Goal: Task Accomplishment & Management: Complete application form

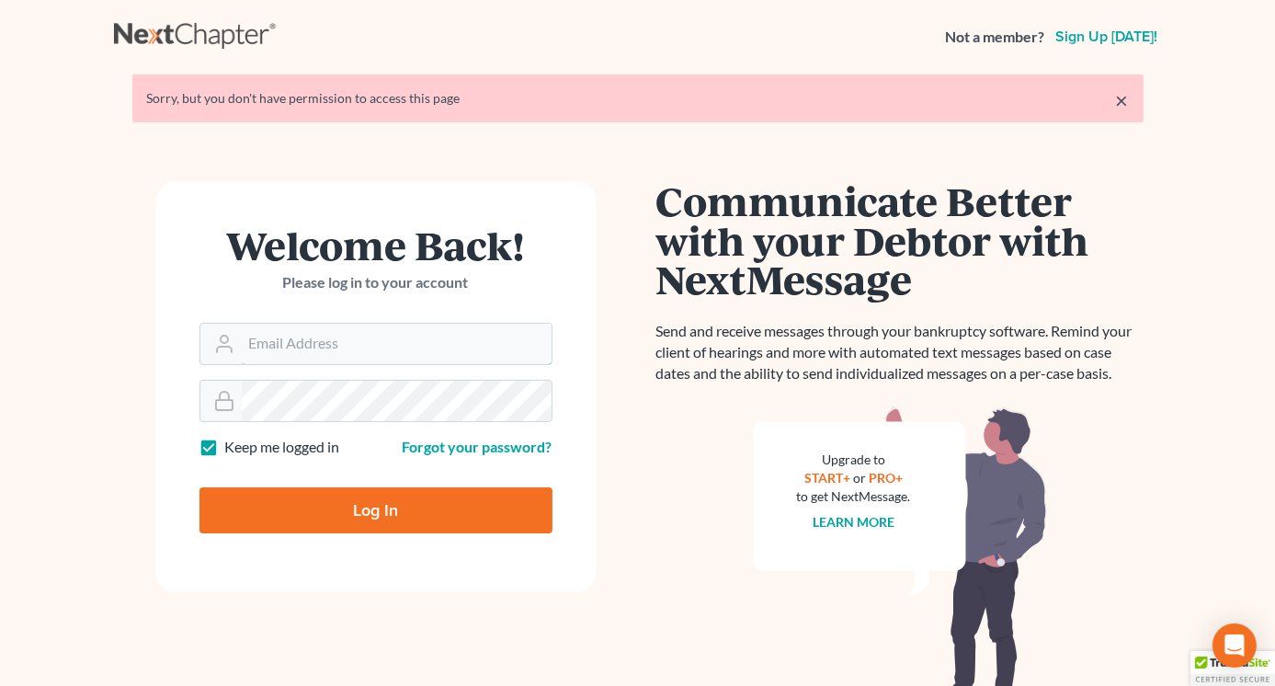
type input "Lisa@lawlisa.com"
click at [373, 510] on input "Log In" at bounding box center [375, 510] width 353 height 46
type input "Thinking..."
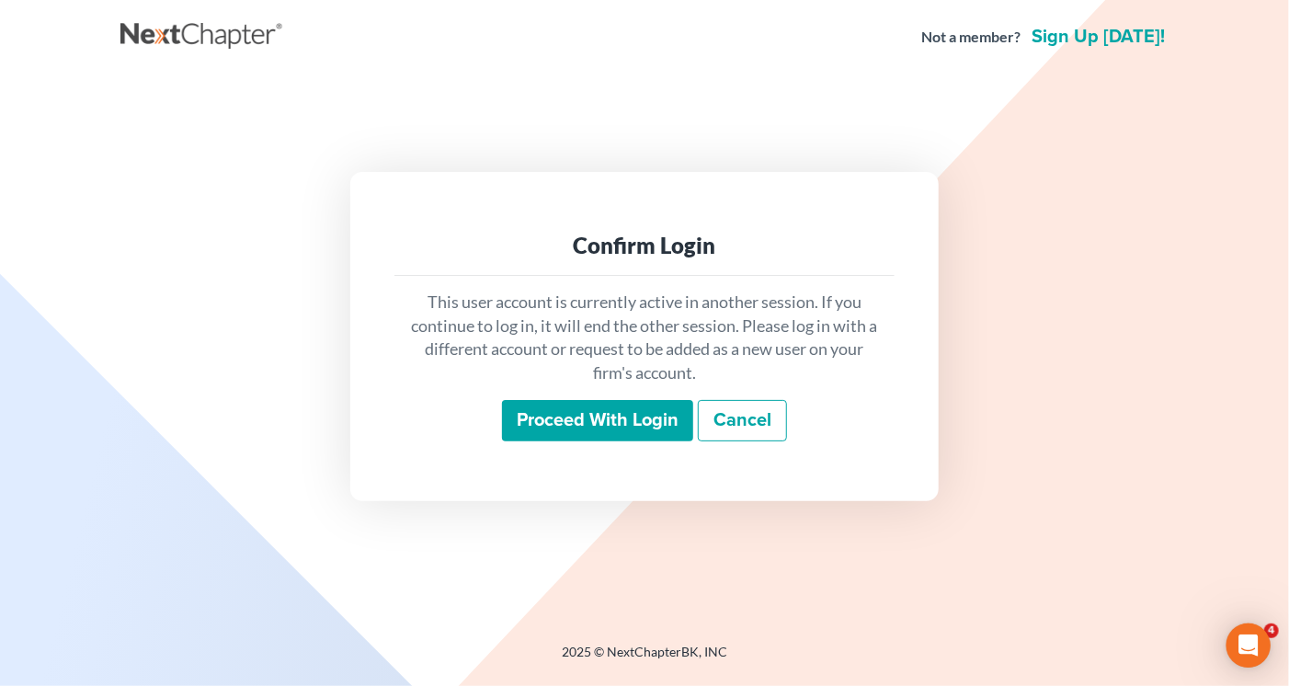
click at [595, 427] on input "Proceed with login" at bounding box center [597, 421] width 191 height 42
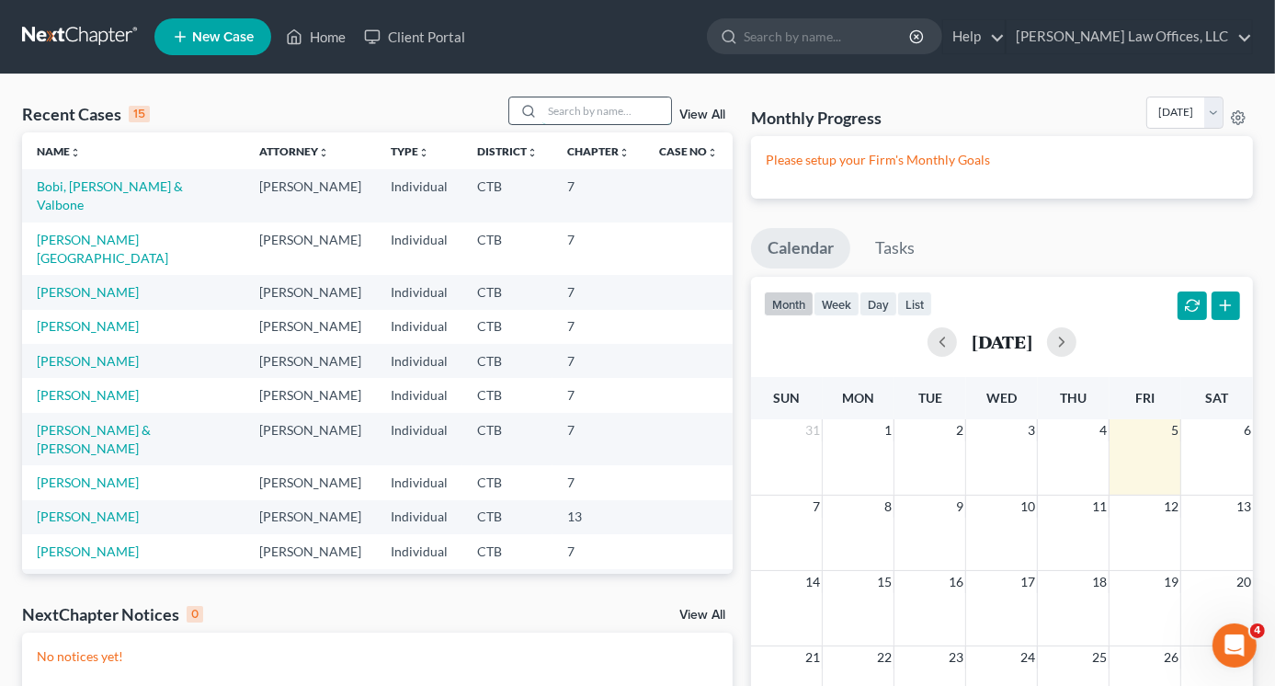
click at [587, 108] on input "search" at bounding box center [606, 110] width 129 height 27
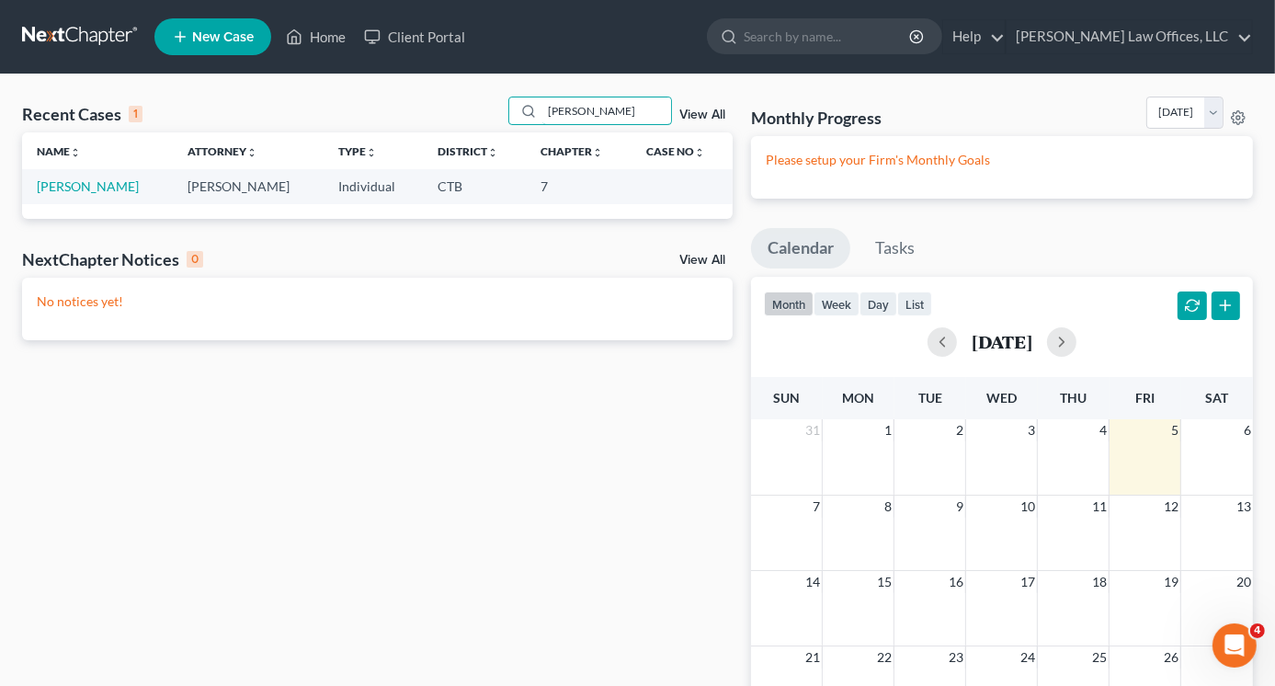
type input "[PERSON_NAME]"
click at [239, 38] on span "New Case" at bounding box center [223, 37] width 62 height 14
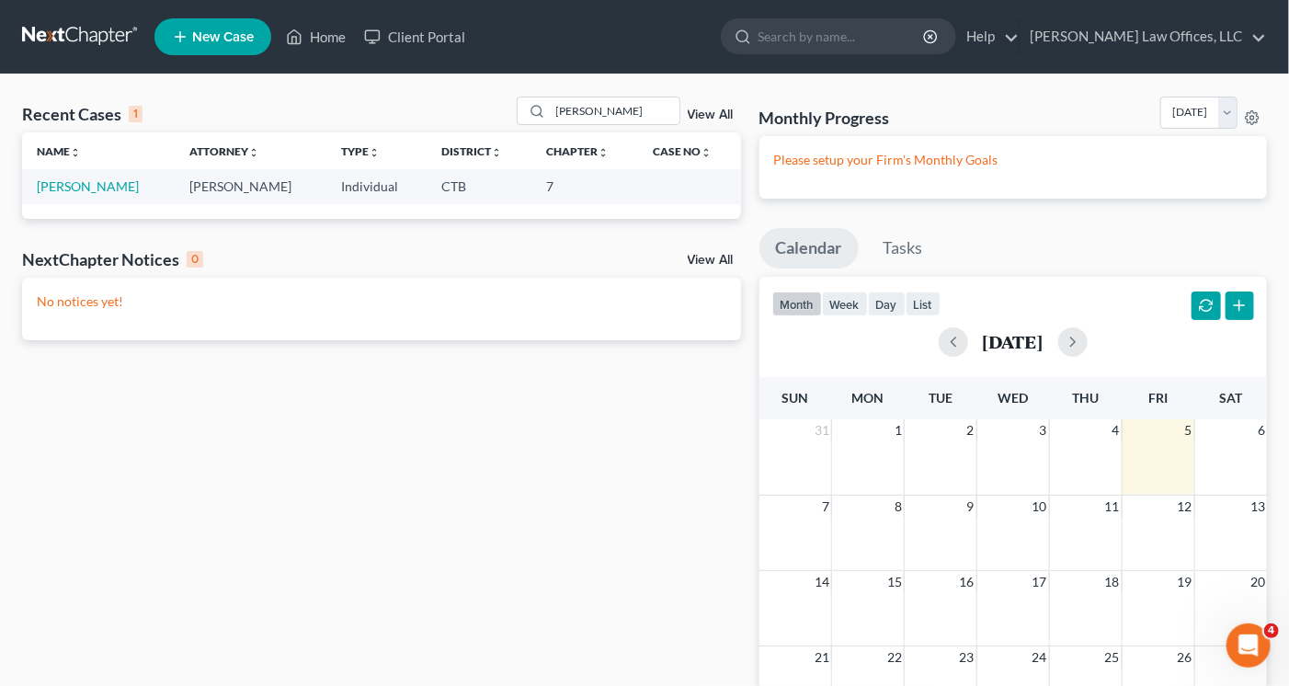
select select "12"
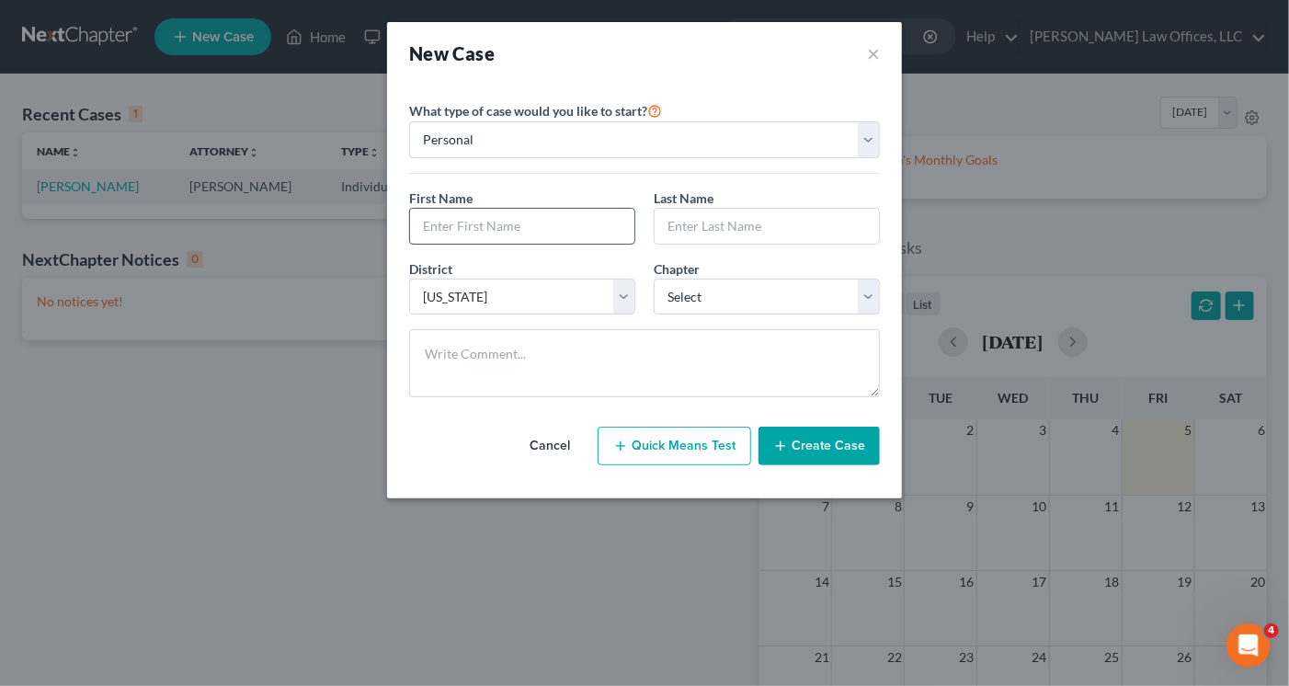
click at [476, 224] on input "text" at bounding box center [522, 226] width 224 height 35
type input "Christine"
type input "Dion"
click at [748, 308] on select "Select 7 11 12 13" at bounding box center [767, 297] width 226 height 37
select select "0"
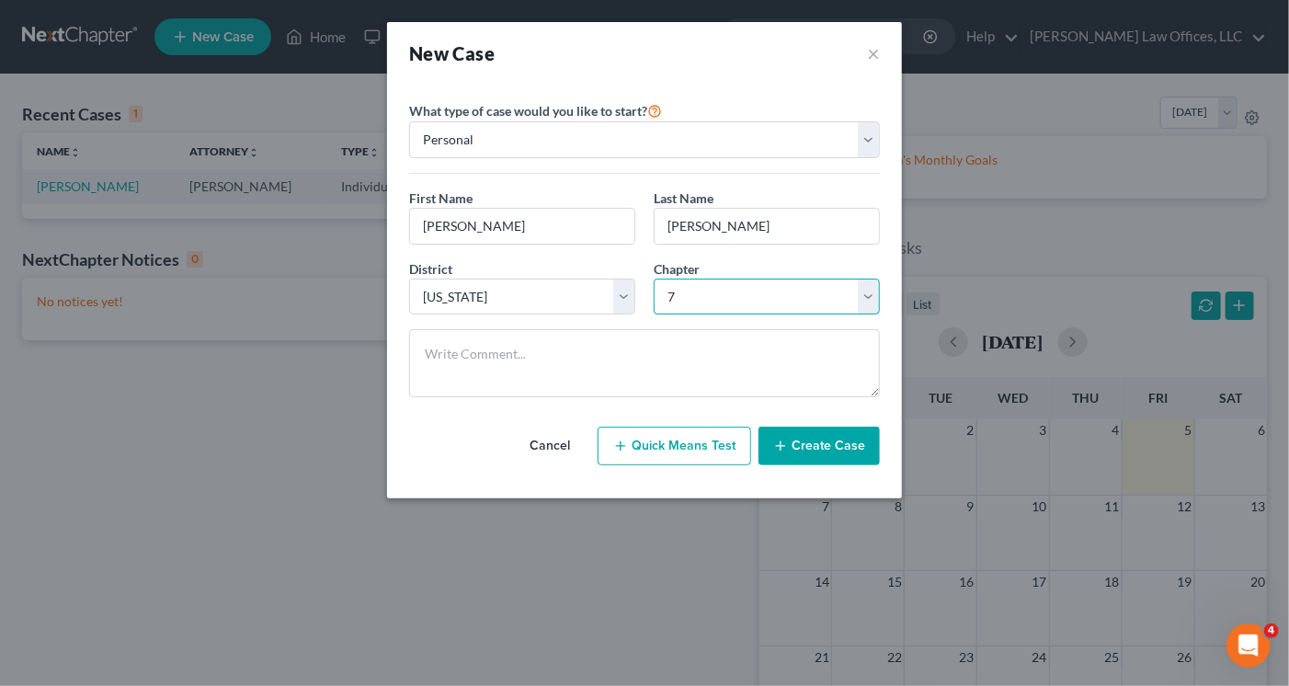
click at [654, 279] on select "Select 7 11 12 13" at bounding box center [767, 297] width 226 height 37
click at [815, 449] on button "Create Case" at bounding box center [818, 446] width 121 height 39
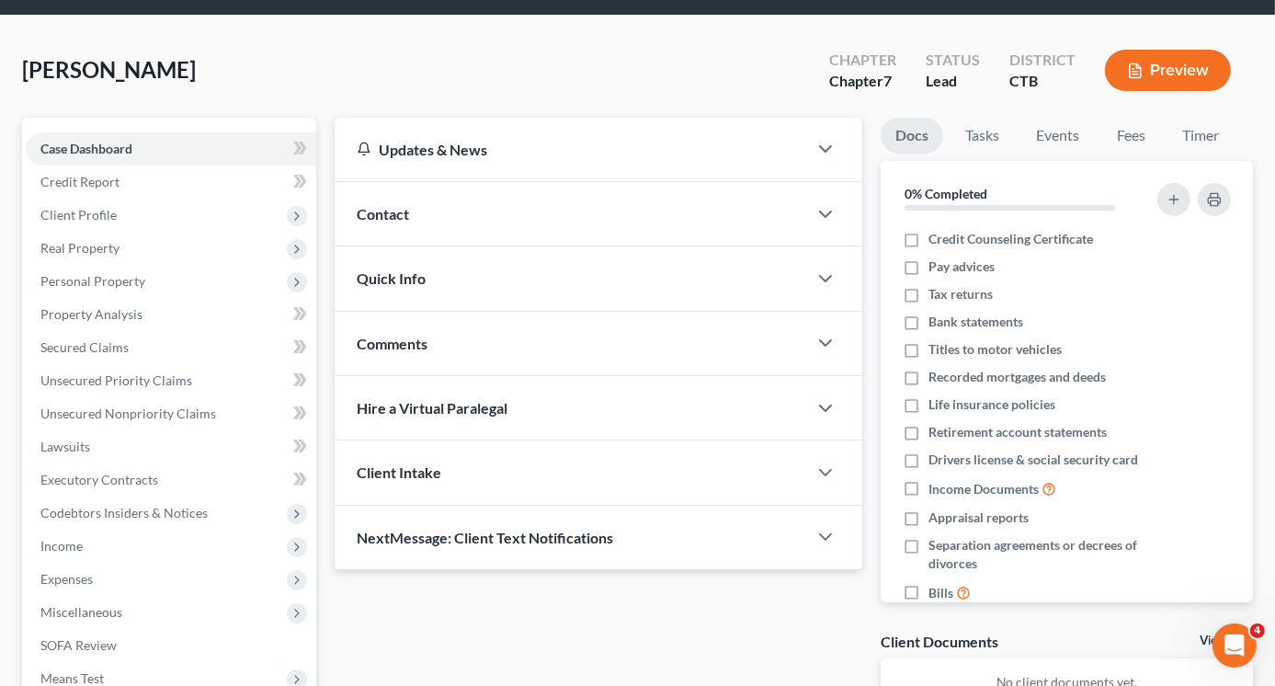
scroll to position [92, 0]
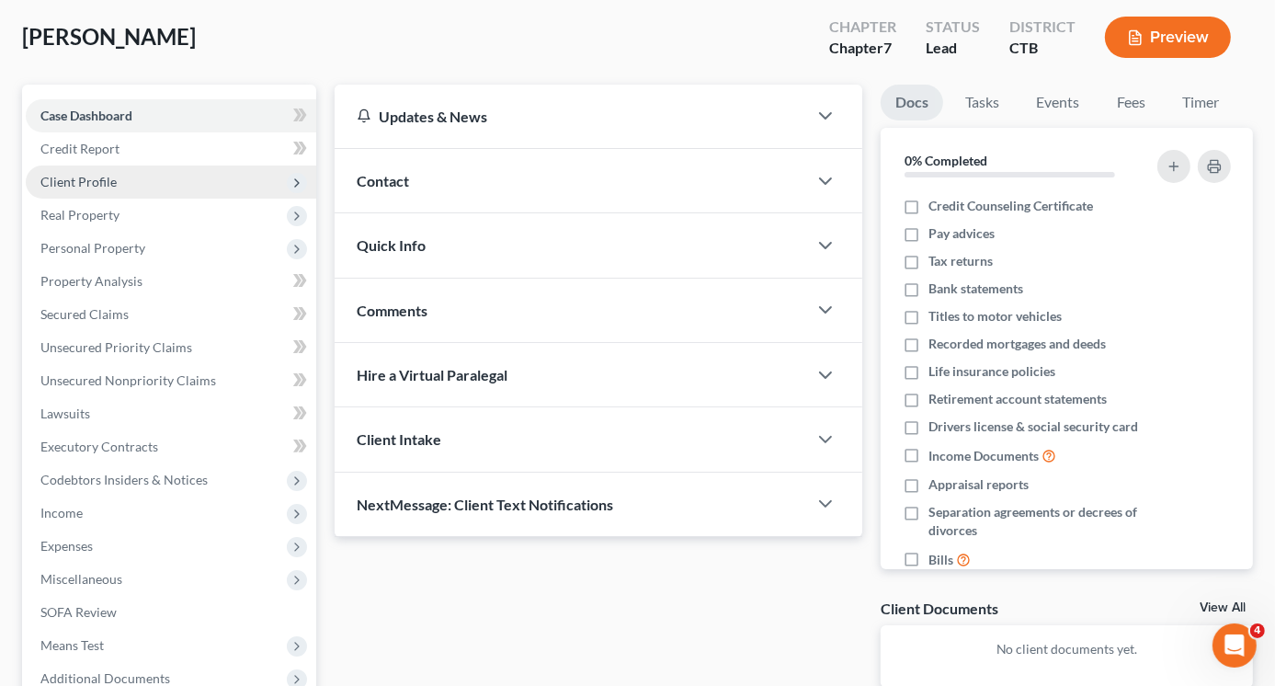
click at [104, 188] on span "Client Profile" at bounding box center [78, 182] width 76 height 16
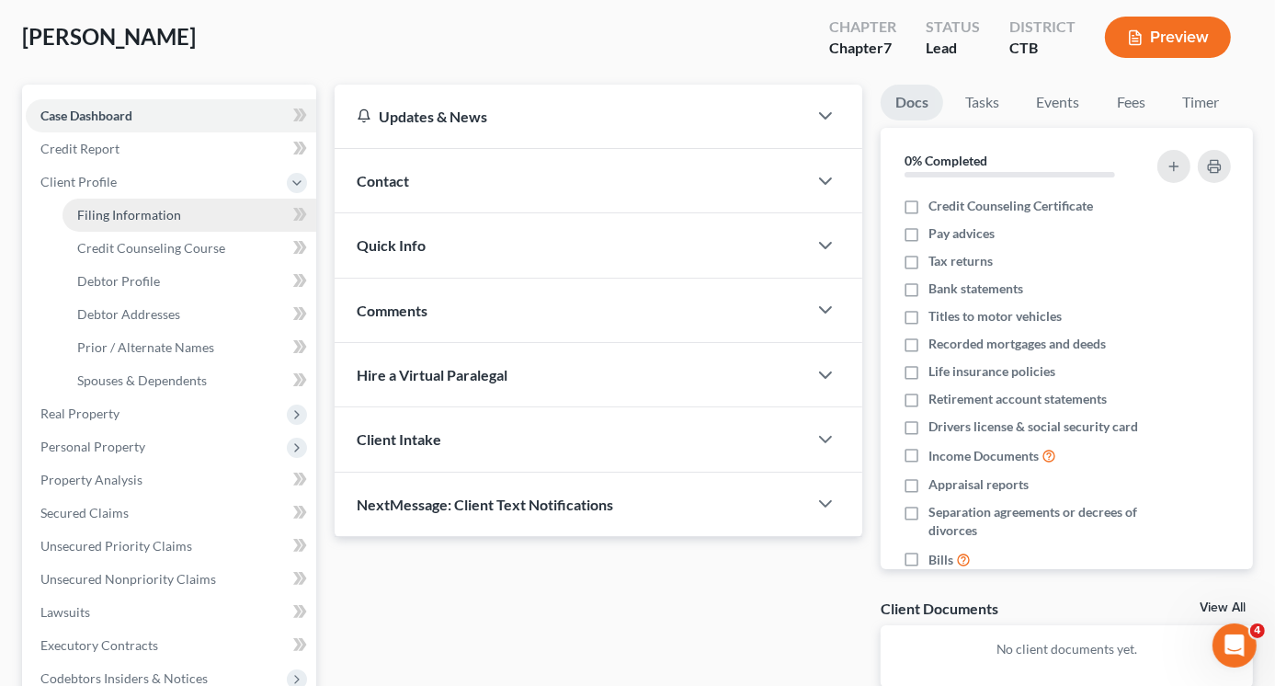
click at [144, 219] on span "Filing Information" at bounding box center [129, 215] width 104 height 16
select select "1"
select select "0"
select select "12"
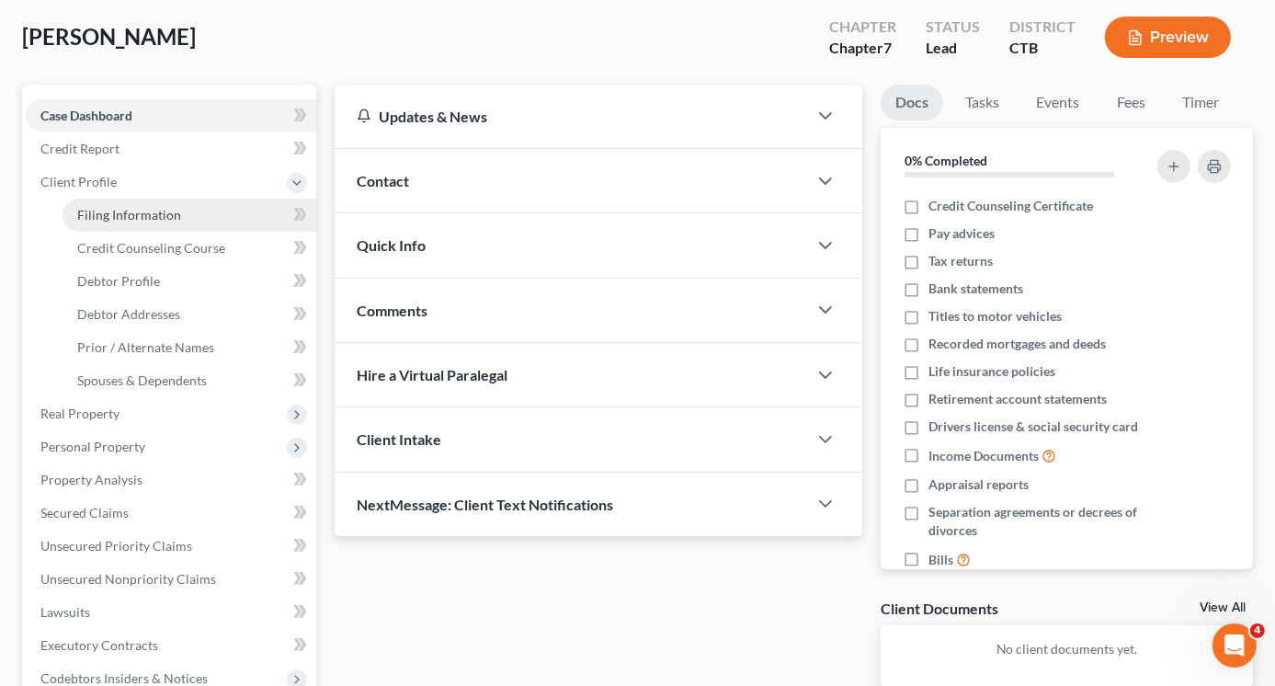
select select "6"
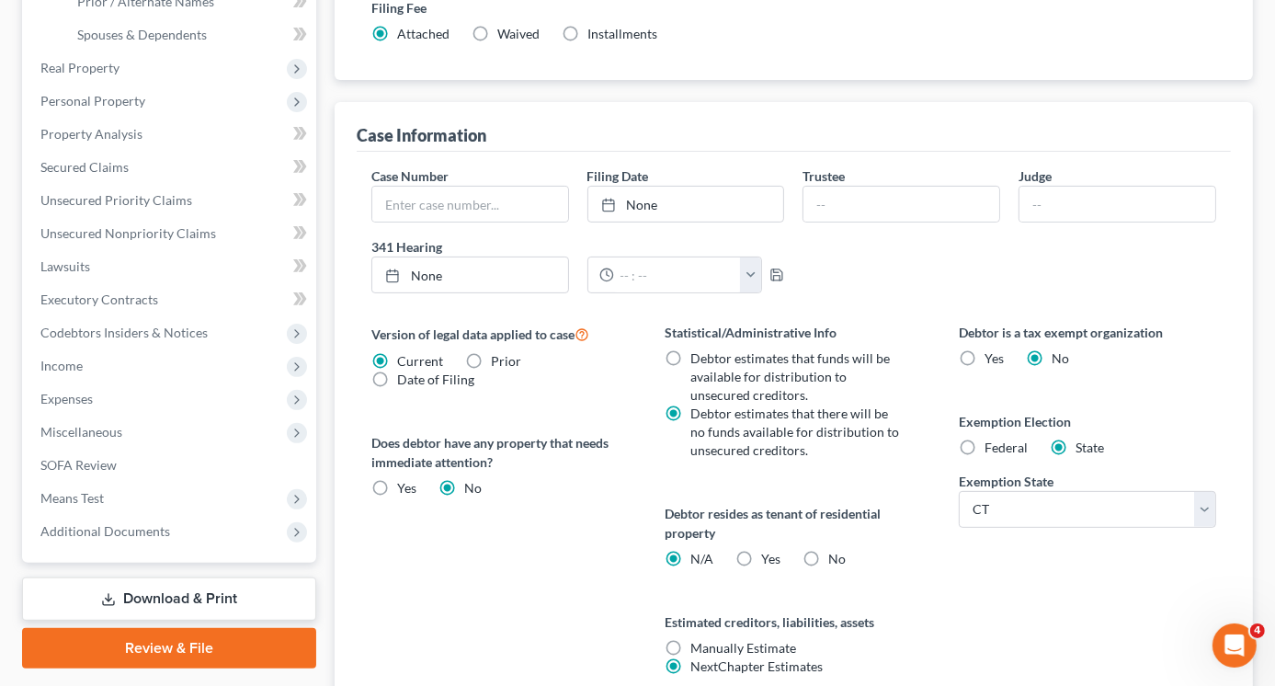
scroll to position [460, 0]
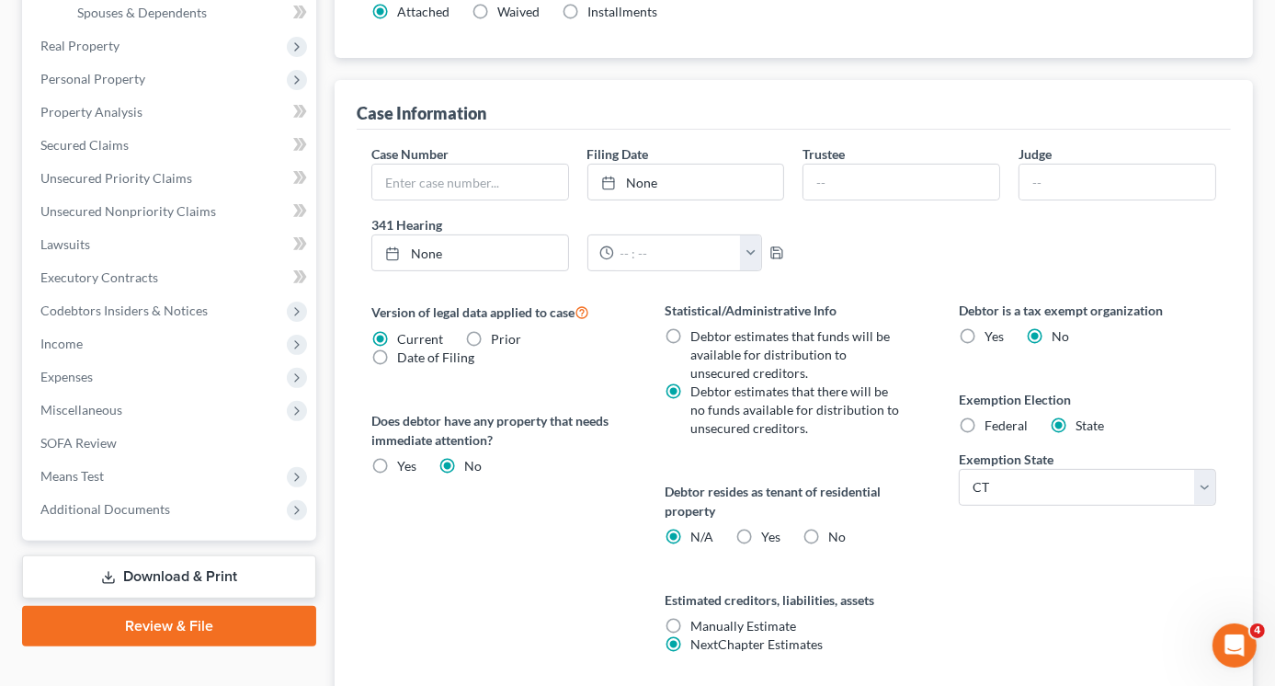
click at [985, 416] on label "Federal" at bounding box center [1006, 425] width 43 height 18
click at [992, 416] on input "Federal" at bounding box center [998, 422] width 12 height 12
radio input "true"
radio input "false"
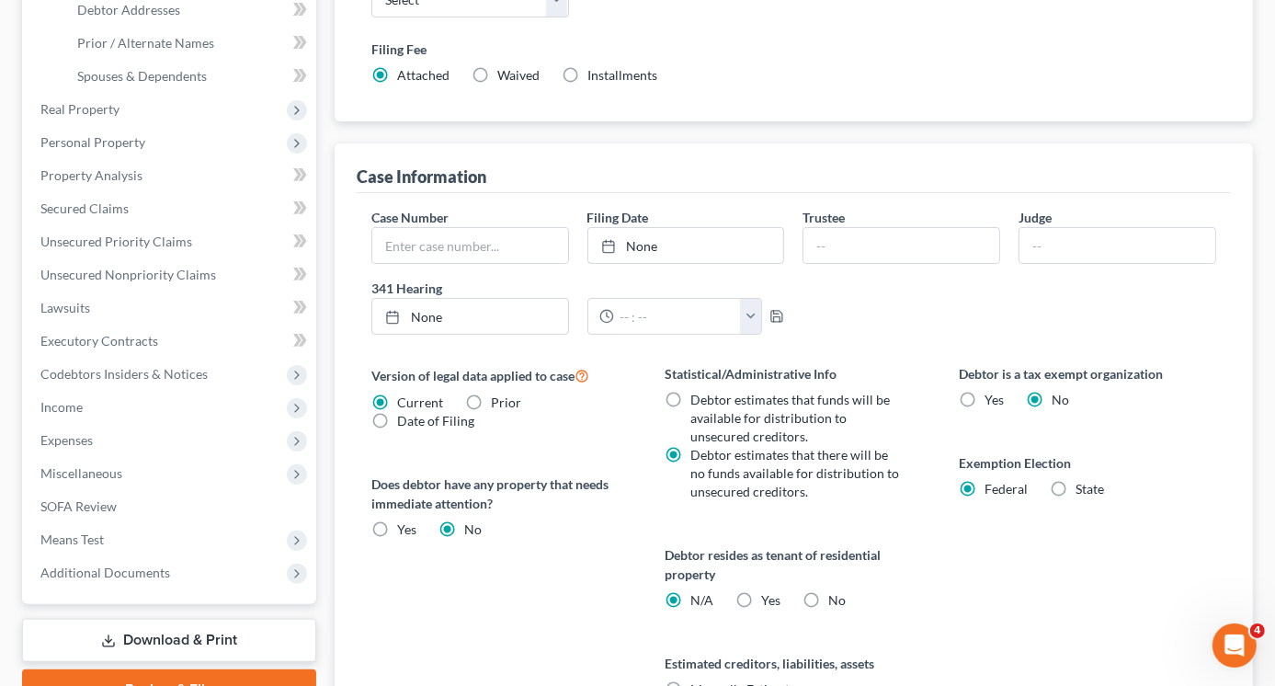
scroll to position [138, 0]
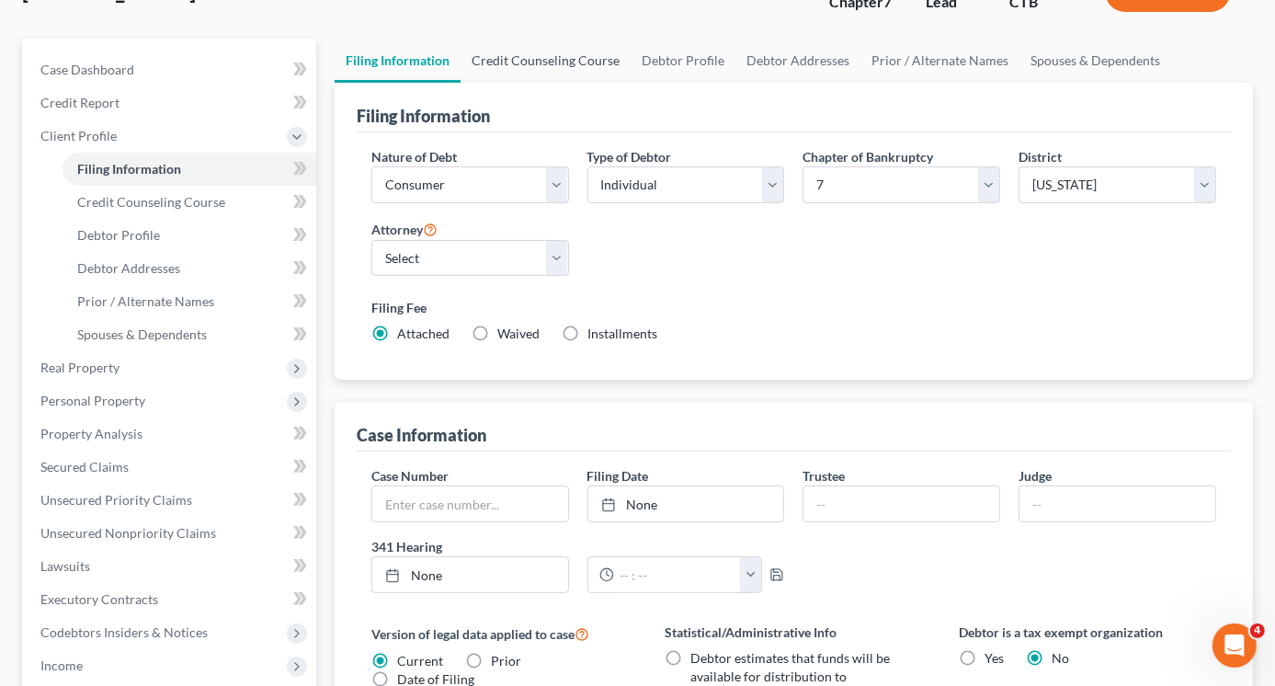
click at [552, 60] on link "Credit Counseling Course" at bounding box center [546, 61] width 170 height 44
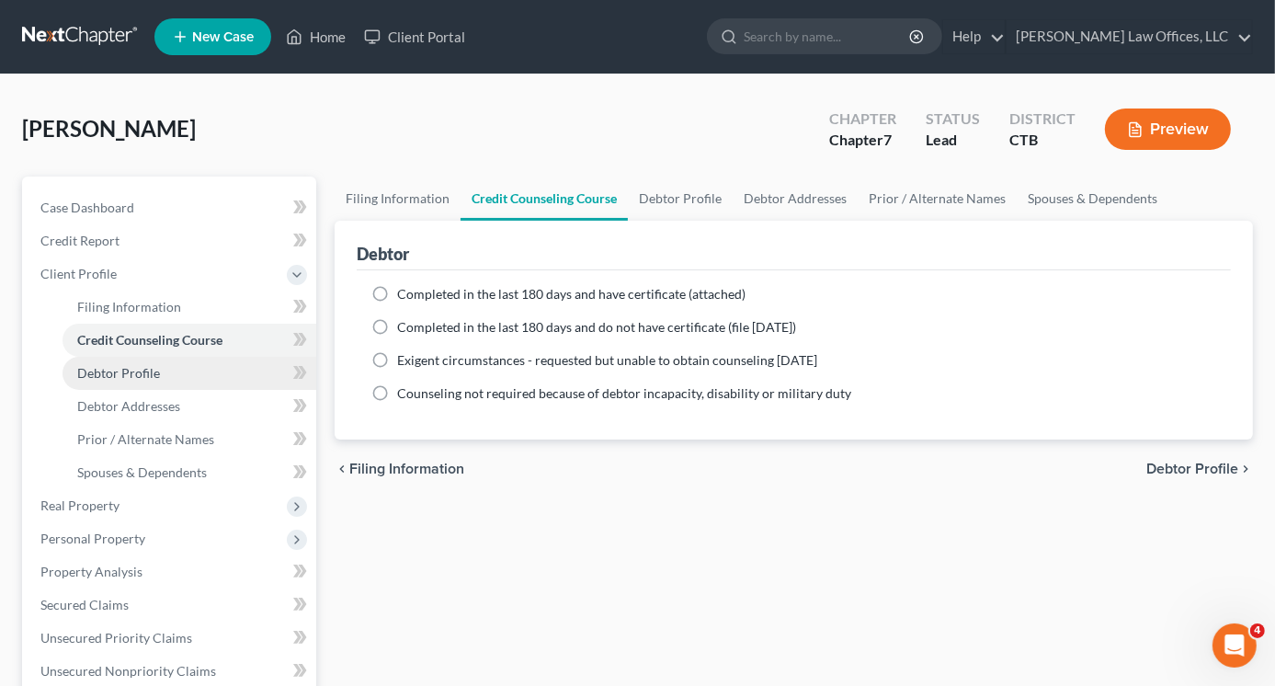
click at [131, 376] on span "Debtor Profile" at bounding box center [118, 373] width 83 height 16
select select "0"
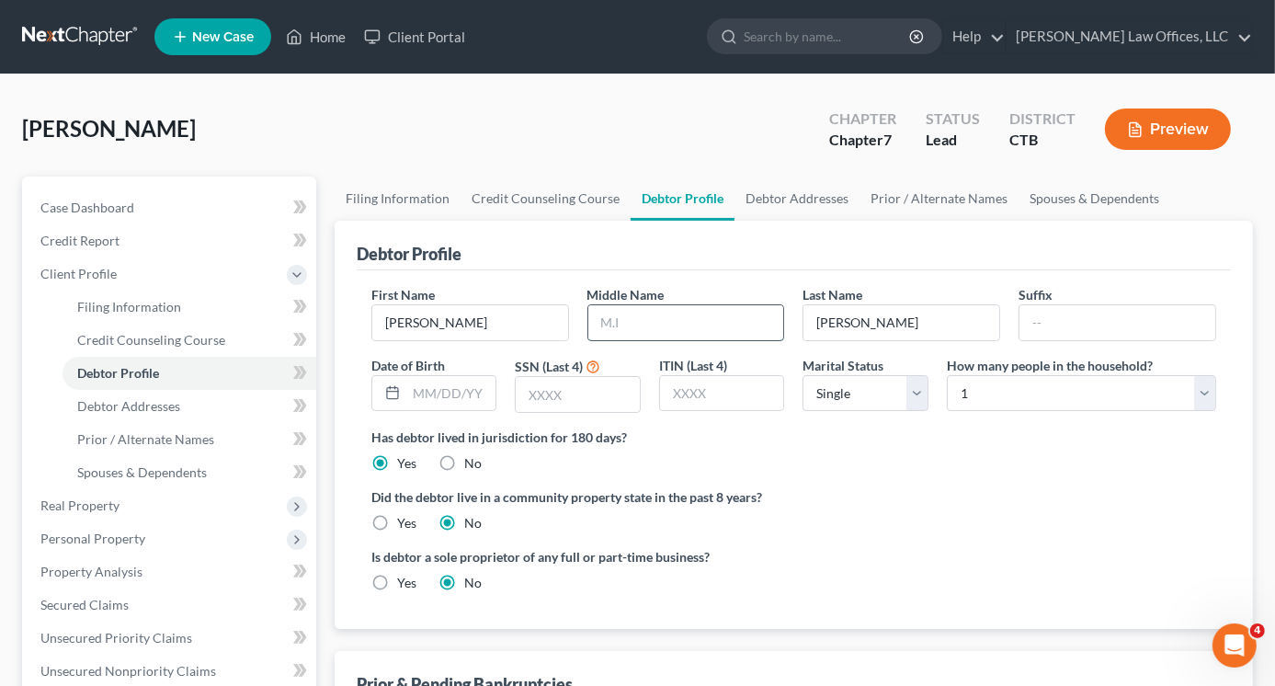
click at [608, 325] on input "text" at bounding box center [686, 322] width 196 height 35
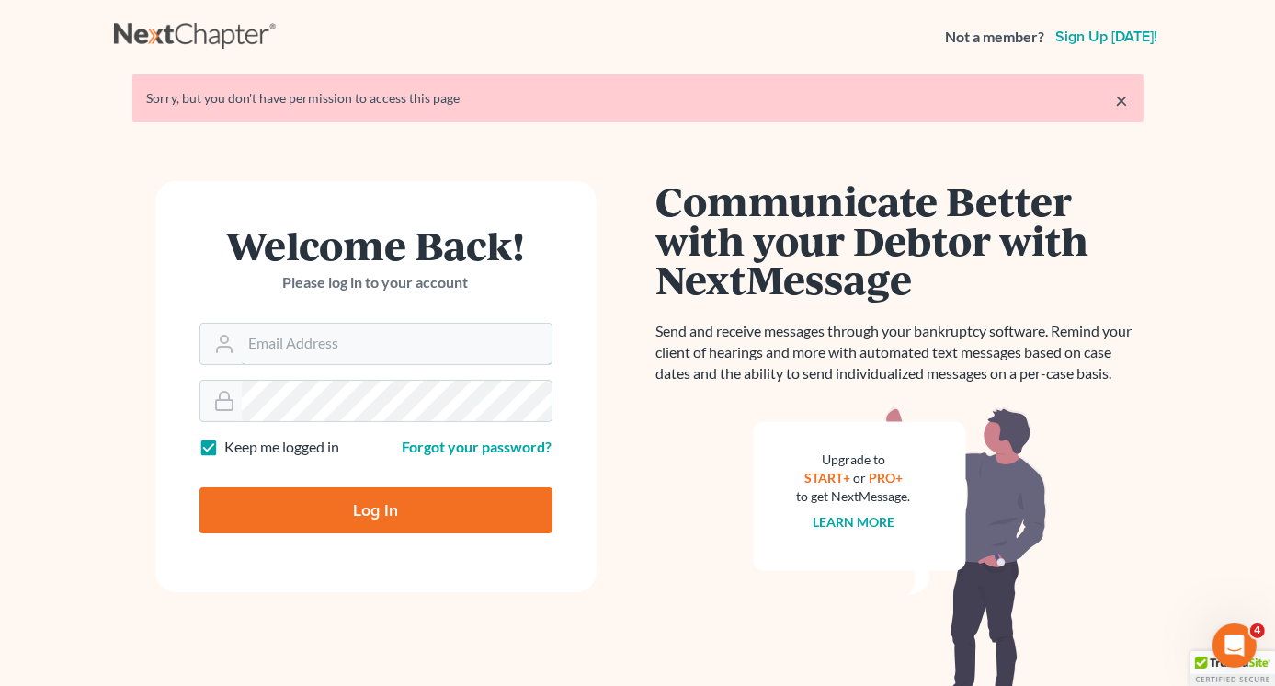
type input "Lisa@lawlisa.com"
click at [382, 512] on input "Log In" at bounding box center [375, 510] width 353 height 46
type input "Thinking..."
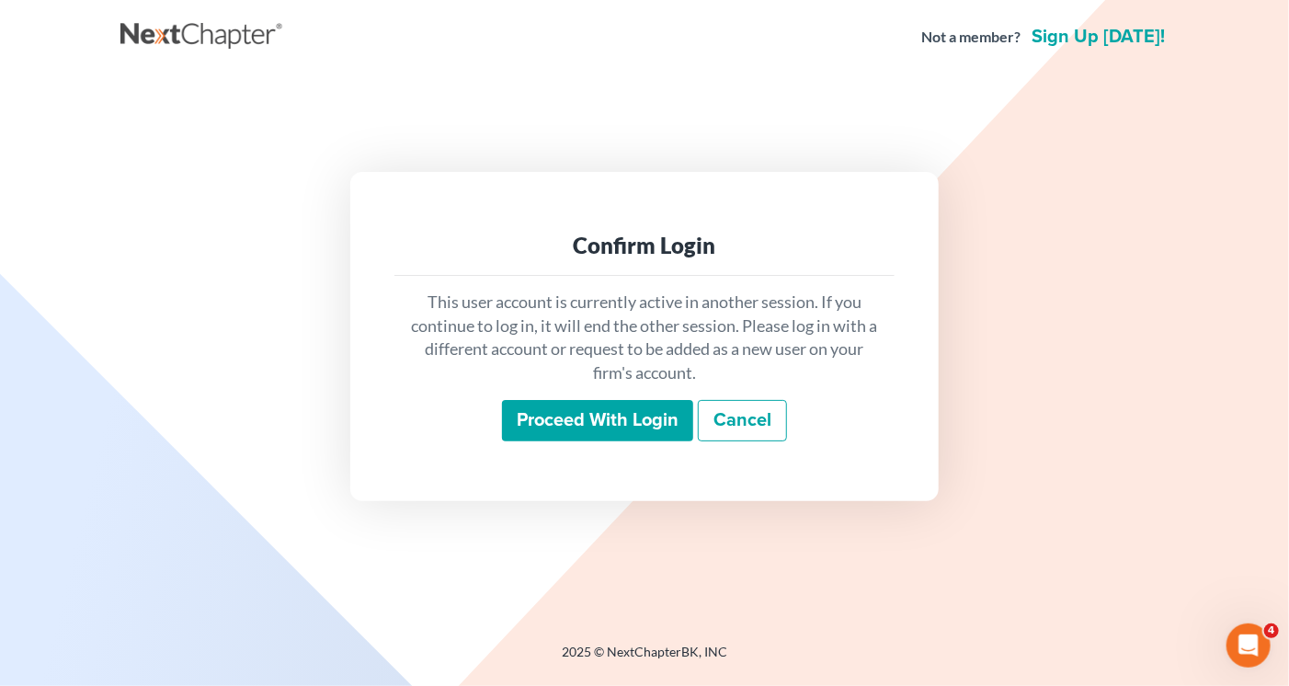
click at [534, 427] on input "Proceed with login" at bounding box center [597, 421] width 191 height 42
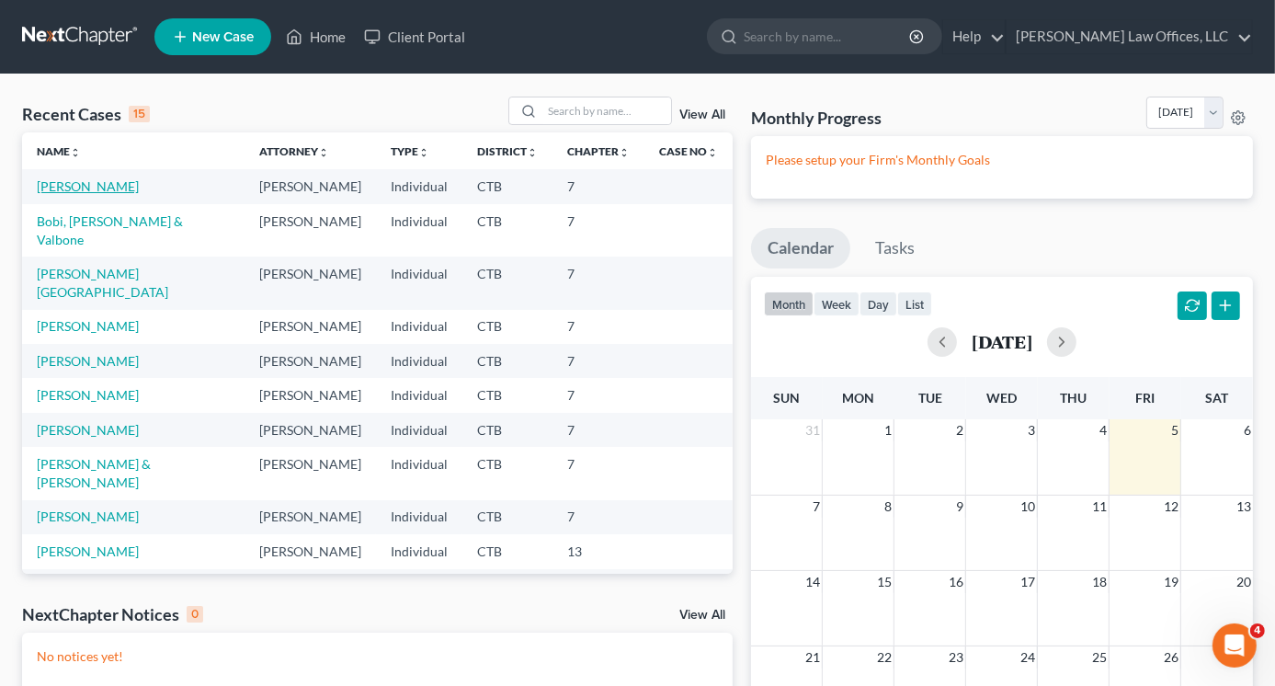
click at [80, 181] on link "[PERSON_NAME]" at bounding box center [88, 186] width 102 height 16
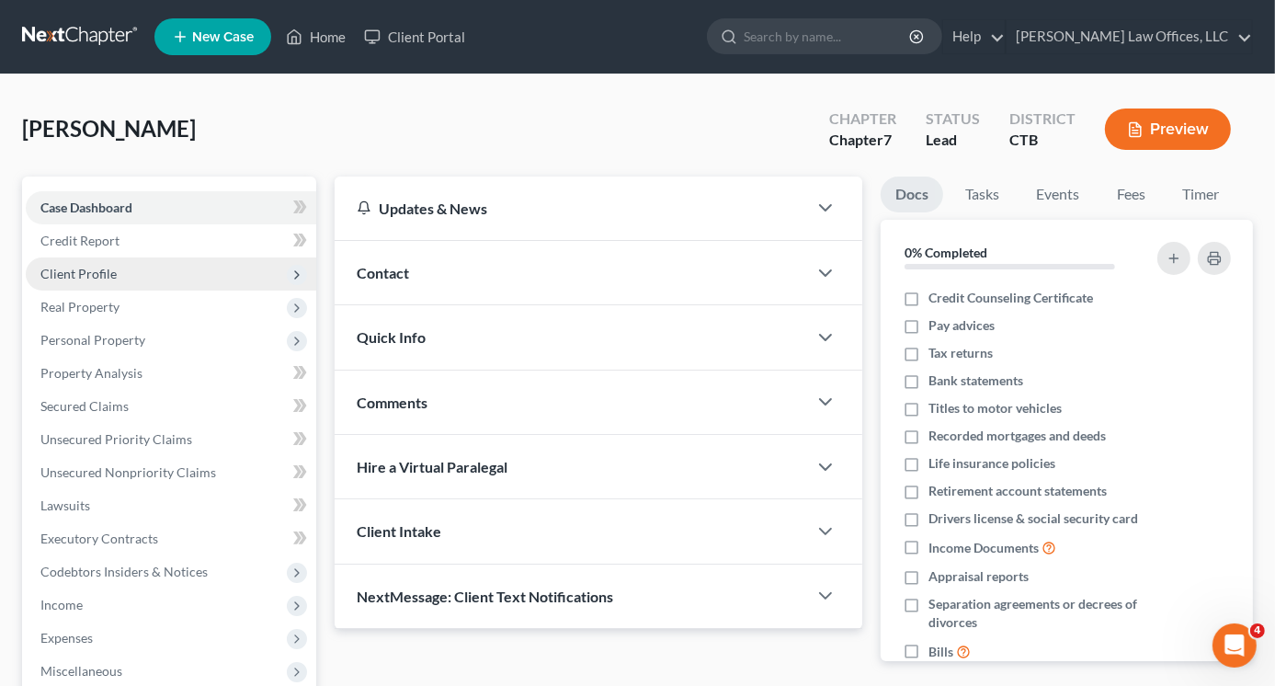
click at [81, 272] on span "Client Profile" at bounding box center [78, 274] width 76 height 16
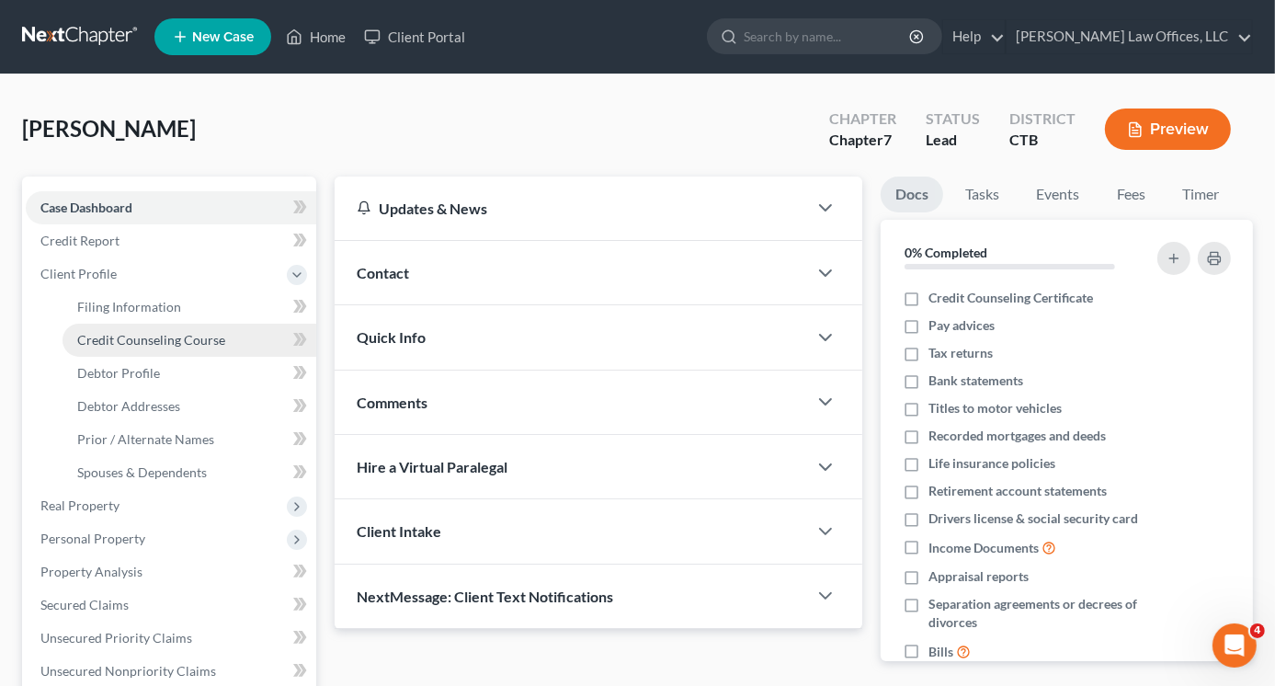
click at [150, 343] on span "Credit Counseling Course" at bounding box center [151, 340] width 148 height 16
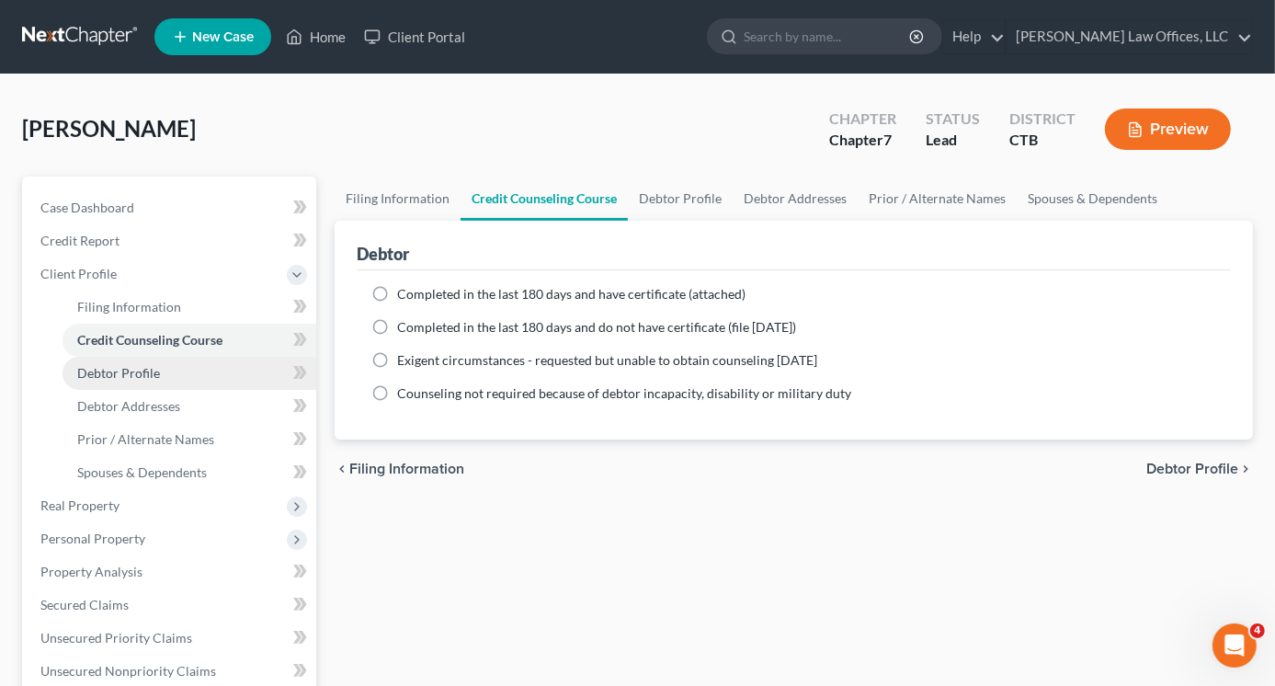
click at [154, 372] on span "Debtor Profile" at bounding box center [118, 373] width 83 height 16
select select "0"
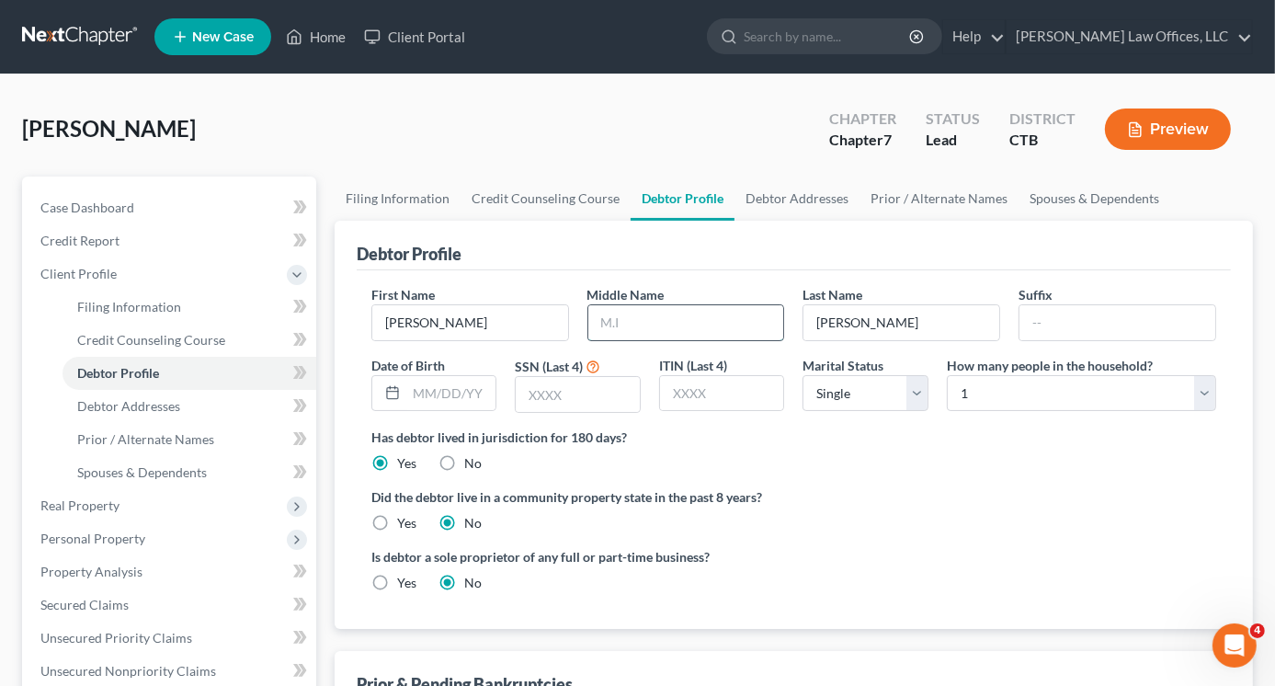
click at [611, 321] on input "text" at bounding box center [686, 322] width 196 height 35
type input "[PERSON_NAME]"
click at [919, 398] on select "Select Single Married Separated Divorced Widowed" at bounding box center [866, 393] width 126 height 37
select select "1"
click at [803, 375] on select "Select Single Married Separated Divorced Widowed" at bounding box center [866, 393] width 126 height 37
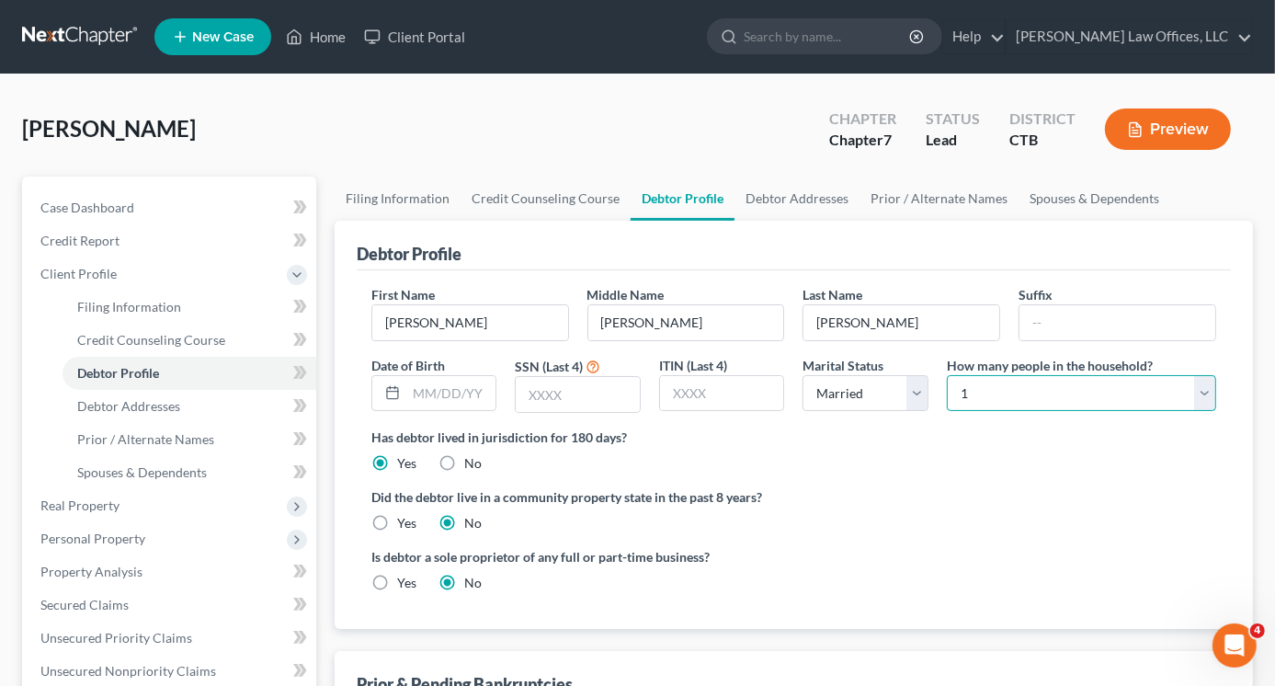
click at [1202, 398] on select "Select 1 2 3 4 5 6 7 8 9 10 11 12 13 14 15 16 17 18 19 20" at bounding box center [1081, 393] width 269 height 37
select select "3"
click at [947, 375] on select "Select 1 2 3 4 5 6 7 8 9 10 11 12 13 14 15 16 17 18 19 20" at bounding box center [1081, 393] width 269 height 37
click at [794, 195] on link "Debtor Addresses" at bounding box center [797, 199] width 125 height 44
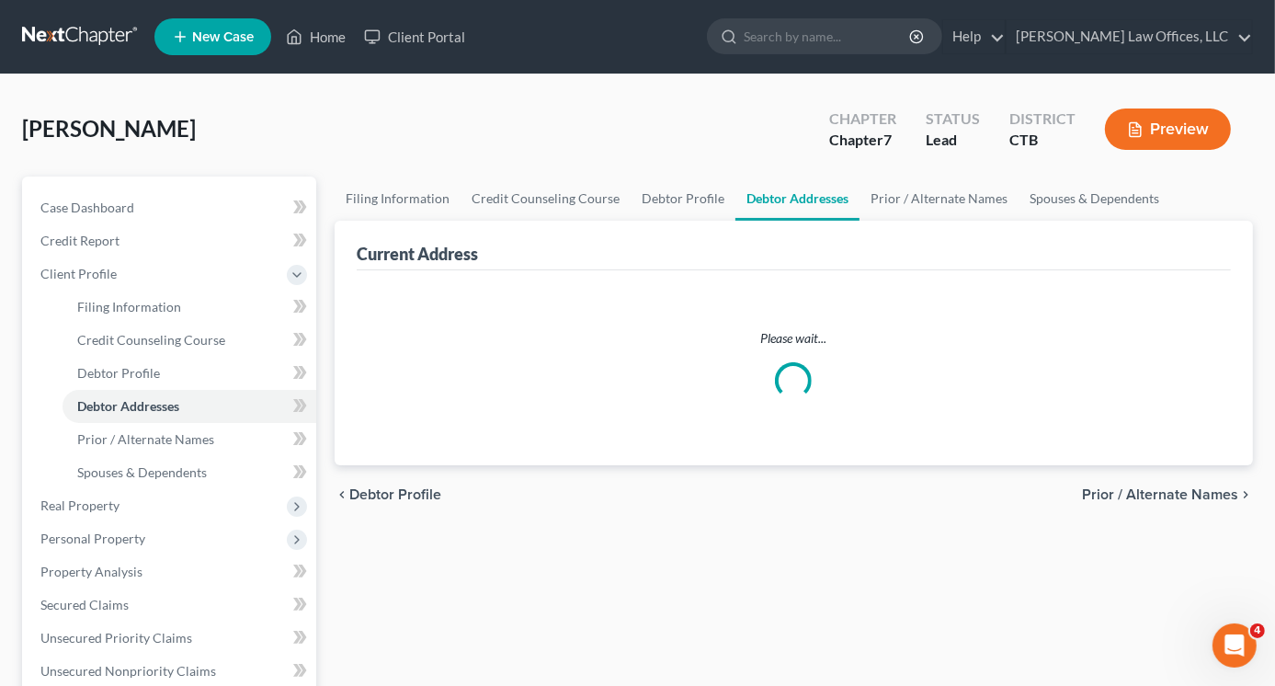
select select "0"
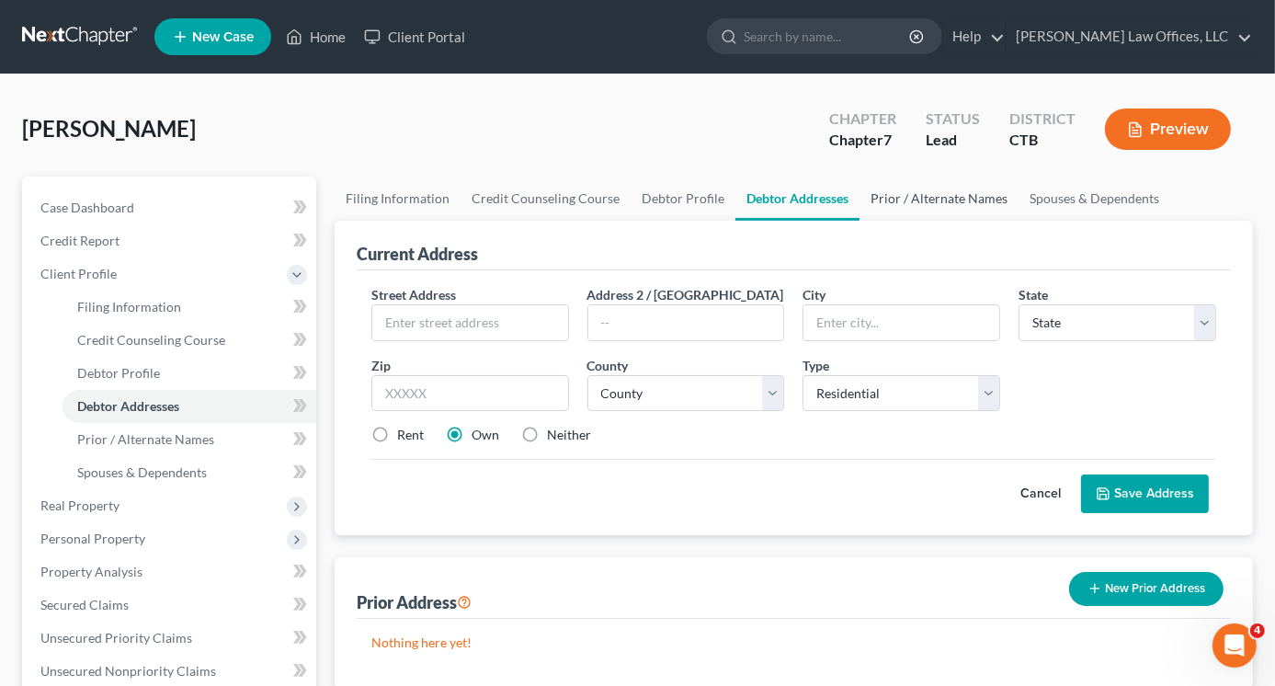
click at [916, 195] on link "Prior / Alternate Names" at bounding box center [939, 199] width 159 height 44
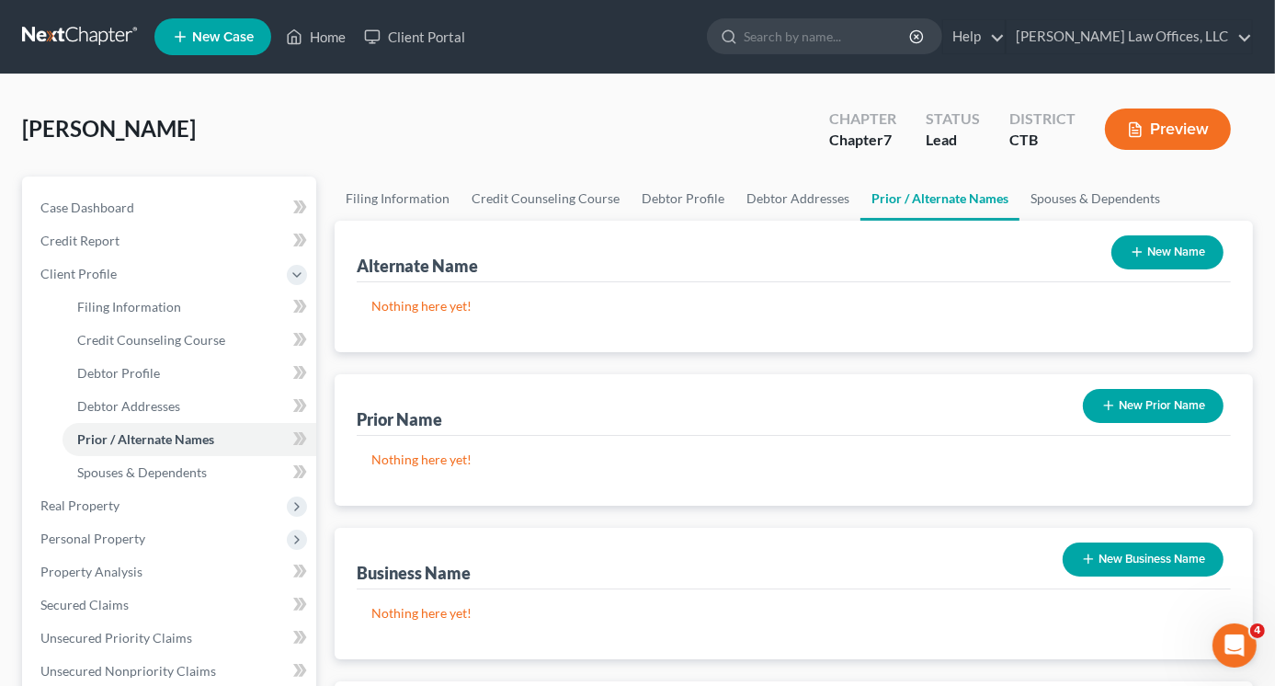
click at [1145, 251] on button "New Name" at bounding box center [1167, 252] width 112 height 34
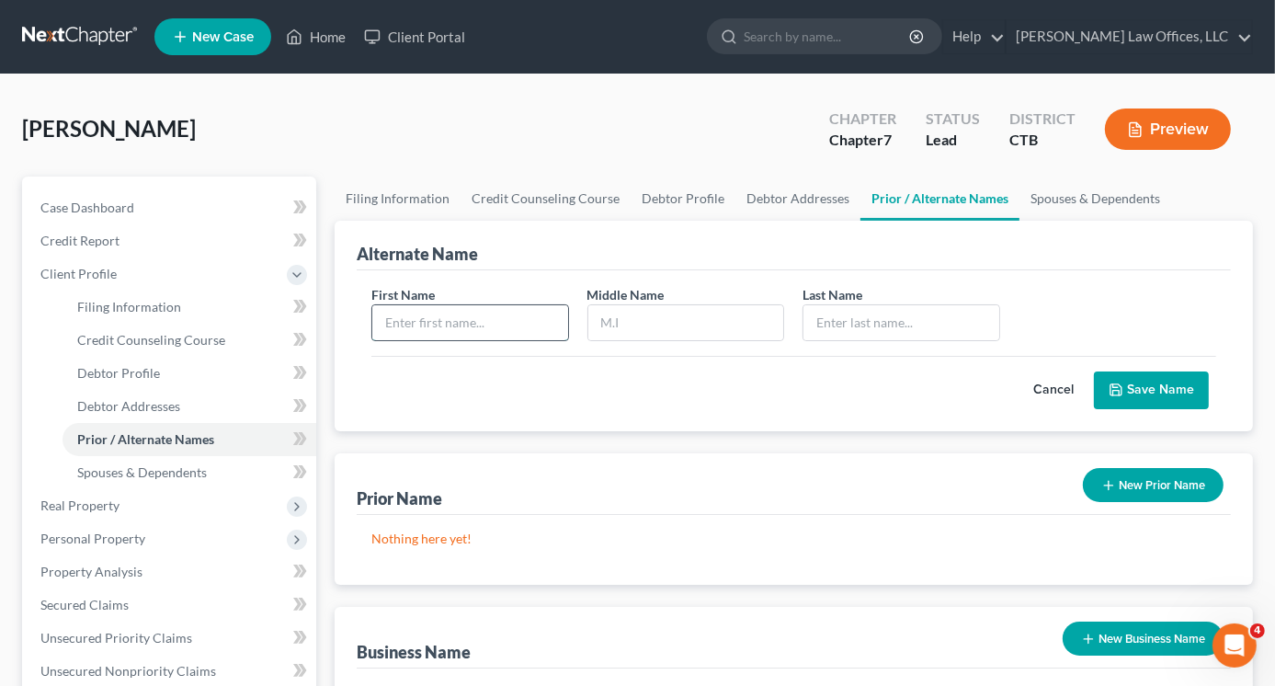
click at [507, 311] on input "text" at bounding box center [470, 322] width 196 height 35
type input "[DEMOGRAPHIC_DATA]"
type input "M"
click at [827, 324] on input "text" at bounding box center [901, 322] width 196 height 35
type input "[PERSON_NAME]"
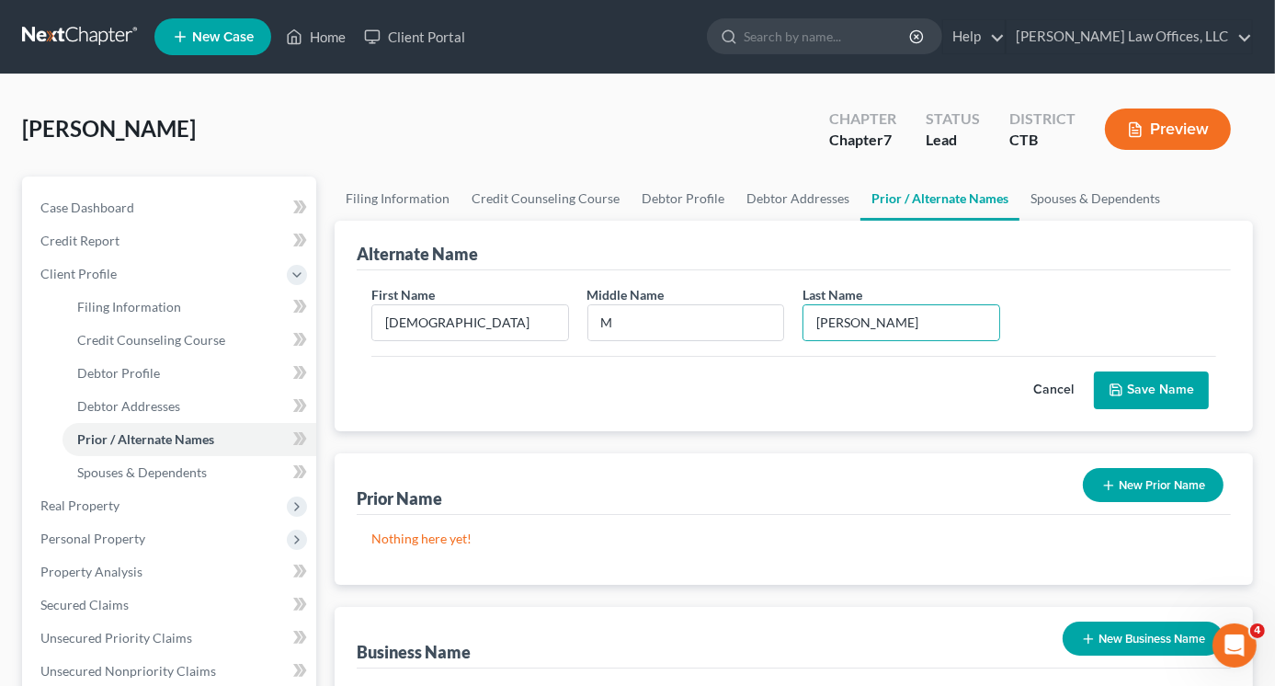
click at [1145, 382] on button "Save Name" at bounding box center [1151, 390] width 115 height 39
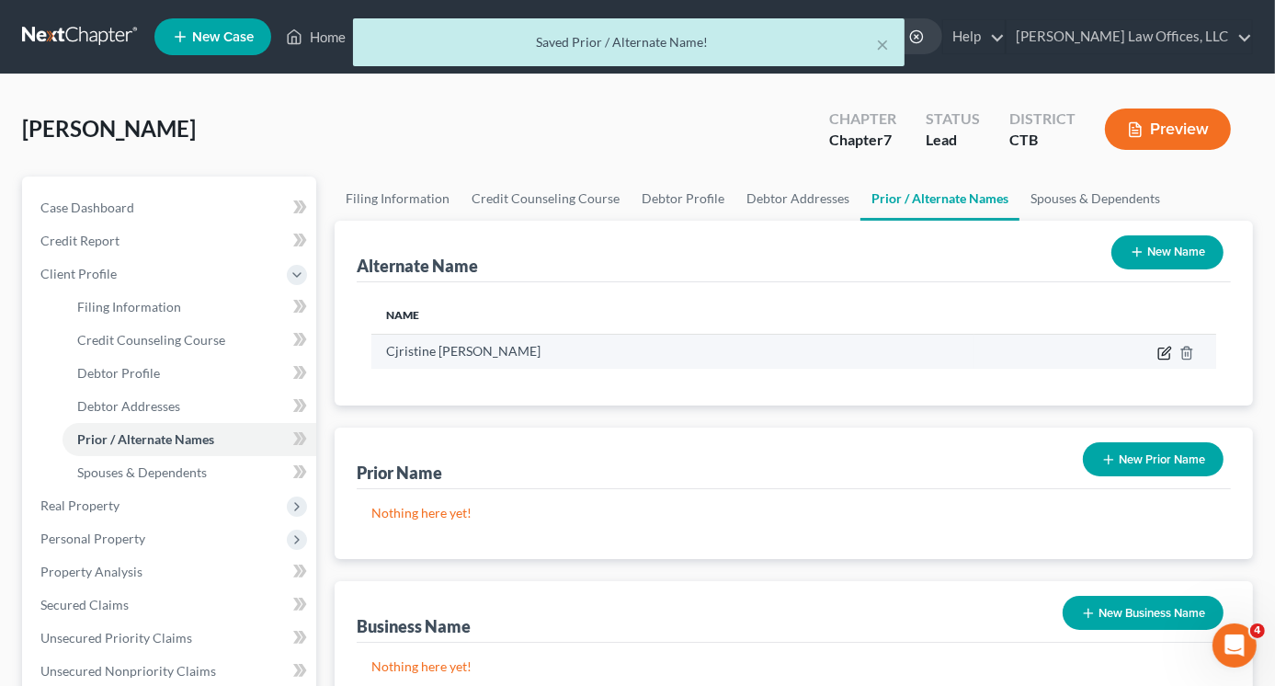
click at [1166, 351] on icon at bounding box center [1164, 353] width 15 height 15
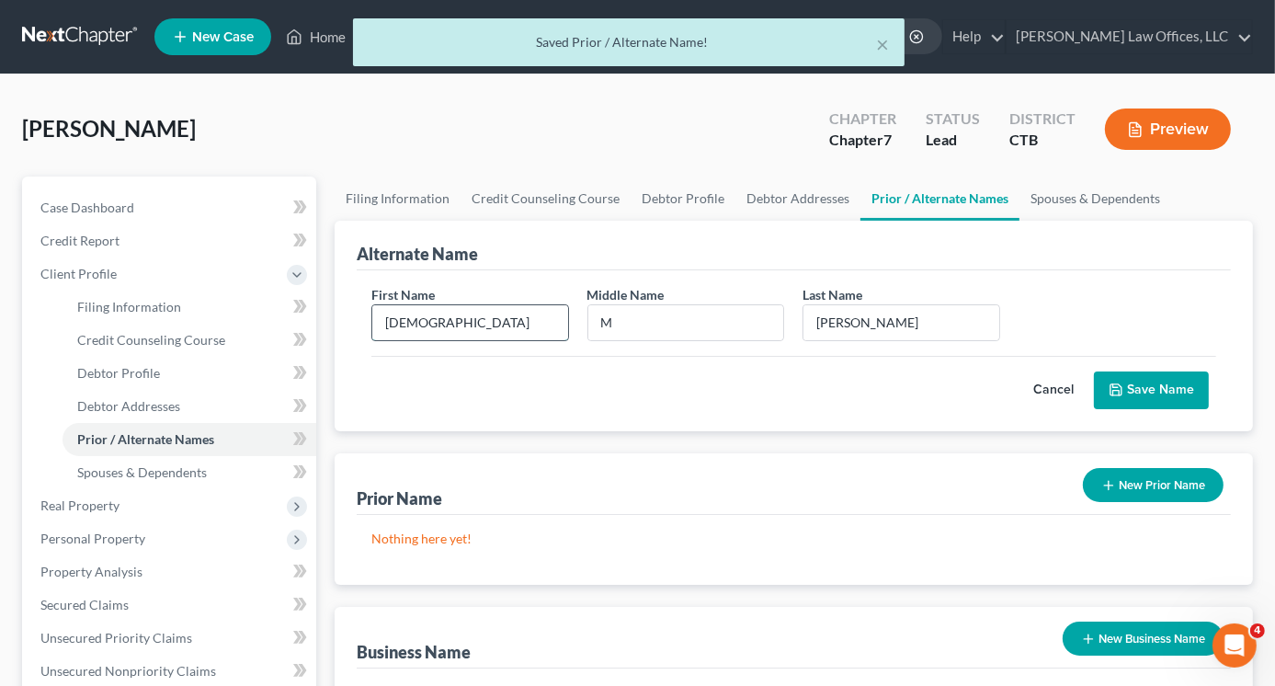
click at [397, 324] on input "[DEMOGRAPHIC_DATA]" at bounding box center [470, 322] width 196 height 35
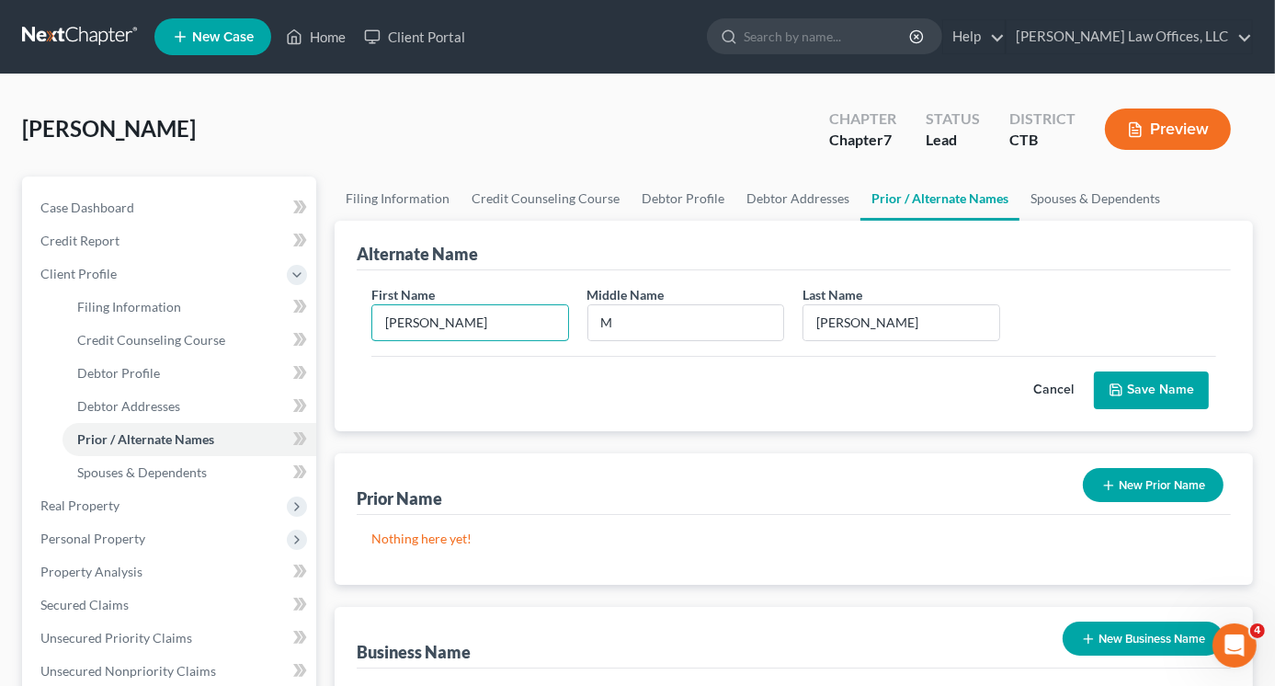
type input "[PERSON_NAME]"
click at [1130, 387] on button "Save Name" at bounding box center [1151, 390] width 115 height 39
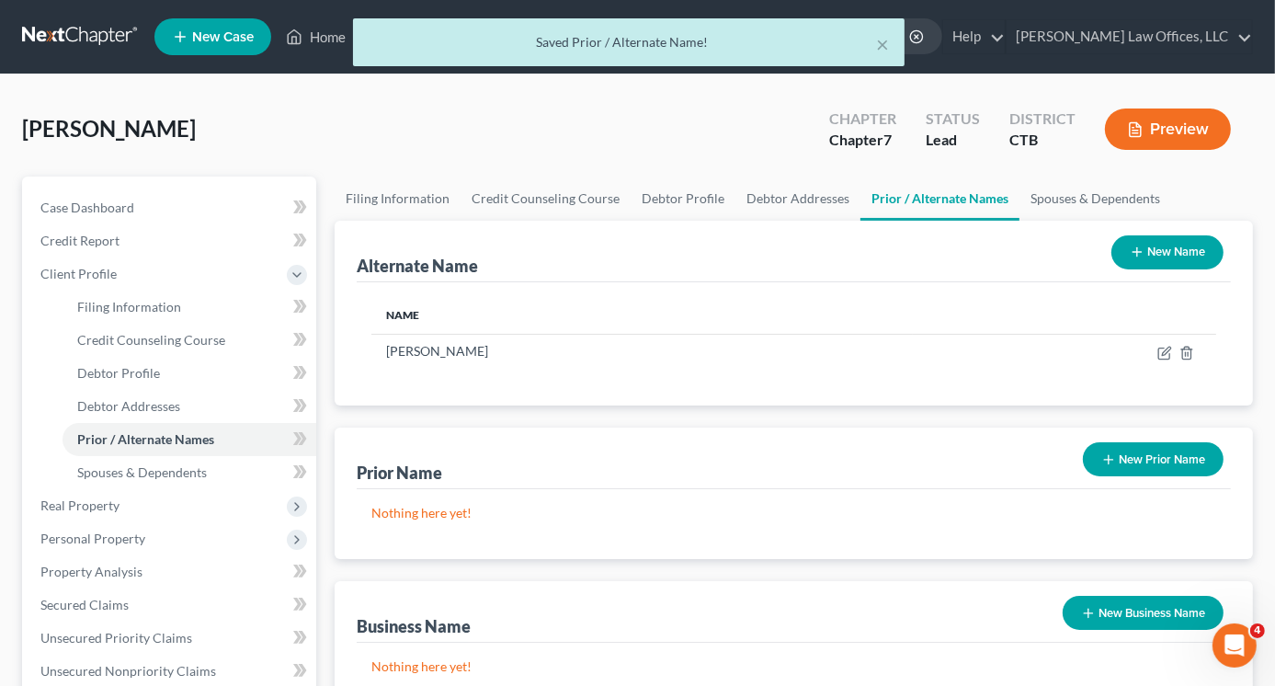
click at [1163, 254] on button "New Name" at bounding box center [1167, 252] width 112 height 34
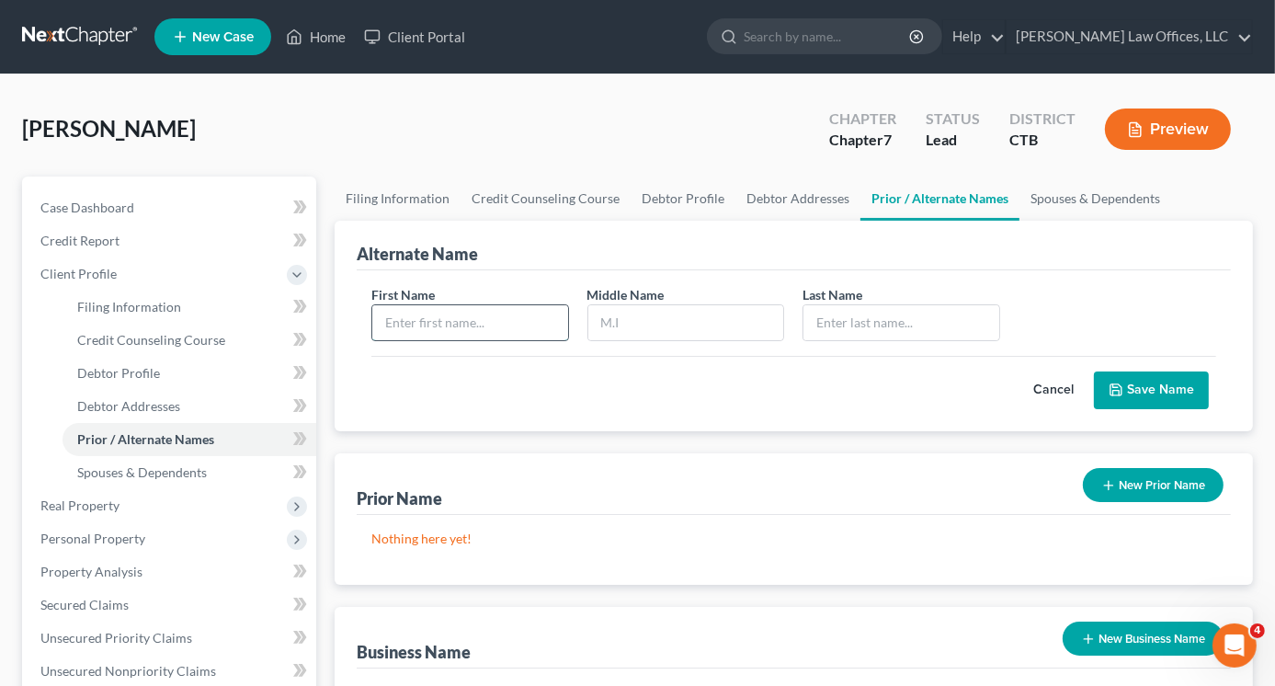
click at [426, 324] on input "text" at bounding box center [470, 322] width 196 height 35
click at [423, 324] on input "Chrisr" at bounding box center [470, 322] width 196 height 35
type input "[PERSON_NAME]"
click at [1155, 380] on button "Save Name" at bounding box center [1151, 390] width 115 height 39
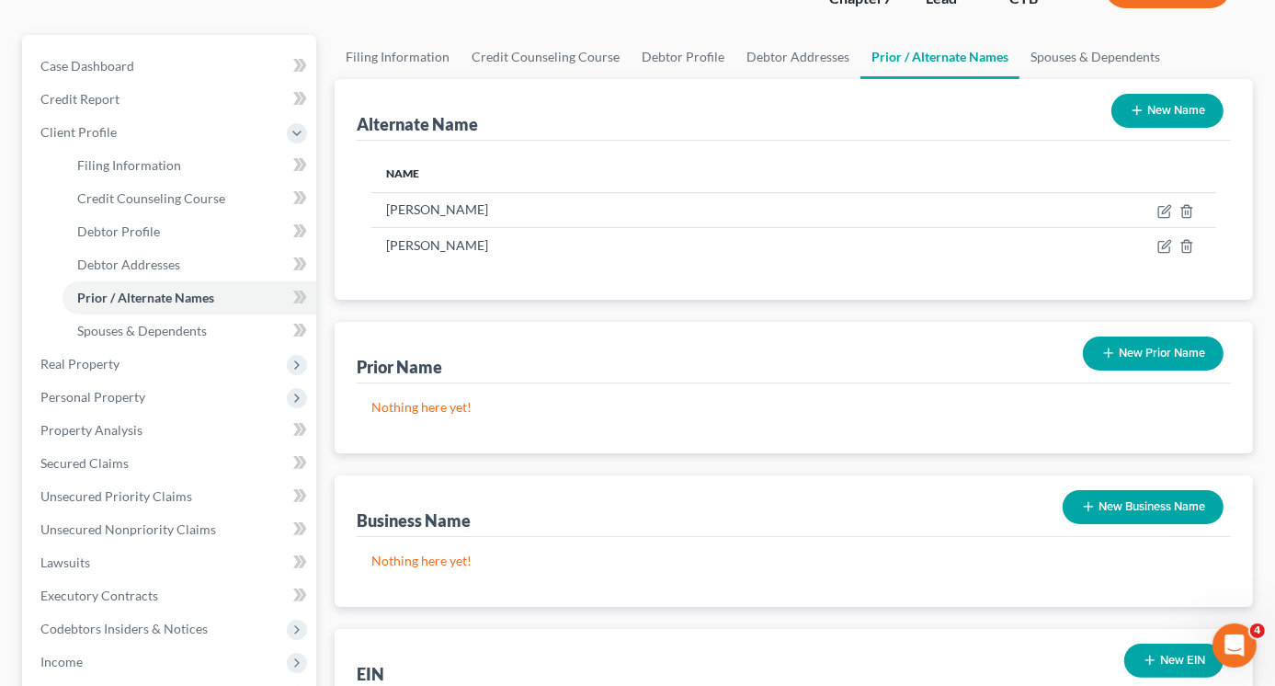
scroll to position [184, 0]
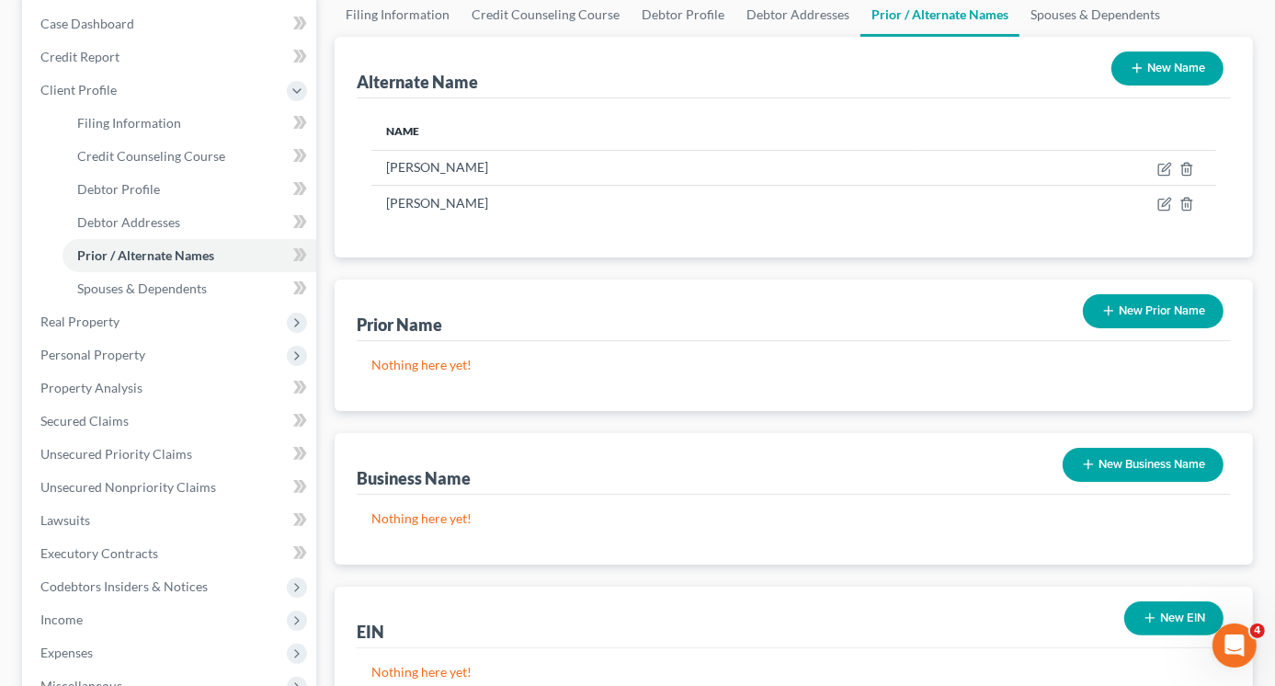
click at [1140, 303] on button "New Prior Name" at bounding box center [1153, 311] width 141 height 34
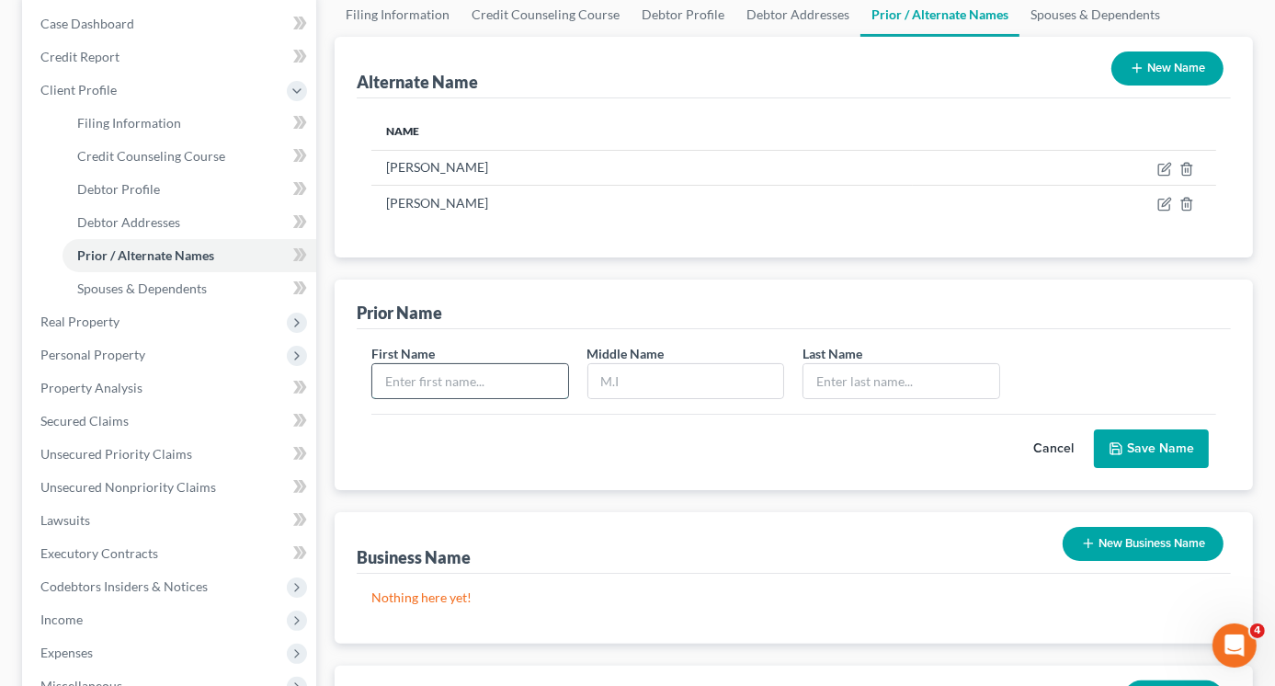
click at [464, 379] on input "text" at bounding box center [470, 381] width 196 height 35
type input "[PERSON_NAME]"
click at [866, 379] on input "Carangello" at bounding box center [901, 381] width 196 height 35
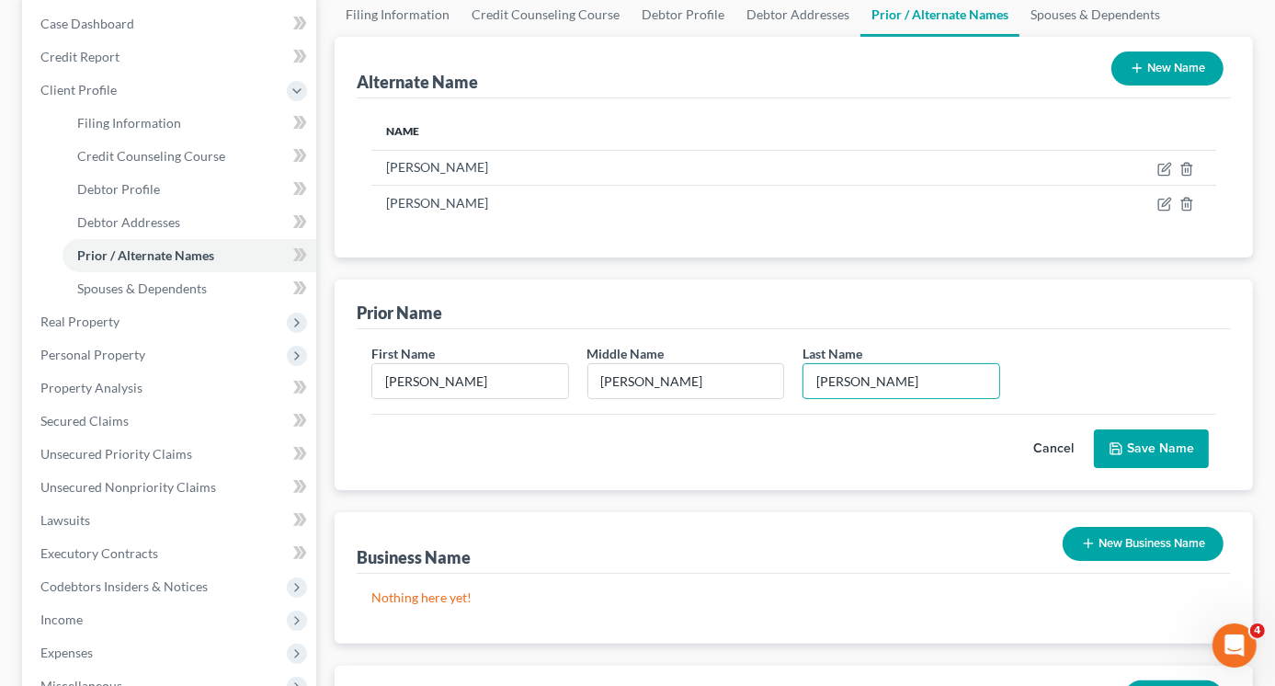
type input "[PERSON_NAME]"
click at [1167, 444] on button "Save Name" at bounding box center [1151, 448] width 115 height 39
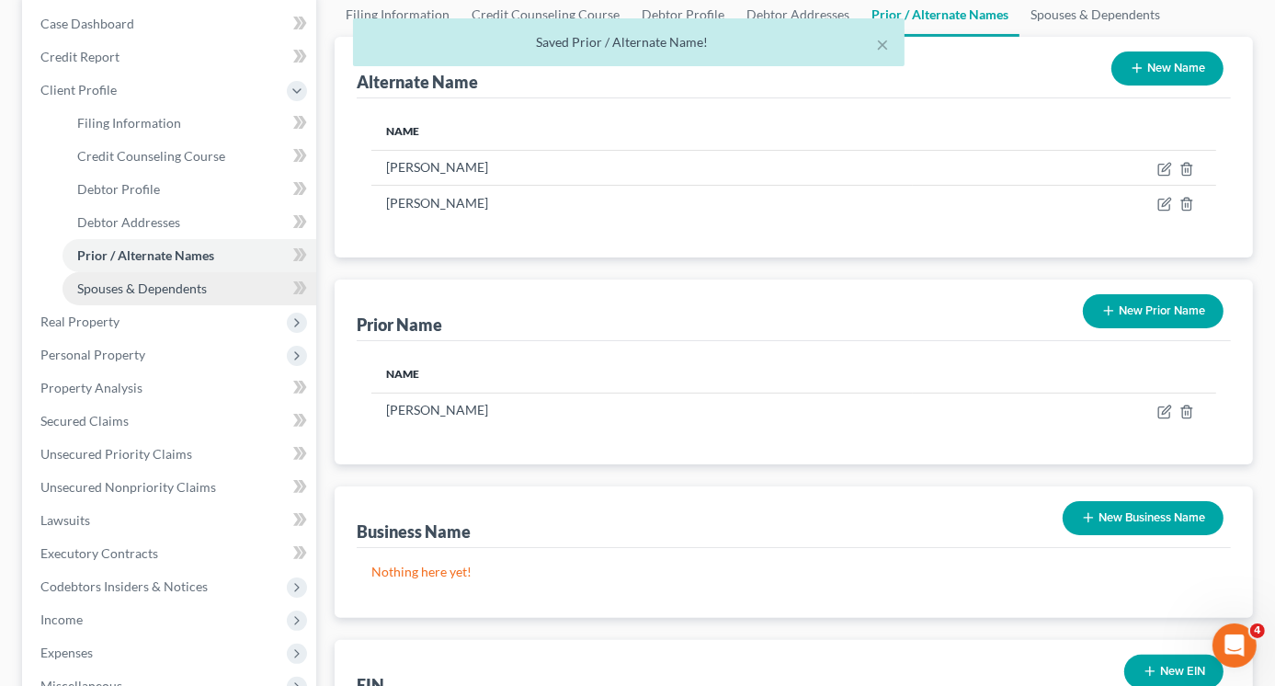
click at [165, 295] on span "Spouses & Dependents" at bounding box center [142, 288] width 130 height 16
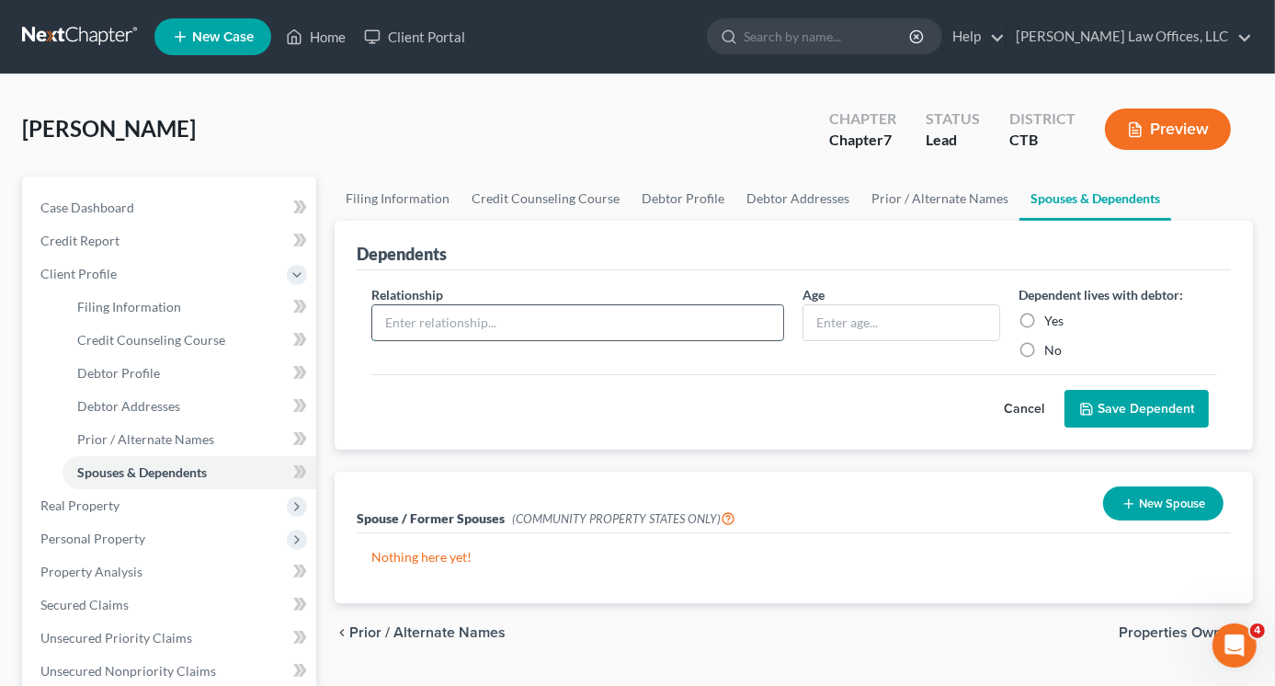
click at [460, 322] on input "text" at bounding box center [578, 322] width 412 height 35
type input "Daughter"
click at [843, 324] on input "text" at bounding box center [901, 322] width 196 height 35
type input "14"
click at [1044, 321] on label "Yes" at bounding box center [1053, 321] width 19 height 18
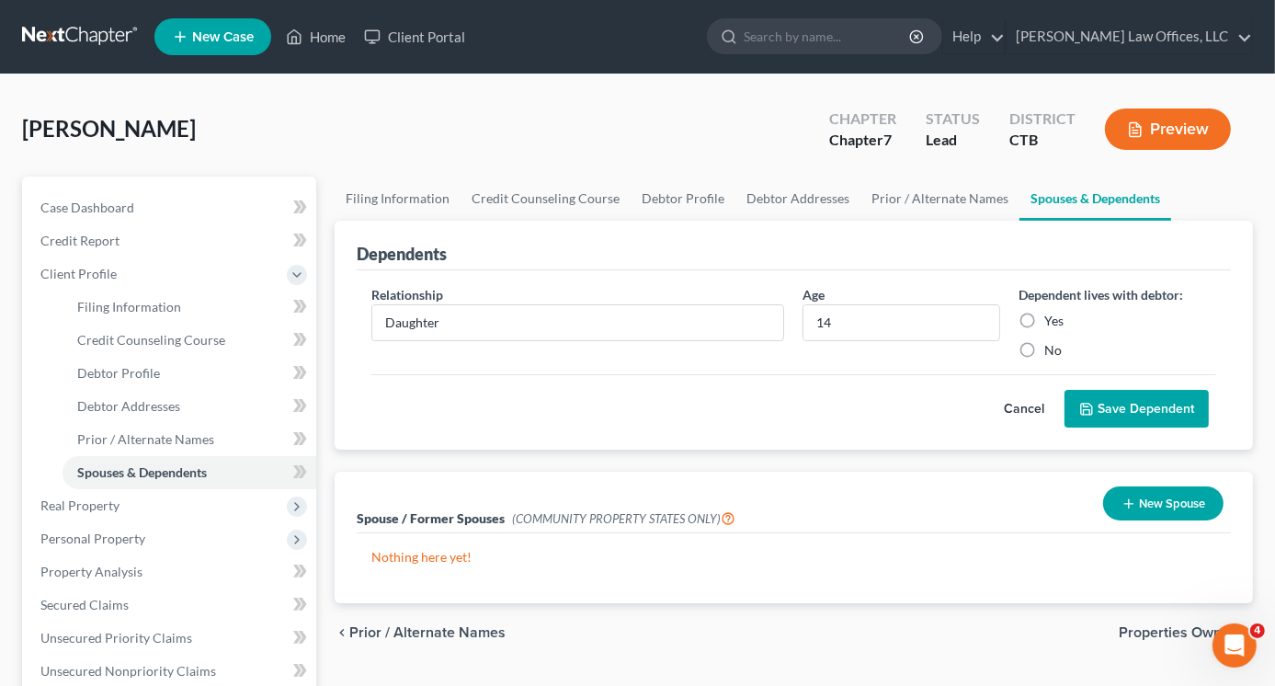
click at [1052, 321] on input "Yes" at bounding box center [1058, 318] width 12 height 12
radio input "true"
click at [1118, 416] on button "Save Dependent" at bounding box center [1137, 409] width 144 height 39
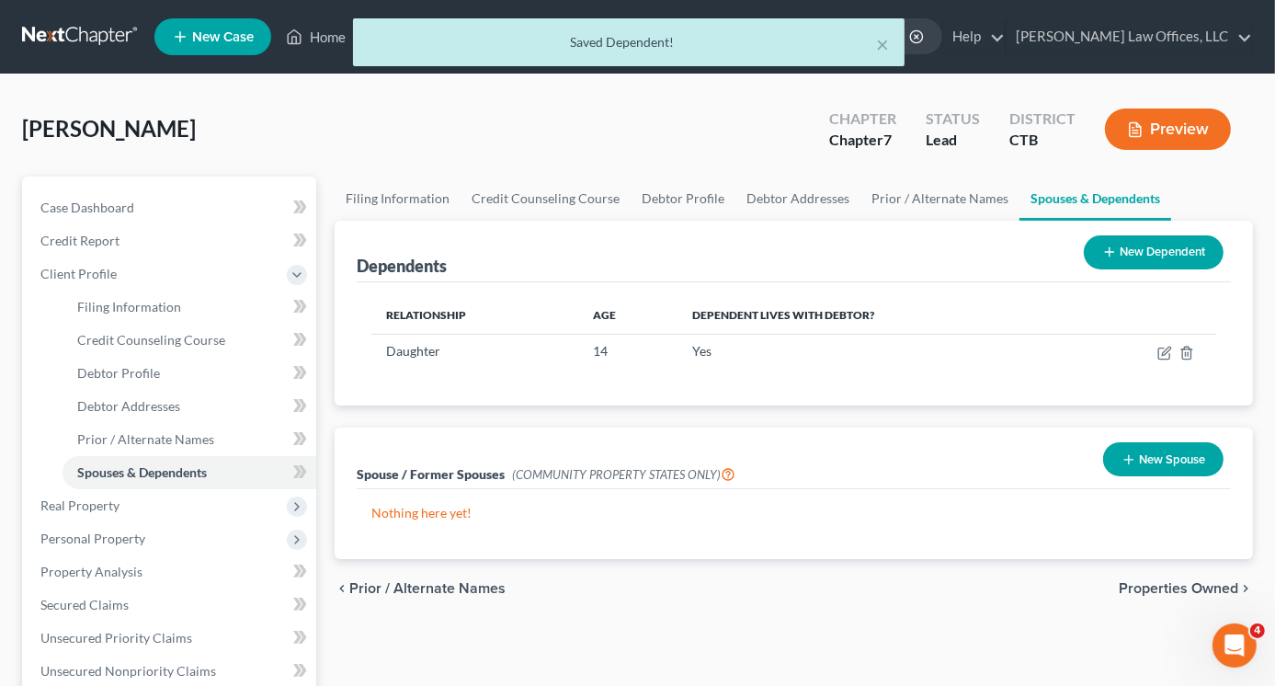
click at [1154, 248] on button "New Dependent" at bounding box center [1154, 252] width 140 height 34
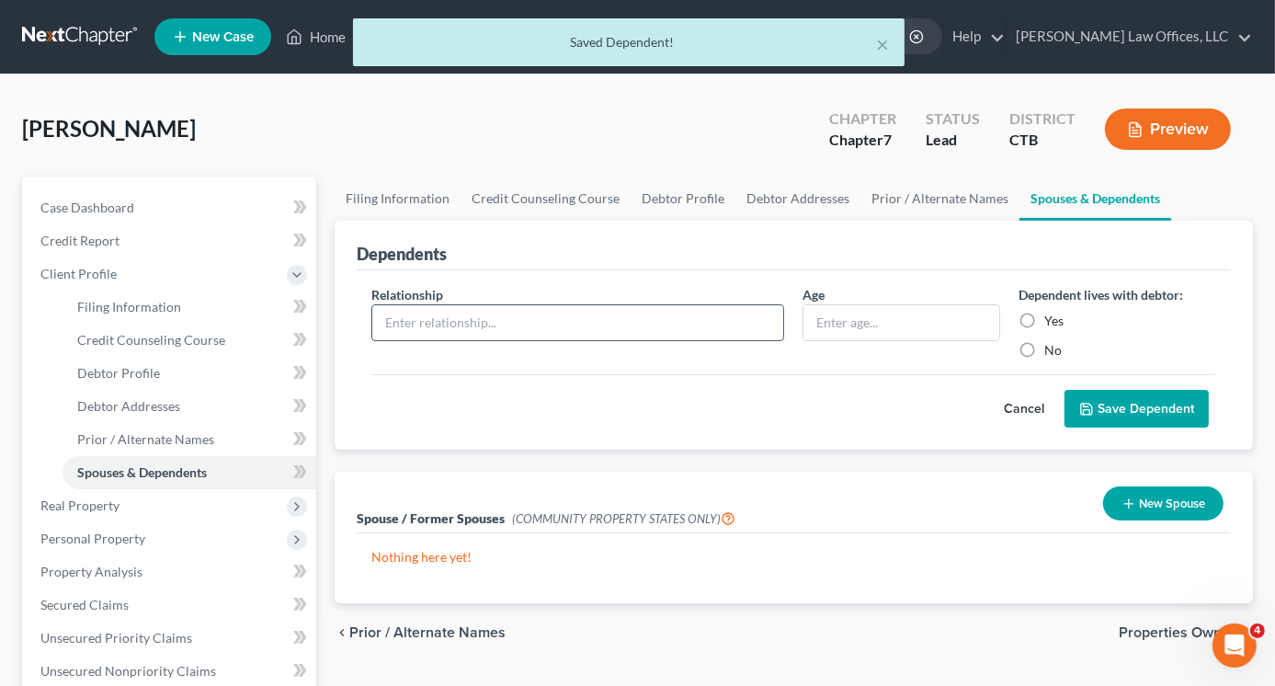
click at [414, 325] on input "text" at bounding box center [578, 322] width 412 height 35
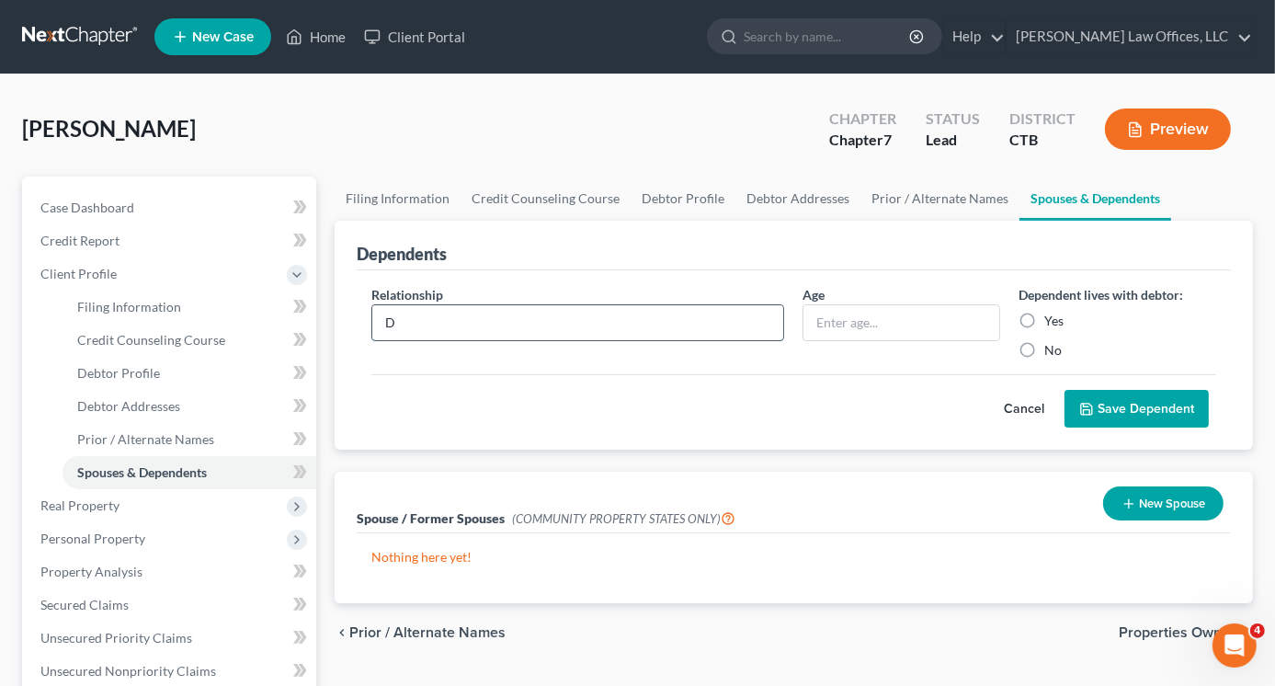
type input "Daughter"
click at [826, 325] on input "text" at bounding box center [901, 322] width 196 height 35
type input "10"
click at [1044, 320] on label "Yes" at bounding box center [1053, 321] width 19 height 18
click at [1052, 320] on input "Yes" at bounding box center [1058, 318] width 12 height 12
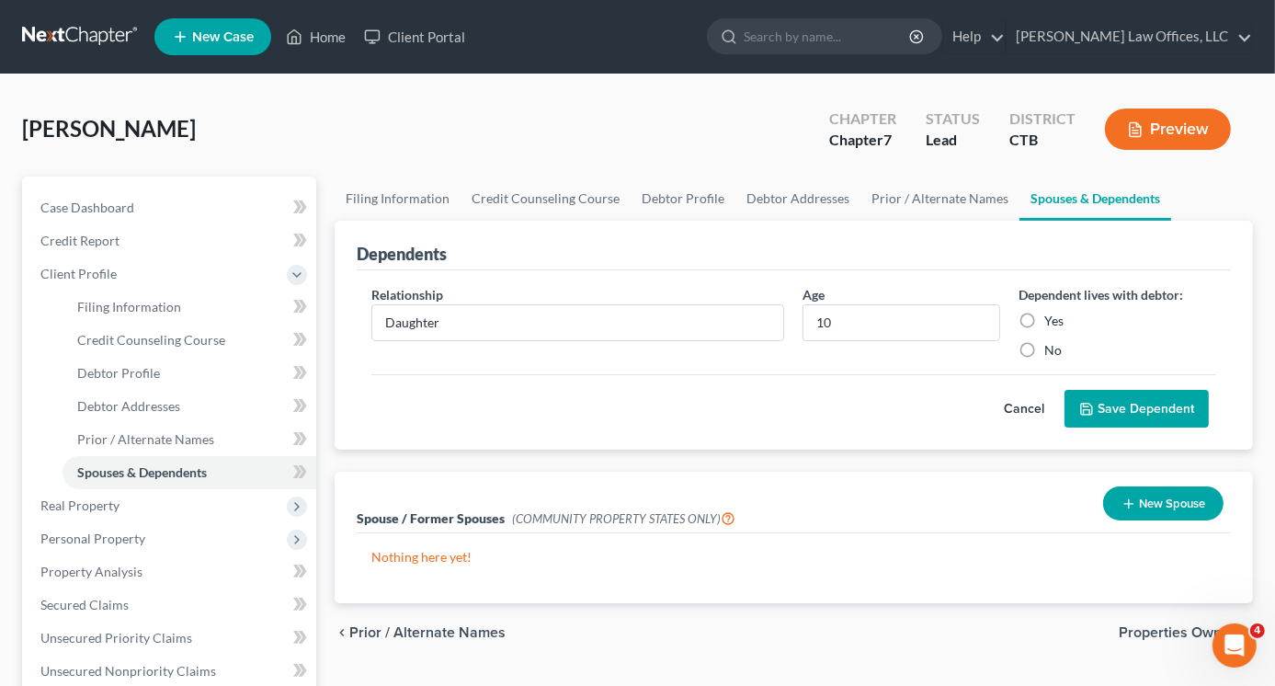
radio input "true"
click at [1044, 320] on label "Yes" at bounding box center [1053, 321] width 19 height 18
click at [1052, 320] on input "Yes" at bounding box center [1058, 318] width 12 height 12
click at [1144, 412] on button "Save Dependent" at bounding box center [1137, 409] width 144 height 39
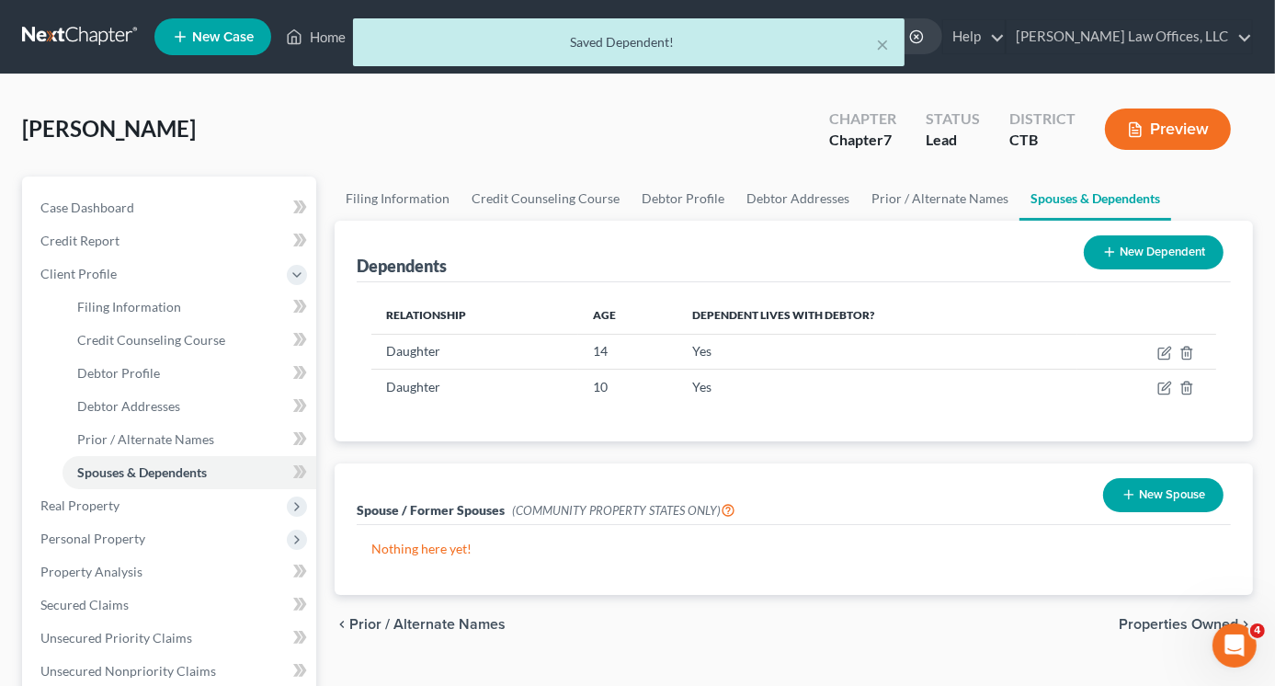
scroll to position [92, 0]
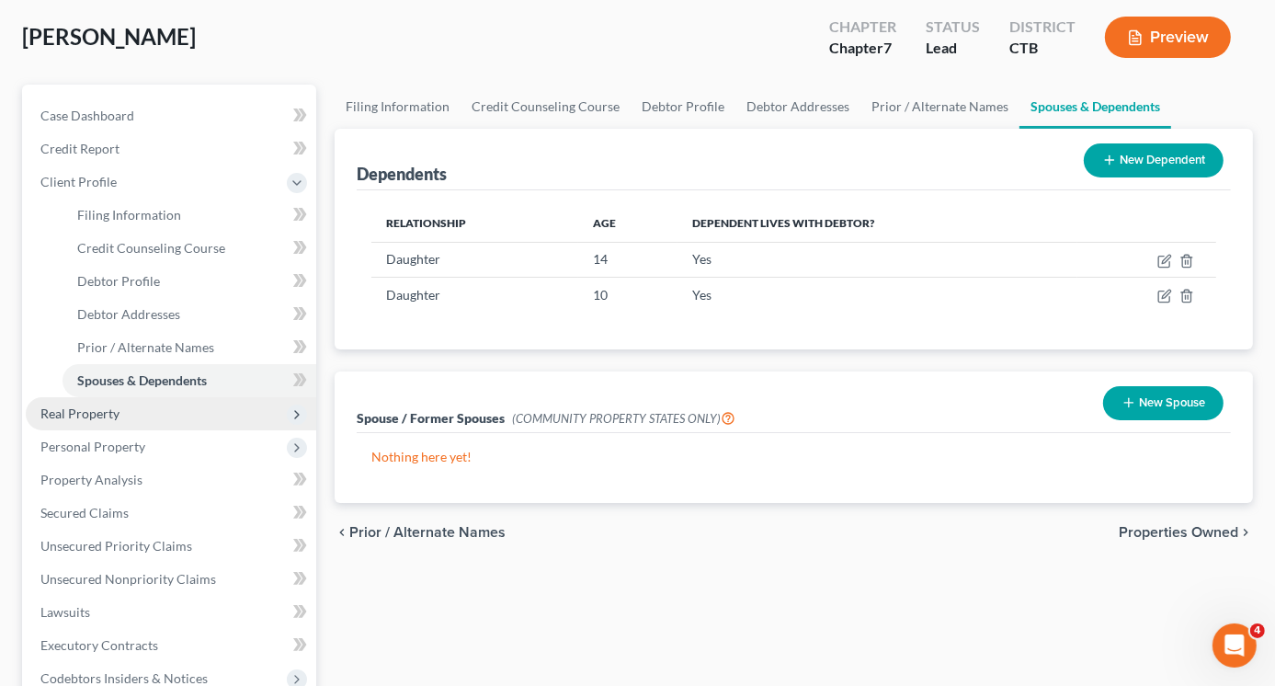
click at [97, 413] on span "Real Property" at bounding box center [79, 413] width 79 height 16
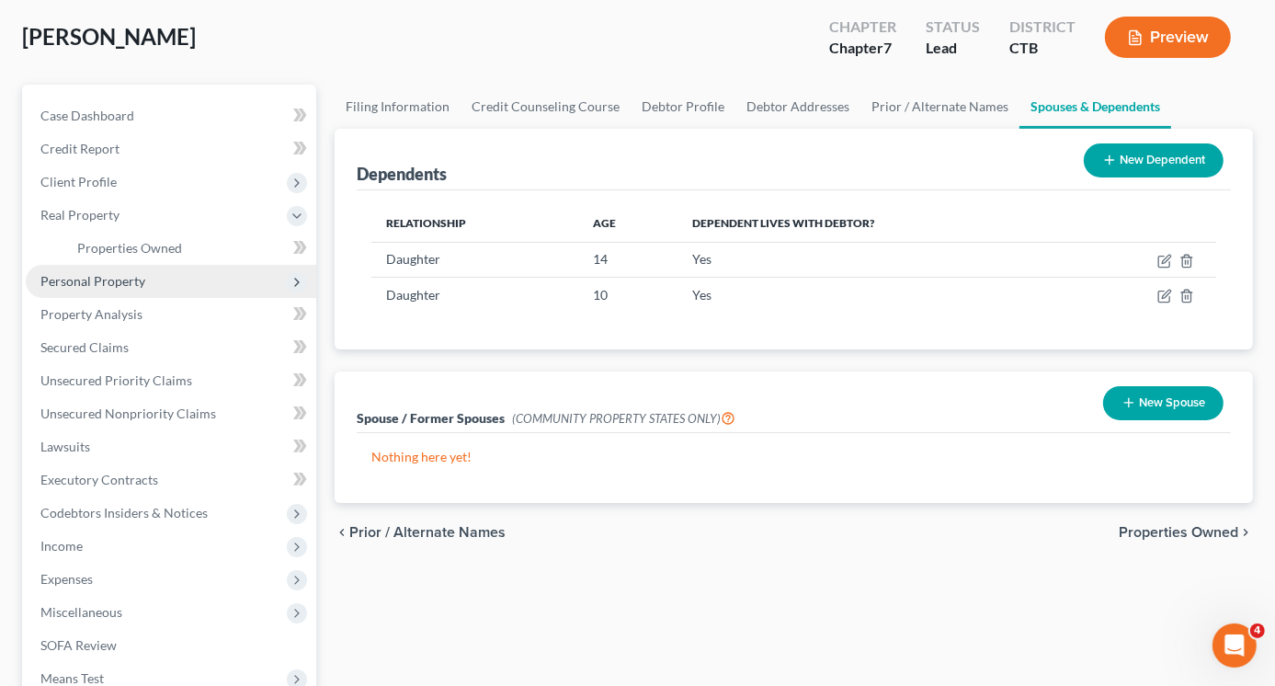
click at [113, 283] on span "Personal Property" at bounding box center [92, 281] width 105 height 16
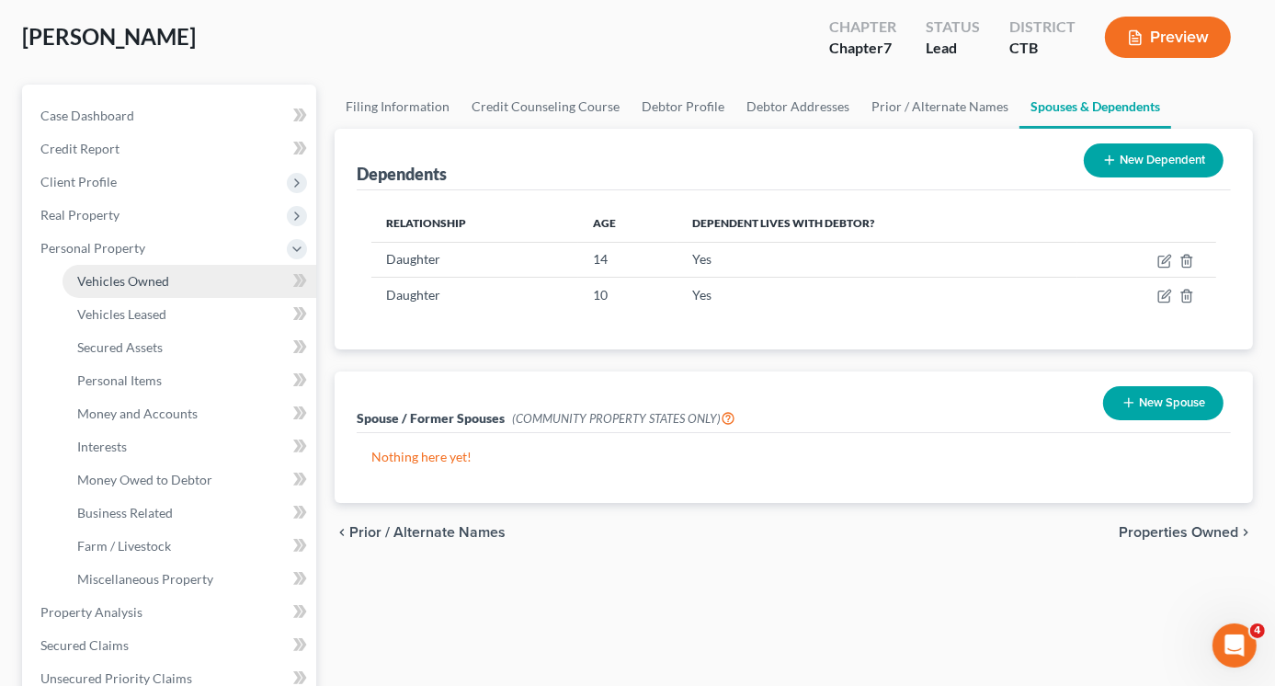
click at [125, 279] on span "Vehicles Owned" at bounding box center [123, 281] width 92 height 16
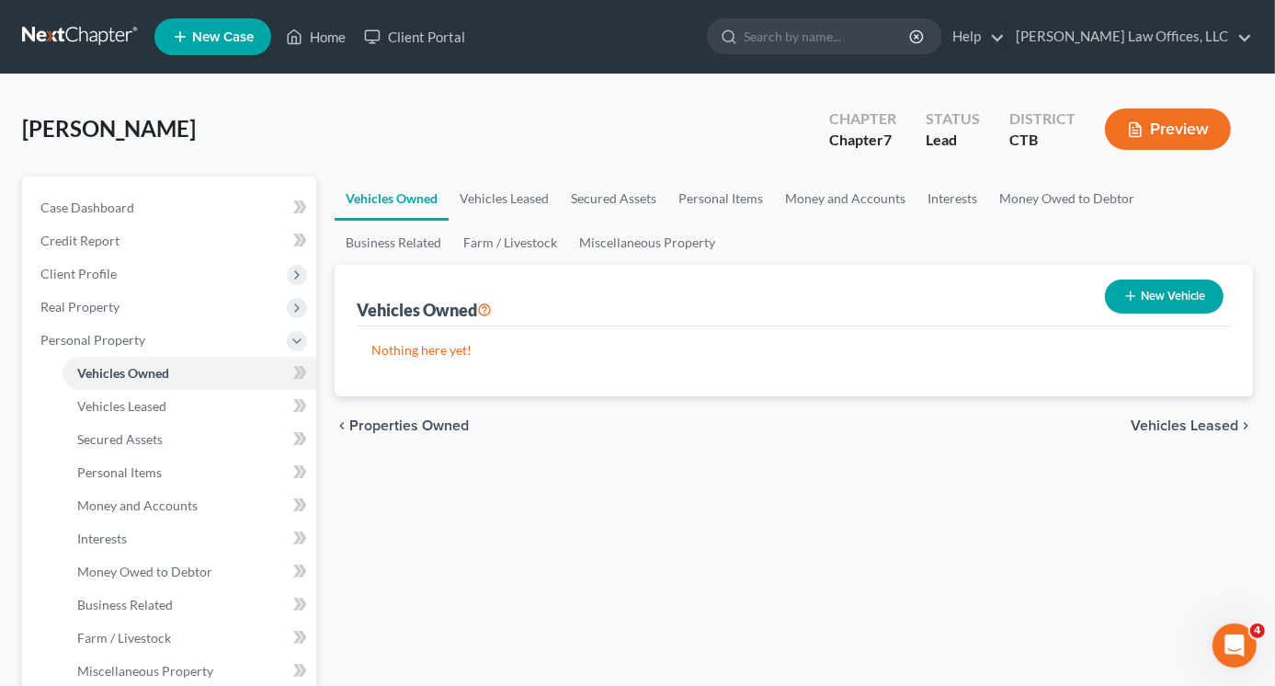
click at [1150, 294] on button "New Vehicle" at bounding box center [1164, 296] width 119 height 34
select select "0"
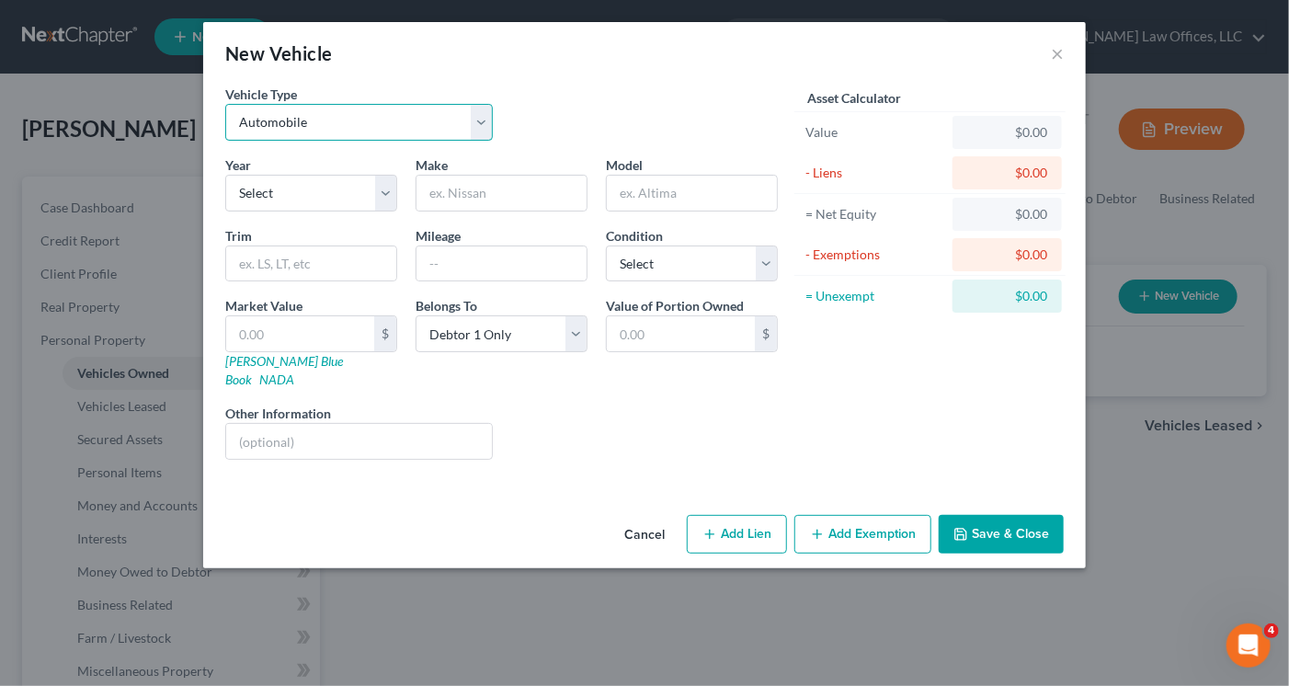
click at [481, 129] on select "Select Automobile Truck Trailer Watercraft Aircraft Motor Home Atv Other Vehicle" at bounding box center [359, 122] width 268 height 37
click at [225, 104] on select "Select Automobile Truck Trailer Watercraft Aircraft Motor Home Atv Other Vehicle" at bounding box center [359, 122] width 268 height 37
click at [384, 194] on select "Select 2026 2025 2024 2023 2022 2021 2020 2019 2018 2017 2016 2015 2014 2013 20…" at bounding box center [311, 193] width 172 height 37
select select "2"
click at [225, 175] on select "Select 2026 2025 2024 2023 2022 2021 2020 2019 2018 2017 2016 2015 2014 2013 20…" at bounding box center [311, 193] width 172 height 37
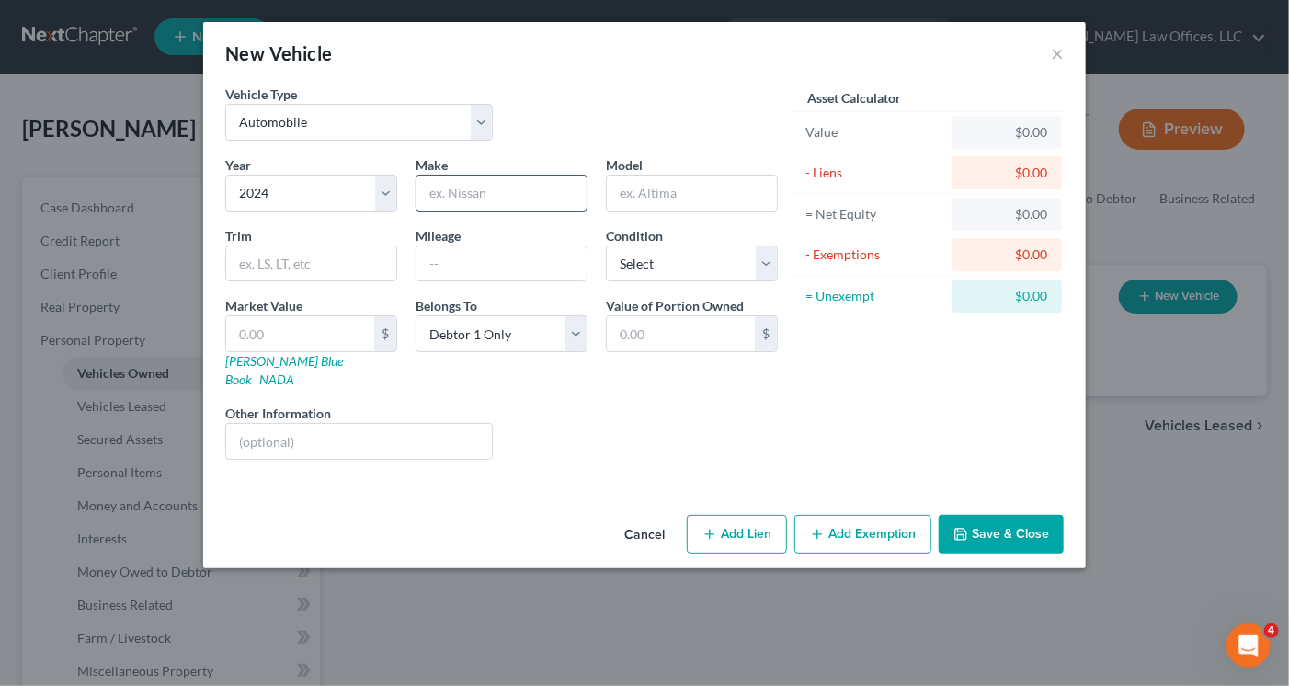
click at [450, 190] on input "text" at bounding box center [501, 193] width 170 height 35
type input "Hyundai"
click at [631, 179] on input "text" at bounding box center [692, 193] width 170 height 35
type input "Pallisade"
click at [769, 271] on select "Select Excellent Very Good Good Fair Poor" at bounding box center [692, 263] width 172 height 37
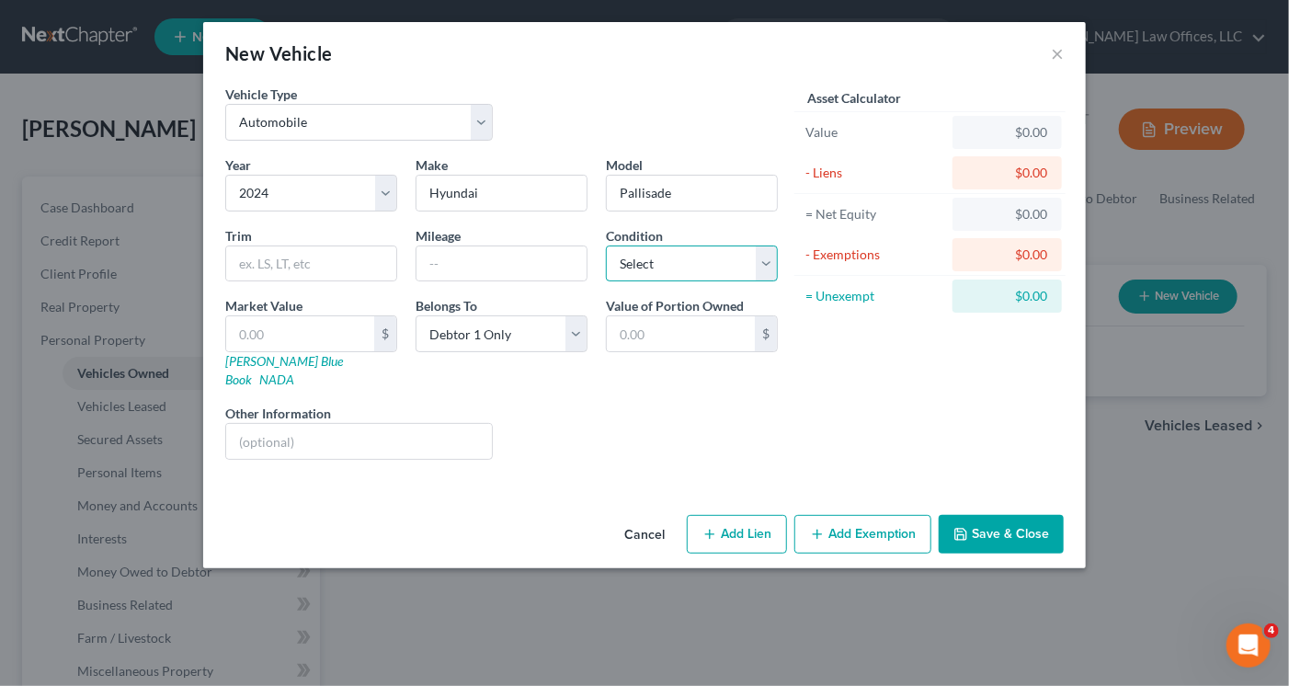
select select "1"
click at [606, 245] on select "Select Excellent Very Good Good Fair Poor" at bounding box center [692, 263] width 172 height 37
click at [445, 266] on input "text" at bounding box center [501, 263] width 170 height 35
type input "18,200"
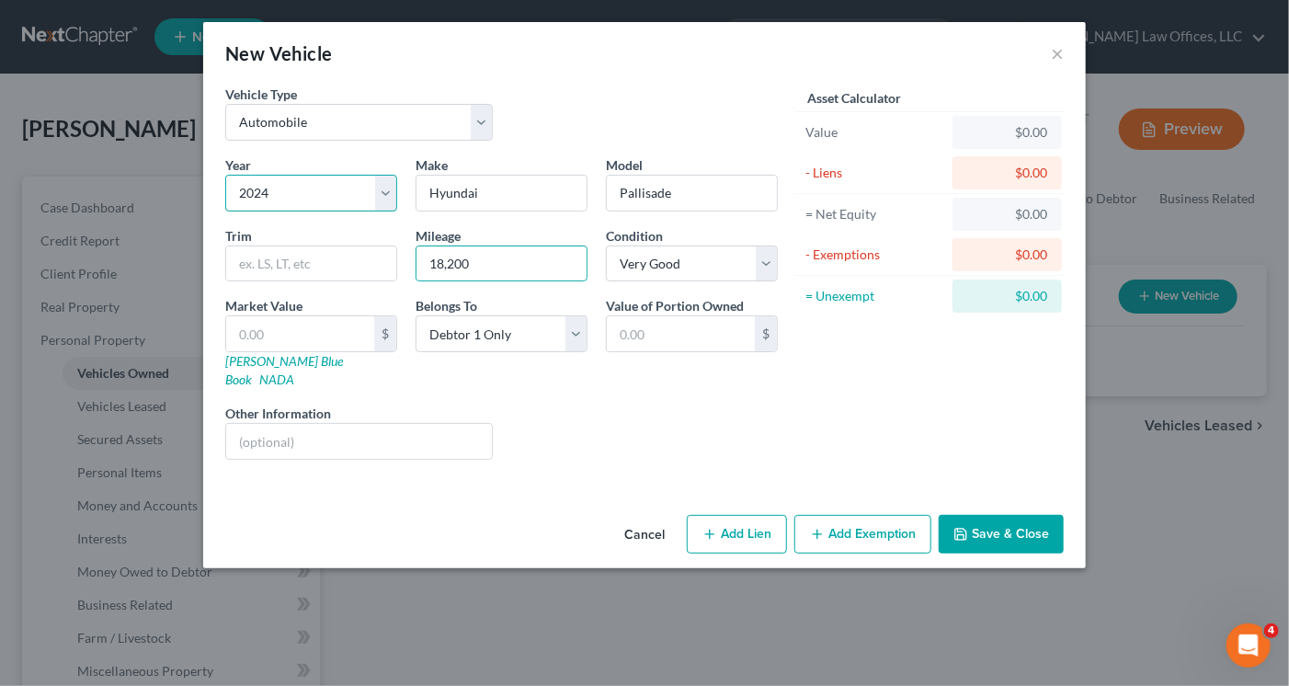
click at [266, 188] on select "Select 2026 2025 2024 2023 2022 2021 2020 2019 2018 2017 2016 2015 2014 2013 20…" at bounding box center [311, 193] width 172 height 37
select select "1"
click at [225, 175] on select "Select 2026 2025 2024 2023 2022 2021 2020 2019 2018 2017 2016 2015 2014 2013 20…" at bounding box center [311, 193] width 172 height 37
click at [997, 515] on button "Save & Close" at bounding box center [1001, 534] width 125 height 39
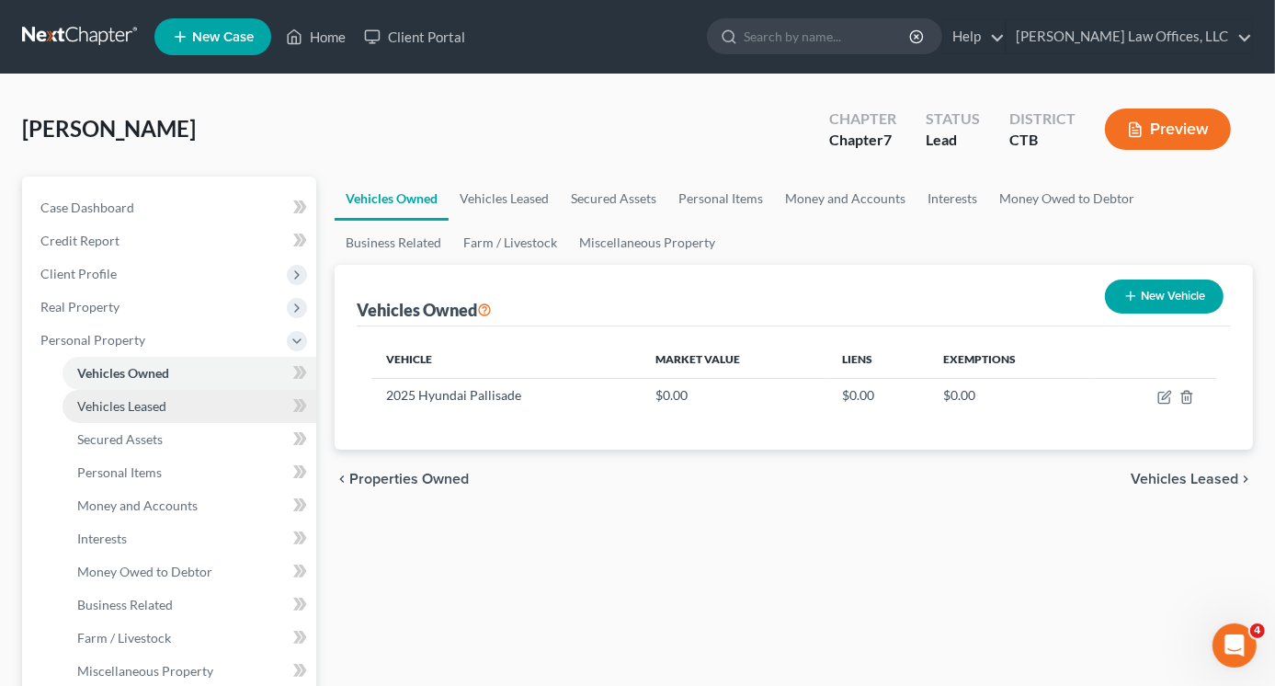
click at [158, 407] on span "Vehicles Leased" at bounding box center [121, 406] width 89 height 16
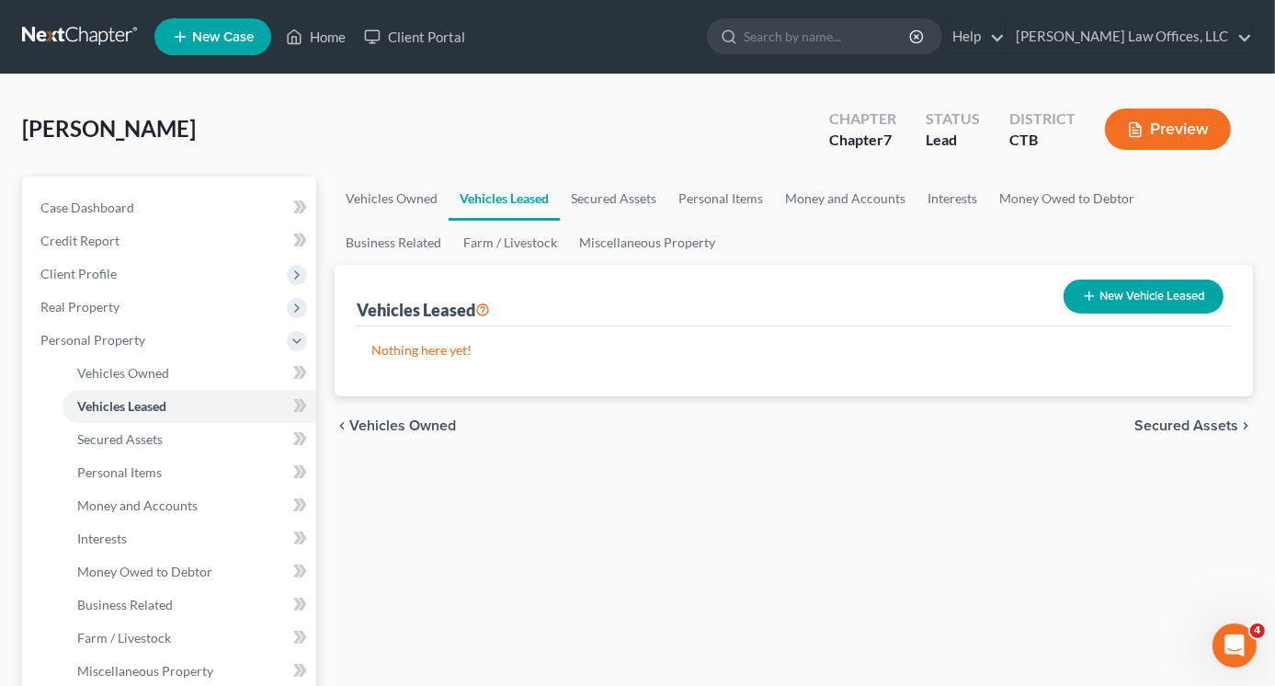
click at [1135, 303] on button "New Vehicle Leased" at bounding box center [1144, 296] width 160 height 34
select select "0"
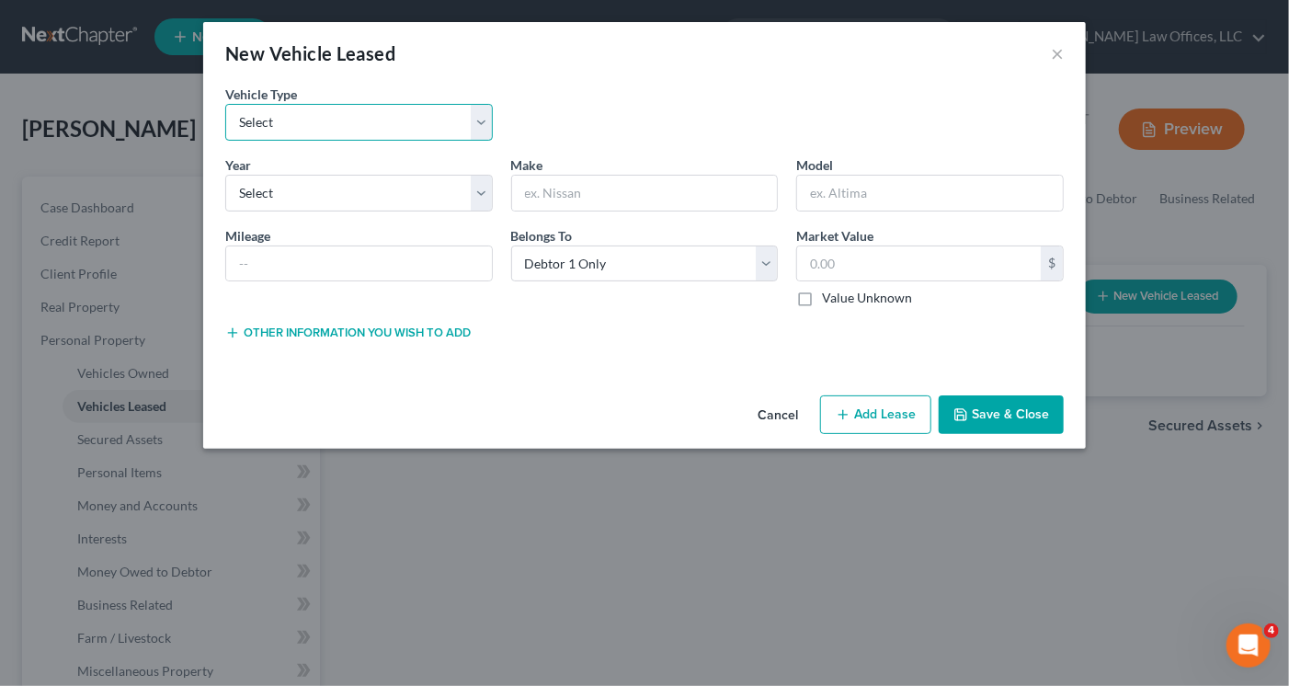
click at [332, 132] on select "Select Automobile Truck Trailer Watercraft Aircraft Motor Home Atv Other Vehicle" at bounding box center [359, 122] width 268 height 37
select select "0"
click at [225, 104] on select "Select Automobile Truck Trailer Watercraft Aircraft Motor Home Atv Other Vehicle" at bounding box center [359, 122] width 268 height 37
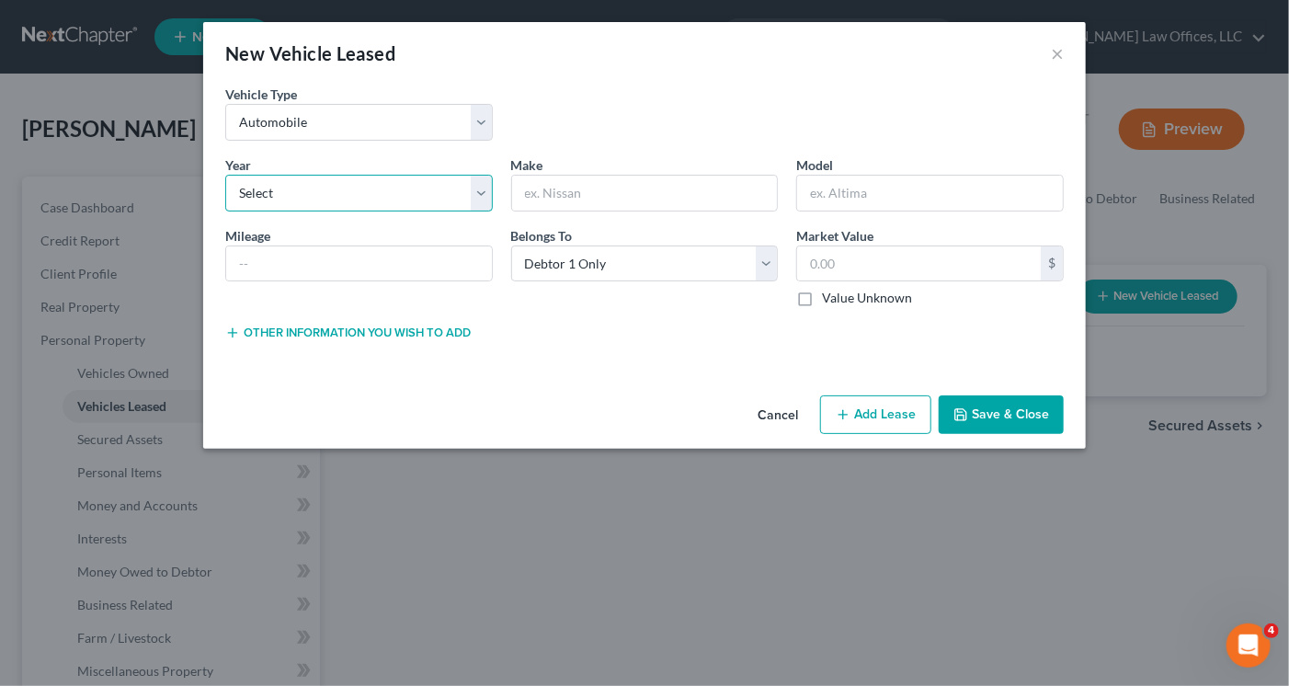
click at [297, 199] on select "Select 2026 2025 2024 2023 2022 2021 2020 2019 2018 2017 2016 2015 2014 2013 20…" at bounding box center [359, 193] width 268 height 37
select select "1"
click at [225, 175] on select "Select 2026 2025 2024 2023 2022 2021 2020 2019 2018 2017 2016 2015 2014 2013 20…" at bounding box center [359, 193] width 268 height 37
click at [593, 199] on input "text" at bounding box center [645, 193] width 266 height 35
type input "Hyundai"
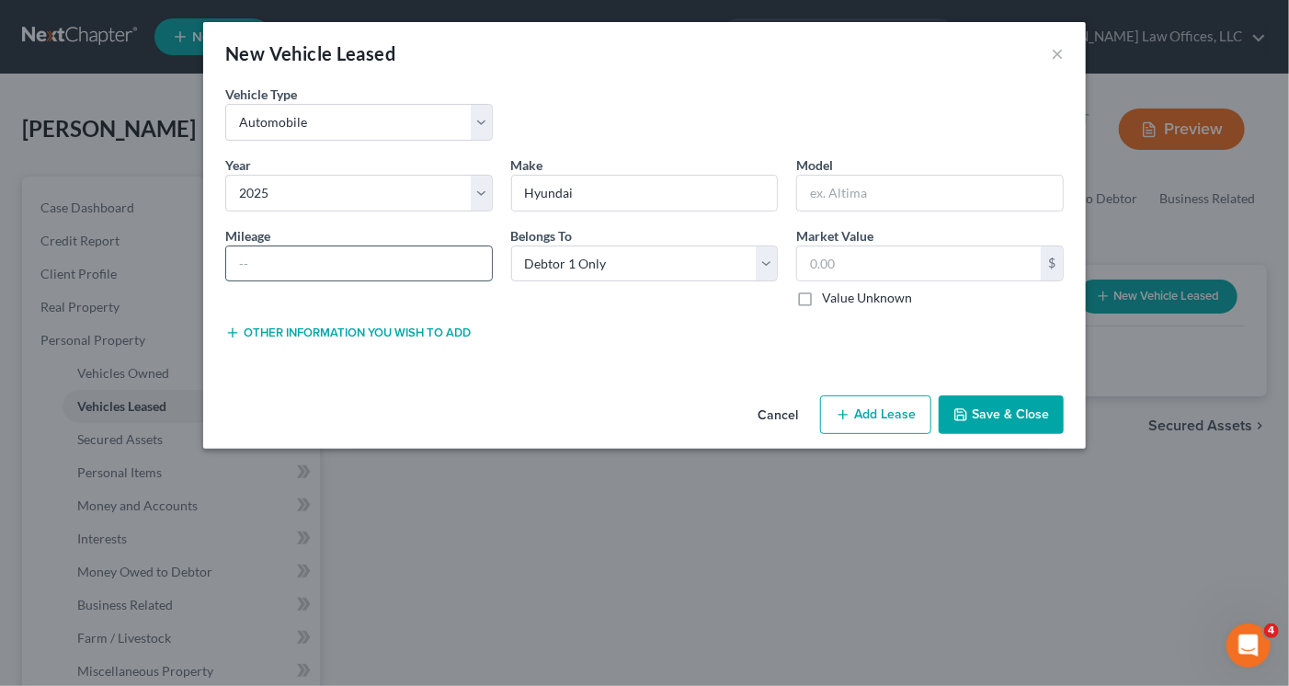
click at [397, 266] on input "text" at bounding box center [359, 263] width 266 height 35
type input "18,200"
click at [840, 191] on input "text" at bounding box center [930, 193] width 266 height 35
type input "Pallisade"
click at [433, 329] on button "Other information you wish to add" at bounding box center [347, 332] width 245 height 15
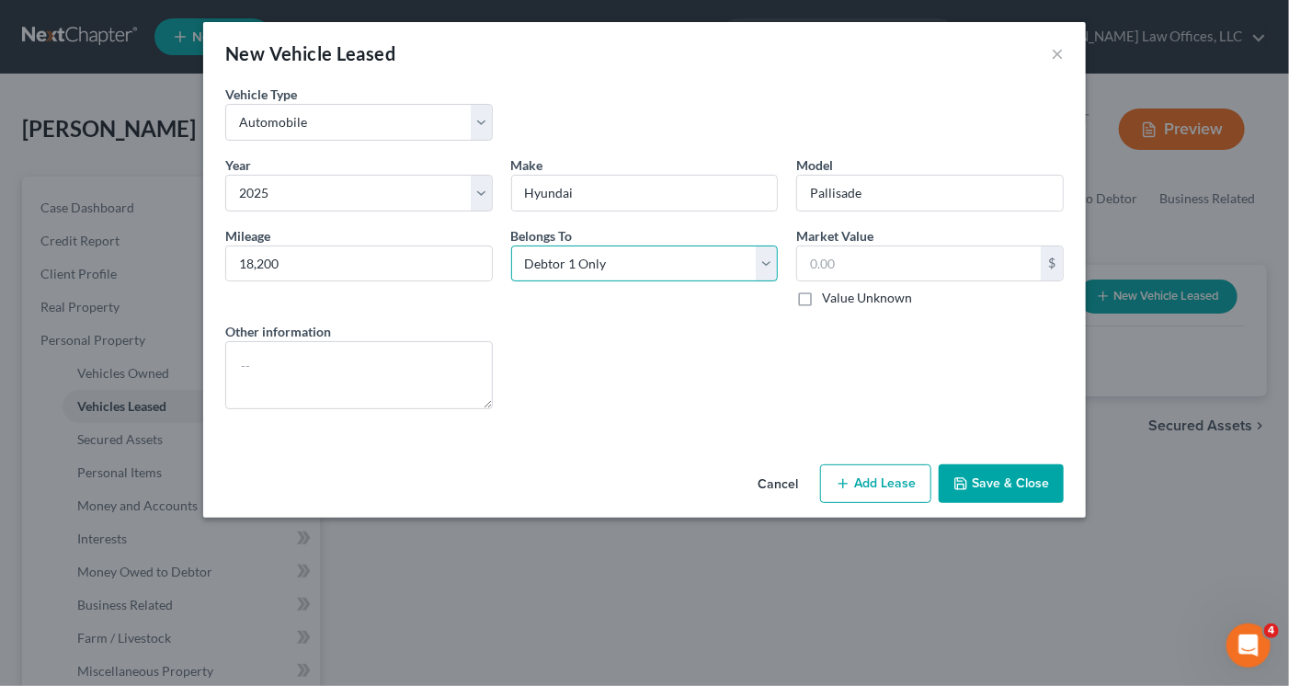
click at [769, 269] on select "Select Debtor 1 Only Debtor 2 Only Debtor 1 And Debtor 2 Only At Least One Of T…" at bounding box center [645, 263] width 268 height 37
select select "3"
click at [511, 245] on select "Select Debtor 1 Only Debtor 2 Only Debtor 1 And Debtor 2 Only At Least One Of T…" at bounding box center [645, 263] width 268 height 37
click at [861, 476] on button "Add Lease" at bounding box center [875, 483] width 111 height 39
select select "3"
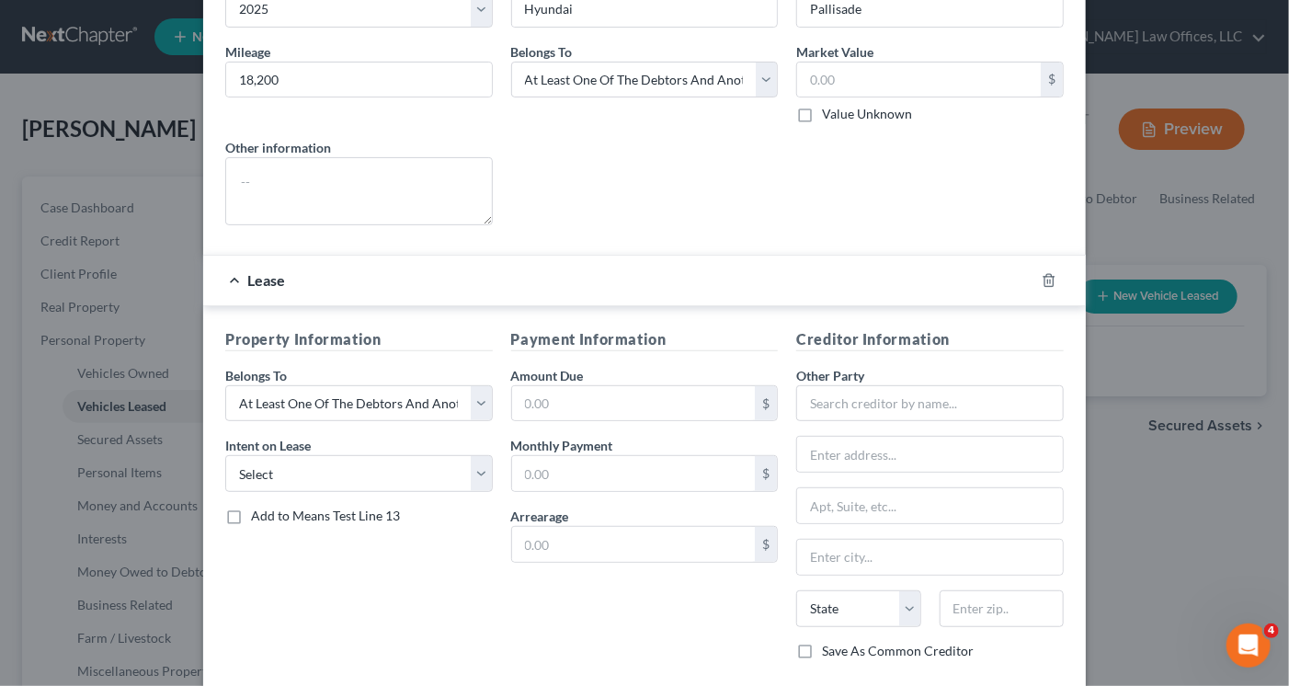
scroll to position [276, 0]
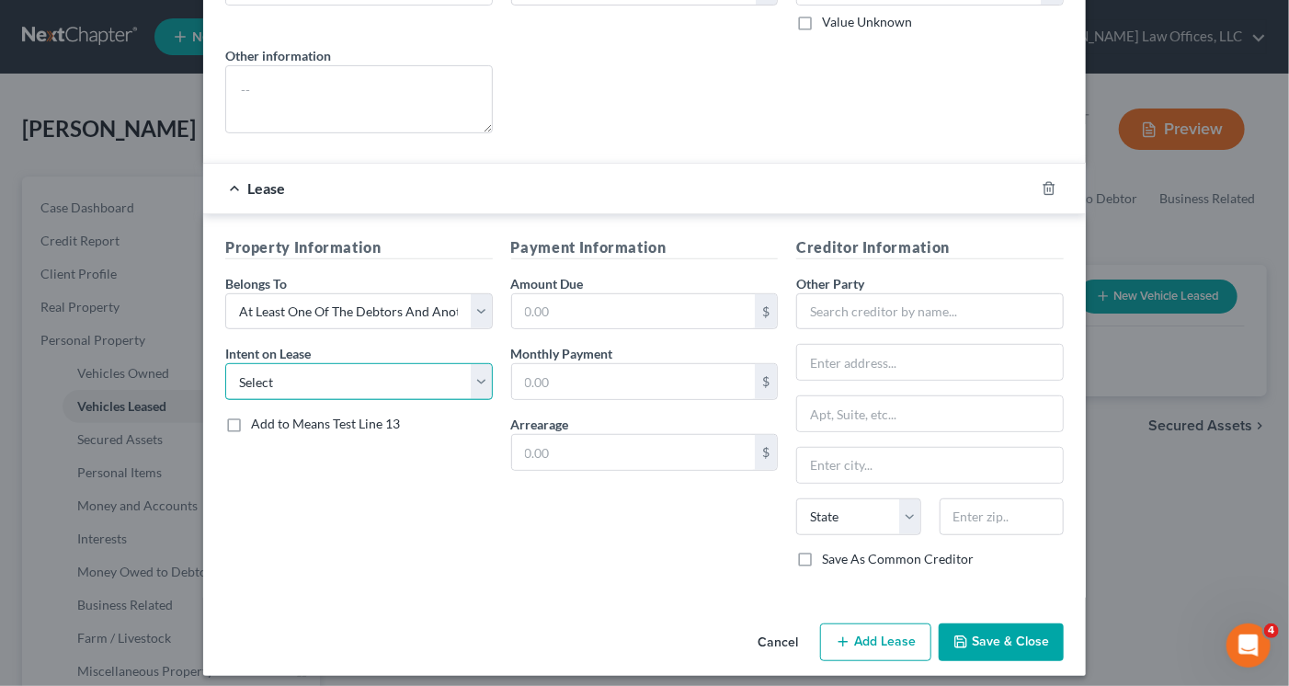
click at [351, 393] on select "Select None Assume Reject" at bounding box center [359, 381] width 268 height 37
click at [354, 382] on select "Select None Assume Reject" at bounding box center [359, 381] width 268 height 37
click at [309, 380] on select "Select None Assume Reject" at bounding box center [359, 381] width 268 height 37
click at [313, 390] on select "Select None Assume Reject" at bounding box center [359, 381] width 268 height 37
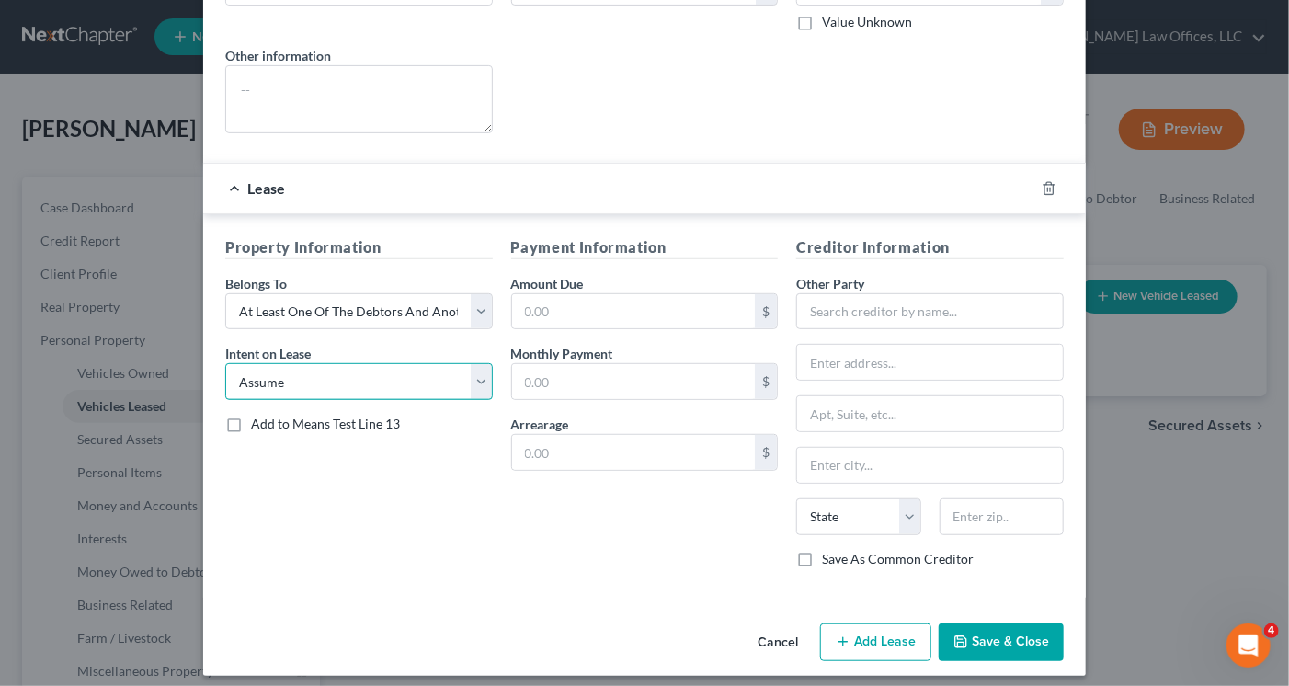
click at [225, 363] on select "Select None Assume Reject" at bounding box center [359, 381] width 268 height 37
click at [306, 372] on select "Select None Assume Reject" at bounding box center [359, 381] width 268 height 37
select select "0"
click at [225, 363] on select "Select None Assume Reject" at bounding box center [359, 381] width 268 height 37
click at [313, 376] on select "Select None Assume Reject" at bounding box center [359, 381] width 268 height 37
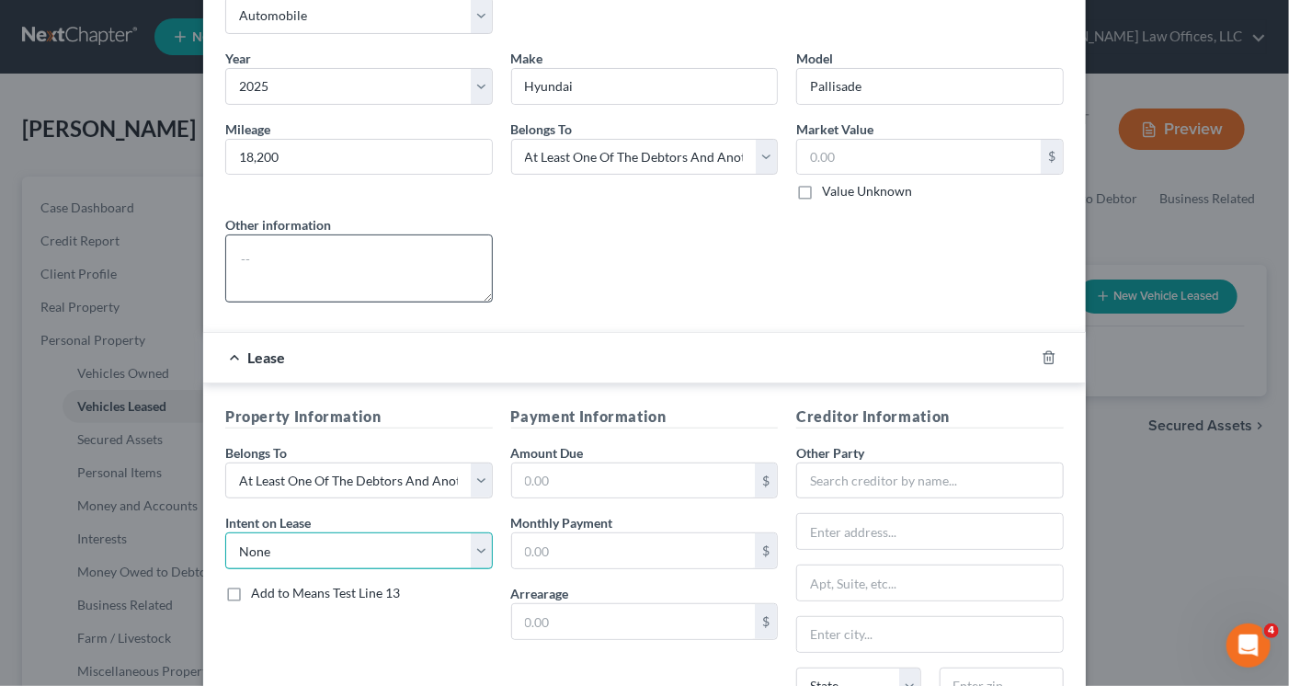
scroll to position [0, 0]
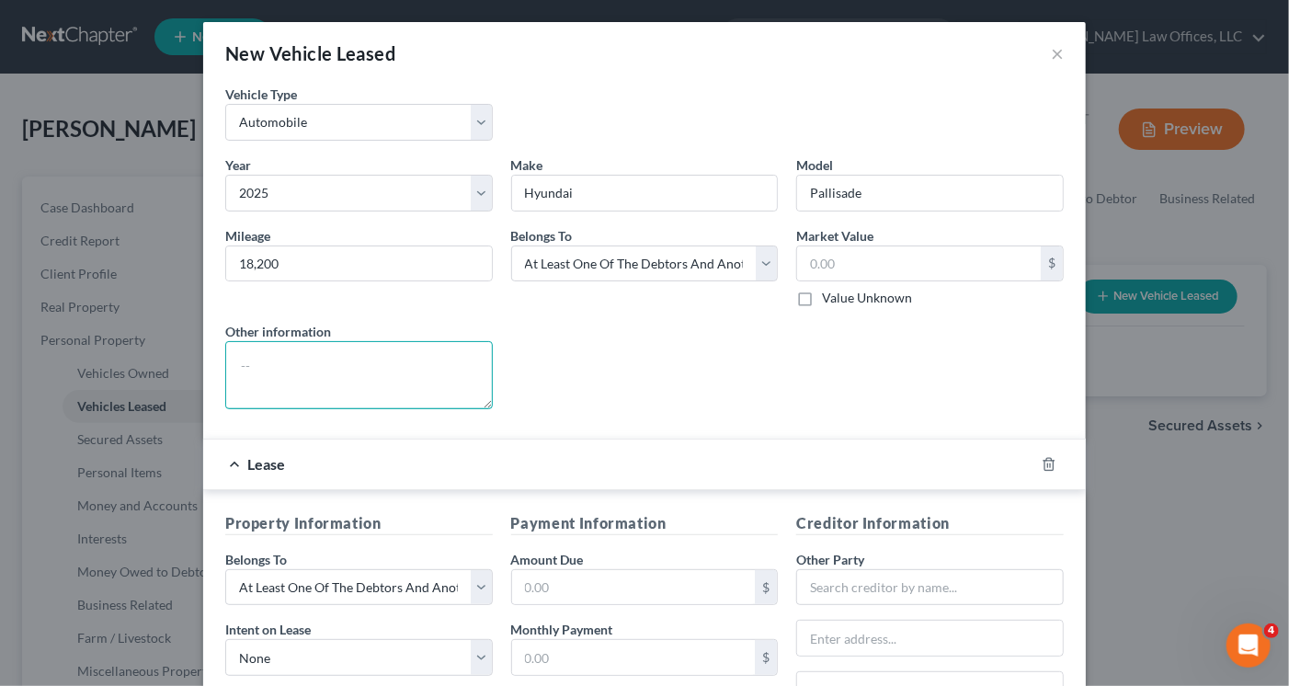
click at [273, 361] on textarea at bounding box center [359, 375] width 268 height 68
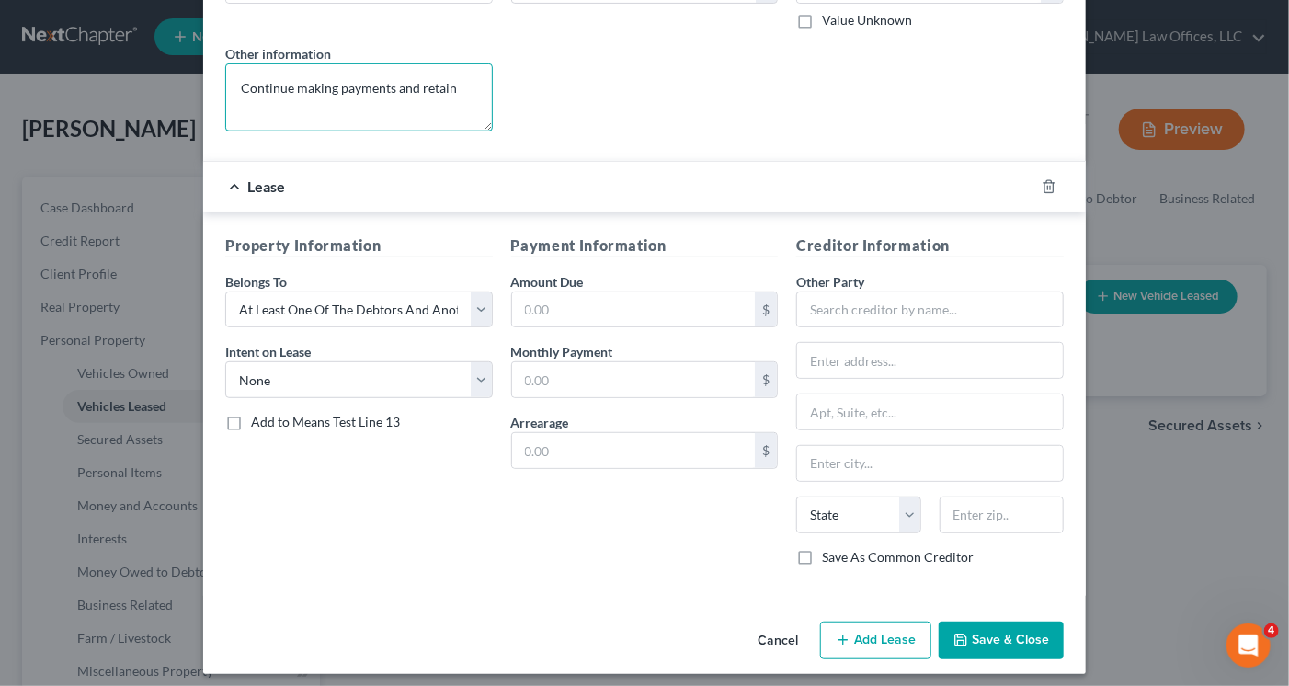
scroll to position [283, 0]
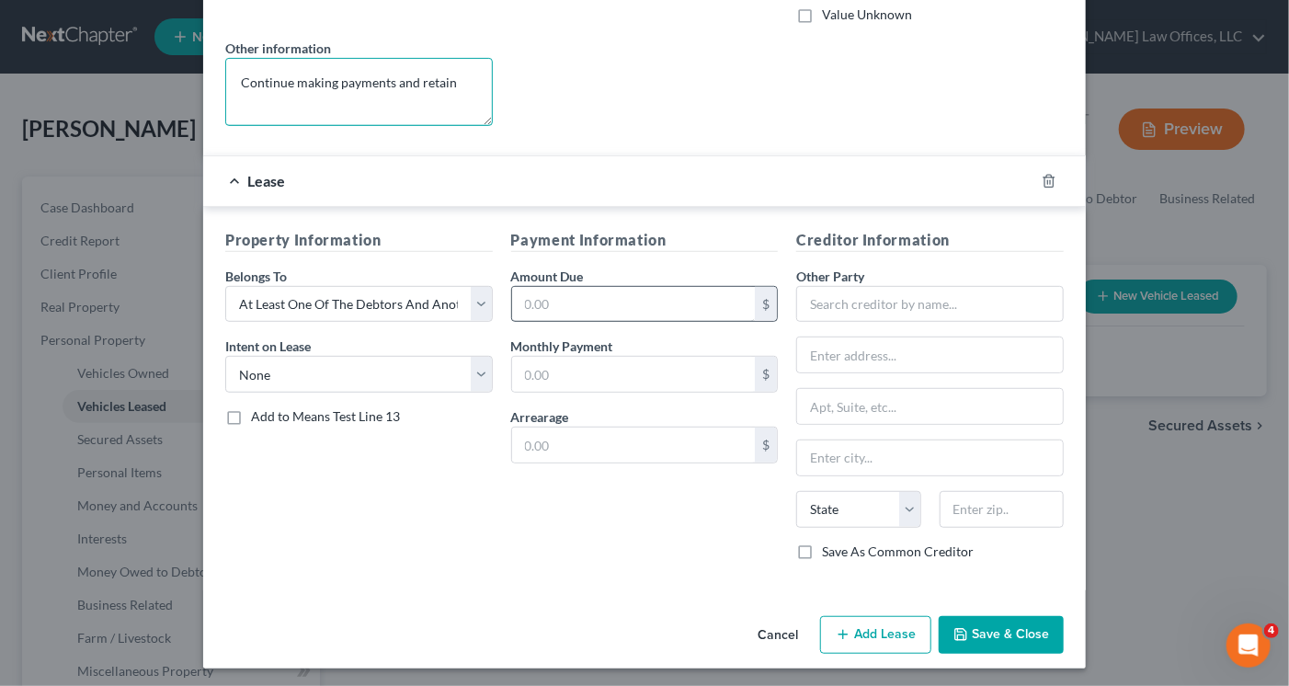
type textarea "Continue making payments and retain"
click at [554, 300] on input "text" at bounding box center [634, 304] width 244 height 35
click at [544, 365] on input "text" at bounding box center [634, 374] width 244 height 35
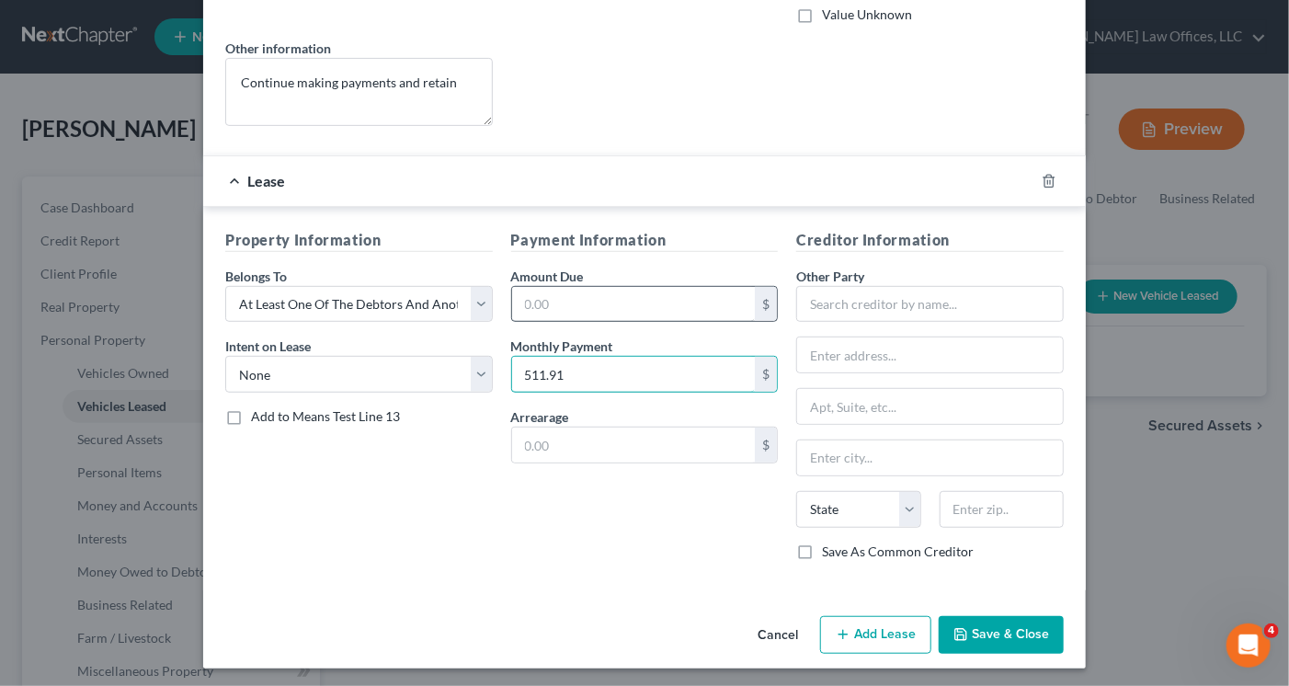
type input "511.91"
click at [541, 310] on input "text" at bounding box center [634, 304] width 244 height 35
click at [532, 438] on input "text" at bounding box center [634, 444] width 244 height 35
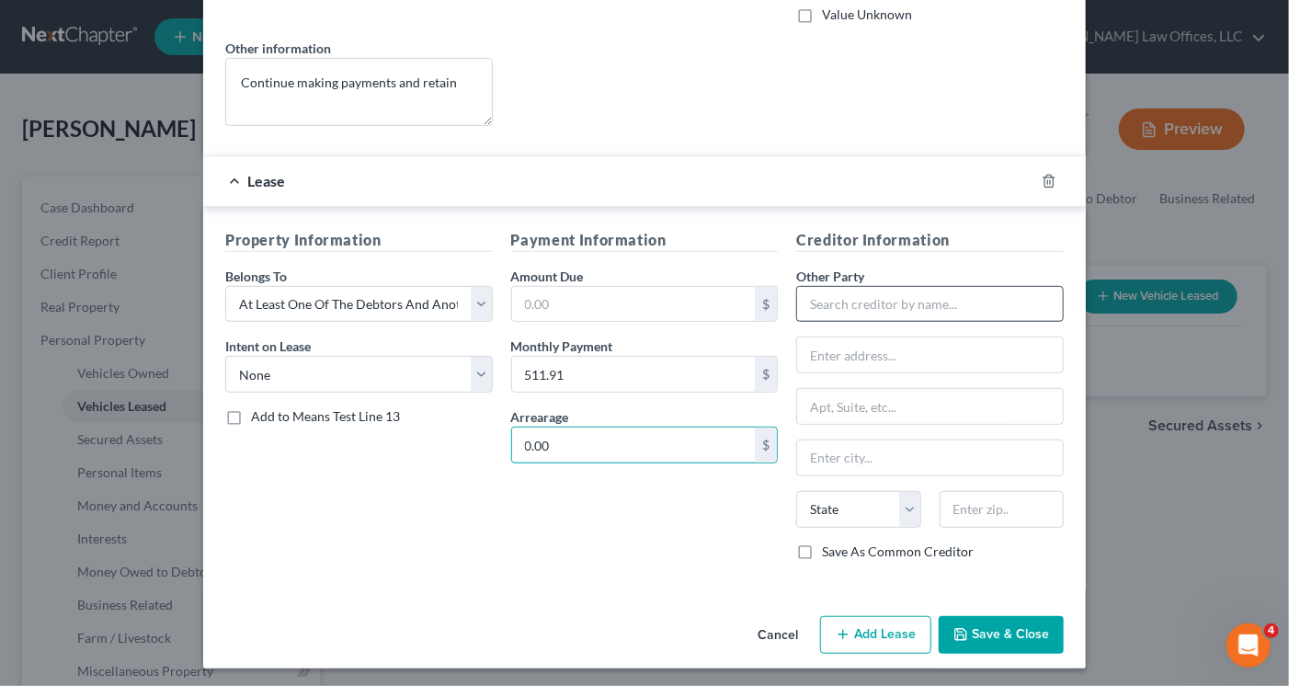
type input "0.00"
click at [851, 299] on input "text" at bounding box center [930, 304] width 268 height 37
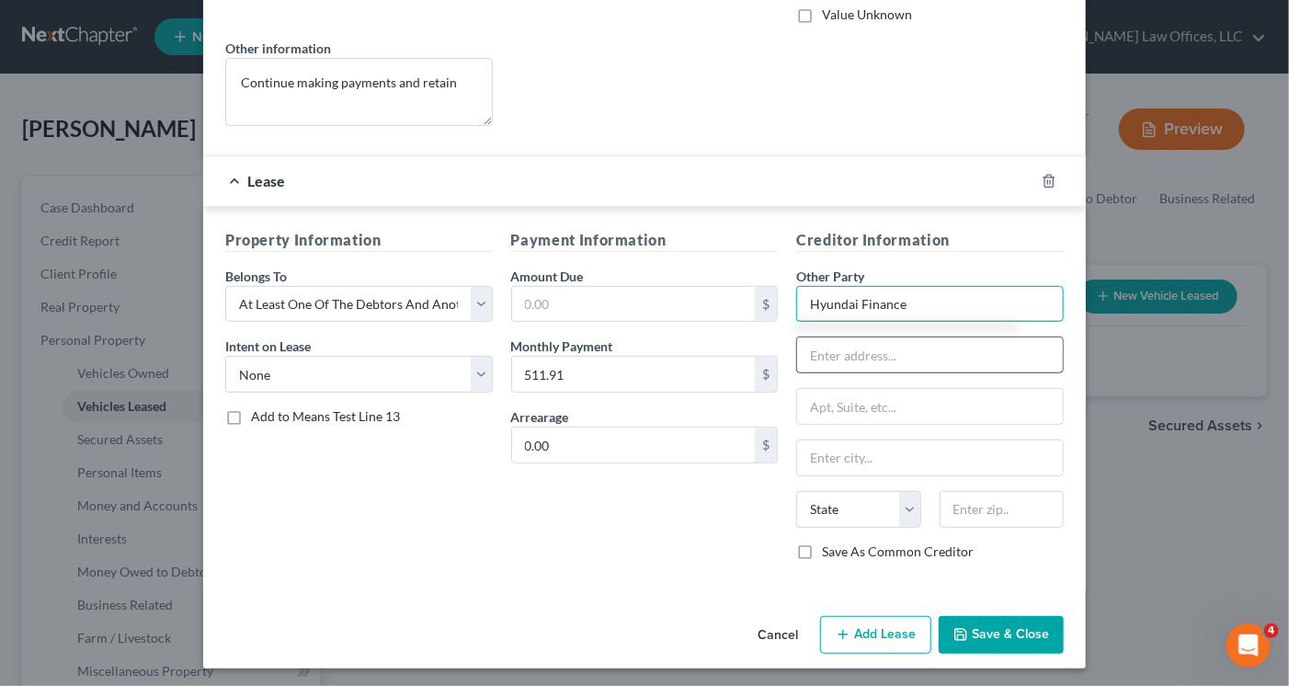
type input "Hyundai Finance"
click at [824, 349] on input "text" at bounding box center [930, 354] width 266 height 35
type input "T"
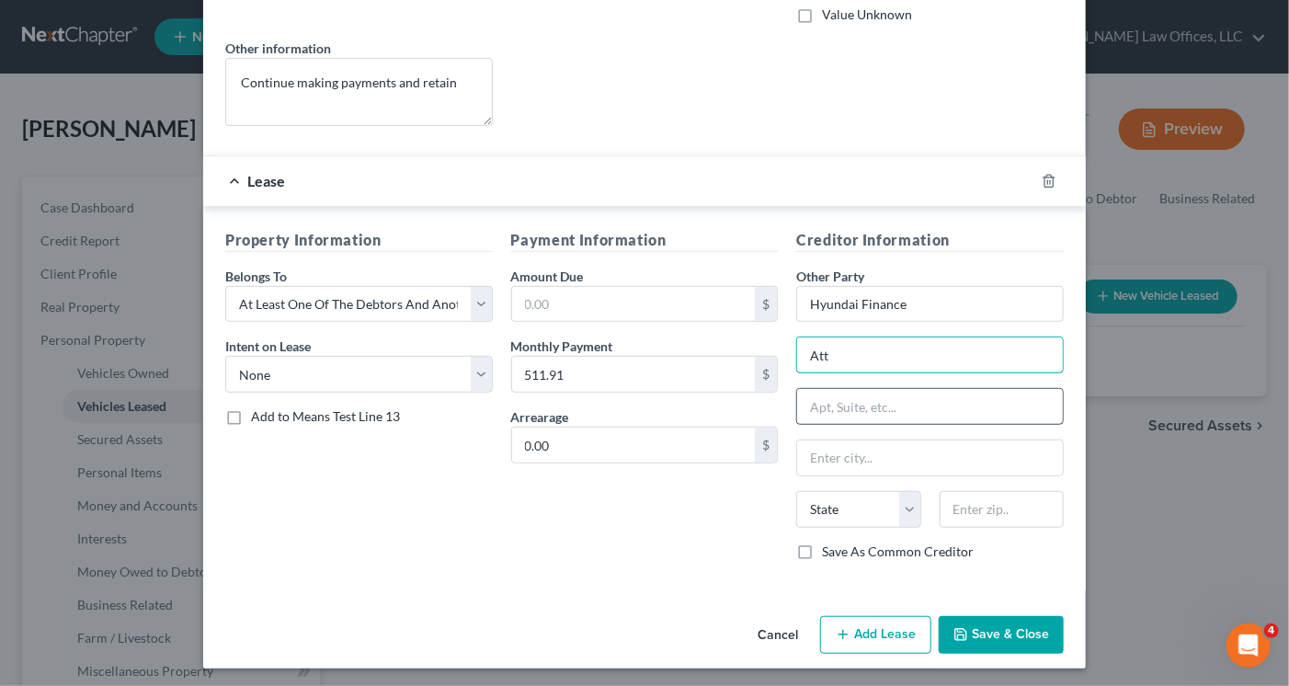
type input "Attn: Collection Agent"
click at [806, 399] on input "text" at bounding box center [930, 406] width 266 height 35
type input "PO BOX 660891"
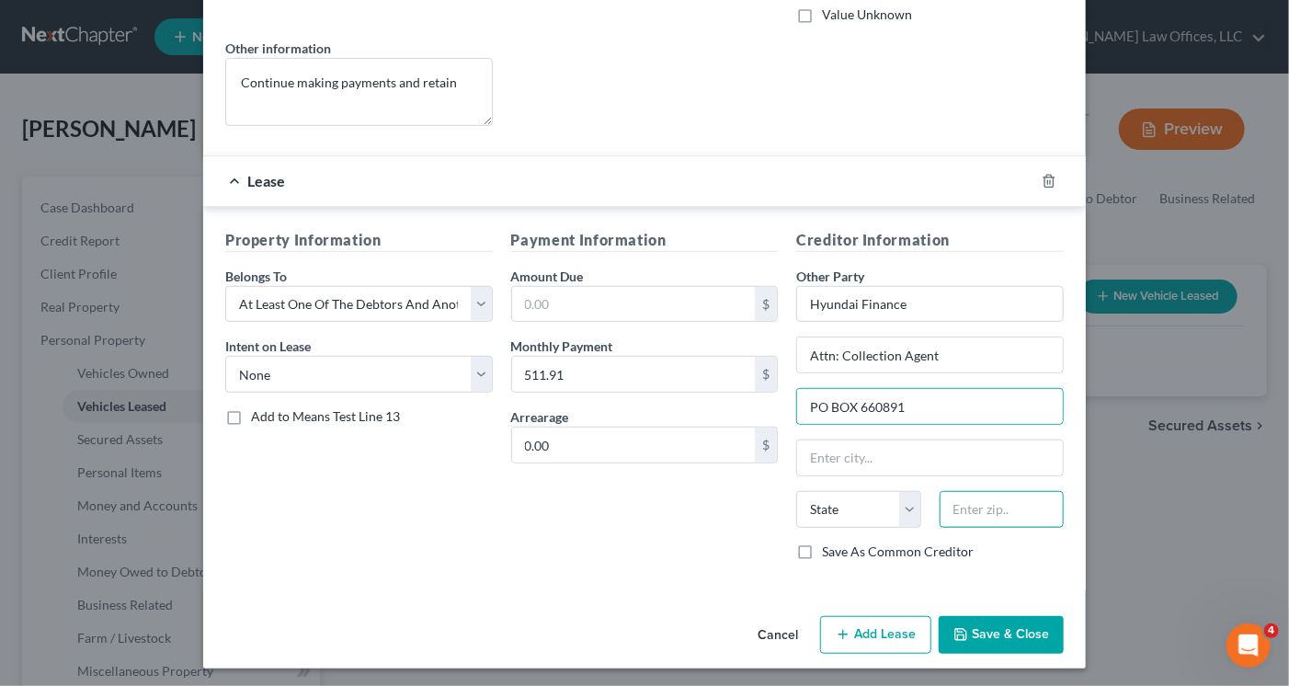
click at [999, 507] on input "text" at bounding box center [1002, 509] width 124 height 37
type input "75266"
type input "[GEOGRAPHIC_DATA]"
select select "45"
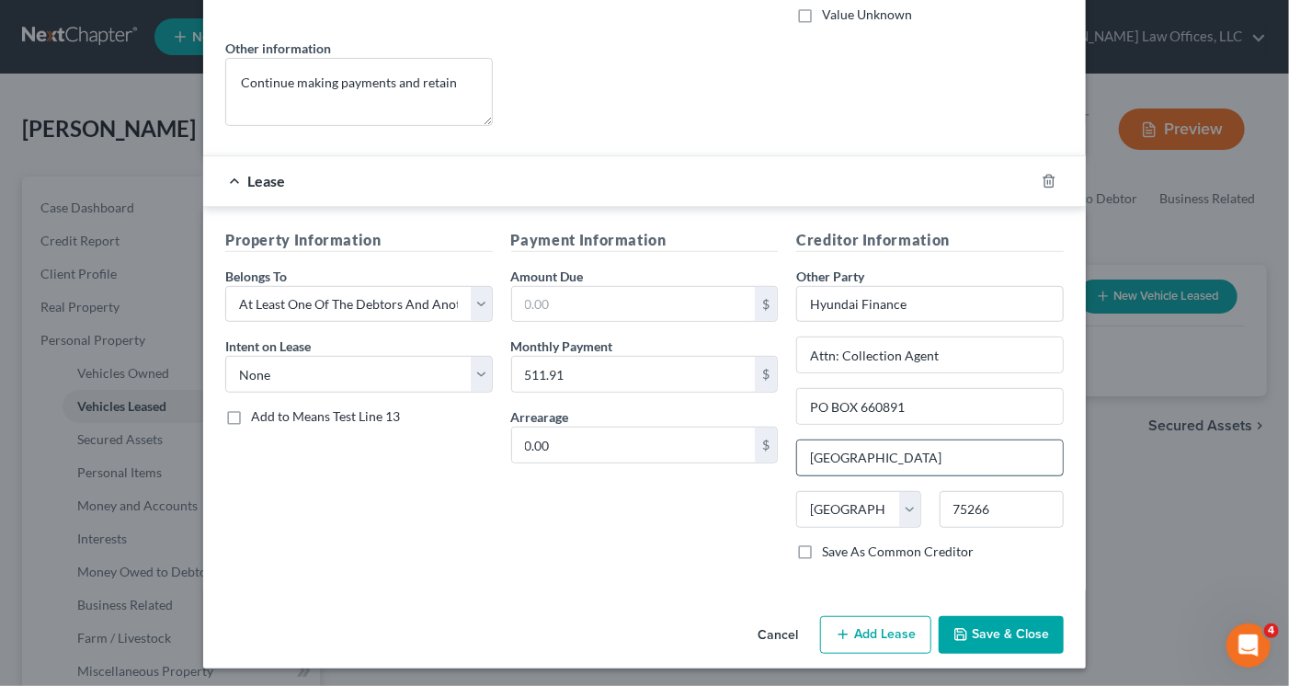
click at [952, 456] on input "[GEOGRAPHIC_DATA]" at bounding box center [930, 457] width 266 height 35
click at [727, 526] on div "Payment Information Amount Due $ Monthly Payment 511.91 $ Arrearage 0.00 $" at bounding box center [645, 402] width 286 height 347
click at [822, 545] on label "Save As Common Creditor" at bounding box center [898, 551] width 152 height 18
click at [829, 545] on input "Save As Common Creditor" at bounding box center [835, 548] width 12 height 12
click at [974, 629] on button "Save & Close" at bounding box center [1001, 635] width 125 height 39
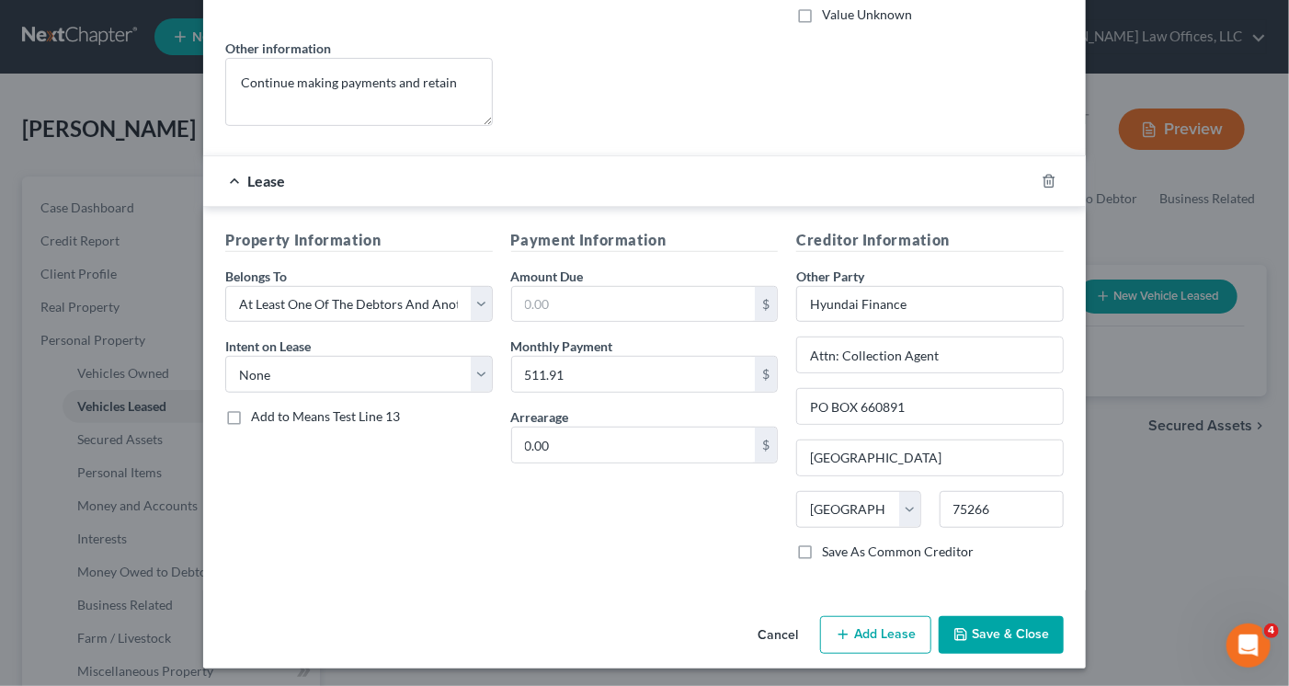
checkbox input "false"
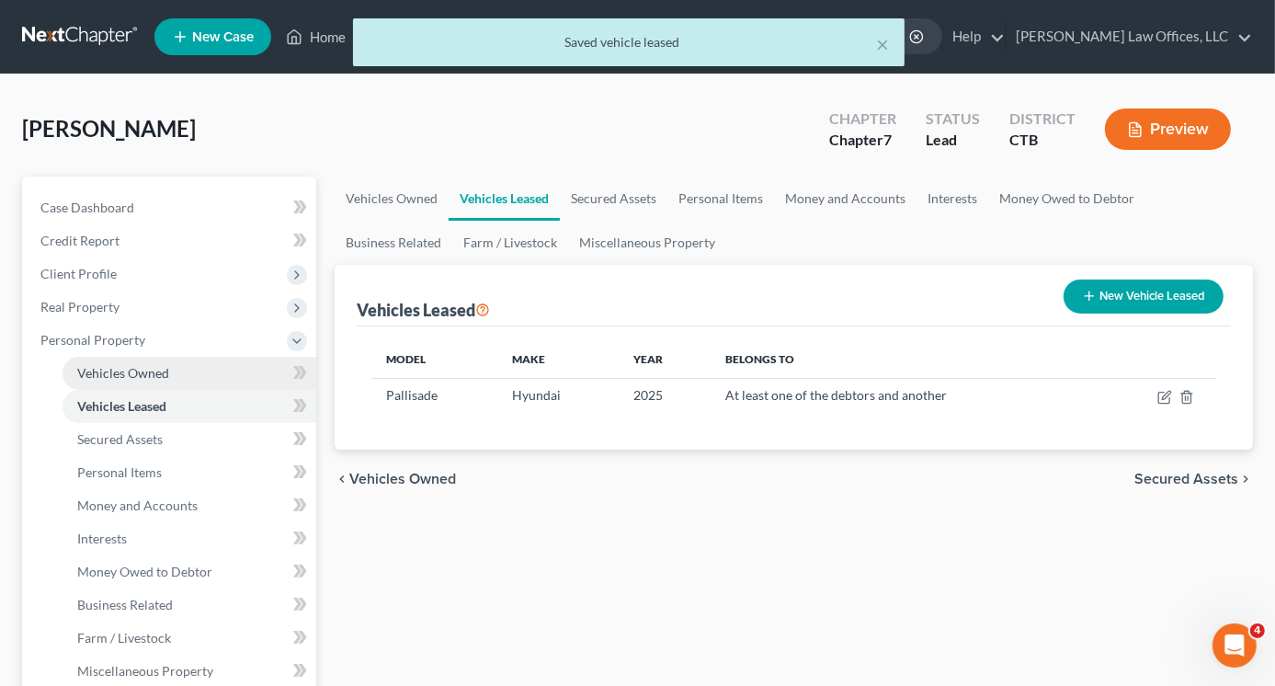
click at [152, 369] on span "Vehicles Owned" at bounding box center [123, 373] width 92 height 16
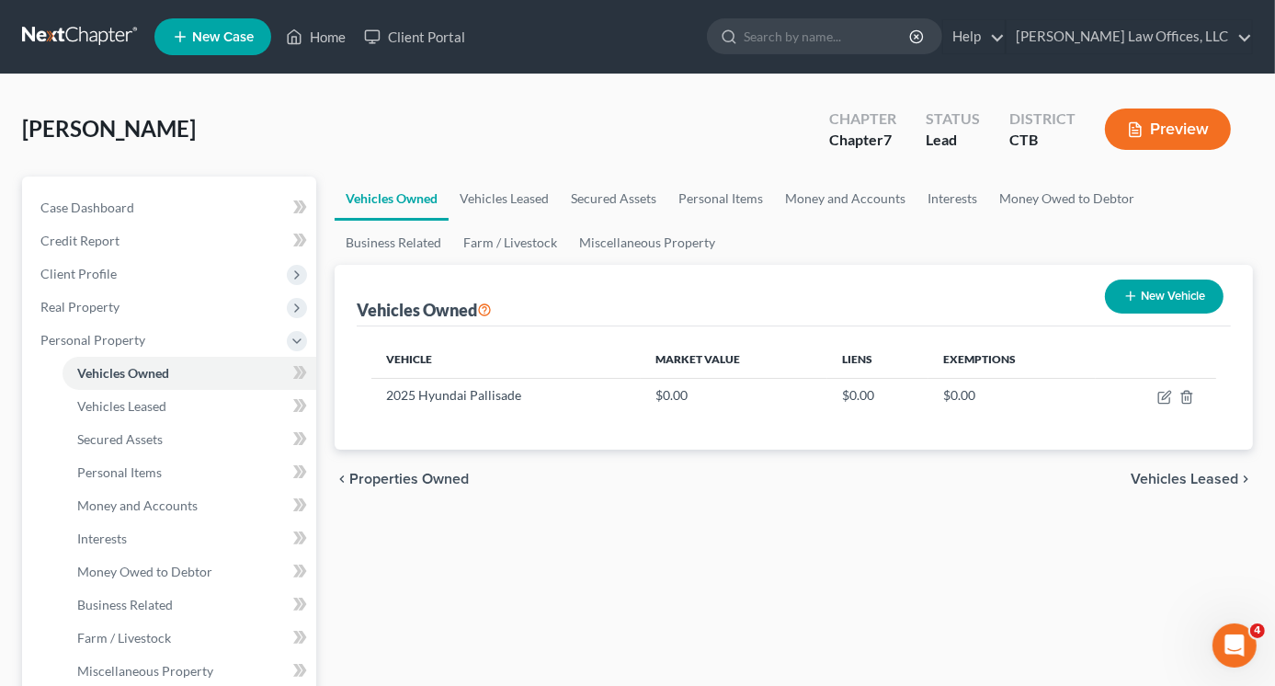
click at [1150, 293] on button "New Vehicle" at bounding box center [1164, 296] width 119 height 34
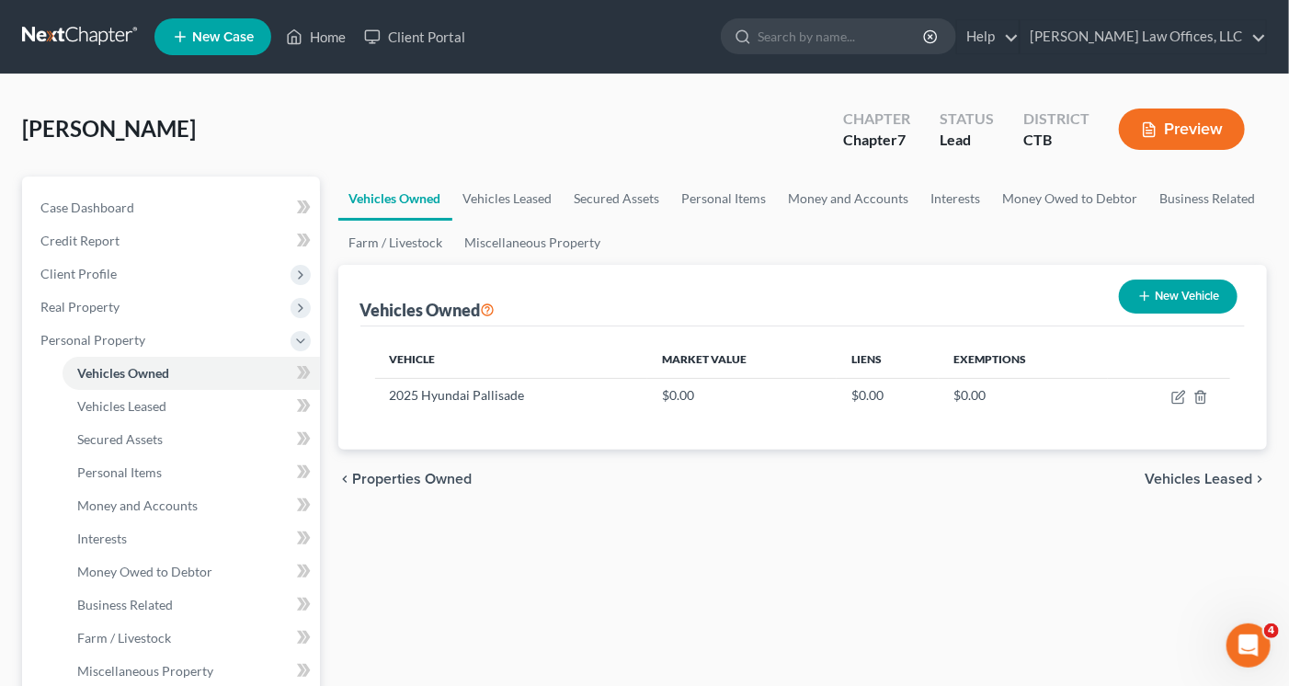
select select "0"
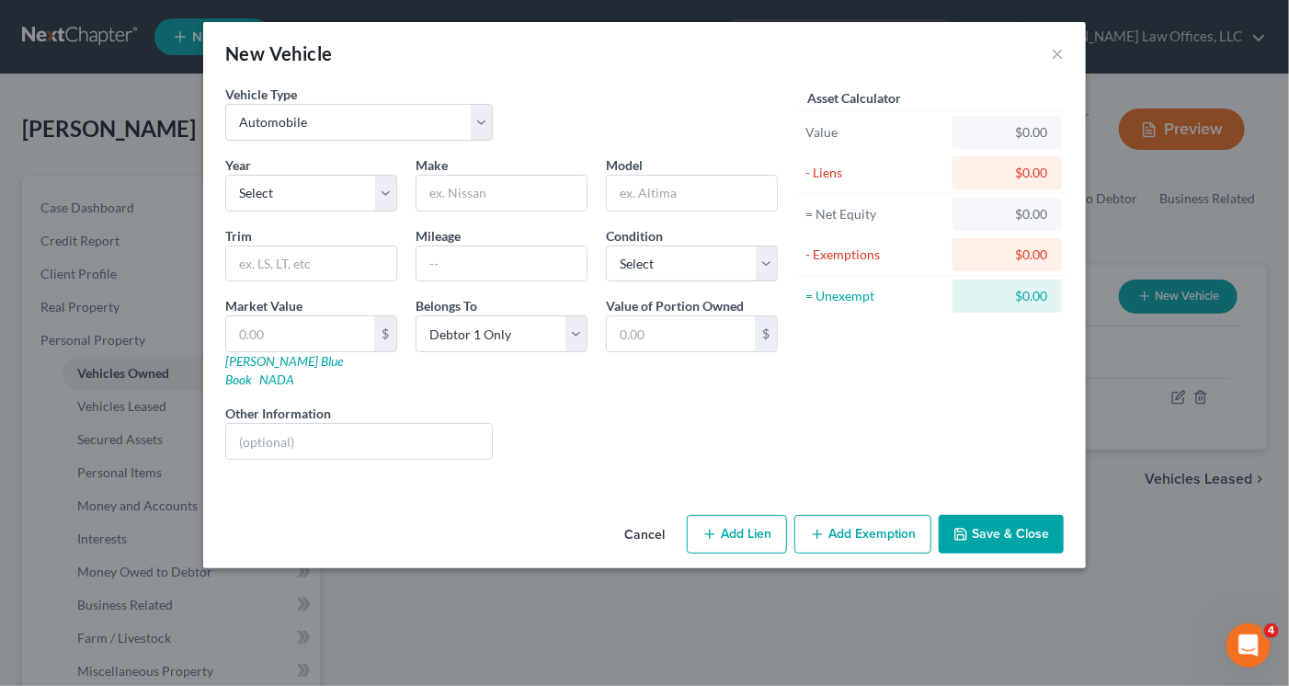
click at [1150, 293] on div "New Vehicle × Vehicle Type Select Automobile Truck Trailer Watercraft Aircraft …" at bounding box center [644, 343] width 1289 height 686
click at [1054, 59] on button "×" at bounding box center [1057, 53] width 13 height 22
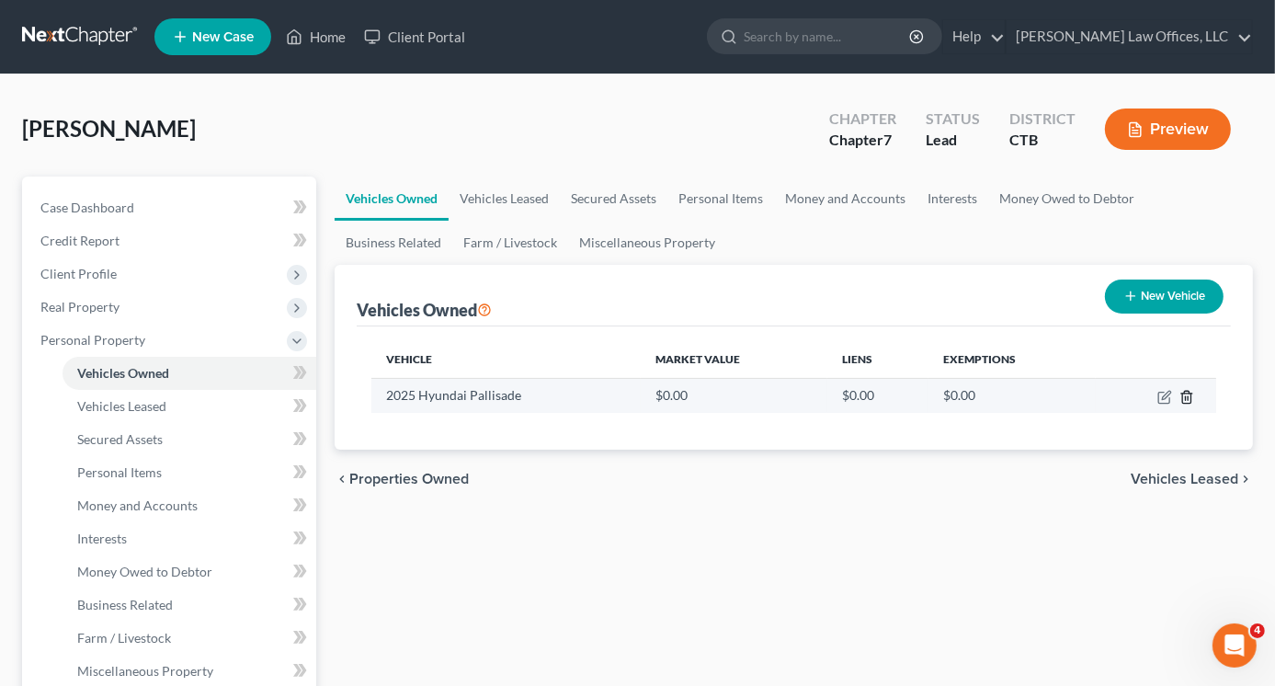
click at [1182, 394] on icon "button" at bounding box center [1186, 397] width 8 height 12
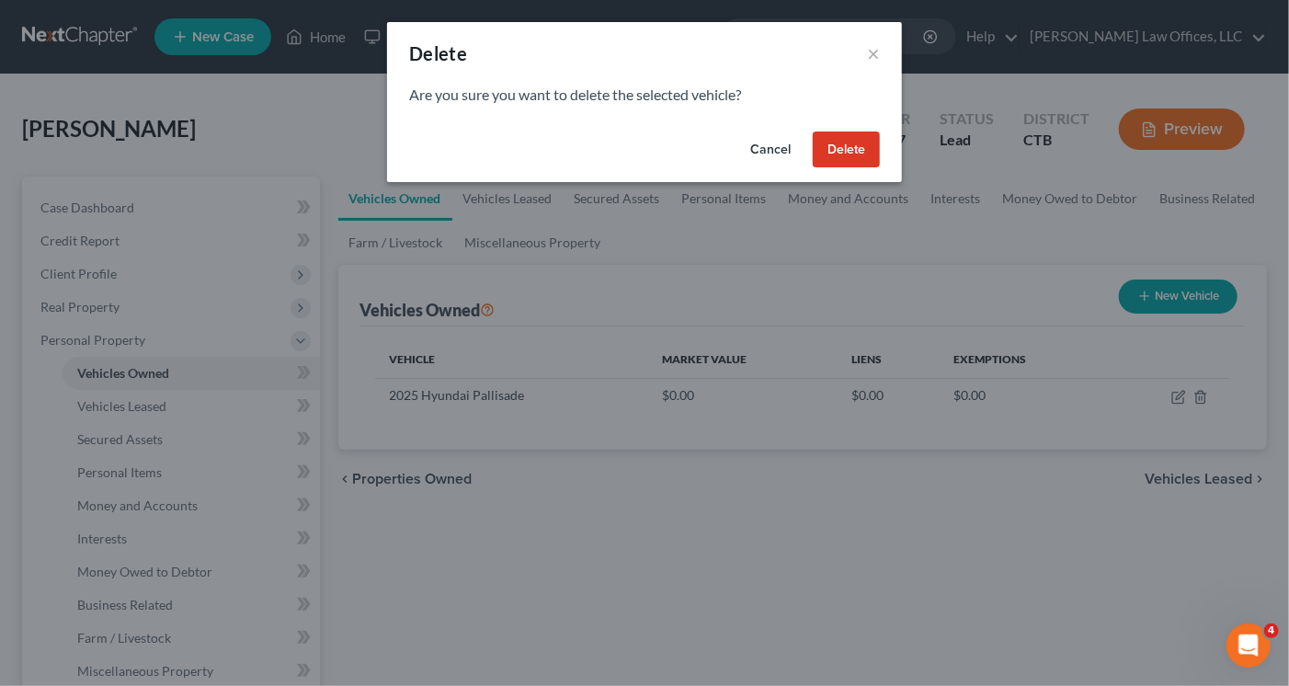
click at [851, 147] on button "Delete" at bounding box center [846, 149] width 67 height 37
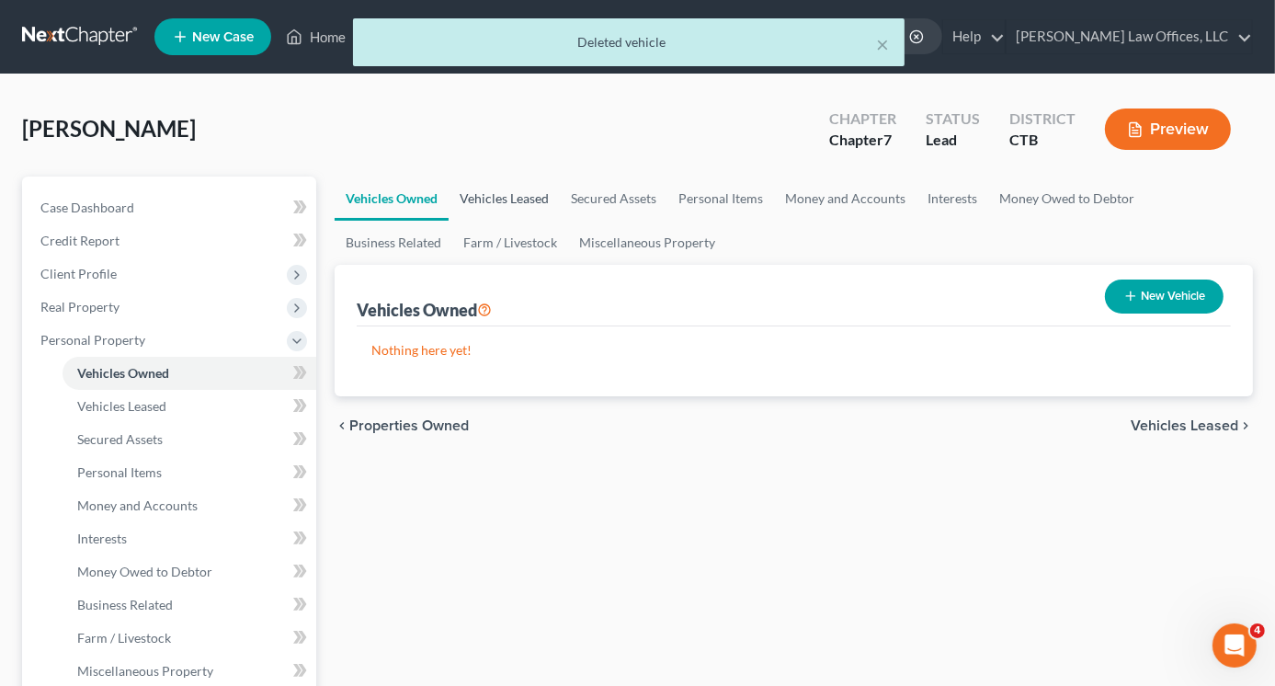
click at [516, 198] on link "Vehicles Leased" at bounding box center [504, 199] width 111 height 44
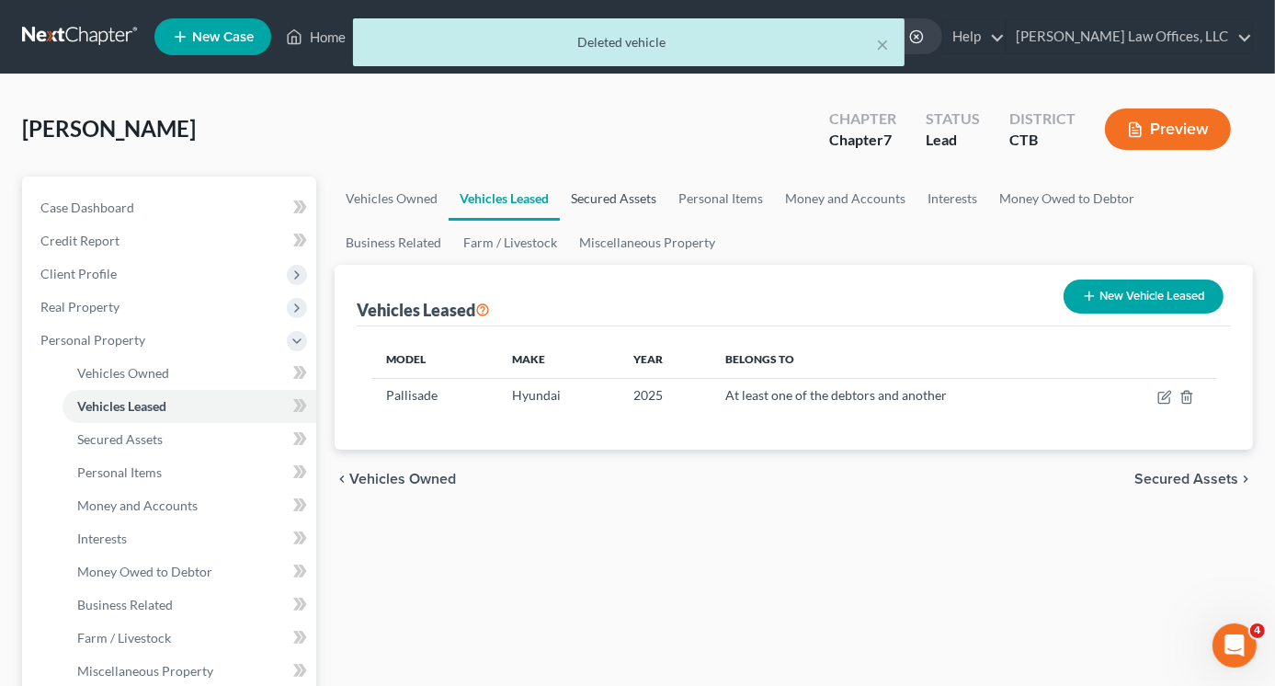
click at [606, 192] on link "Secured Assets" at bounding box center [614, 199] width 108 height 44
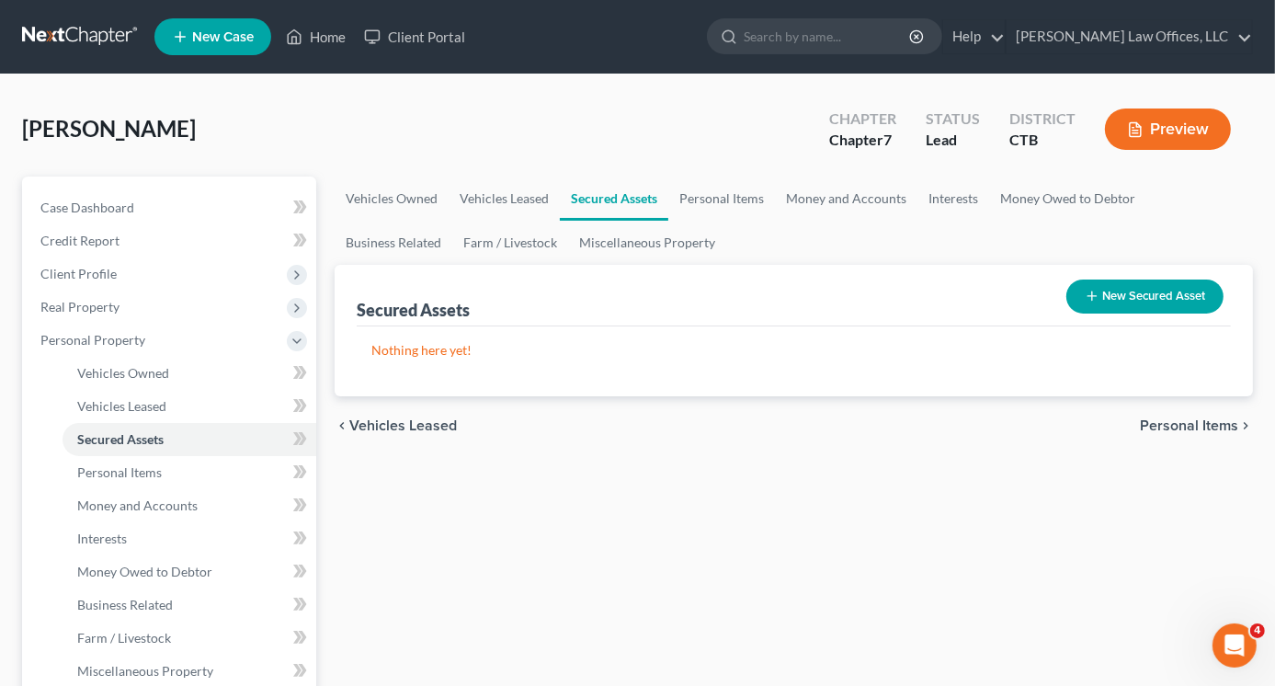
click at [1108, 294] on button "New Secured Asset" at bounding box center [1144, 296] width 157 height 34
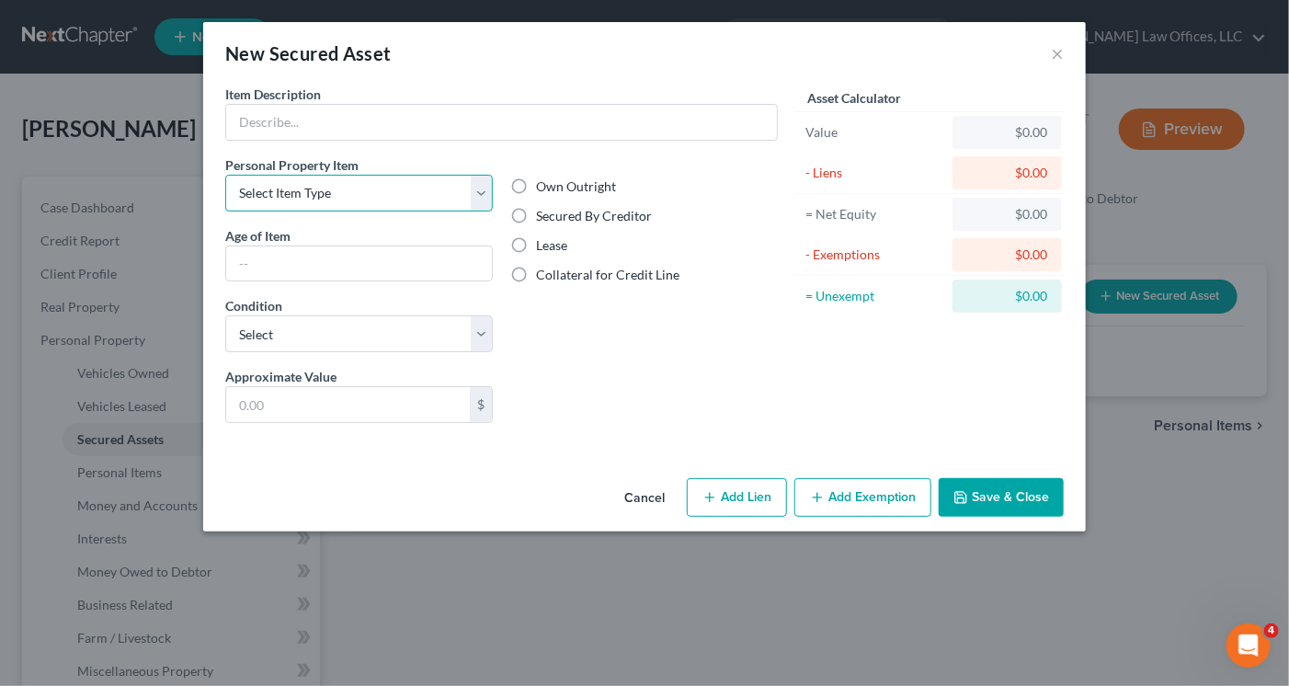
click at [478, 200] on select "Select Item Type Clothing Collectibles Of Value Electronics Firearms Household …" at bounding box center [359, 193] width 268 height 37
click at [1055, 54] on button "×" at bounding box center [1057, 53] width 13 height 22
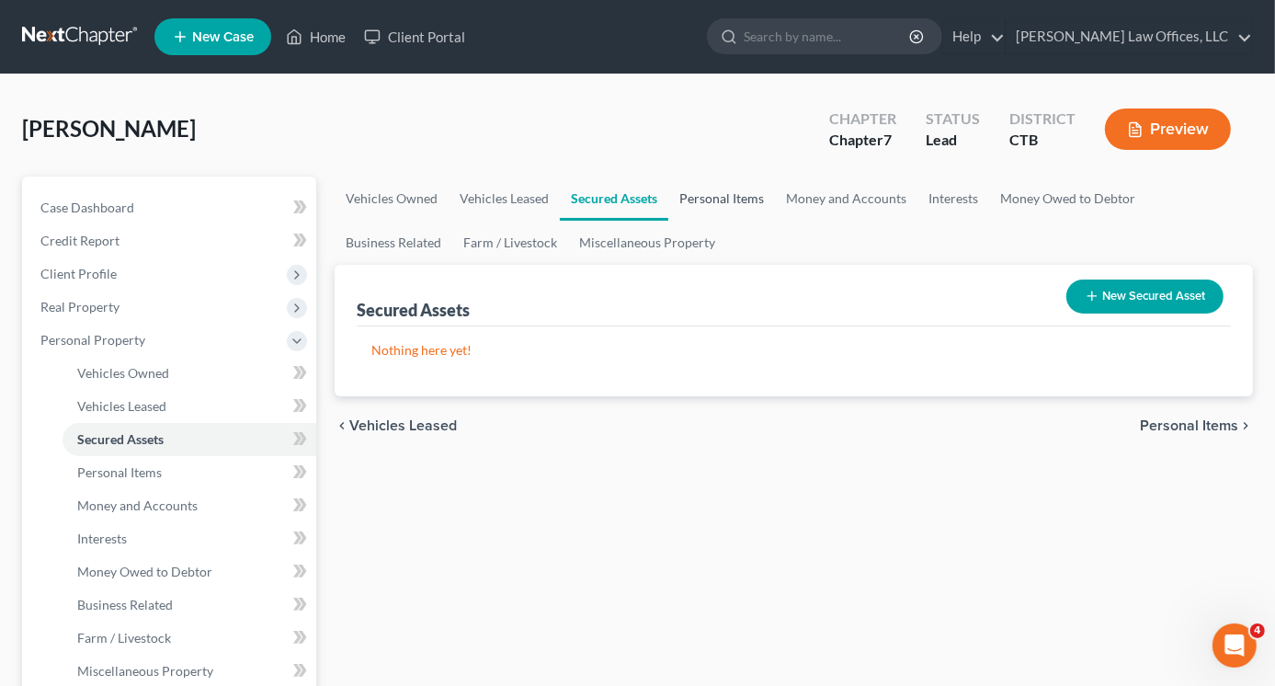
click at [719, 196] on link "Personal Items" at bounding box center [721, 199] width 107 height 44
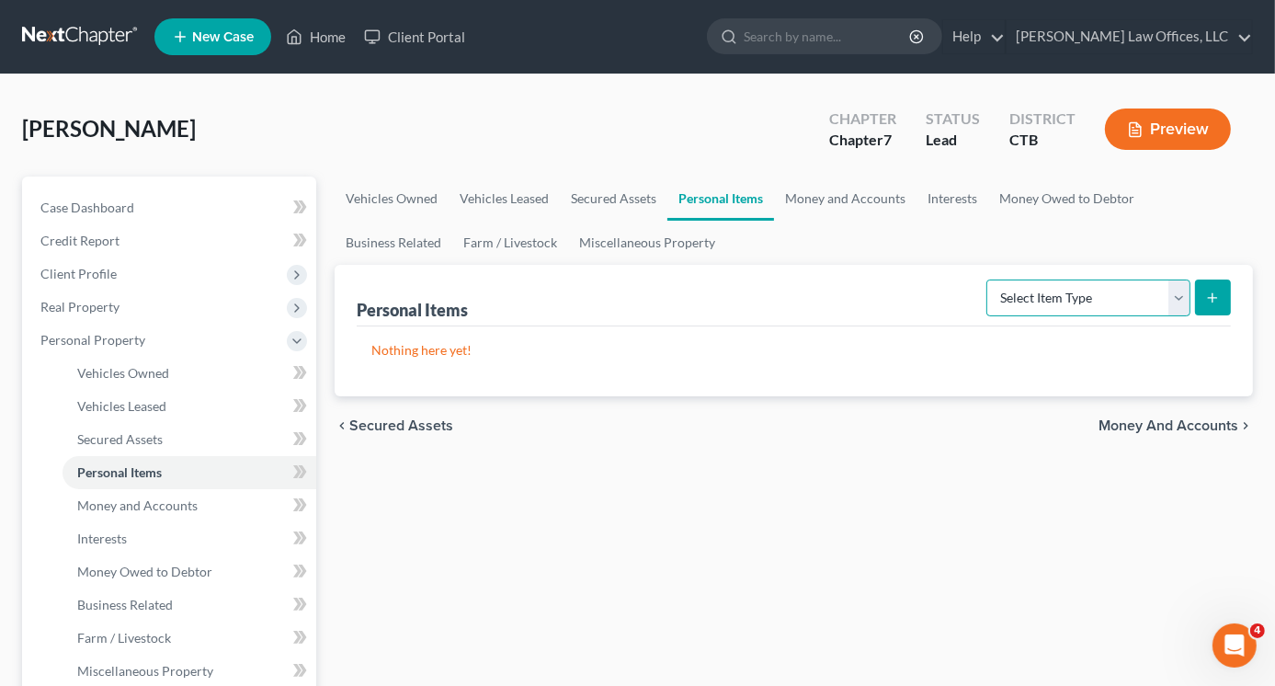
click at [1180, 304] on select "Select Item Type Clothing Collectibles Of Value Electronics Firearms Household …" at bounding box center [1088, 297] width 204 height 37
select select "clothing"
click at [988, 279] on select "Select Item Type Clothing Collectibles Of Value Electronics Firearms Household …" at bounding box center [1088, 297] width 204 height 37
click at [1207, 295] on icon "submit" at bounding box center [1212, 298] width 15 height 15
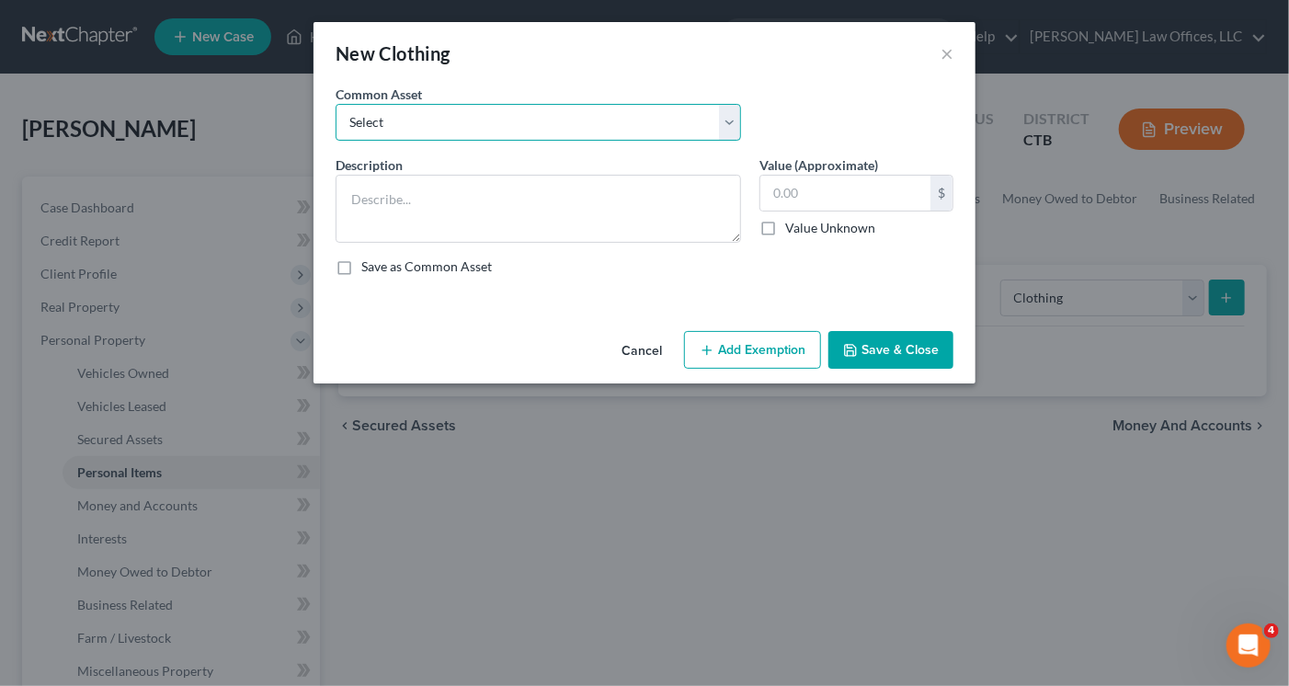
click at [446, 124] on select "Select Casual clothes" at bounding box center [538, 122] width 405 height 37
select select "0"
click at [336, 104] on select "Select Casual clothes" at bounding box center [538, 122] width 405 height 37
type textarea "Casual clothes"
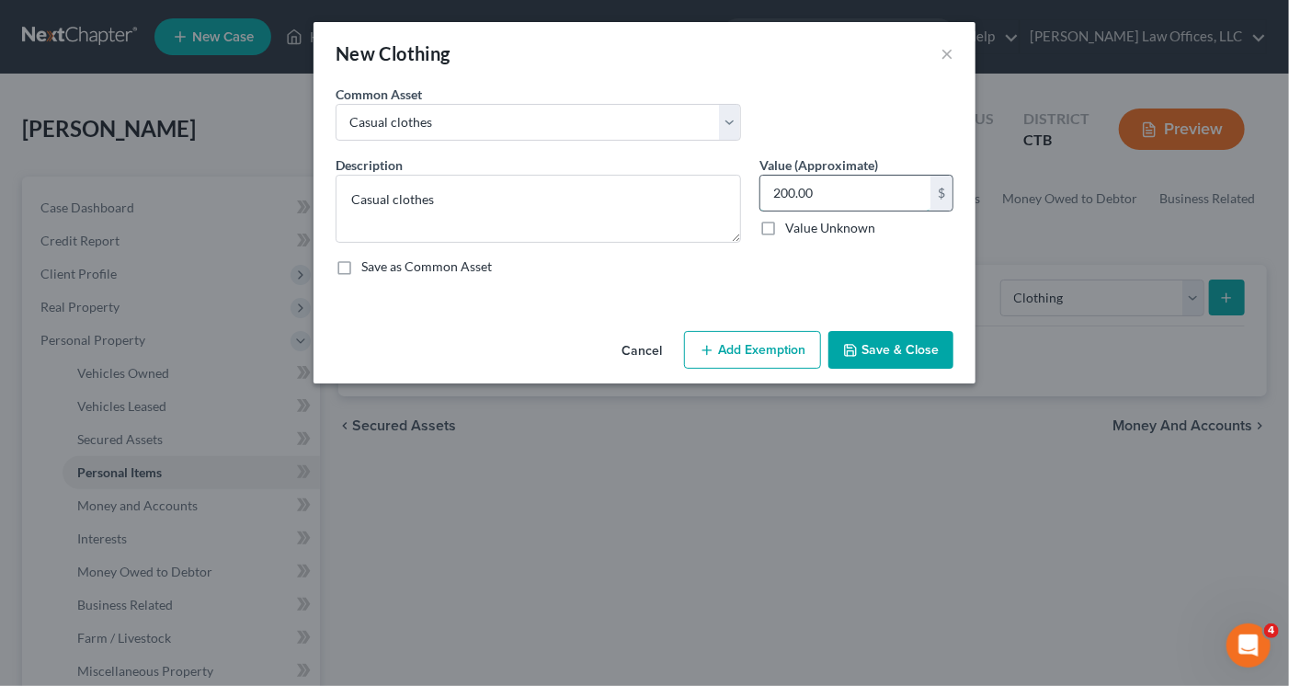
click at [780, 191] on input "200.00" at bounding box center [845, 193] width 170 height 35
click at [780, 190] on input "200.00" at bounding box center [845, 193] width 170 height 35
type input "500.00"
click at [901, 358] on button "Save & Close" at bounding box center [890, 350] width 125 height 39
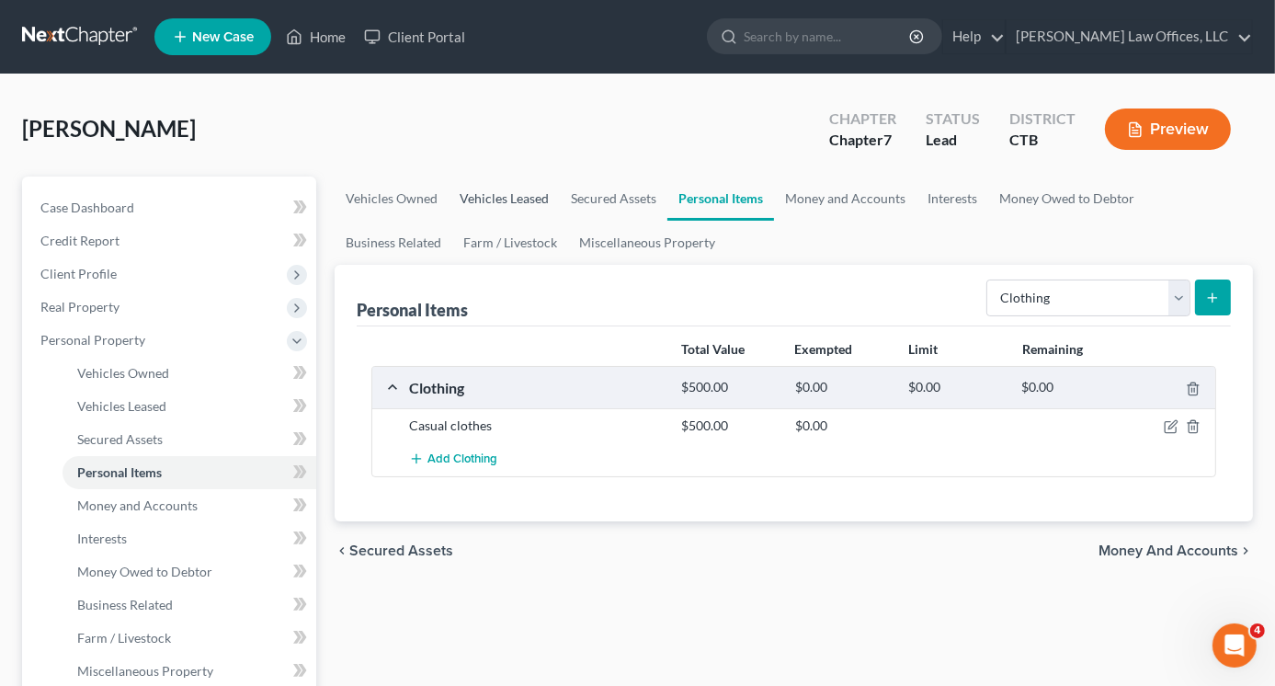
click at [508, 194] on link "Vehicles Leased" at bounding box center [504, 199] width 111 height 44
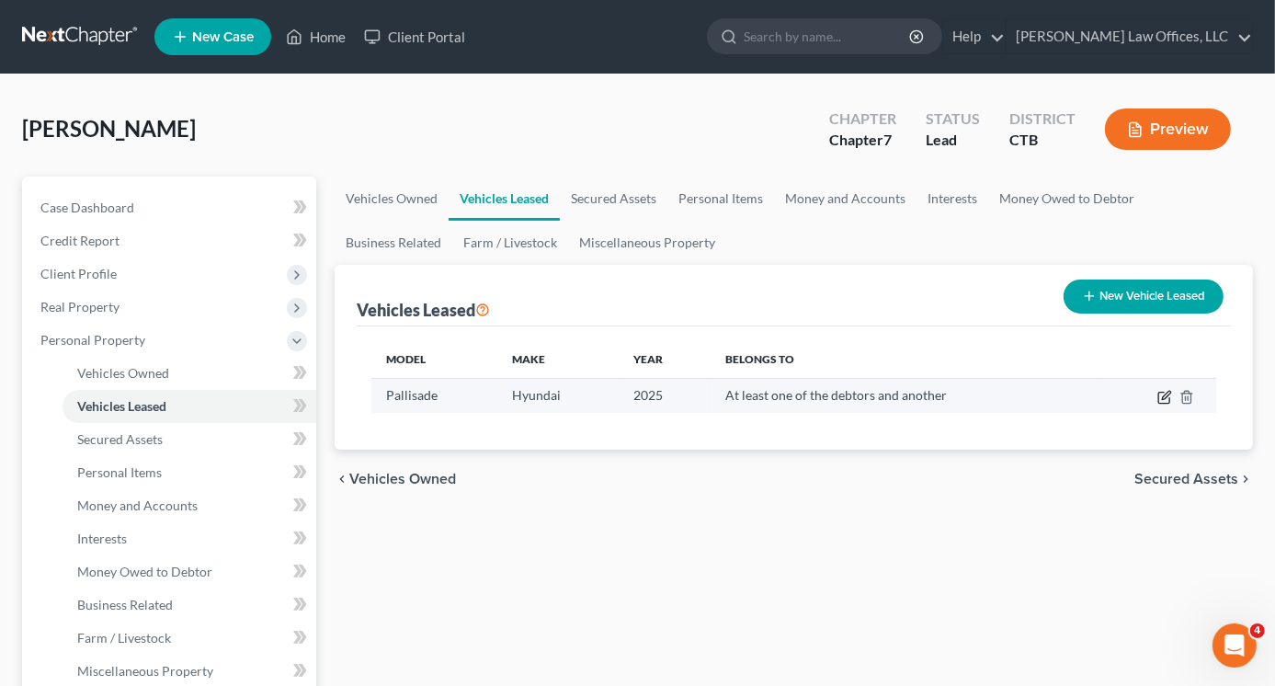
click at [1165, 398] on icon "button" at bounding box center [1164, 397] width 15 height 15
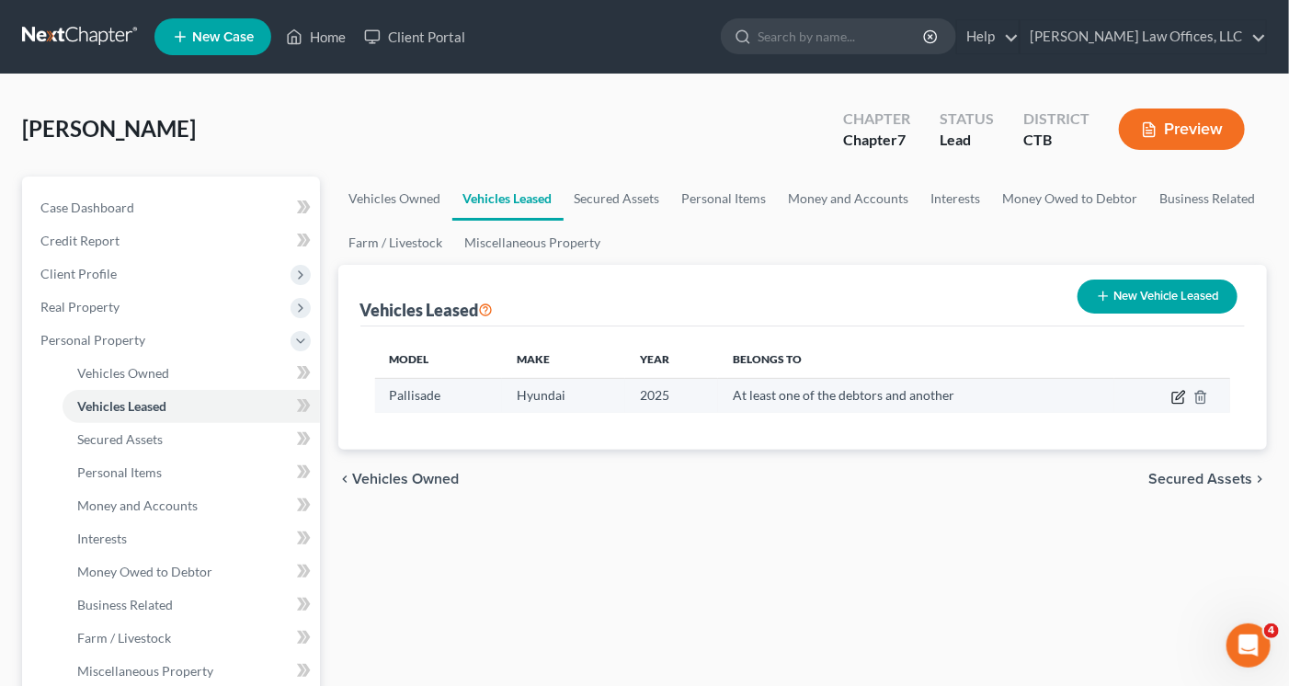
select select "0"
select select "1"
select select "3"
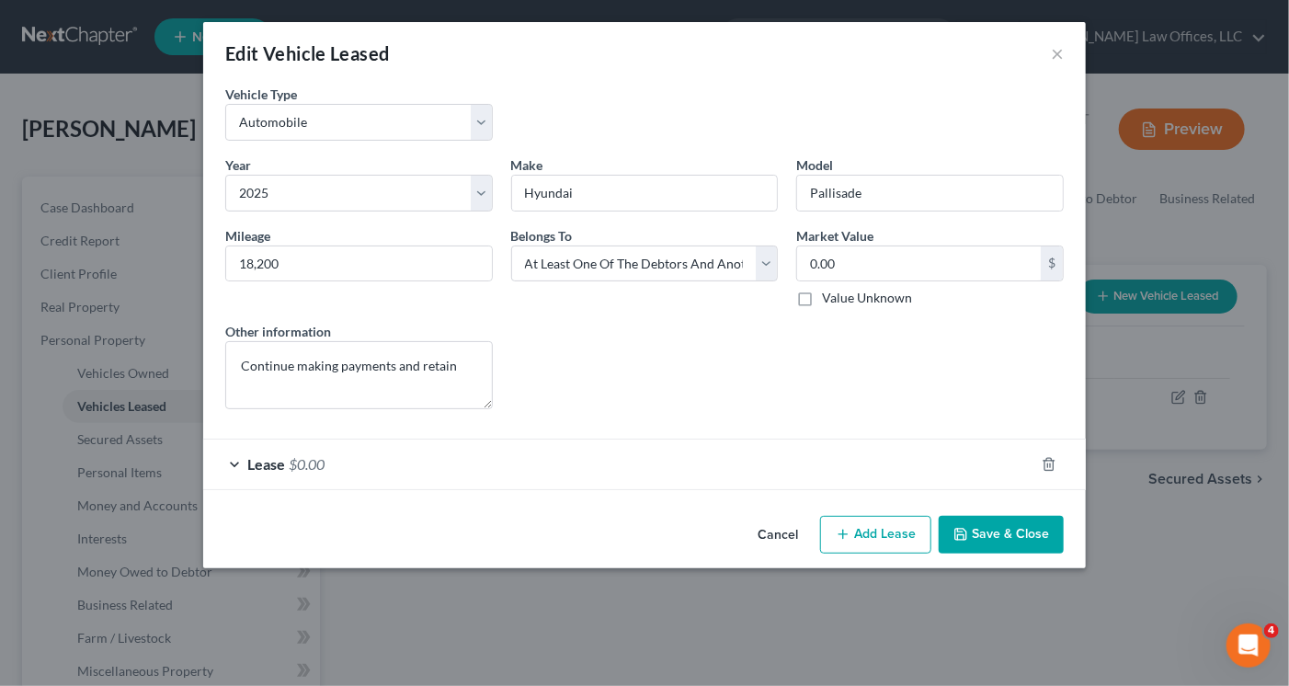
click at [518, 473] on div "Lease $0.00" at bounding box center [618, 463] width 831 height 49
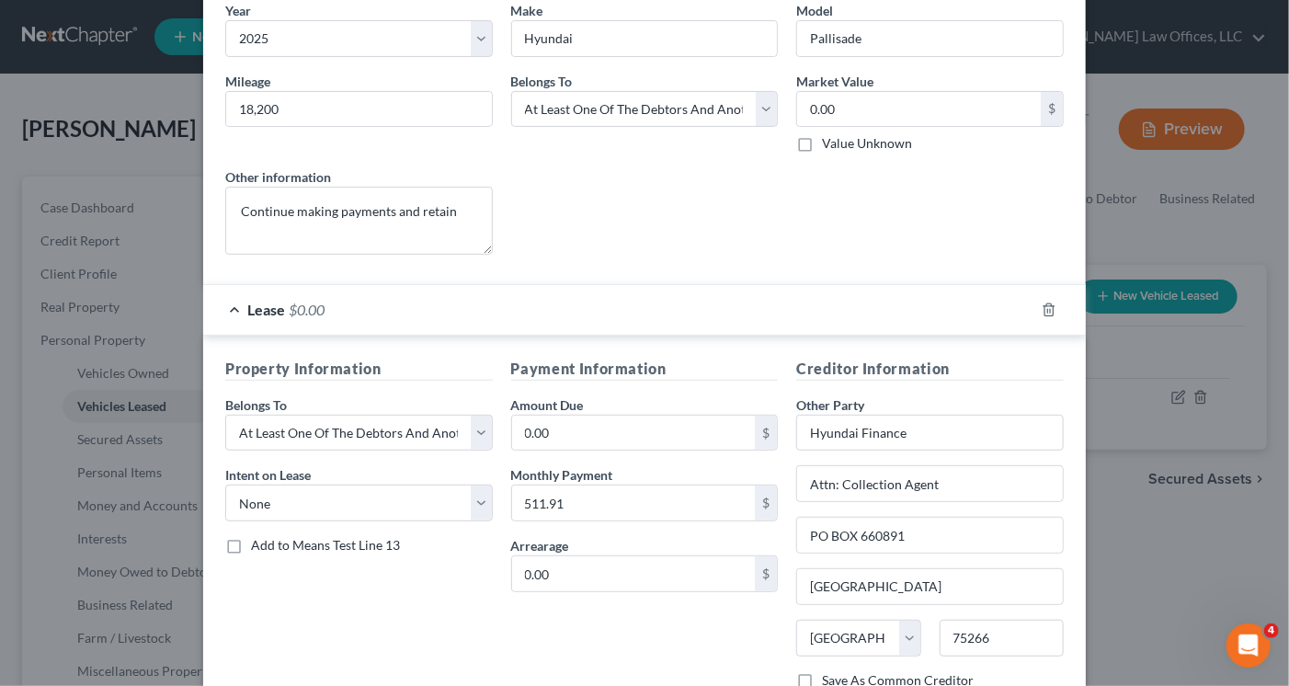
scroll to position [184, 0]
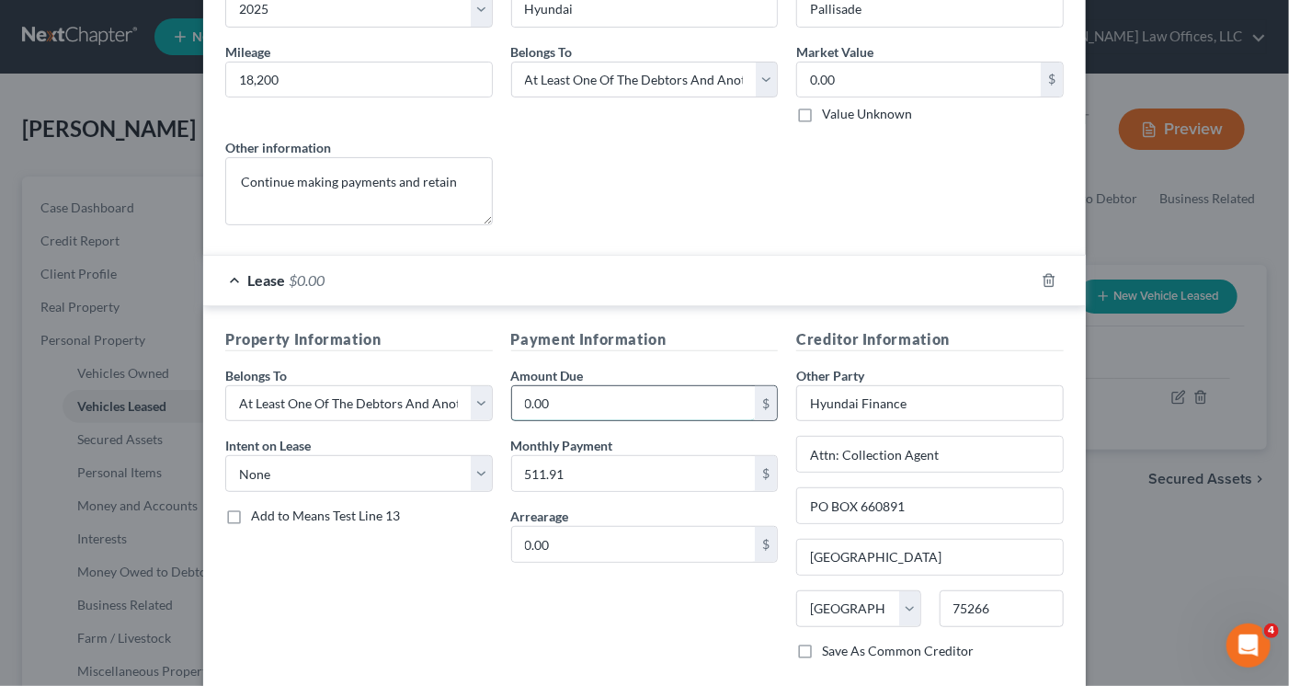
click at [554, 404] on input "0.00" at bounding box center [634, 403] width 244 height 35
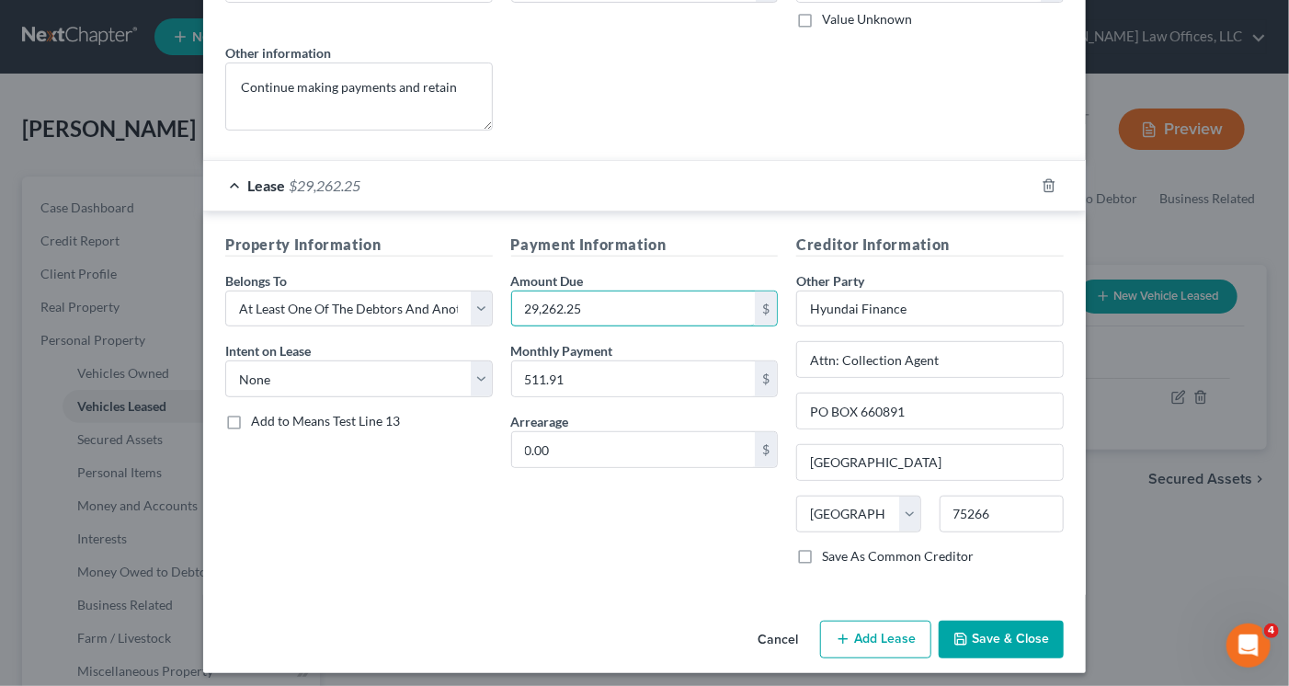
scroll to position [283, 0]
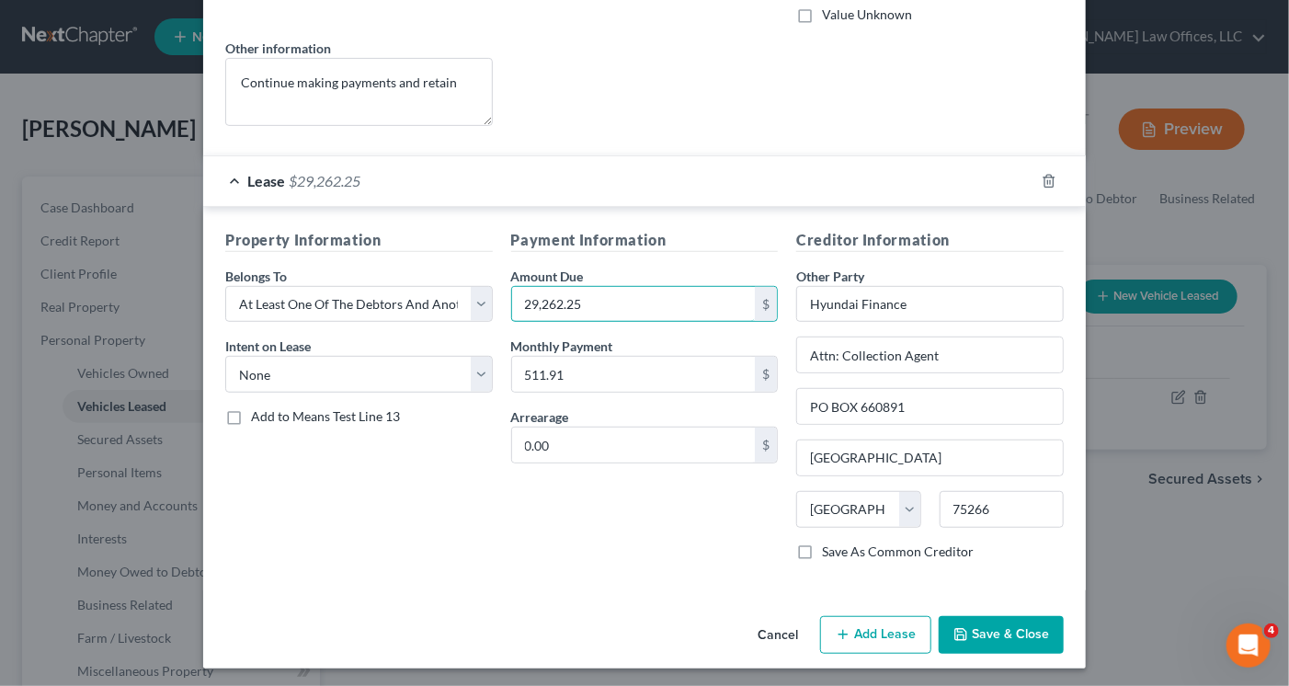
type input "29,262.25"
click at [966, 633] on button "Save & Close" at bounding box center [1001, 635] width 125 height 39
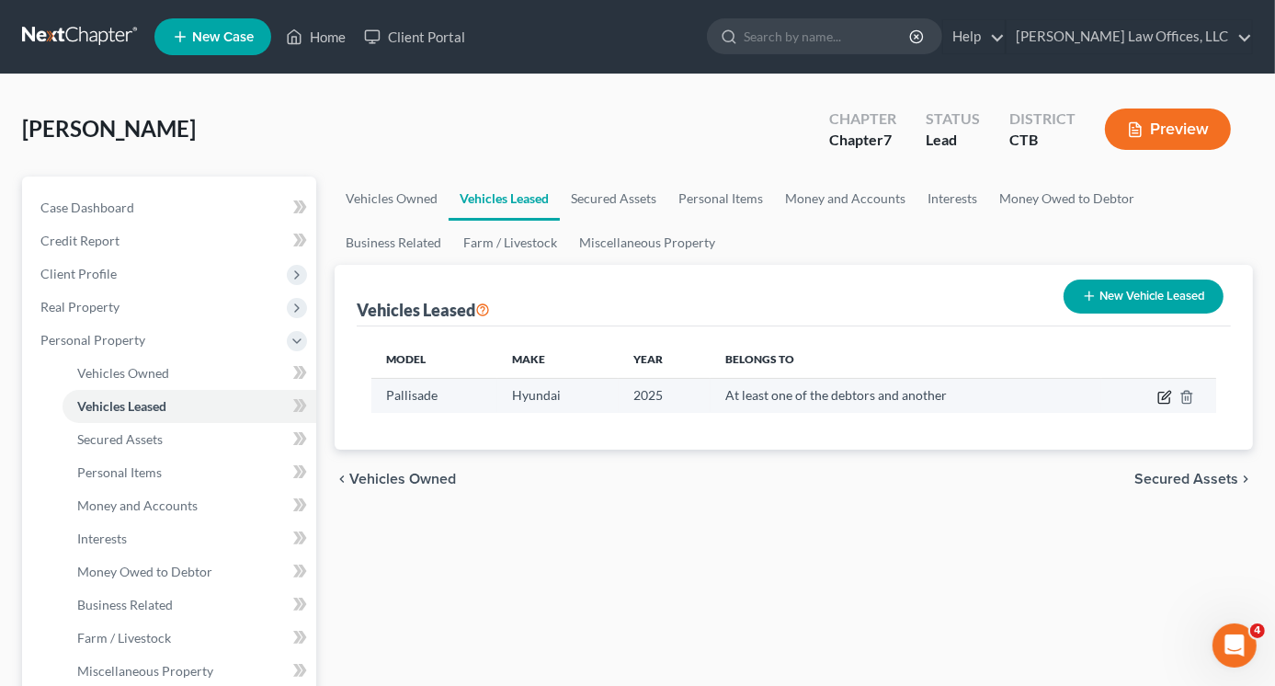
click at [1162, 393] on icon "button" at bounding box center [1164, 397] width 15 height 15
select select "0"
select select "1"
select select "3"
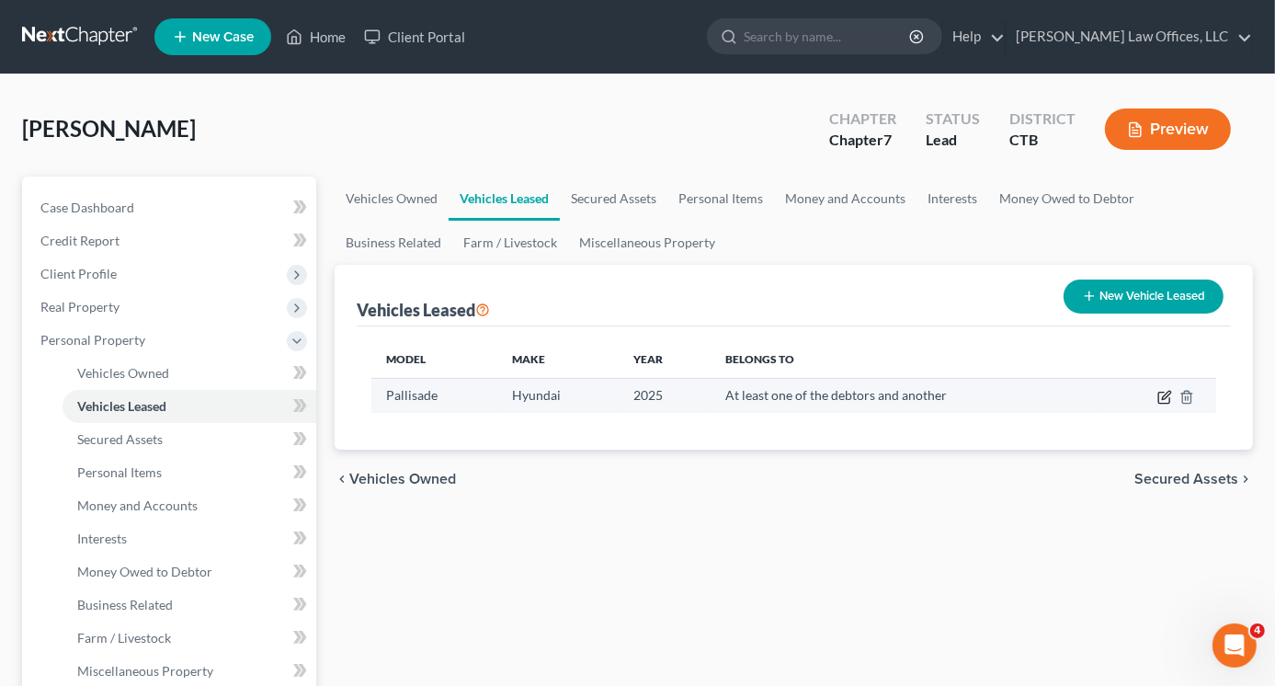
select select "0"
select select "45"
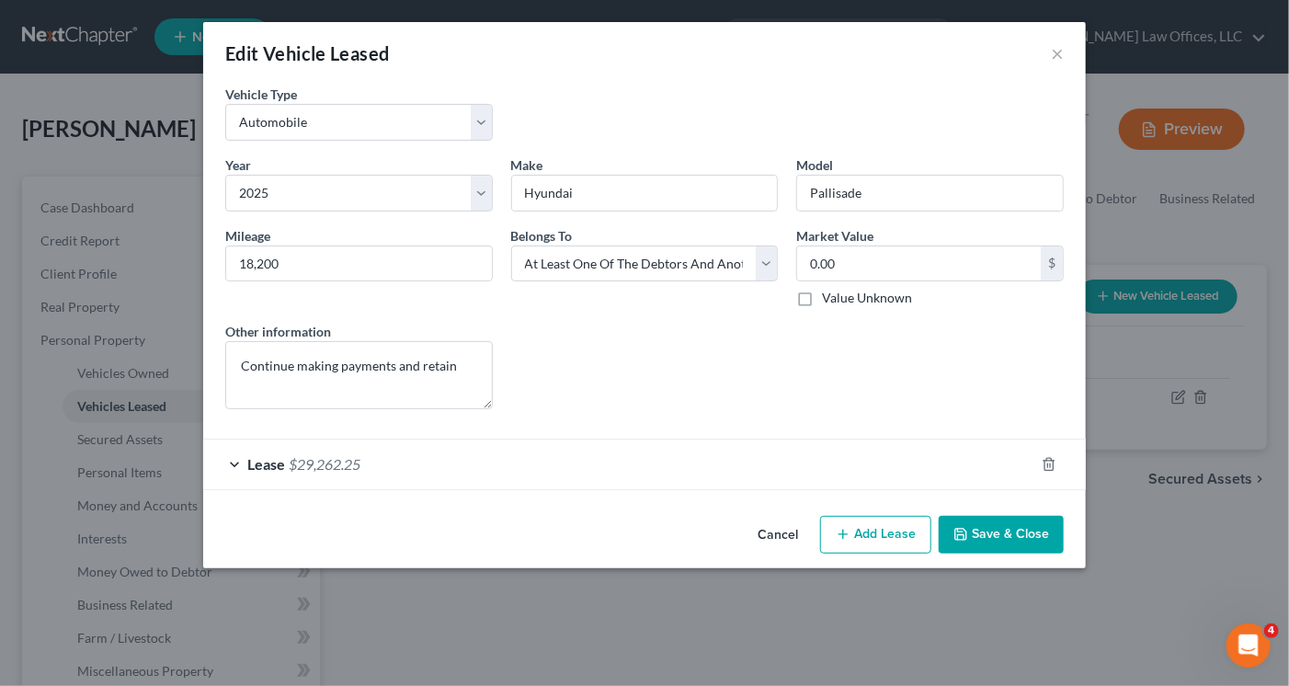
click at [467, 471] on div "Lease $29,262.25" at bounding box center [618, 463] width 831 height 49
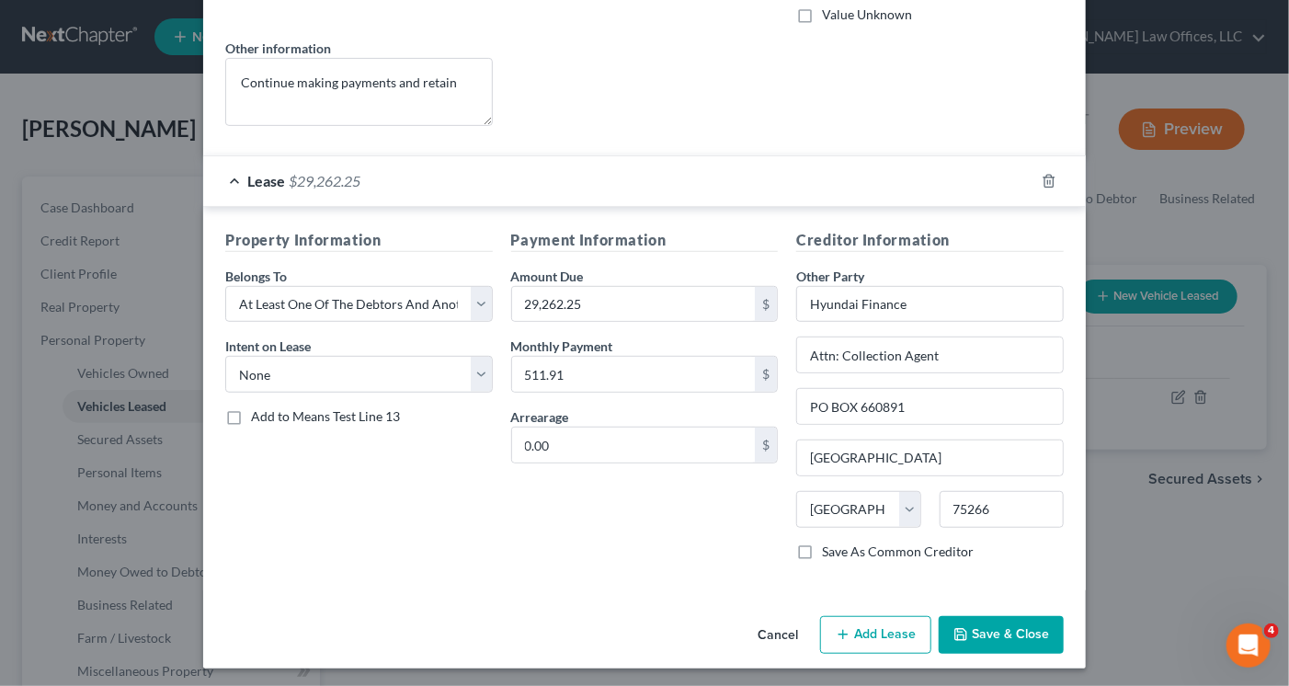
click at [822, 545] on label "Save As Common Creditor" at bounding box center [898, 551] width 152 height 18
click at [829, 545] on input "Save As Common Creditor" at bounding box center [835, 548] width 12 height 12
click at [992, 624] on button "Save & Close" at bounding box center [1001, 635] width 125 height 39
checkbox input "false"
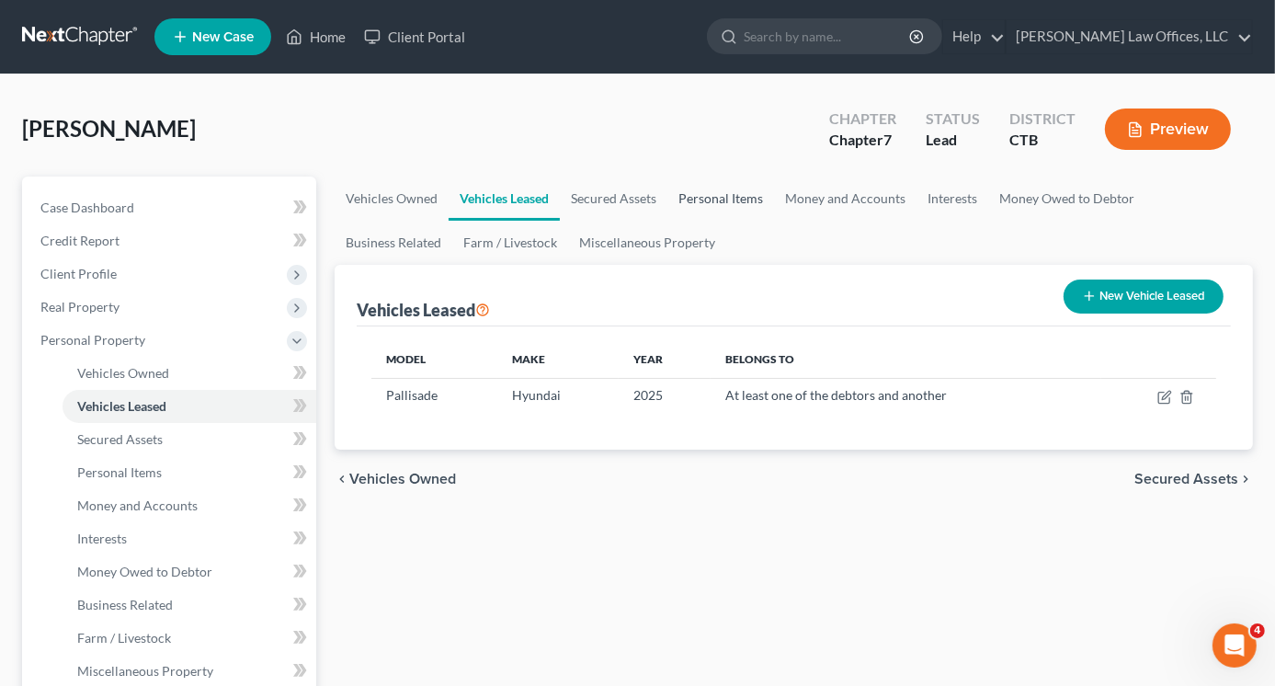
click at [712, 196] on link "Personal Items" at bounding box center [720, 199] width 107 height 44
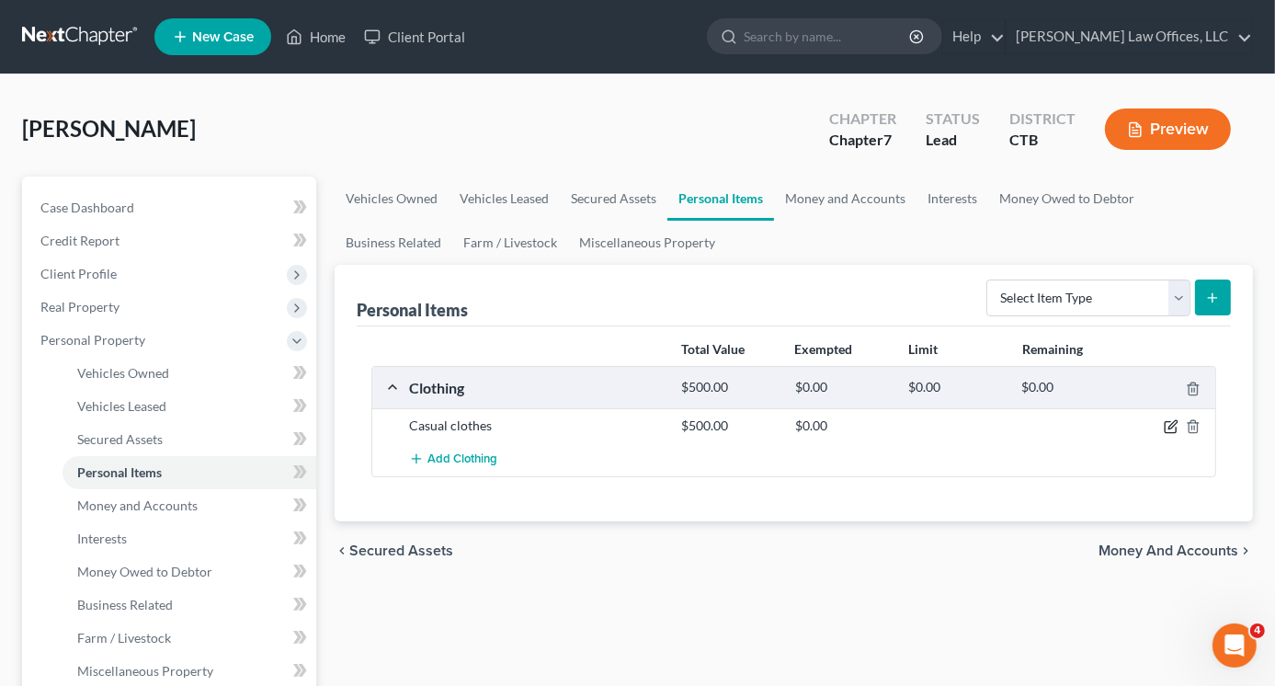
click at [1173, 425] on icon "button" at bounding box center [1172, 425] width 8 height 8
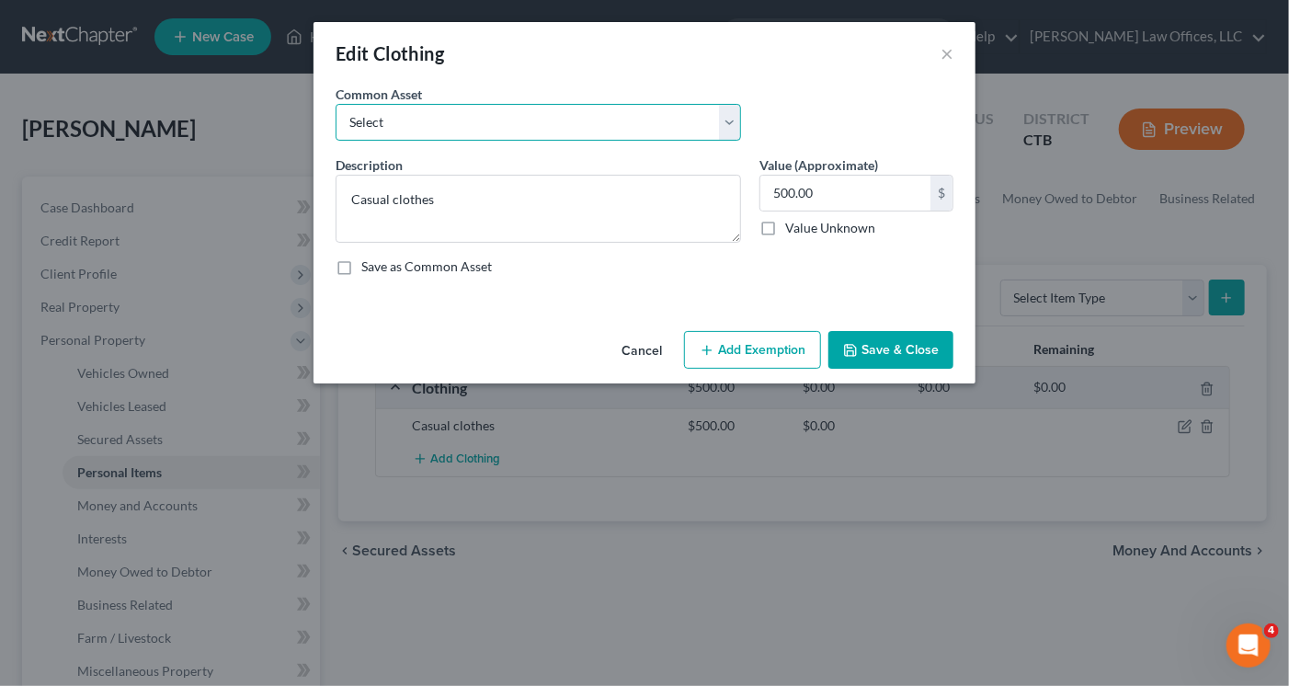
click at [465, 128] on select "Select Casual clothes" at bounding box center [538, 122] width 405 height 37
click at [949, 52] on button "×" at bounding box center [946, 53] width 13 height 22
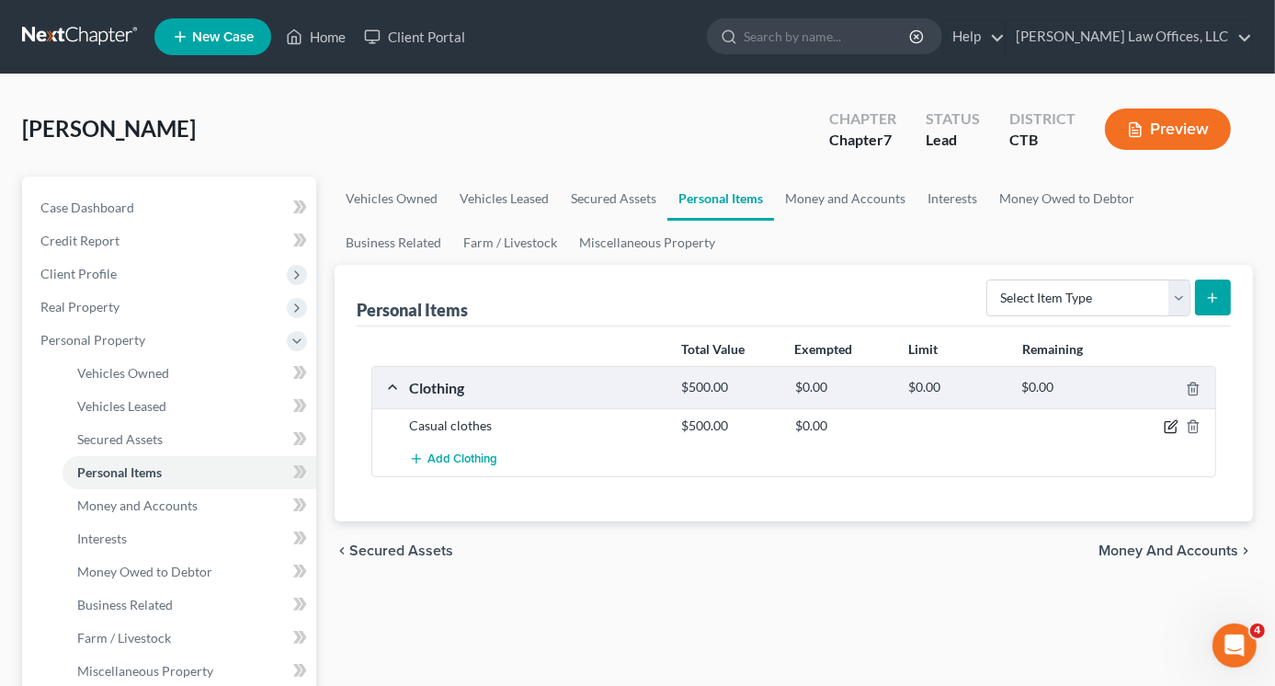
click at [1172, 423] on icon "button" at bounding box center [1172, 425] width 8 height 8
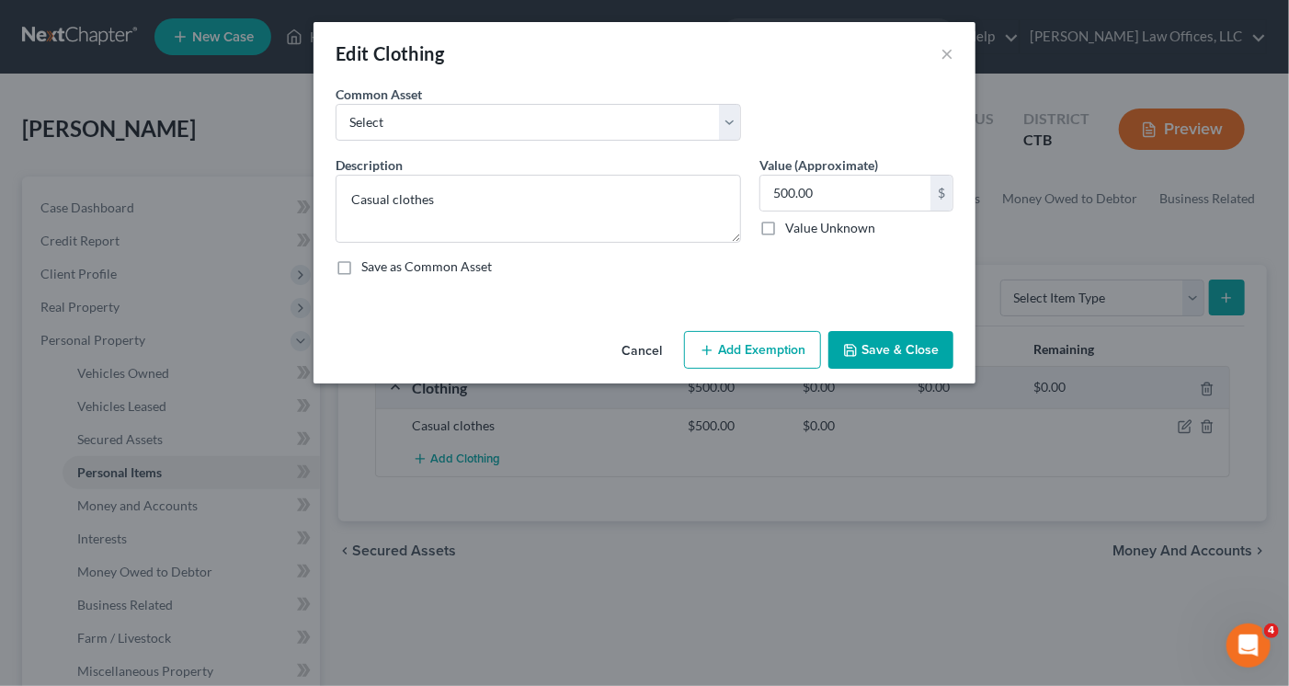
click at [747, 352] on button "Add Exemption" at bounding box center [752, 350] width 137 height 39
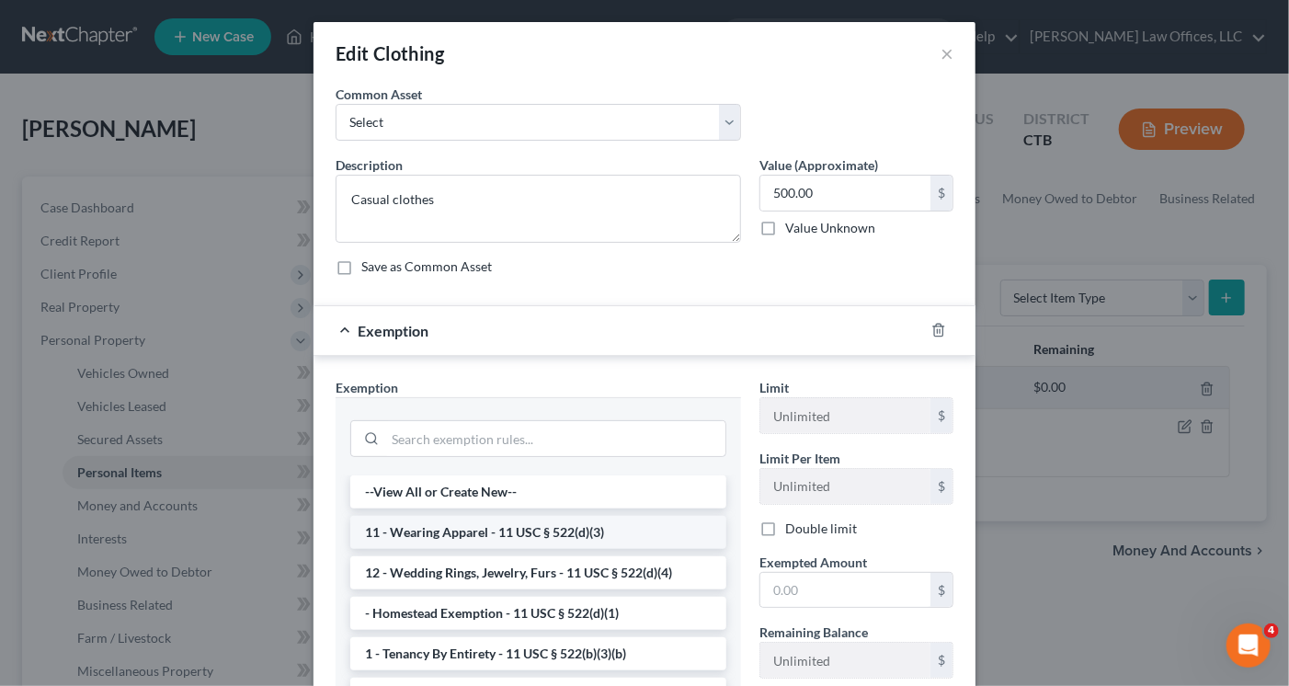
click at [494, 534] on li "11 - Wearing Apparel - 11 USC § 522(d)(3)" at bounding box center [538, 532] width 376 height 33
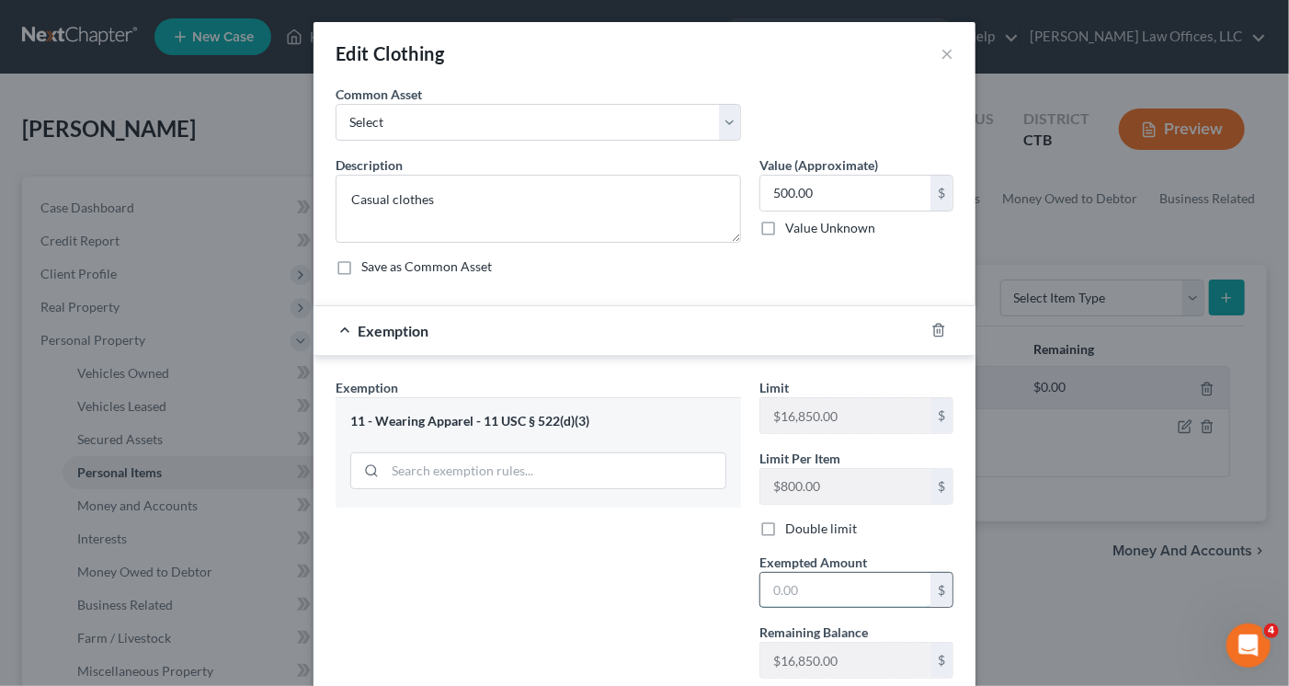
click at [783, 588] on input "text" at bounding box center [845, 590] width 170 height 35
type input "500.00"
click at [447, 207] on textarea "Casual clothes" at bounding box center [538, 209] width 405 height 68
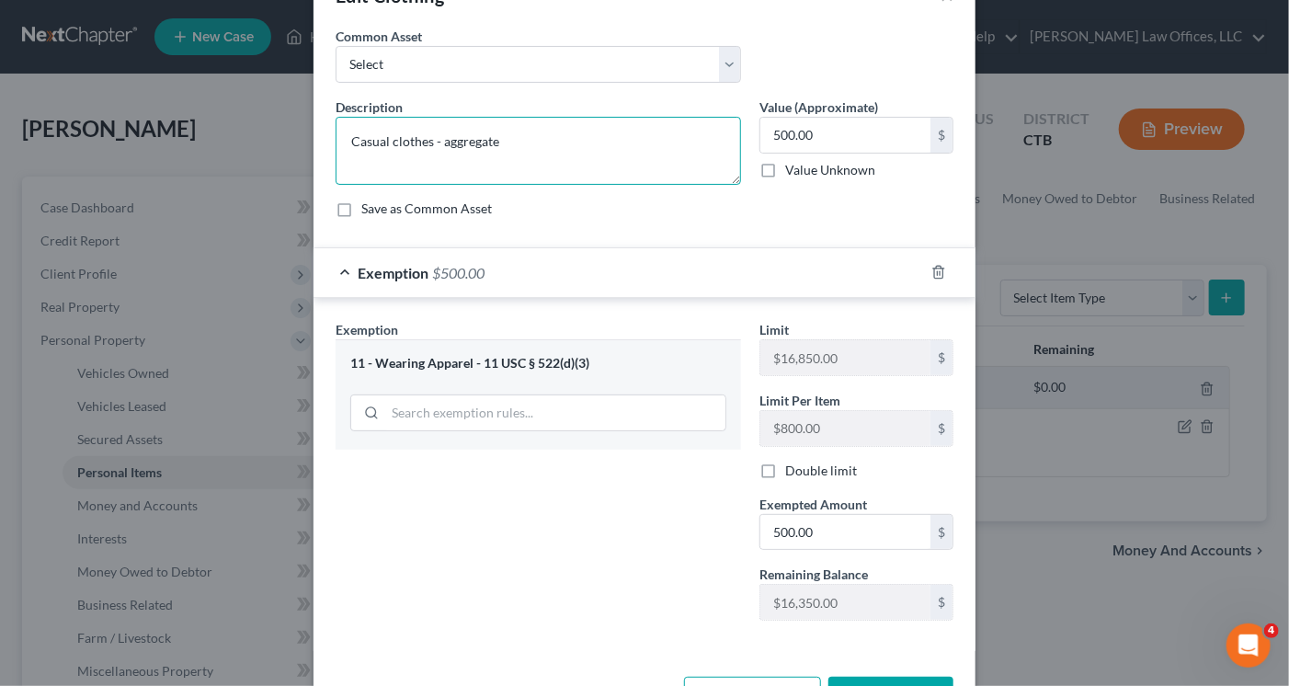
scroll to position [121, 0]
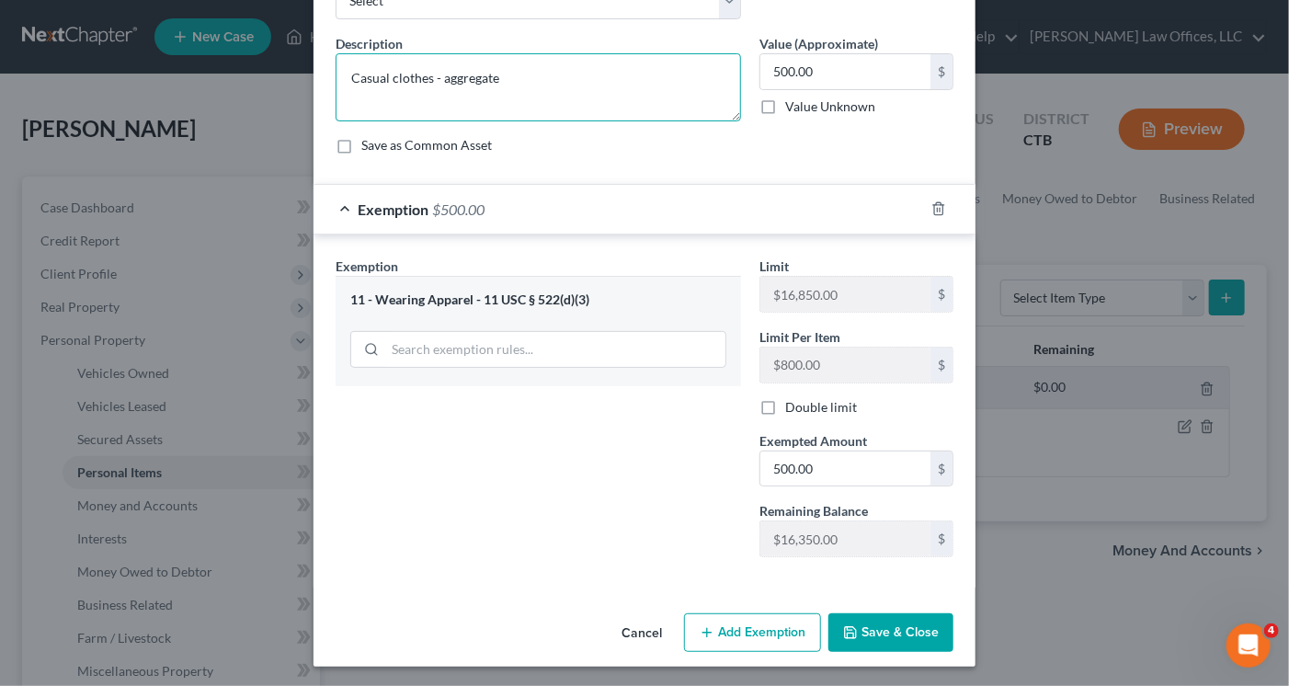
type textarea "Casual clothes - aggregate"
click at [875, 633] on button "Save & Close" at bounding box center [890, 632] width 125 height 39
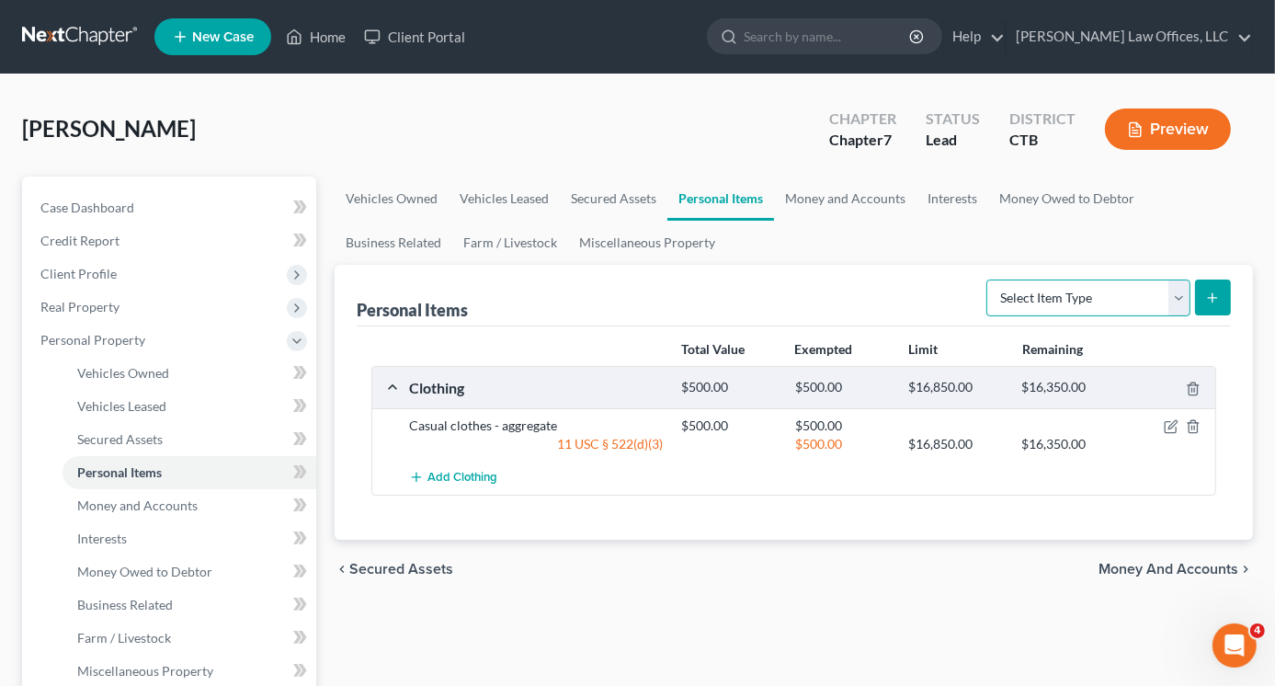
click at [1184, 302] on select "Select Item Type Clothing Collectibles Of Value Electronics Firearms Household …" at bounding box center [1088, 297] width 204 height 37
select select "household_goods"
click at [988, 279] on select "Select Item Type Clothing Collectibles Of Value Electronics Firearms Household …" at bounding box center [1088, 297] width 204 height 37
click at [1214, 293] on icon "submit" at bounding box center [1212, 298] width 15 height 15
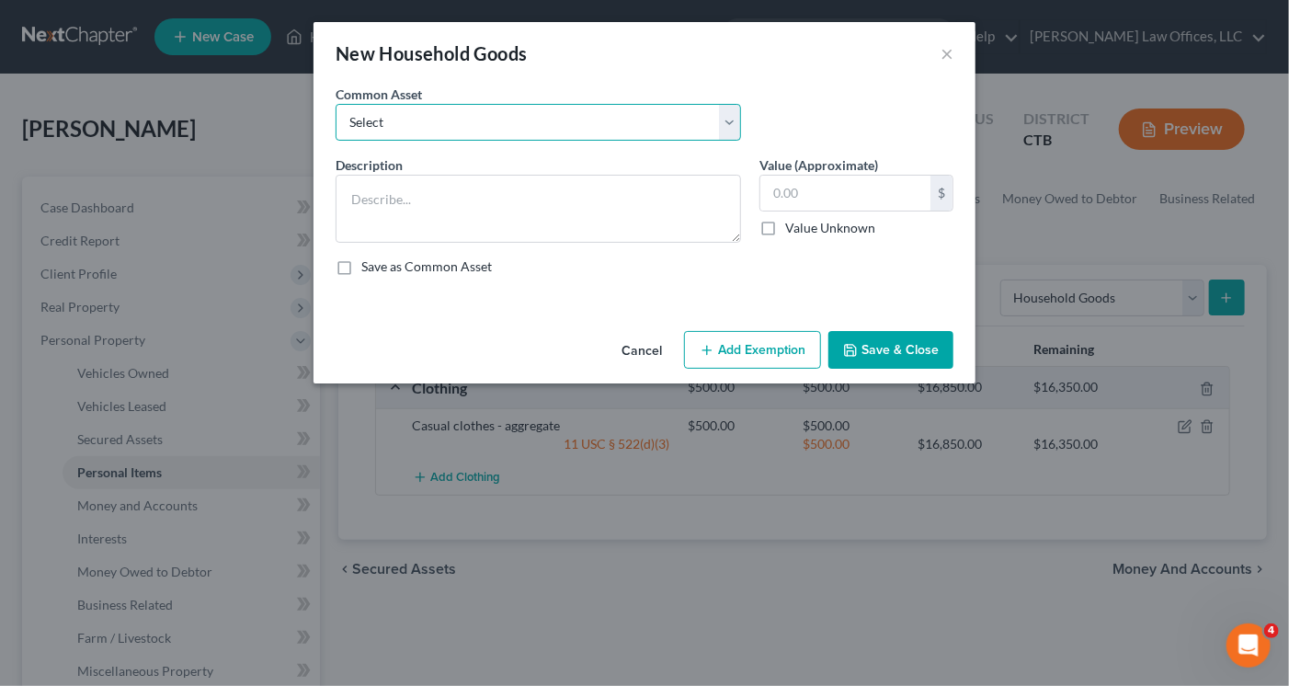
click at [450, 121] on select "Select Furniture, linens, kitchenware." at bounding box center [538, 122] width 405 height 37
select select "0"
click at [336, 104] on select "Select Furniture, linens, kitchenware." at bounding box center [538, 122] width 405 height 37
type textarea "Furniture, linens, kitchenware."
type input "1,000.00"
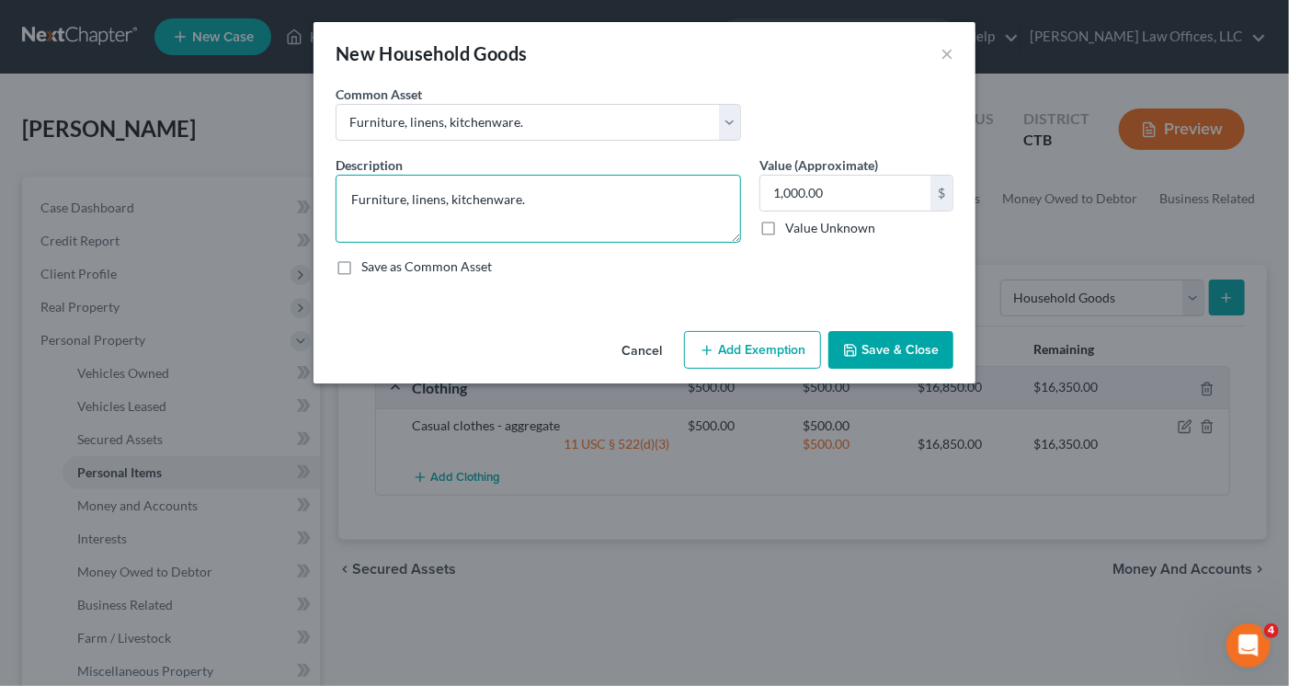
click at [526, 199] on textarea "Furniture, linens, kitchenware." at bounding box center [538, 209] width 405 height 68
type textarea "Furniture, linens, kitchenware, aggregate"
click at [780, 191] on input "1,000.00" at bounding box center [845, 193] width 170 height 35
click at [780, 192] on input "1,000.00" at bounding box center [845, 193] width 170 height 35
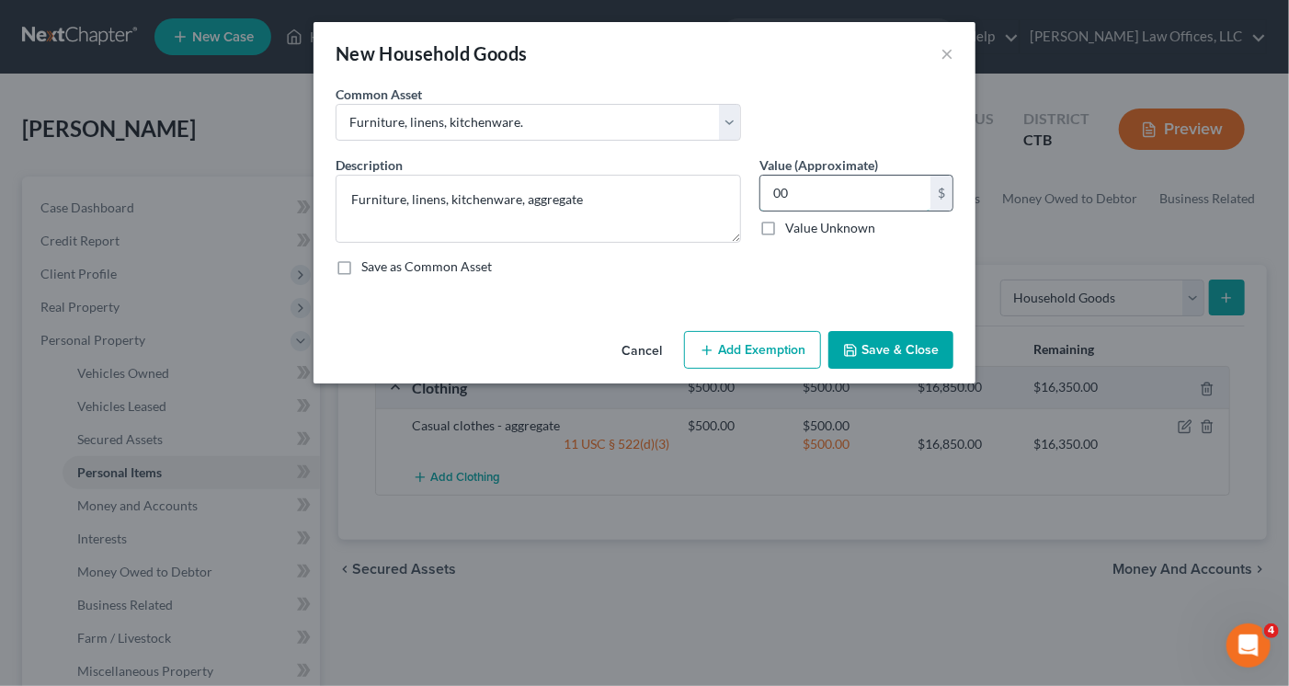
type input "0"
type input "2,000.00"
click at [523, 198] on textarea "Furniture, linens, kitchenware, aggregate" at bounding box center [538, 209] width 405 height 68
type textarea "Furniture, linens, kitchenware, appliances, aggregate"
click at [750, 354] on button "Add Exemption" at bounding box center [752, 350] width 137 height 39
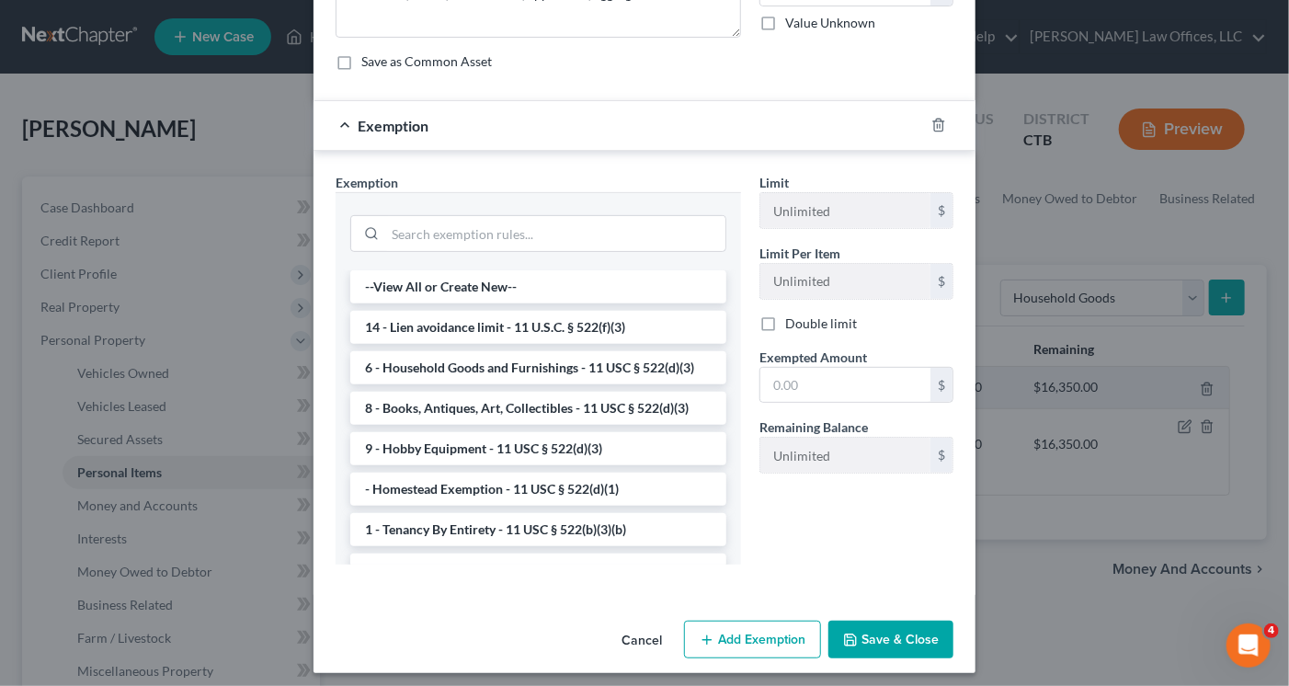
scroll to position [212, 0]
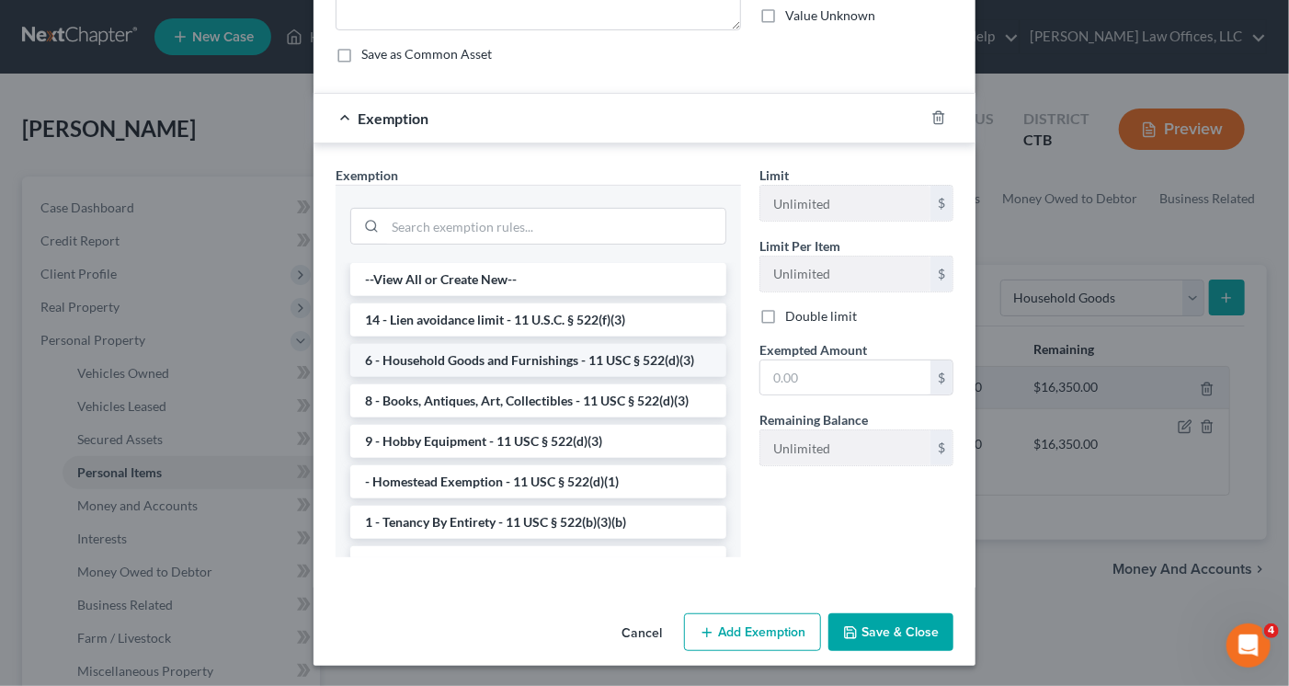
click at [528, 363] on li "6 - Household Goods and Furnishings - 11 USC § 522(d)(3)" at bounding box center [538, 360] width 376 height 33
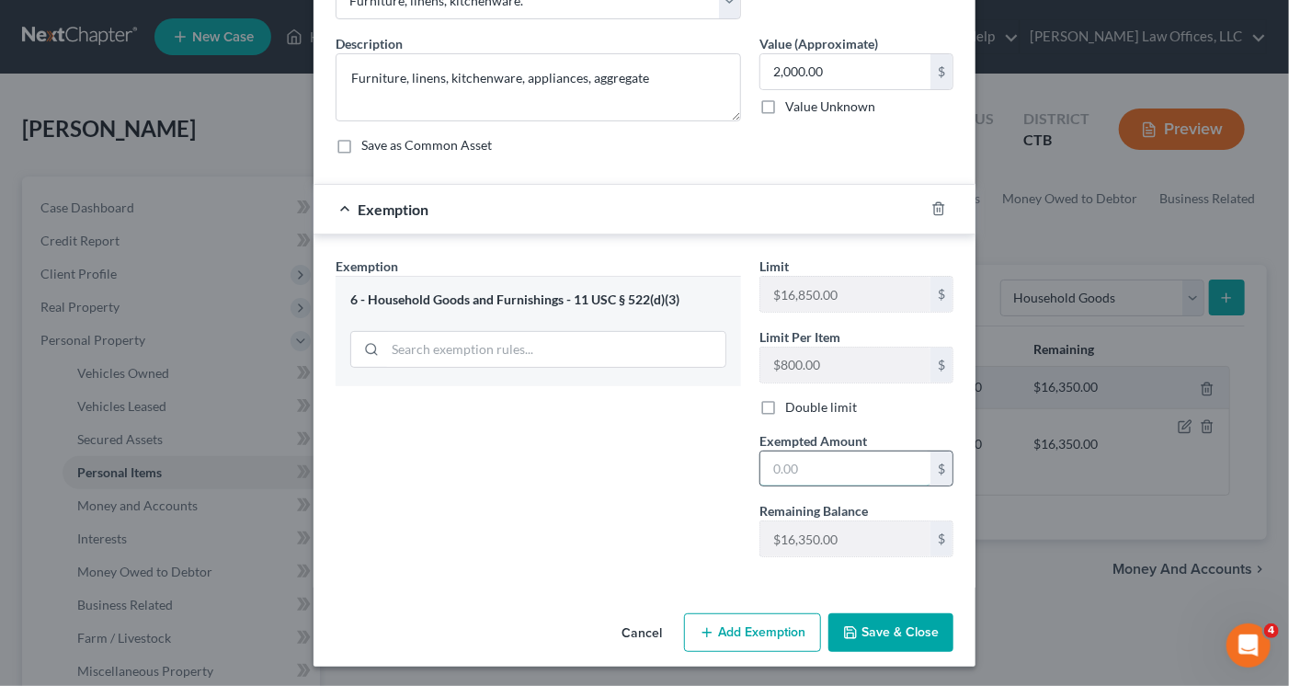
click at [801, 468] on input "text" at bounding box center [845, 468] width 170 height 35
type input "2,000.00"
click at [883, 637] on button "Save & Close" at bounding box center [890, 632] width 125 height 39
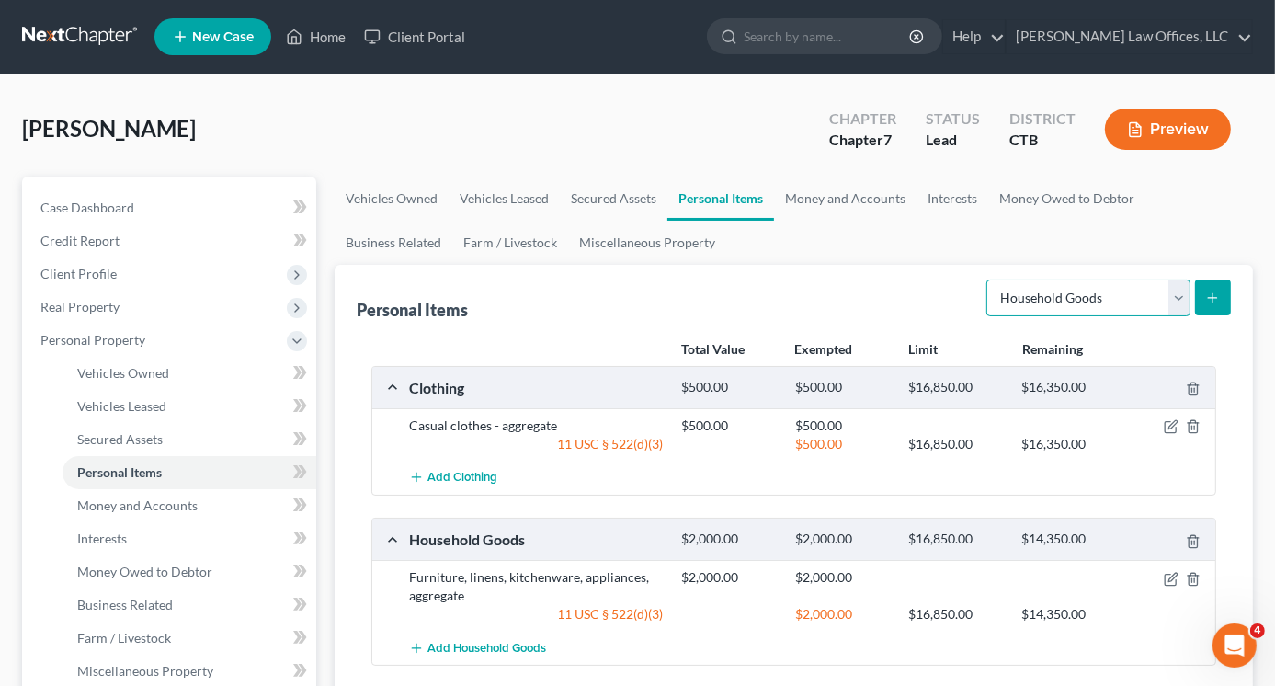
click at [1180, 305] on select "Select Item Type Clothing Collectibles Of Value Electronics Firearms Household …" at bounding box center [1088, 297] width 204 height 37
select select "jewelry"
click at [988, 279] on select "Select Item Type Clothing Collectibles Of Value Electronics Firearms Household …" at bounding box center [1088, 297] width 204 height 37
click at [1062, 443] on div "$16,350.00" at bounding box center [1070, 444] width 114 height 18
click at [1213, 293] on line "submit" at bounding box center [1213, 297] width 0 height 8
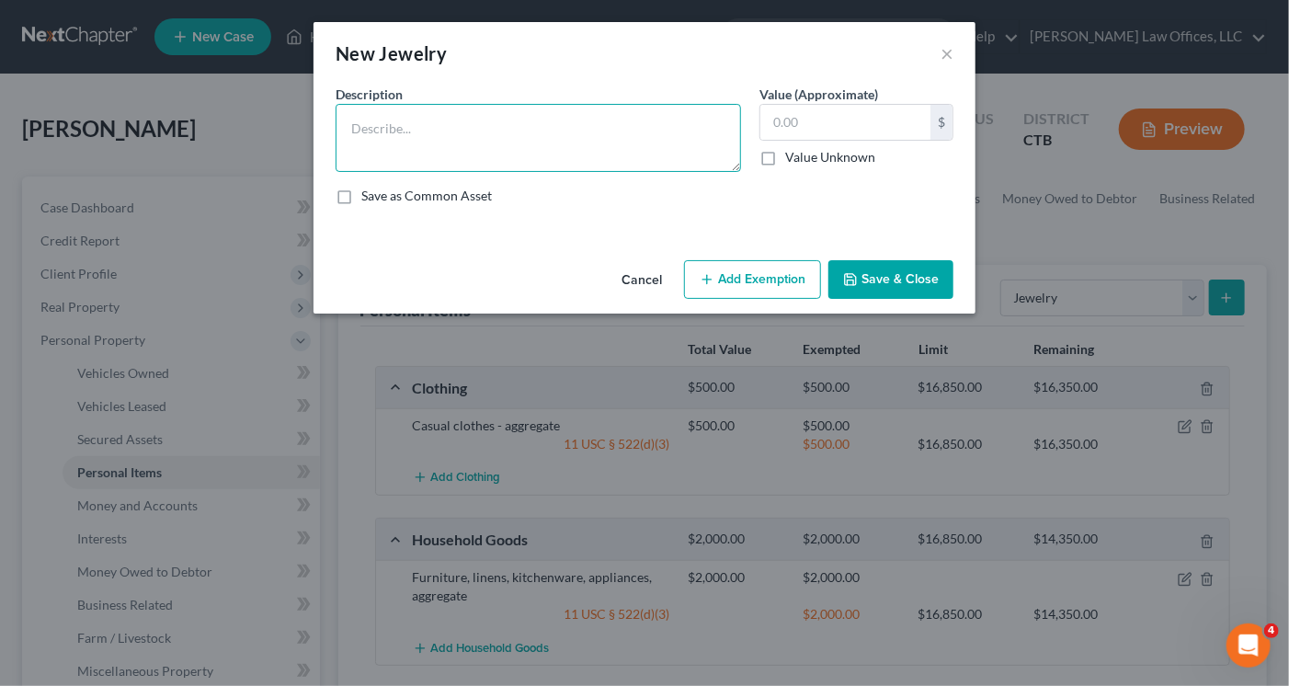
click at [518, 165] on textarea at bounding box center [538, 138] width 405 height 68
type textarea "Wedding ring"
click at [799, 117] on input "text" at bounding box center [845, 122] width 170 height 35
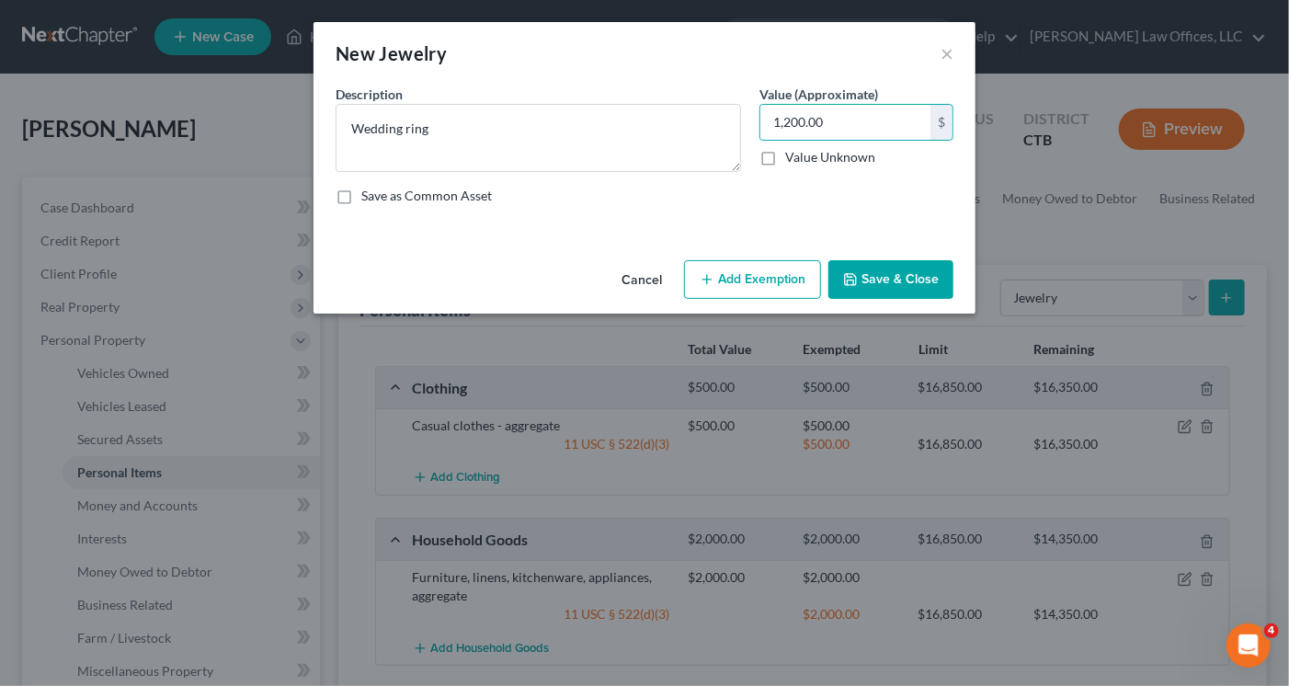
click at [775, 283] on button "Add Exemption" at bounding box center [752, 279] width 137 height 39
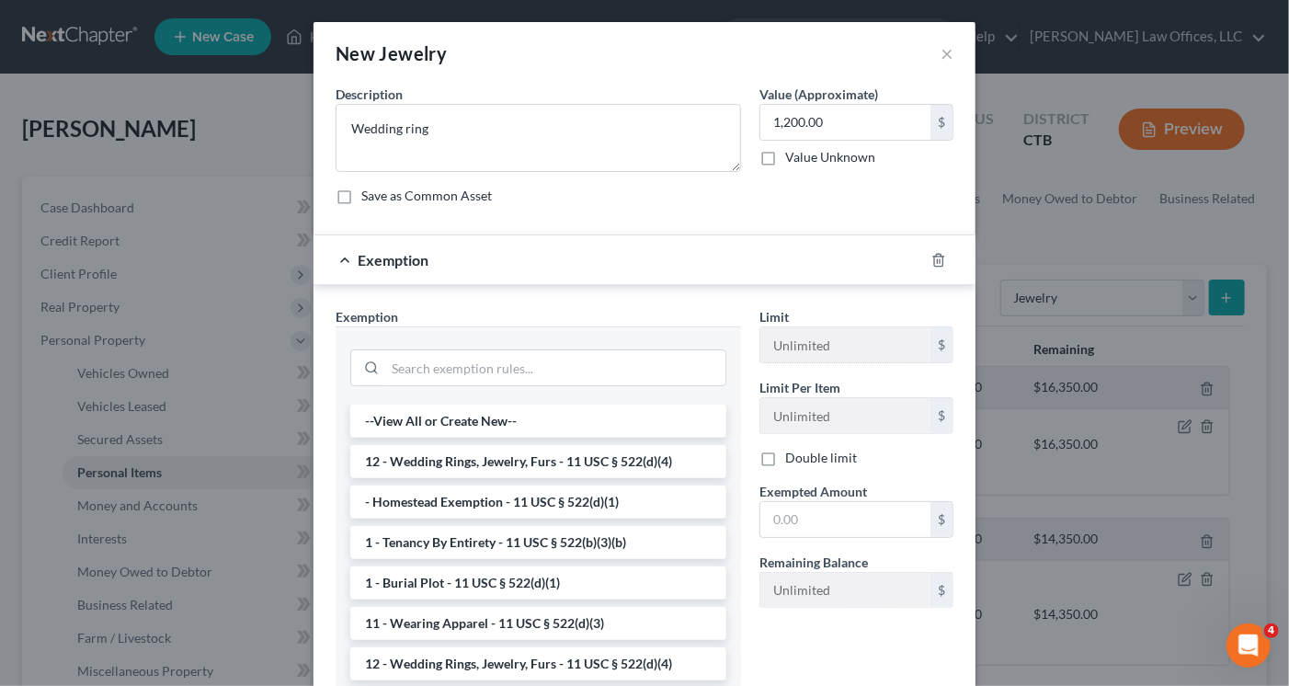
click at [536, 463] on li "12 - Wedding Rings, Jewelry, Furs - 11 USC § 522(d)(4)" at bounding box center [538, 461] width 376 height 33
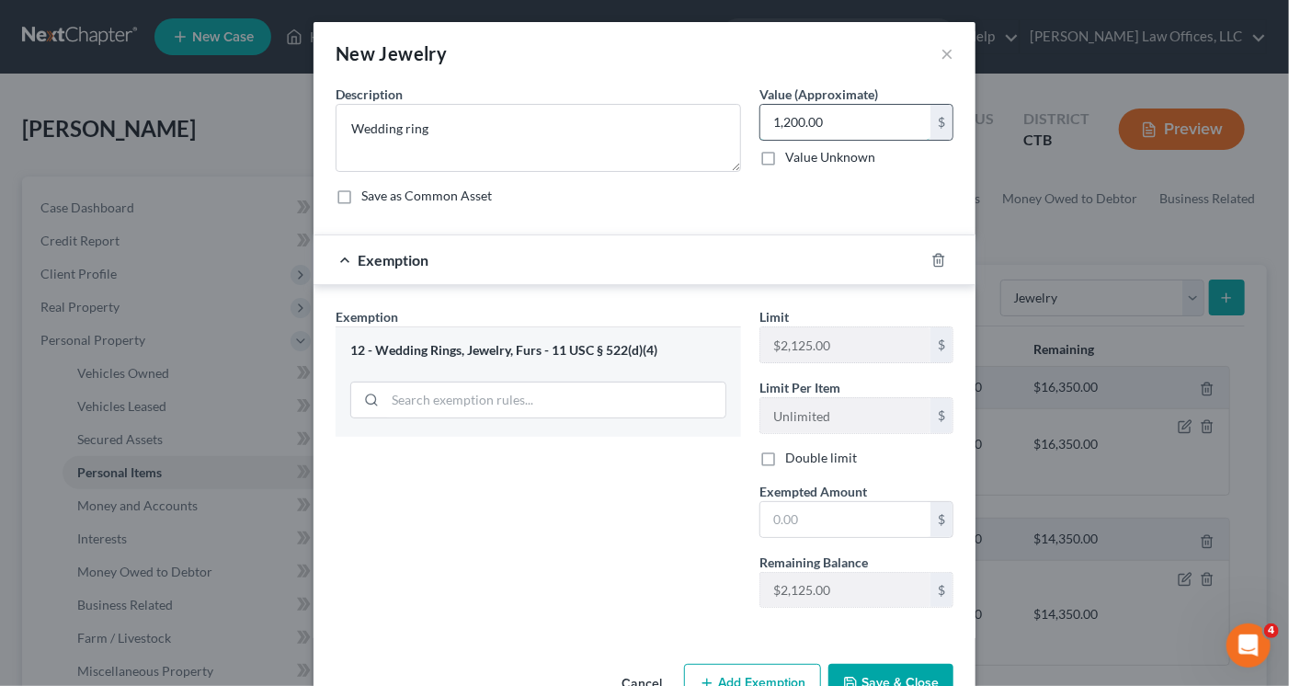
click at [783, 120] on input "1,200.00" at bounding box center [845, 122] width 170 height 35
click at [785, 118] on input "1,200.00" at bounding box center [845, 122] width 170 height 35
type input "1"
type input "1,800.00"
click at [799, 519] on input "text" at bounding box center [845, 519] width 170 height 35
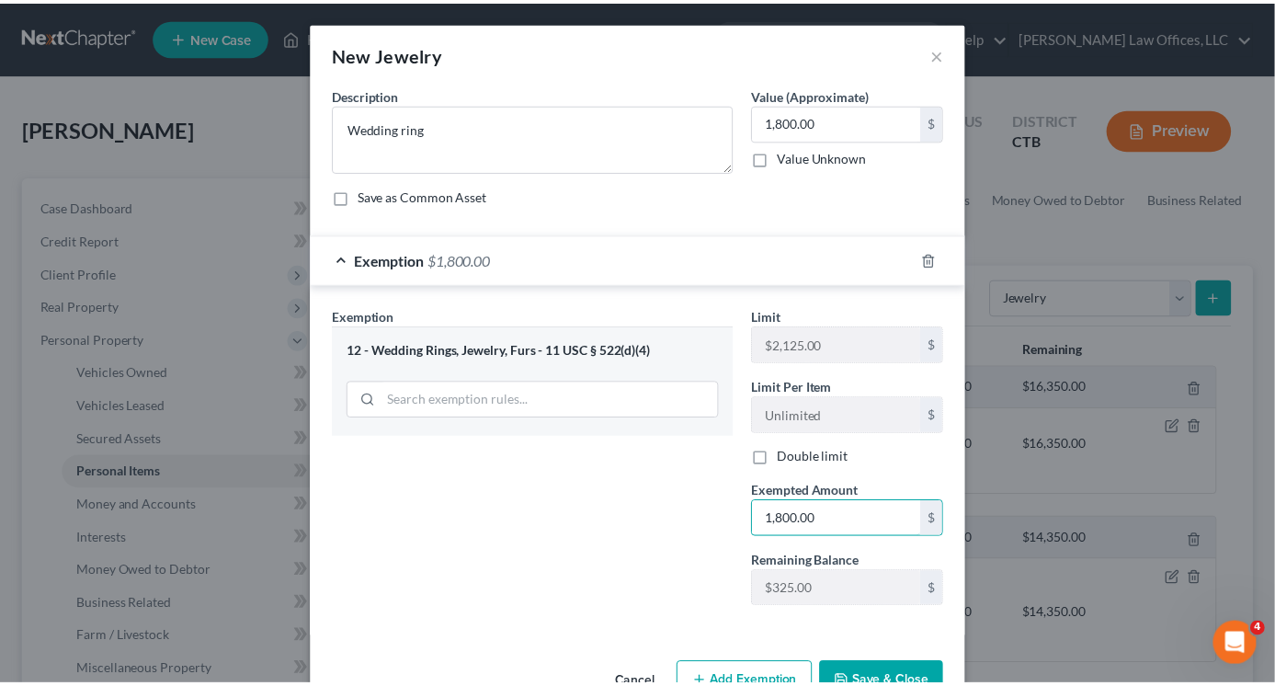
scroll to position [51, 0]
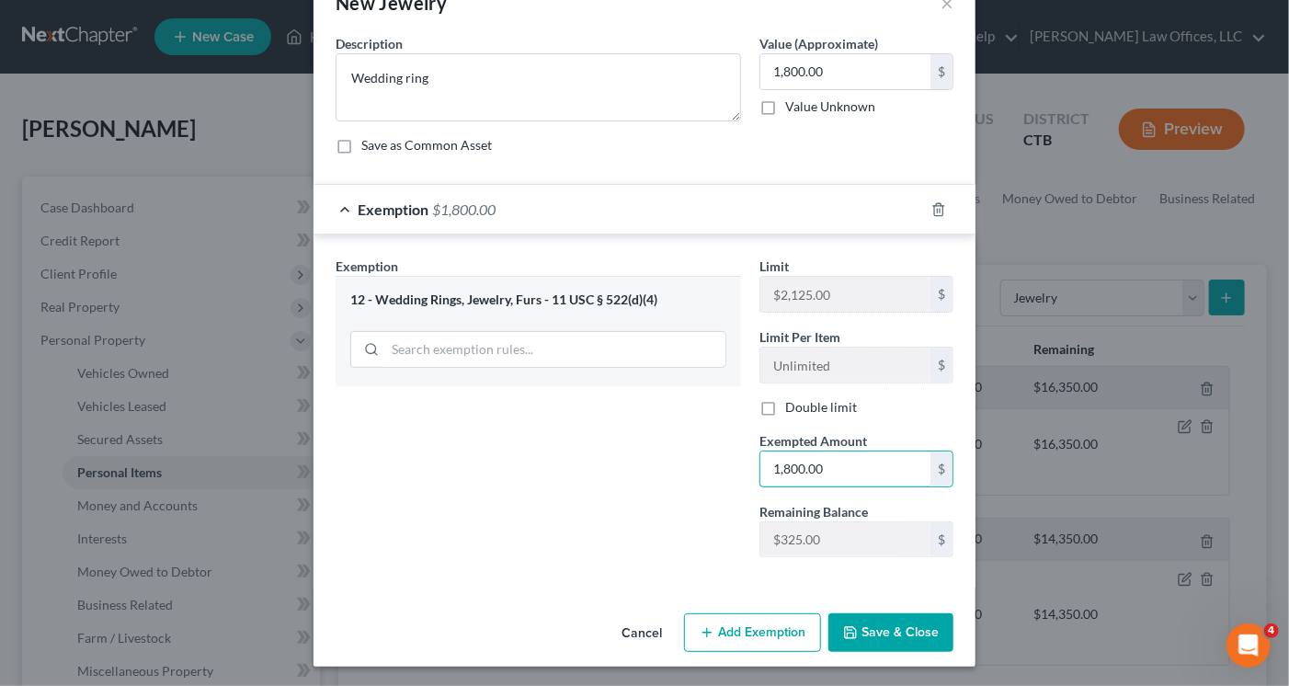
type input "1,800.00"
click at [861, 632] on button "Save & Close" at bounding box center [890, 632] width 125 height 39
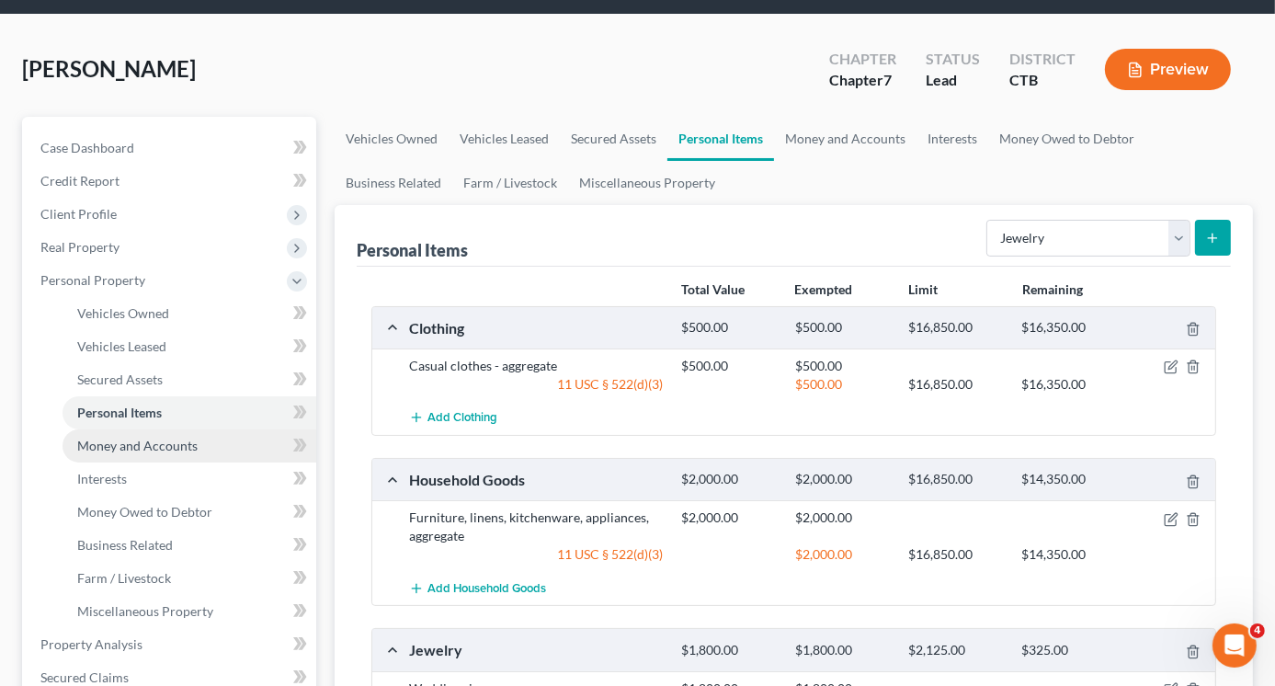
scroll to position [92, 0]
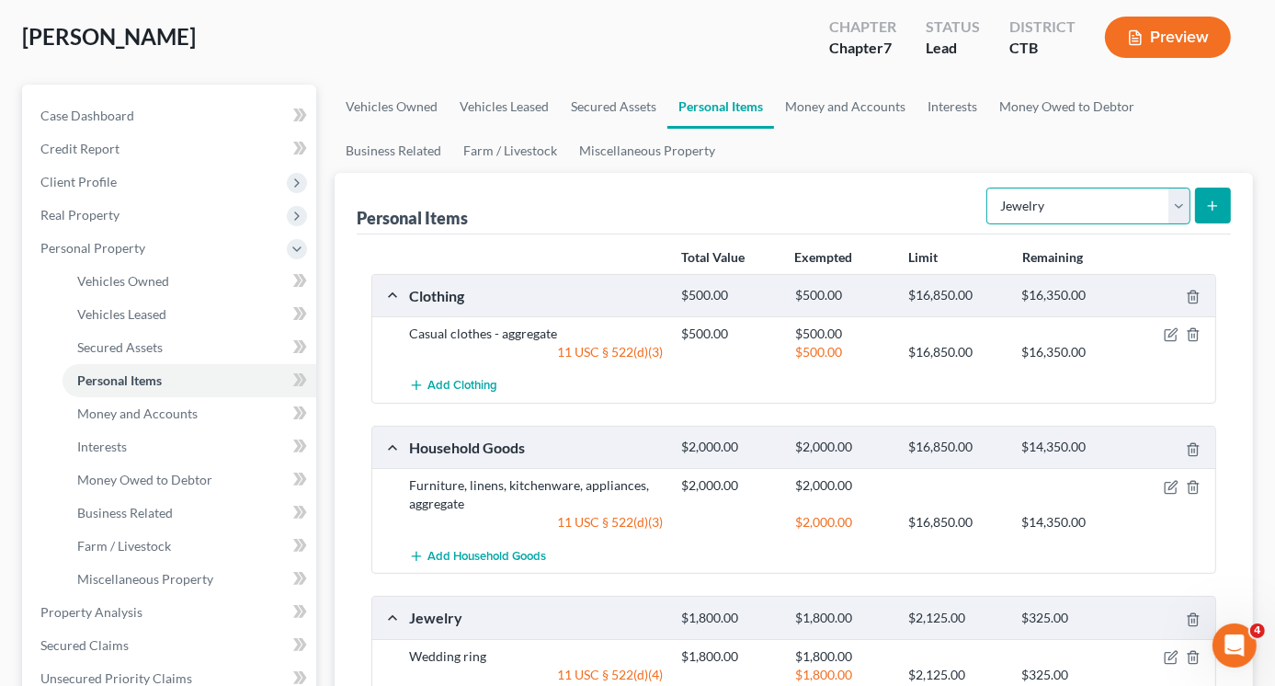
click at [1182, 207] on select "Select Item Type Clothing Collectibles Of Value Electronics Firearms Household …" at bounding box center [1088, 206] width 204 height 37
click at [1144, 148] on ul "Vehicles Owned Vehicles Leased Secured Assets Personal Items Money and Accounts…" at bounding box center [794, 129] width 918 height 88
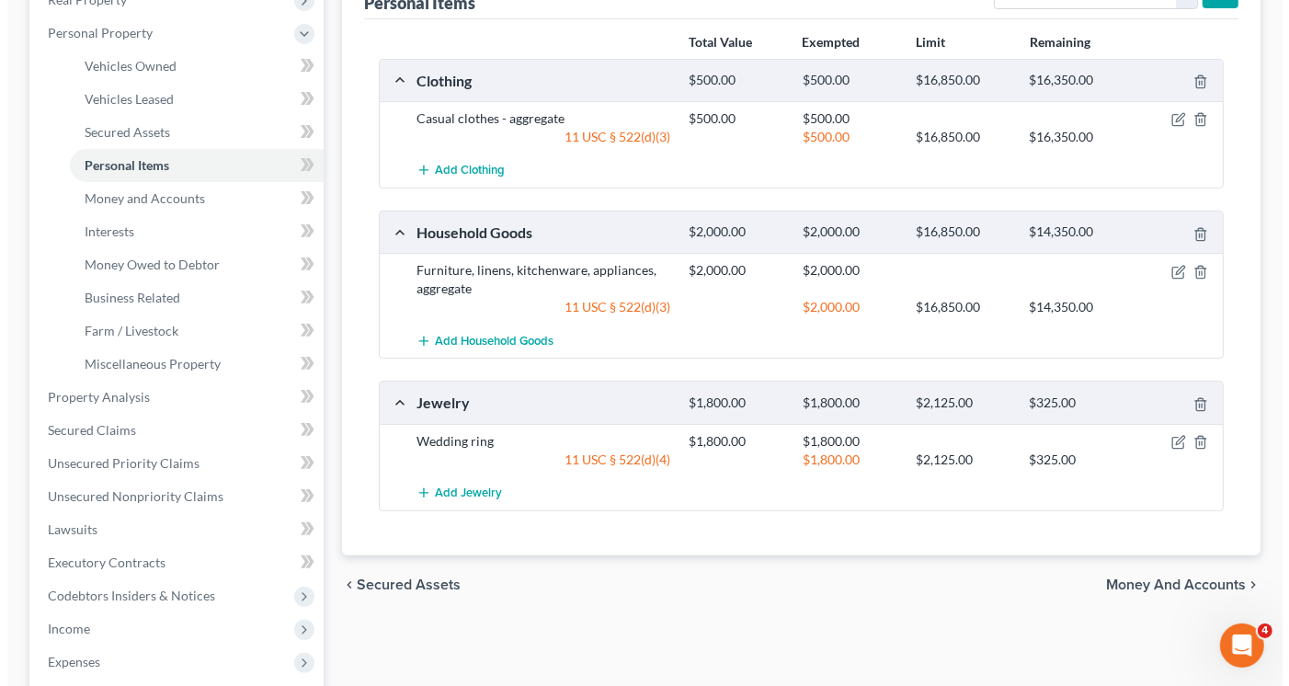
scroll to position [0, 0]
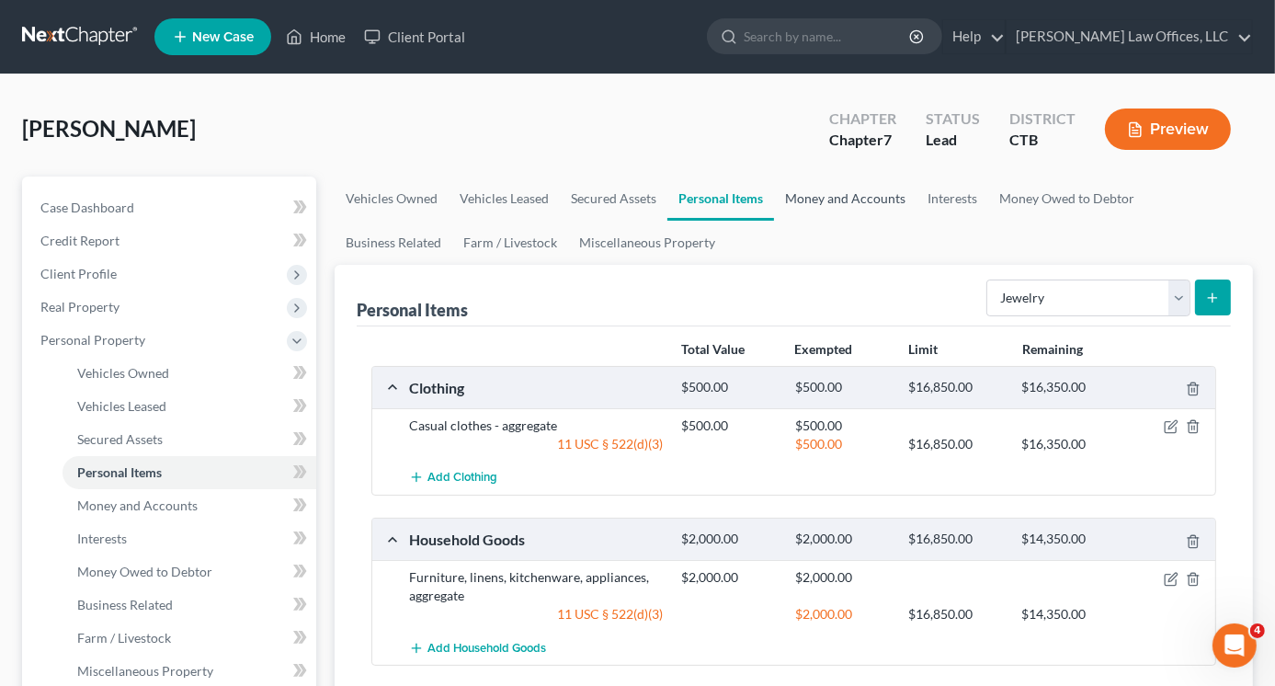
click at [834, 199] on link "Money and Accounts" at bounding box center [845, 199] width 142 height 44
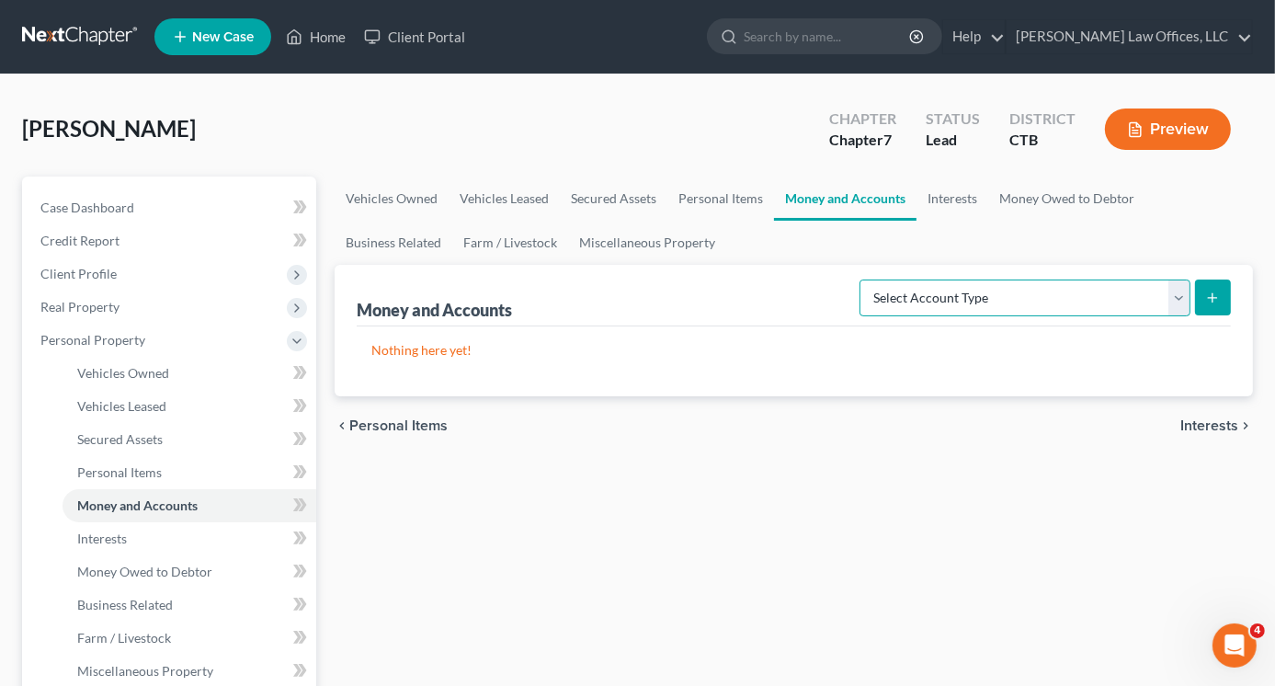
click at [1178, 291] on select "Select Account Type Brokerage Cash on Hand Certificates of Deposit Checking Acc…" at bounding box center [1025, 297] width 331 height 37
select select "checking"
click at [863, 279] on select "Select Account Type Brokerage Cash on Hand Certificates of Deposit Checking Acc…" at bounding box center [1025, 297] width 331 height 37
click at [1205, 295] on icon "submit" at bounding box center [1212, 298] width 15 height 15
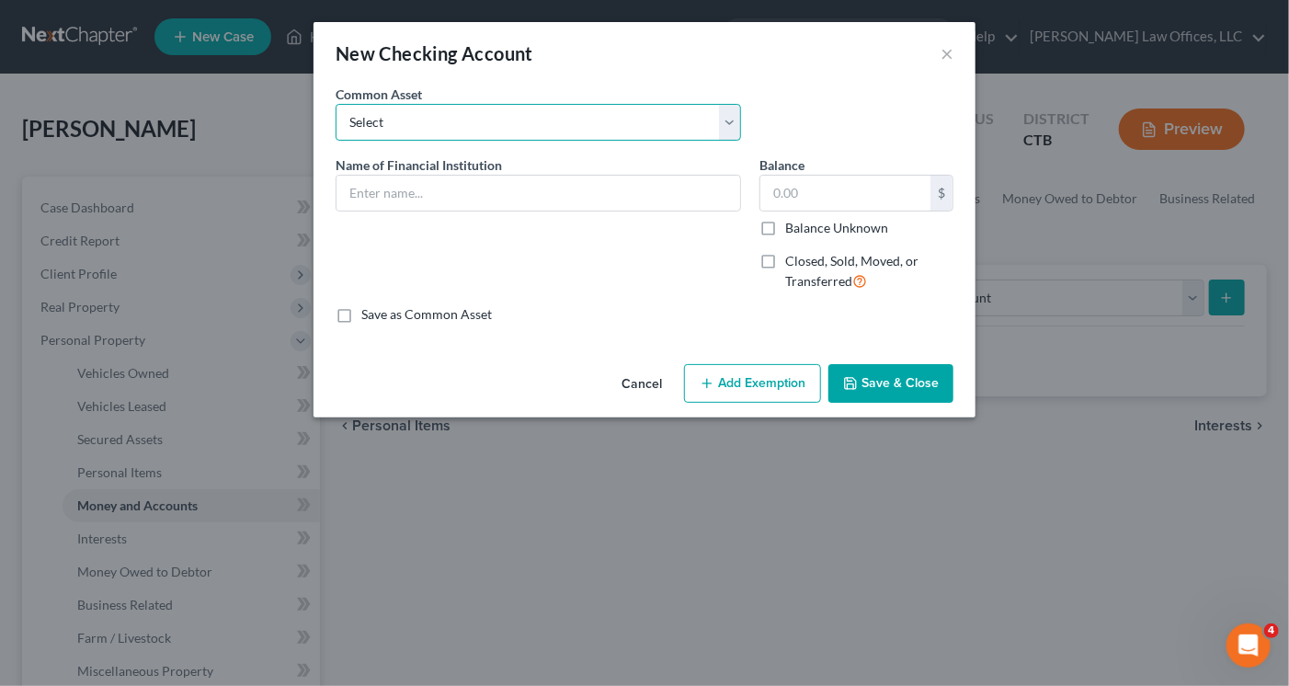
click at [416, 122] on select "Select Bank of America_Joint checking_2845 Checking Account" at bounding box center [538, 122] width 405 height 37
select select "1"
click at [336, 104] on select "Select Bank of America_Joint checking_2845 Checking Account" at bounding box center [538, 122] width 405 height 37
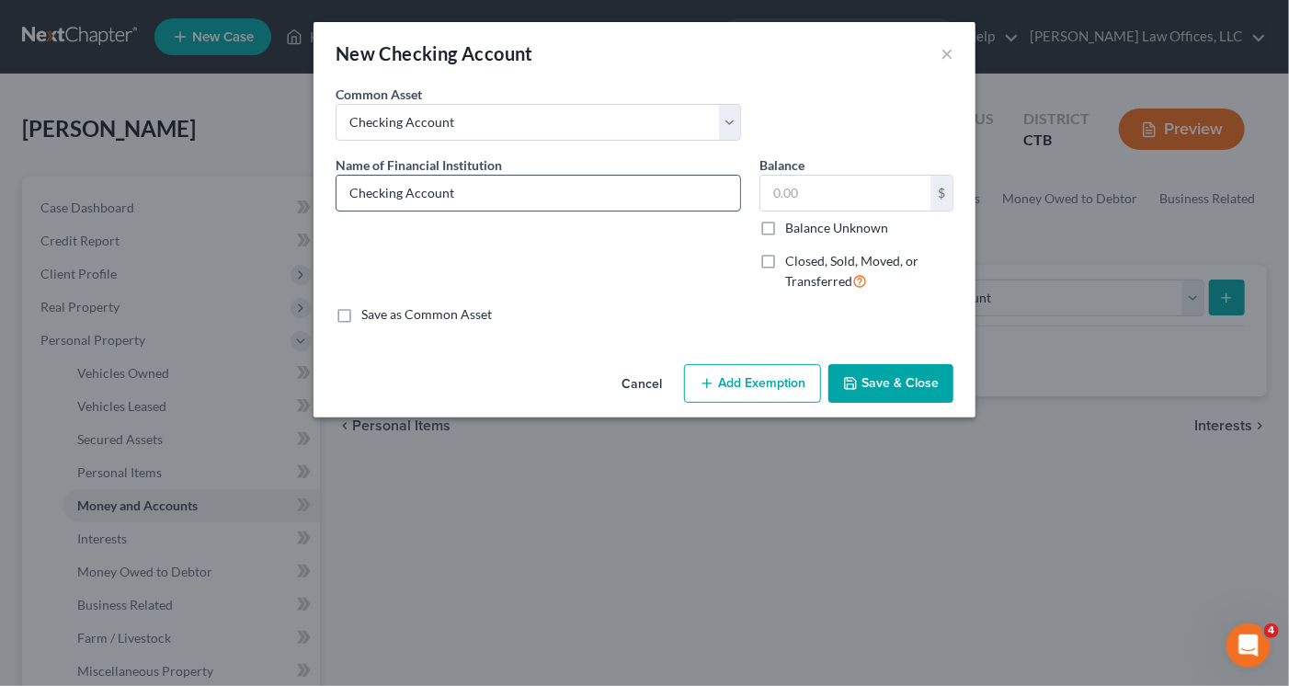
click at [484, 188] on input "Checking Account" at bounding box center [538, 193] width 404 height 35
type input "C"
type input "Key Bank 9727"
click at [809, 186] on input "text" at bounding box center [845, 193] width 170 height 35
click at [780, 192] on input "280.00" at bounding box center [845, 193] width 170 height 35
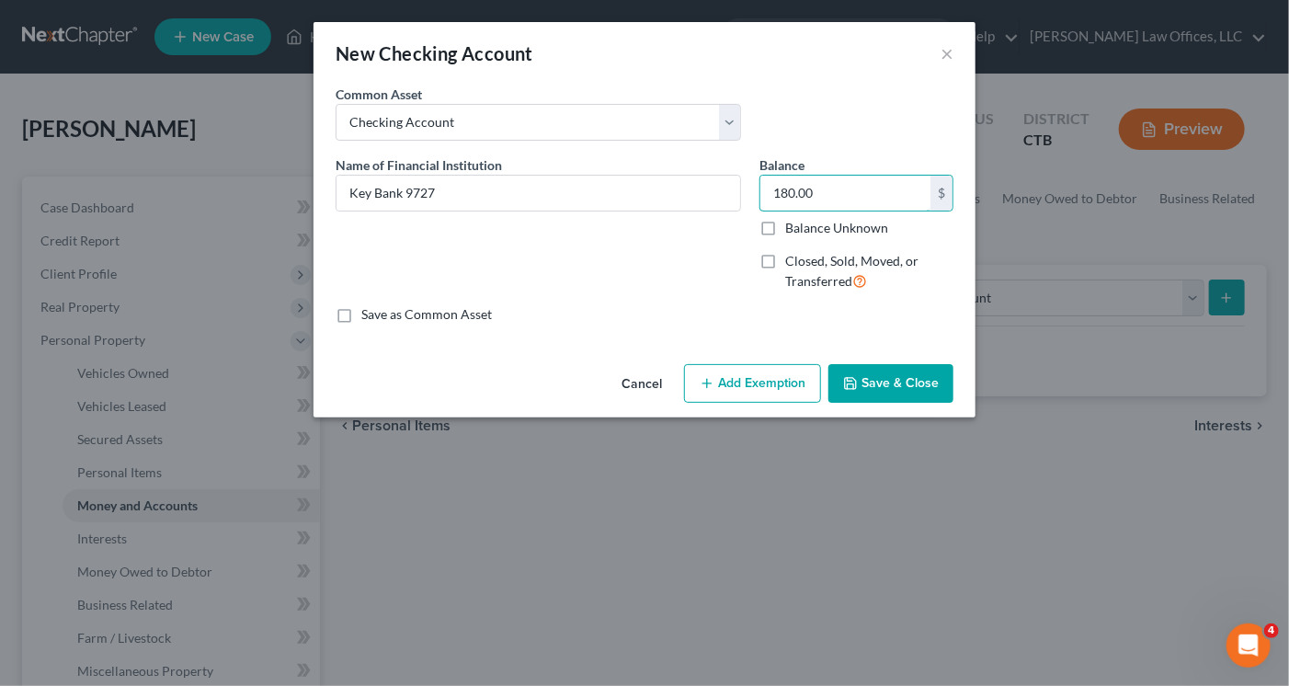
type input "180.00"
click at [736, 384] on button "Add Exemption" at bounding box center [752, 383] width 137 height 39
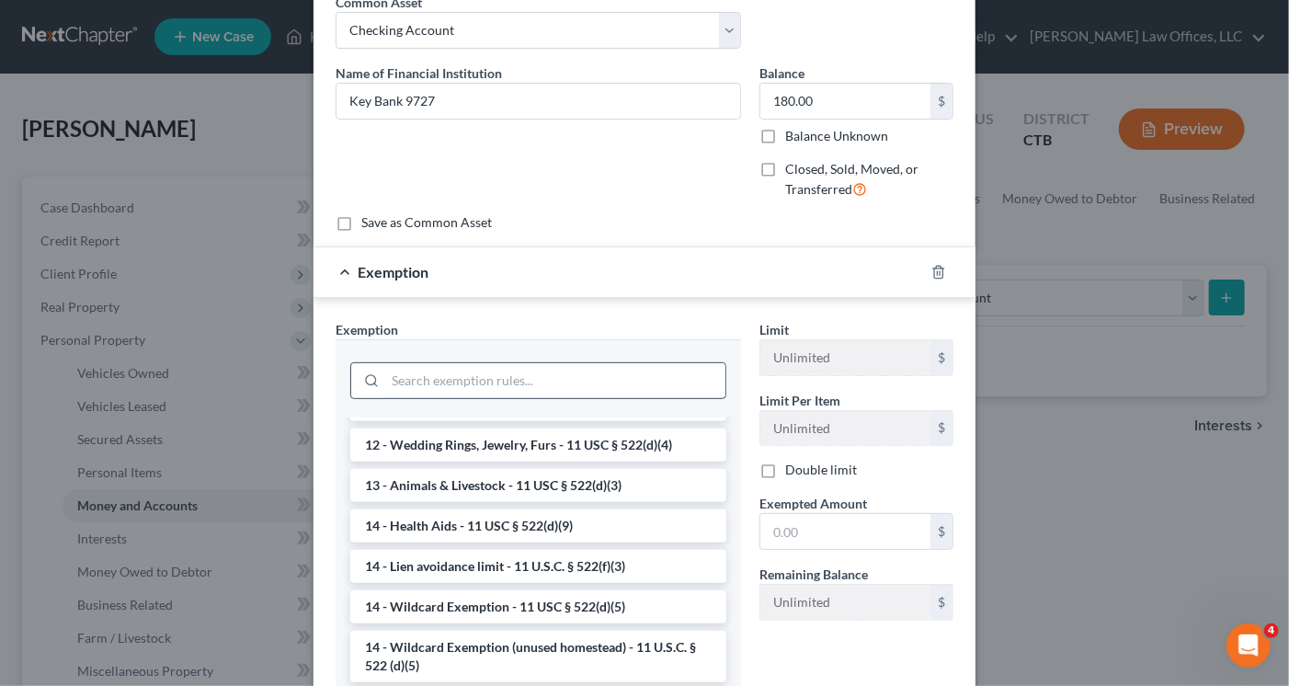
scroll to position [276, 0]
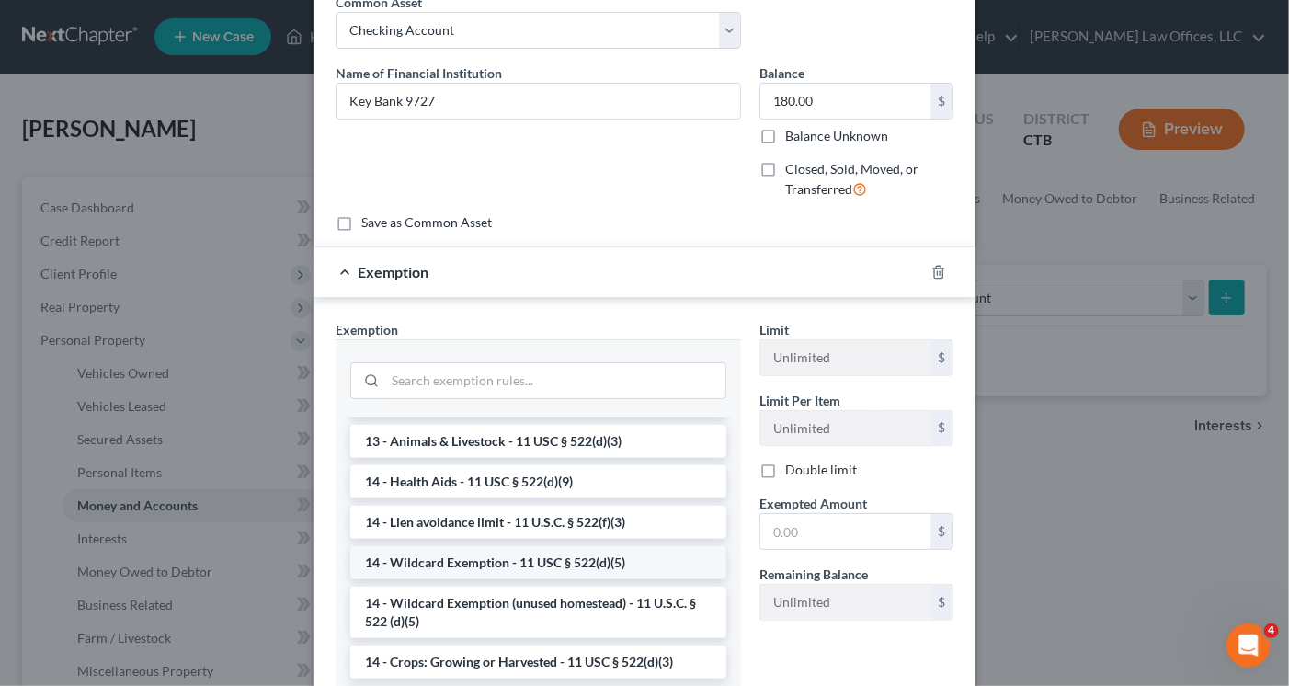
click at [513, 567] on li "14 - Wildcard Exemption - 11 USC § 522(d)(5)" at bounding box center [538, 562] width 376 height 33
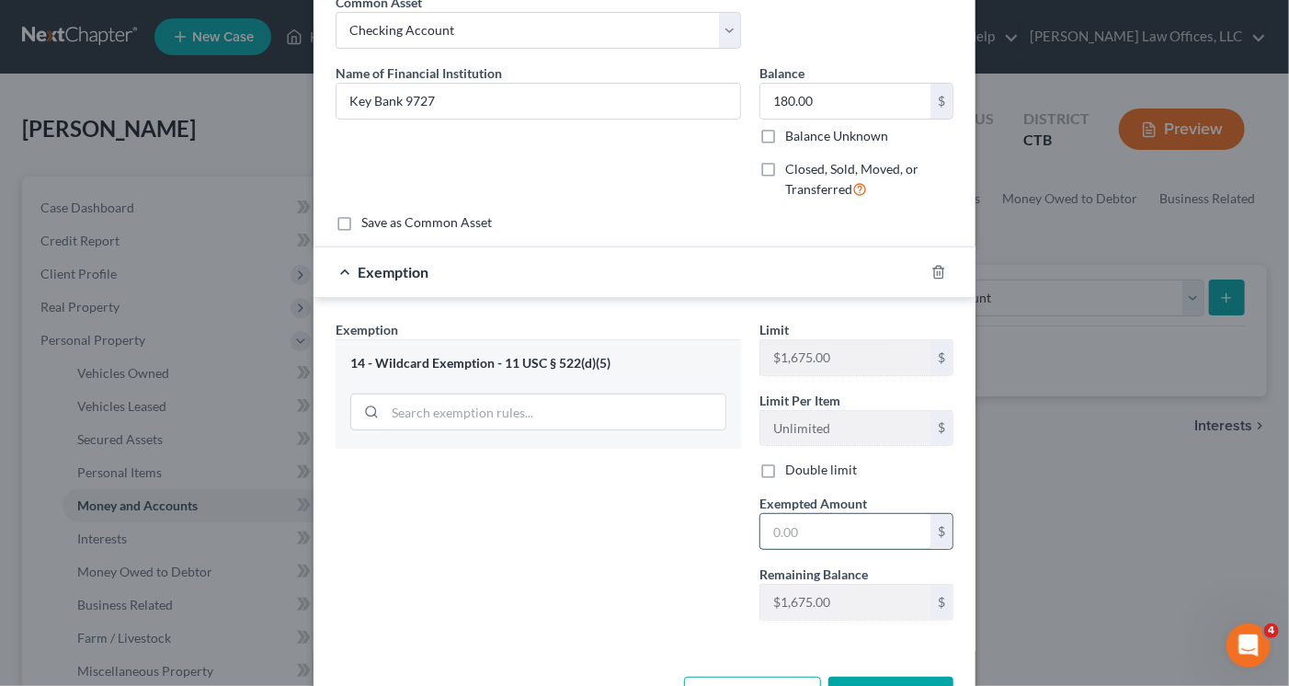
click at [803, 527] on input "text" at bounding box center [845, 531] width 170 height 35
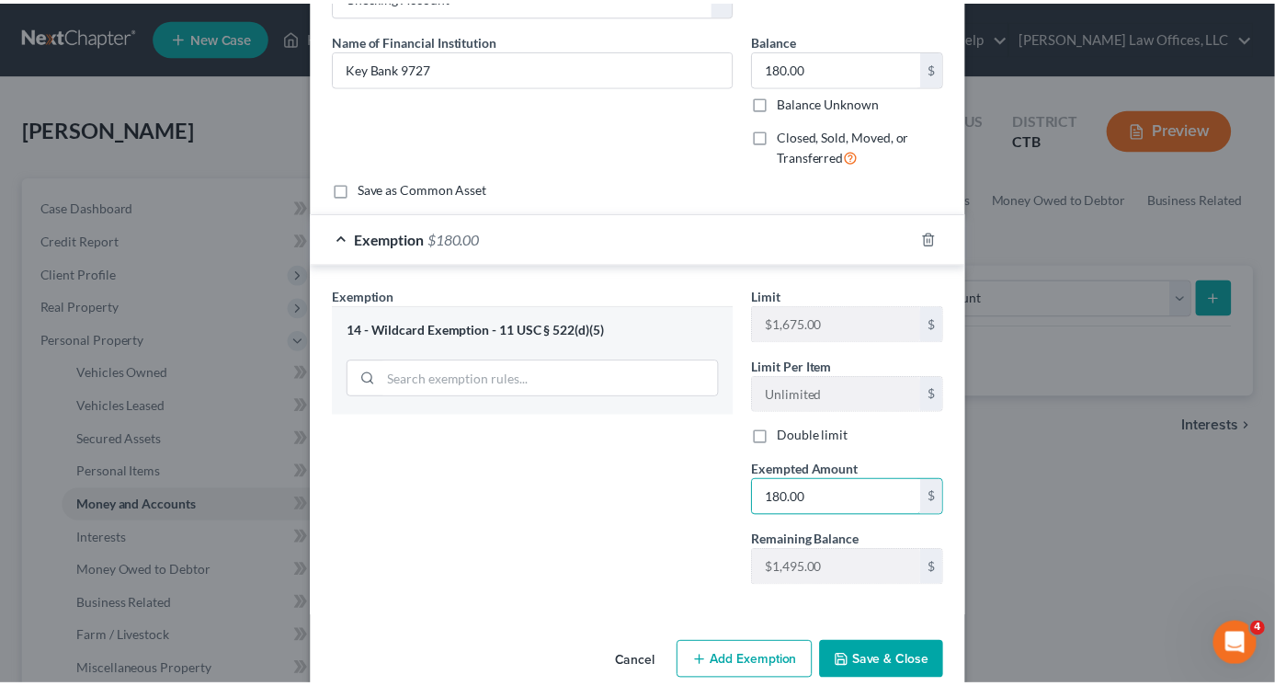
scroll to position [154, 0]
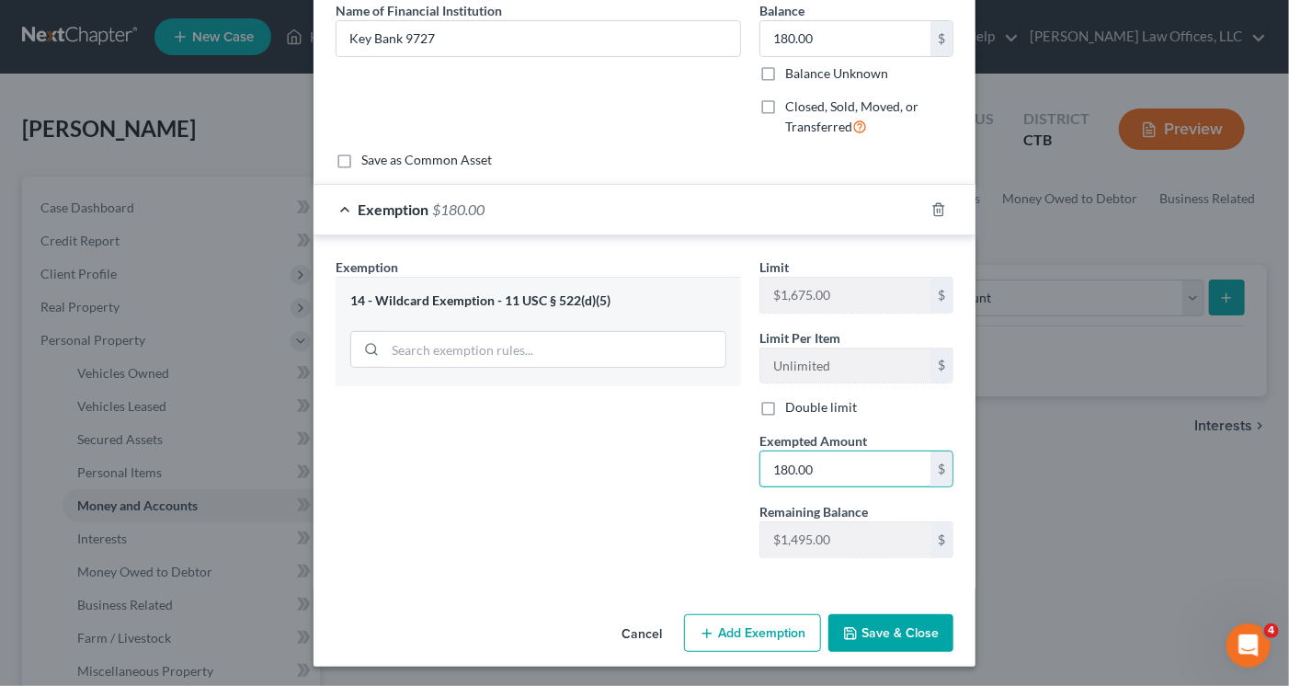
type input "180.00"
click at [888, 630] on button "Save & Close" at bounding box center [890, 633] width 125 height 39
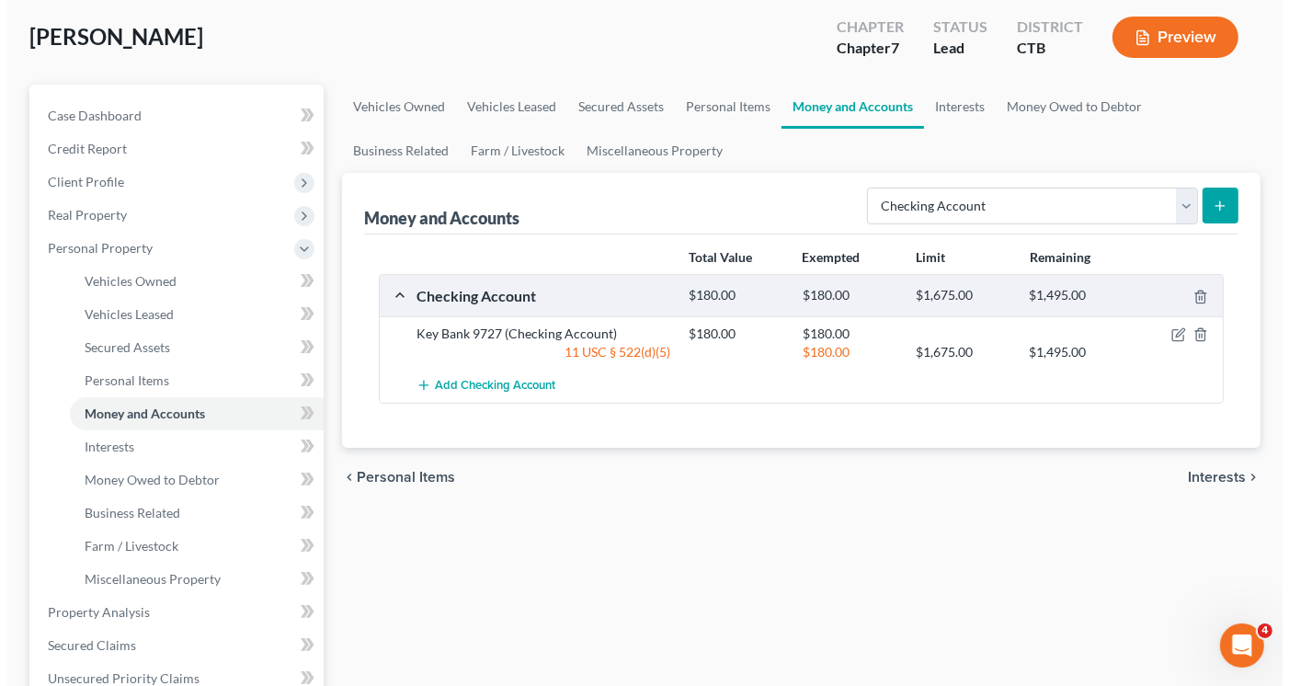
scroll to position [0, 0]
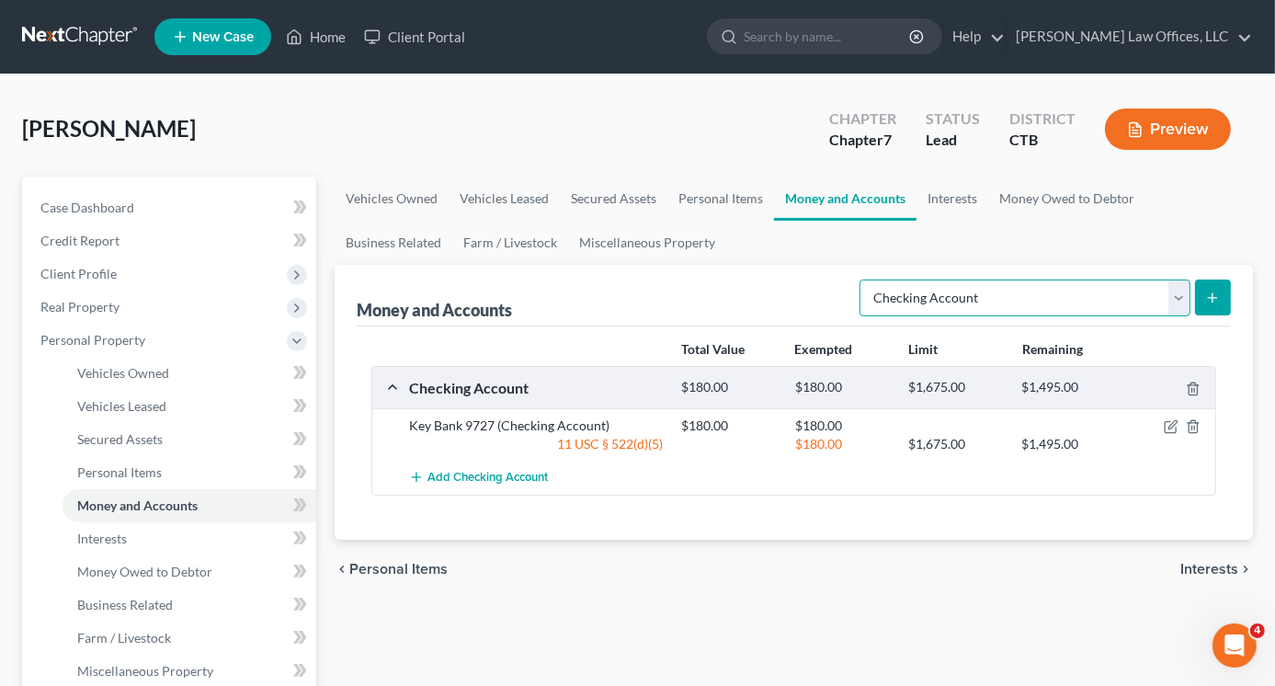
click at [1185, 305] on select "Select Account Type Brokerage Cash on Hand Certificates of Deposit Checking Acc…" at bounding box center [1025, 297] width 331 height 37
click at [1178, 306] on select "Select Account Type Brokerage Cash on Hand Certificates of Deposit Checking Acc…" at bounding box center [1025, 297] width 331 height 37
click at [1208, 302] on icon "submit" at bounding box center [1212, 298] width 15 height 15
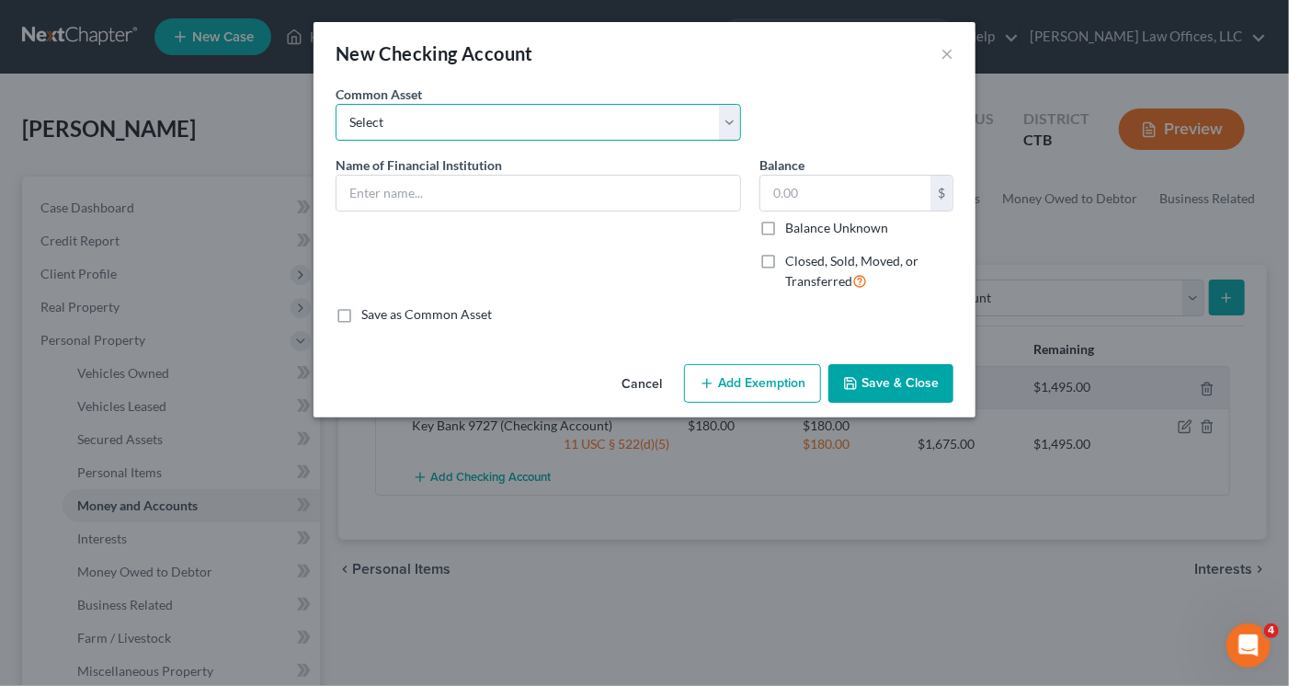
click at [432, 122] on select "Select Bank of America_Joint checking_2845 Checking Account" at bounding box center [538, 122] width 405 height 37
select select "1"
click at [336, 104] on select "Select Bank of America_Joint checking_2845 Checking Account" at bounding box center [538, 122] width 405 height 37
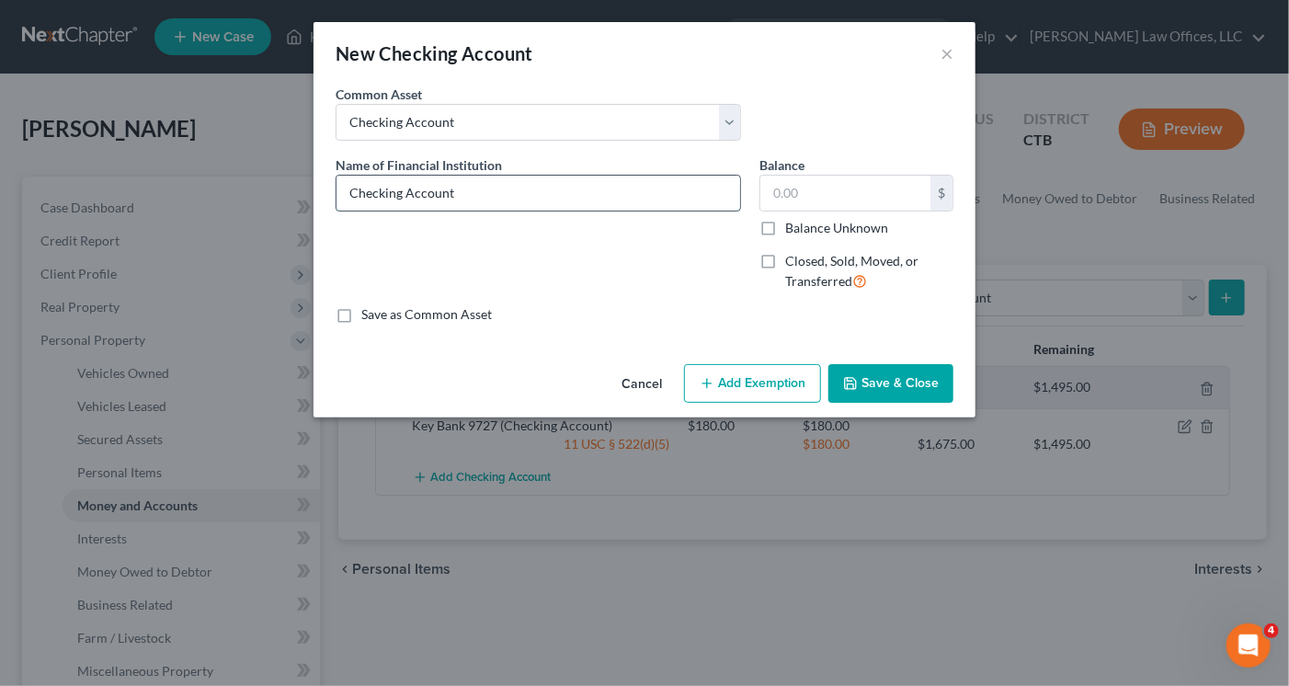
click at [468, 199] on input "Checking Account" at bounding box center [538, 193] width 404 height 35
type input "C"
type input "Connex"
click at [795, 194] on input "text" at bounding box center [845, 193] width 170 height 35
type input "32.37"
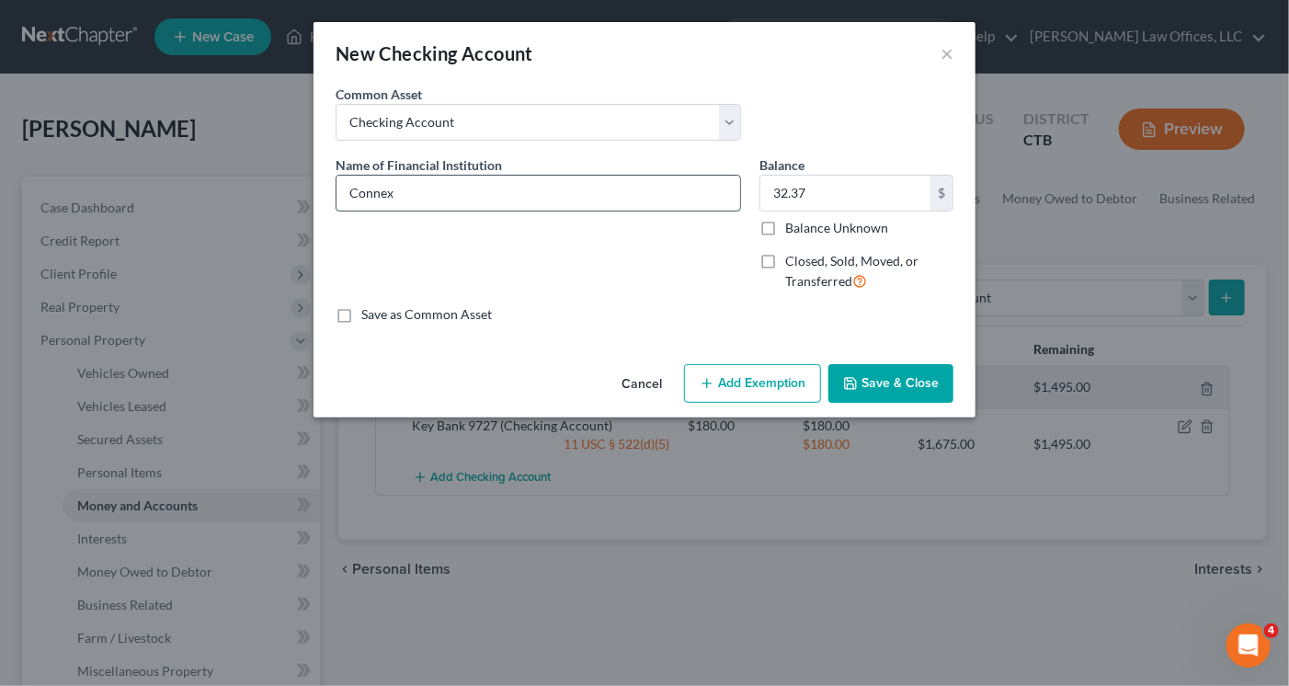
click at [463, 191] on input "Connex" at bounding box center [538, 193] width 404 height 35
type input "Connex 0400"
click at [735, 388] on button "Add Exemption" at bounding box center [752, 383] width 137 height 39
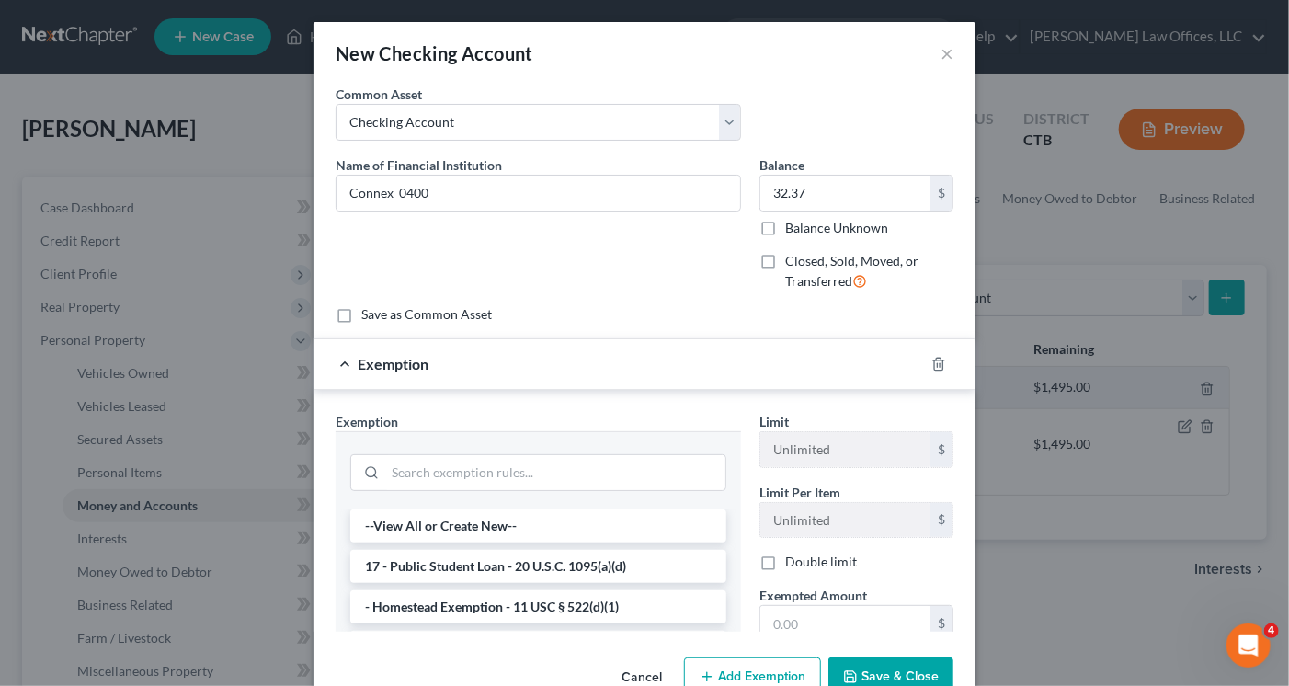
click at [735, 388] on div "An exemption set must first be selected from the Filing Information section. Co…" at bounding box center [644, 367] width 662 height 565
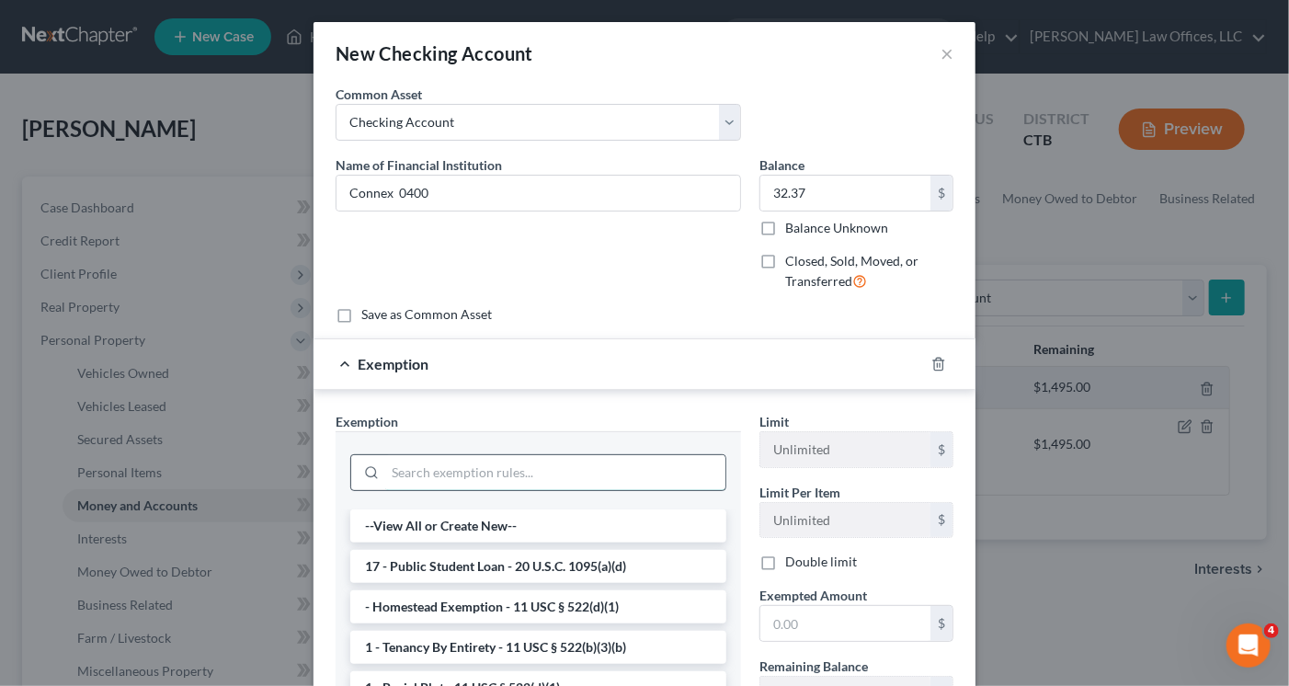
click at [439, 474] on input "search" at bounding box center [555, 472] width 340 height 35
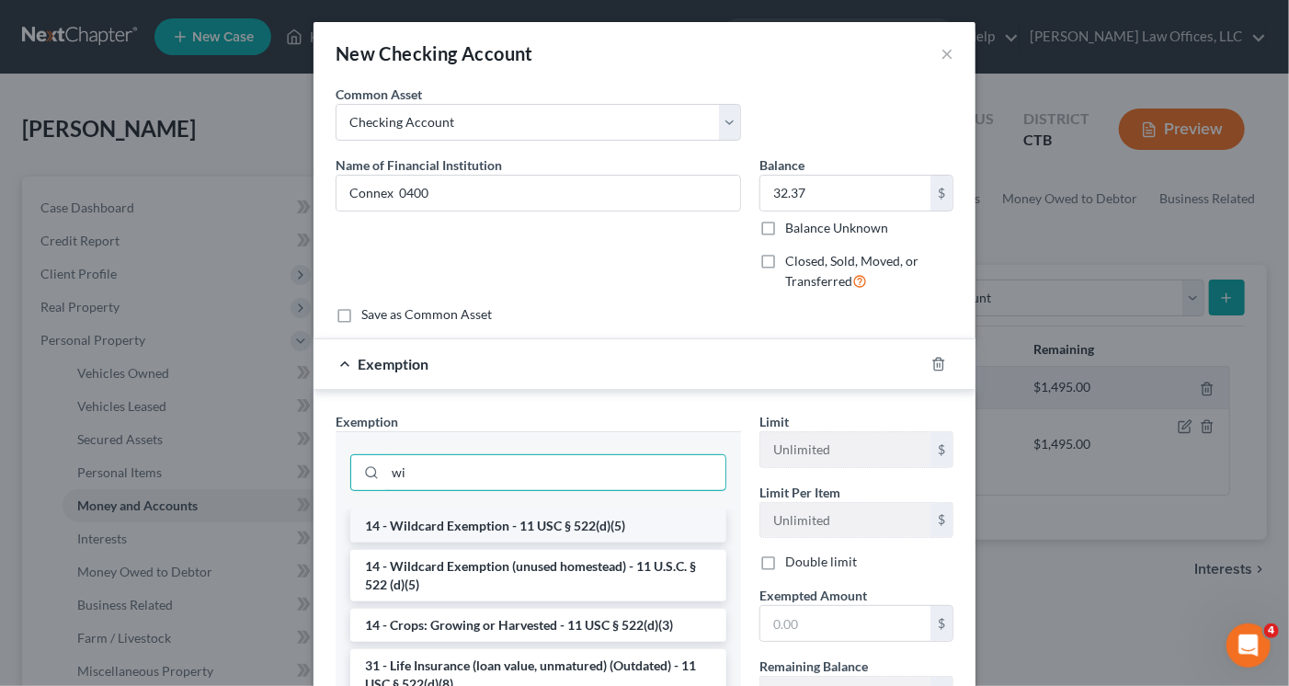
type input "wi"
click at [479, 527] on li "14 - Wildcard Exemption - 11 USC § 522(d)(5)" at bounding box center [538, 525] width 376 height 33
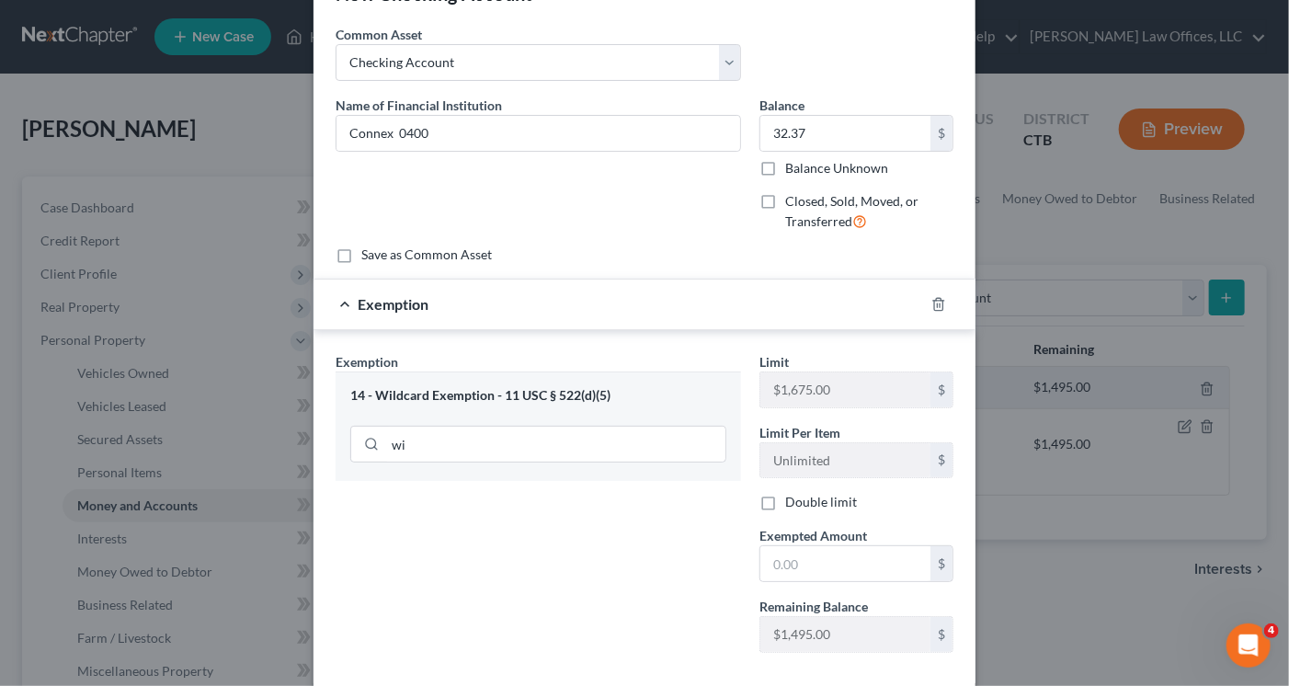
scroll to position [92, 0]
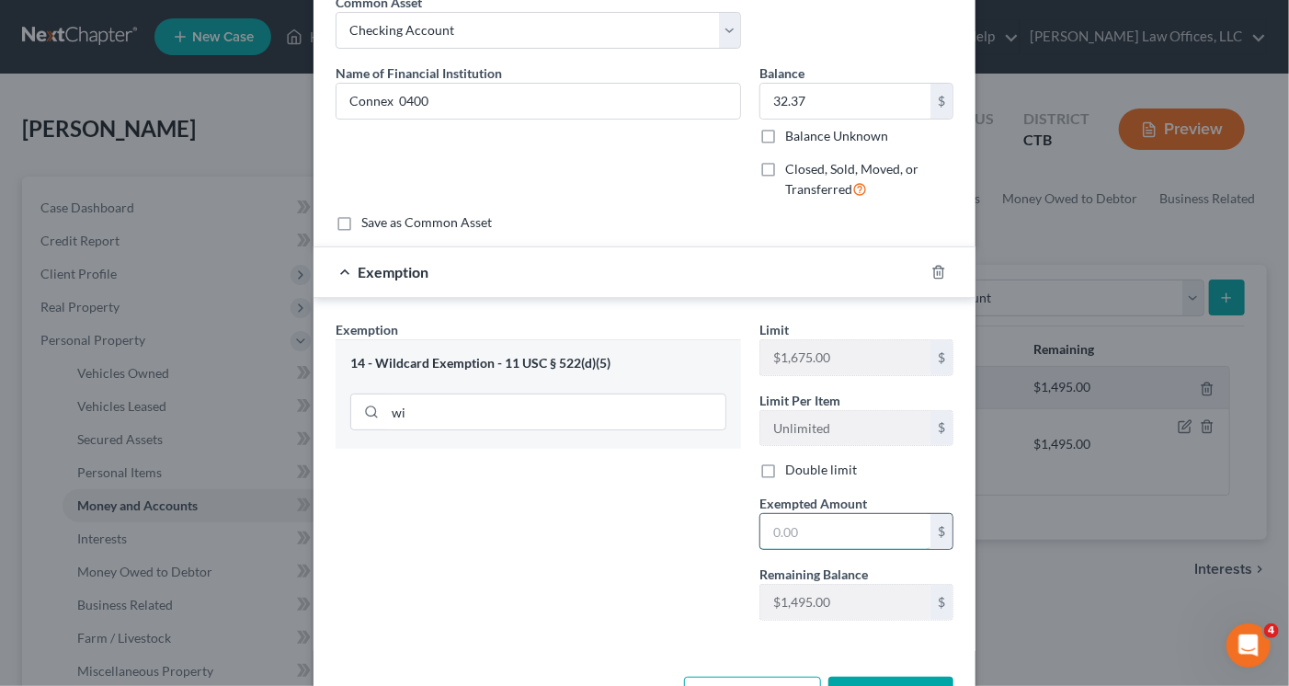
click at [807, 523] on input "text" at bounding box center [845, 531] width 170 height 35
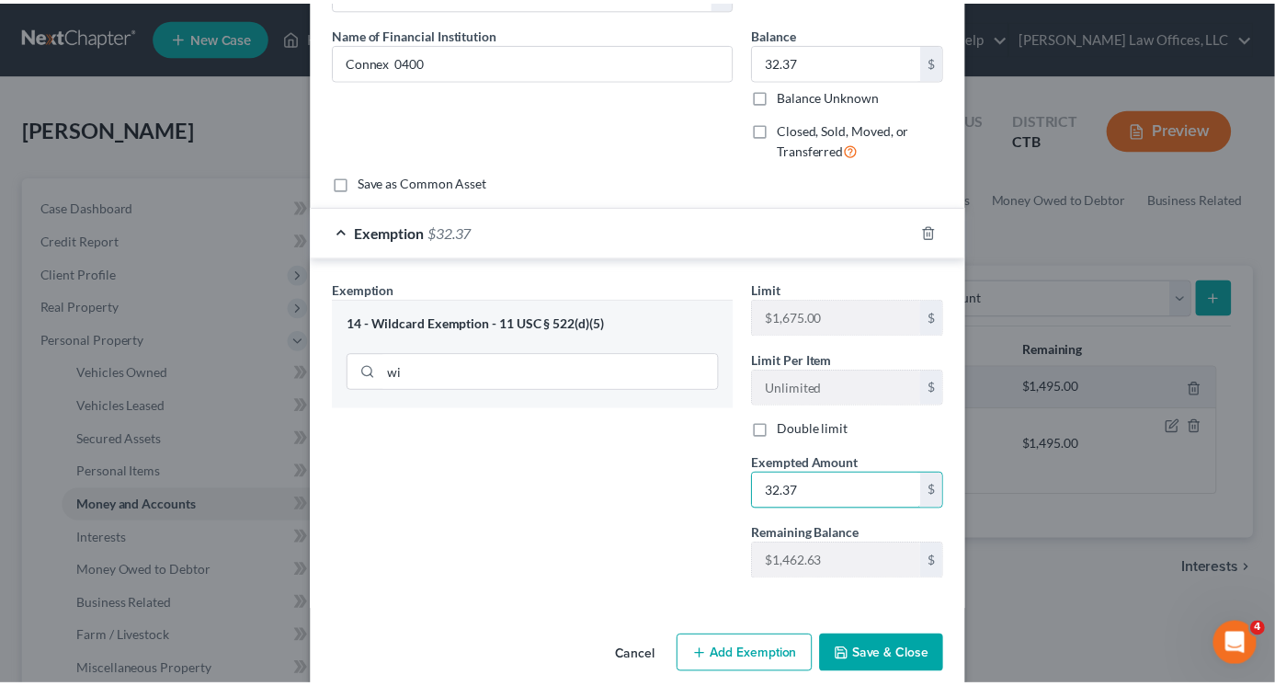
scroll to position [154, 0]
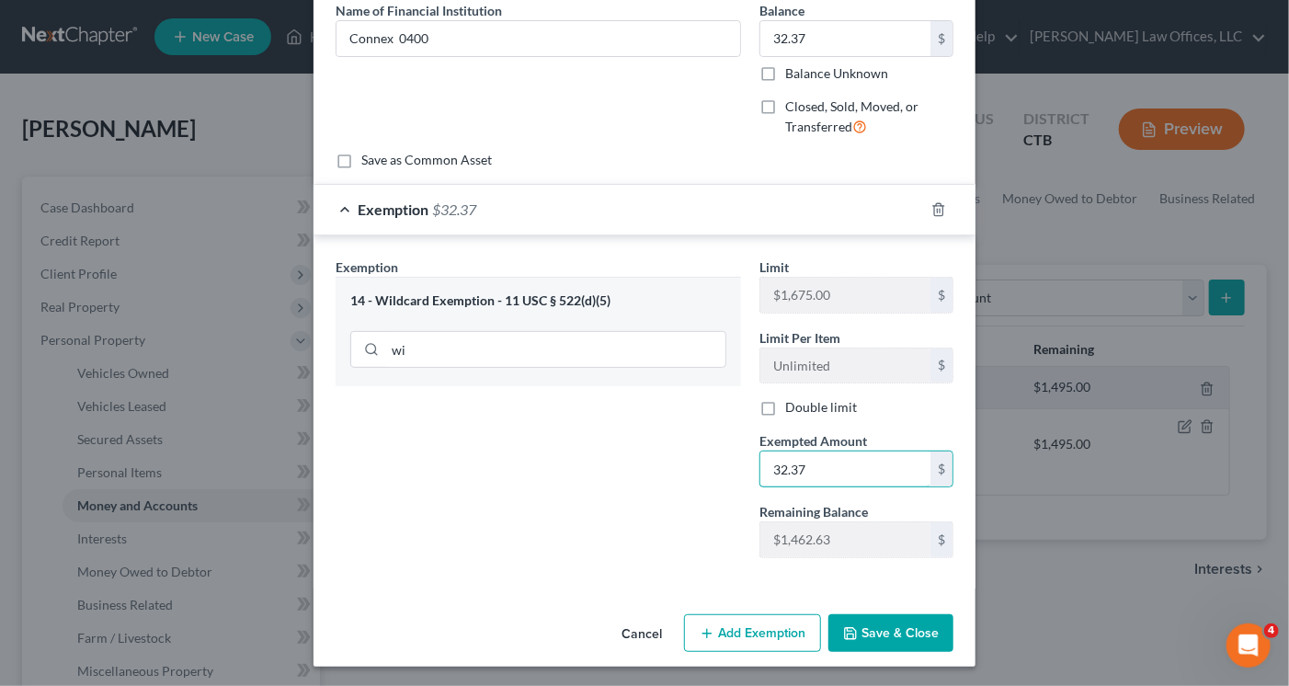
type input "32.37"
click at [902, 633] on button "Save & Close" at bounding box center [890, 633] width 125 height 39
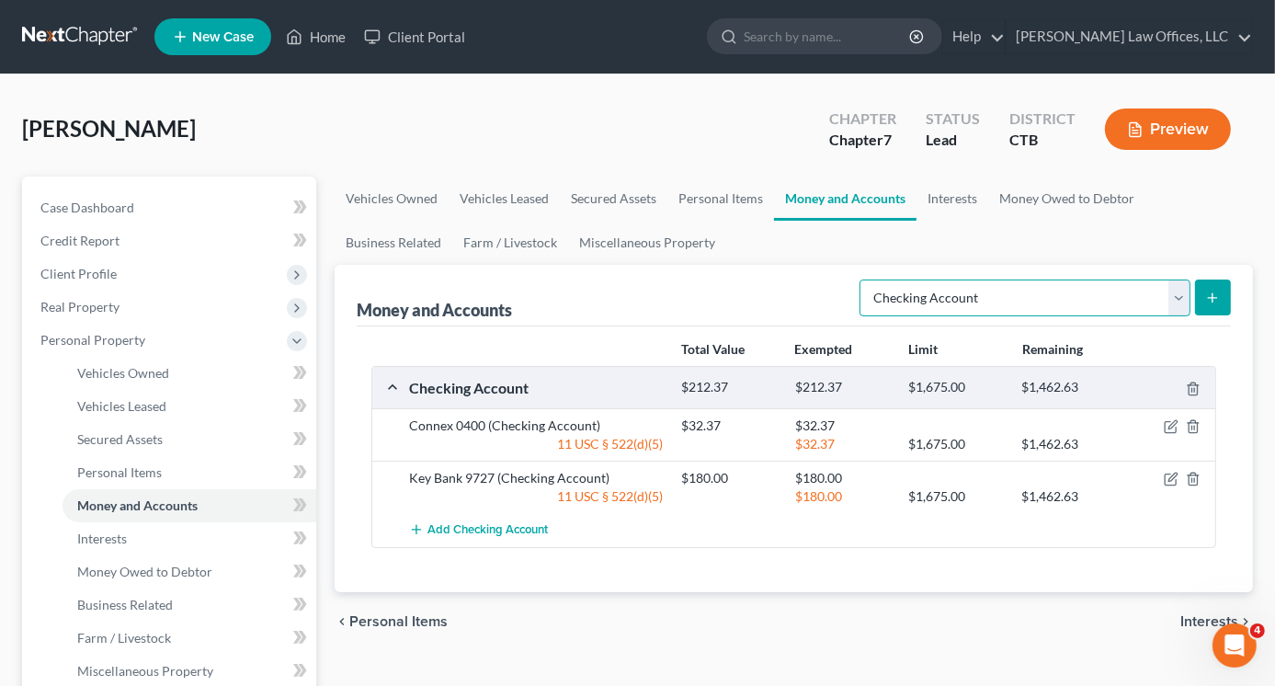
click at [1180, 306] on select "Select Account Type Brokerage Cash on Hand Certificates of Deposit Checking Acc…" at bounding box center [1025, 297] width 331 height 37
click at [1088, 199] on link "Money Owed to Debtor" at bounding box center [1066, 199] width 157 height 44
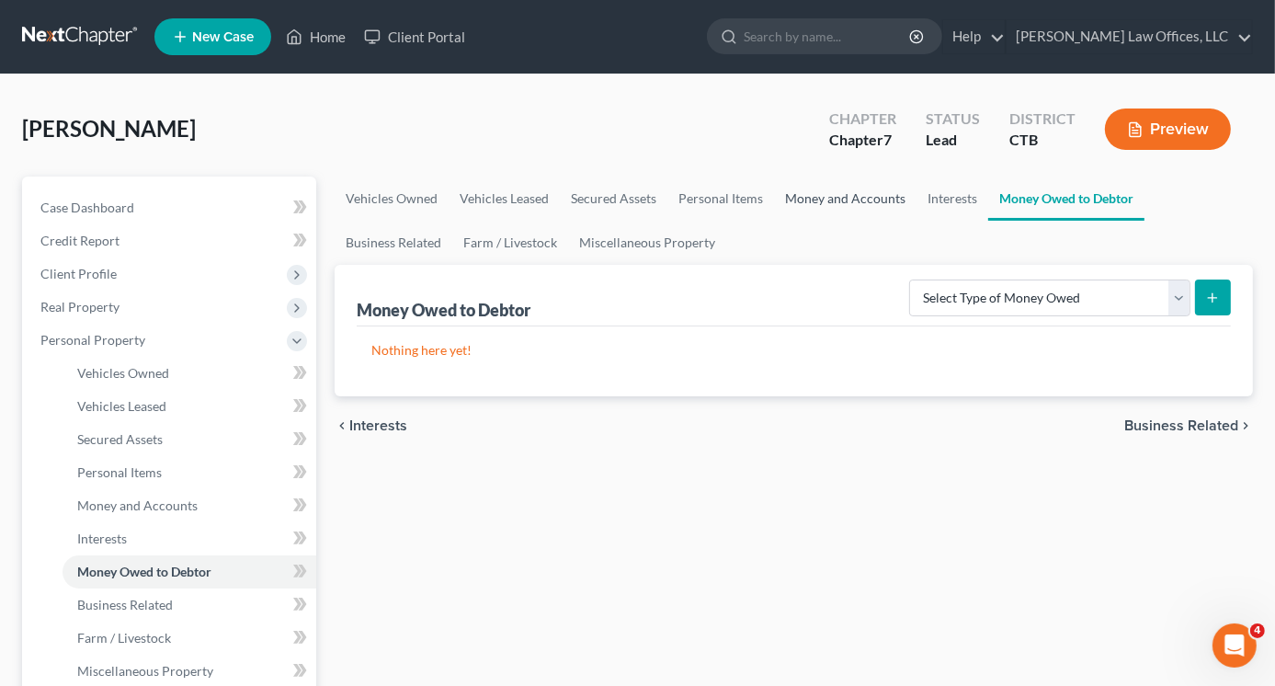
click at [842, 199] on link "Money and Accounts" at bounding box center [845, 199] width 142 height 44
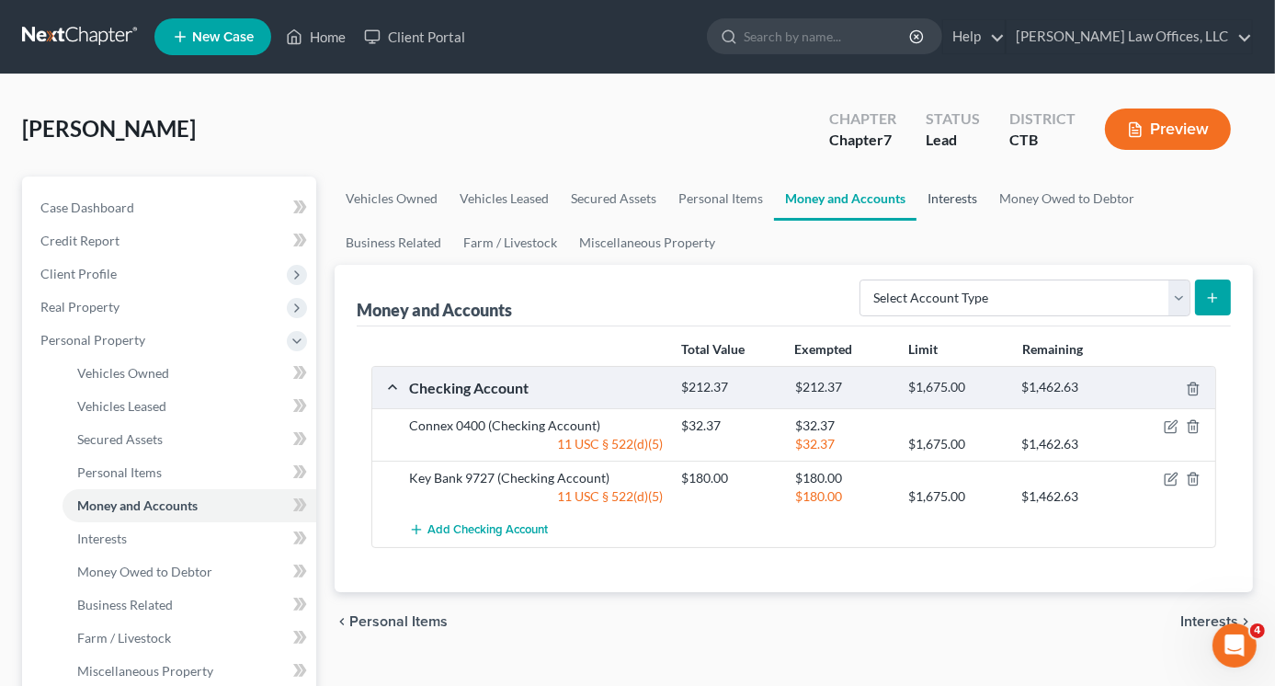
click at [961, 199] on link "Interests" at bounding box center [953, 199] width 72 height 44
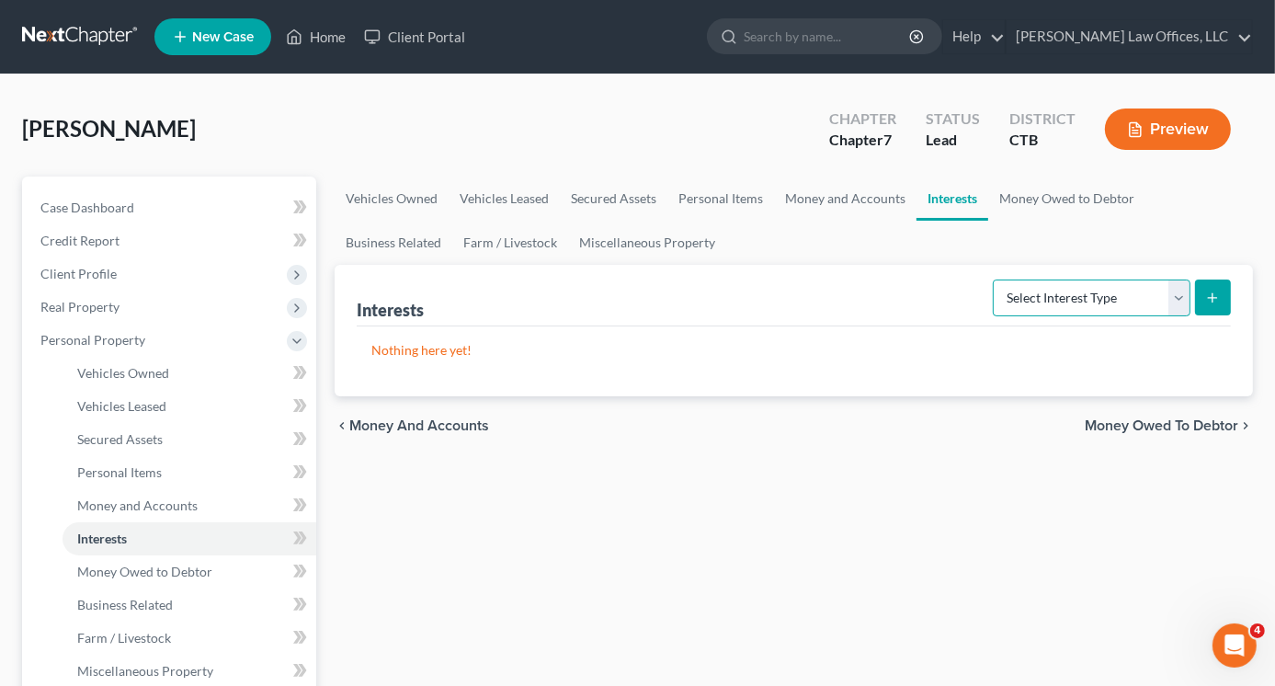
click at [1183, 292] on select "Select Interest Type 401K Annuity Bond Education IRA Government Bond Government…" at bounding box center [1092, 297] width 198 height 37
click at [382, 238] on link "Business Related" at bounding box center [394, 243] width 118 height 44
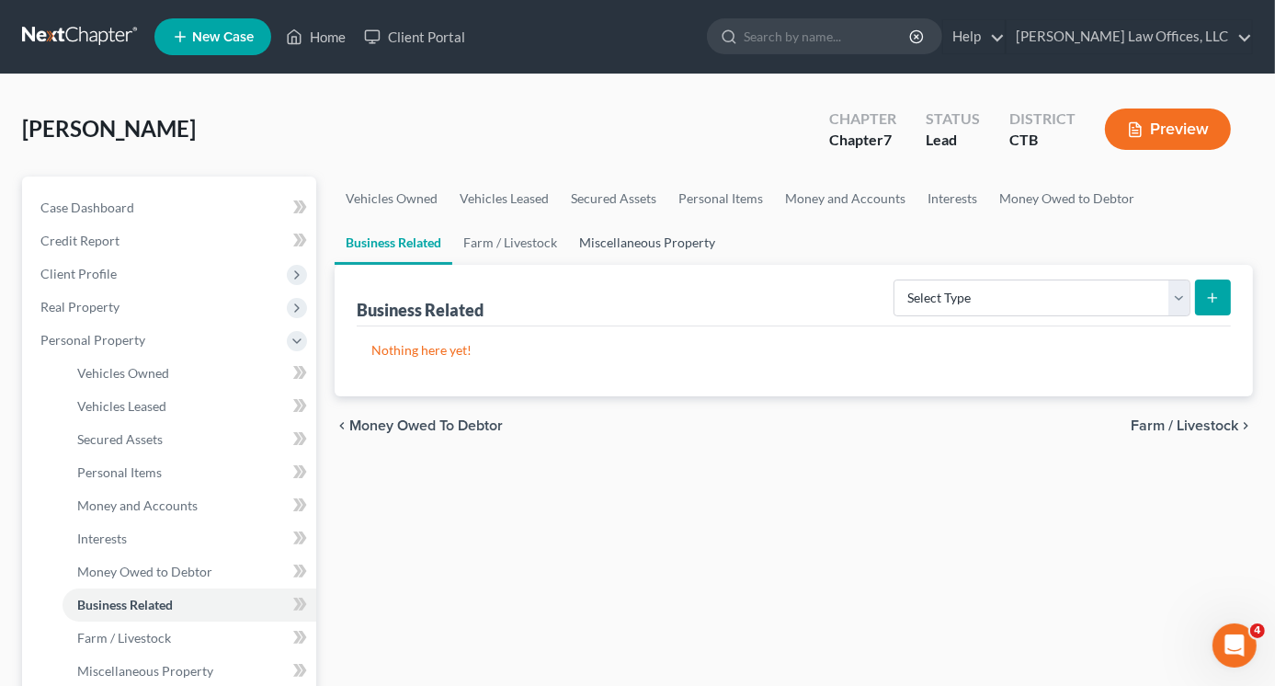
click at [637, 240] on link "Miscellaneous Property" at bounding box center [647, 243] width 158 height 44
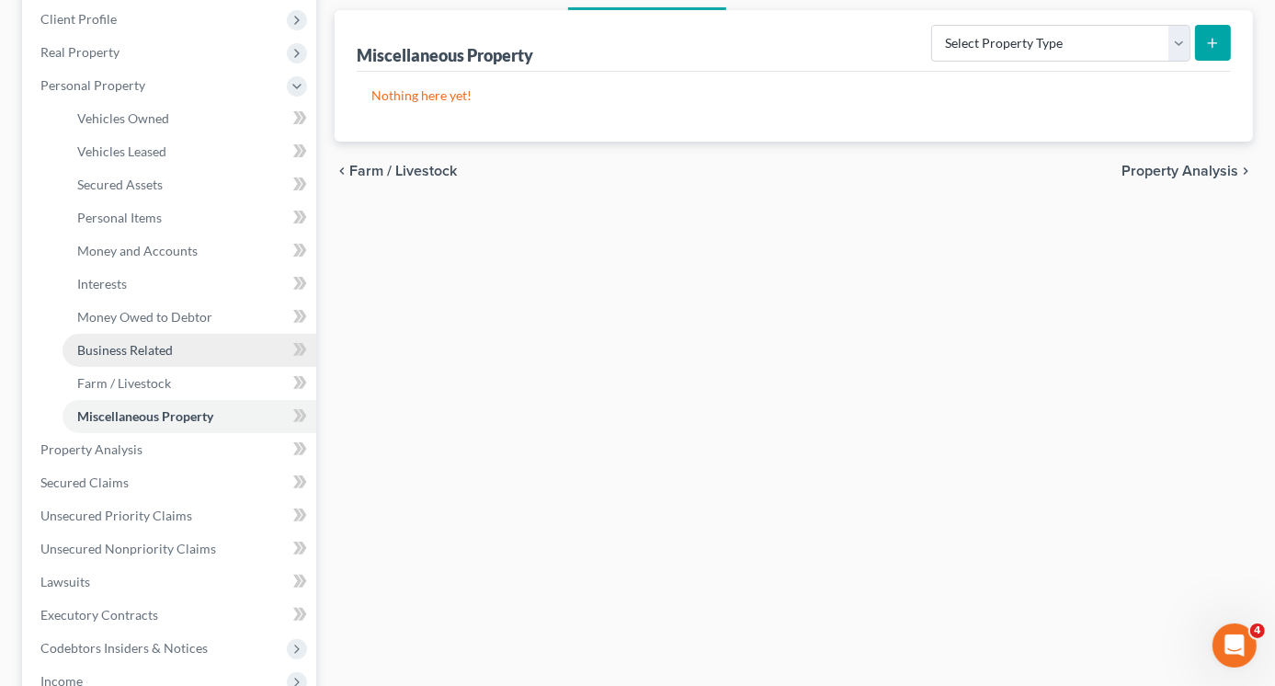
scroll to position [368, 0]
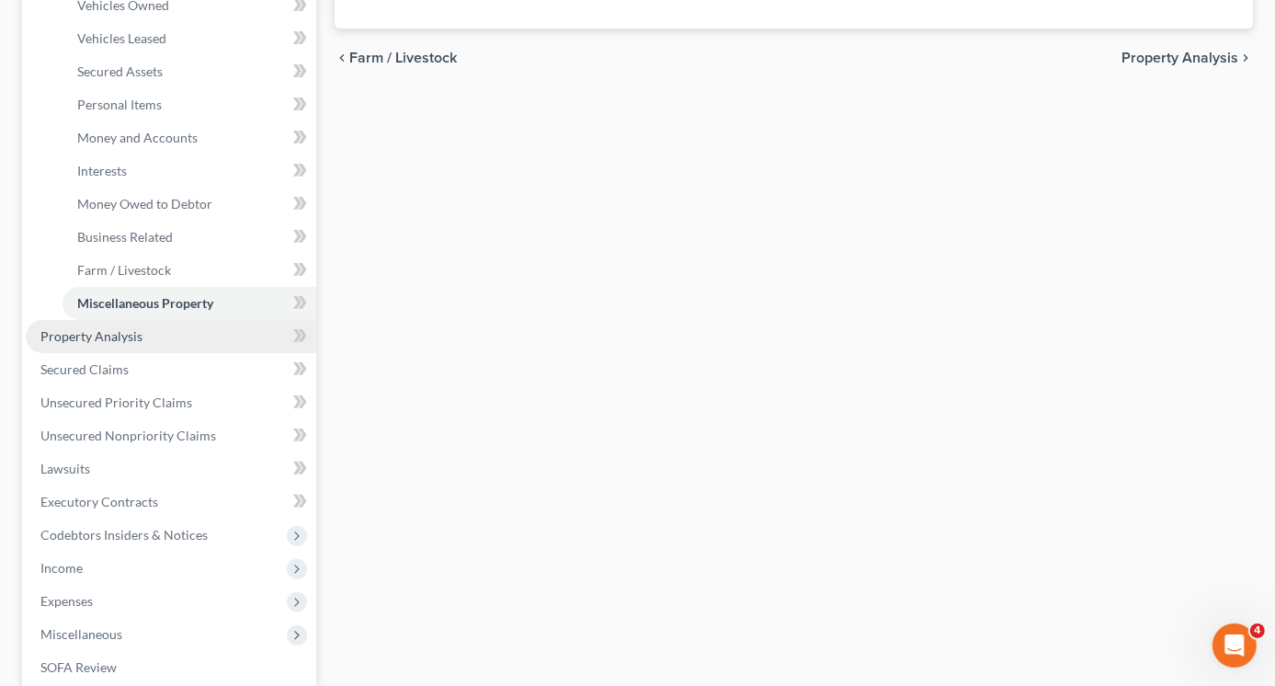
click at [128, 342] on span "Property Analysis" at bounding box center [91, 336] width 102 height 16
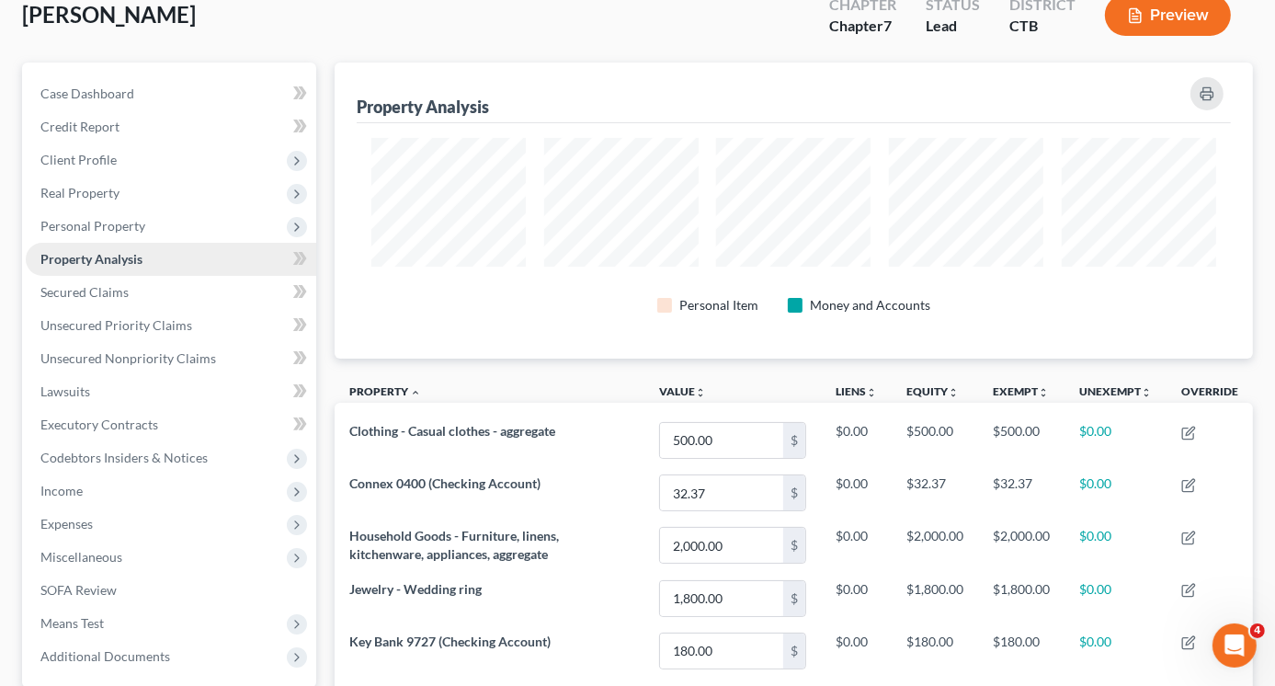
scroll to position [276, 0]
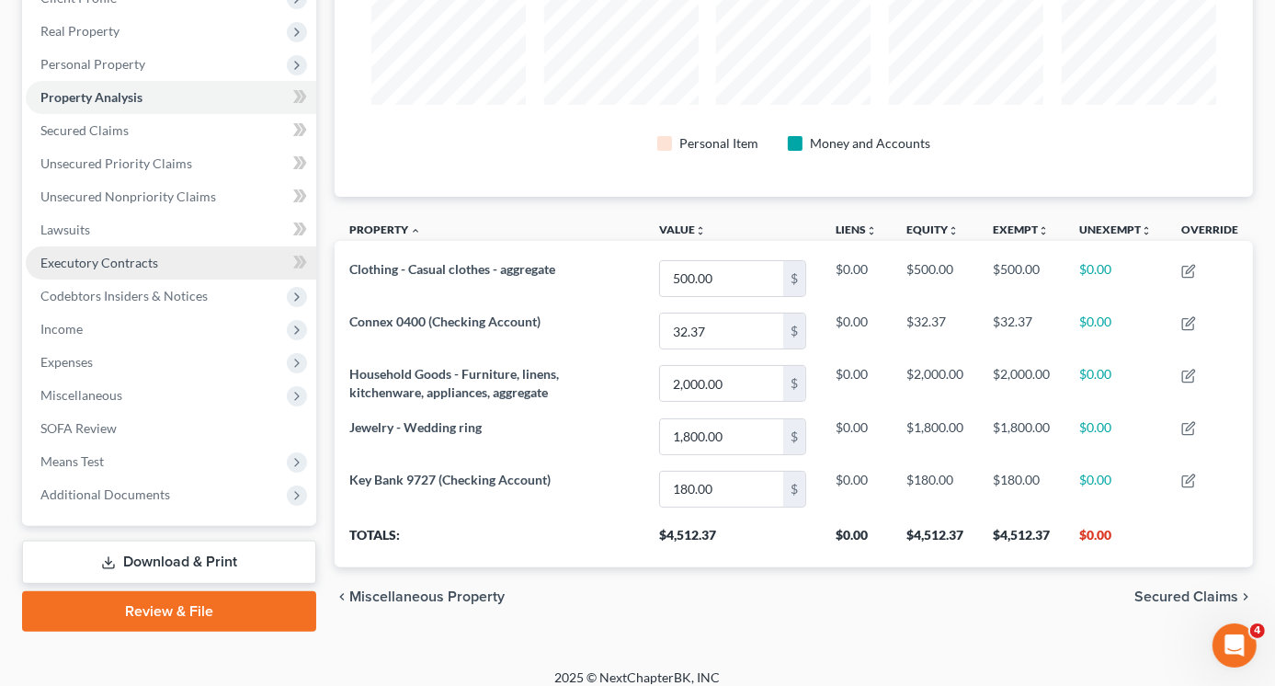
click at [132, 263] on span "Executory Contracts" at bounding box center [99, 263] width 118 height 16
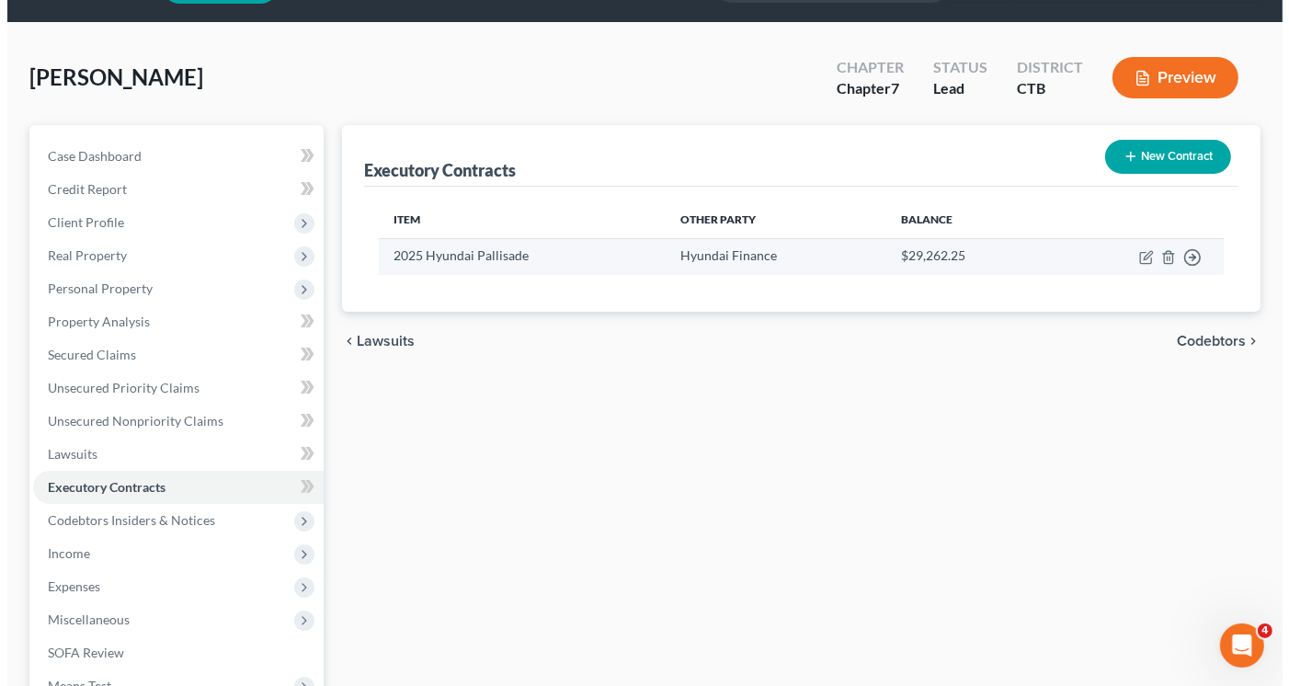
scroll to position [92, 0]
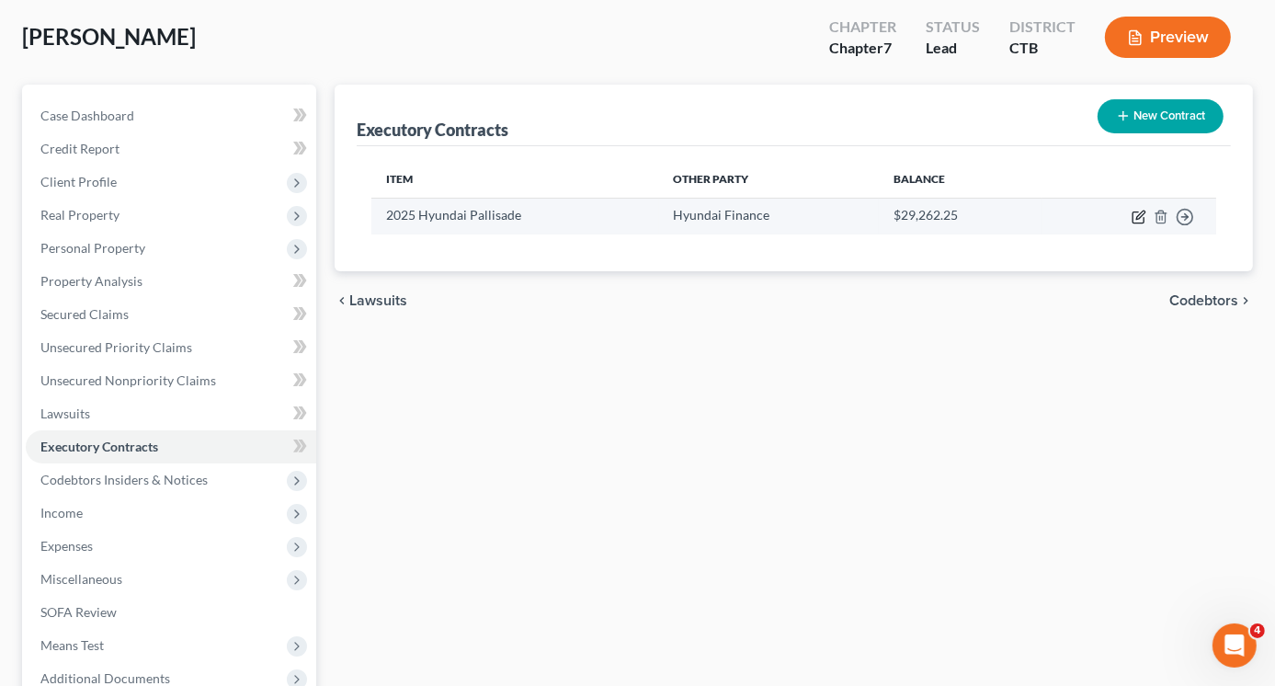
click at [1140, 215] on icon "button" at bounding box center [1139, 217] width 15 height 15
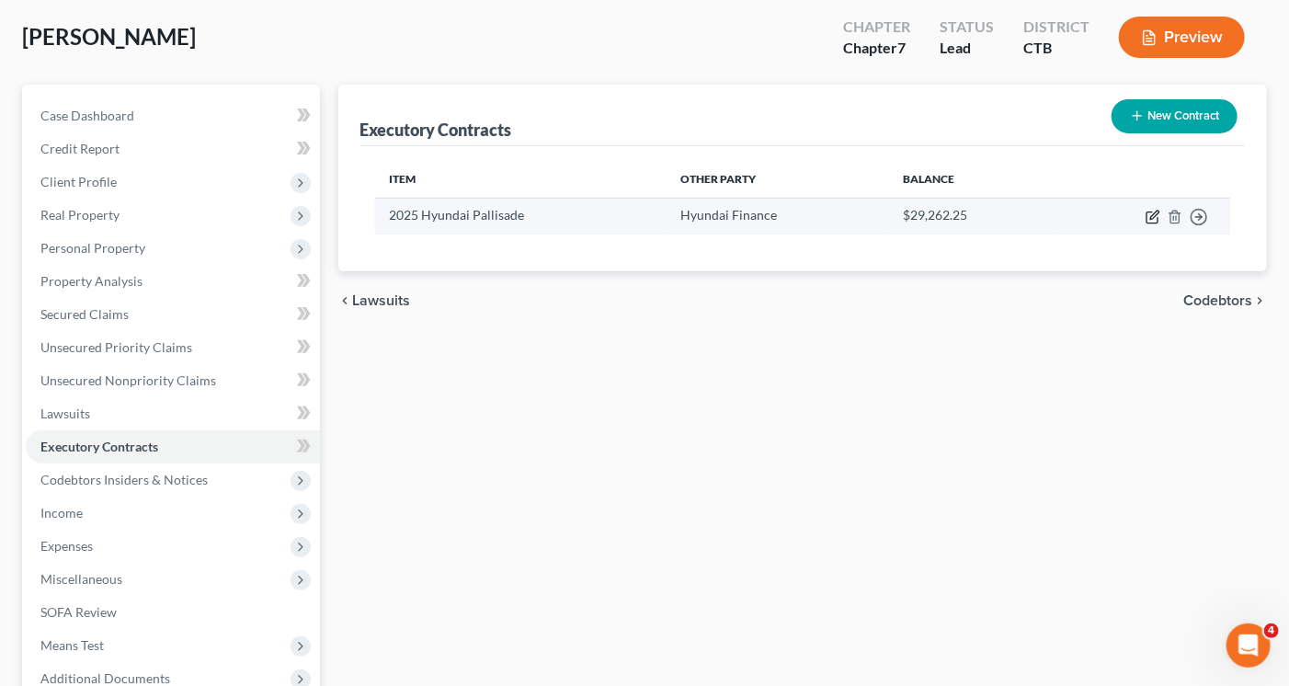
select select "45"
select select "3"
select select "1"
select select "0"
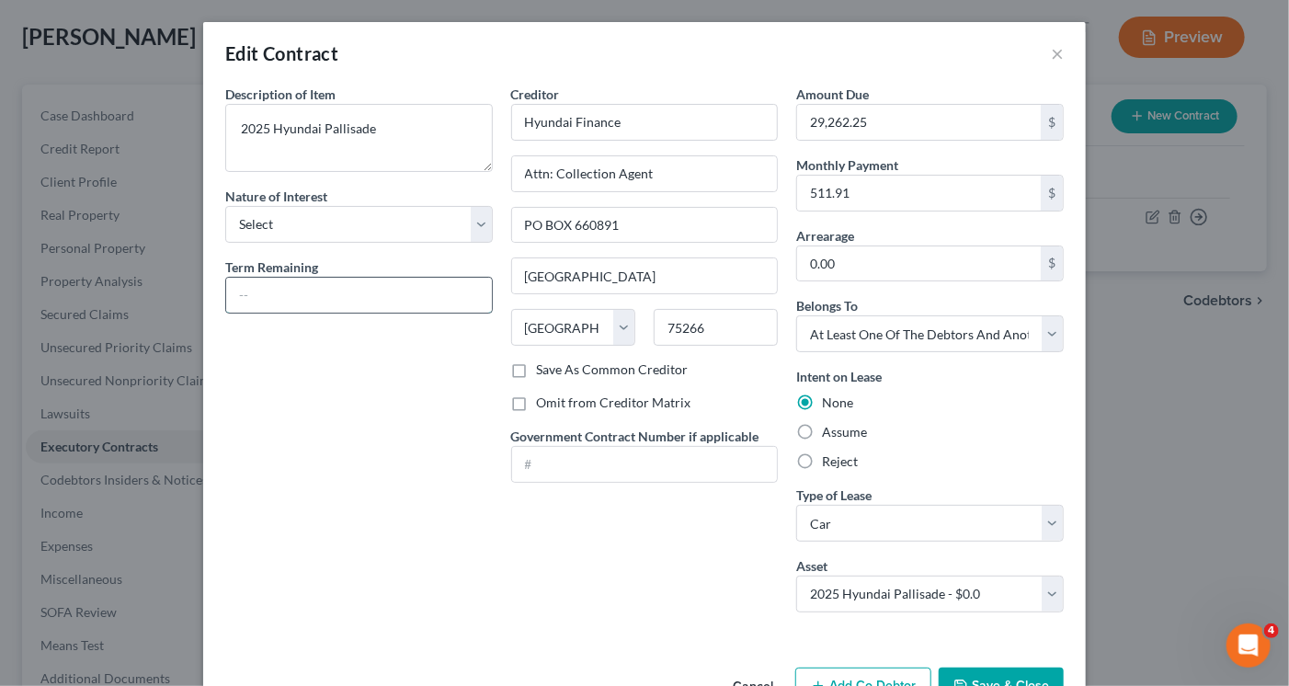
click at [348, 291] on input "text" at bounding box center [359, 295] width 266 height 35
type input "24 months"
click at [875, 330] on select "Select Debtor 1 Only Debtor 2 Only Debtor 1 And Debtor 2 Only At Least One Of T…" at bounding box center [930, 333] width 268 height 37
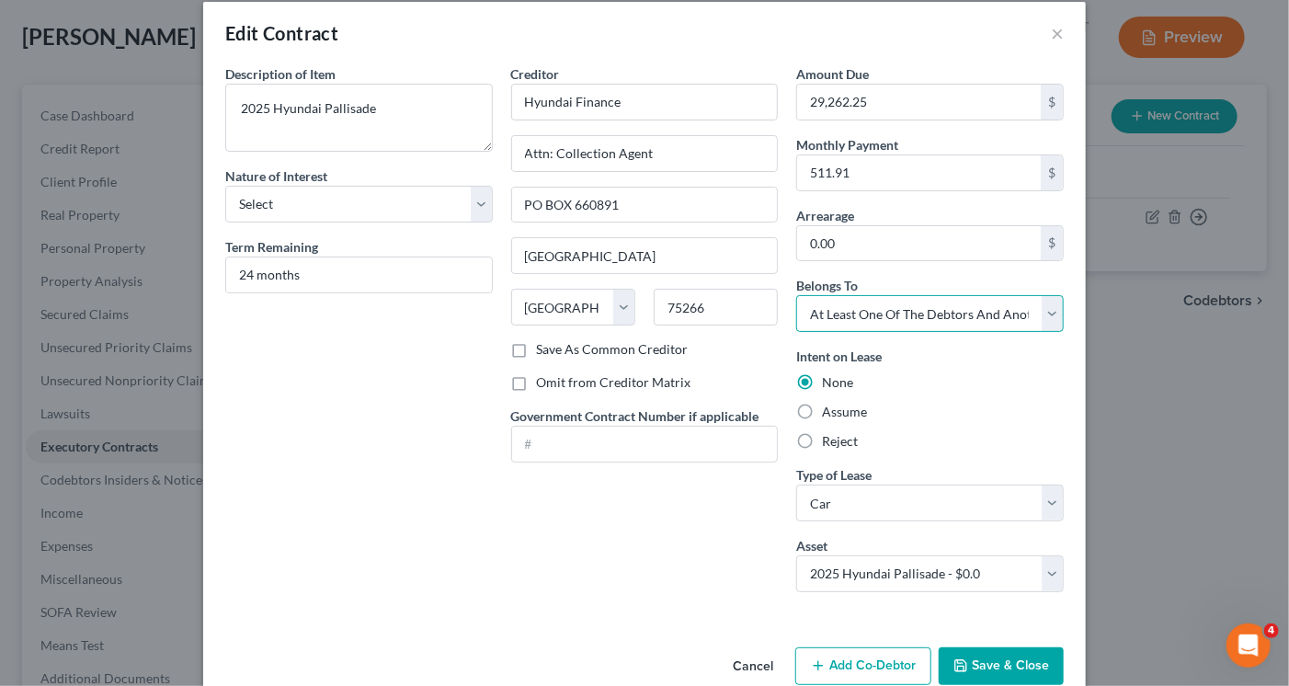
scroll to position [53, 0]
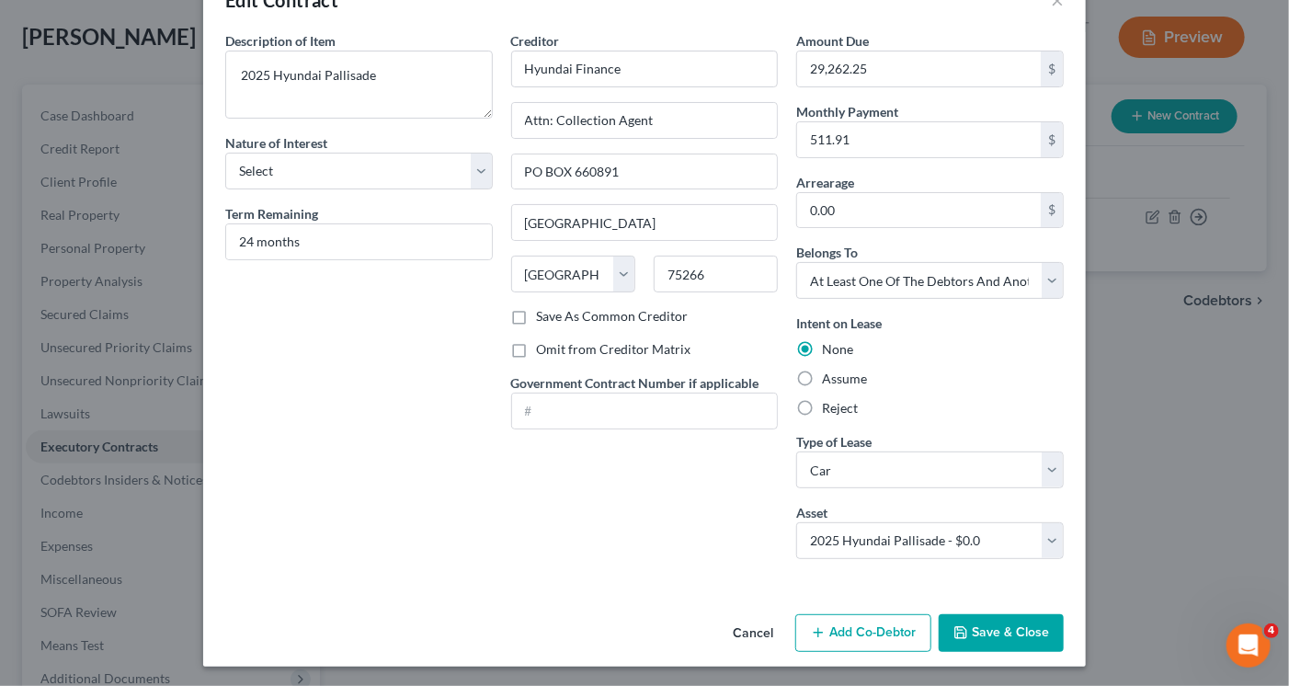
click at [853, 631] on button "Add Co-Debtor" at bounding box center [863, 633] width 136 height 39
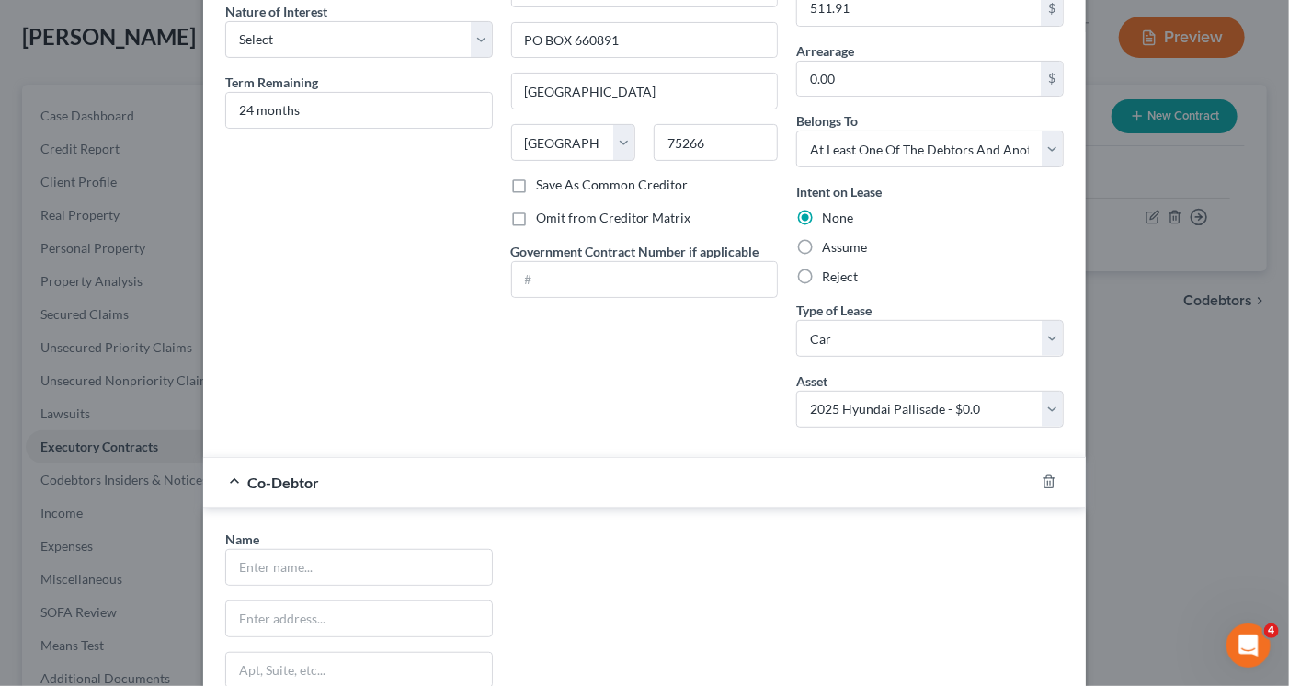
scroll to position [421, 0]
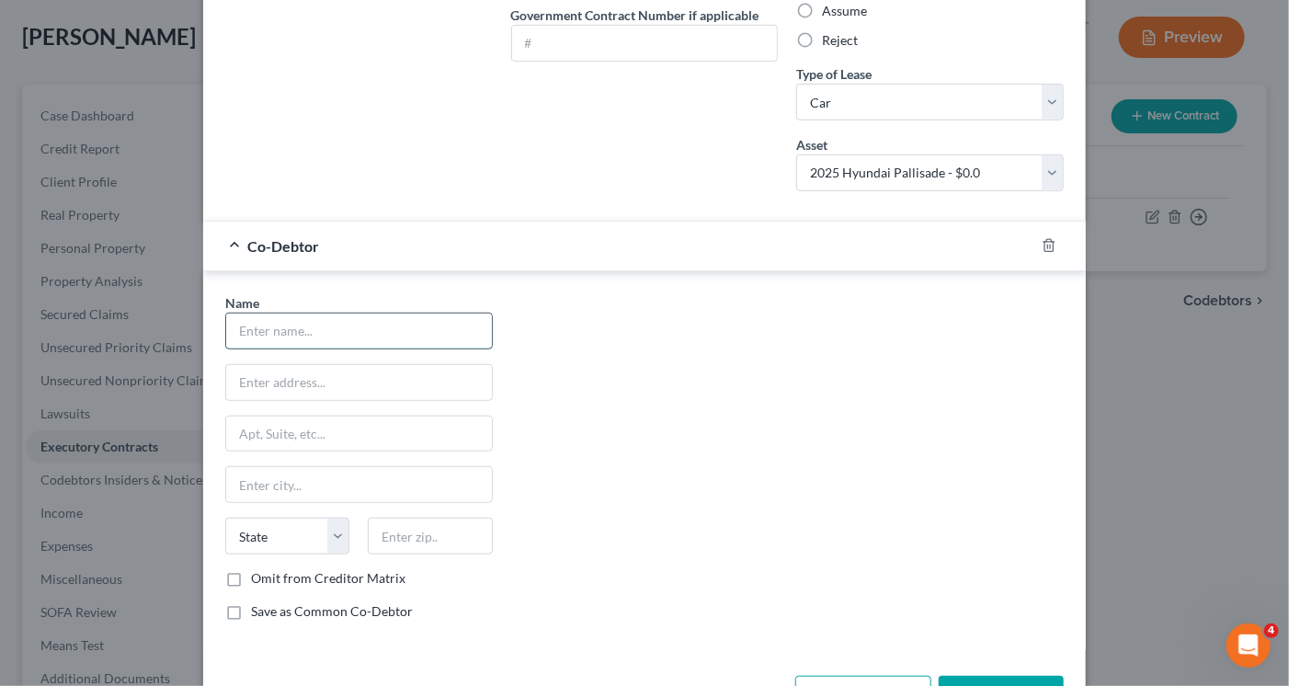
click at [288, 324] on input "text" at bounding box center [359, 330] width 266 height 35
type input "[PERSON_NAME]"
click at [262, 370] on input "text" at bounding box center [359, 382] width 266 height 35
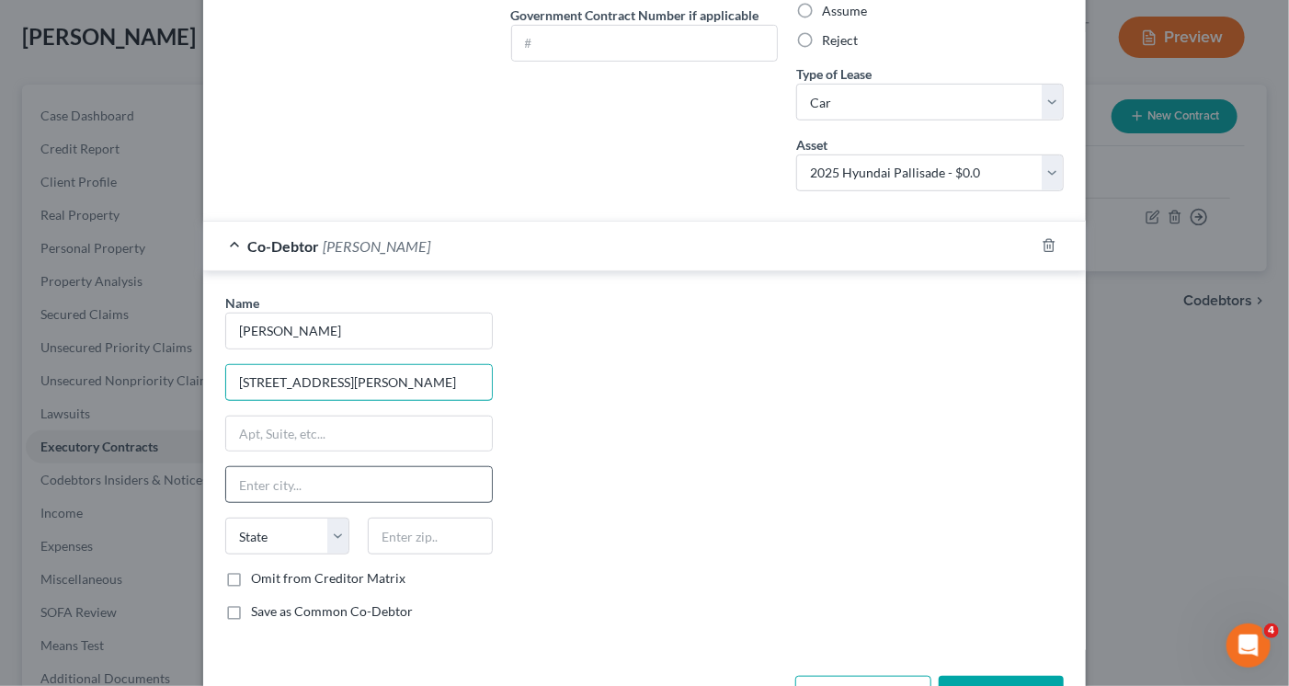
type input "[STREET_ADDRESS][PERSON_NAME]"
click at [261, 472] on input "text" at bounding box center [359, 484] width 266 height 35
click at [397, 530] on input "text" at bounding box center [430, 536] width 124 height 37
type input "06512"
click at [313, 479] on input "text" at bounding box center [359, 484] width 266 height 35
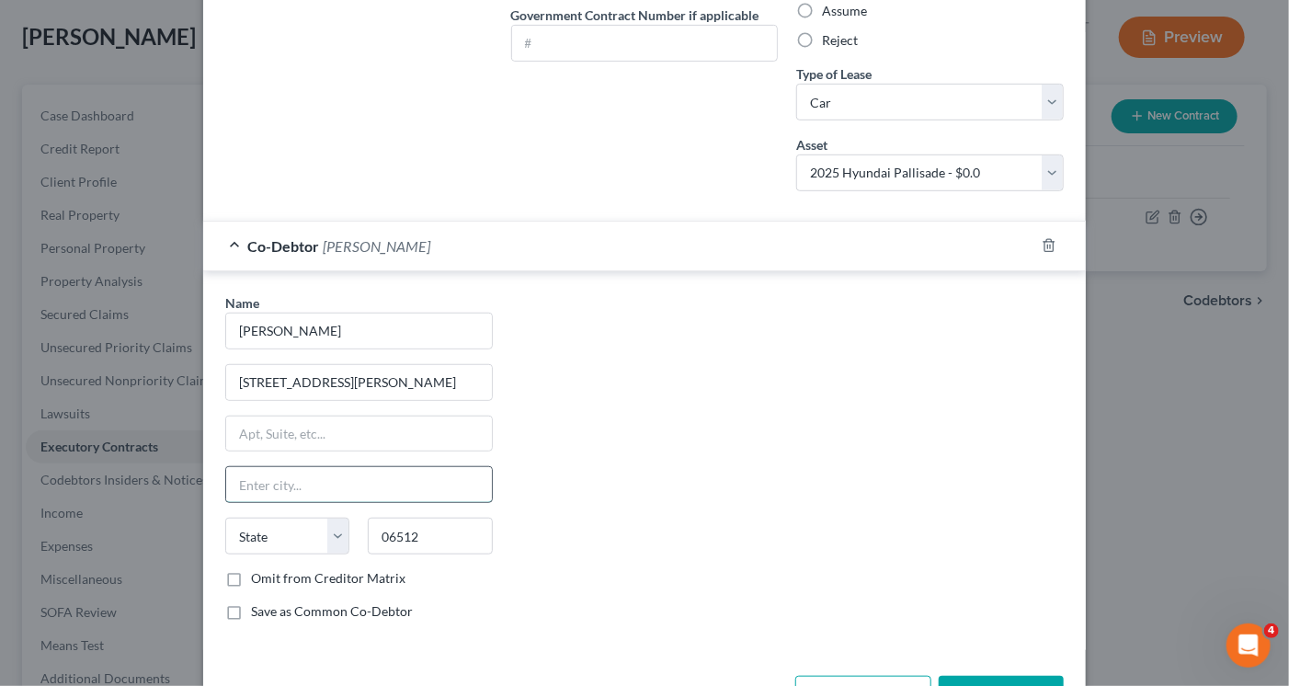
type input "[GEOGRAPHIC_DATA]"
select select "6"
click at [675, 388] on div "Name * [PERSON_NAME] Cable [GEOGRAPHIC_DATA][PERSON_NAME] [GEOGRAPHIC_DATA] [US…" at bounding box center [644, 464] width 857 height 342
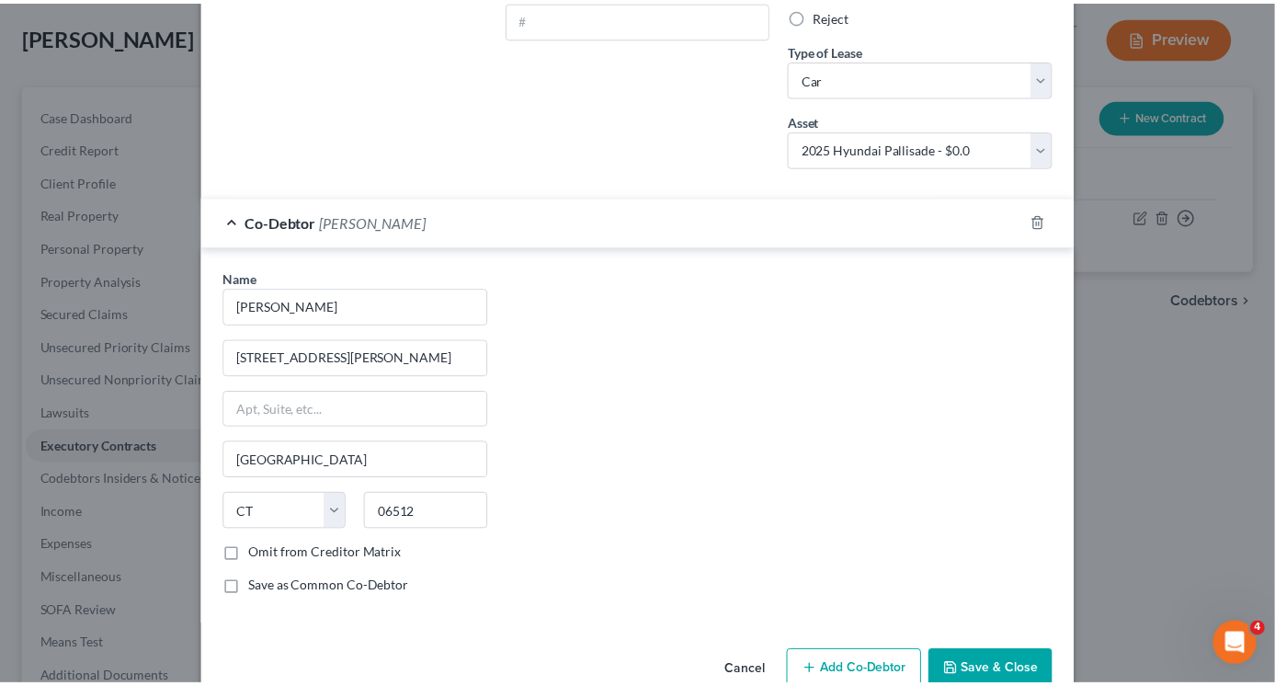
scroll to position [481, 0]
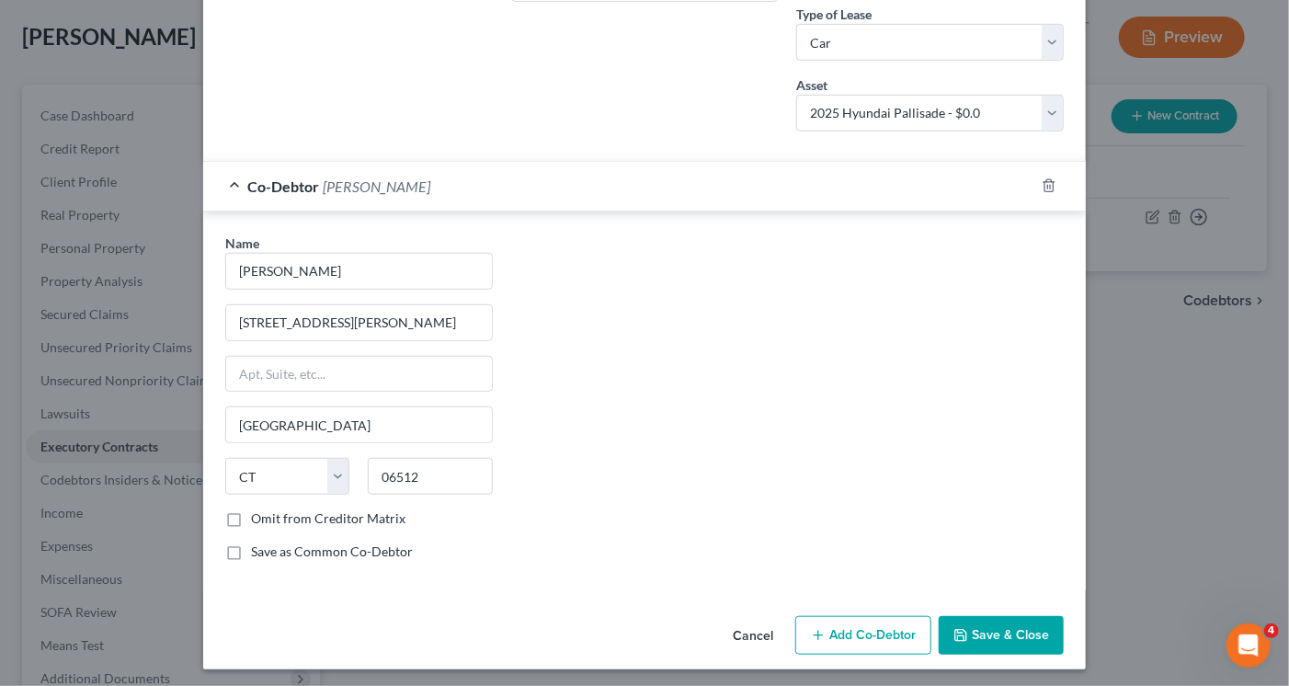
click at [990, 631] on button "Save & Close" at bounding box center [1001, 635] width 125 height 39
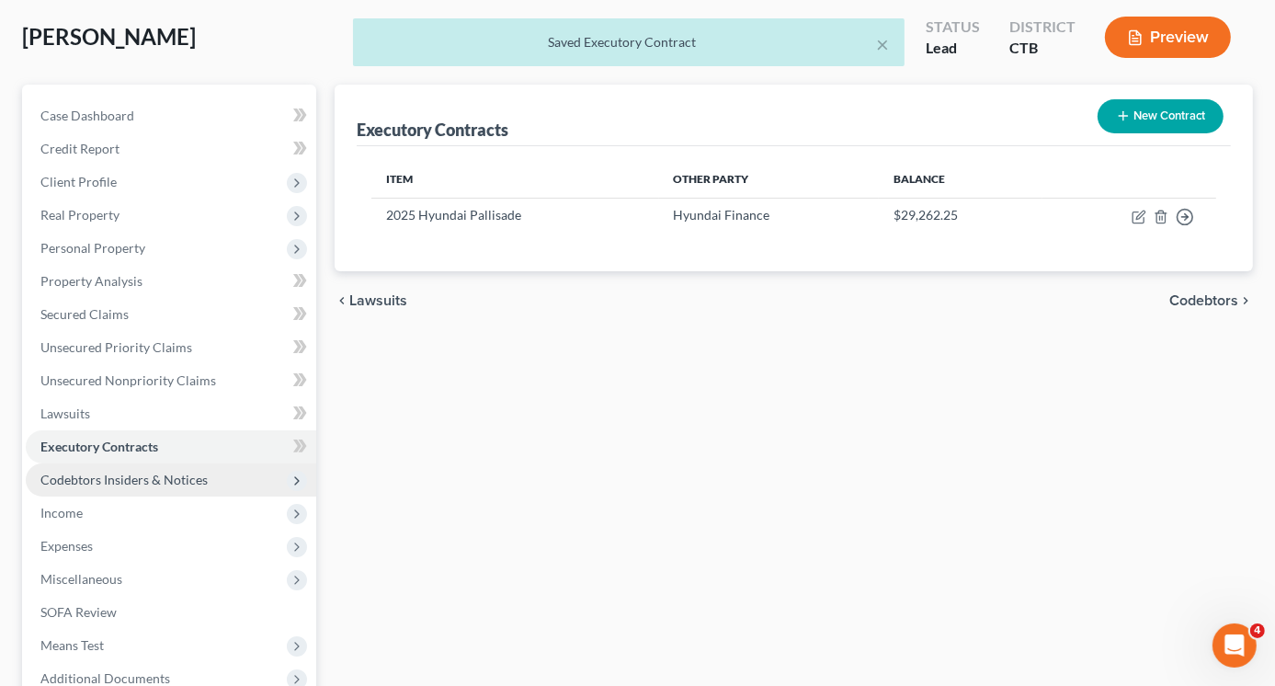
click at [137, 480] on span "Codebtors Insiders & Notices" at bounding box center [123, 480] width 167 height 16
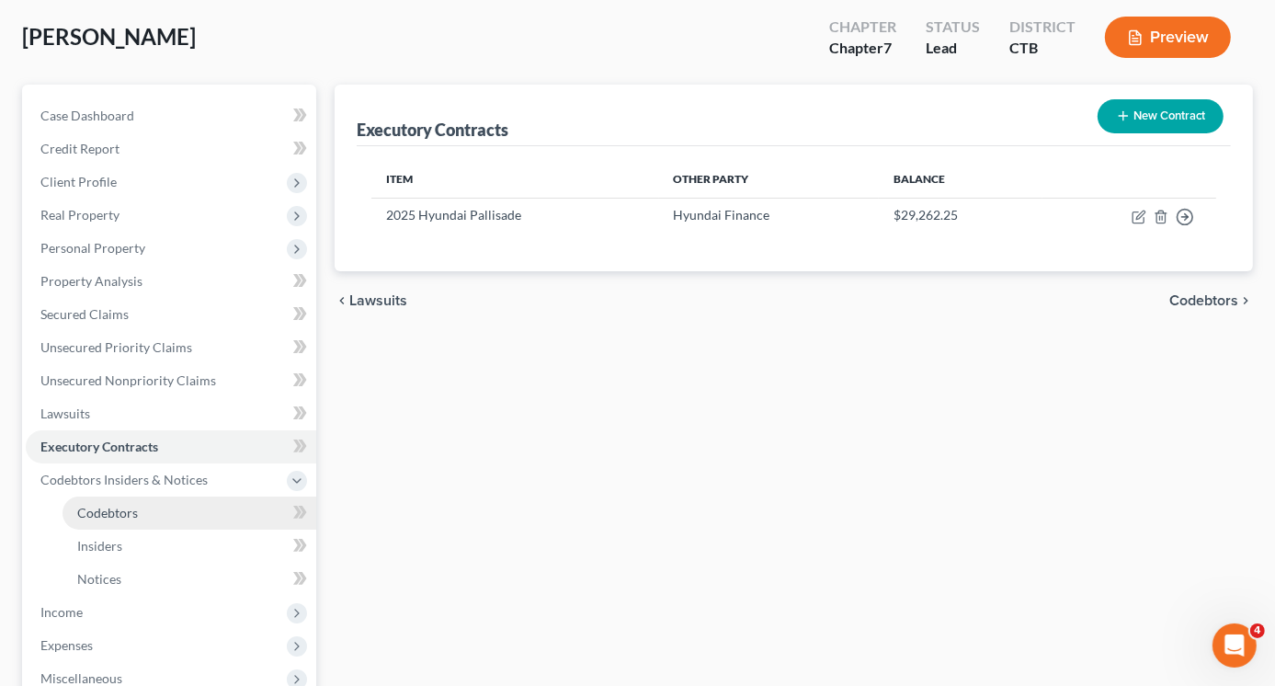
click at [126, 517] on span "Codebtors" at bounding box center [107, 513] width 61 height 16
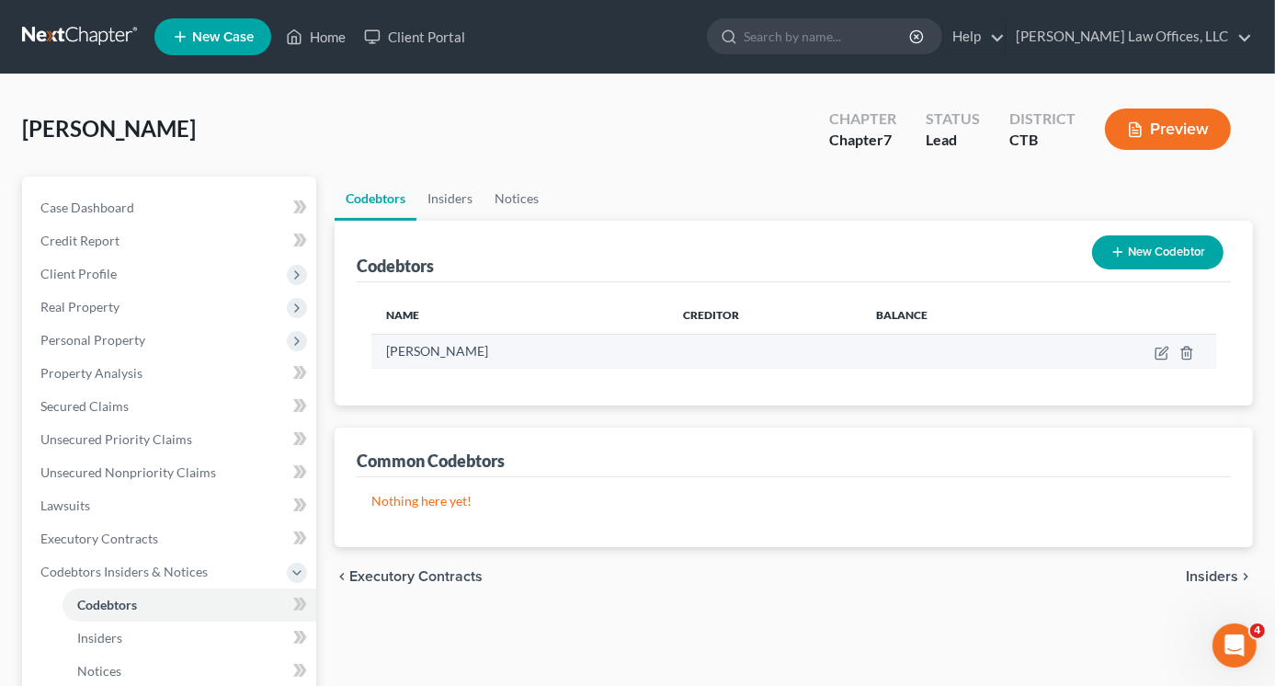
scroll to position [92, 0]
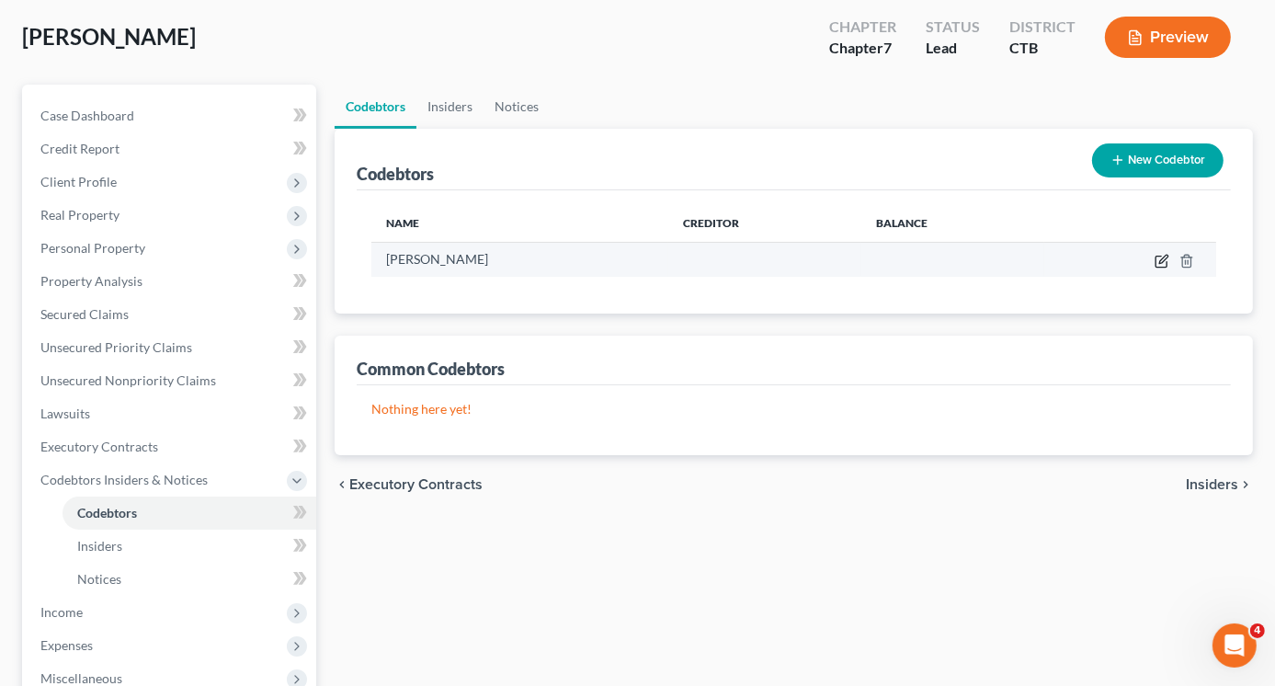
click at [1162, 258] on icon "button" at bounding box center [1163, 259] width 8 height 8
select select "6"
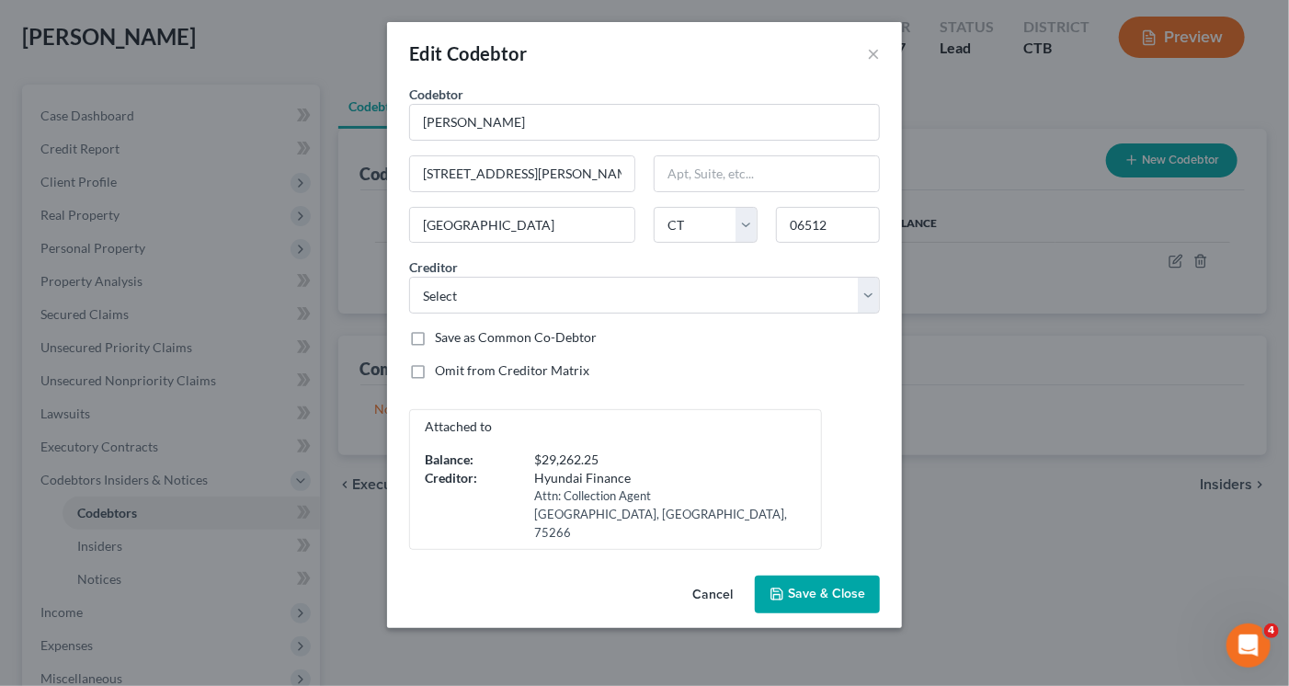
click at [815, 587] on span "Save & Close" at bounding box center [826, 595] width 77 height 16
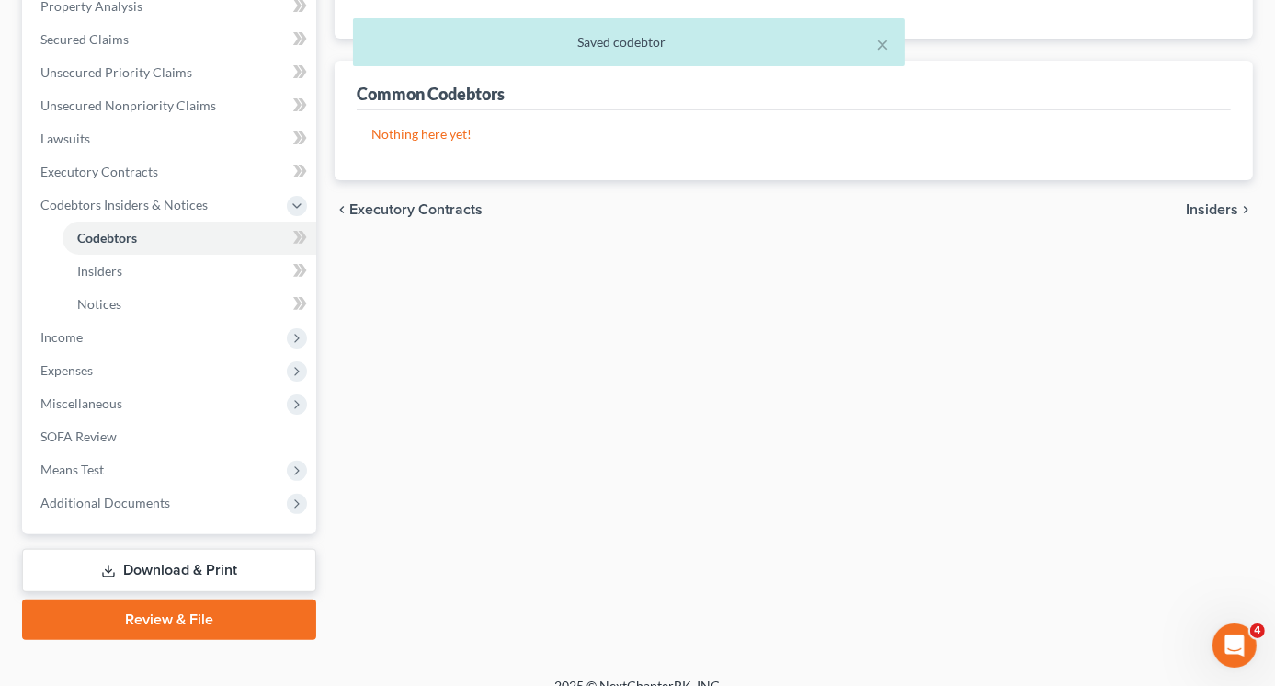
scroll to position [368, 0]
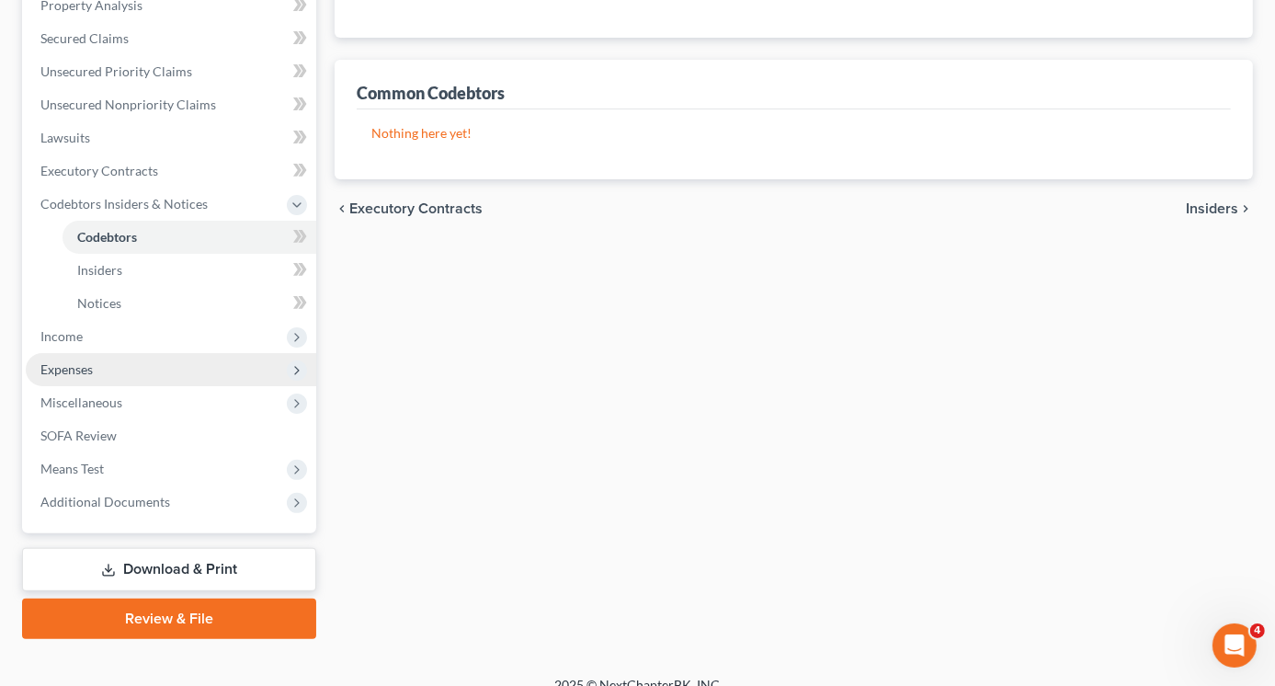
click at [87, 372] on span "Expenses" at bounding box center [66, 369] width 52 height 16
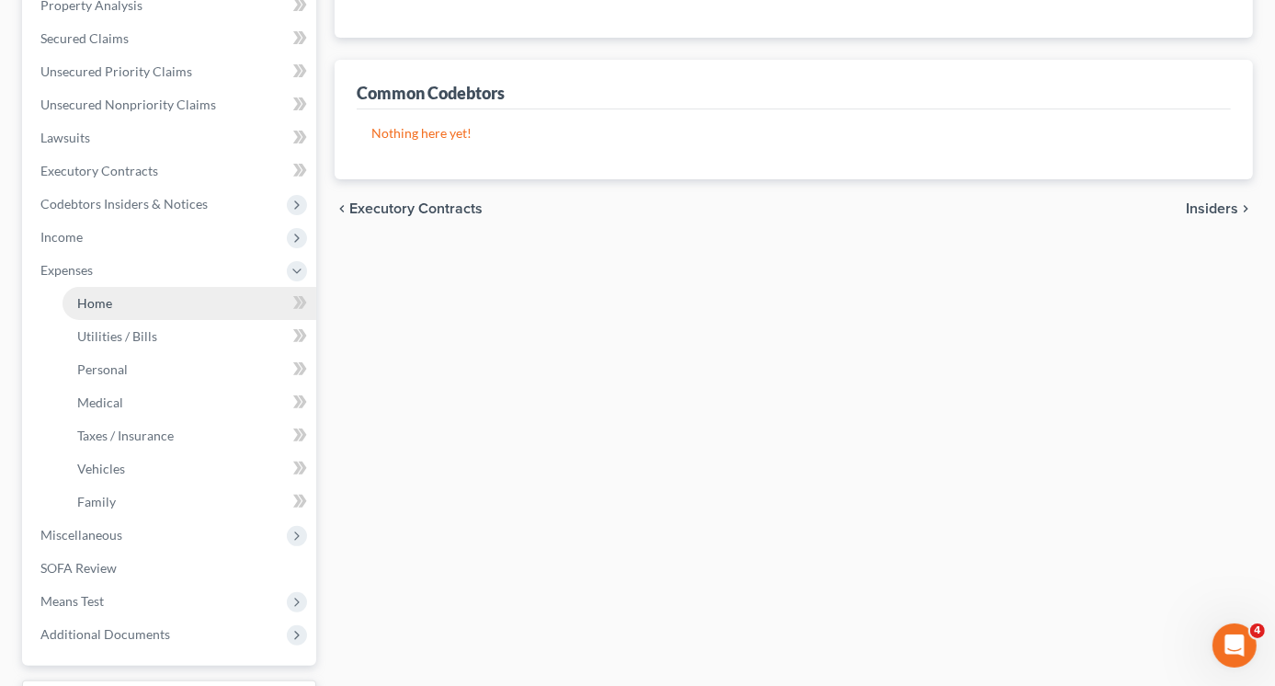
click at [117, 302] on link "Home" at bounding box center [190, 303] width 254 height 33
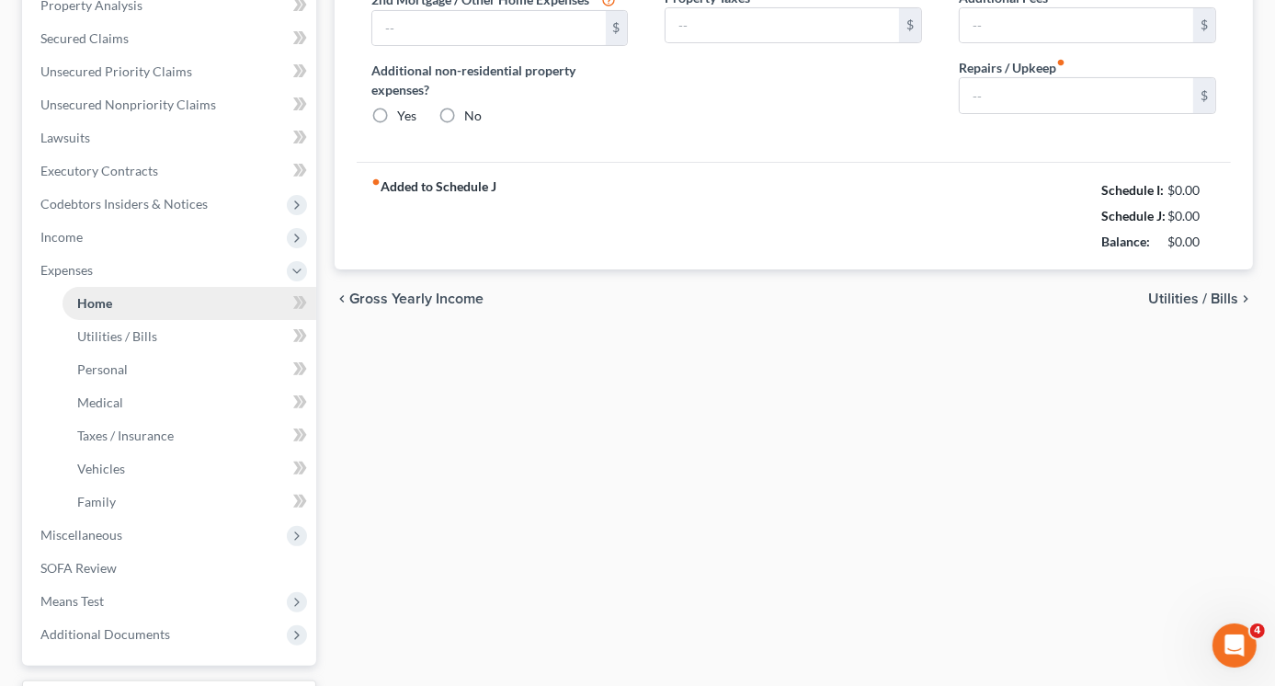
type input "0.00"
radio input "true"
type input "0.00"
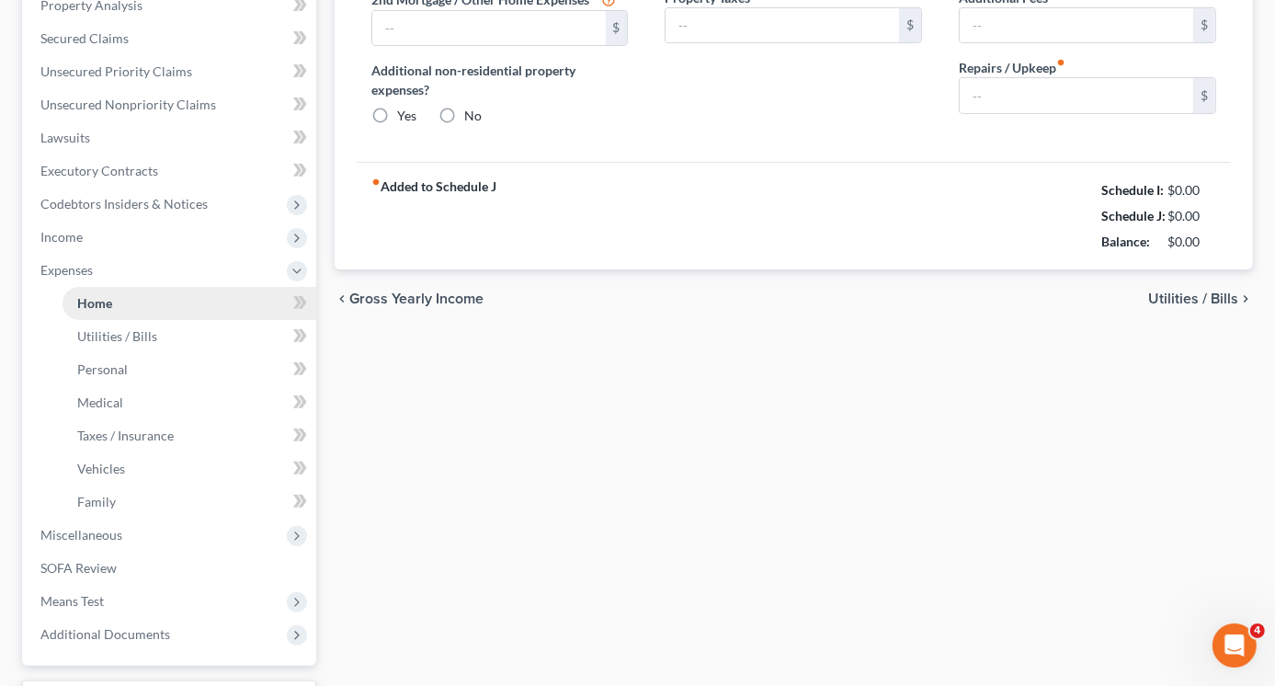
type input "0.00"
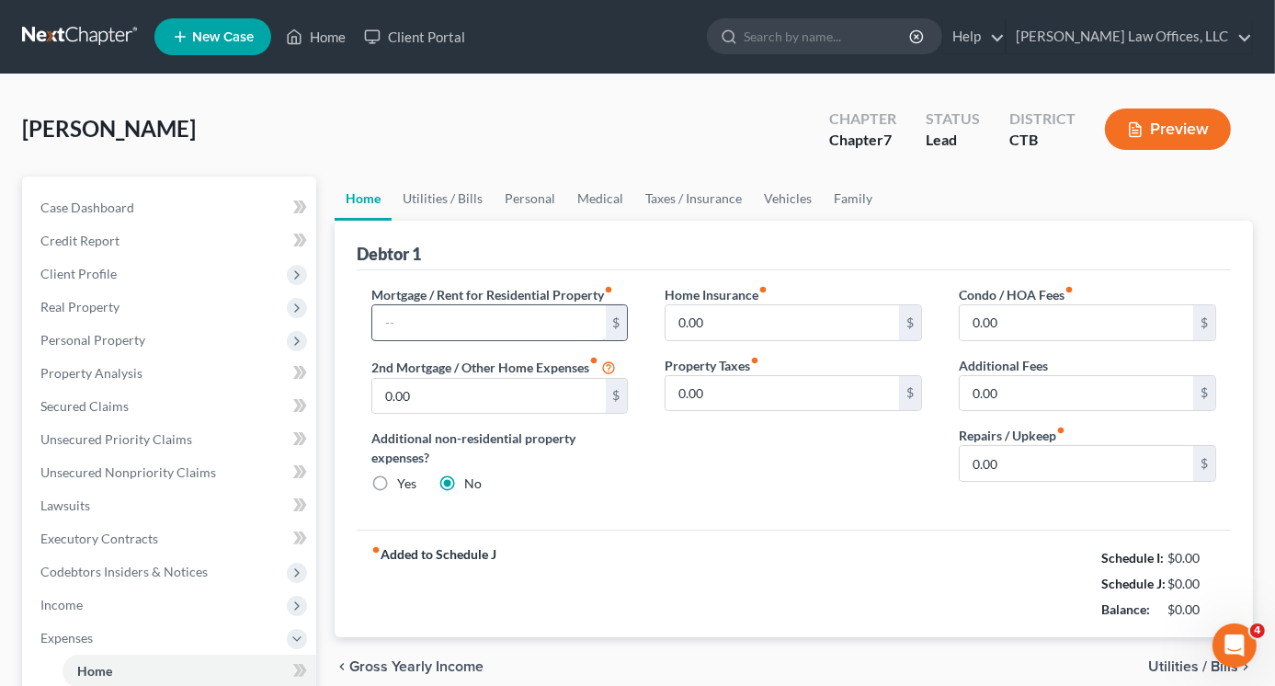
click at [397, 321] on input "text" at bounding box center [489, 322] width 234 height 35
type input "1,037.64"
click at [1027, 458] on input "0.00" at bounding box center [1077, 463] width 234 height 35
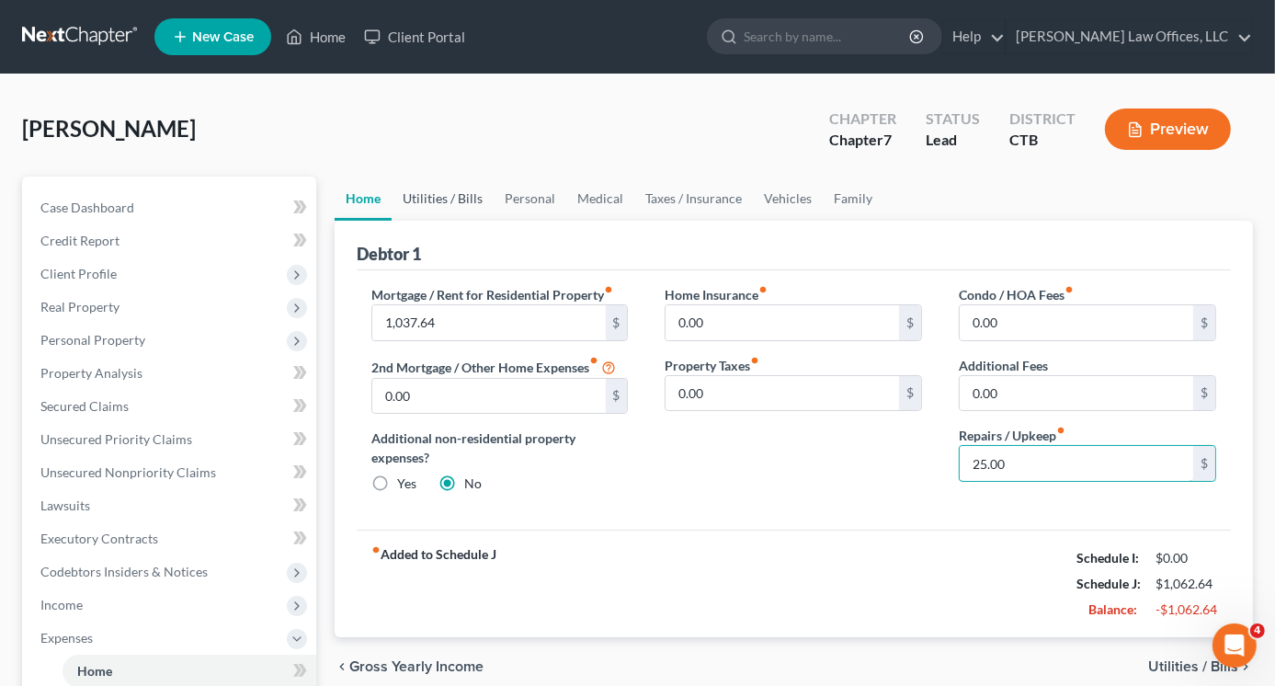
type input "25.00"
click at [447, 196] on link "Utilities / Bills" at bounding box center [443, 199] width 102 height 44
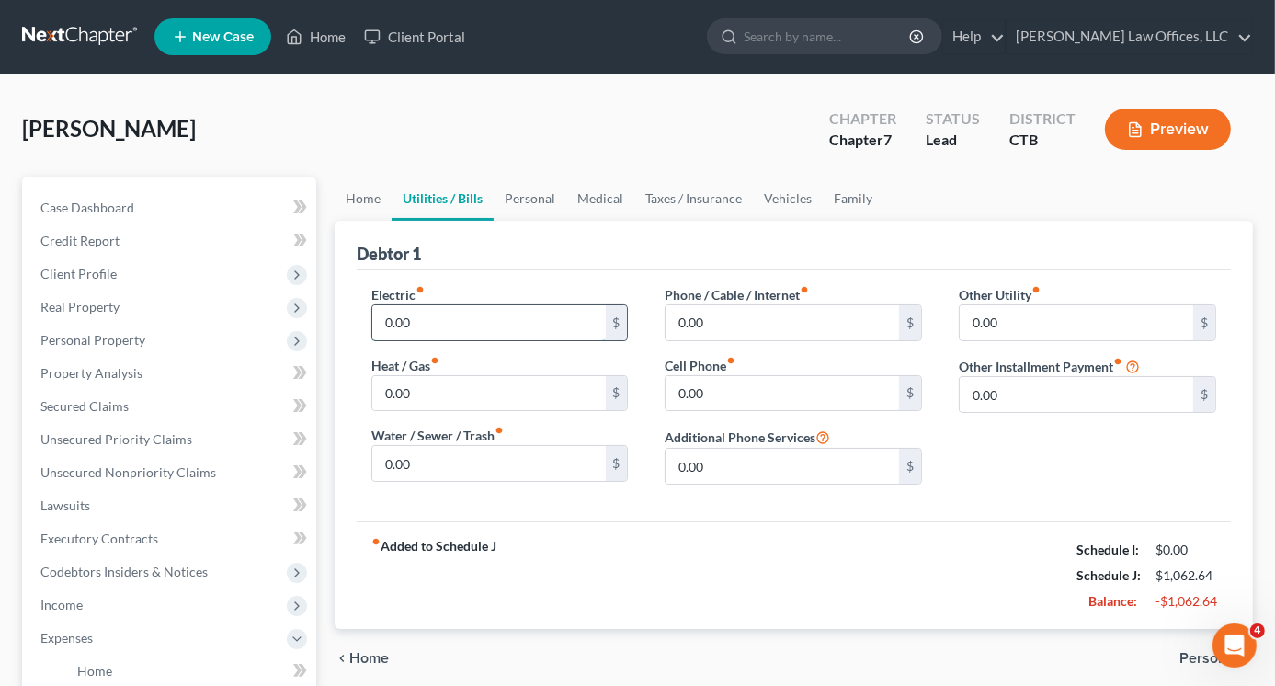
click at [439, 318] on input "0.00" at bounding box center [489, 322] width 234 height 35
type input "267.40"
click at [419, 398] on input "0.00" at bounding box center [489, 393] width 234 height 35
click at [412, 464] on input "0.00" at bounding box center [489, 463] width 234 height 35
type input "110.00"
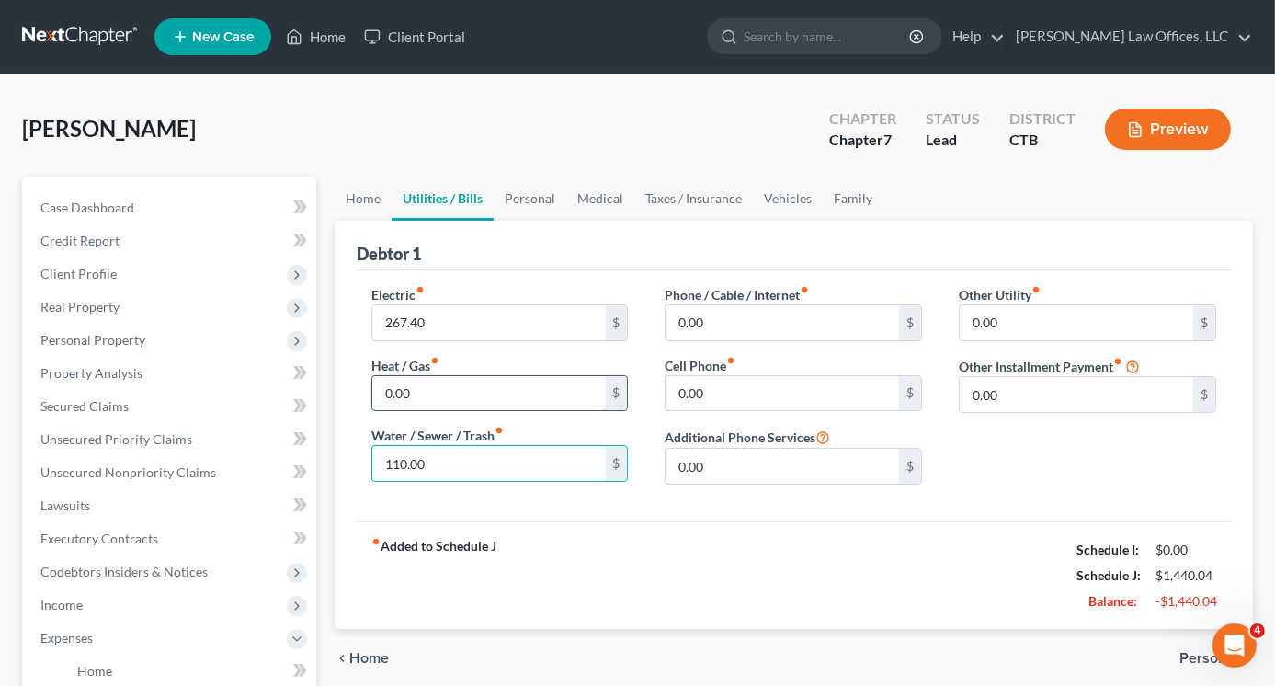
click at [439, 393] on input "0.00" at bounding box center [489, 393] width 234 height 35
type input "110.00"
click at [434, 465] on input "110.00" at bounding box center [489, 463] width 234 height 35
click at [401, 391] on input "110.00" at bounding box center [489, 393] width 234 height 35
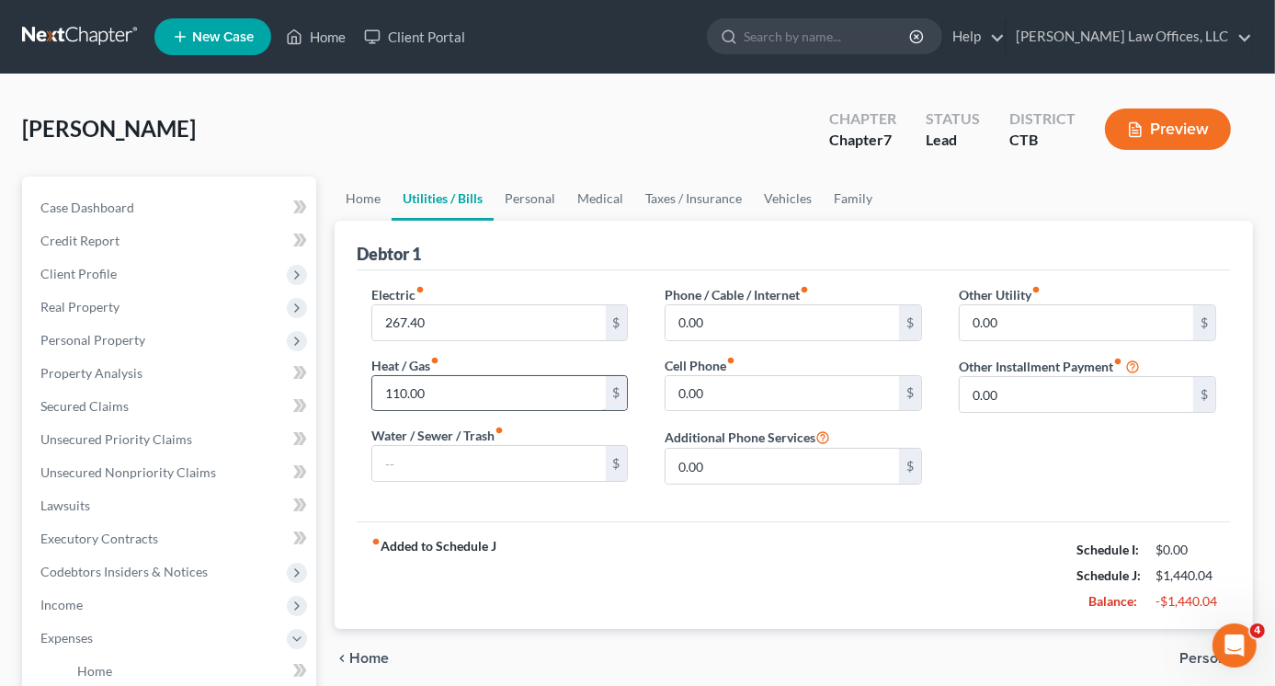
click at [401, 391] on input "110.00" at bounding box center [489, 393] width 234 height 35
type input "90.00"
click at [393, 467] on input "text" at bounding box center [489, 463] width 234 height 35
type input "54.00"
click at [724, 321] on input "0.00" at bounding box center [783, 322] width 234 height 35
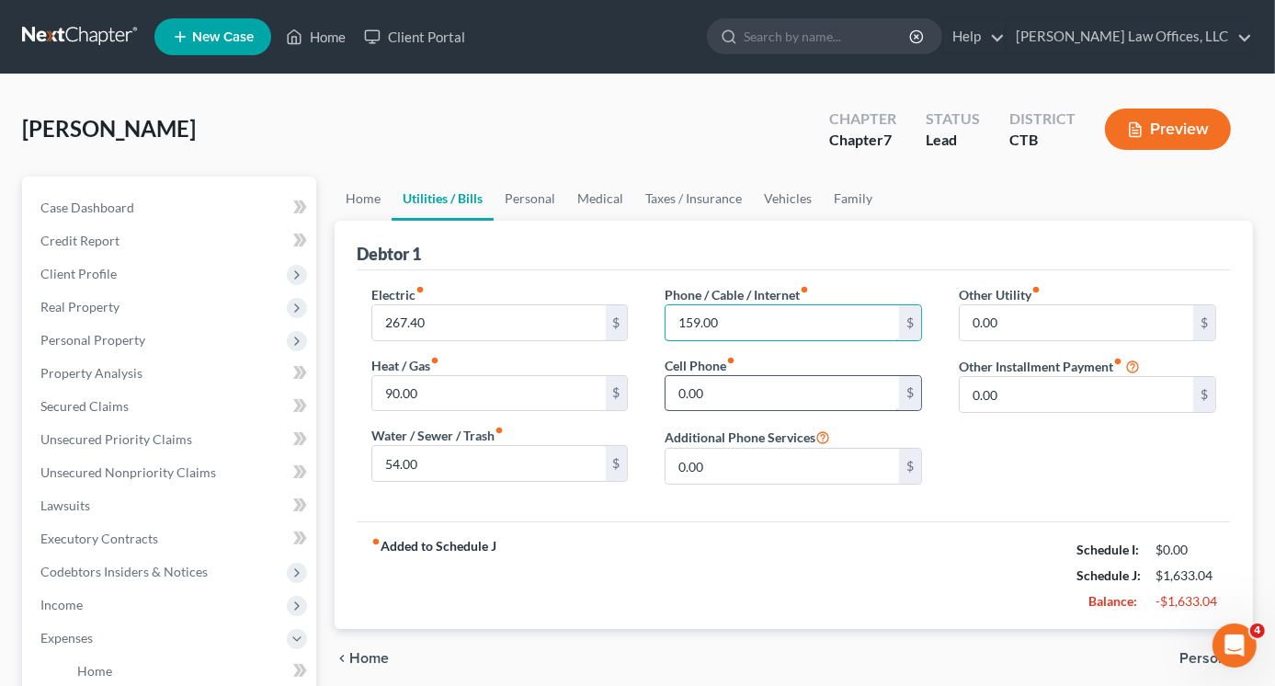
type input "159.00"
click at [720, 390] on input "0.00" at bounding box center [783, 393] width 234 height 35
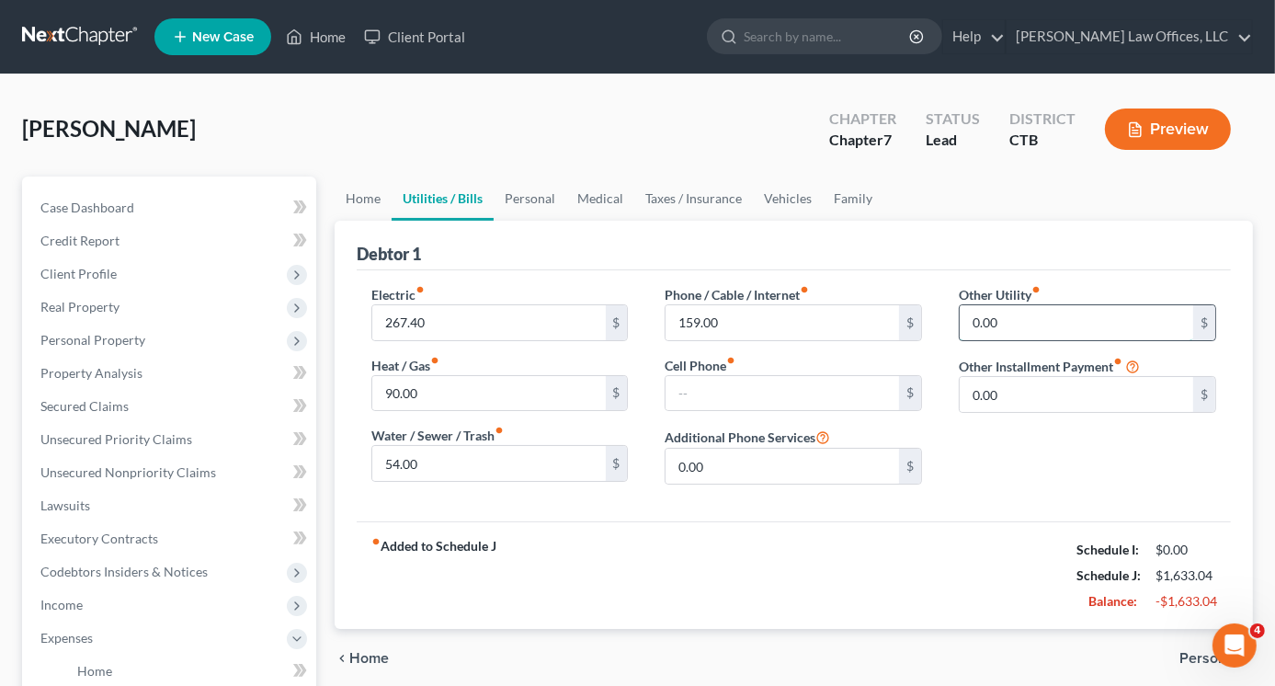
click at [1053, 319] on input "0.00" at bounding box center [1077, 322] width 234 height 35
type input "0"
click at [1037, 388] on input "0.00" at bounding box center [1077, 394] width 234 height 35
click at [1000, 325] on input "0" at bounding box center [1077, 322] width 234 height 35
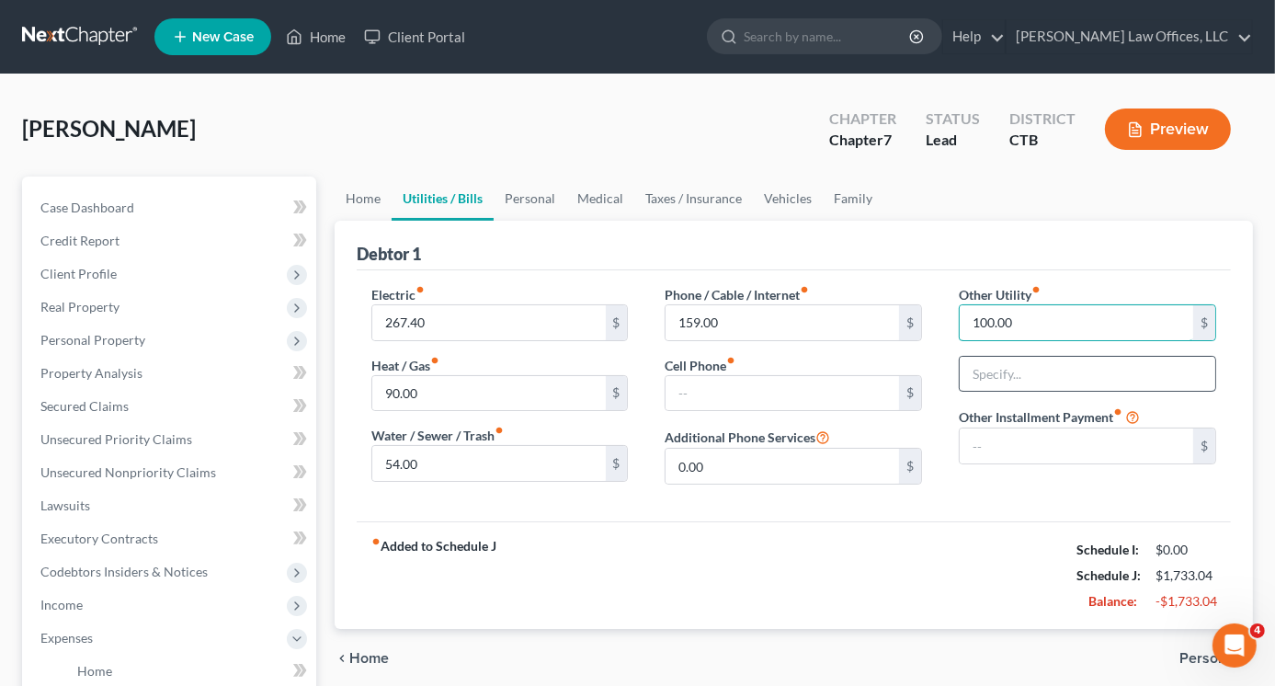
type input "100.00"
click at [1004, 362] on input "text" at bounding box center [1088, 374] width 256 height 35
click at [1040, 325] on input "100.00" at bounding box center [1077, 322] width 234 height 35
type input "62.00"
click at [1033, 379] on input "text" at bounding box center [1088, 374] width 256 height 35
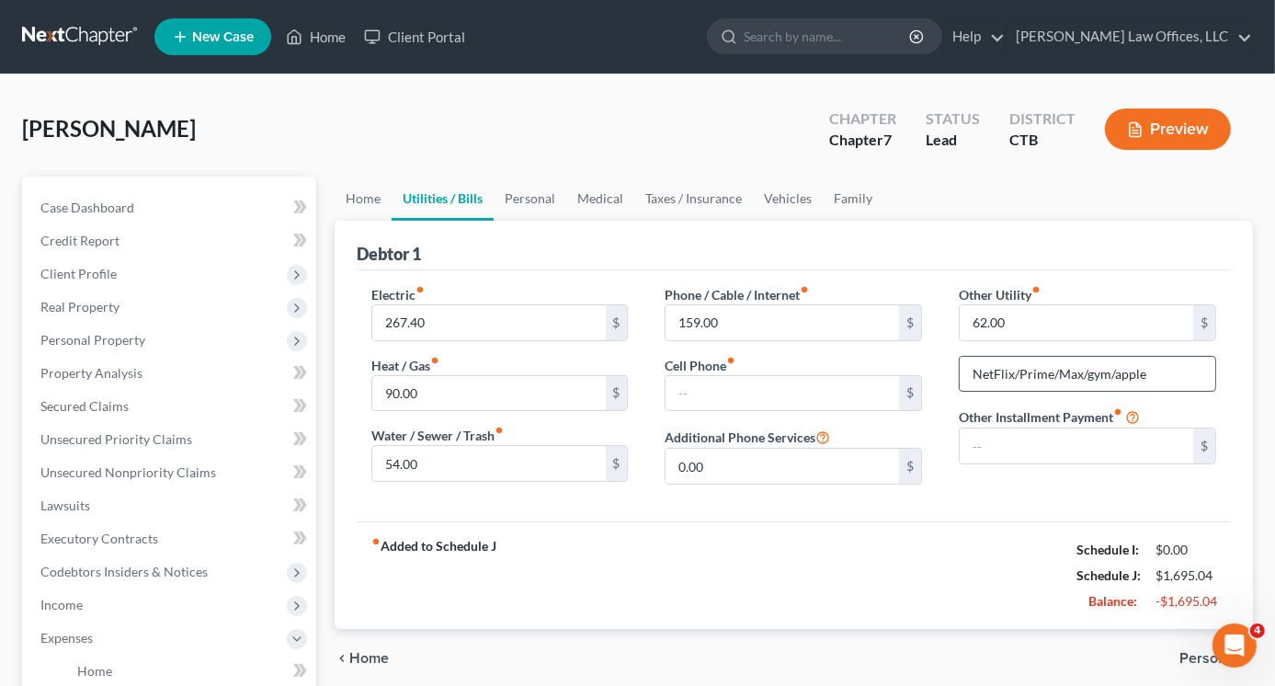
click at [1085, 372] on input "NetFlix/Prime/Max/gym/apple" at bounding box center [1088, 374] width 256 height 35
click at [1114, 376] on input "NetFlix/Prime/gym/apple" at bounding box center [1088, 374] width 256 height 35
type input "NetFlix/Prime/gym"
click at [746, 394] on input "text" at bounding box center [783, 393] width 234 height 35
type input "98.00"
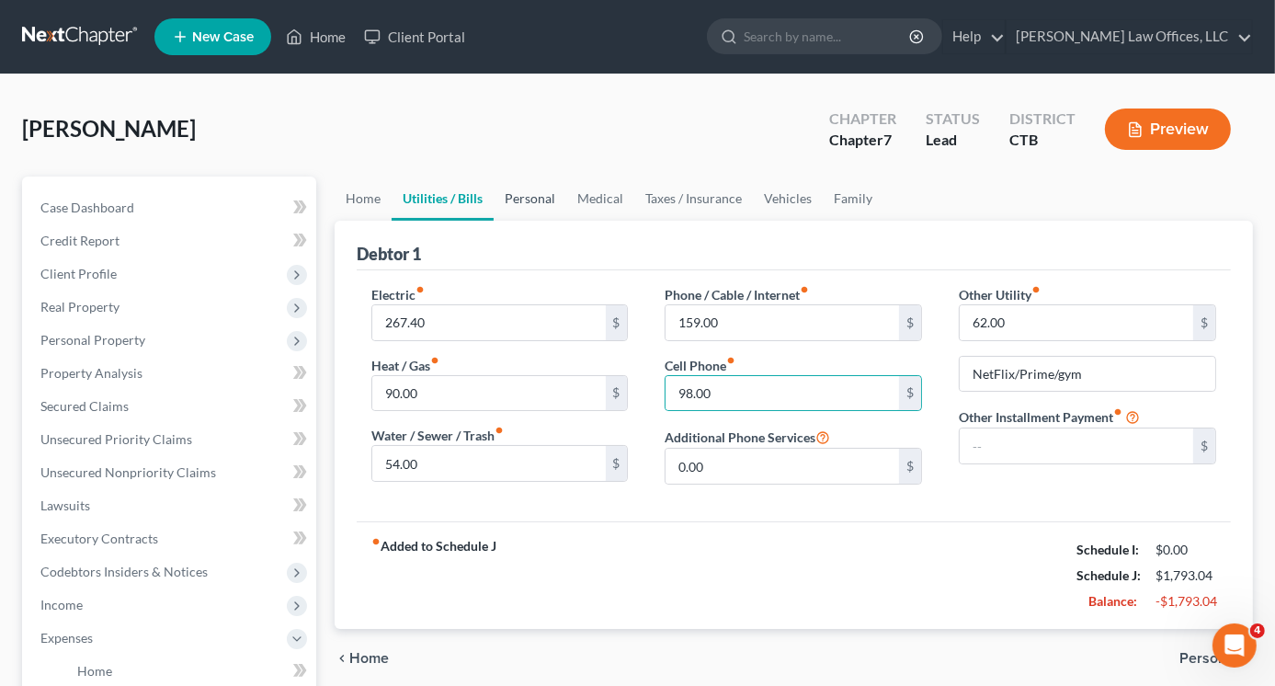
click at [549, 199] on link "Personal" at bounding box center [530, 199] width 73 height 44
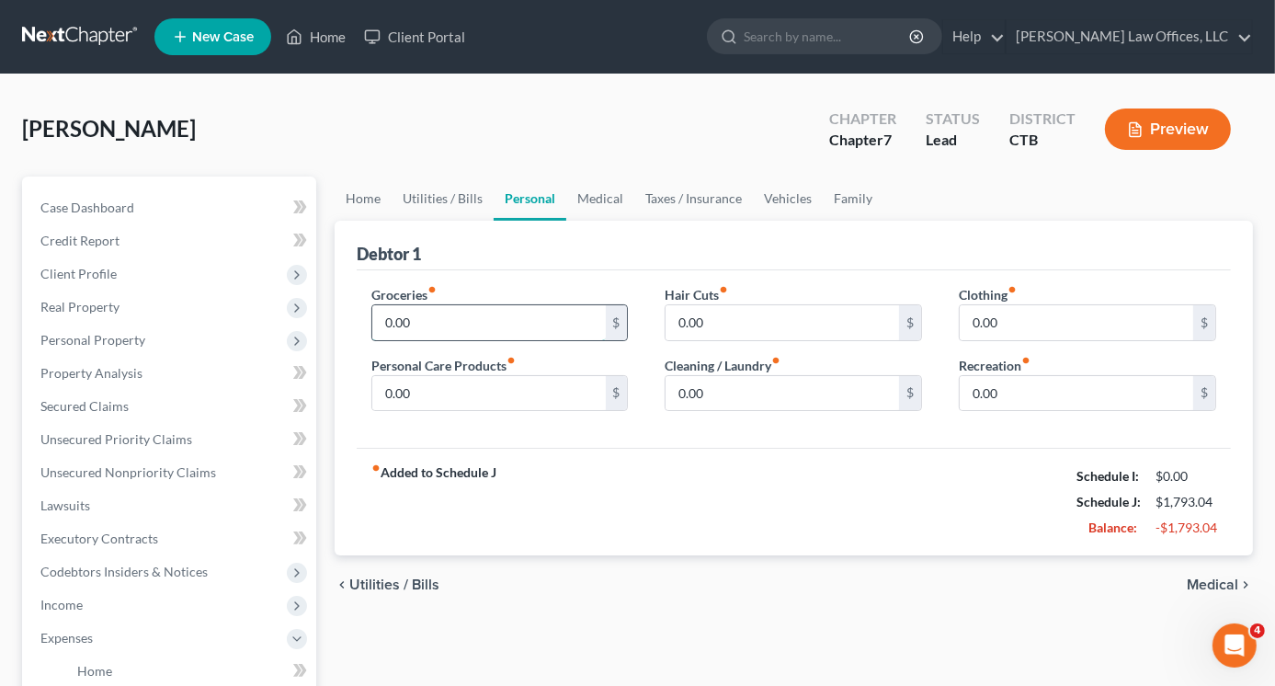
click at [509, 318] on input "0.00" at bounding box center [489, 322] width 234 height 35
type input "1,150.00"
click at [721, 322] on input "0.00" at bounding box center [783, 322] width 234 height 35
type input "40.00"
click at [439, 388] on input "0.00" at bounding box center [489, 393] width 234 height 35
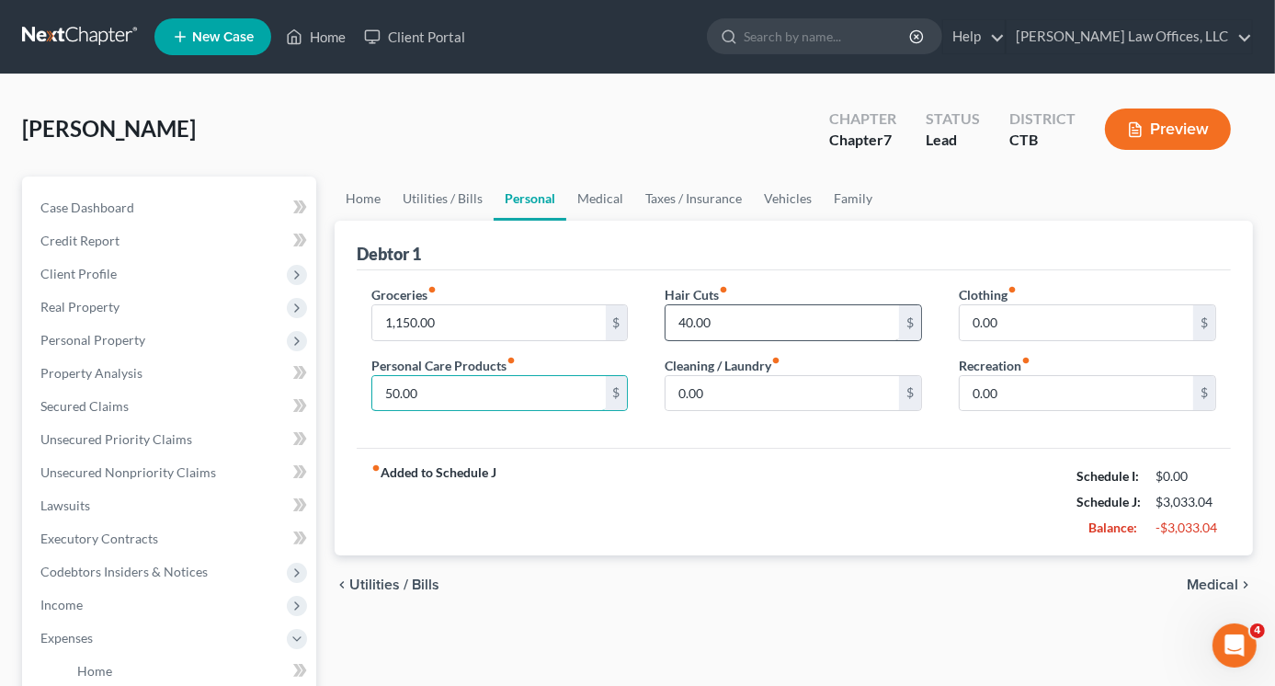
type input "50.00"
click at [691, 318] on input "40.00" at bounding box center [783, 322] width 234 height 35
type input "45.00"
click at [397, 390] on input "50.00" at bounding box center [489, 393] width 234 height 35
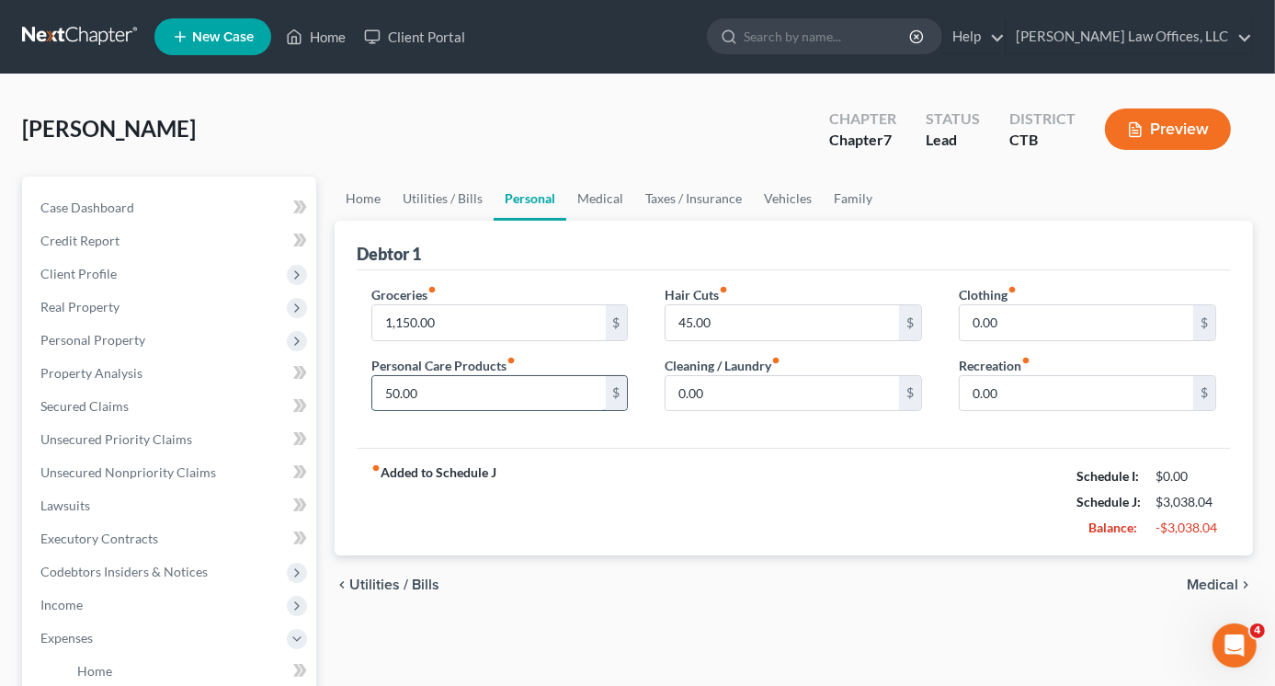
click at [397, 390] on input "50.00" at bounding box center [489, 393] width 234 height 35
click at [465, 387] on input "50.00" at bounding box center [489, 393] width 234 height 35
click at [992, 321] on input "0.00" at bounding box center [1077, 322] width 234 height 35
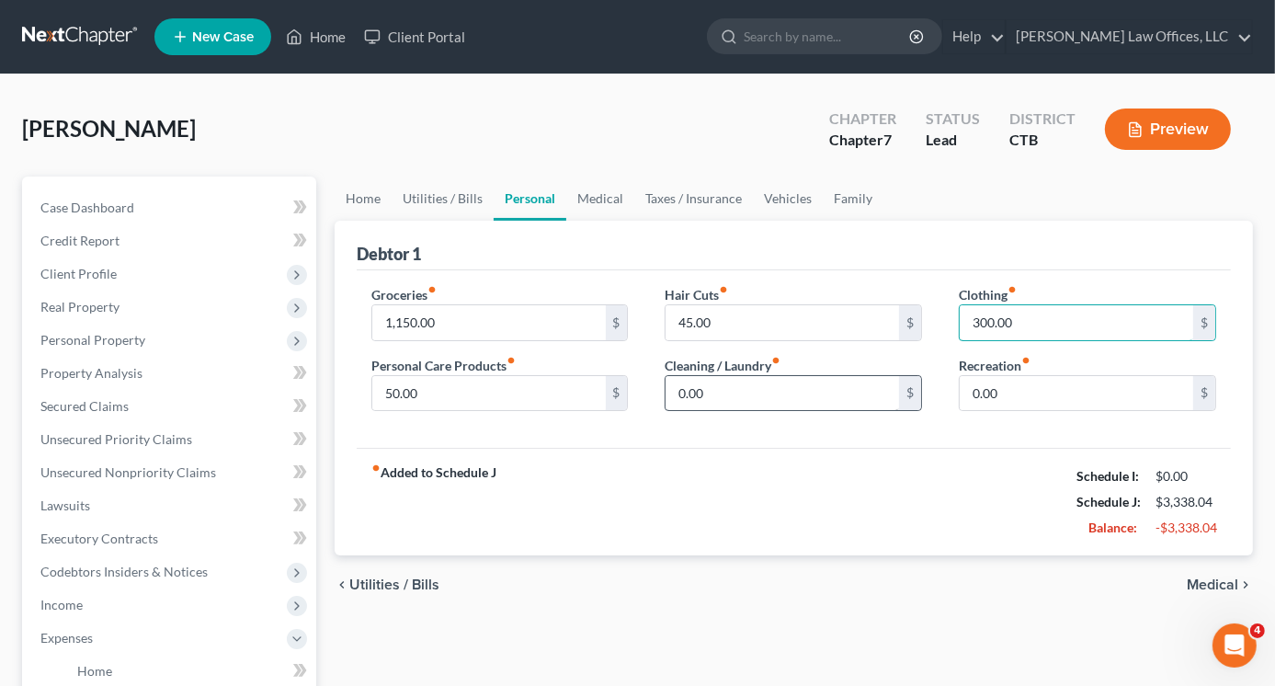
type input "300.00"
click at [765, 401] on input "0.00" at bounding box center [783, 393] width 234 height 35
type input "75.00"
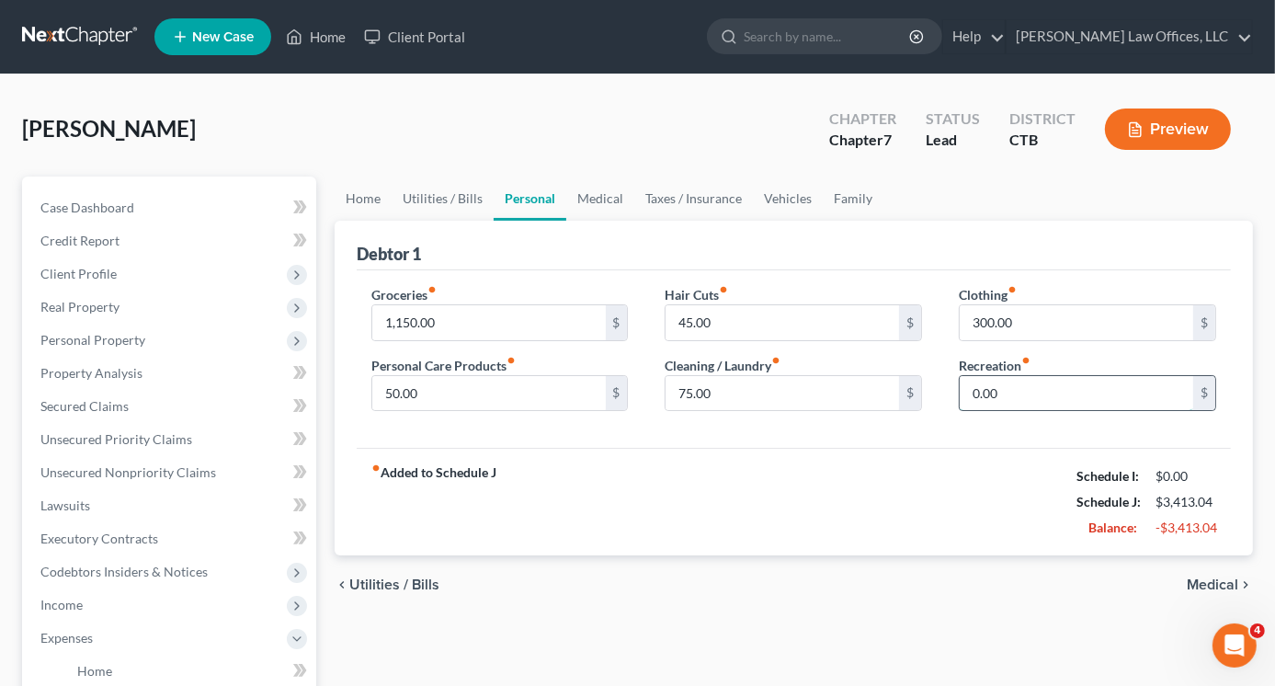
click at [1012, 387] on input "0.00" at bounding box center [1077, 393] width 234 height 35
type input "250.00"
click at [602, 195] on link "Medical" at bounding box center [600, 199] width 68 height 44
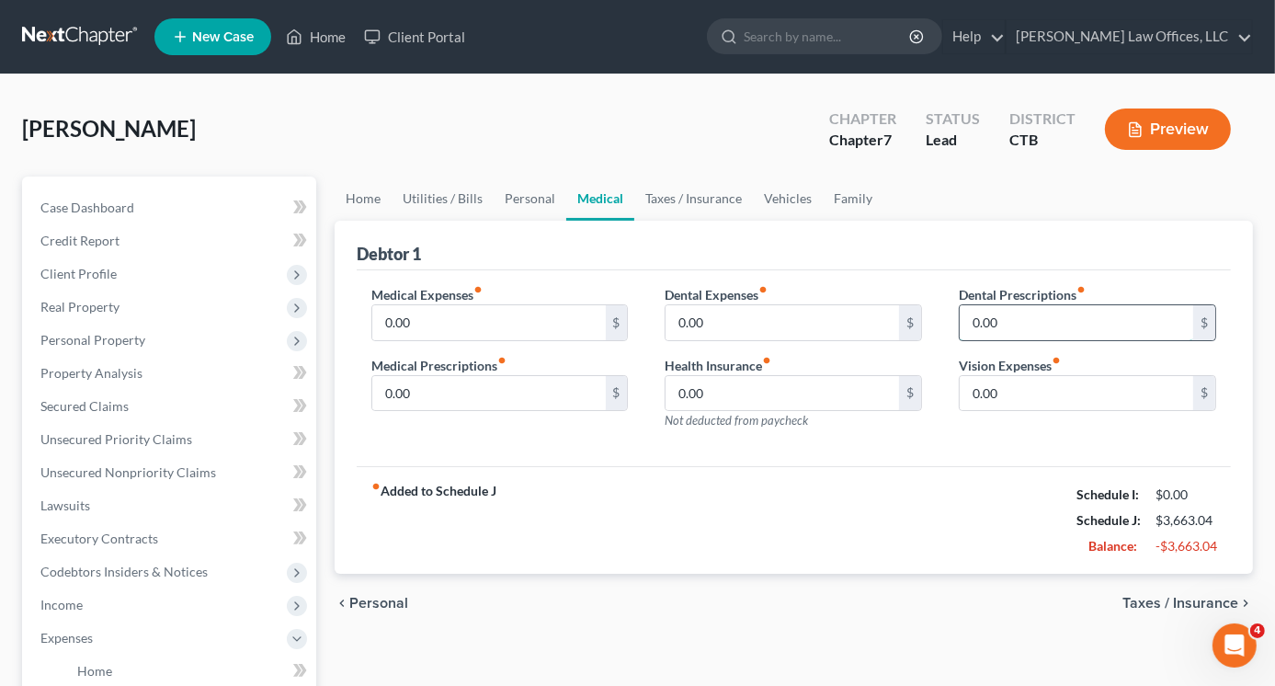
click at [1006, 321] on input "0.00" at bounding box center [1077, 322] width 234 height 35
type input "42.33"
click at [429, 394] on input "0.00" at bounding box center [489, 393] width 234 height 35
click at [449, 318] on input "0.00" at bounding box center [489, 322] width 234 height 35
click at [678, 200] on link "Taxes / Insurance" at bounding box center [693, 199] width 119 height 44
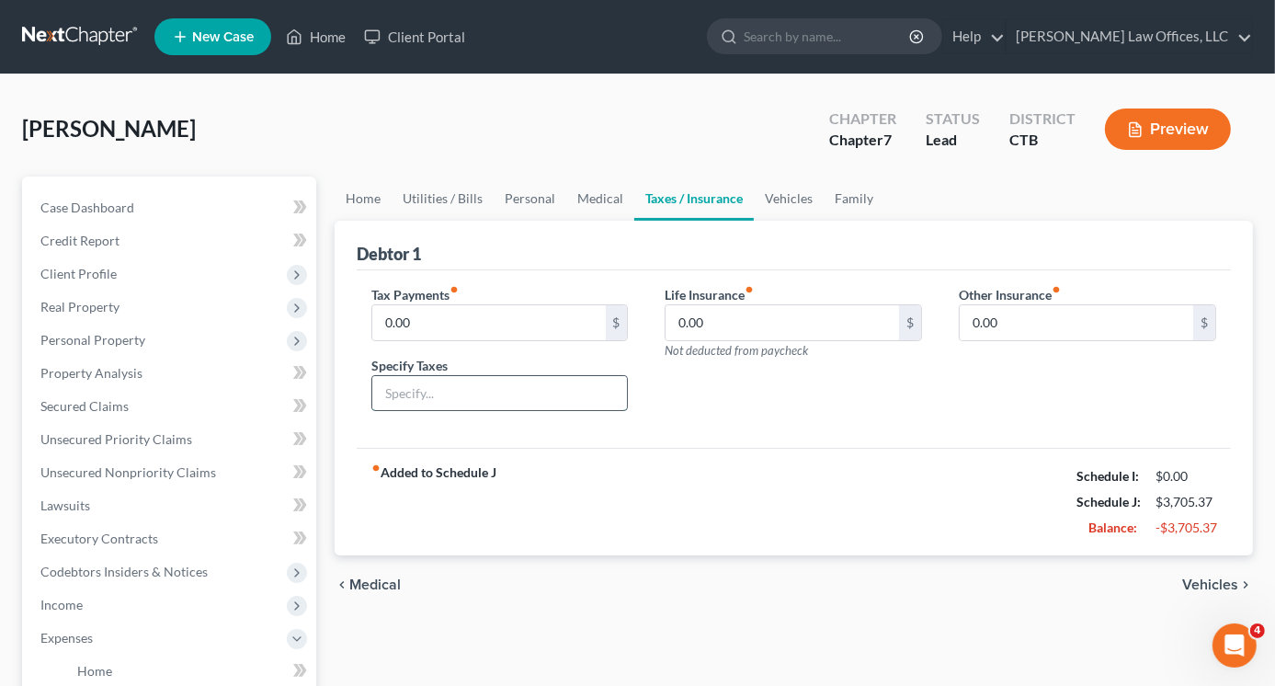
click at [452, 384] on input "text" at bounding box center [500, 393] width 256 height 35
type input "personal property vehicles"
click at [446, 325] on input "0.00" at bounding box center [489, 322] width 234 height 35
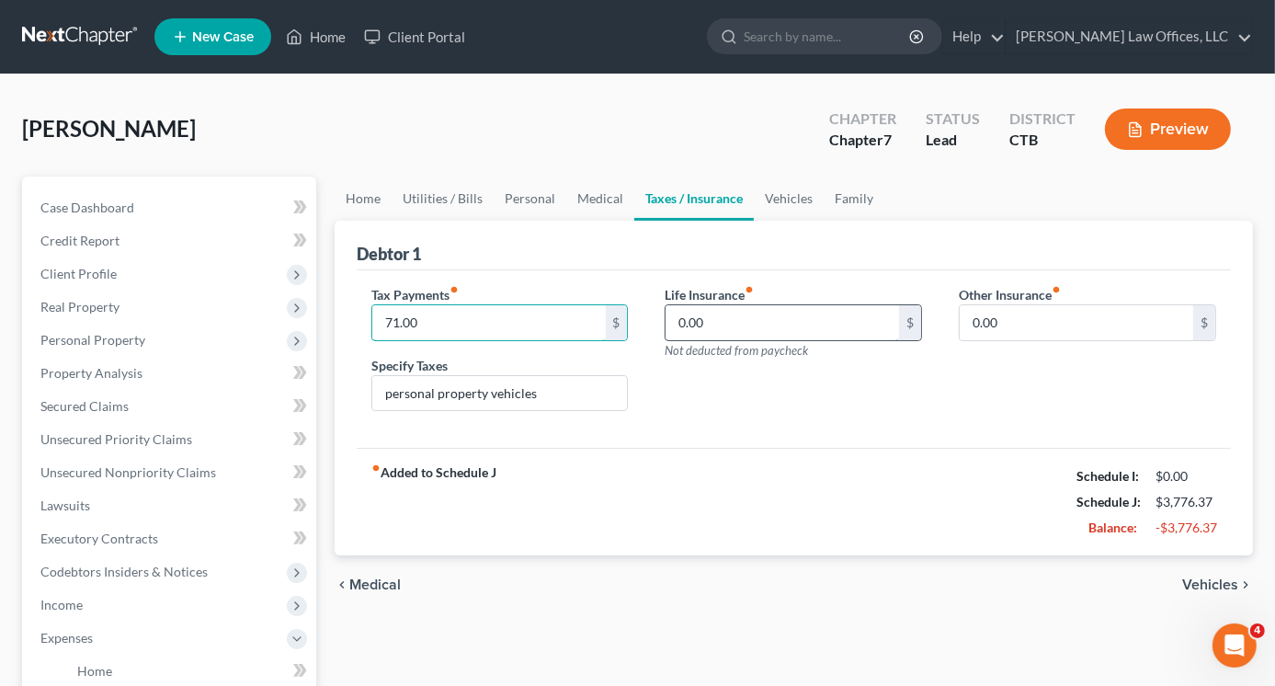
type input "71.00"
click at [731, 320] on input "0.00" at bounding box center [783, 322] width 234 height 35
click at [792, 192] on link "Vehicles" at bounding box center [789, 199] width 70 height 44
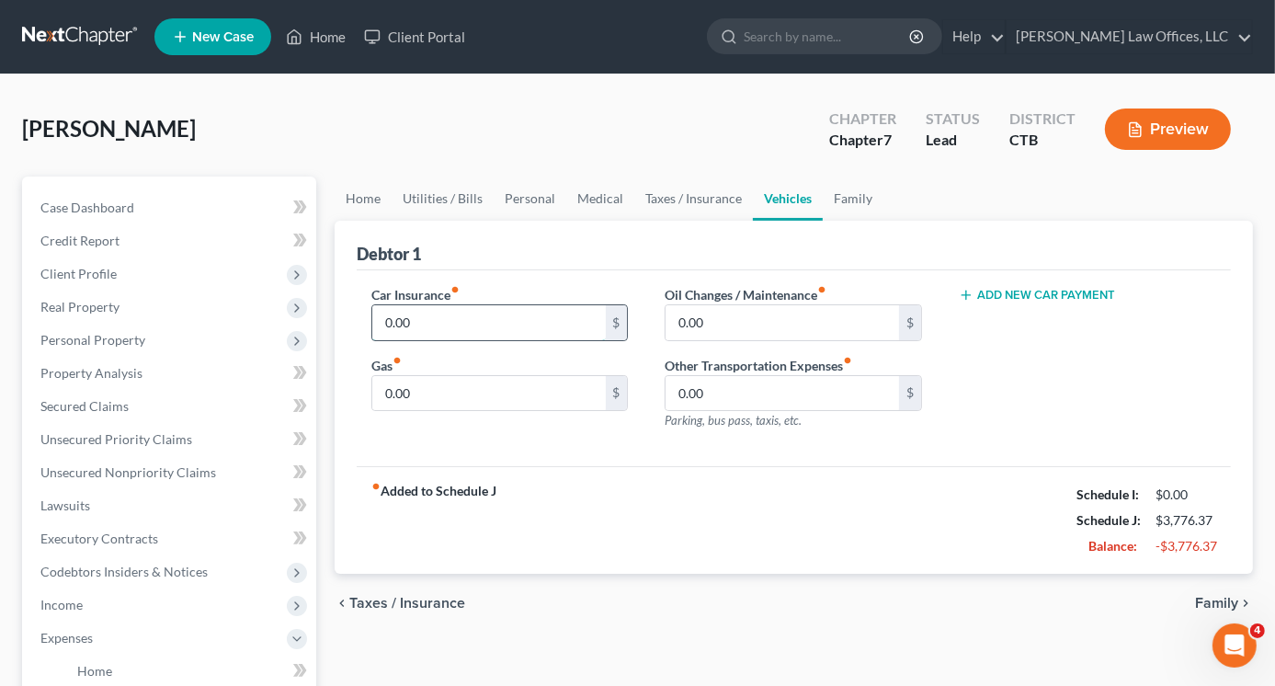
click at [445, 322] on input "0.00" at bounding box center [489, 322] width 234 height 35
click at [717, 325] on input "0.00" at bounding box center [783, 322] width 234 height 35
click at [397, 317] on input "text" at bounding box center [489, 322] width 234 height 35
type input "110.00"
click at [716, 321] on input "0.00" at bounding box center [783, 322] width 234 height 35
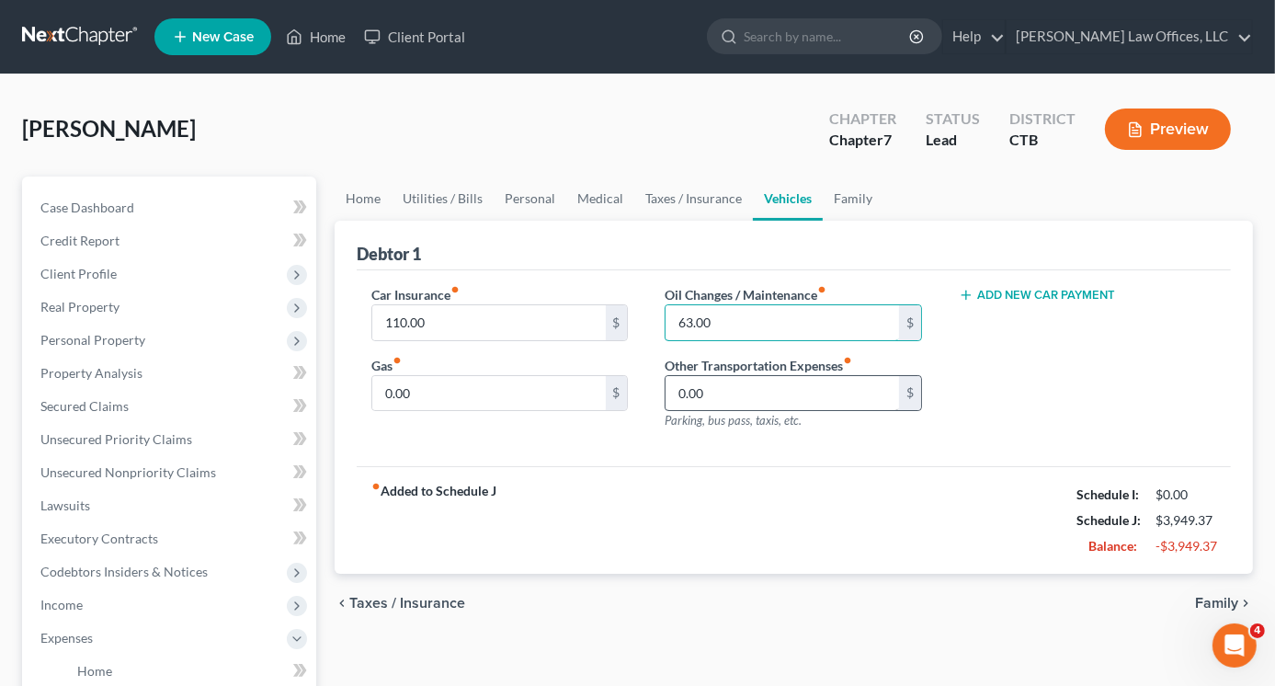
type input "63.00"
click at [726, 395] on input "0.00" at bounding box center [783, 393] width 234 height 35
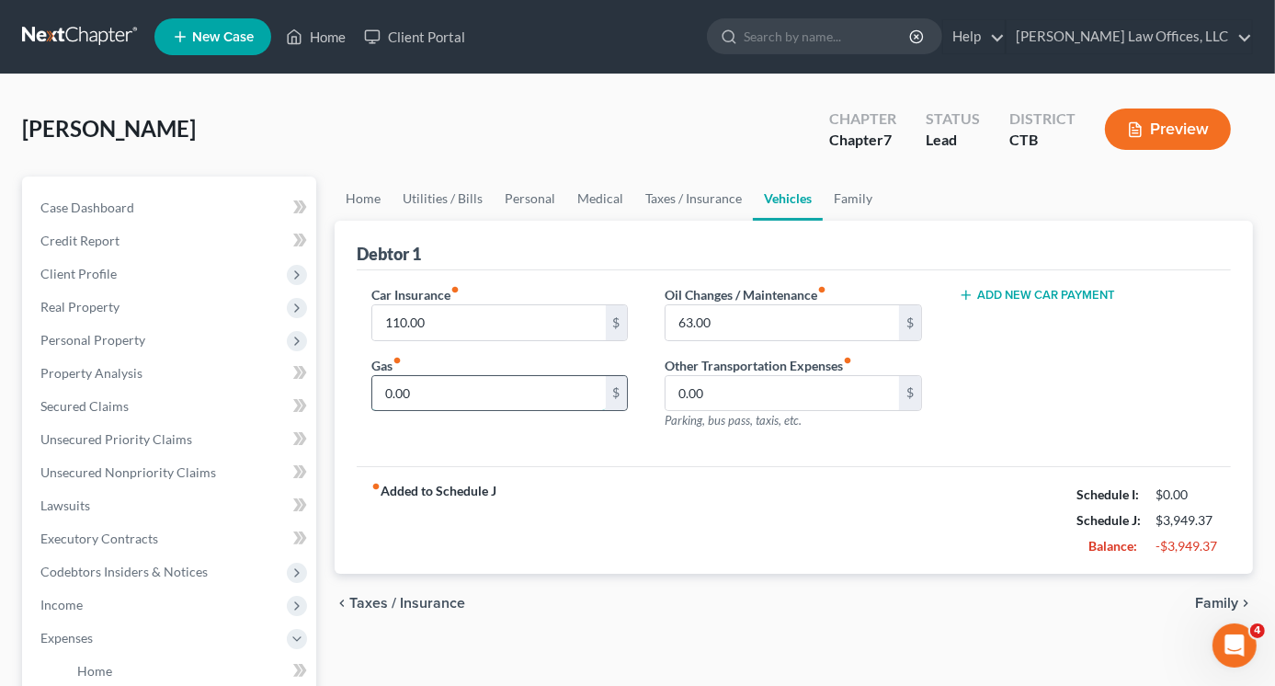
click at [423, 394] on input "0.00" at bounding box center [489, 393] width 234 height 35
type input "340.00"
click at [849, 197] on link "Family" at bounding box center [853, 199] width 61 height 44
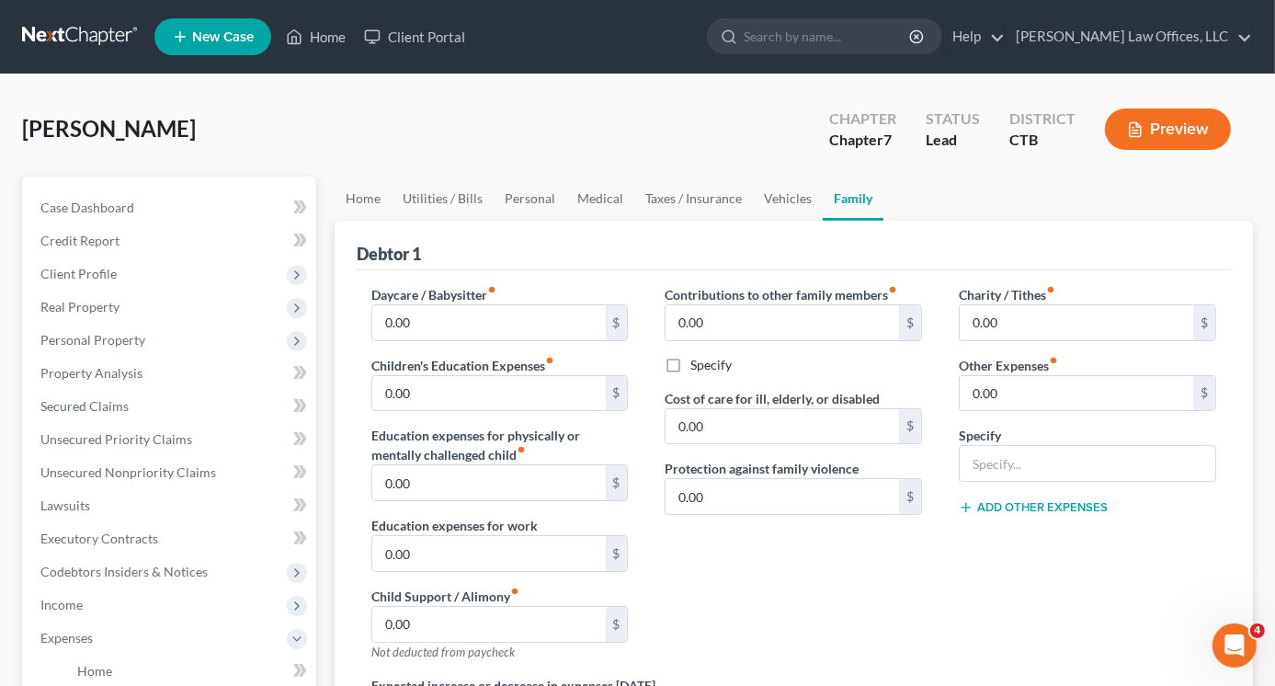
scroll to position [92, 0]
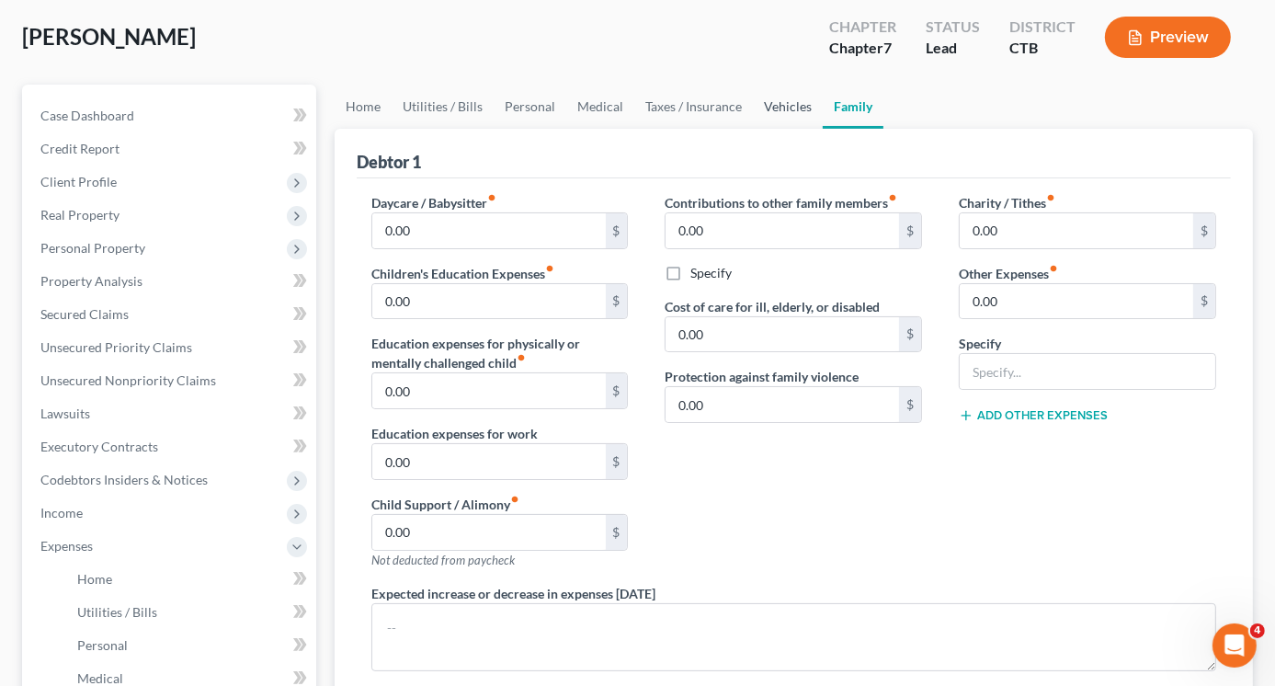
click at [772, 105] on link "Vehicles" at bounding box center [788, 107] width 70 height 44
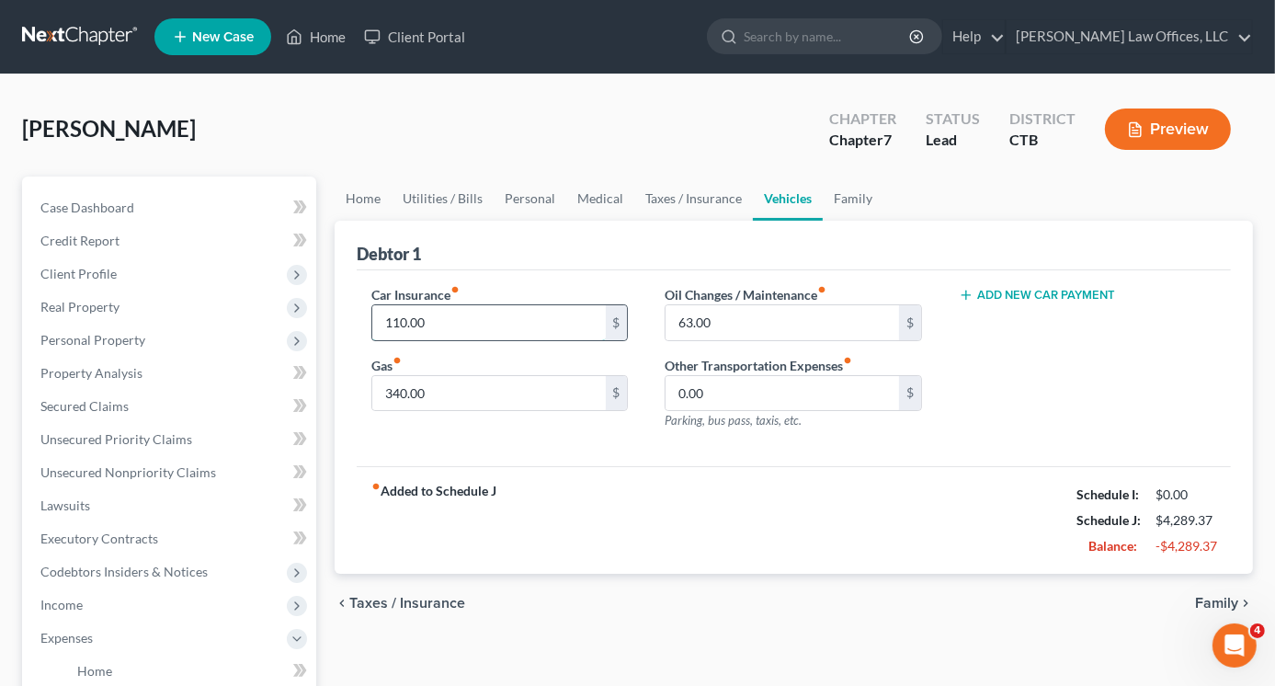
click at [439, 327] on input "110.00" at bounding box center [489, 322] width 234 height 35
type input "222.35"
click at [847, 196] on link "Family" at bounding box center [853, 199] width 61 height 44
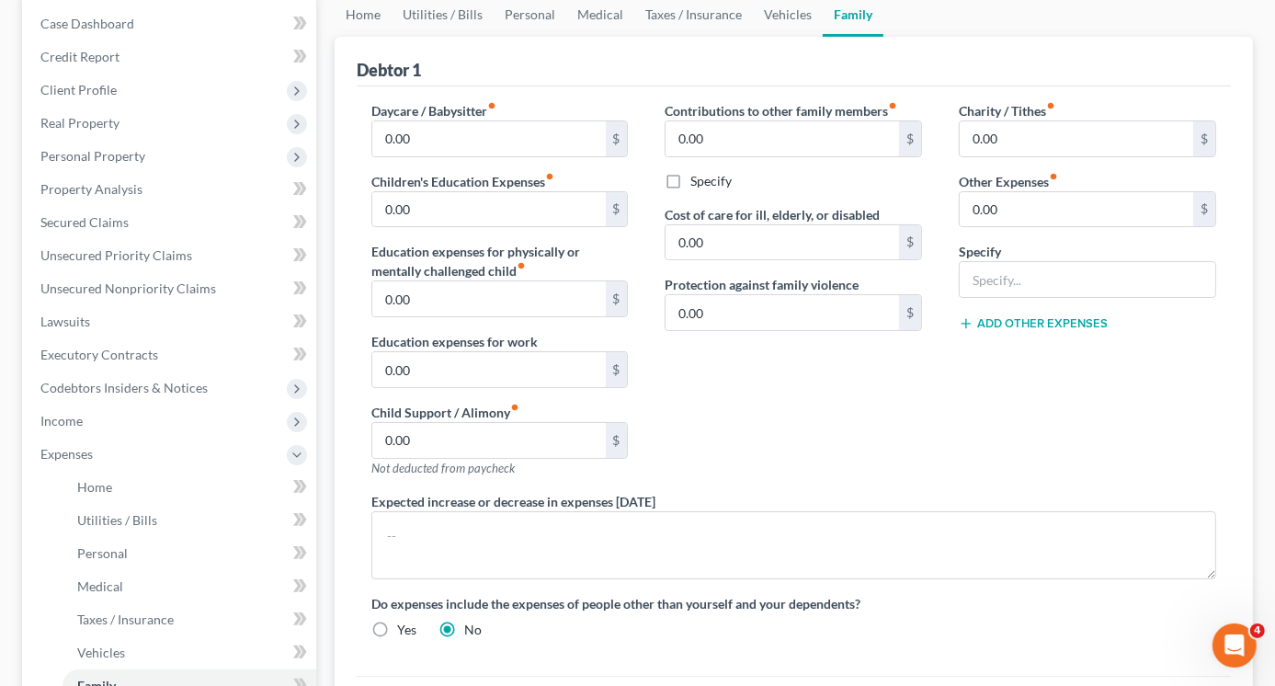
scroll to position [92, 0]
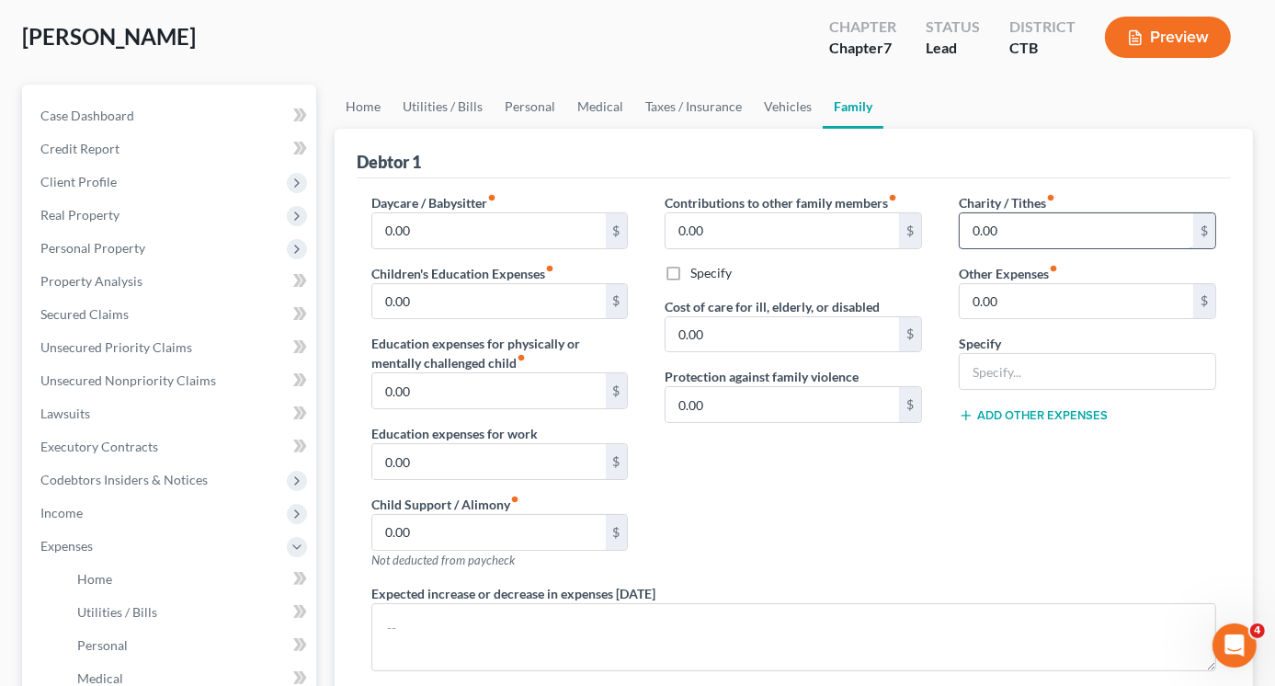
click at [1002, 226] on input "0.00" at bounding box center [1077, 230] width 234 height 35
click at [1006, 294] on input "0.00" at bounding box center [1077, 301] width 234 height 35
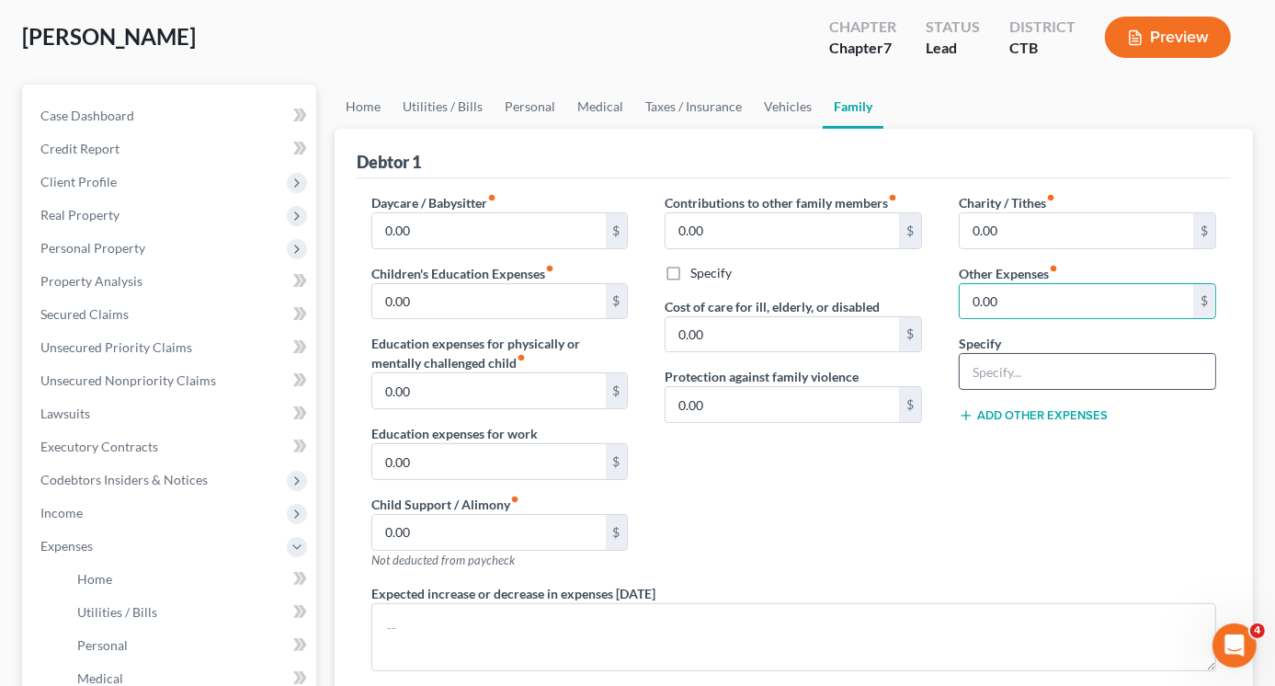
click at [1022, 360] on input "text" at bounding box center [1088, 371] width 256 height 35
click at [999, 371] on input "Baseball" at bounding box center [1088, 371] width 256 height 35
click at [1026, 369] on input "Softball" at bounding box center [1088, 371] width 256 height 35
type input "Softball daughter"
click at [1004, 302] on input "0.00" at bounding box center [1077, 301] width 234 height 35
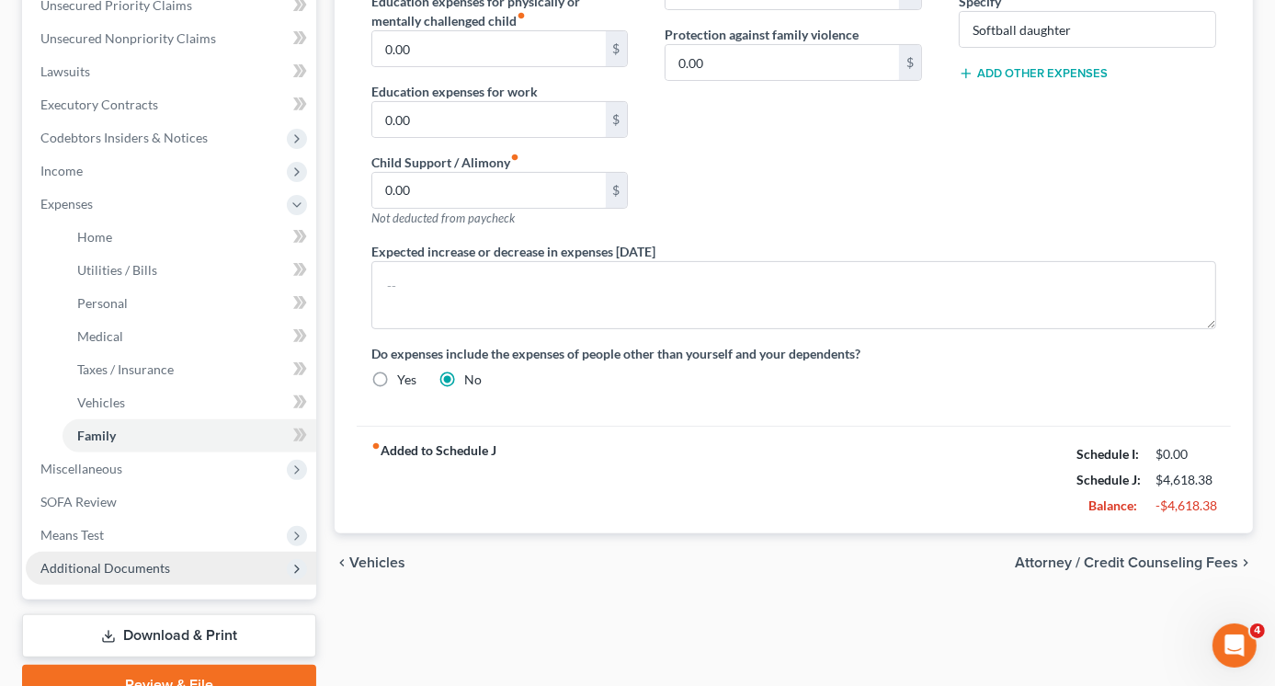
scroll to position [521, 0]
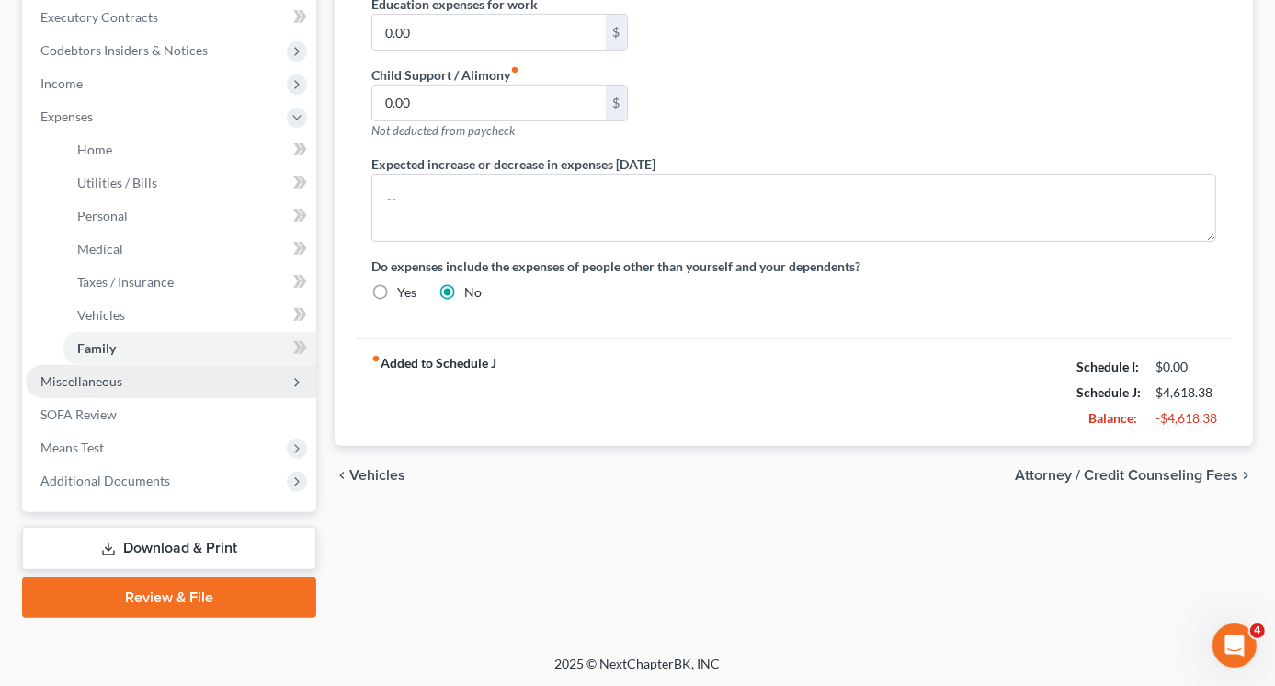
type input "216.66"
click at [96, 382] on span "Miscellaneous" at bounding box center [81, 381] width 82 height 16
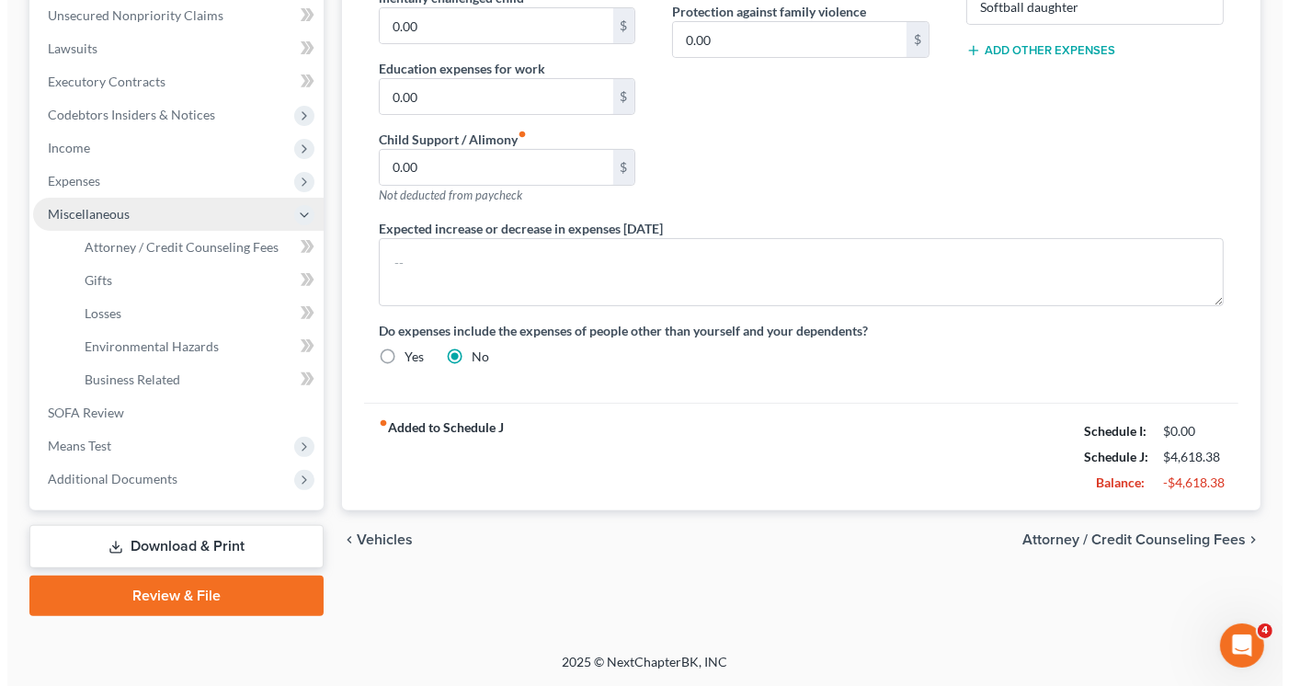
scroll to position [455, 0]
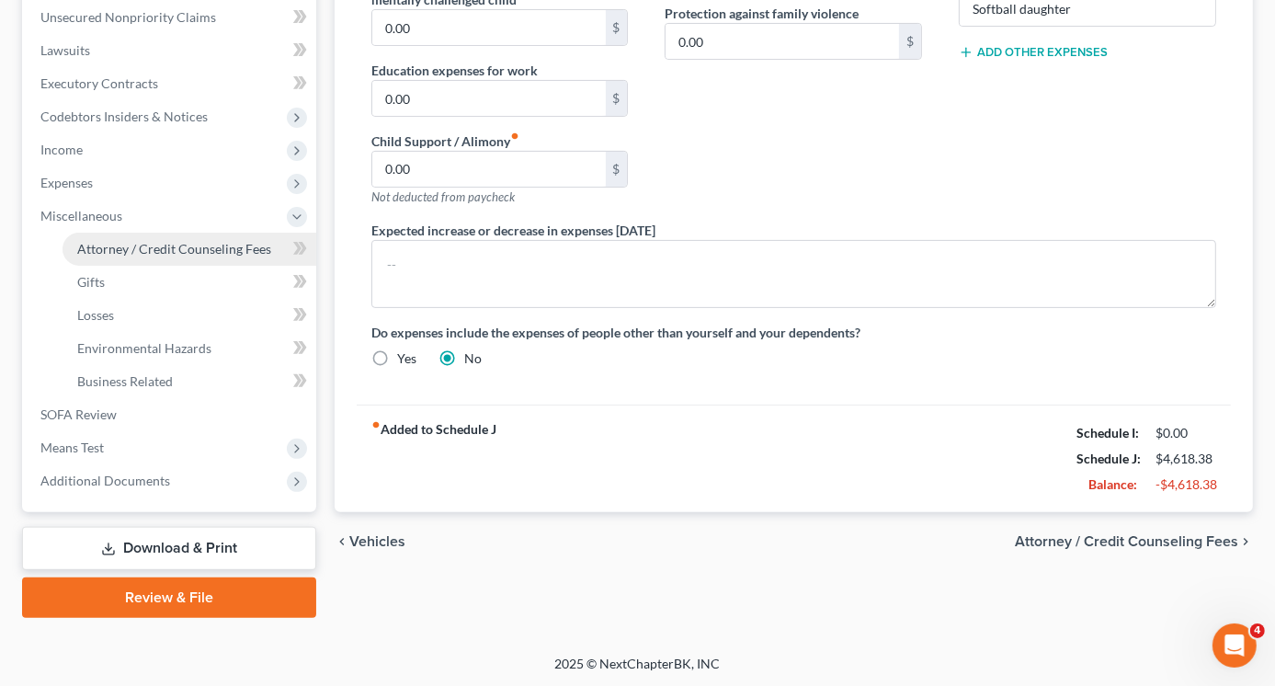
click at [156, 251] on span "Attorney / Credit Counseling Fees" at bounding box center [174, 249] width 194 height 16
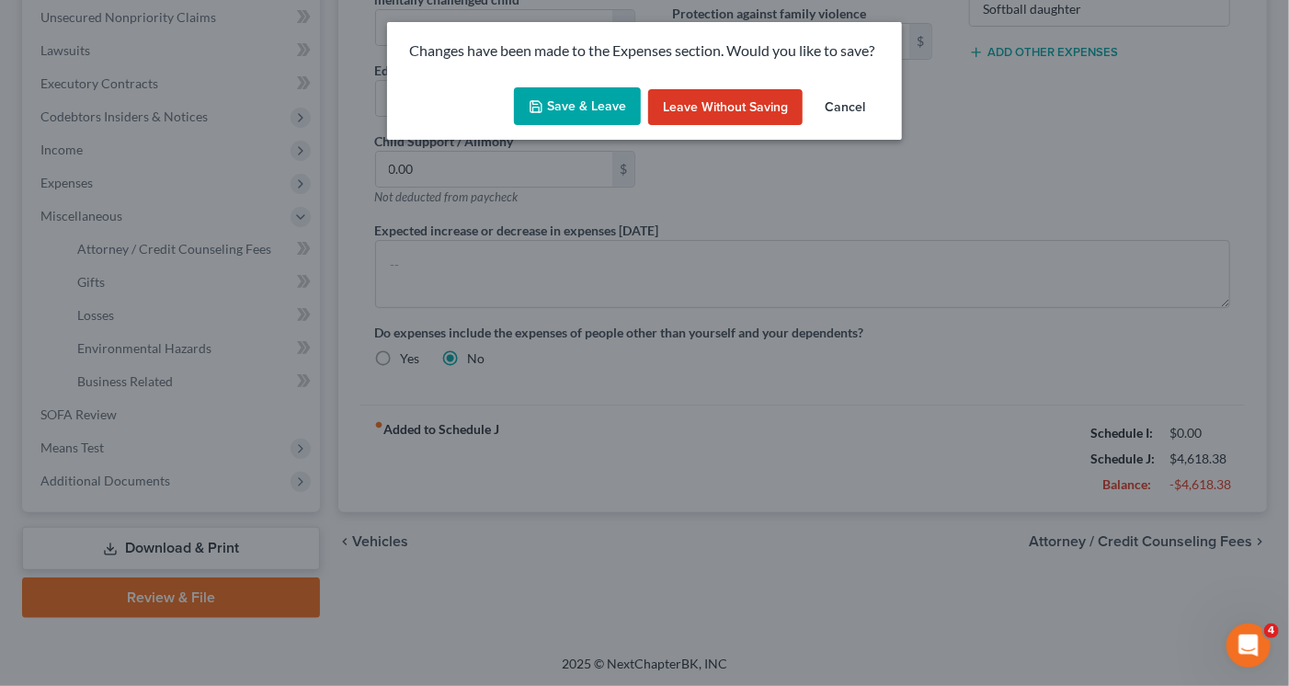
click at [607, 108] on button "Save & Leave" at bounding box center [577, 106] width 127 height 39
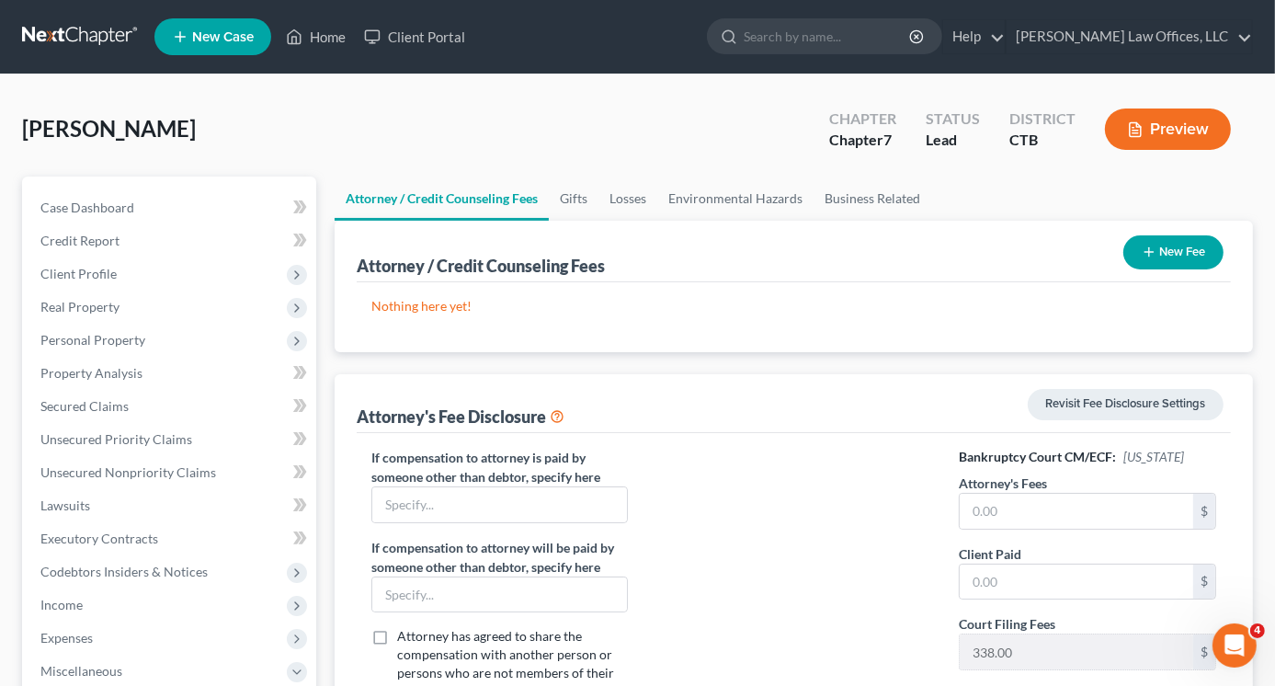
click at [1162, 249] on button "New Fee" at bounding box center [1173, 252] width 100 height 34
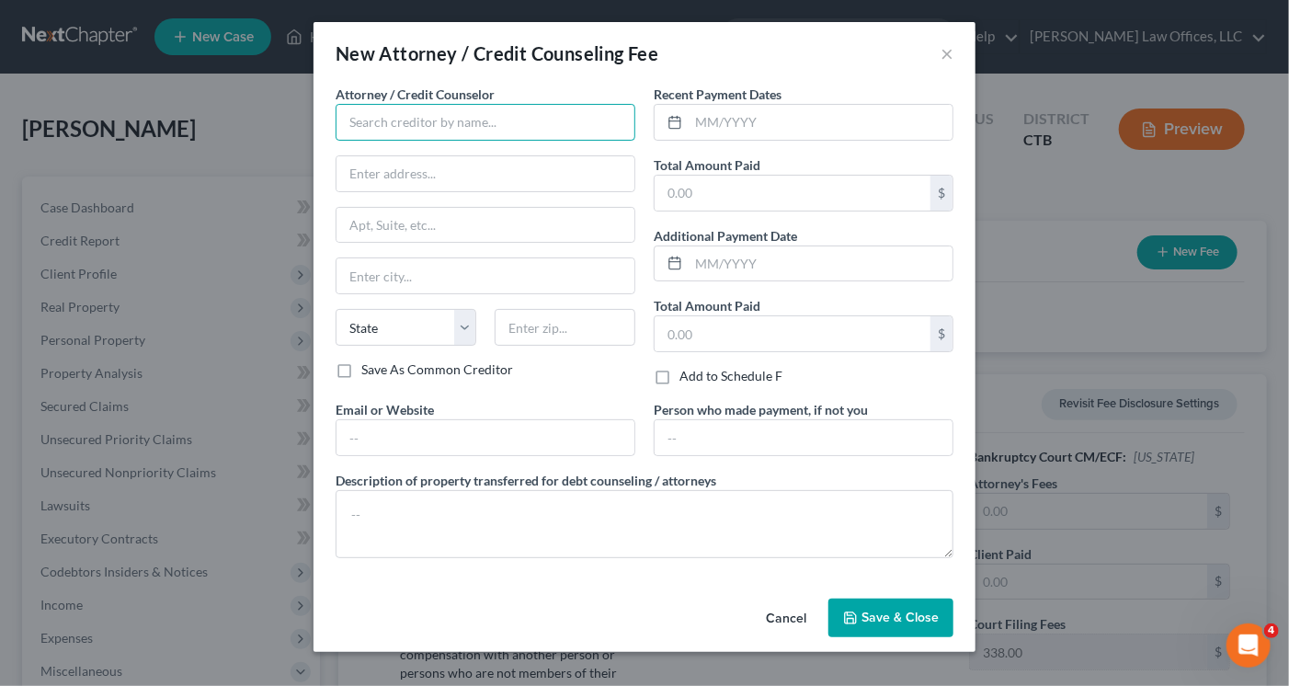
click at [515, 116] on input "text" at bounding box center [486, 122] width 300 height 37
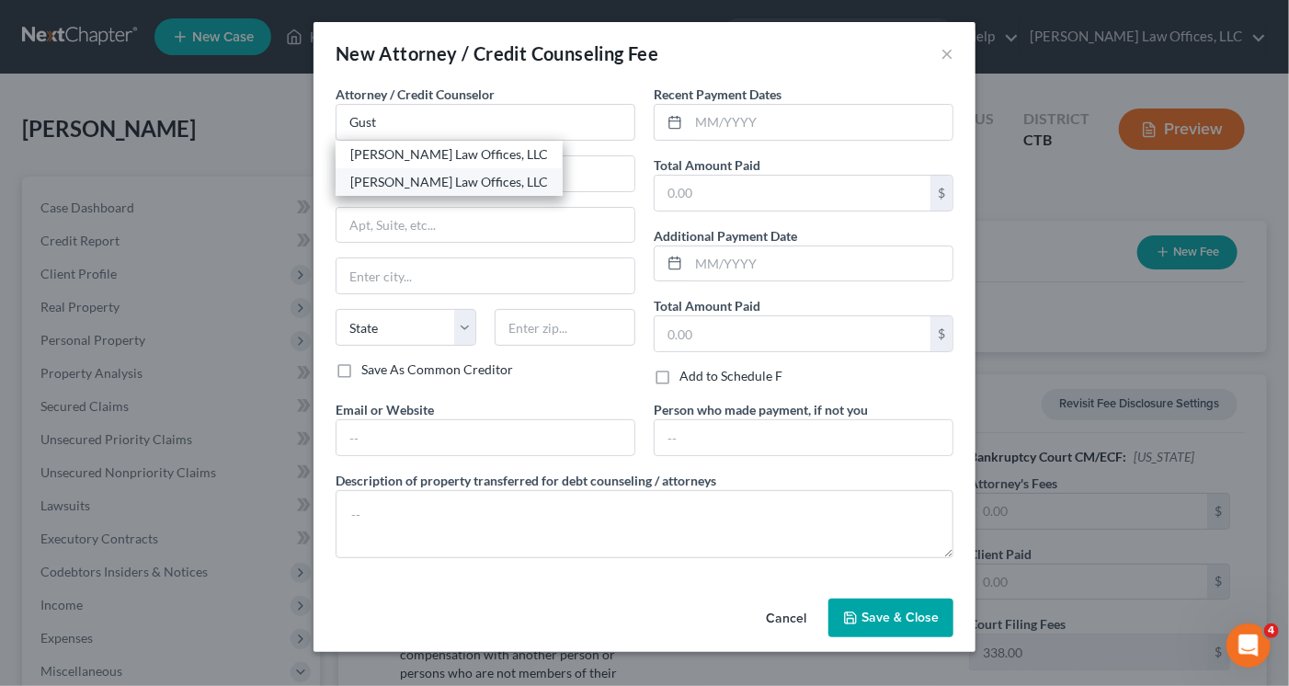
click at [474, 189] on div "[PERSON_NAME] Law Offices, LLC" at bounding box center [449, 182] width 198 height 18
type input "[PERSON_NAME] Law Offices, LLC"
type input "[STREET_ADDRESS]"
type input "[GEOGRAPHIC_DATA]"
select select "6"
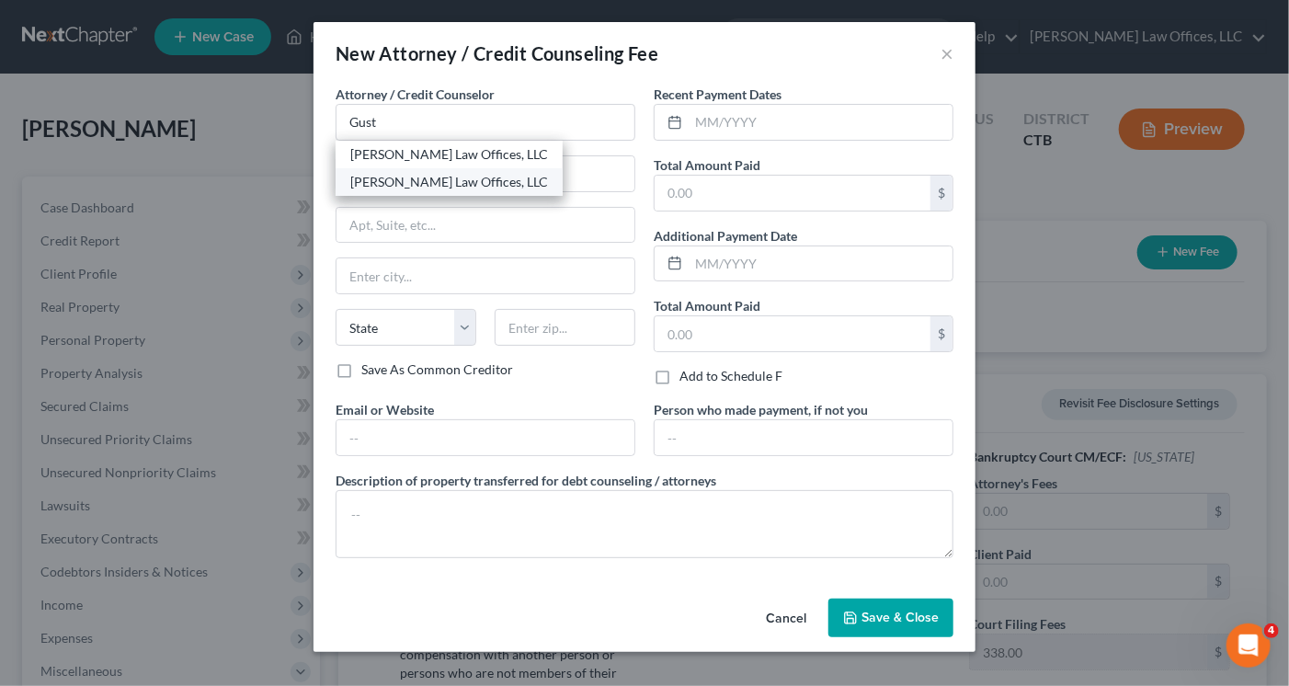
type input "06850"
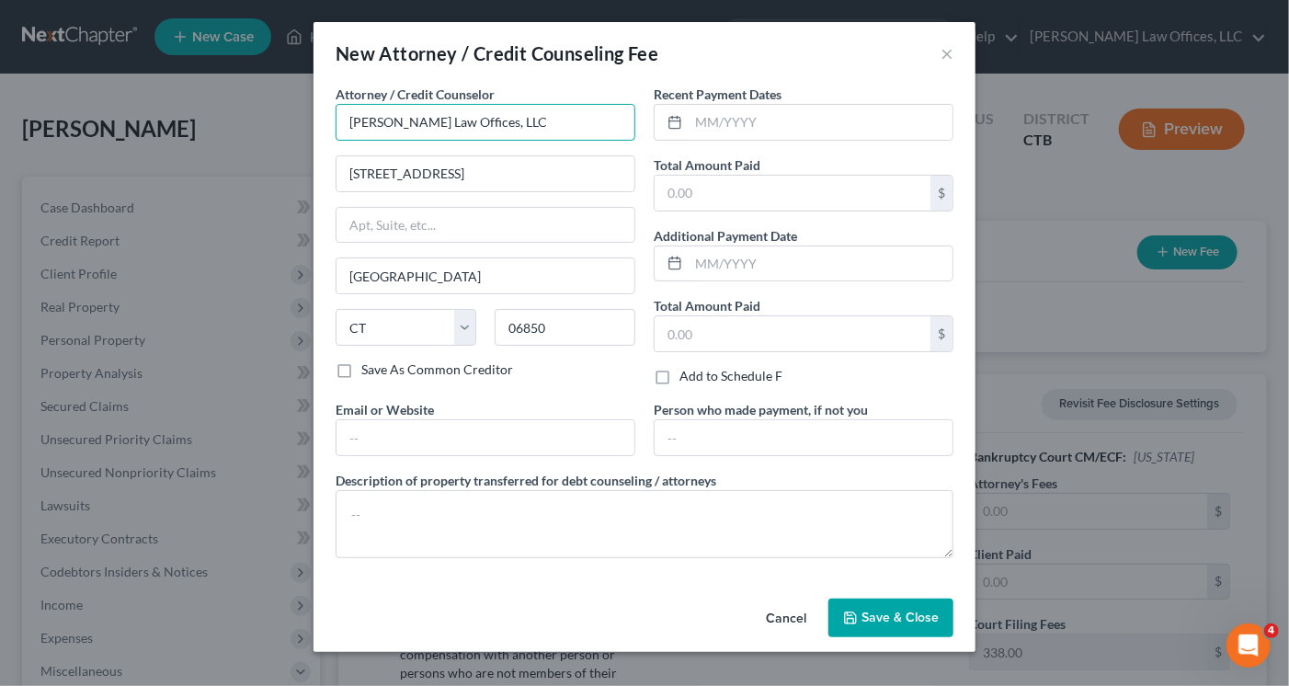
click at [509, 119] on input "[PERSON_NAME] Law Offices, LLC" at bounding box center [486, 122] width 300 height 37
type input "G"
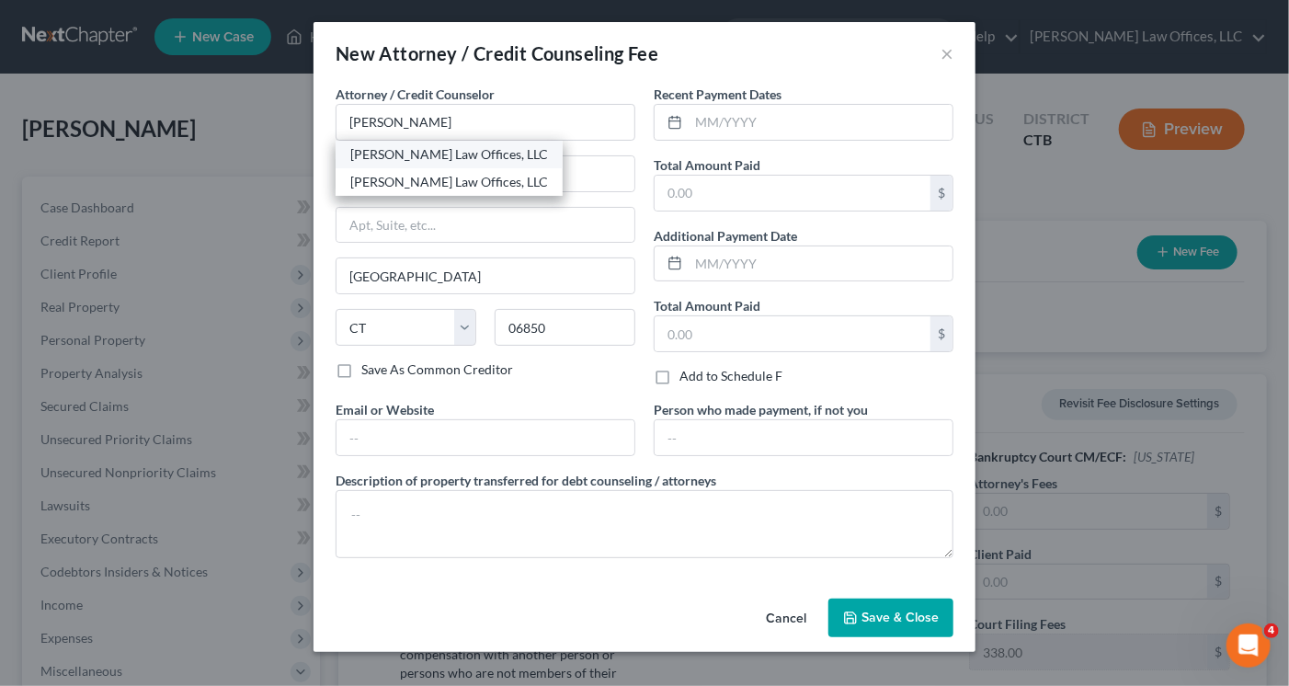
click at [462, 154] on div "[PERSON_NAME] Law Offices, LLC" at bounding box center [449, 154] width 198 height 18
type input "[PERSON_NAME] Law Offices, LLC"
type input "[STREET_ADDRESS]"
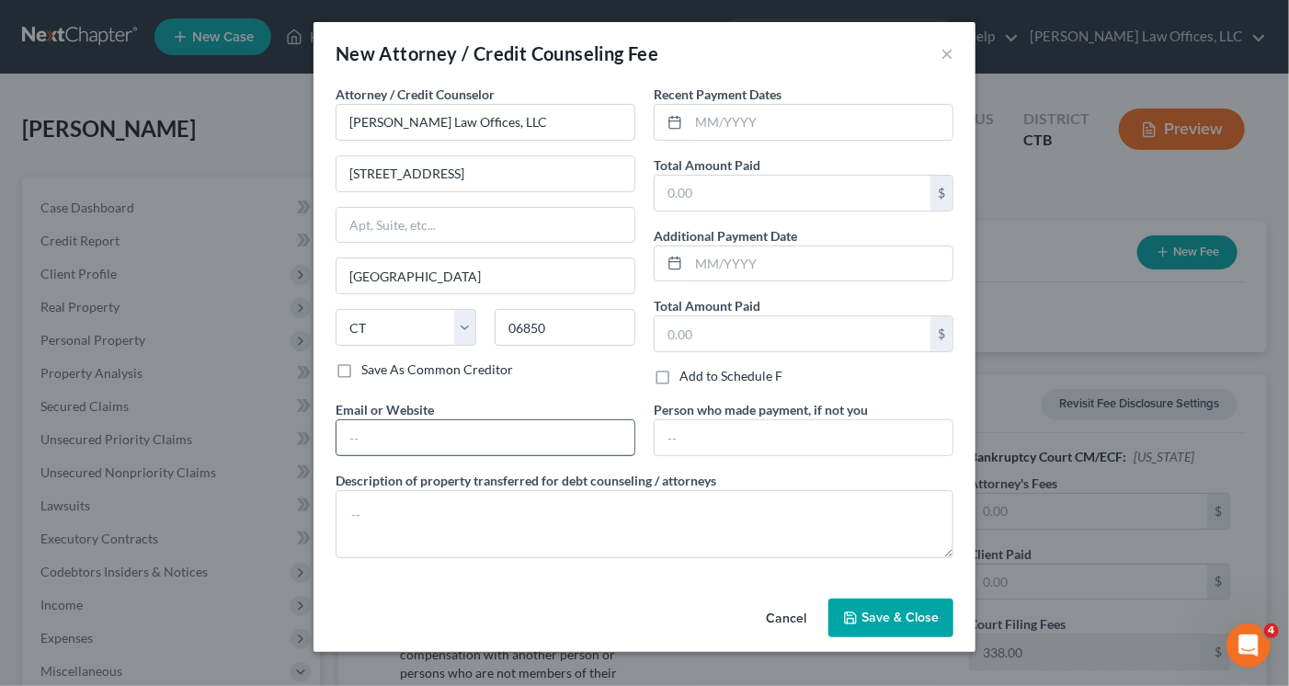
click at [419, 442] on input "text" at bounding box center [485, 437] width 298 height 35
type input "[PERSON_NAME][EMAIL_ADDRESS][DOMAIN_NAME]"
click at [710, 126] on input "text" at bounding box center [821, 122] width 264 height 35
type input "[DATE]"
click at [724, 196] on input "text" at bounding box center [793, 193] width 276 height 35
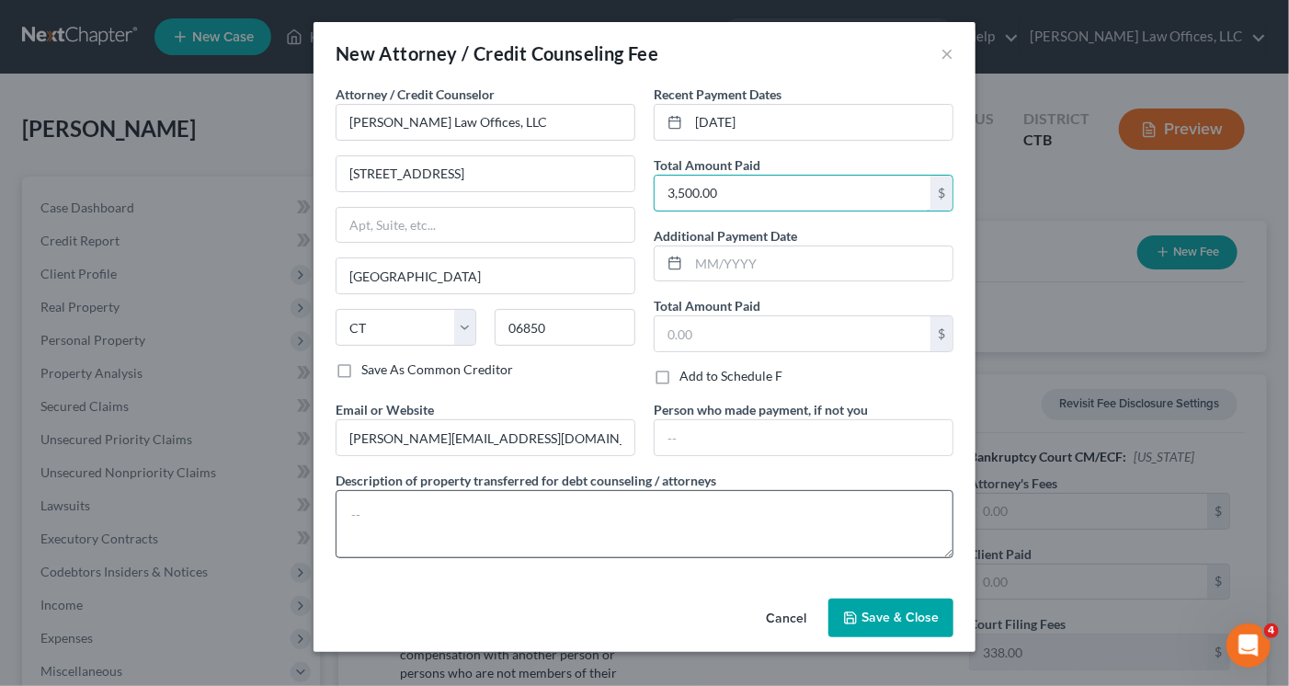
type input "3,500.00"
click at [539, 517] on textarea at bounding box center [645, 524] width 618 height 68
type textarea "Chapter 7 Petition"
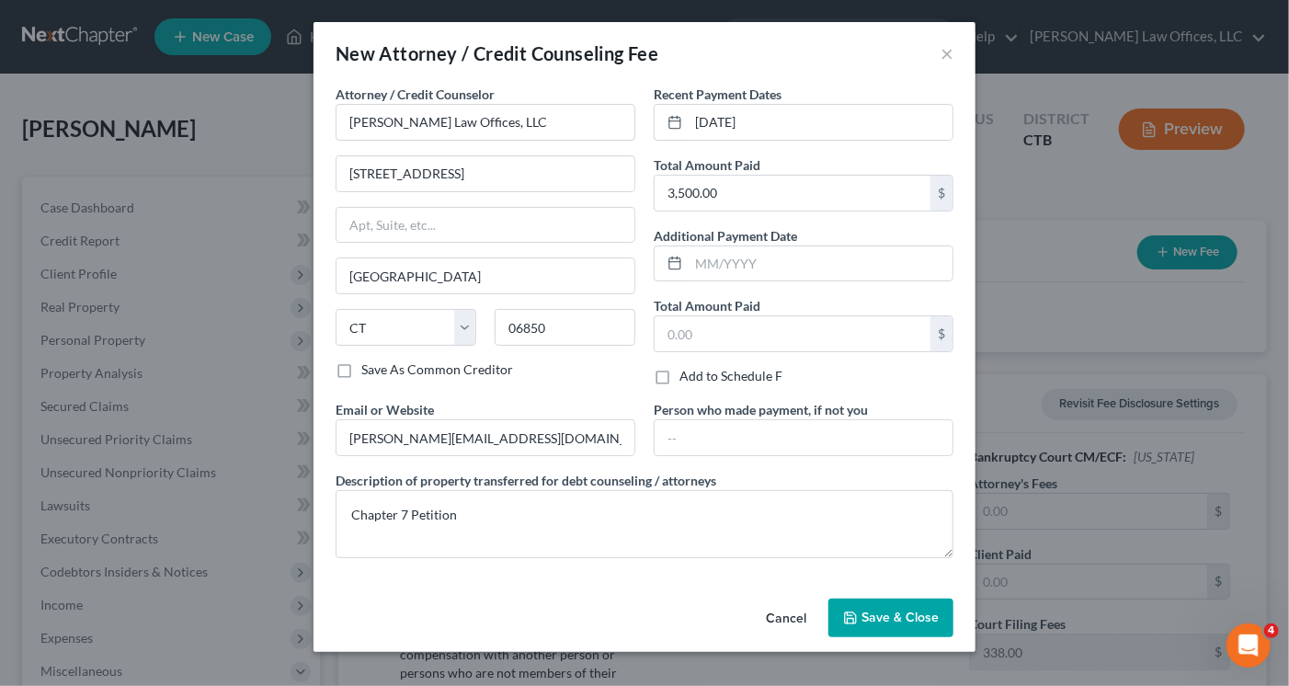
click at [884, 604] on button "Save & Close" at bounding box center [890, 617] width 125 height 39
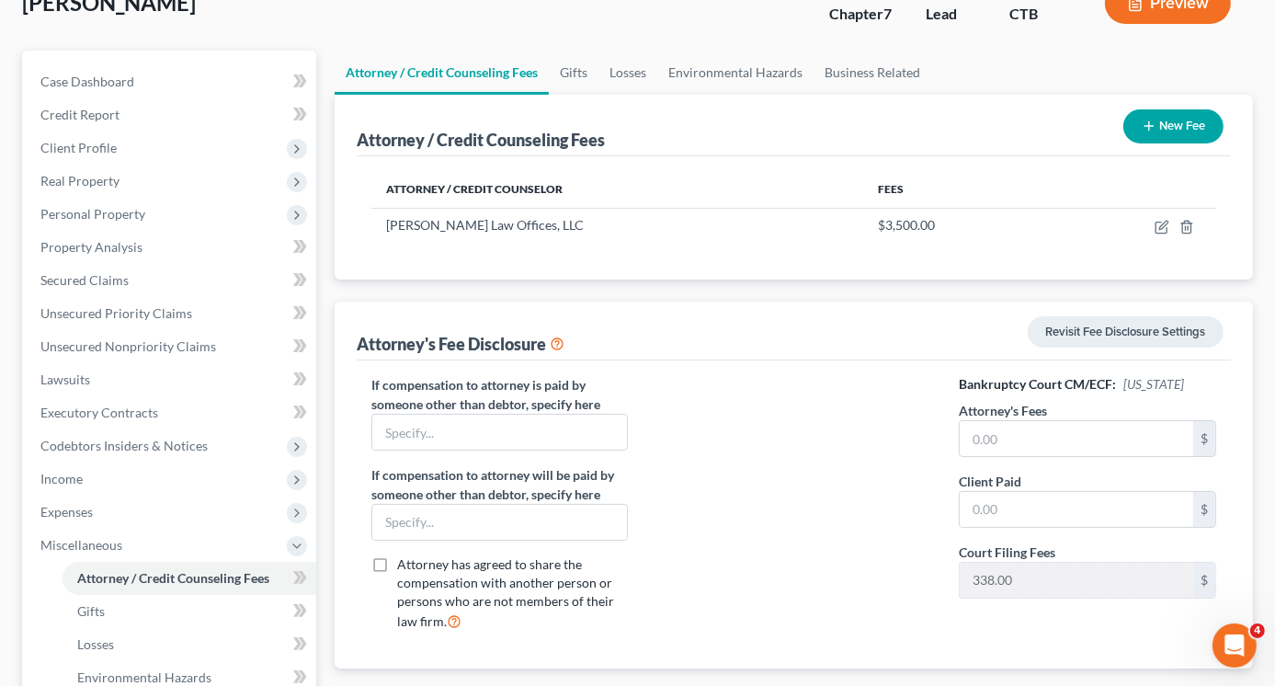
scroll to position [276, 0]
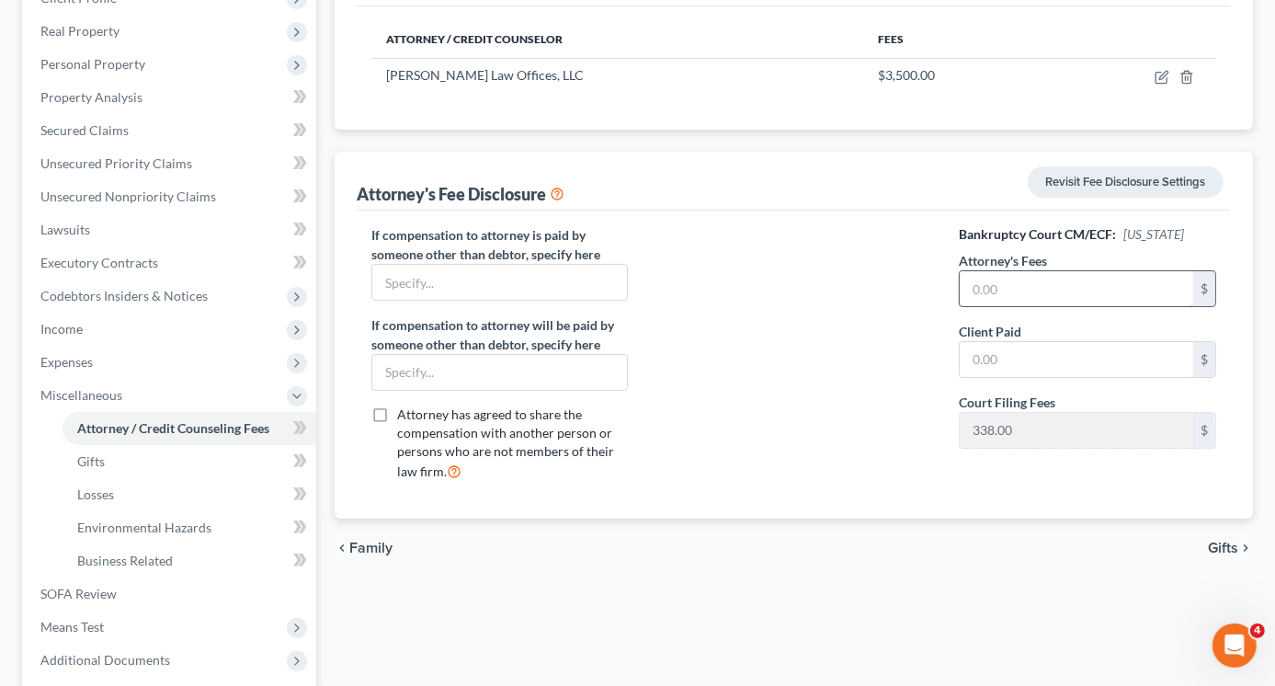
click at [1000, 286] on input "text" at bounding box center [1077, 288] width 234 height 35
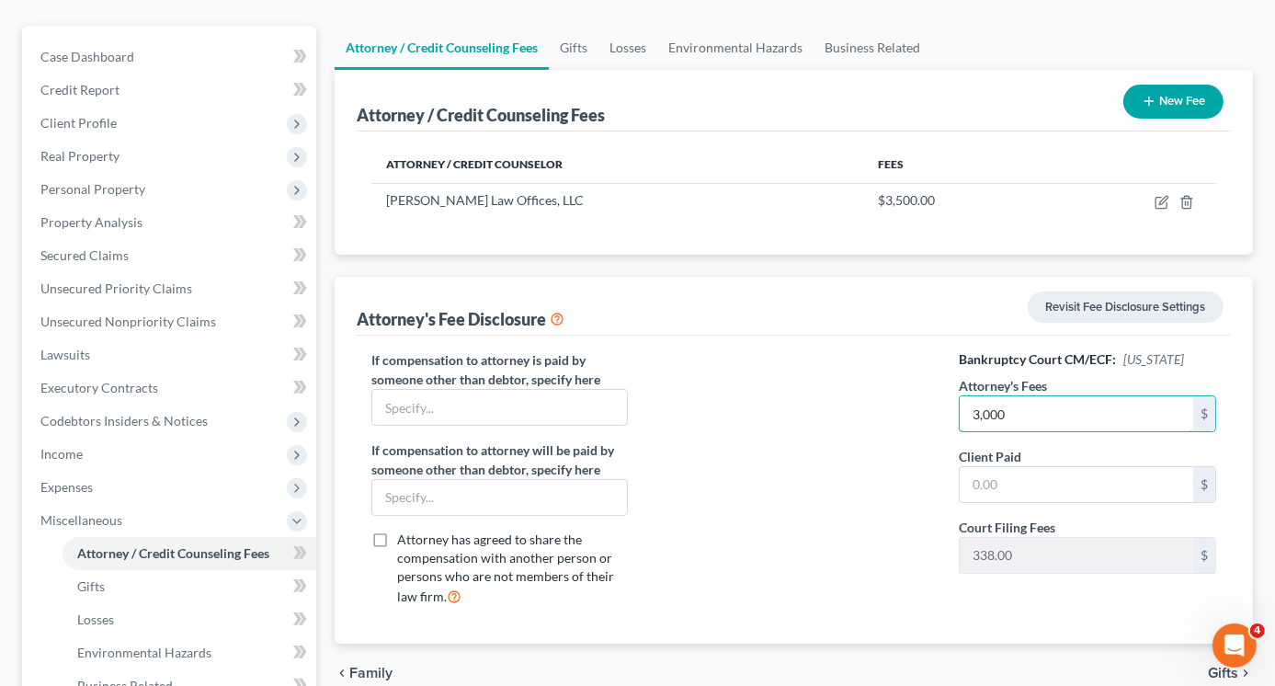
scroll to position [0, 0]
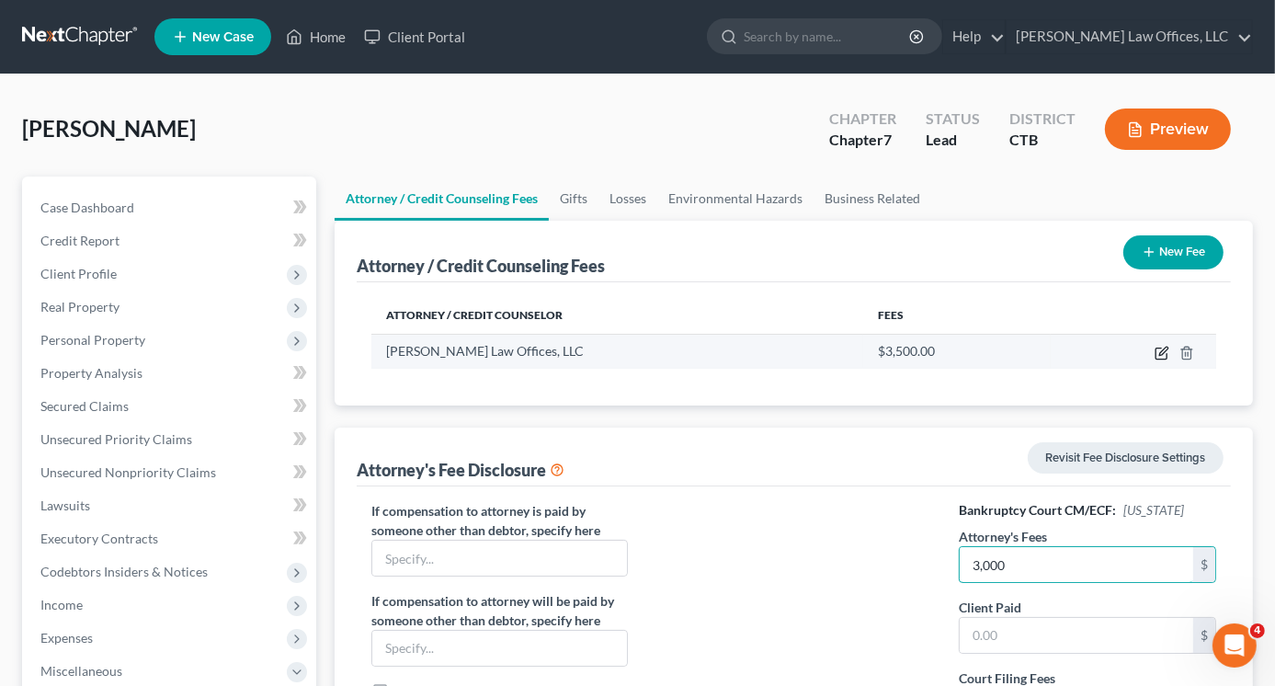
type input "3,000"
click at [1163, 354] on icon "button" at bounding box center [1162, 353] width 15 height 15
select select "6"
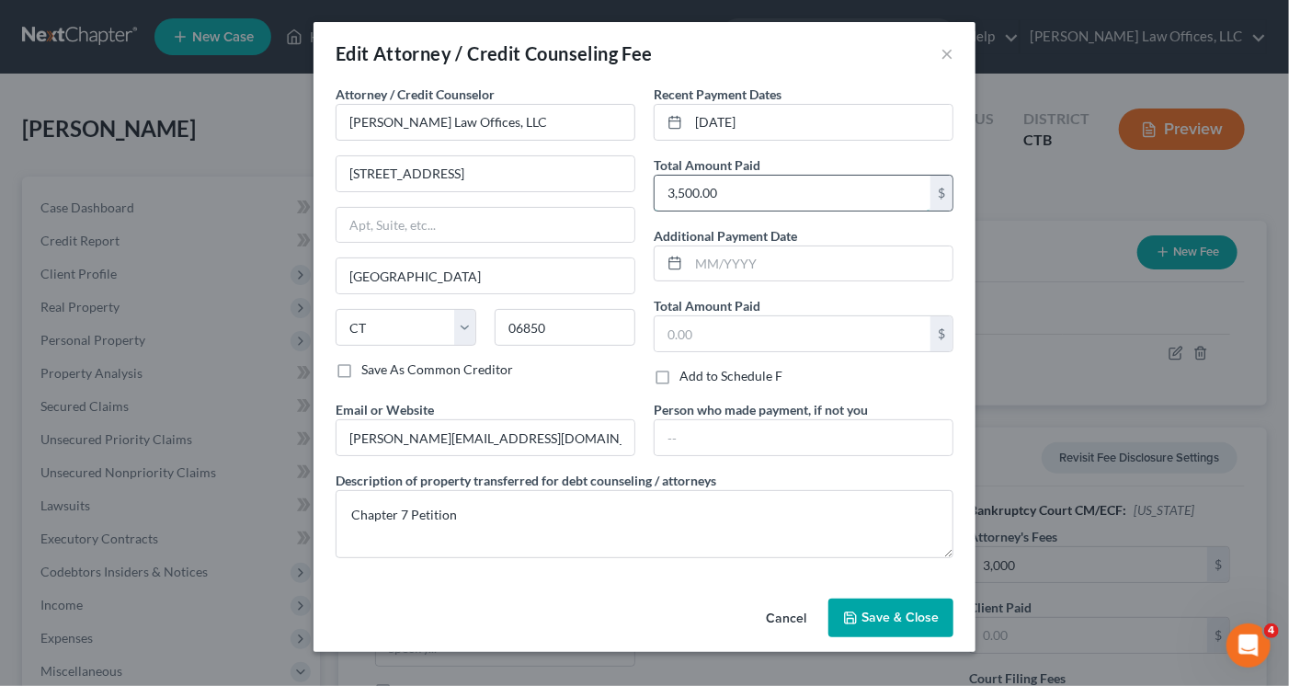
click at [686, 193] on input "3,500.00" at bounding box center [793, 193] width 276 height 35
click at [686, 193] on input "300.00" at bounding box center [793, 193] width 276 height 35
type input "3,000.00"
click at [894, 611] on span "Save & Close" at bounding box center [899, 618] width 77 height 16
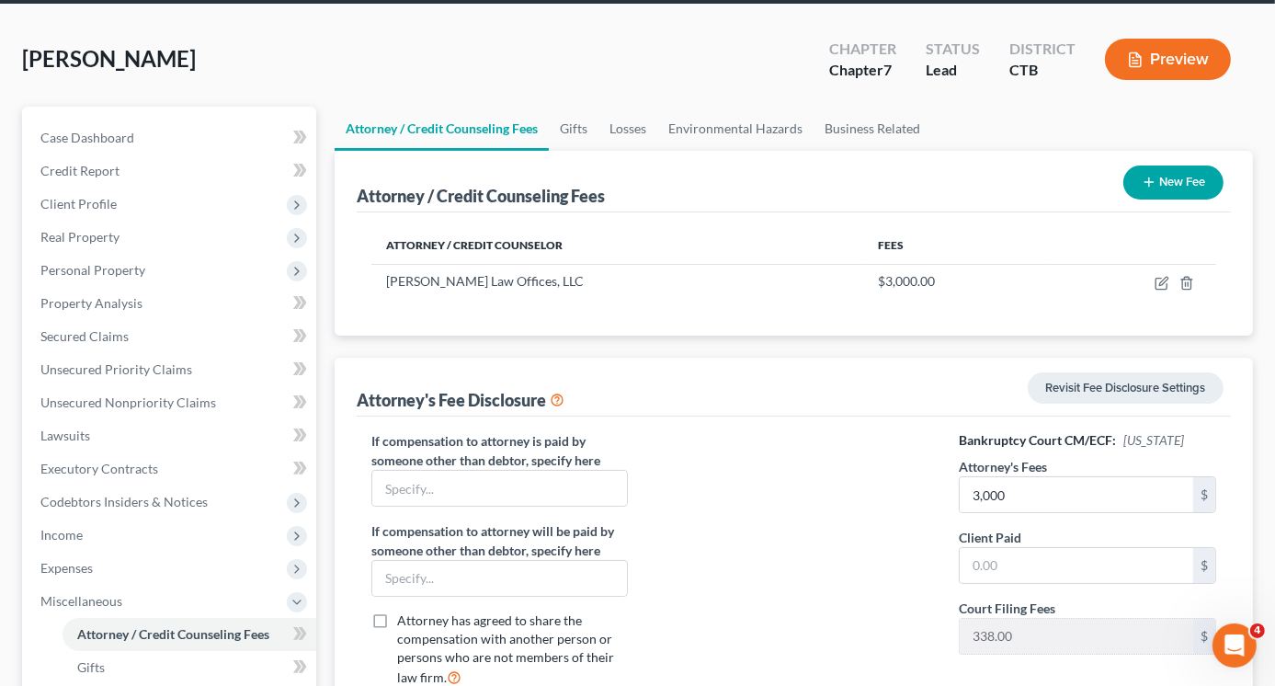
scroll to position [276, 0]
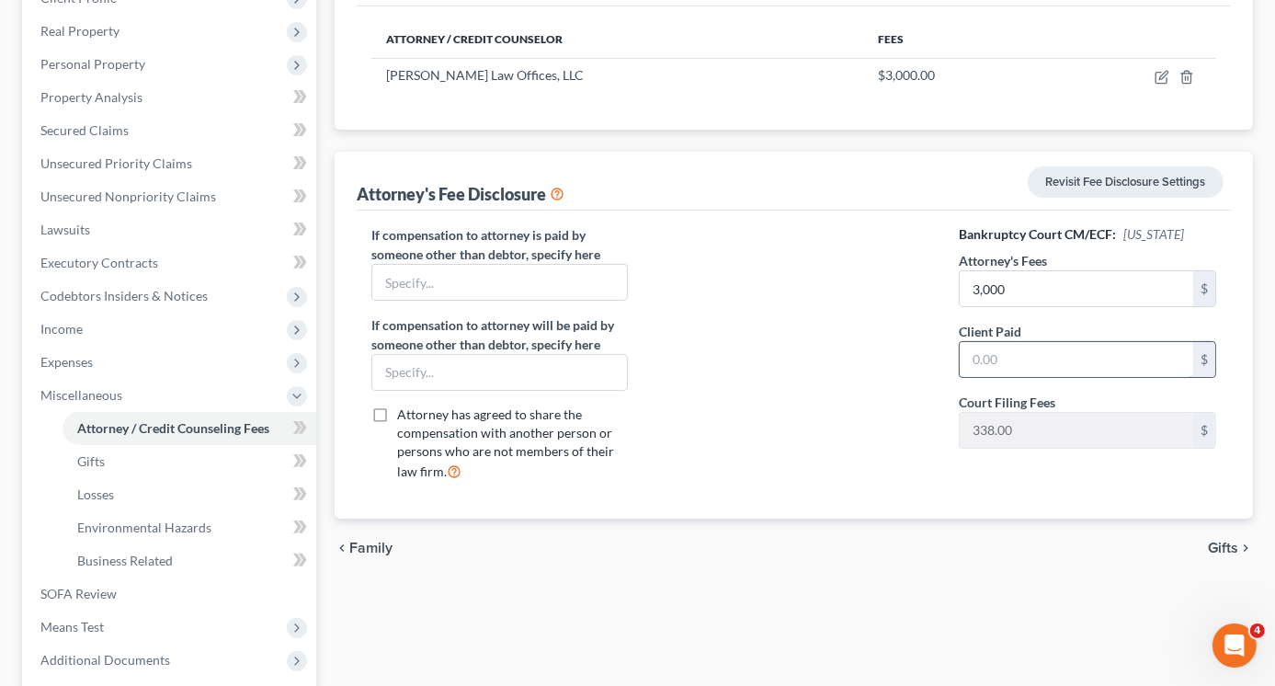
click at [1012, 350] on input "text" at bounding box center [1077, 359] width 234 height 35
type input "3,000"
click at [94, 459] on span "Gifts" at bounding box center [91, 461] width 28 height 16
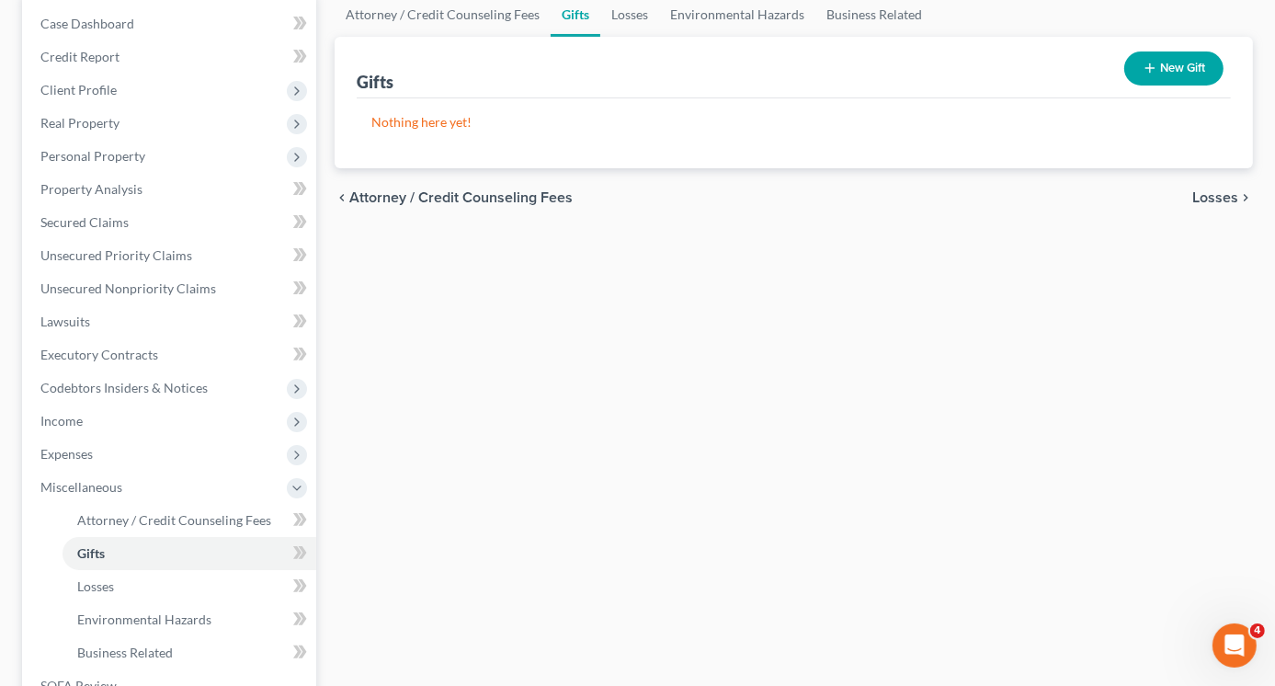
scroll to position [276, 0]
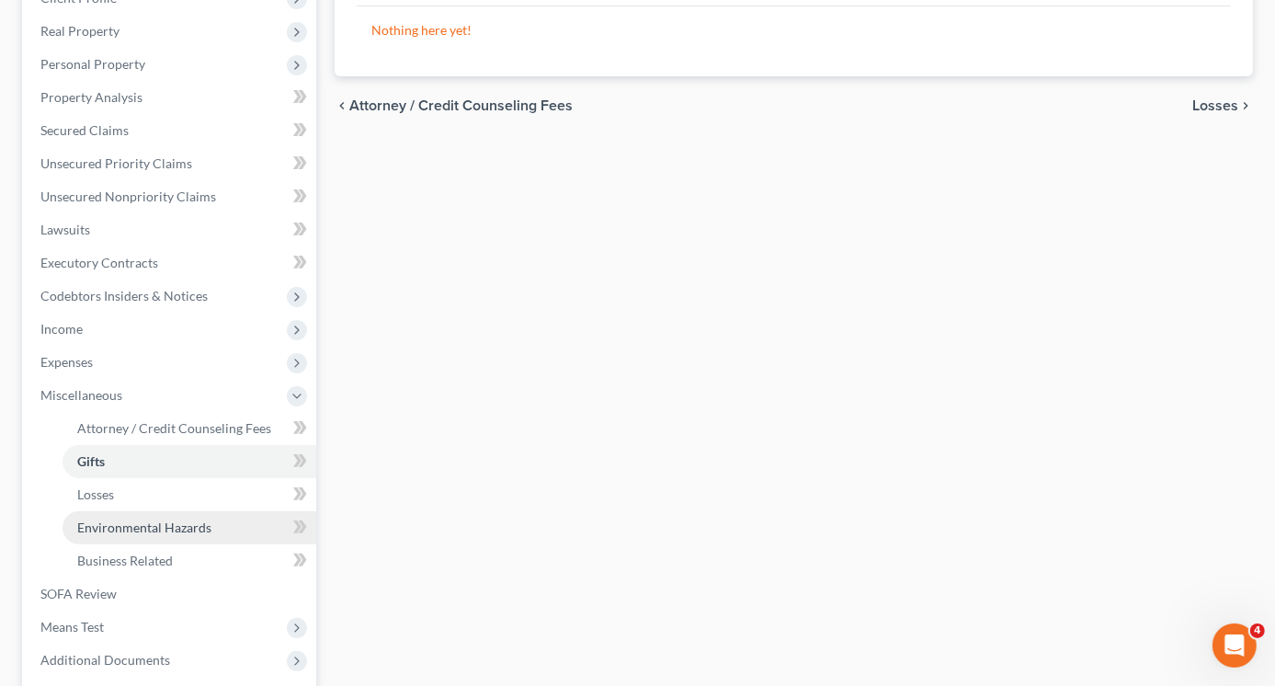
click at [140, 521] on span "Environmental Hazards" at bounding box center [144, 527] width 134 height 16
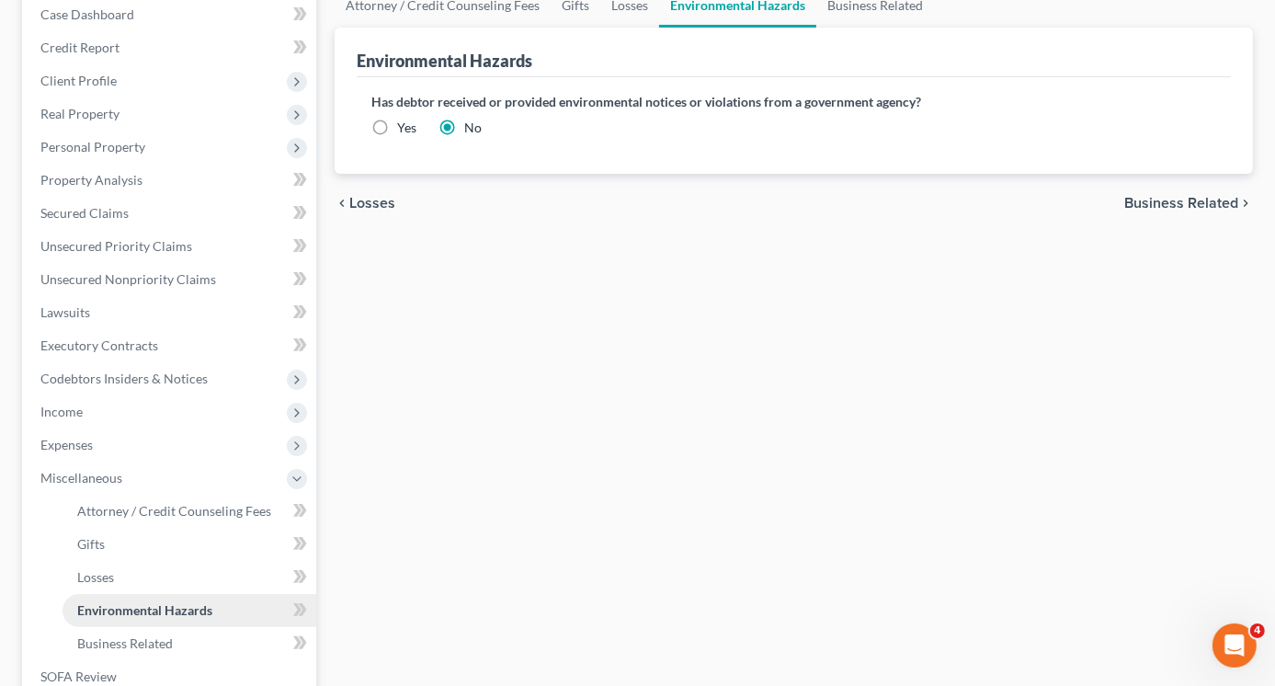
scroll to position [276, 0]
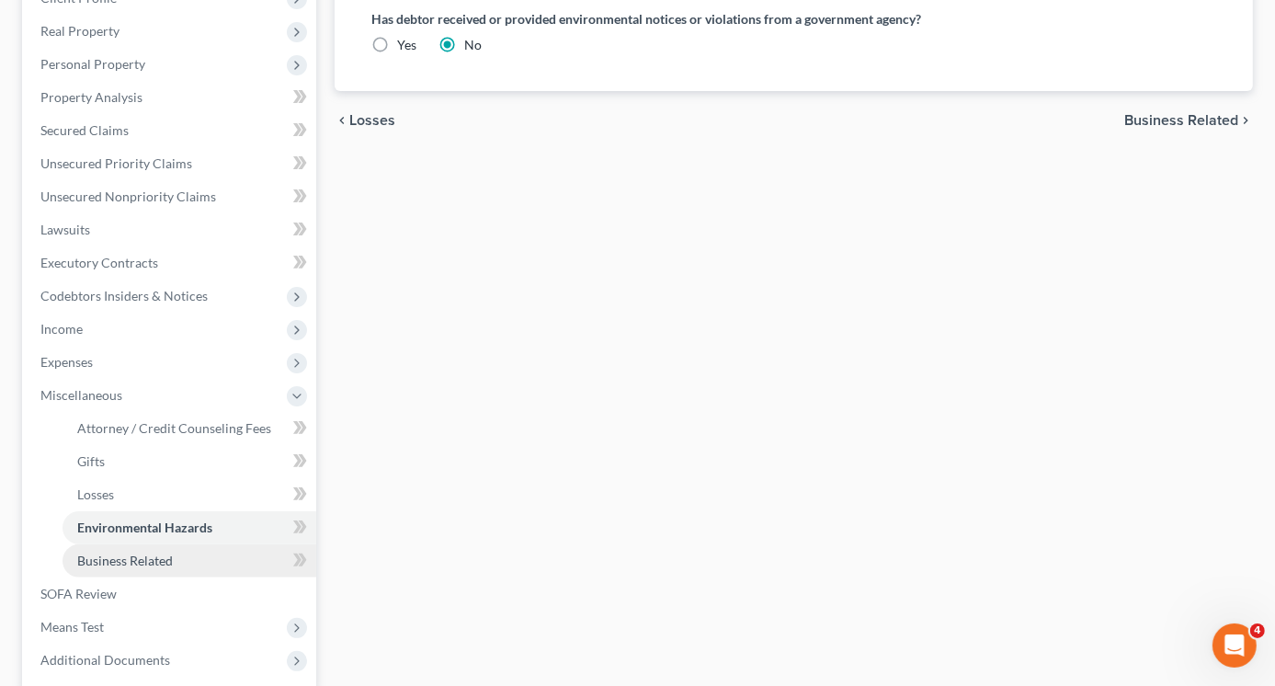
click at [126, 562] on span "Business Related" at bounding box center [125, 561] width 96 height 16
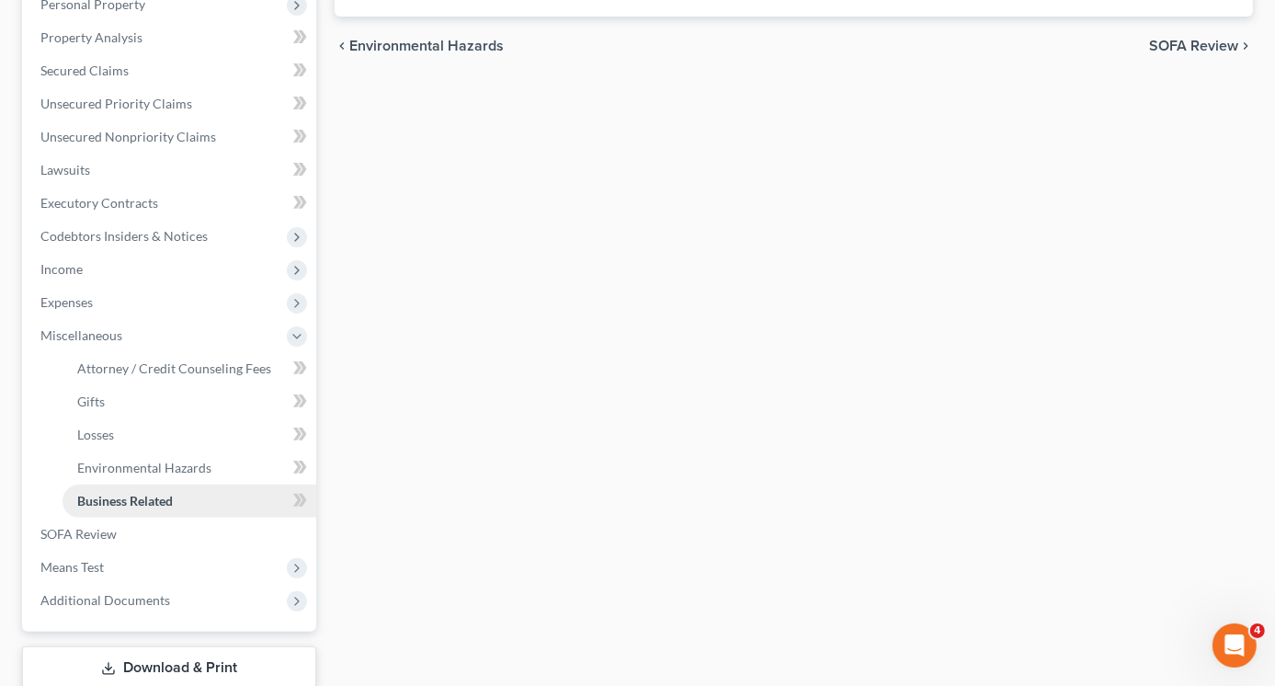
scroll to position [368, 0]
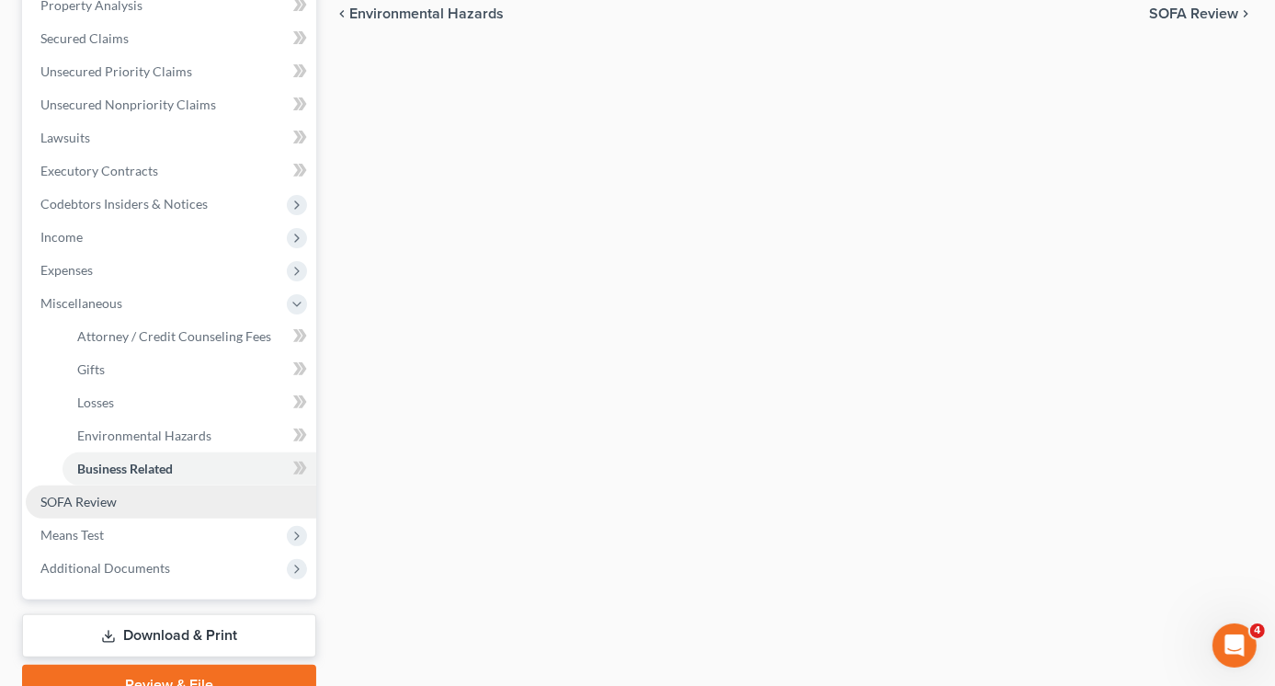
click at [92, 503] on span "SOFA Review" at bounding box center [78, 502] width 76 height 16
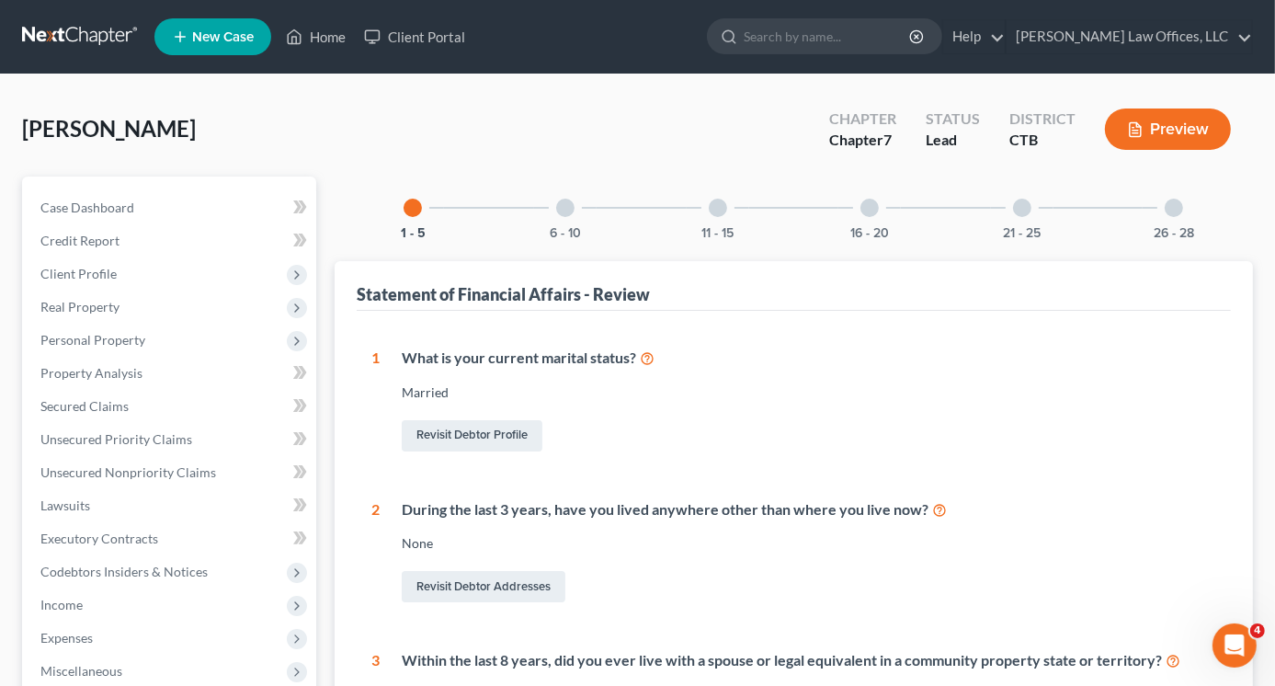
click at [567, 205] on div at bounding box center [565, 208] width 18 height 18
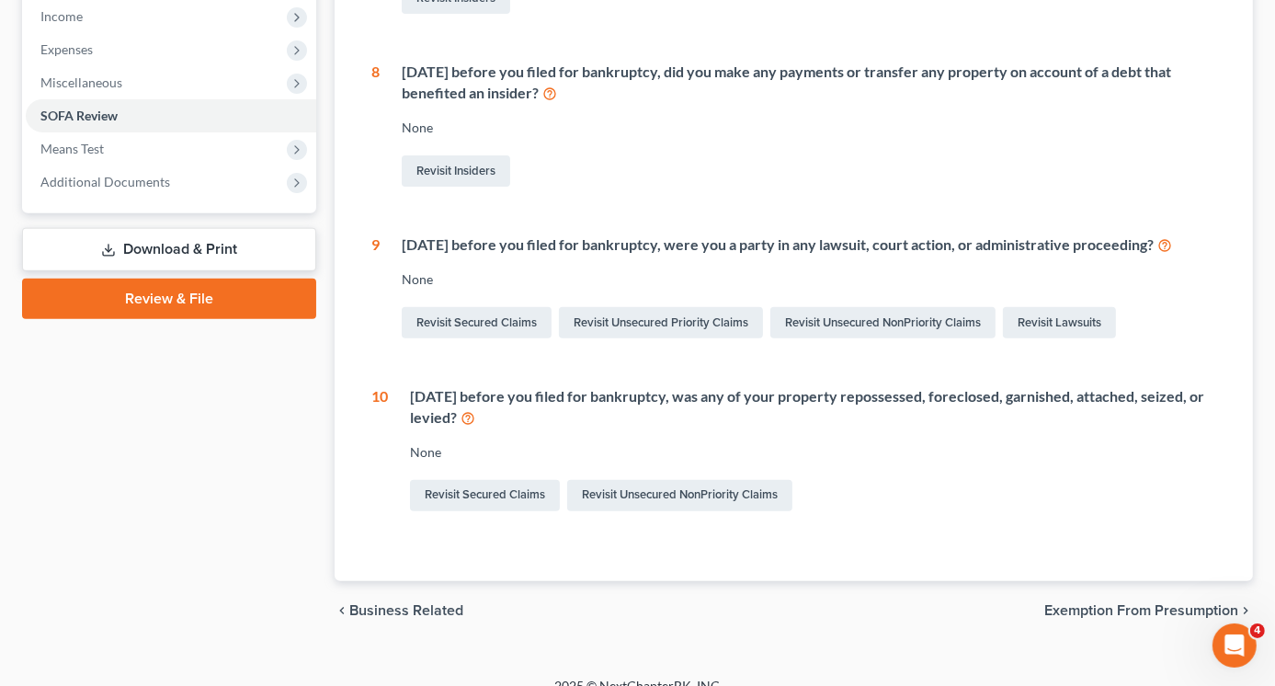
scroll to position [610, 0]
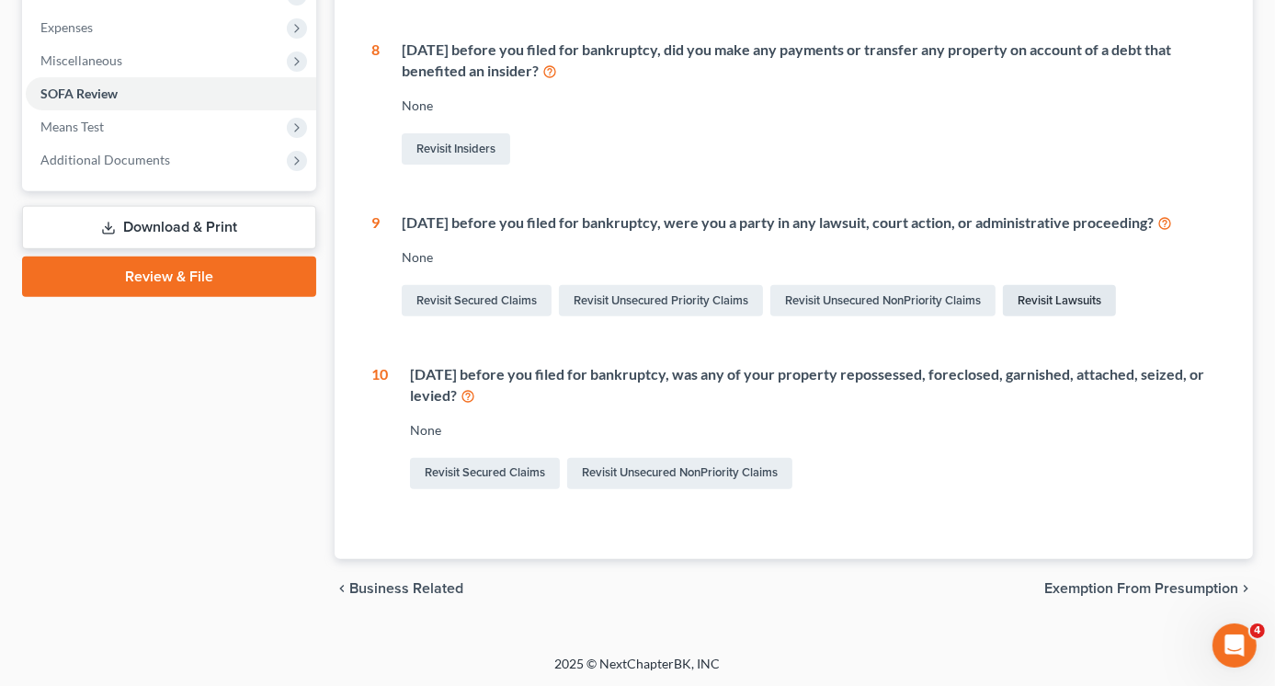
click at [1057, 304] on link "Revisit Lawsuits" at bounding box center [1059, 300] width 113 height 31
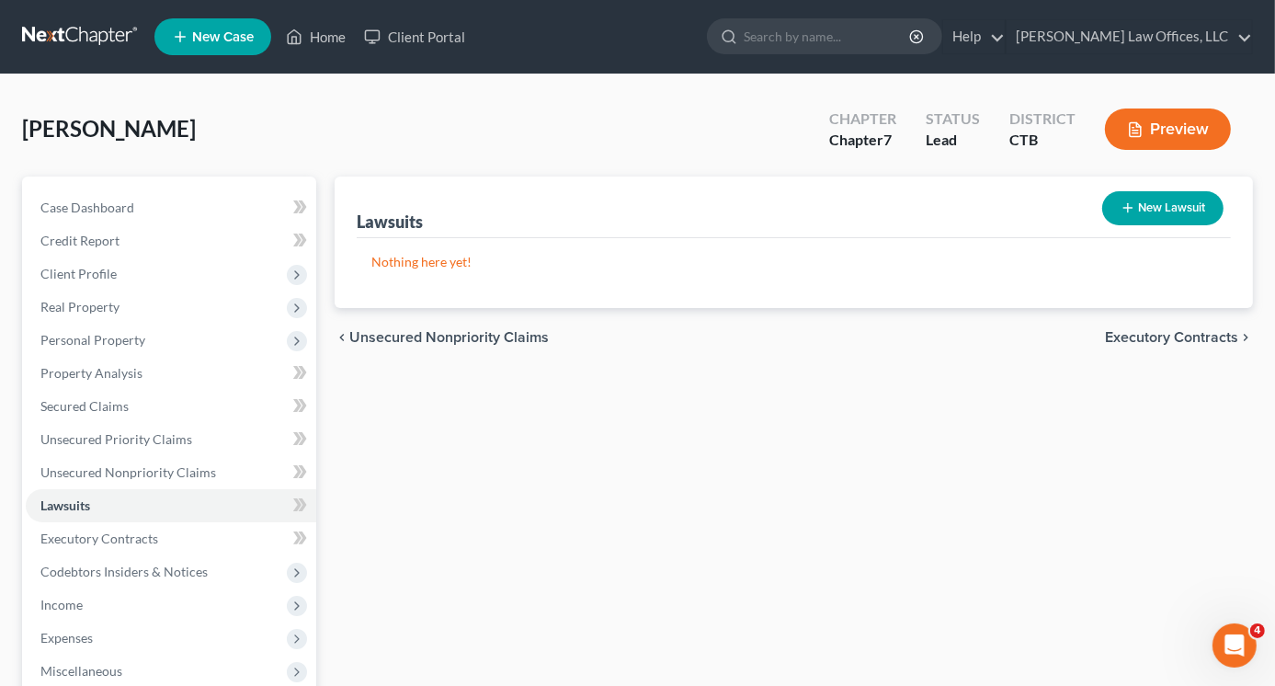
click at [1153, 203] on button "New Lawsuit" at bounding box center [1162, 208] width 121 height 34
select select "0"
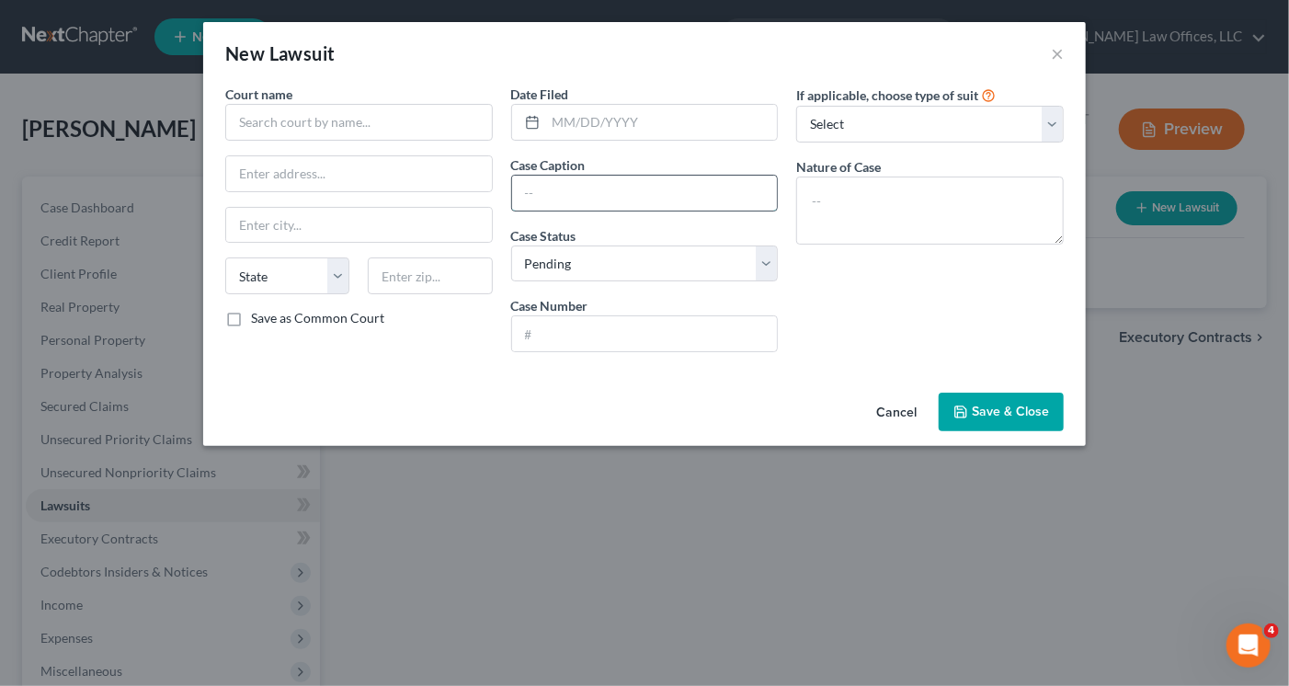
click at [537, 188] on input "text" at bounding box center [645, 193] width 266 height 35
paste input "AMERICAN EXPRESS NATIONAL BANK v. [PERSON_NAME], AKA [PERSON_NAME]"
type input "AMERICAN EXPRESS NATIONAL BANK v. [PERSON_NAME], AKA [PERSON_NAME]"
click at [257, 126] on input "text" at bounding box center [359, 122] width 268 height 37
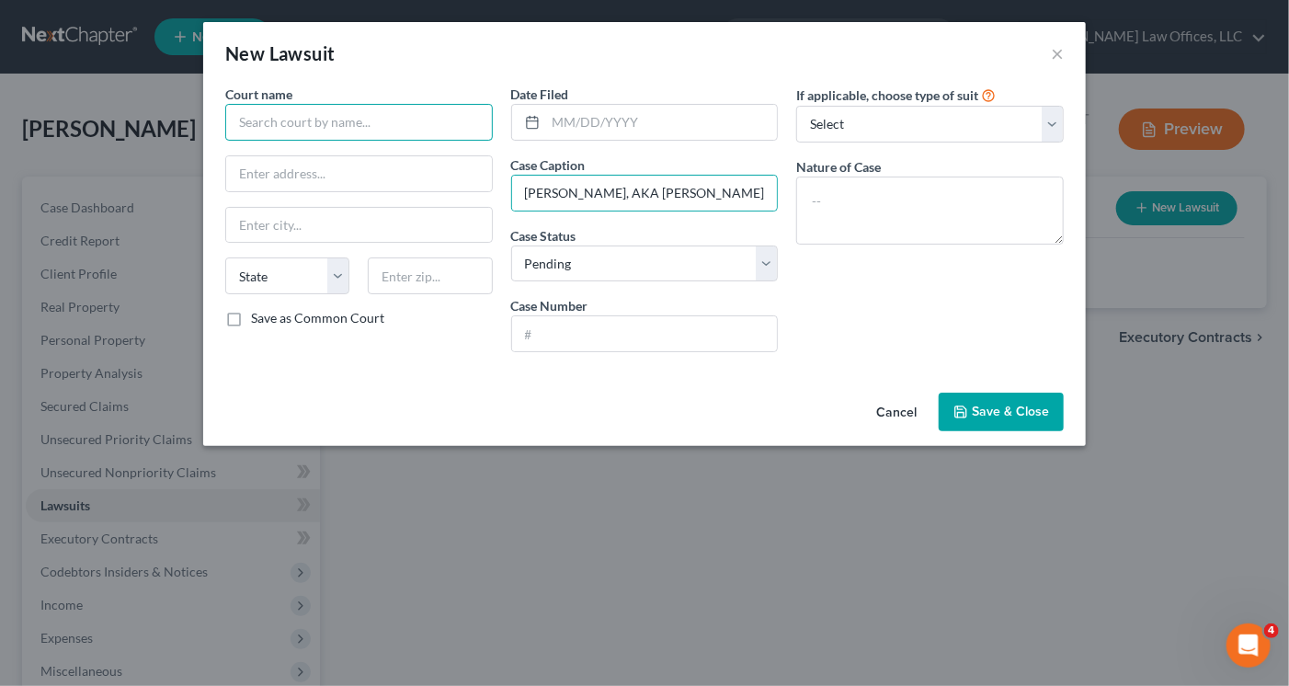
click at [257, 126] on input "text" at bounding box center [359, 122] width 268 height 37
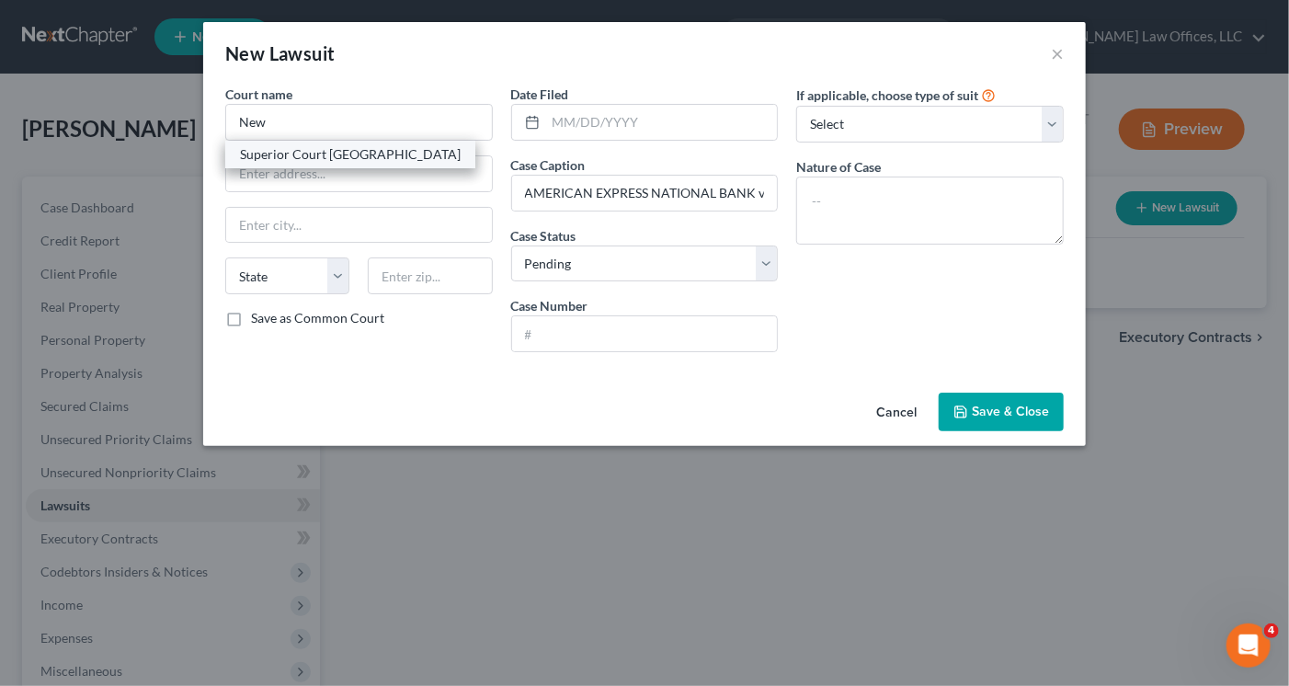
click at [263, 148] on div "Superior Court [GEOGRAPHIC_DATA]" at bounding box center [350, 154] width 221 height 18
type input "Superior Court [GEOGRAPHIC_DATA]"
type input "[STREET_ADDRESS]"
type input "[GEOGRAPHIC_DATA]"
select select "6"
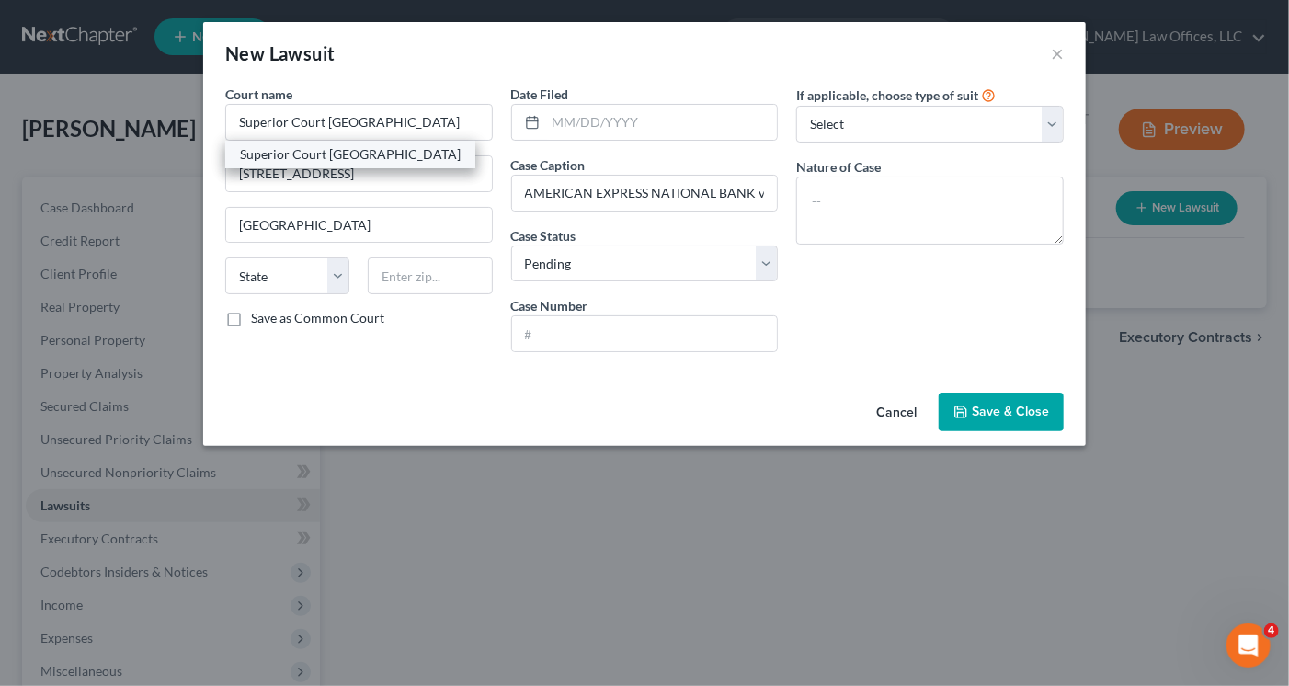
type input "06510"
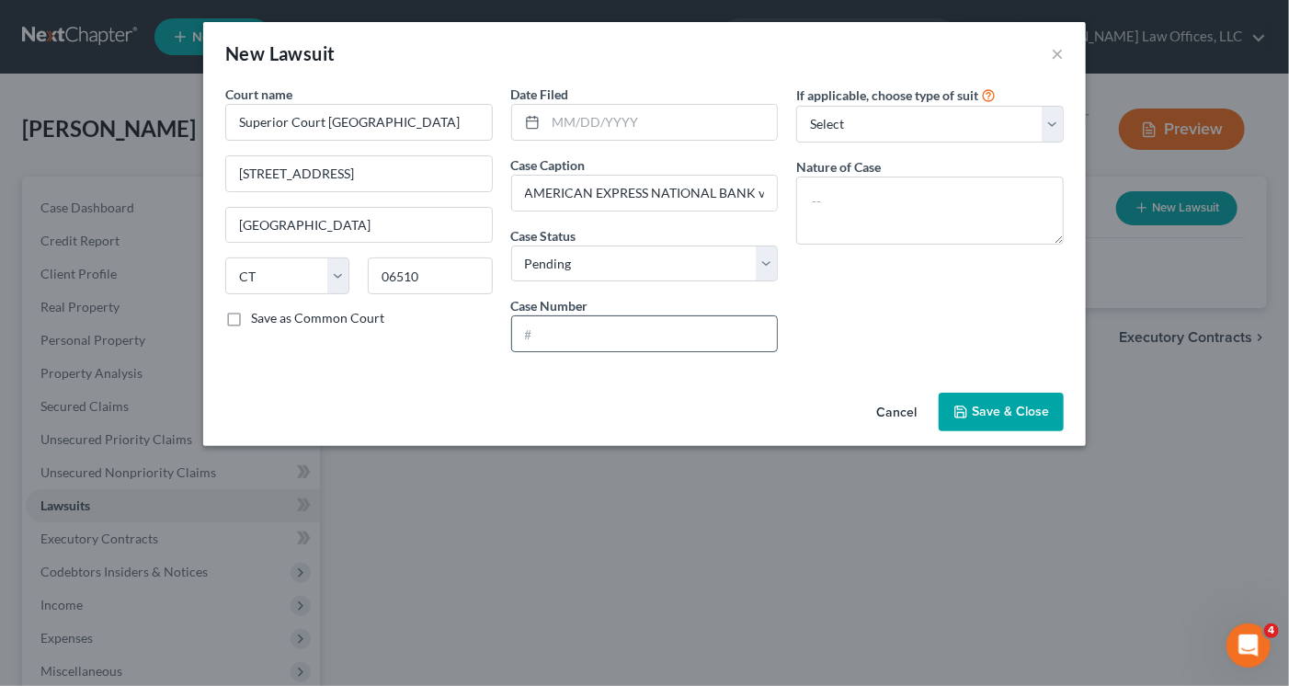
click at [537, 333] on input "text" at bounding box center [645, 333] width 266 height 35
paste input "NNH-CV-25-6159137-S"
type input "NNH-CV-25-6159137-S"
click at [871, 119] on select "Select Repossession Garnishment Foreclosure Attached, Seized, Or Levied Other" at bounding box center [930, 124] width 268 height 37
select select "4"
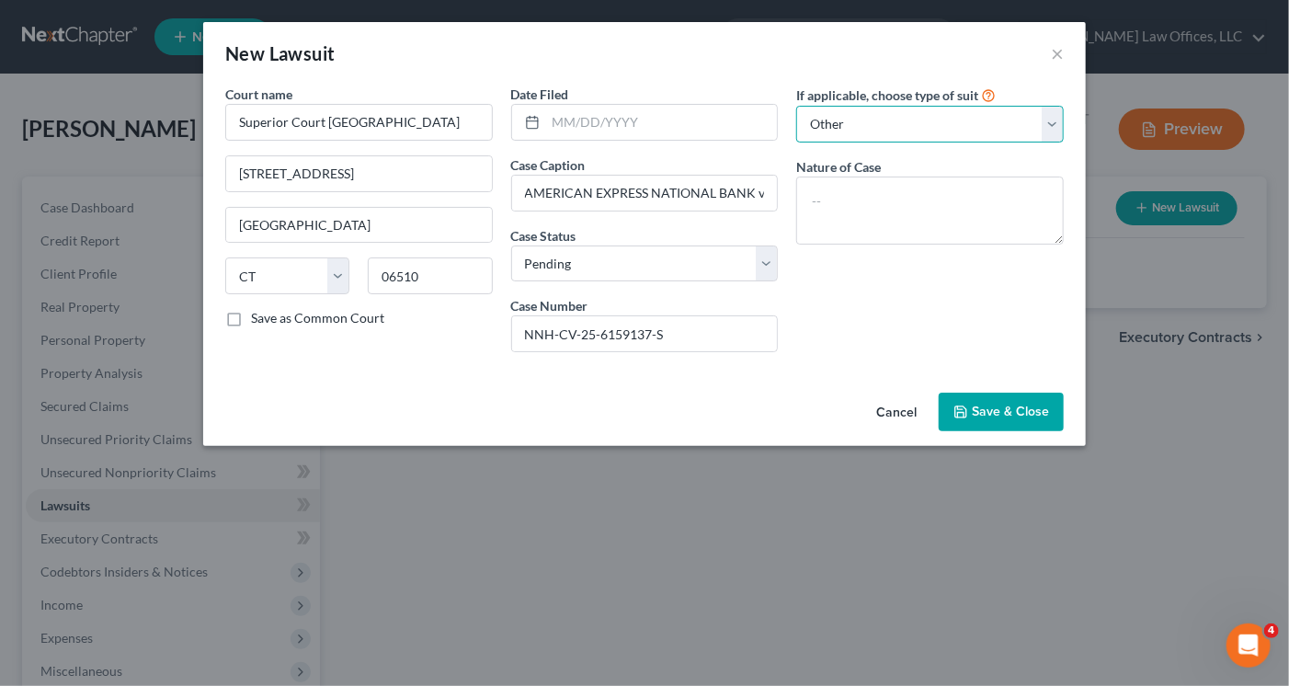
click at [796, 106] on select "Select Repossession Garnishment Foreclosure Attached, Seized, Or Levied Other" at bounding box center [930, 124] width 268 height 37
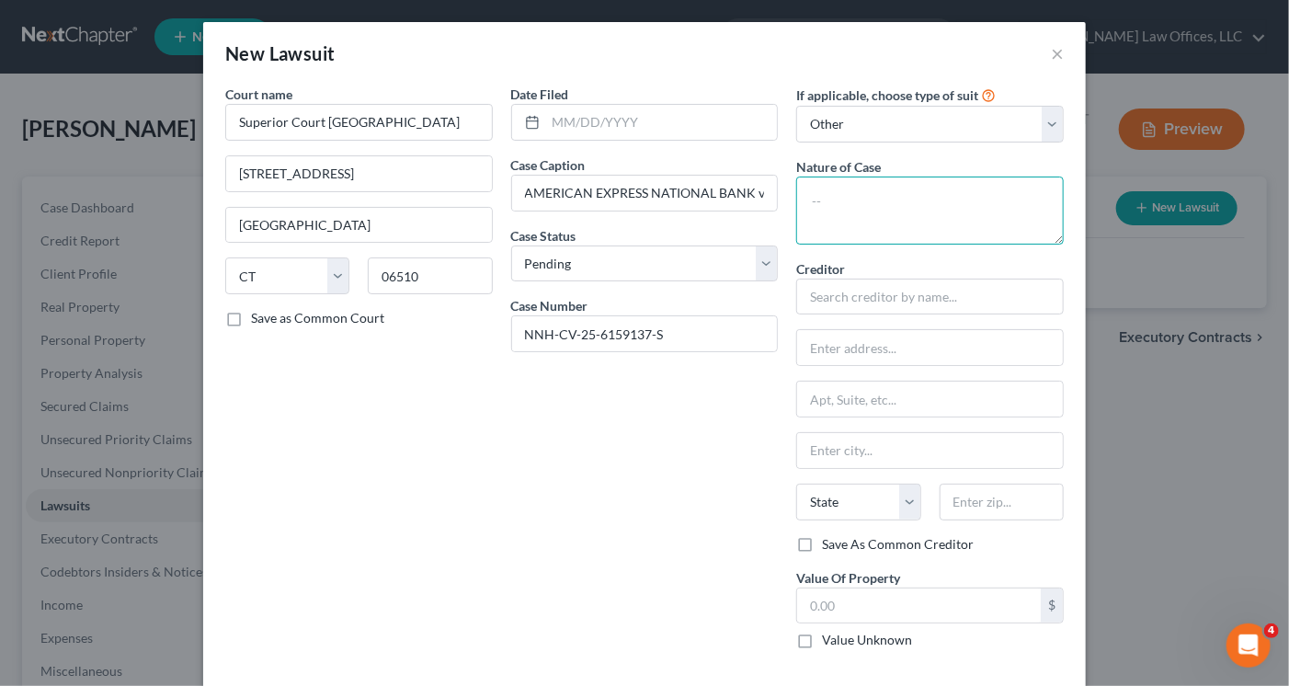
click at [849, 194] on textarea at bounding box center [930, 211] width 268 height 68
type textarea "Collection"
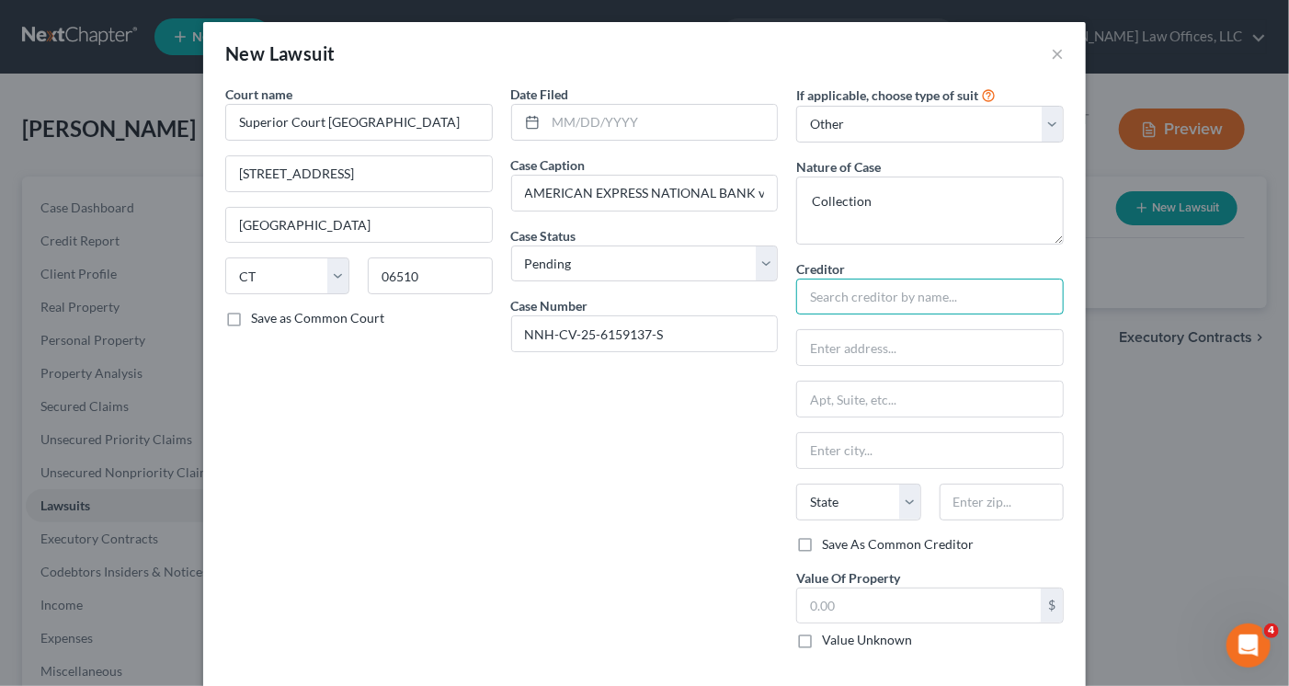
click at [865, 295] on input "text" at bounding box center [930, 297] width 268 height 37
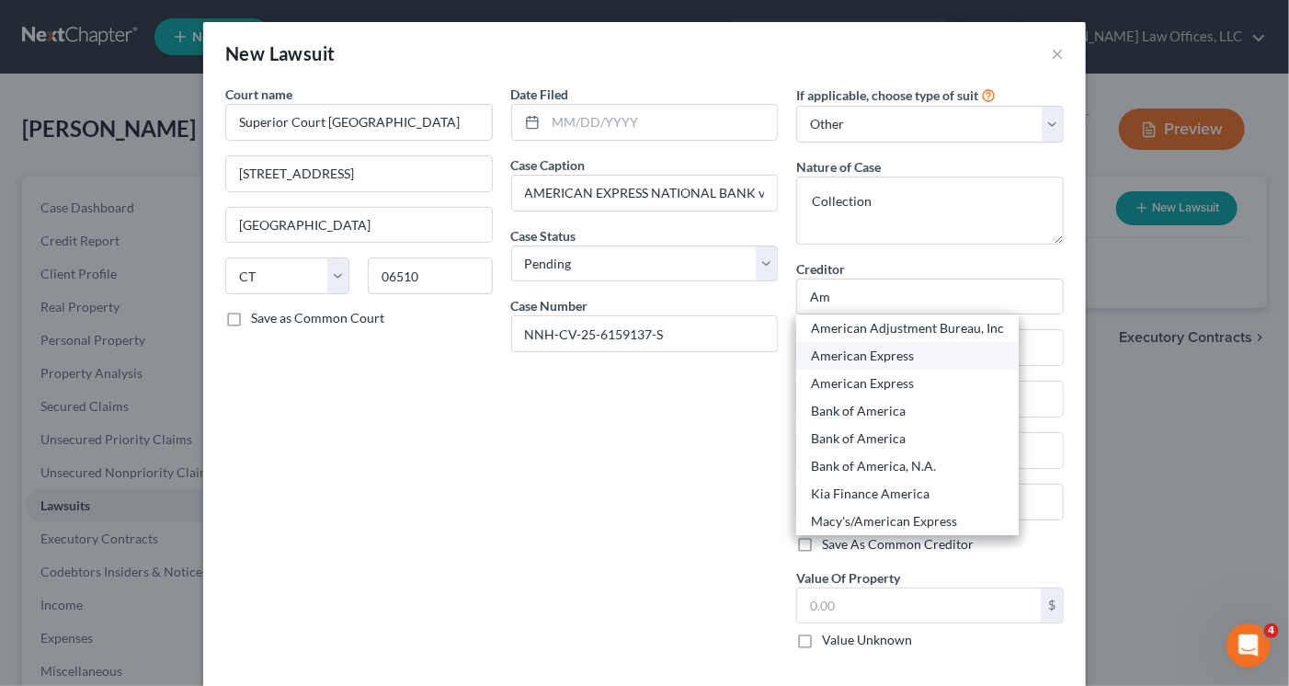
click at [862, 357] on div "American Express" at bounding box center [907, 356] width 193 height 18
type input "American Express"
type input "Attn Col Agt"
type input "PO Box 981537"
type input "[GEOGRAPHIC_DATA]"
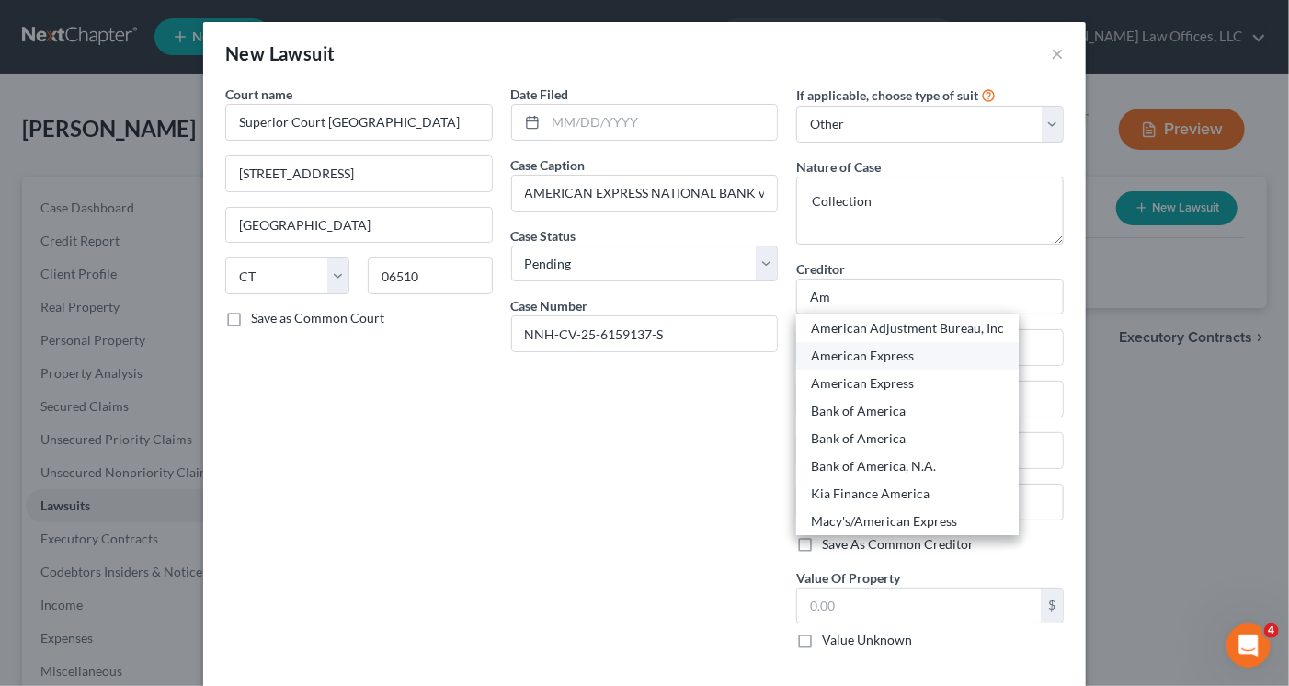
select select "45"
type input "79998"
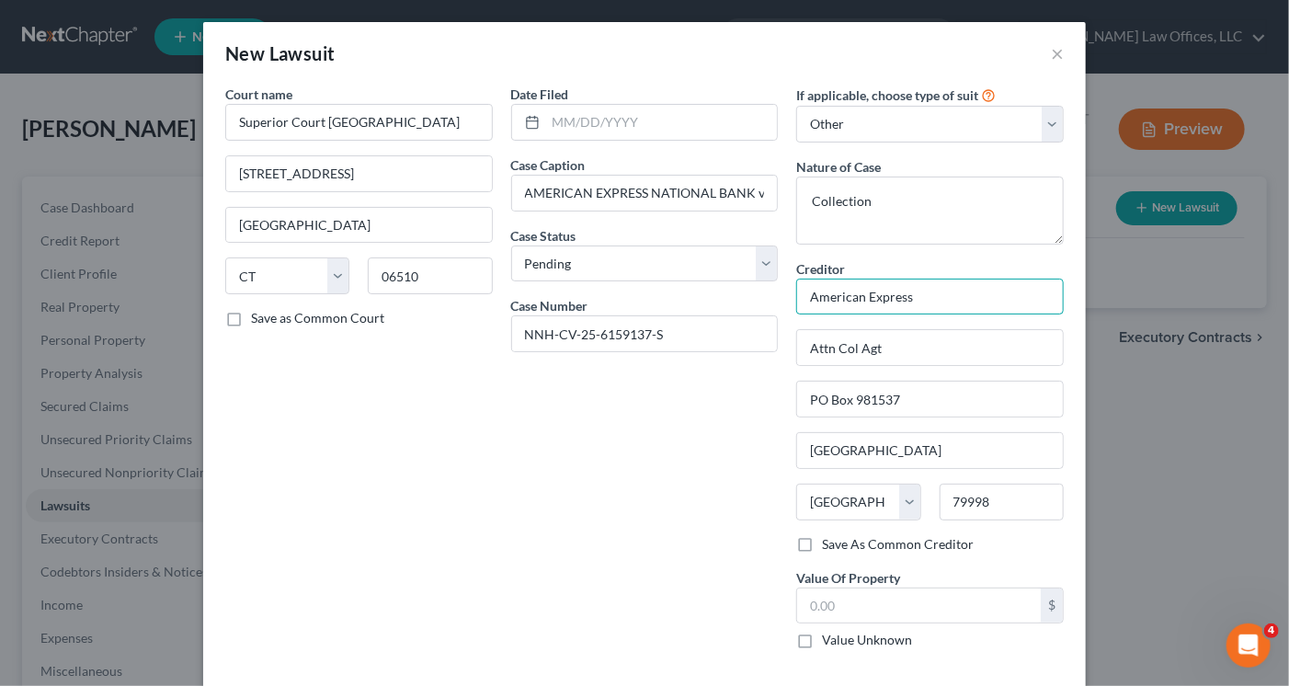
click at [914, 301] on input "American Express" at bounding box center [930, 297] width 268 height 37
type input "A"
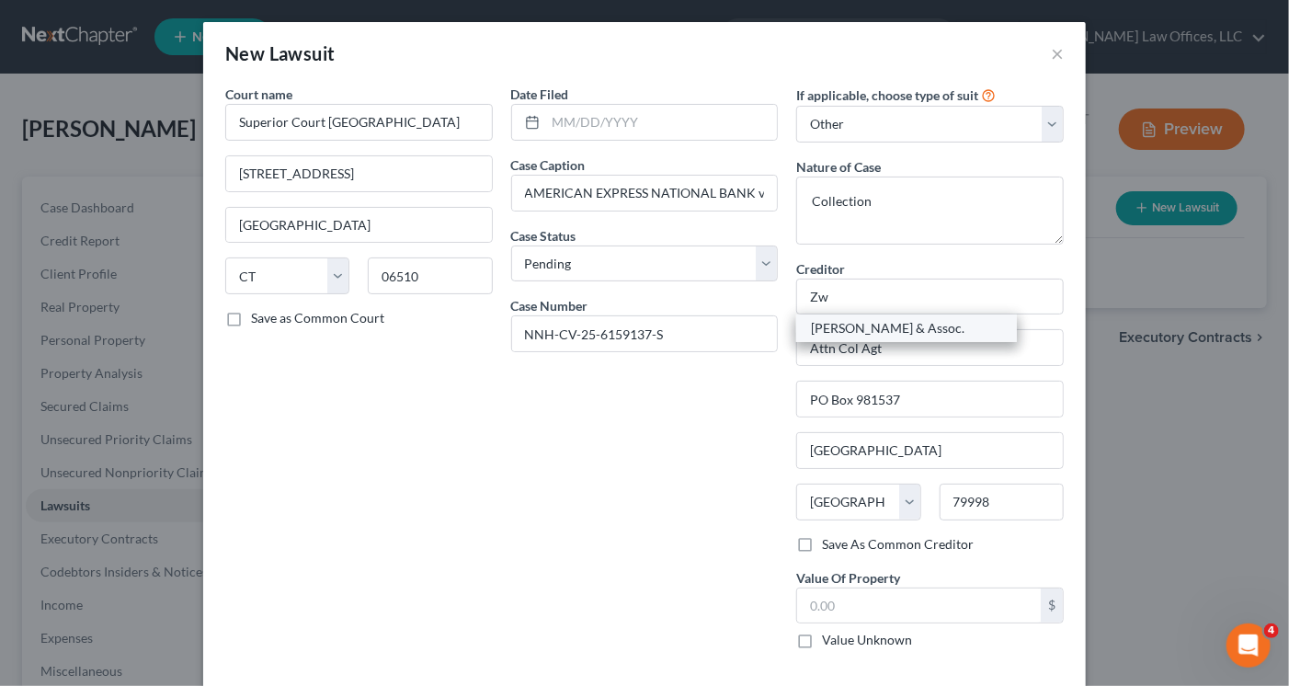
click at [890, 334] on div "[PERSON_NAME] & Assoc." at bounding box center [906, 328] width 191 height 18
type input "[PERSON_NAME] & Assoc."
type input "[STREET_ADDRESS]"
type input "# 207"
type input "Enfield"
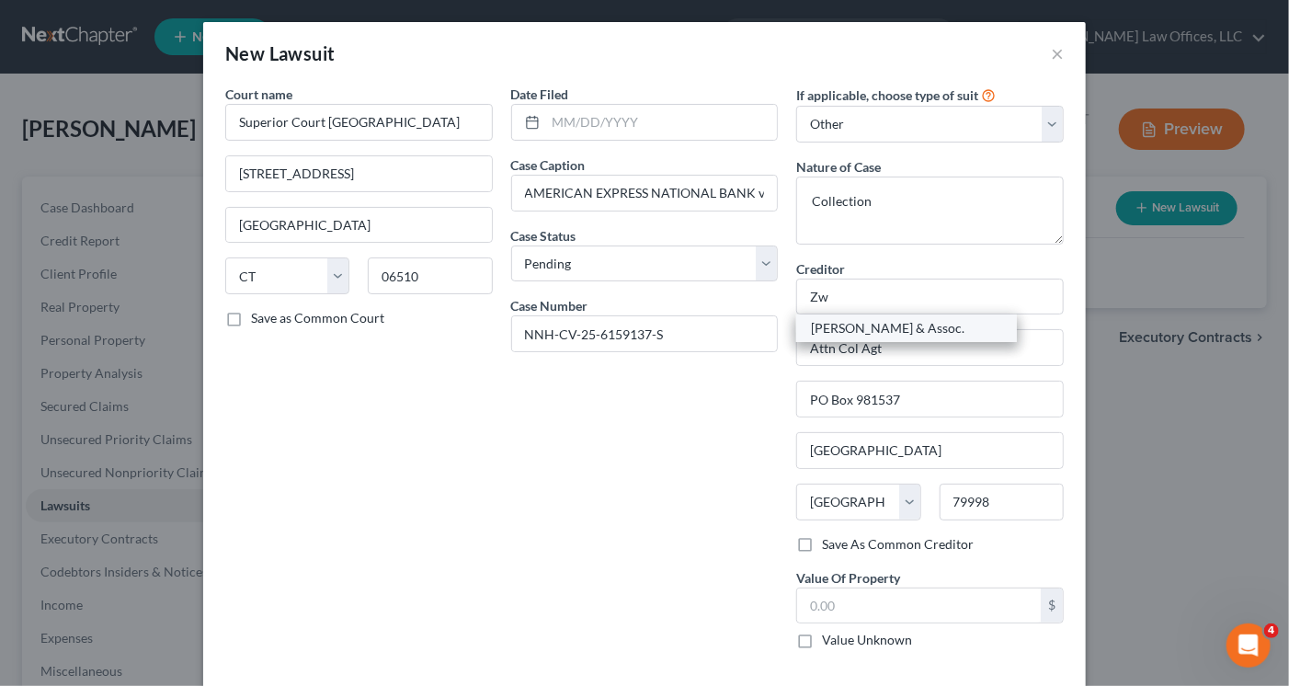
select select "6"
type input "06082"
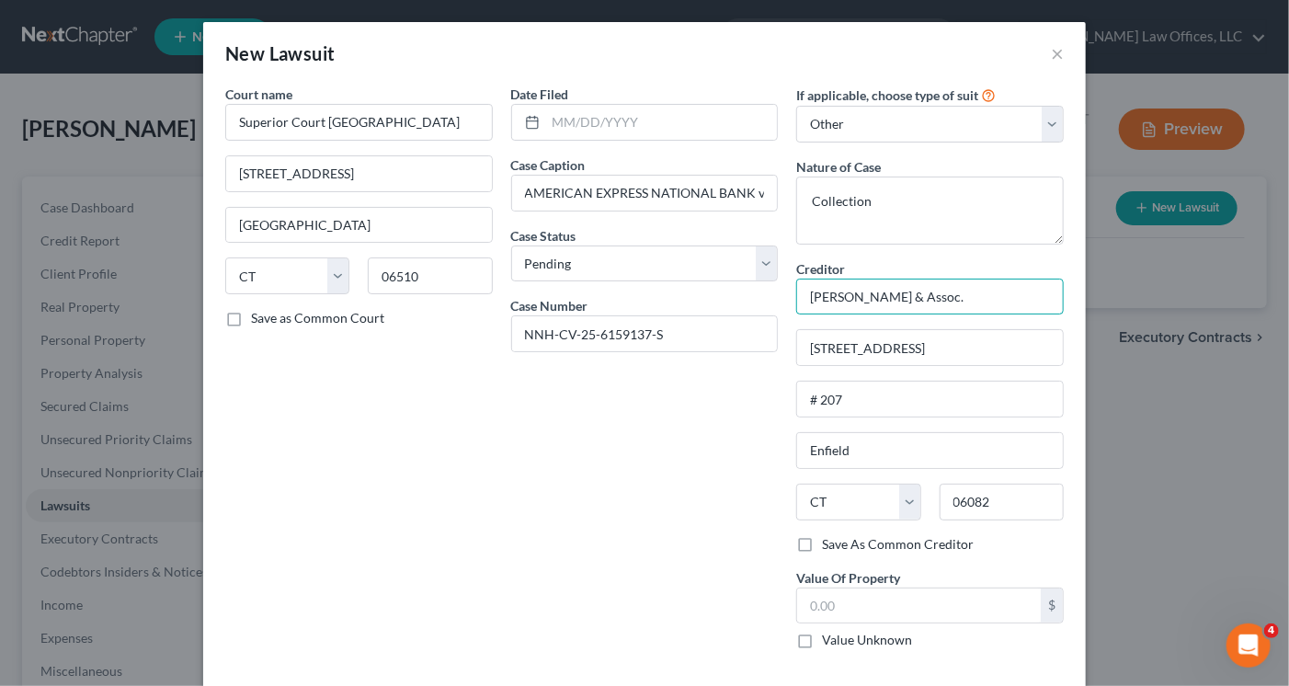
click at [919, 296] on input "[PERSON_NAME] & Assoc." at bounding box center [930, 297] width 268 height 37
type input "[PERSON_NAME] & Assoc./ American Express"
click at [864, 608] on input "text" at bounding box center [919, 605] width 244 height 35
click at [815, 595] on input "text" at bounding box center [919, 605] width 244 height 35
paste input "15,280.86."
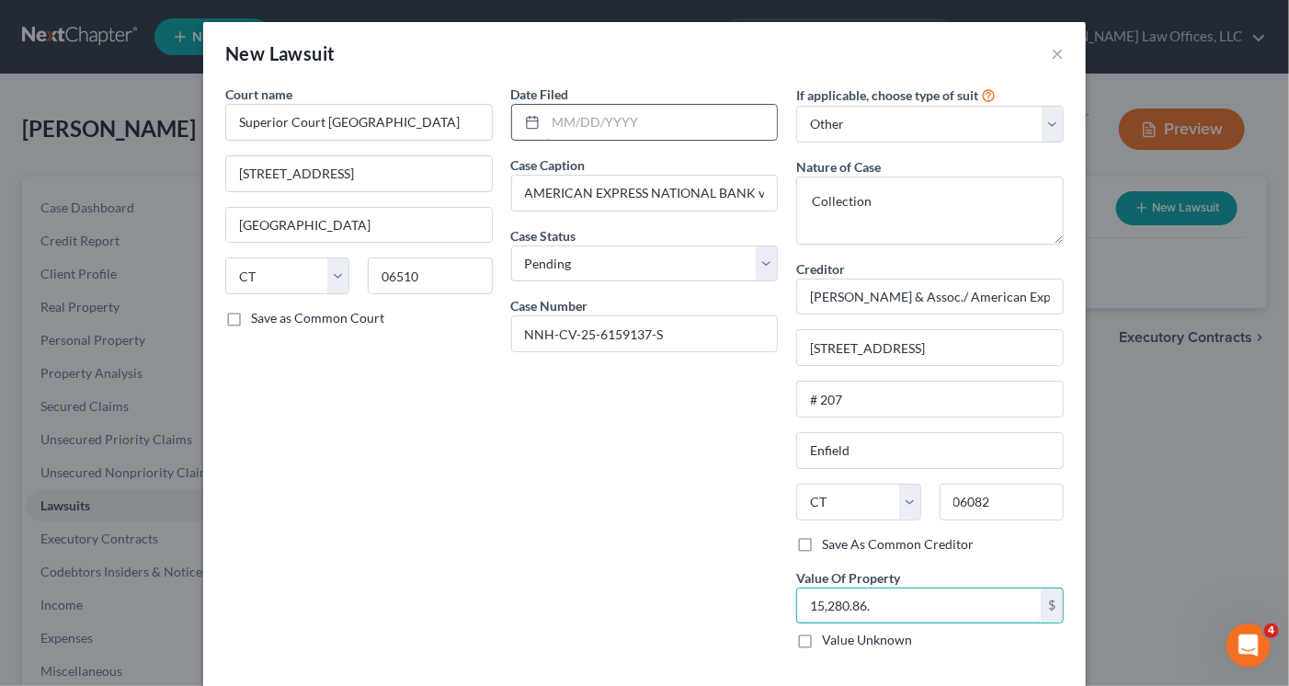
type input "15,280.86."
click at [550, 130] on input "text" at bounding box center [662, 122] width 232 height 35
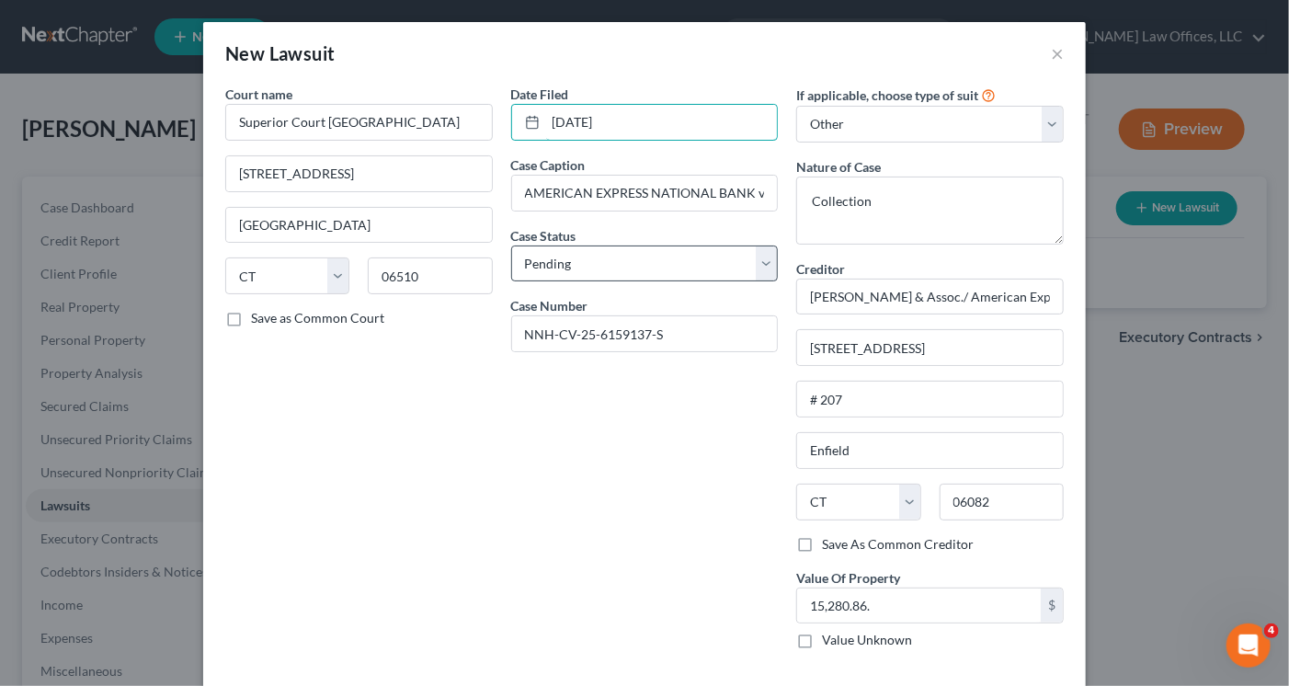
scroll to position [76, 0]
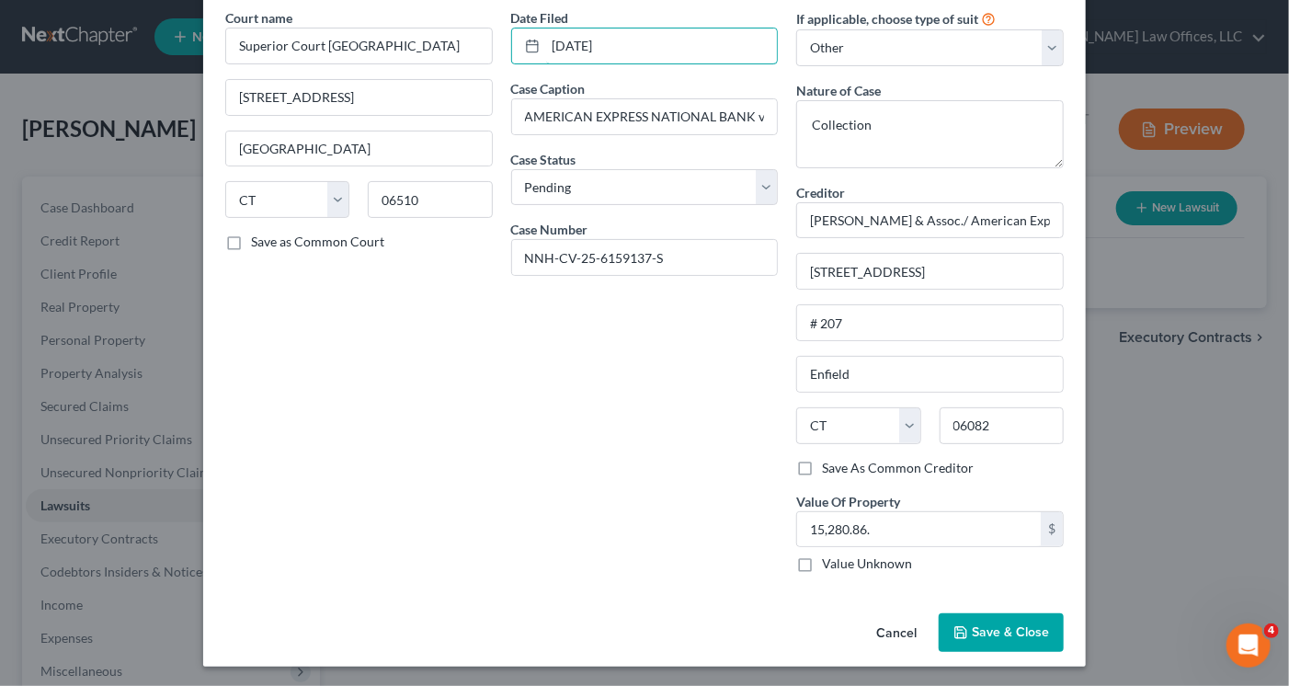
type input "[DATE]"
click at [972, 637] on span "Save & Close" at bounding box center [1010, 632] width 77 height 16
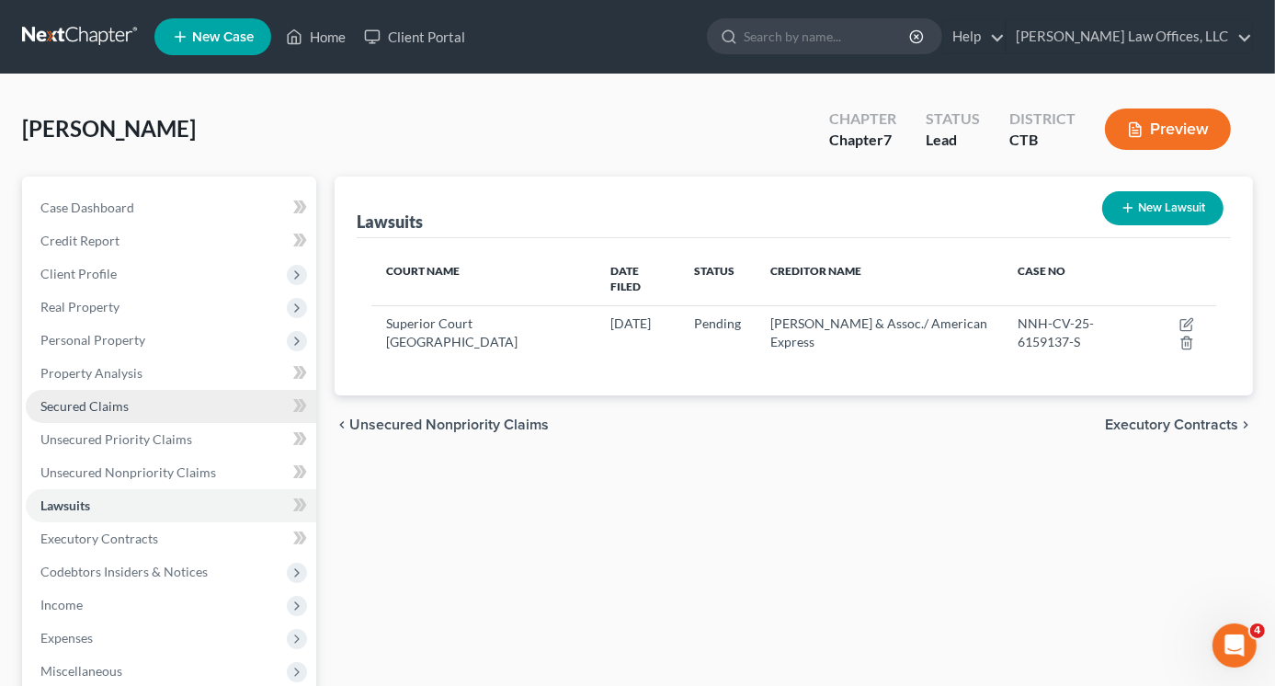
click at [100, 402] on span "Secured Claims" at bounding box center [84, 406] width 88 height 16
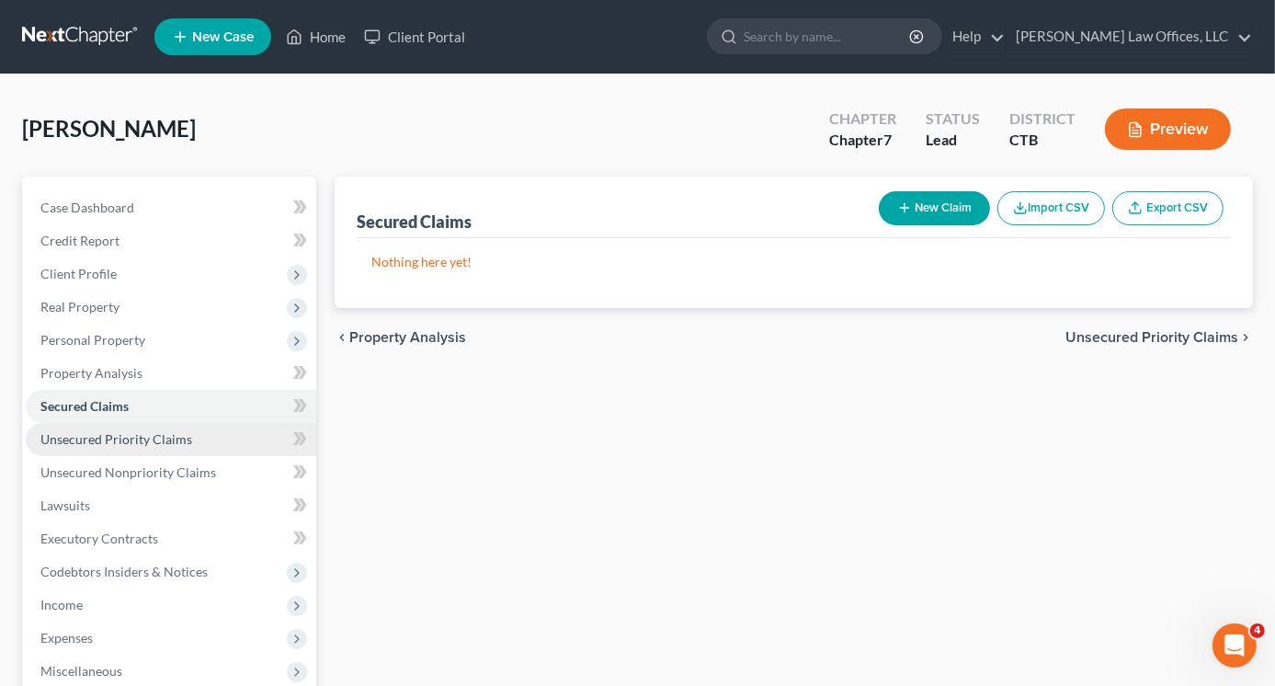
click at [98, 439] on span "Unsecured Priority Claims" at bounding box center [116, 439] width 152 height 16
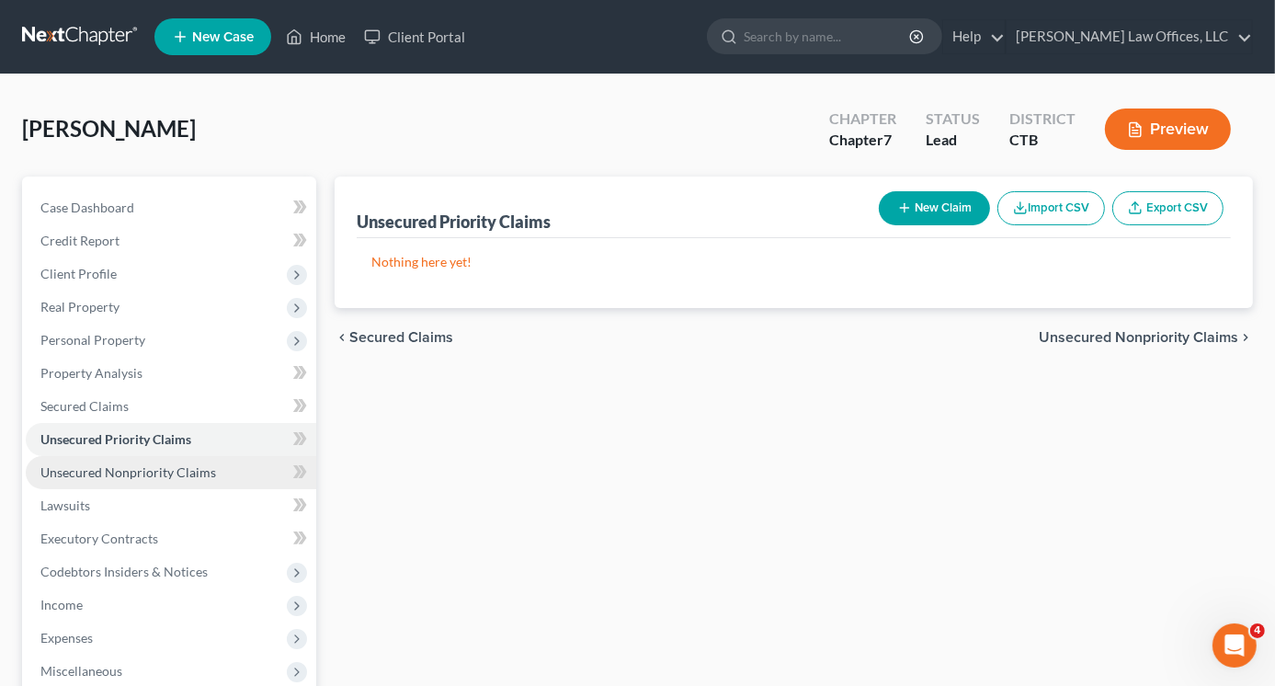
click at [120, 481] on link "Unsecured Nonpriority Claims" at bounding box center [171, 472] width 291 height 33
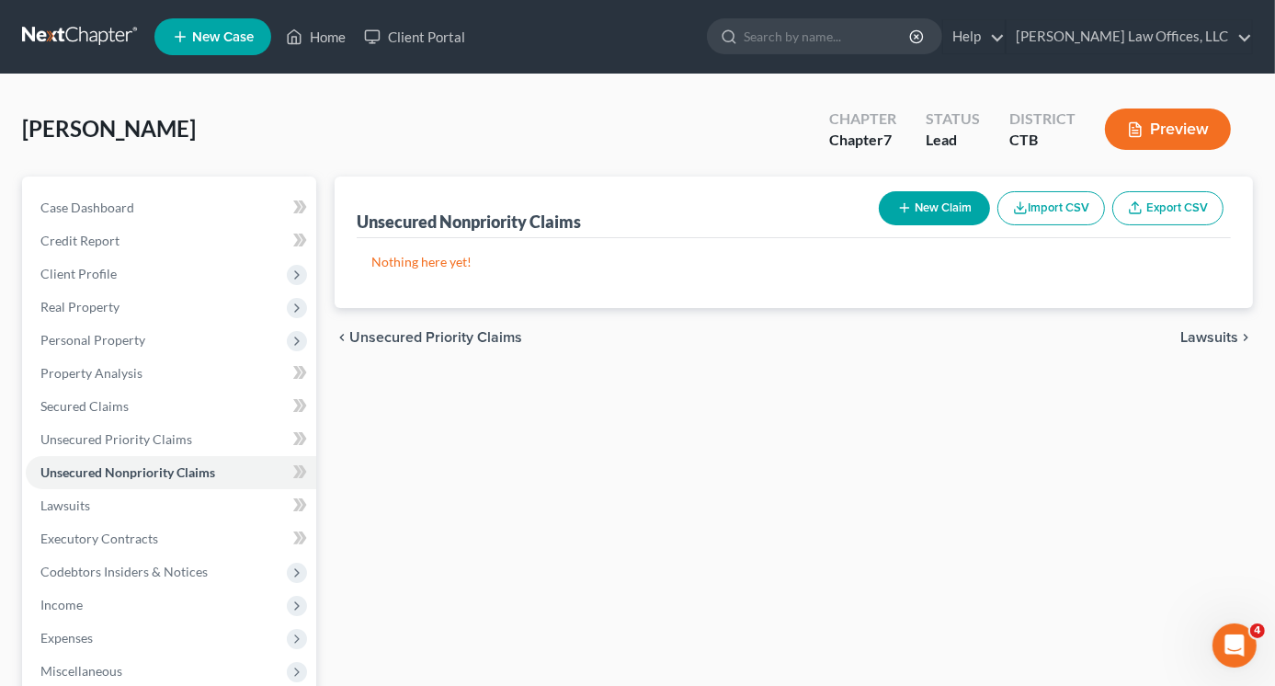
click at [927, 209] on button "New Claim" at bounding box center [934, 208] width 111 height 34
select select "0"
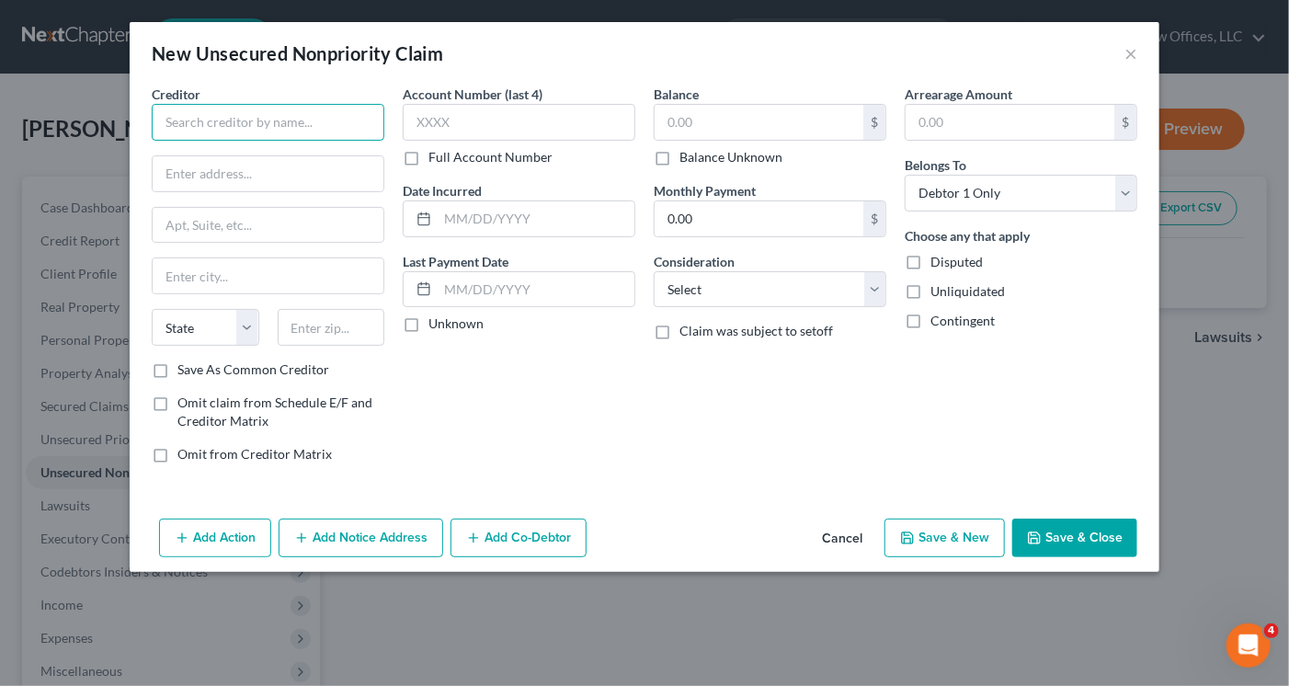
click at [195, 120] on input "text" at bounding box center [268, 122] width 233 height 37
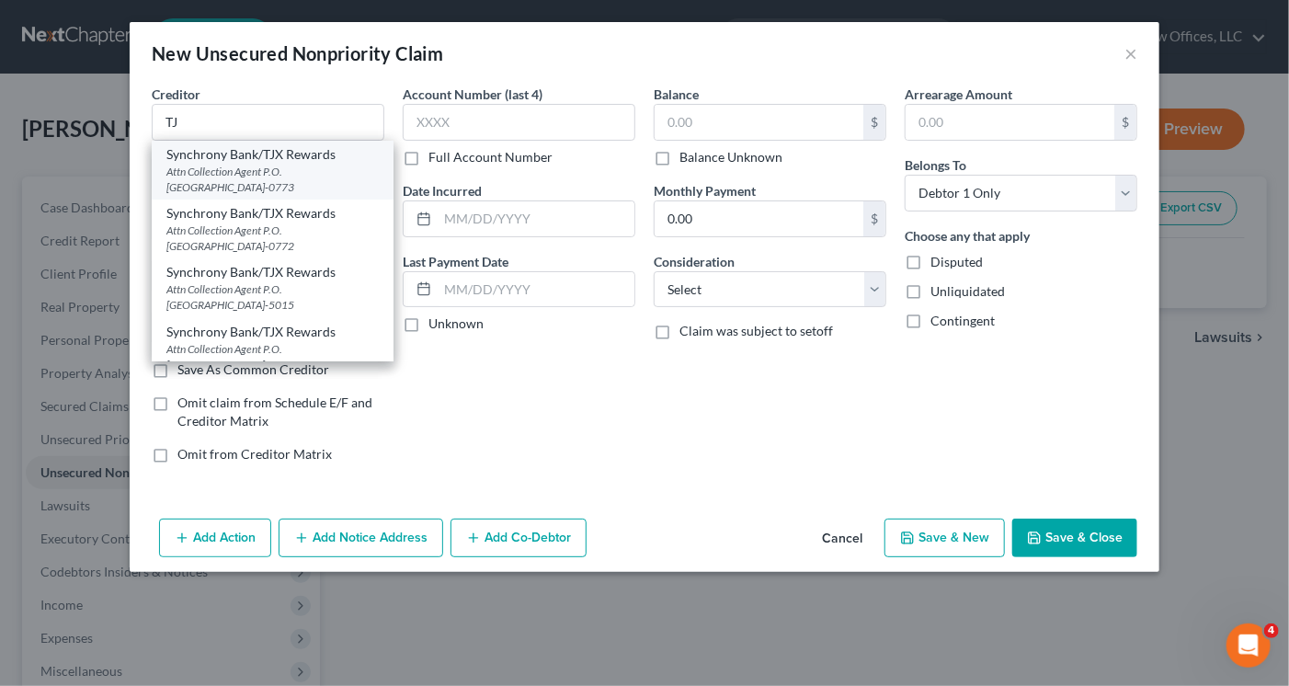
click at [328, 171] on div "Attn Collection Agent P.O. [GEOGRAPHIC_DATA]-0773" at bounding box center [272, 179] width 212 height 31
type input "Synchrony Bank/TJX Rewards"
type input "Attn Collection Agent"
type input "P.O. Box 669819"
type input "[GEOGRAPHIC_DATA]"
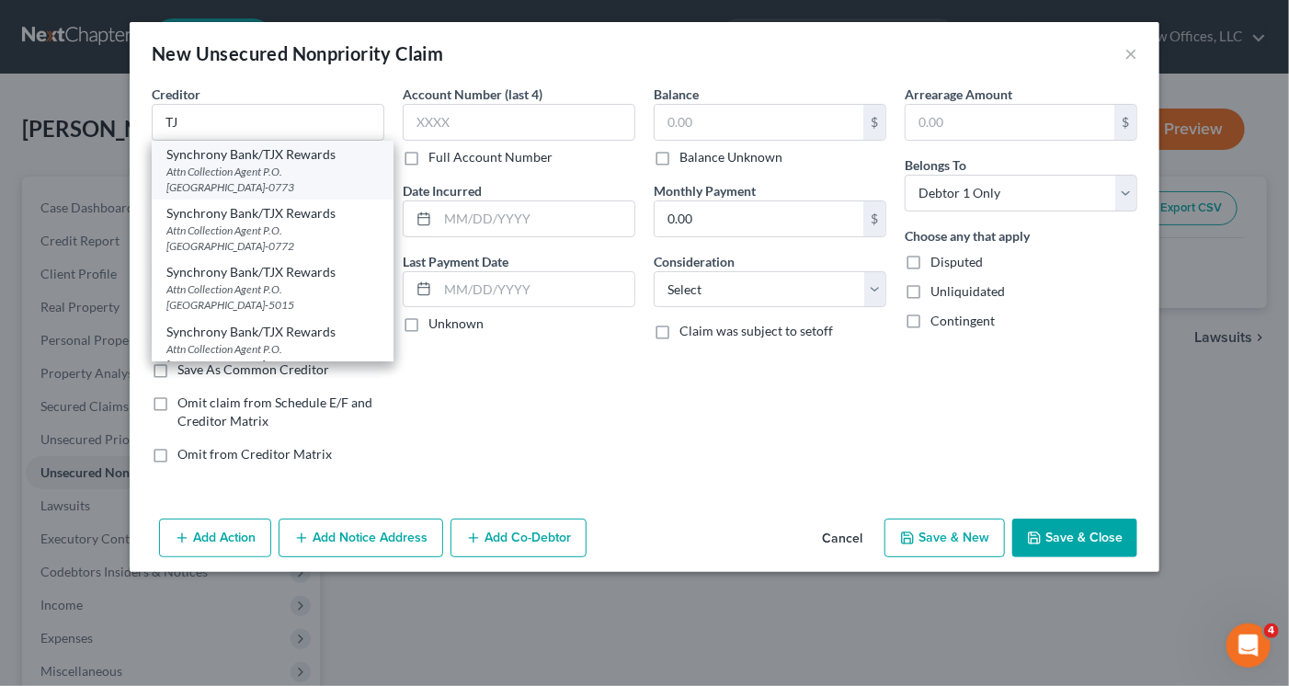
select select "45"
type input "75266-0773"
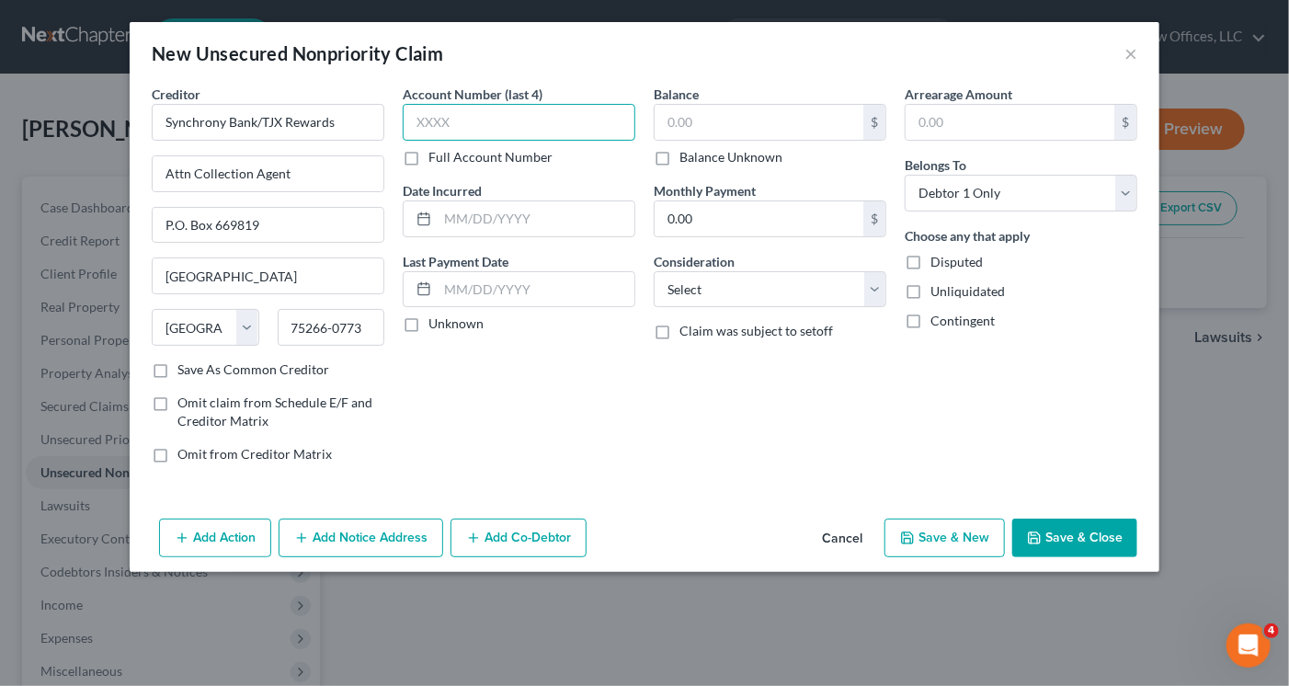
click at [465, 115] on input "text" at bounding box center [519, 122] width 233 height 37
type input "2113"
click at [710, 128] on input "text" at bounding box center [759, 122] width 209 height 35
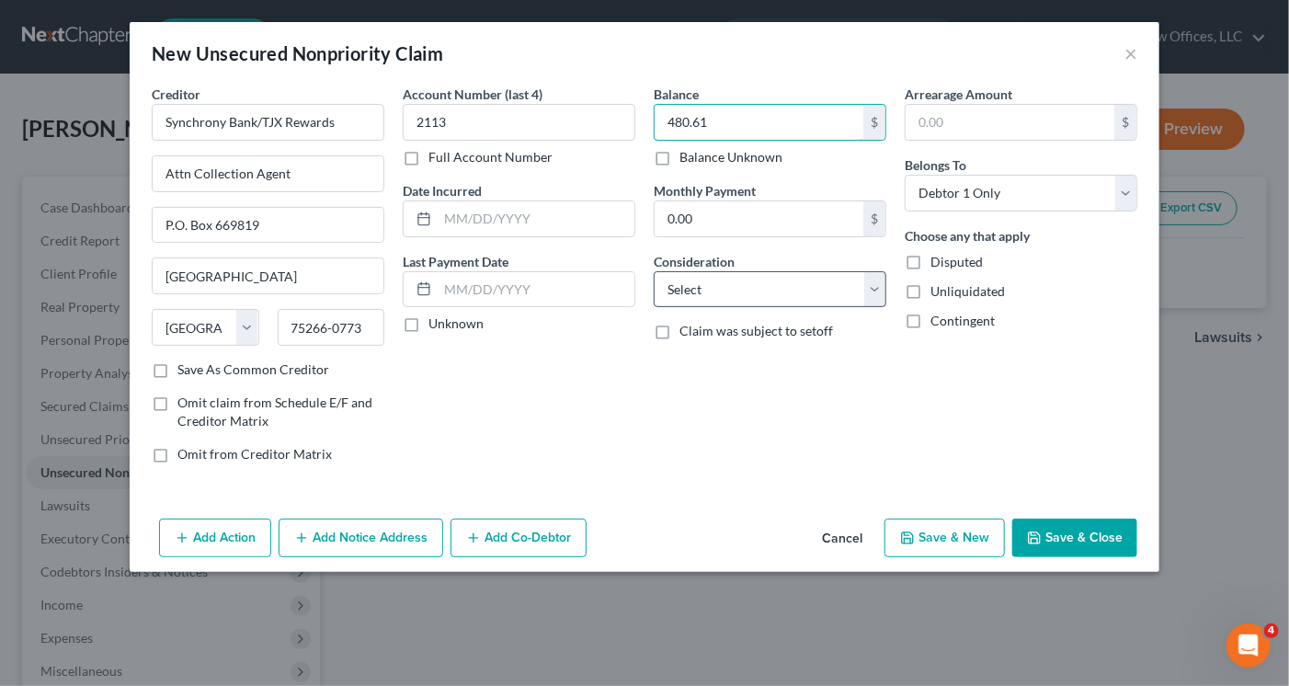
type input "480.61"
click at [727, 302] on select "Select Cable / Satellite Services Collection Agency Credit Card Debt Debt Couns…" at bounding box center [770, 289] width 233 height 37
select select "2"
click at [654, 271] on select "Select Cable / Satellite Services Collection Agency Credit Card Debt Debt Couns…" at bounding box center [770, 289] width 233 height 37
click at [1077, 534] on button "Save & Close" at bounding box center [1074, 538] width 125 height 39
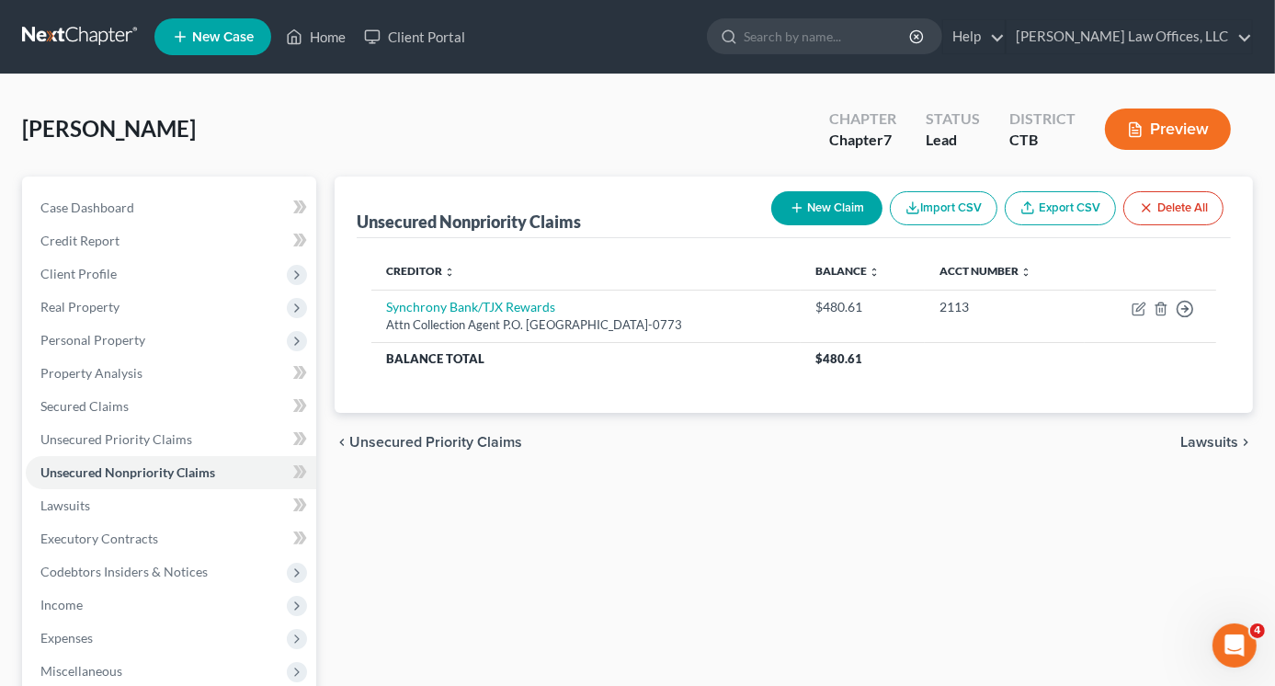
click at [813, 205] on button "New Claim" at bounding box center [826, 208] width 111 height 34
select select "0"
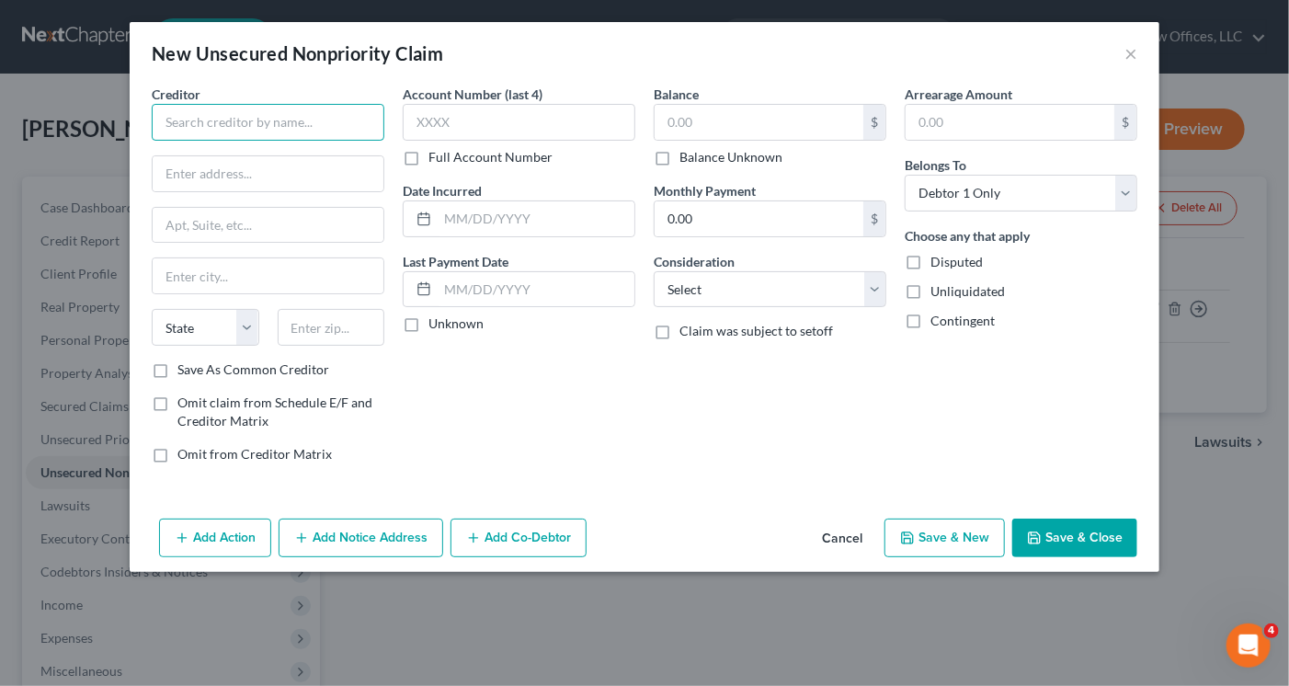
click at [294, 120] on input "text" at bounding box center [268, 122] width 233 height 37
click at [292, 120] on input "text" at bounding box center [268, 122] width 233 height 37
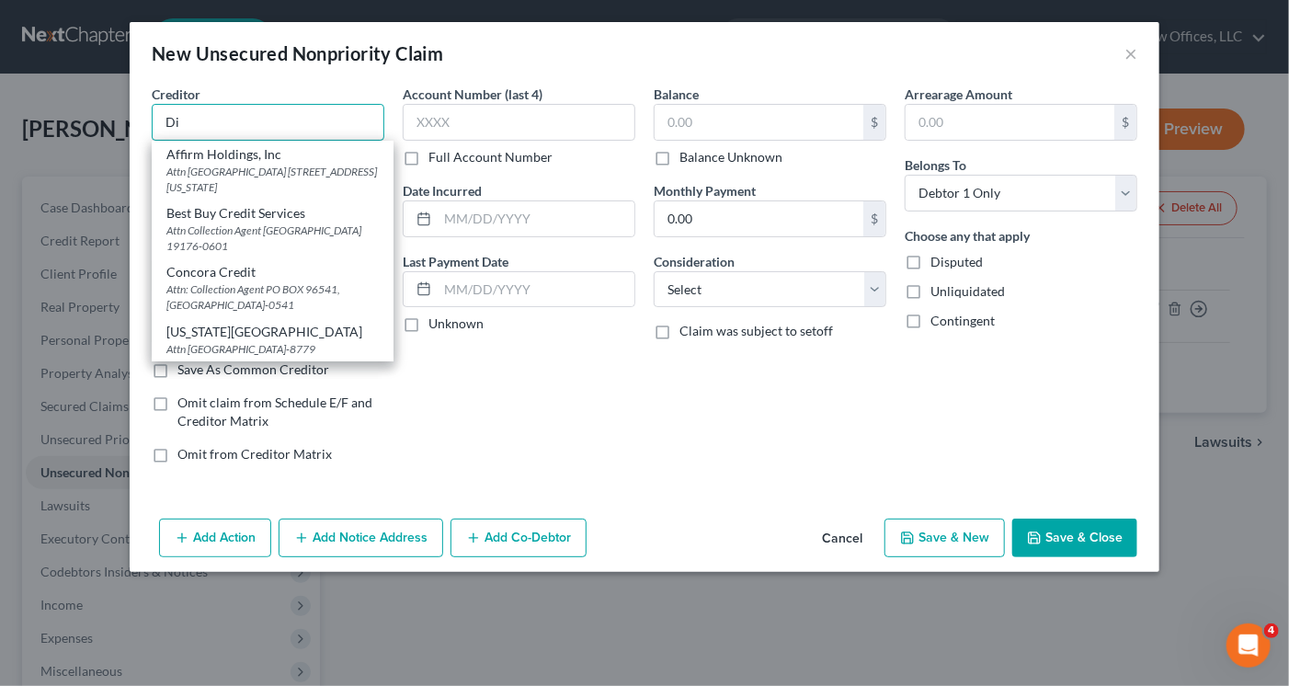
type input "D"
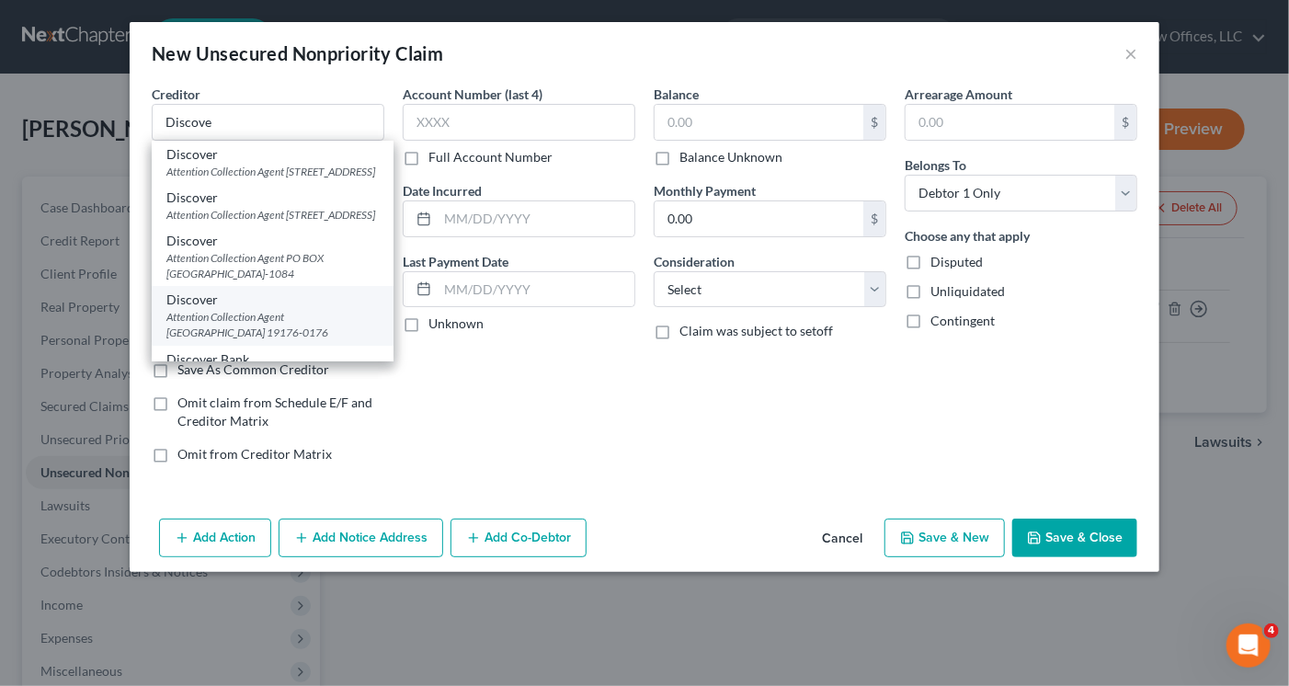
click at [241, 340] on div "Attention Collection Agent [GEOGRAPHIC_DATA] 19176-0176" at bounding box center [272, 324] width 212 height 31
type input "Discover"
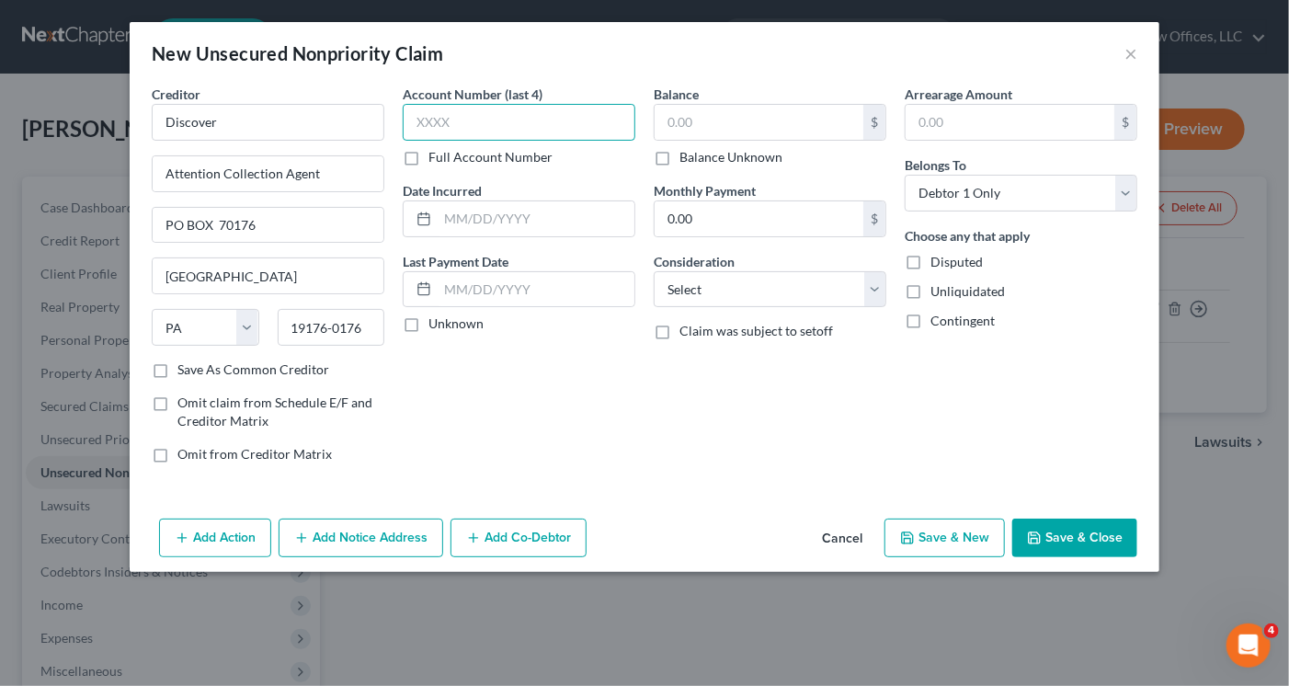
click at [508, 120] on input "text" at bounding box center [519, 122] width 233 height 37
click at [740, 128] on input "text" at bounding box center [759, 122] width 209 height 35
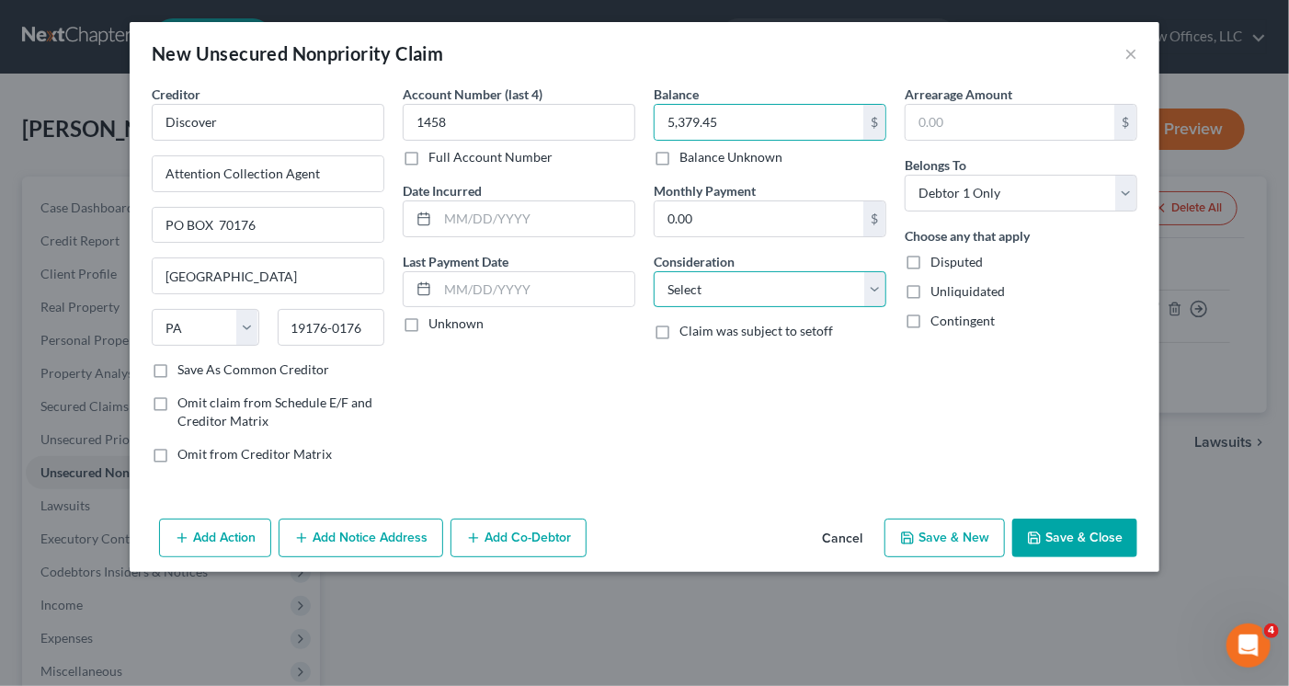
click at [743, 304] on select "Select Cable / Satellite Services Collection Agency Credit Card Debt Debt Couns…" at bounding box center [770, 289] width 233 height 37
click at [654, 271] on select "Select Cable / Satellite Services Collection Agency Credit Card Debt Debt Couns…" at bounding box center [770, 289] width 233 height 37
click at [739, 394] on div "Balance 5,379.45 $ Balance Unknown Balance Undetermined 5,379.45 $ Balance Unkn…" at bounding box center [769, 281] width 251 height 393
click at [1070, 536] on button "Save & Close" at bounding box center [1074, 538] width 125 height 39
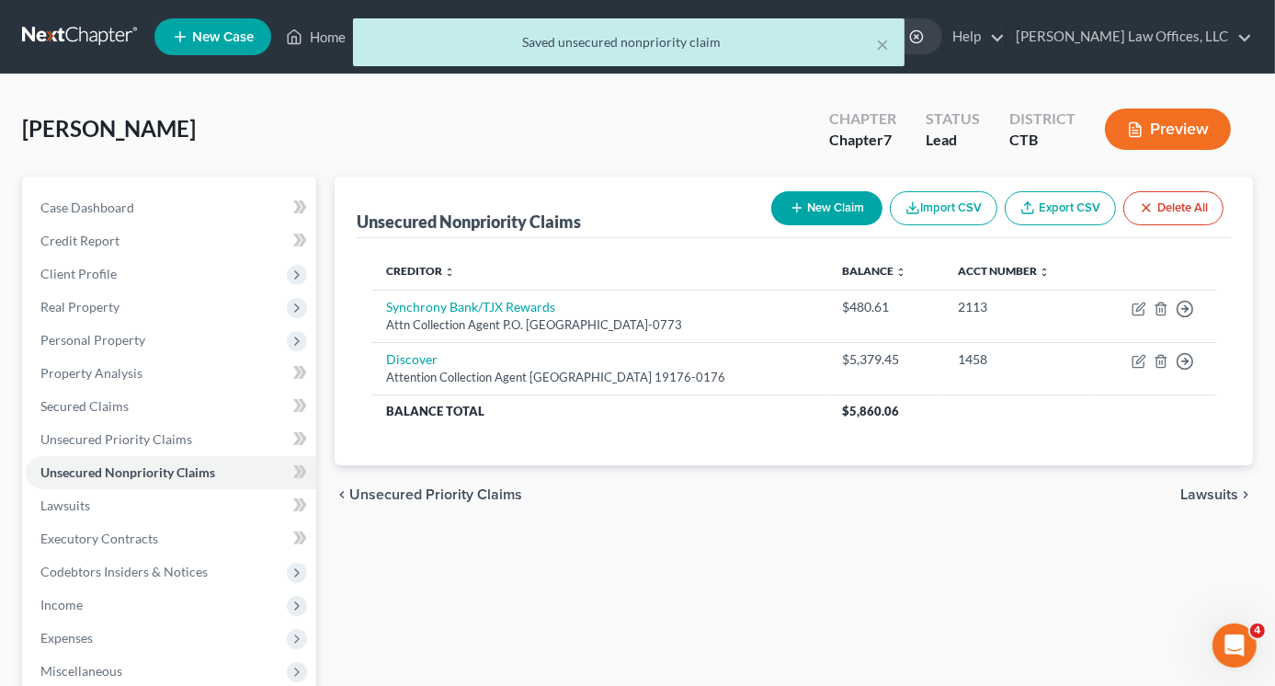
click at [815, 207] on button "New Claim" at bounding box center [826, 208] width 111 height 34
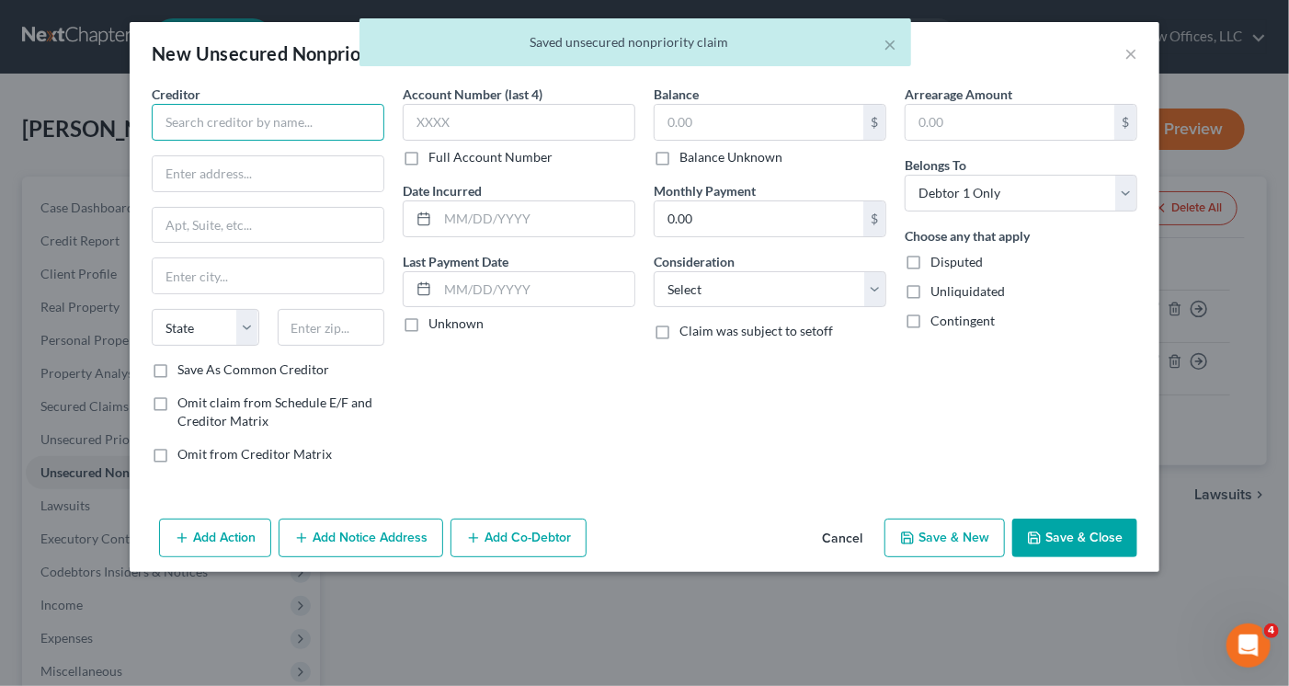
click at [213, 129] on input "text" at bounding box center [268, 122] width 233 height 37
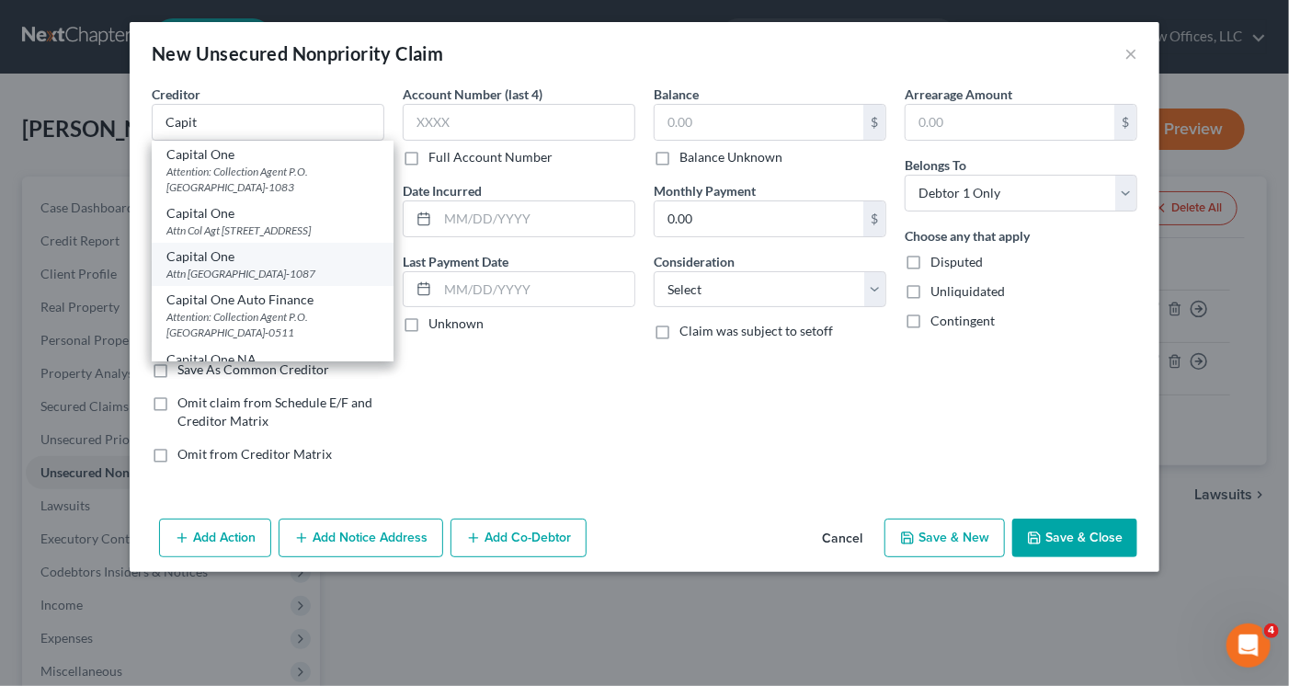
click at [269, 281] on div "Attn [GEOGRAPHIC_DATA]-1087" at bounding box center [272, 274] width 212 height 16
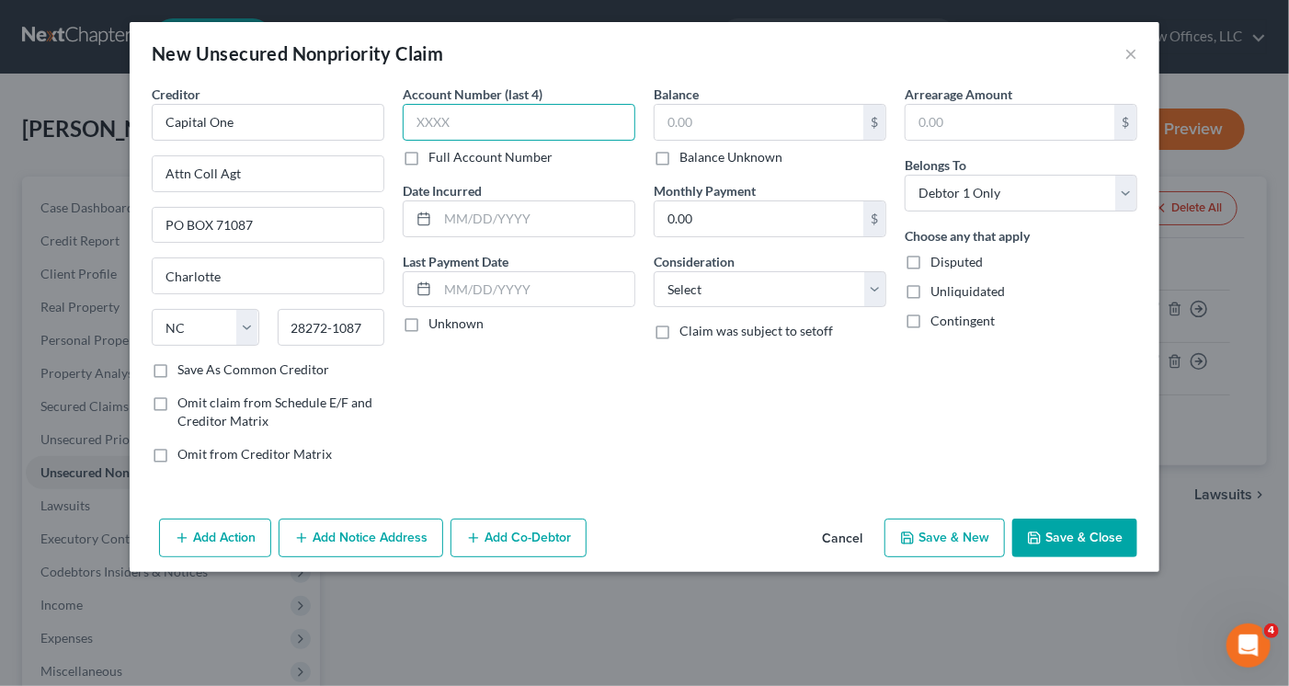
click at [460, 113] on input "text" at bounding box center [519, 122] width 233 height 37
click at [749, 117] on input "text" at bounding box center [759, 122] width 209 height 35
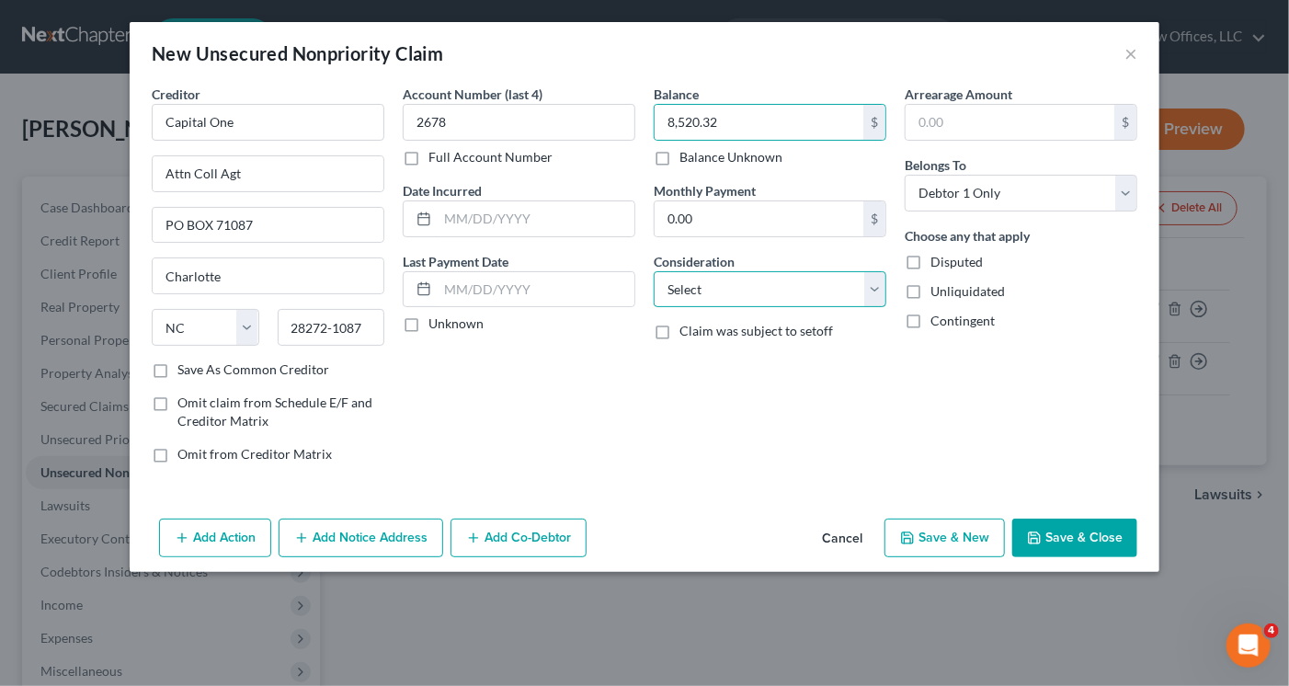
click at [730, 287] on select "Select Cable / Satellite Services Collection Agency Credit Card Debt Debt Couns…" at bounding box center [770, 289] width 233 height 37
click at [654, 271] on select "Select Cable / Satellite Services Collection Agency Credit Card Debt Debt Couns…" at bounding box center [770, 289] width 233 height 37
click at [1066, 534] on button "Save & Close" at bounding box center [1074, 538] width 125 height 39
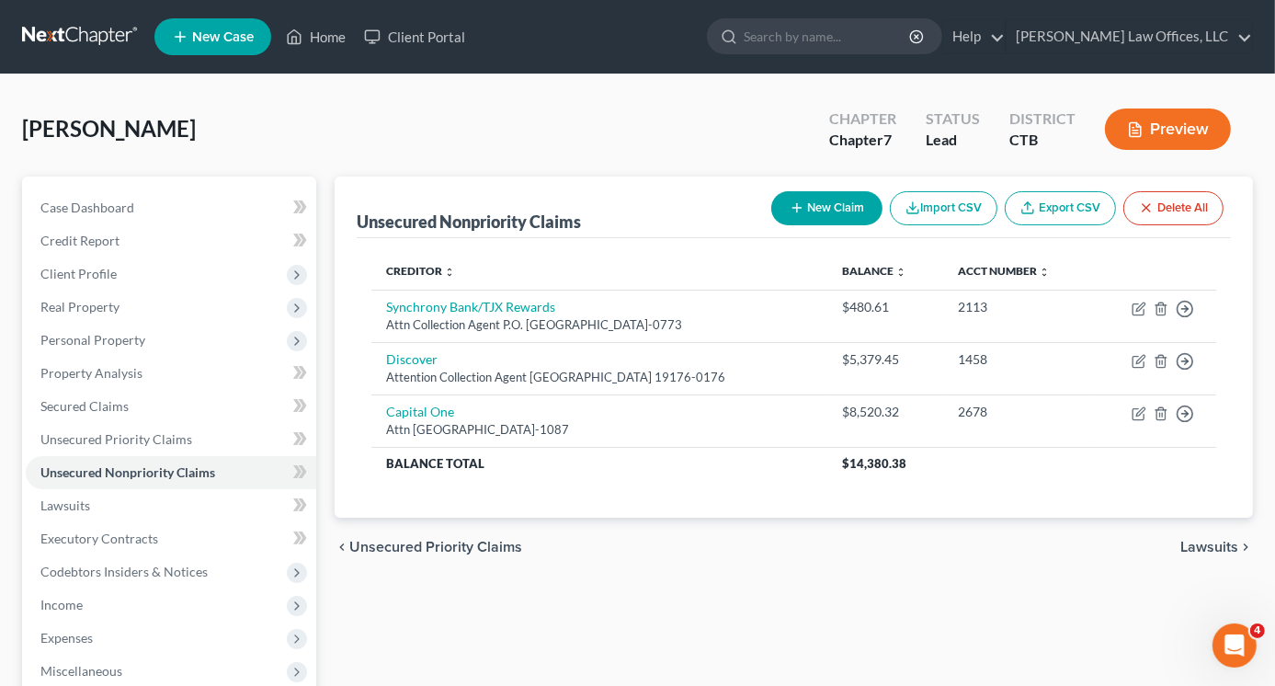
click at [831, 209] on button "New Claim" at bounding box center [826, 208] width 111 height 34
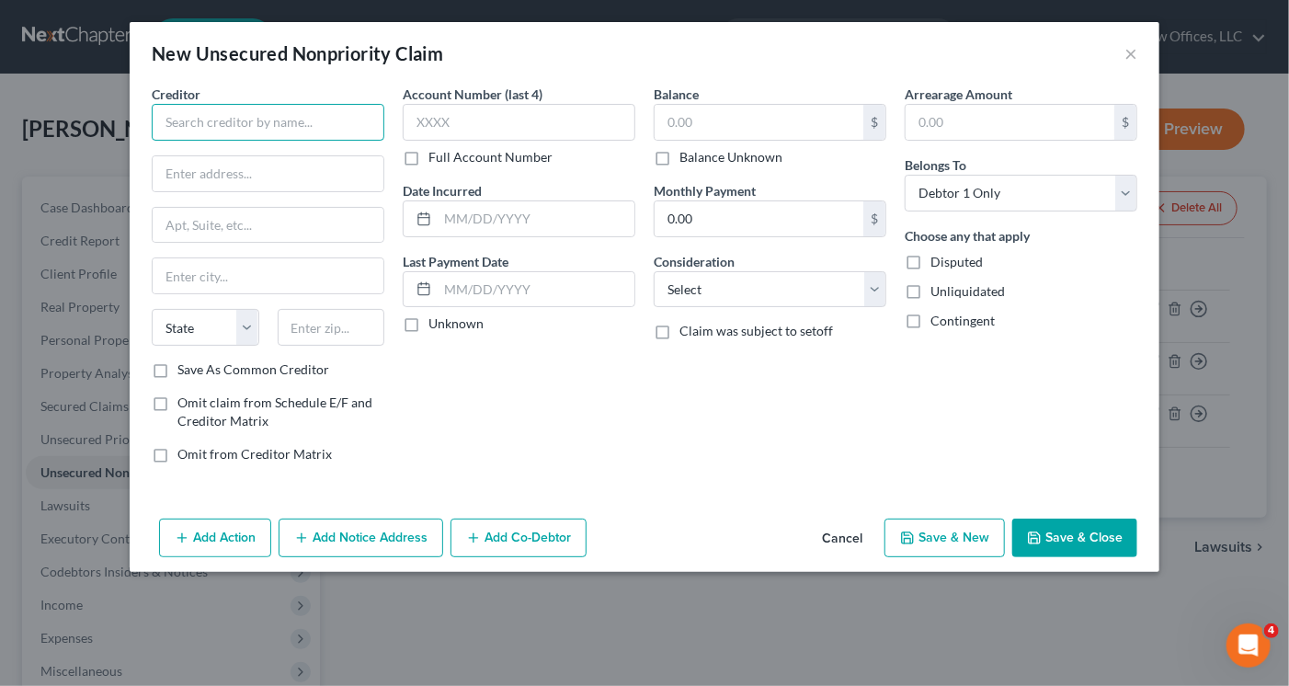
click at [261, 116] on input "text" at bounding box center [268, 122] width 233 height 37
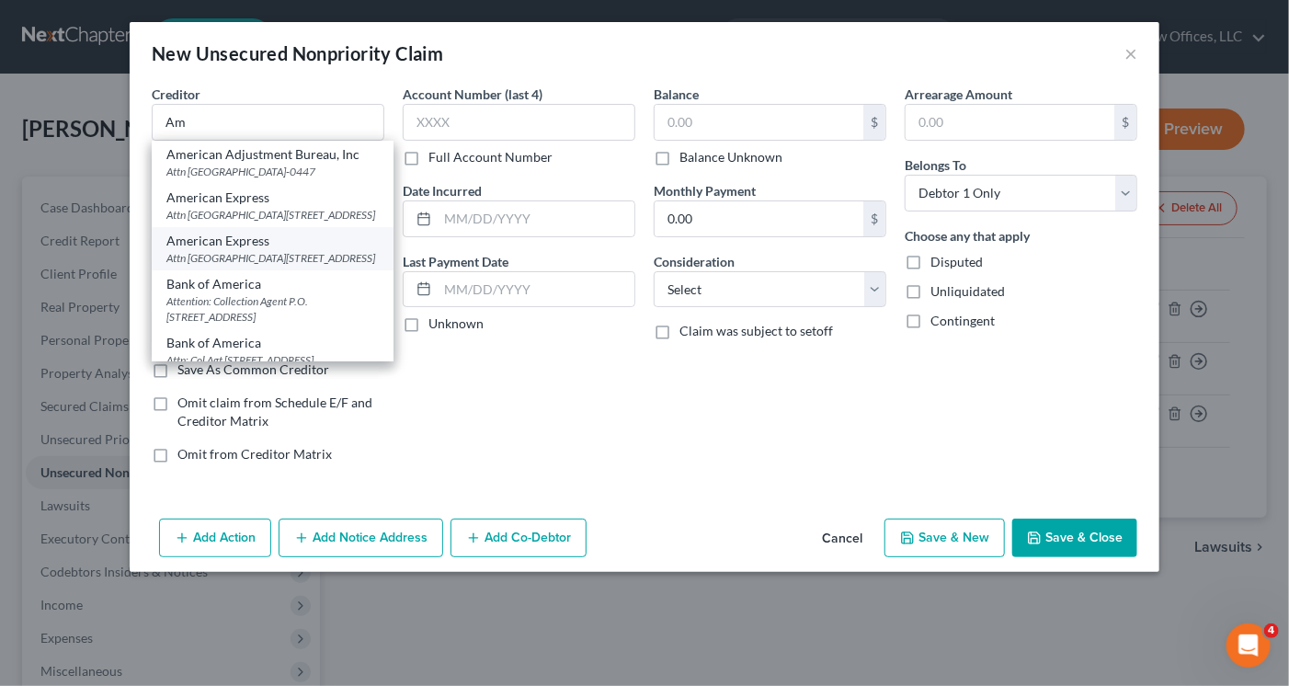
click at [258, 266] on div "Attn [GEOGRAPHIC_DATA][STREET_ADDRESS]" at bounding box center [272, 258] width 212 height 16
click at [258, 288] on input "text" at bounding box center [268, 275] width 231 height 35
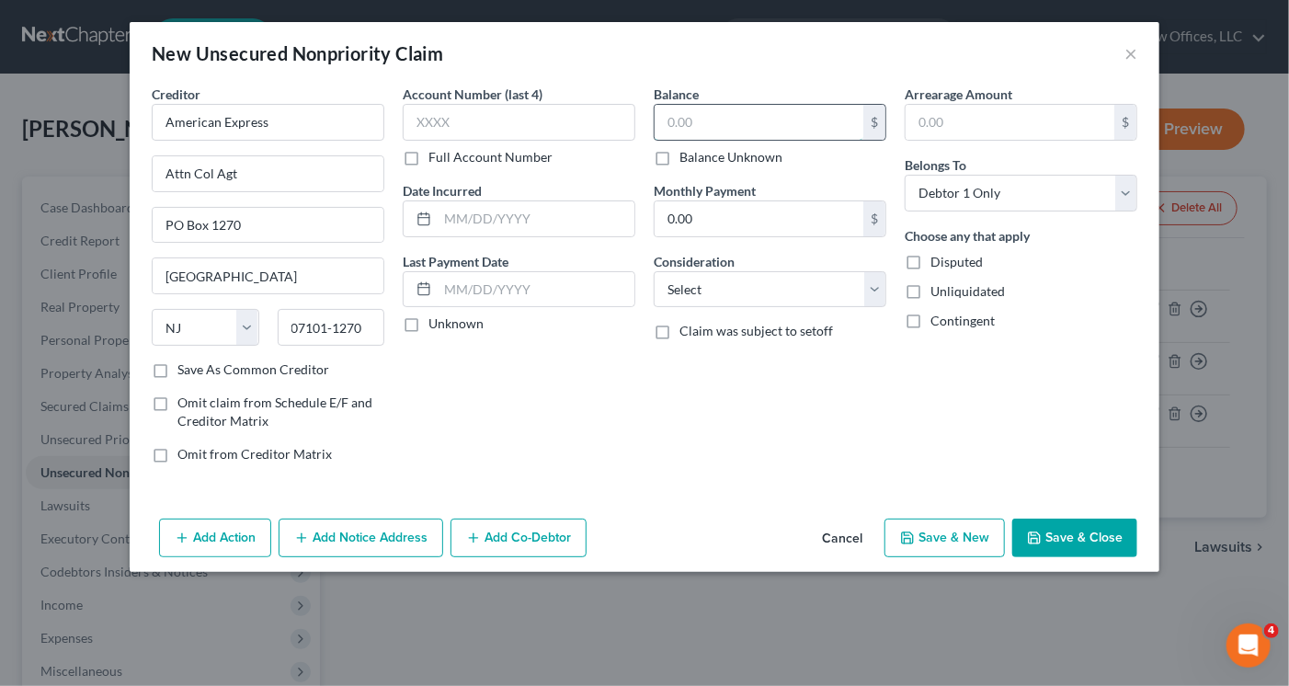
click at [682, 122] on input "text" at bounding box center [759, 122] width 209 height 35
click at [756, 302] on select "Select Cable / Satellite Services Collection Agency Credit Card Debt Debt Couns…" at bounding box center [770, 289] width 233 height 37
click at [654, 271] on select "Select Cable / Satellite Services Collection Agency Credit Card Debt Debt Couns…" at bounding box center [770, 289] width 233 height 37
click at [434, 126] on input "text" at bounding box center [519, 122] width 233 height 37
click at [1081, 538] on button "Save & Close" at bounding box center [1074, 538] width 125 height 39
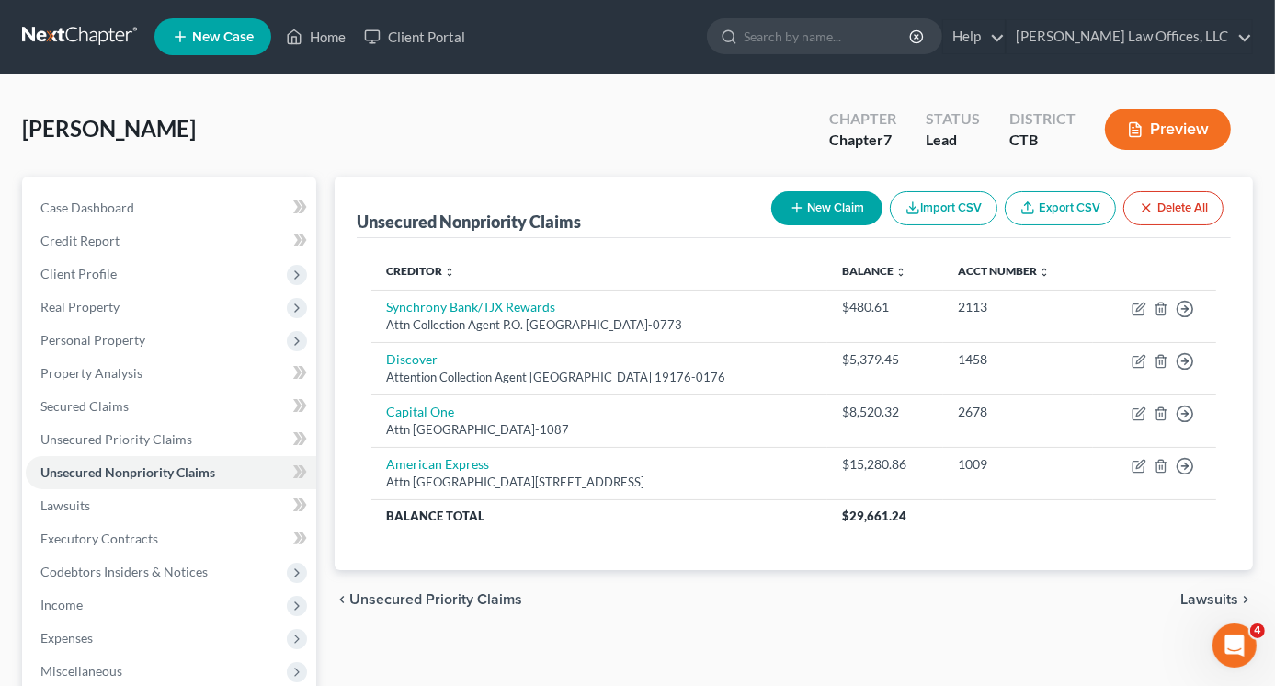
click at [831, 198] on button "New Claim" at bounding box center [826, 208] width 111 height 34
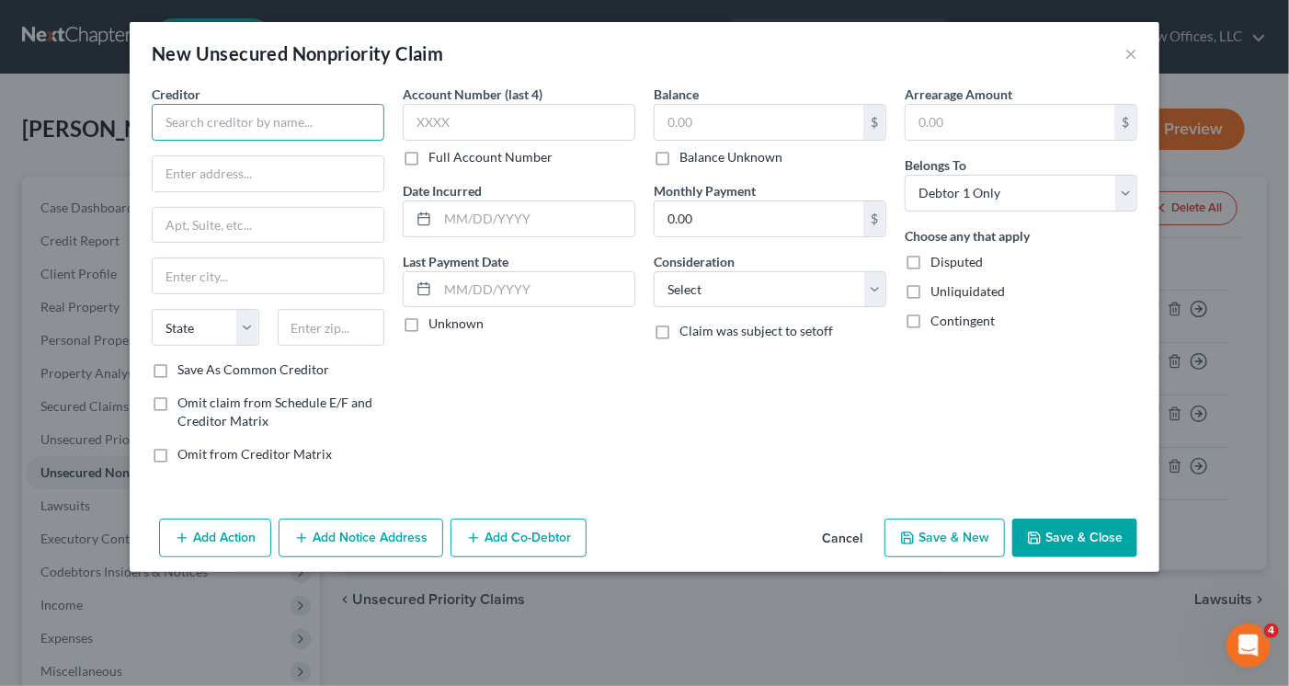
click at [277, 115] on input "text" at bounding box center [268, 122] width 233 height 37
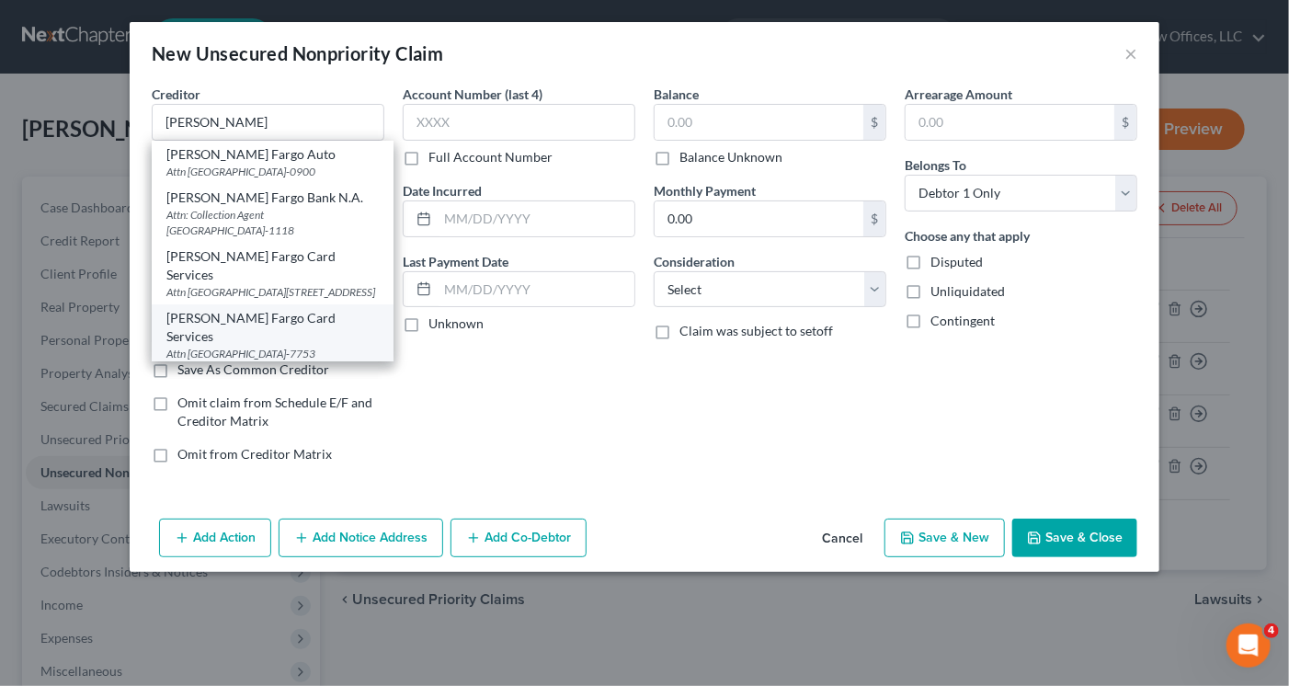
click at [263, 346] on div "Attn [GEOGRAPHIC_DATA]-7753" at bounding box center [272, 354] width 212 height 16
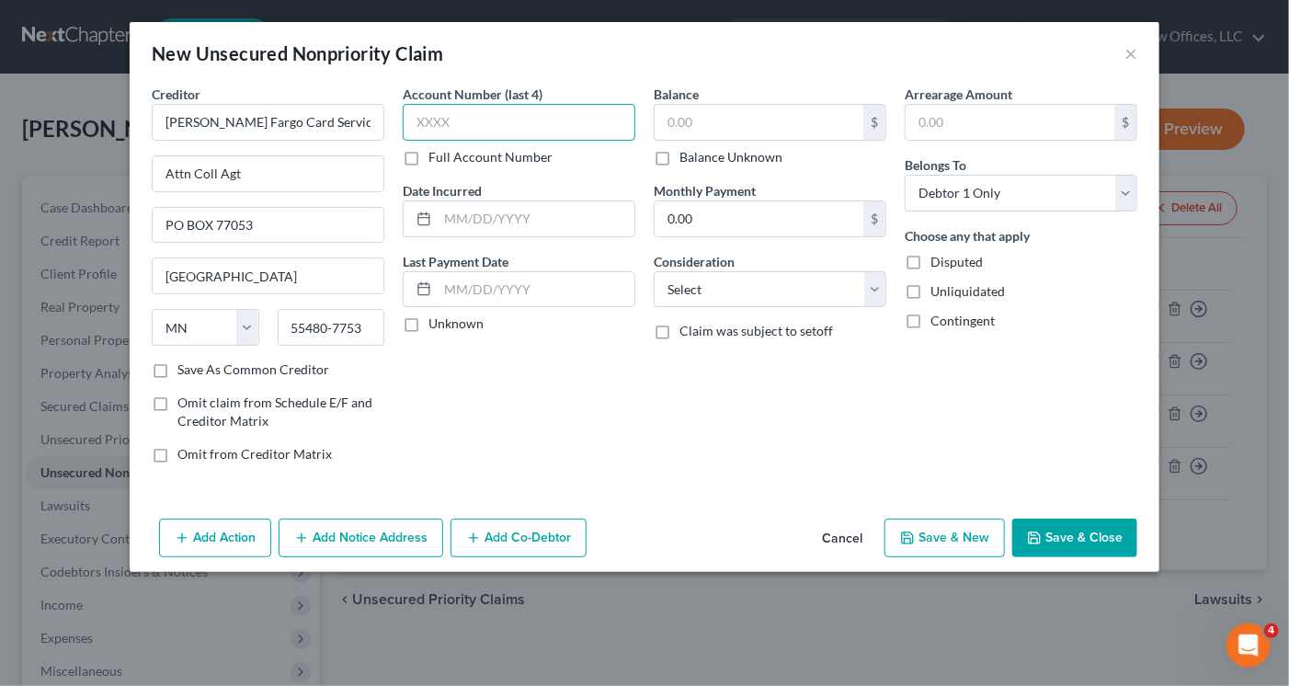
click at [465, 120] on input "text" at bounding box center [519, 122] width 233 height 37
click at [706, 130] on input "text" at bounding box center [759, 122] width 209 height 35
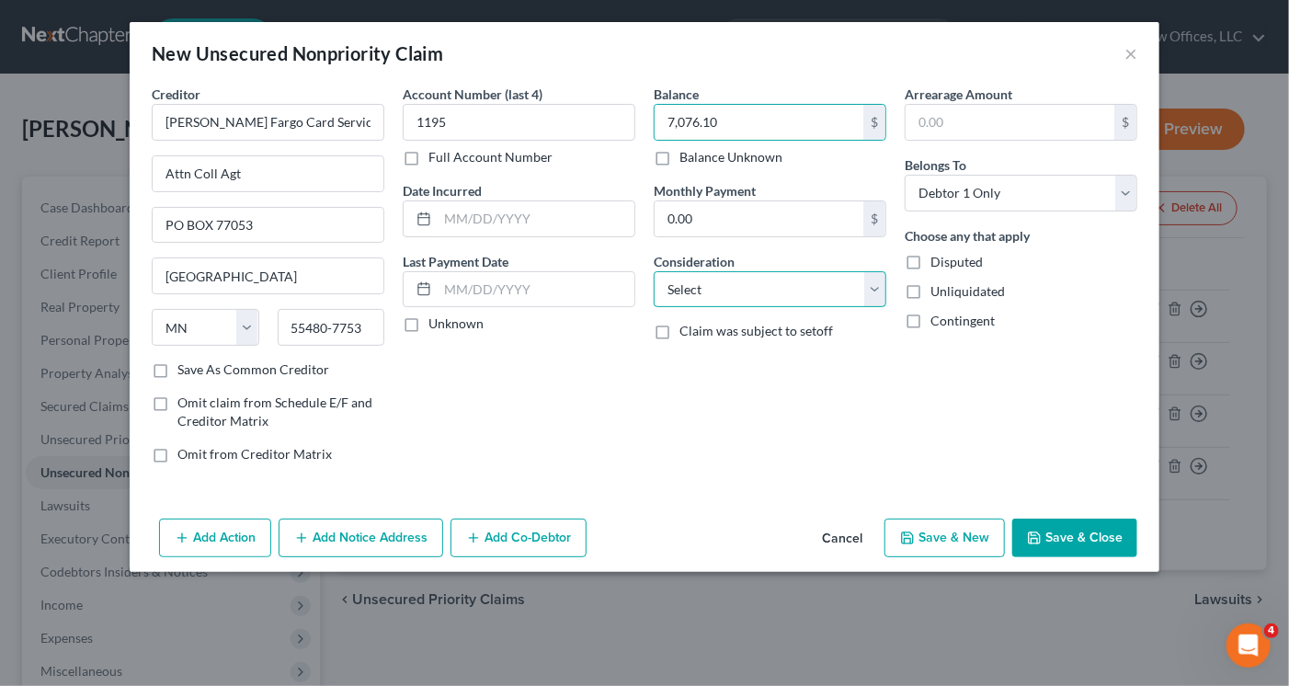
click at [702, 277] on select "Select Cable / Satellite Services Collection Agency Credit Card Debt Debt Couns…" at bounding box center [770, 289] width 233 height 37
click at [654, 271] on select "Select Cable / Satellite Services Collection Agency Credit Card Debt Debt Couns…" at bounding box center [770, 289] width 233 height 37
click at [717, 393] on div "Balance 7,076.10 $ Balance Unknown Balance Undetermined 7,076.10 $ Balance Unkn…" at bounding box center [769, 281] width 251 height 393
click at [1058, 530] on button "Save & Close" at bounding box center [1074, 538] width 125 height 39
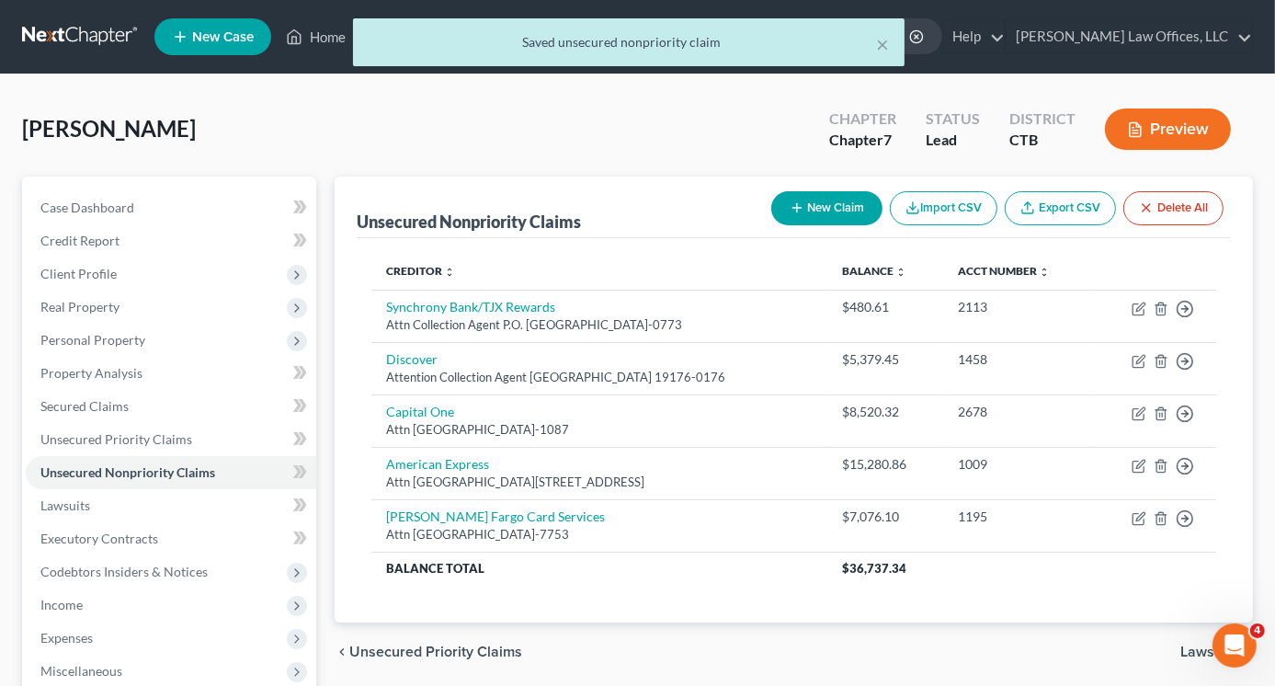
click at [849, 208] on button "New Claim" at bounding box center [826, 208] width 111 height 34
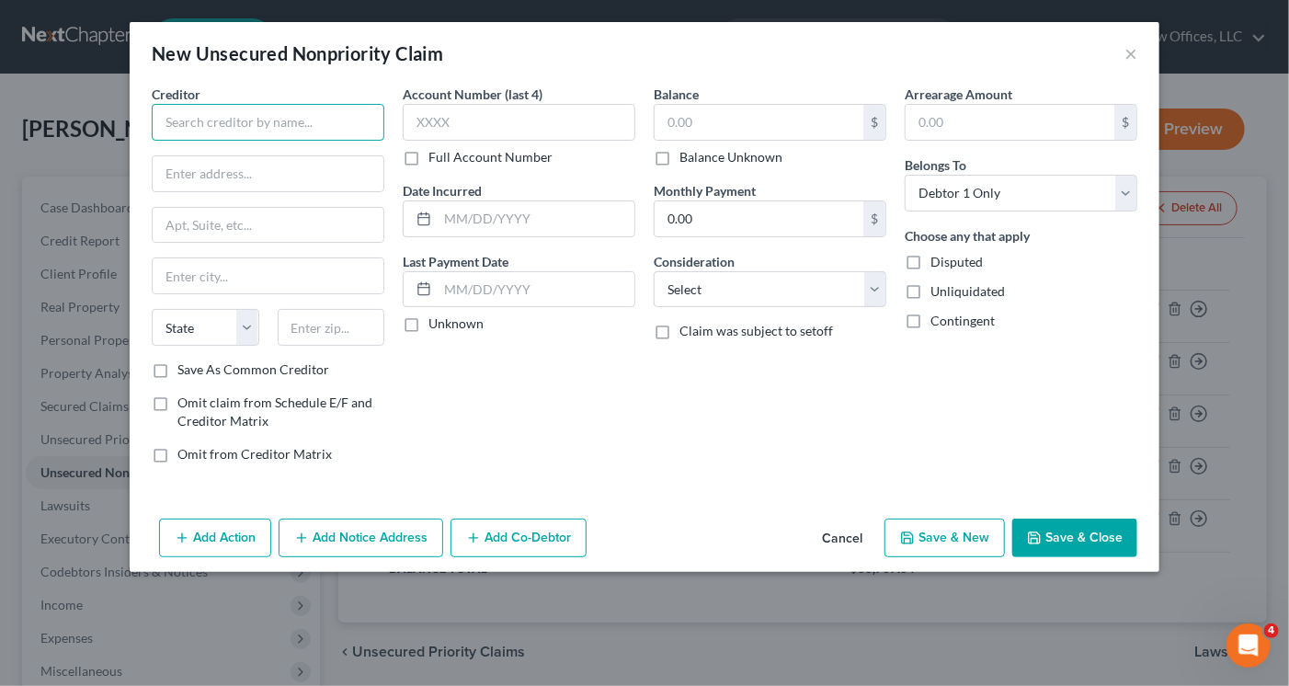
click at [196, 114] on input "text" at bounding box center [268, 122] width 233 height 37
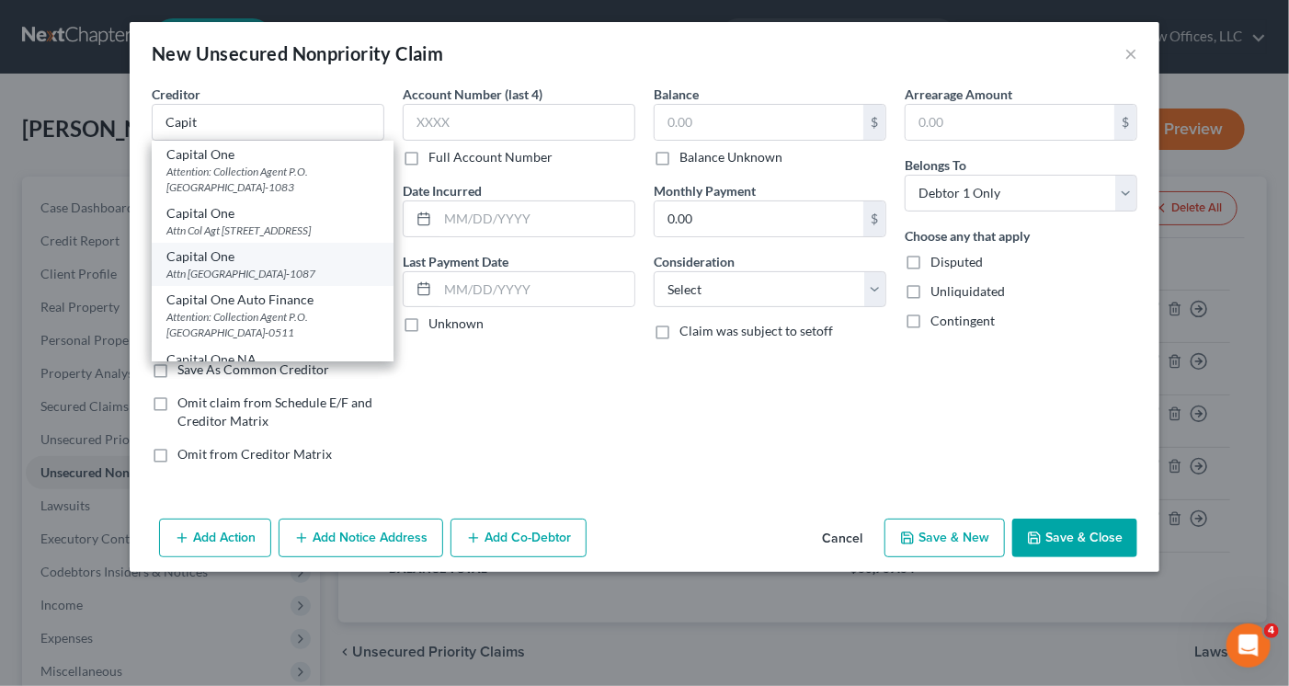
click at [227, 281] on div "Attn [GEOGRAPHIC_DATA]-1087" at bounding box center [272, 274] width 212 height 16
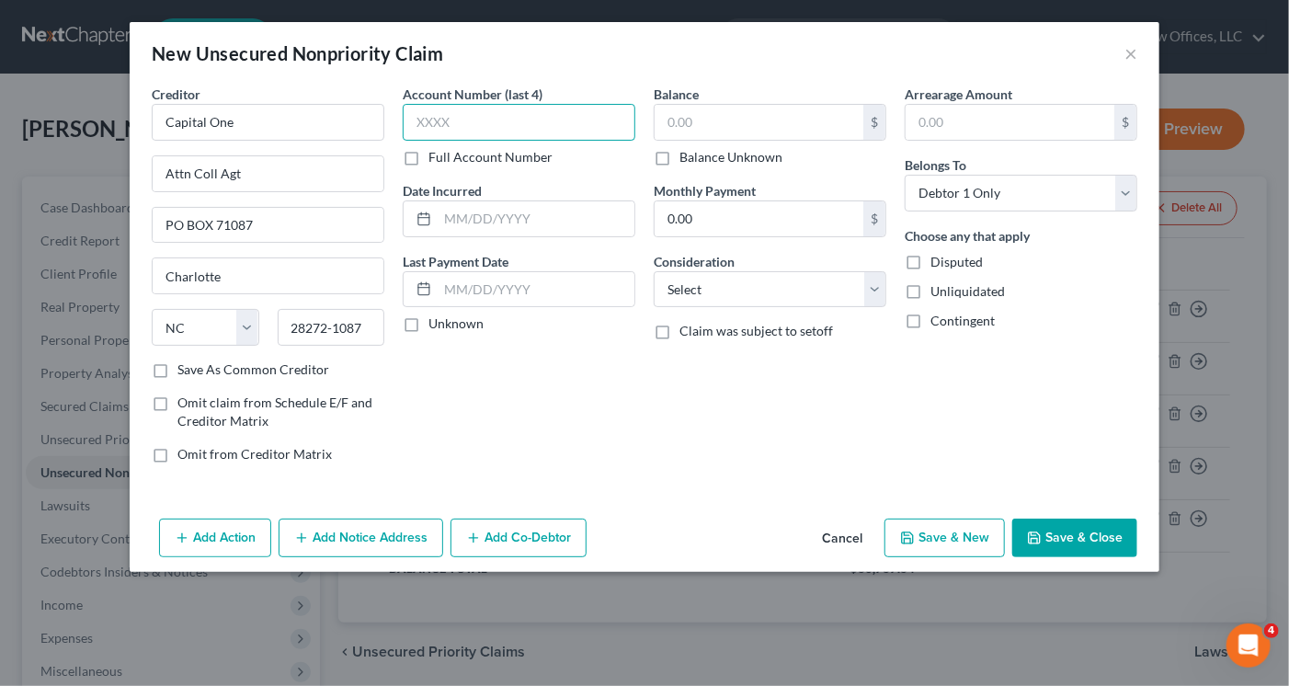
click at [449, 122] on input "text" at bounding box center [519, 122] width 233 height 37
click at [678, 122] on input "text" at bounding box center [759, 122] width 209 height 35
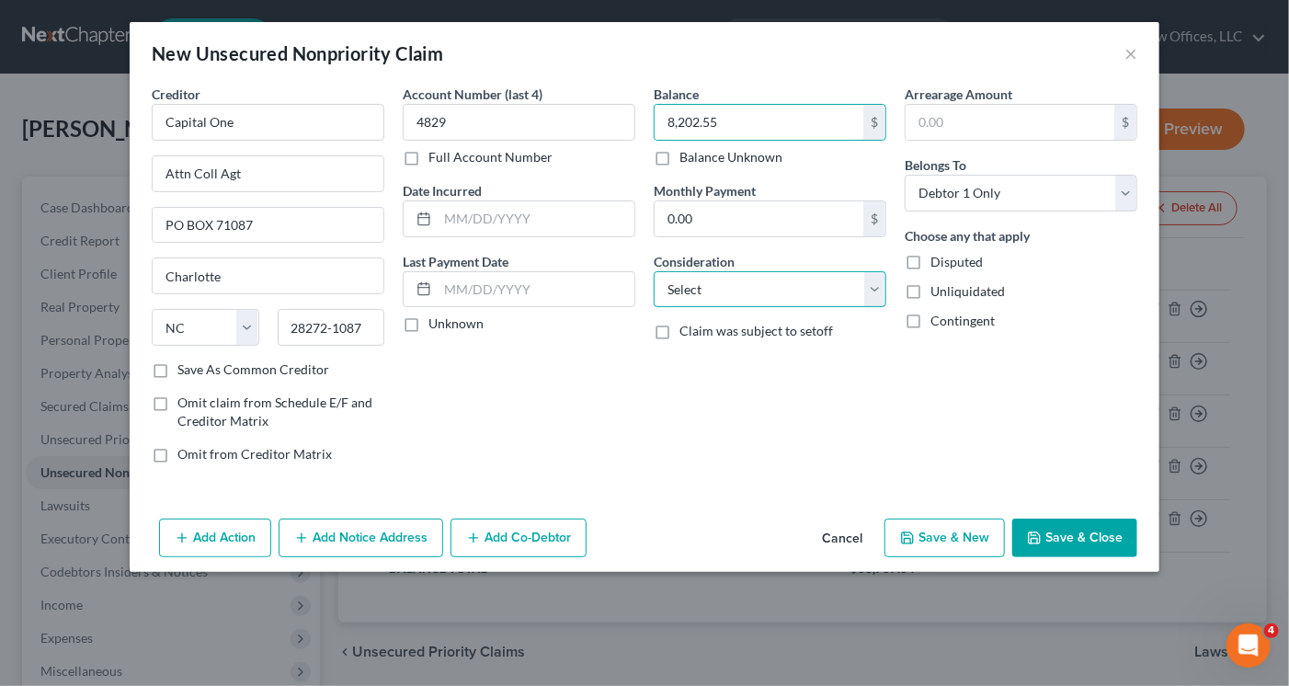
click at [695, 286] on select "Select Cable / Satellite Services Collection Agency Credit Card Debt Debt Couns…" at bounding box center [770, 289] width 233 height 37
click at [654, 271] on select "Select Cable / Satellite Services Collection Agency Credit Card Debt Debt Couns…" at bounding box center [770, 289] width 233 height 37
click at [1041, 530] on icon "button" at bounding box center [1034, 537] width 15 height 15
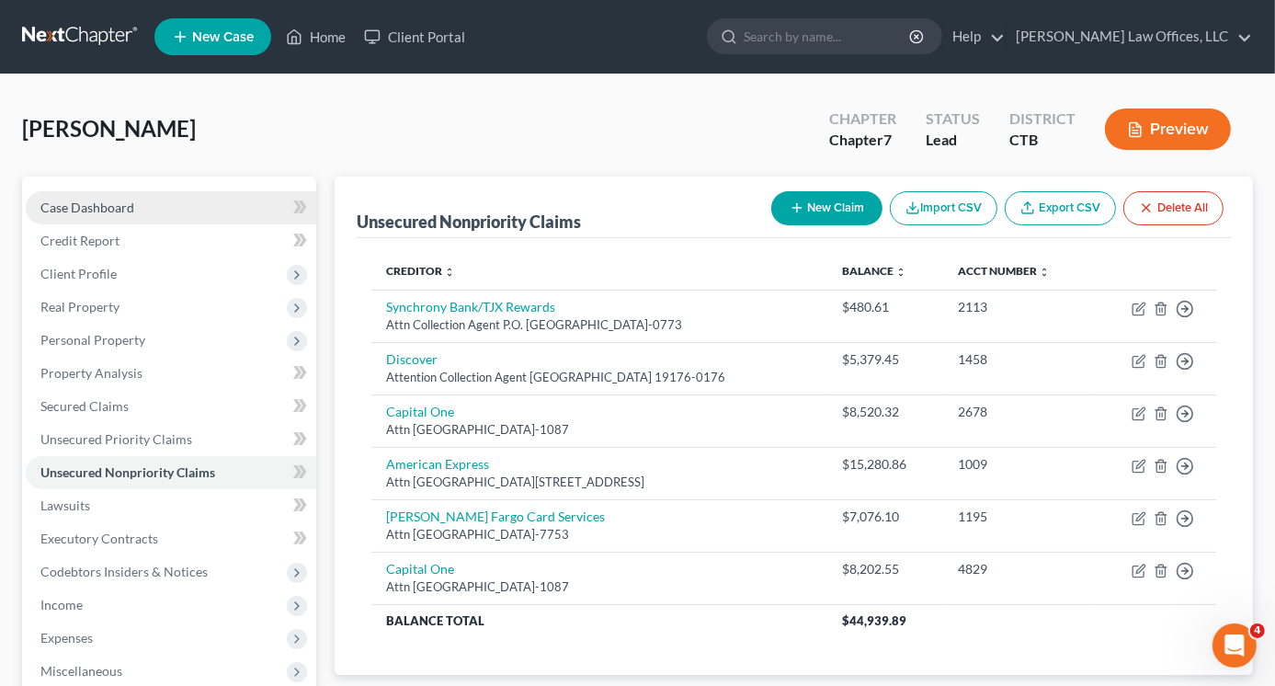
click at [101, 205] on span "Case Dashboard" at bounding box center [87, 207] width 94 height 16
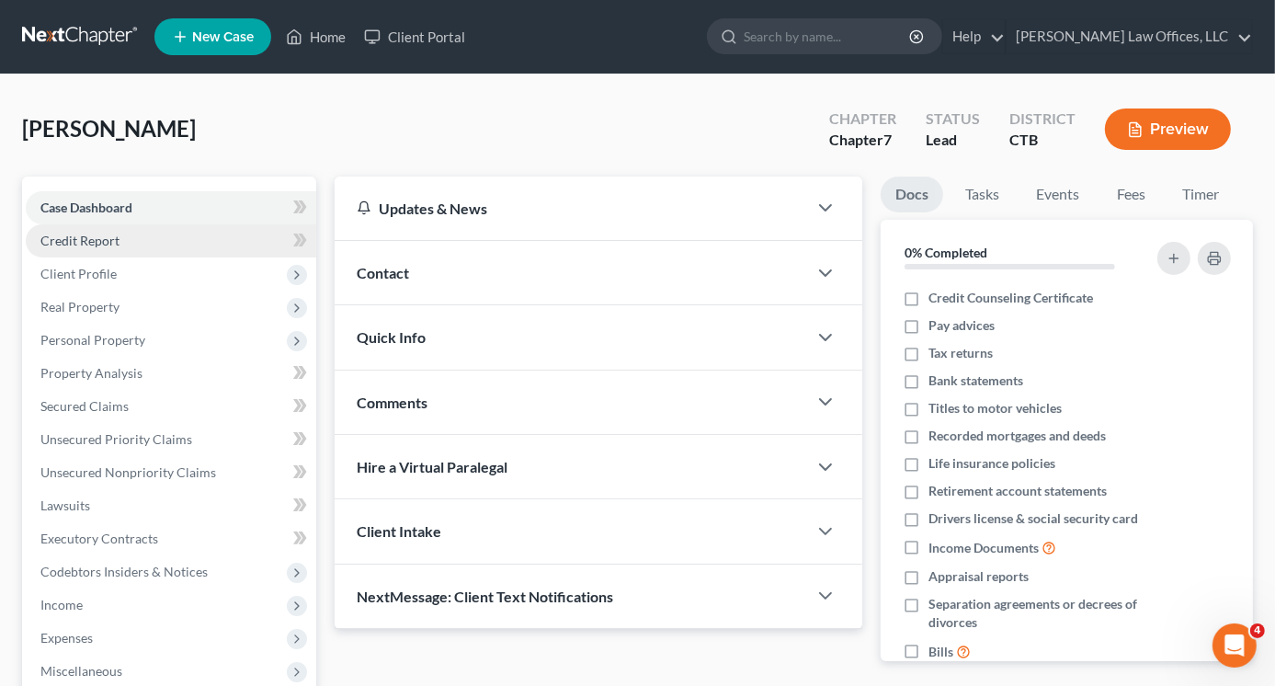
click at [94, 236] on span "Credit Report" at bounding box center [79, 241] width 79 height 16
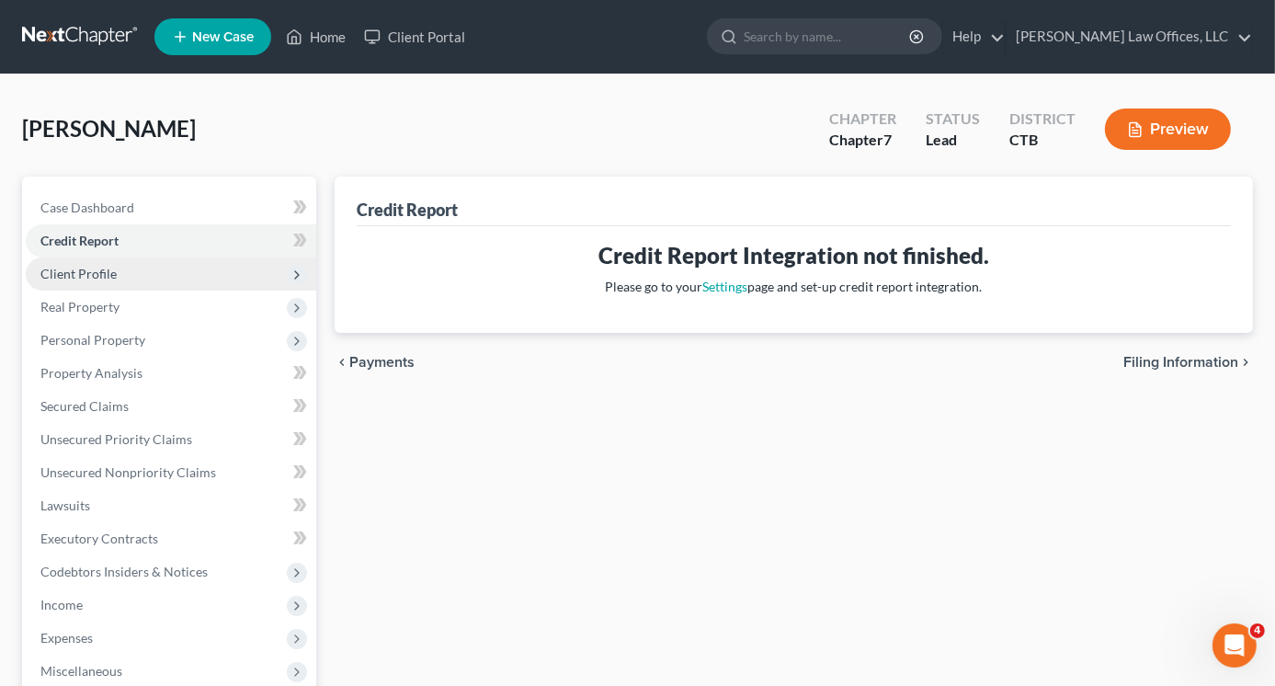
click at [99, 279] on span "Client Profile" at bounding box center [78, 274] width 76 height 16
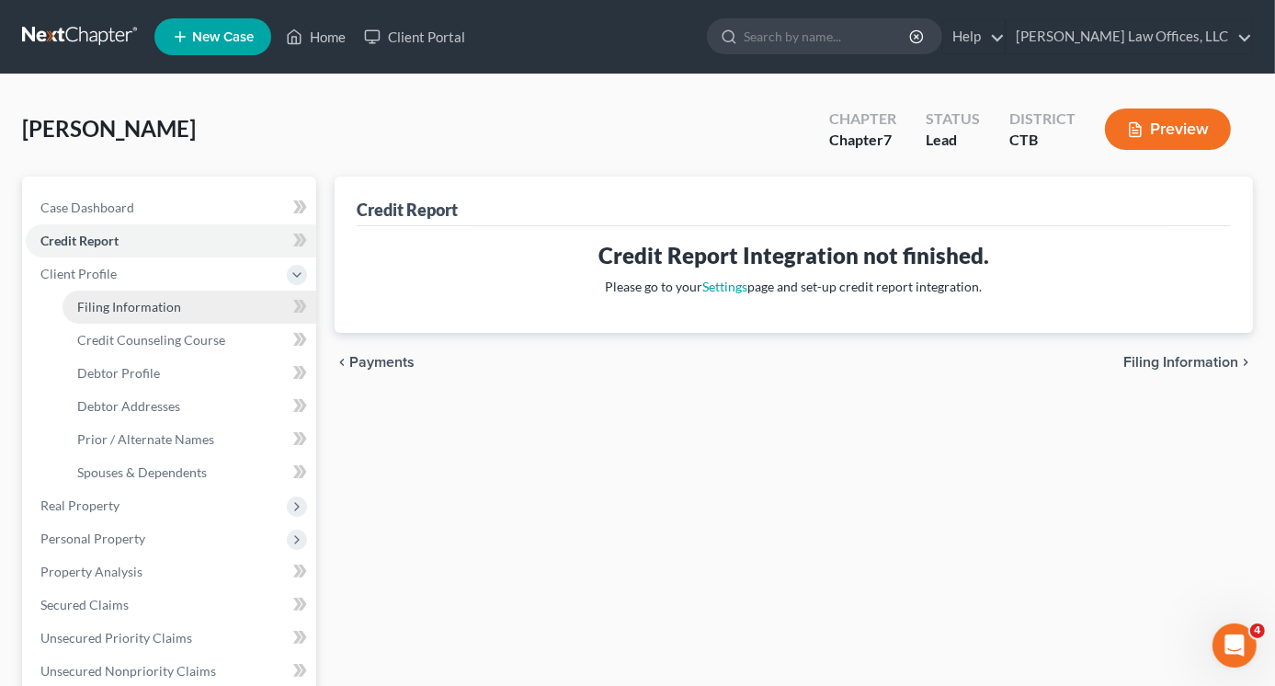
click at [129, 307] on span "Filing Information" at bounding box center [129, 307] width 104 height 16
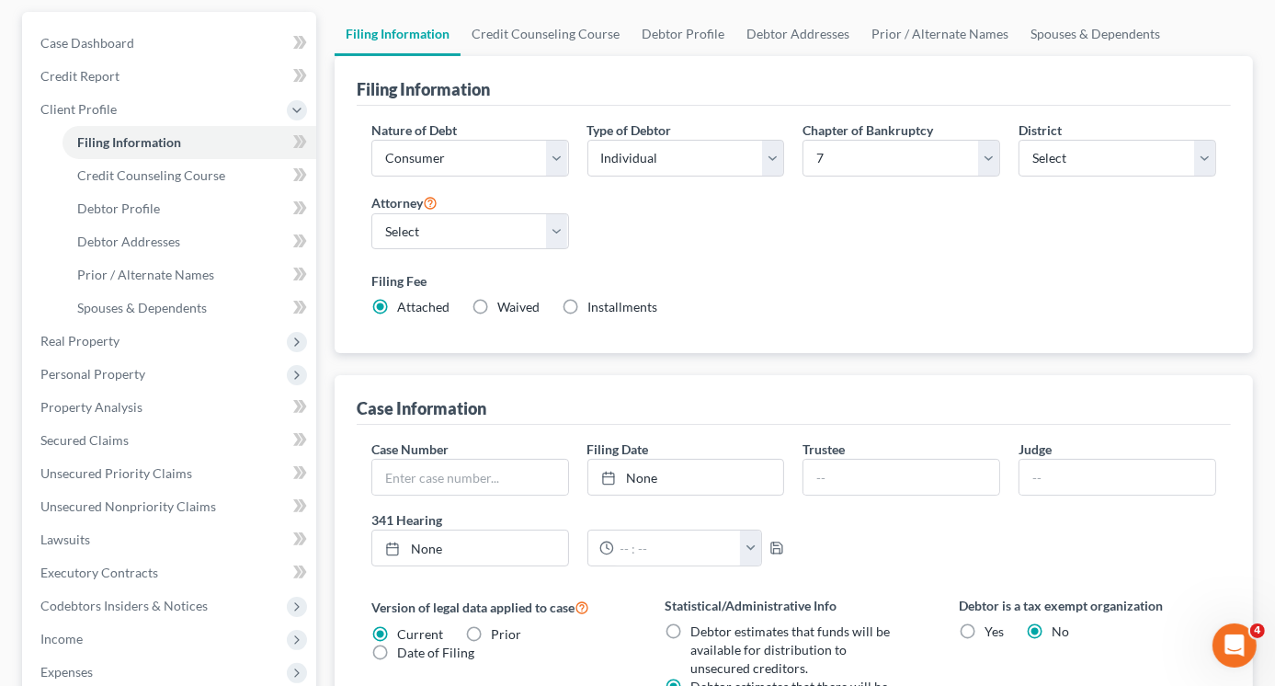
scroll to position [92, 0]
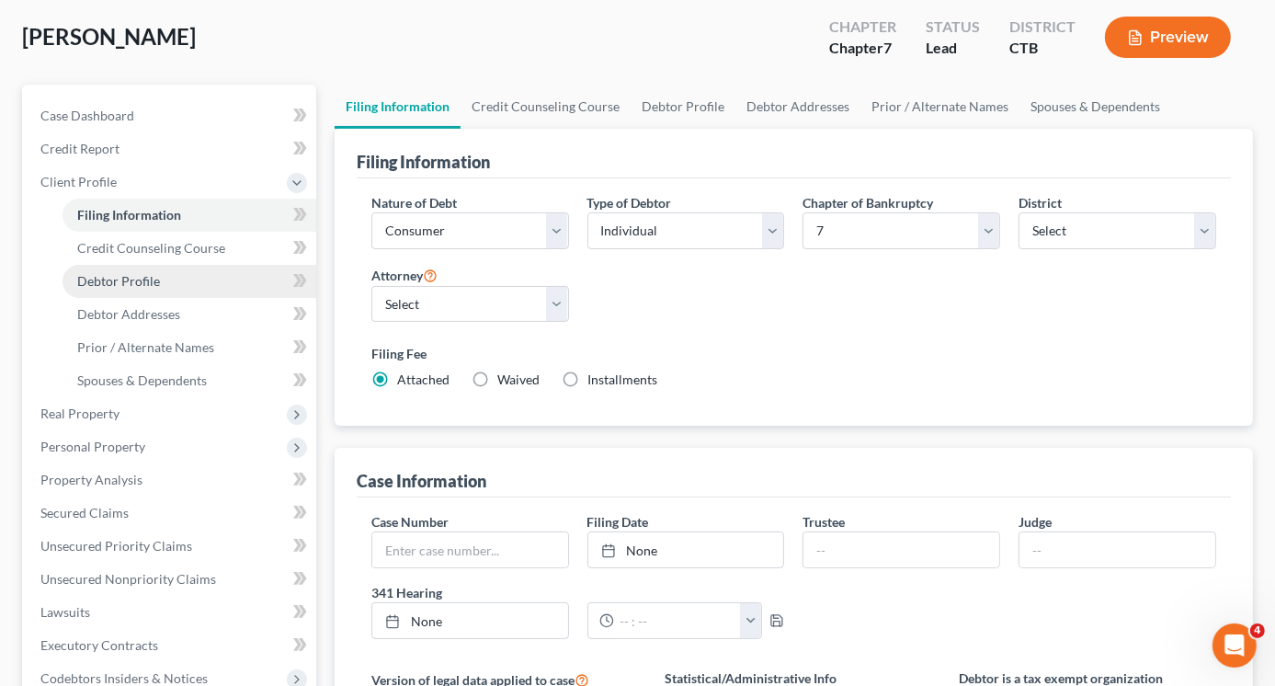
click at [140, 277] on span "Debtor Profile" at bounding box center [118, 281] width 83 height 16
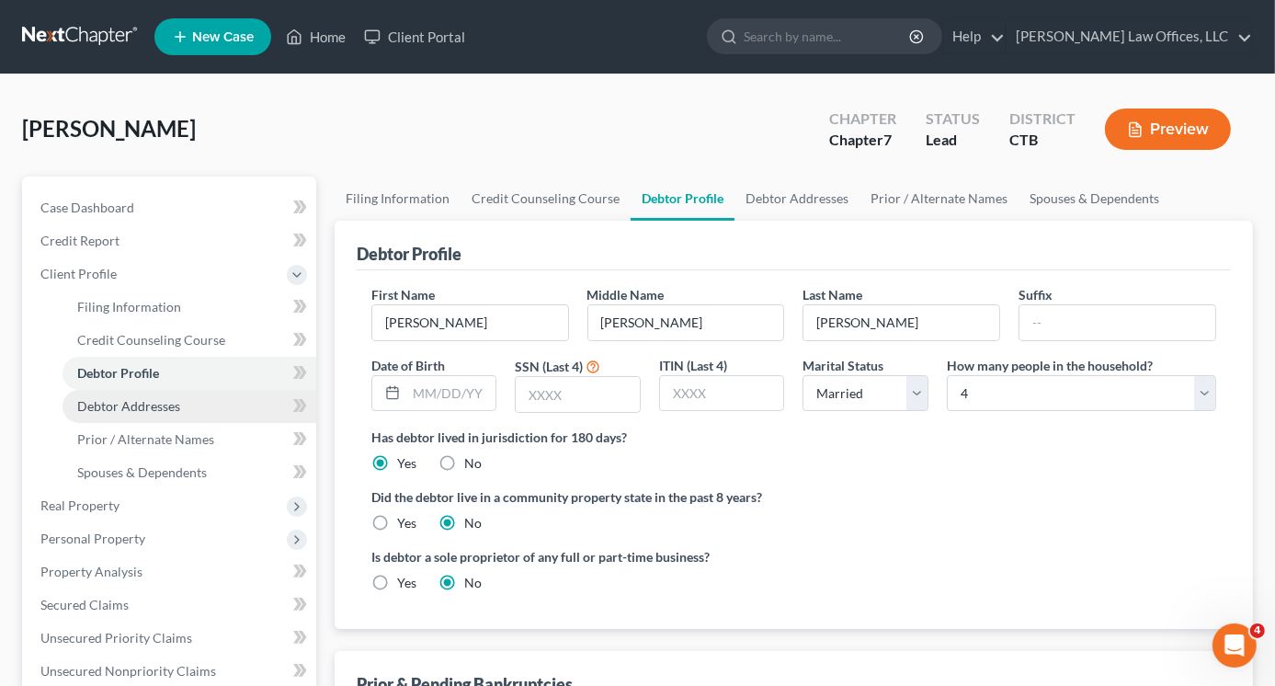
click at [160, 405] on span "Debtor Addresses" at bounding box center [128, 406] width 103 height 16
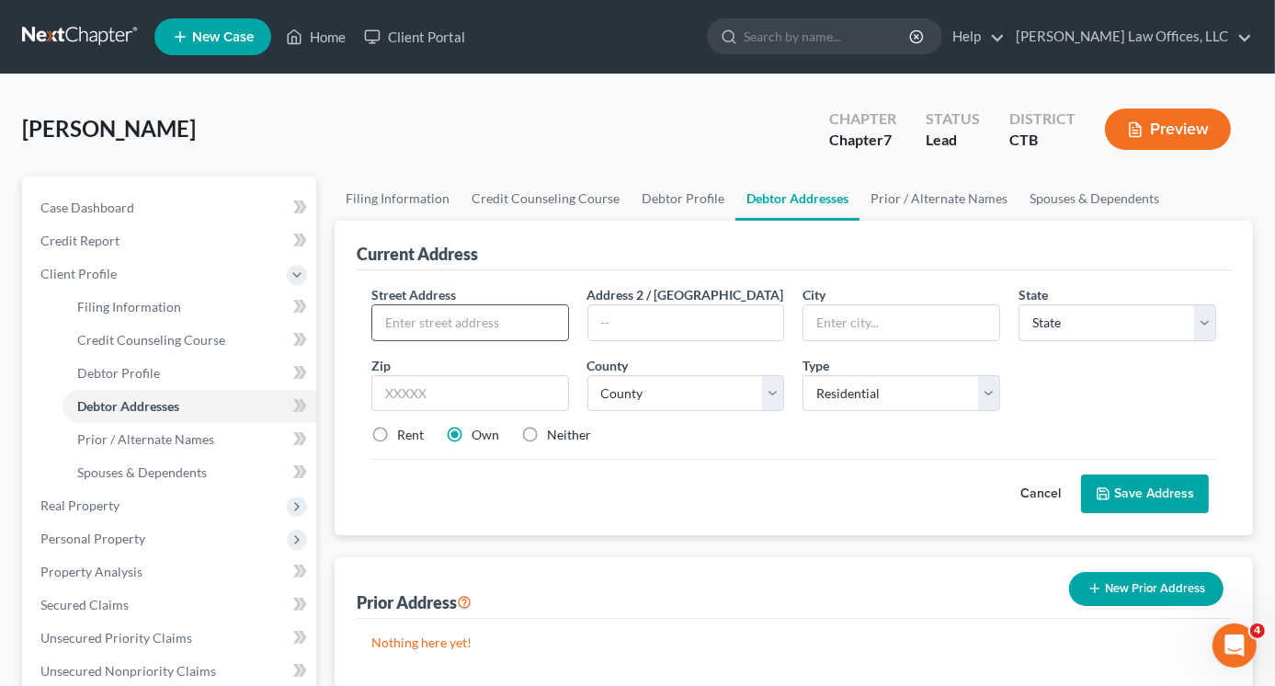
click at [426, 313] on input "text" at bounding box center [470, 322] width 196 height 35
click at [475, 389] on input "text" at bounding box center [470, 393] width 198 height 37
click at [838, 323] on input "text" at bounding box center [901, 322] width 196 height 35
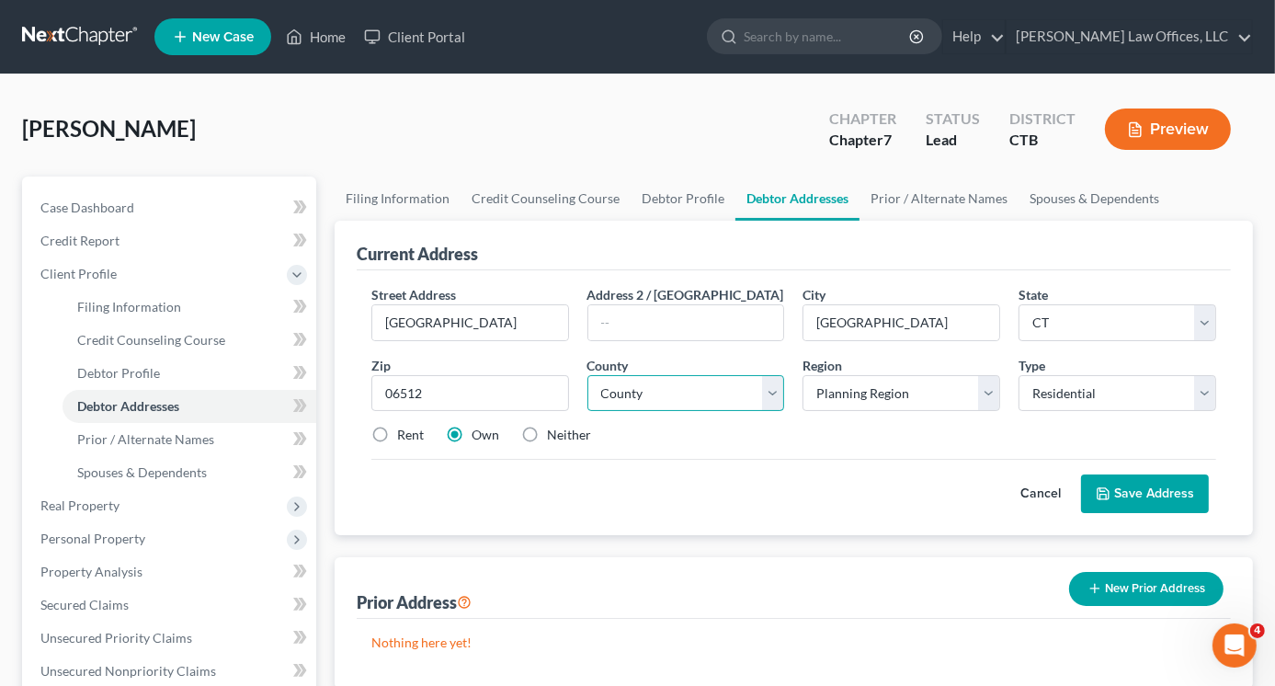
click at [658, 398] on select "County [GEOGRAPHIC_DATA] [GEOGRAPHIC_DATA] [GEOGRAPHIC_DATA] [GEOGRAPHIC_DATA] …" at bounding box center [686, 393] width 198 height 37
click at [587, 375] on select "County [GEOGRAPHIC_DATA] [GEOGRAPHIC_DATA] [GEOGRAPHIC_DATA] [GEOGRAPHIC_DATA] …" at bounding box center [686, 393] width 198 height 37
click at [885, 397] on select "Planning Region Capitol Planning Region [GEOGRAPHIC_DATA] Planning Region [GEOG…" at bounding box center [902, 393] width 198 height 37
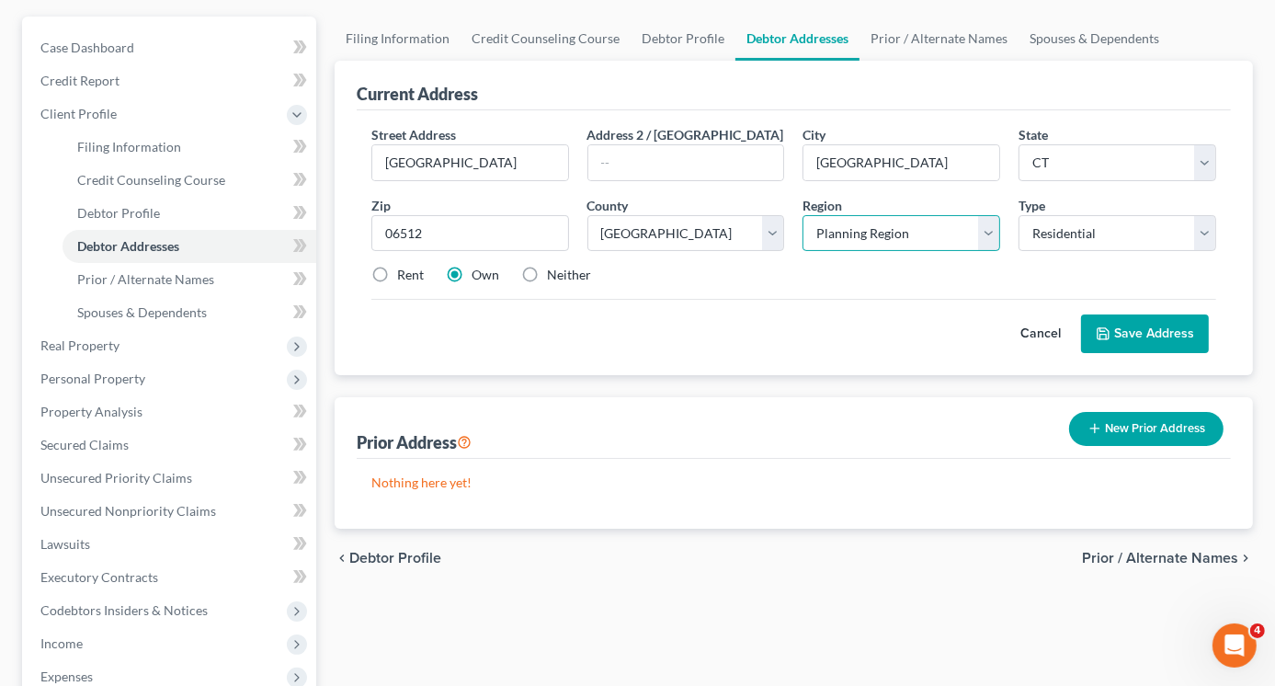
scroll to position [184, 0]
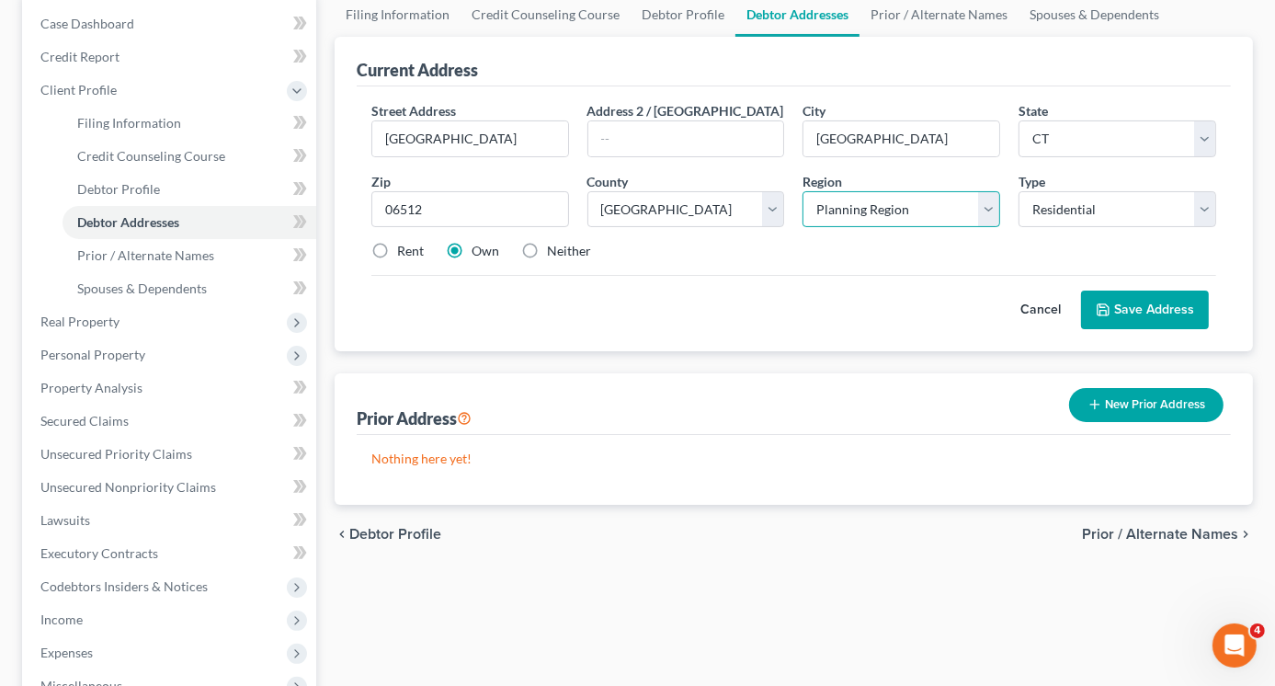
click at [867, 199] on select "Planning Region Capitol Planning Region [GEOGRAPHIC_DATA] Planning Region [GEOG…" at bounding box center [902, 209] width 198 height 37
click at [803, 191] on select "Planning Region Capitol Planning Region [GEOGRAPHIC_DATA] Planning Region [GEOG…" at bounding box center [902, 209] width 198 height 37
click at [1139, 293] on button "Save Address" at bounding box center [1145, 310] width 128 height 39
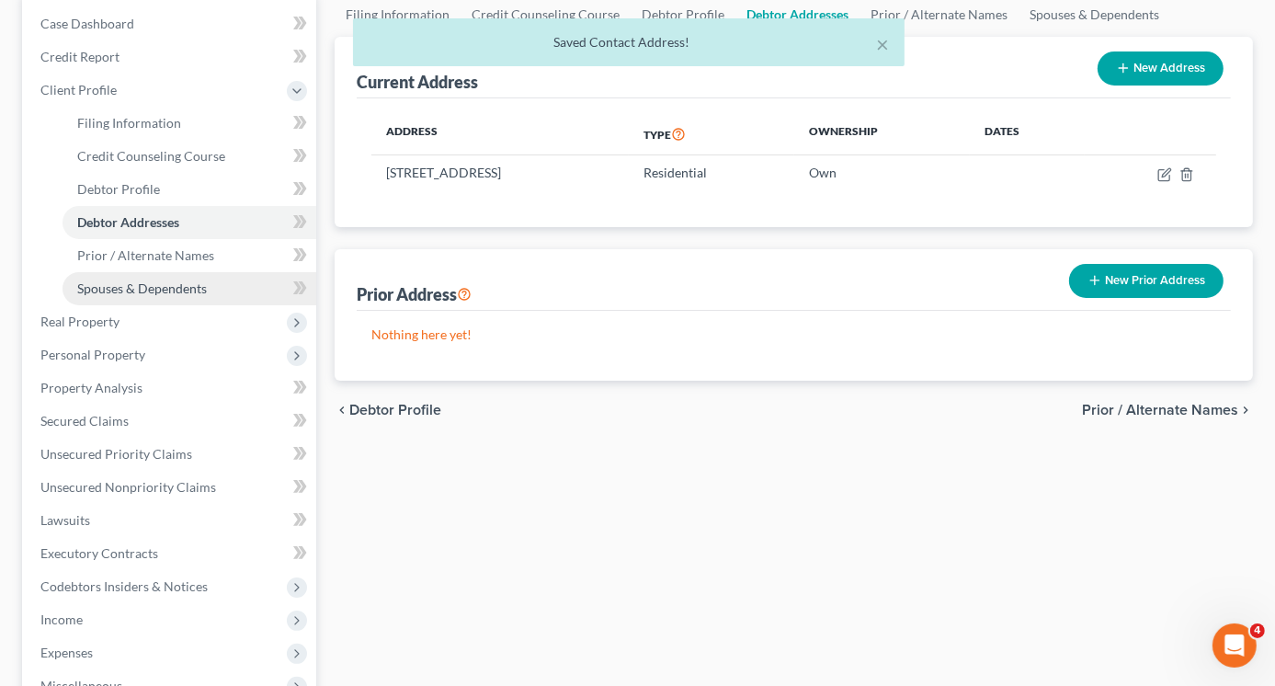
click at [129, 295] on span "Spouses & Dependents" at bounding box center [142, 288] width 130 height 16
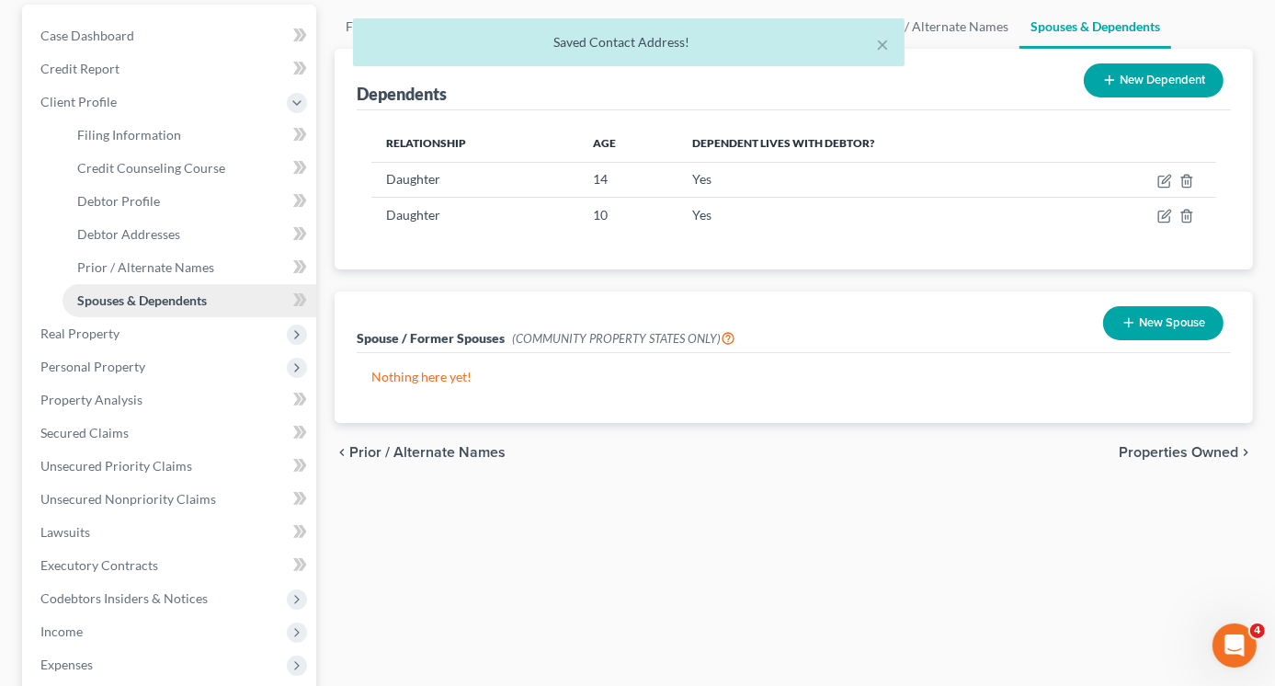
scroll to position [184, 0]
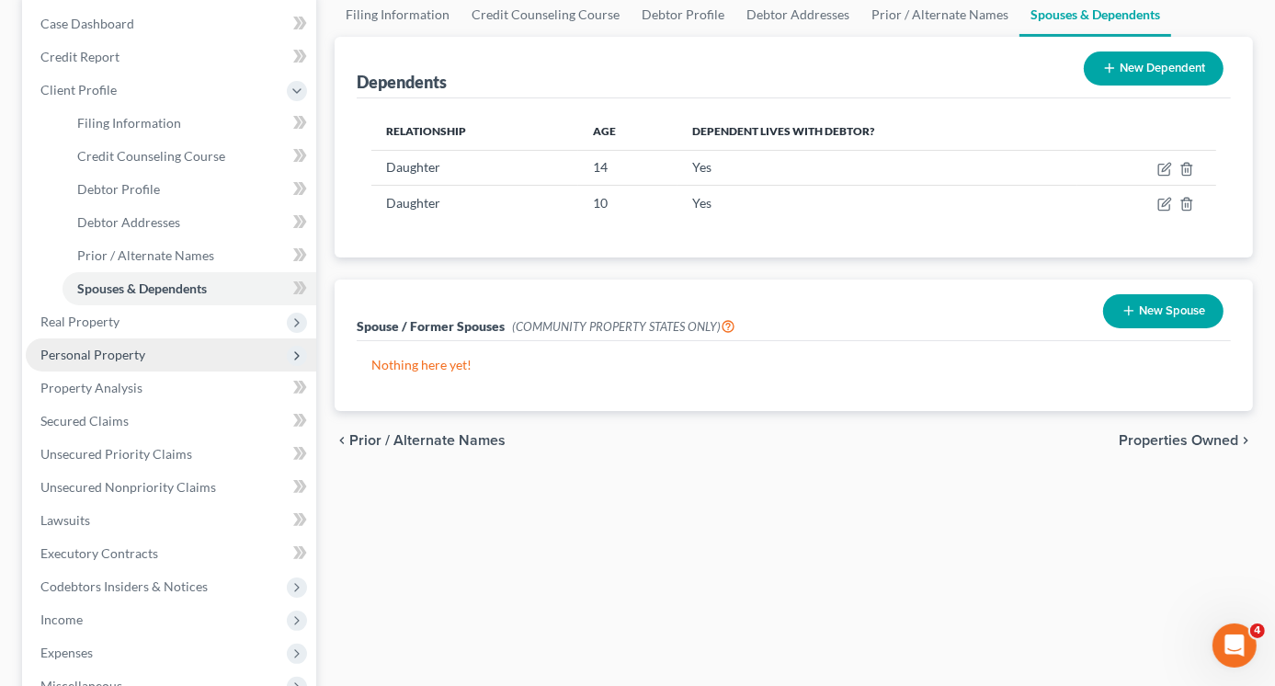
click at [121, 354] on span "Personal Property" at bounding box center [92, 355] width 105 height 16
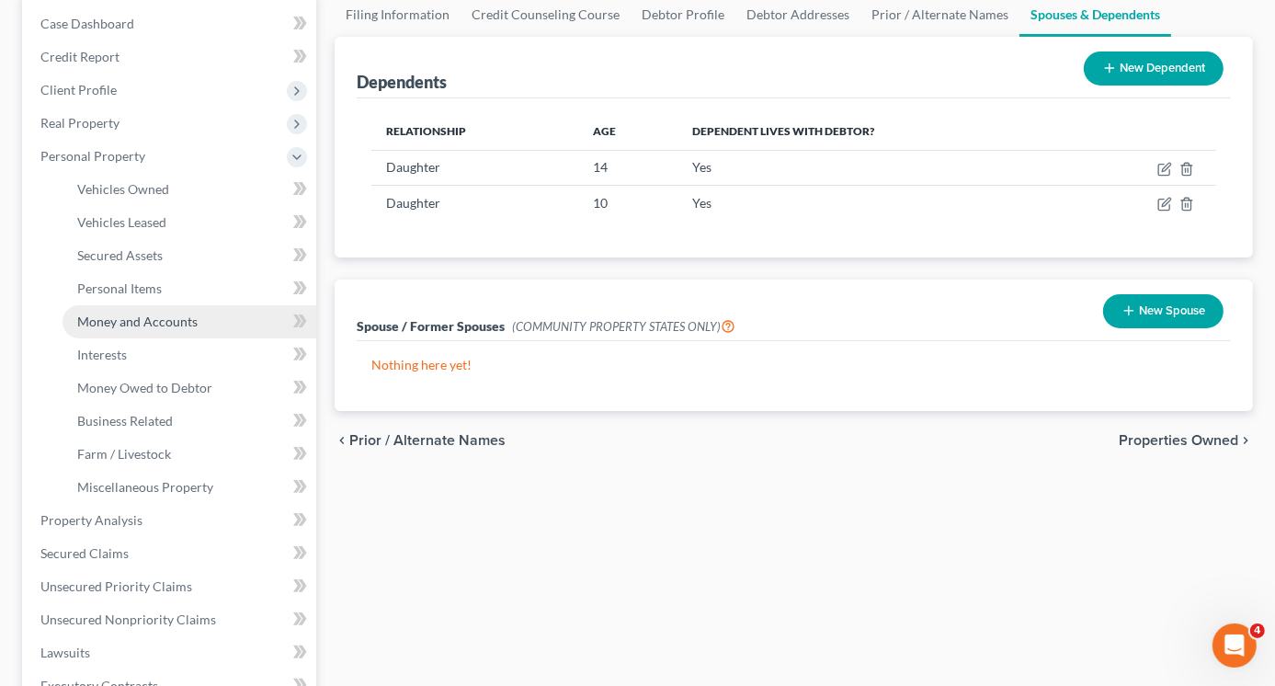
click at [145, 325] on span "Money and Accounts" at bounding box center [137, 321] width 120 height 16
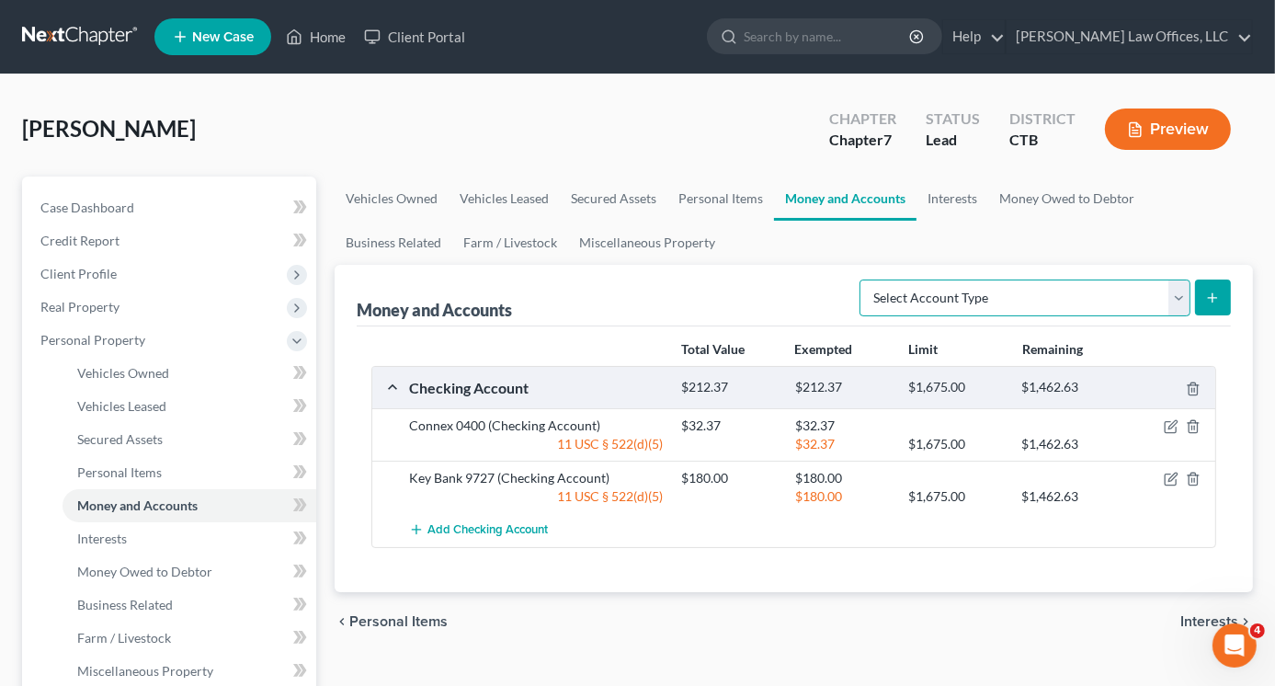
click at [1180, 309] on select "Select Account Type Brokerage Cash on Hand Certificates of Deposit Checking Acc…" at bounding box center [1025, 297] width 331 height 37
click at [863, 279] on select "Select Account Type Brokerage Cash on Hand Certificates of Deposit Checking Acc…" at bounding box center [1025, 297] width 331 height 37
click at [1215, 293] on icon "submit" at bounding box center [1212, 298] width 15 height 15
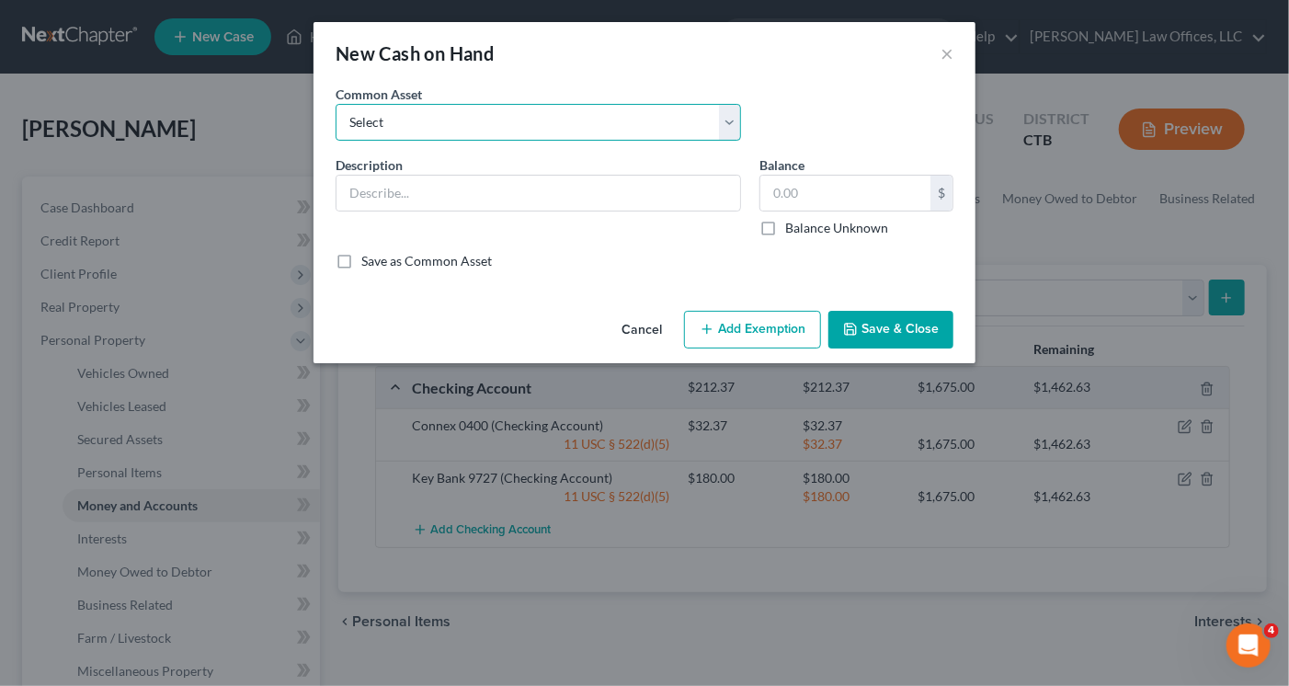
click at [545, 132] on select "Select Cash on hand" at bounding box center [538, 122] width 405 height 37
click at [336, 104] on select "Select Cash on hand" at bounding box center [538, 122] width 405 height 37
click at [884, 334] on button "Save & Close" at bounding box center [890, 330] width 125 height 39
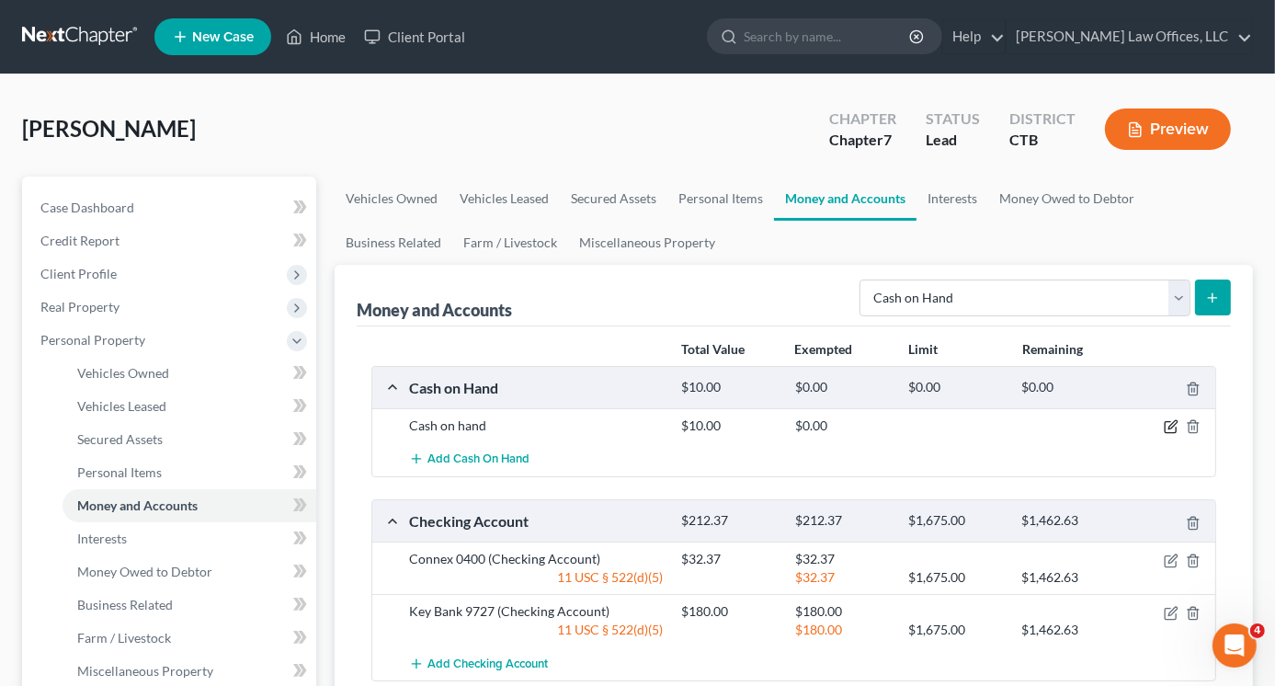
click at [1169, 424] on icon "button" at bounding box center [1171, 426] width 15 height 15
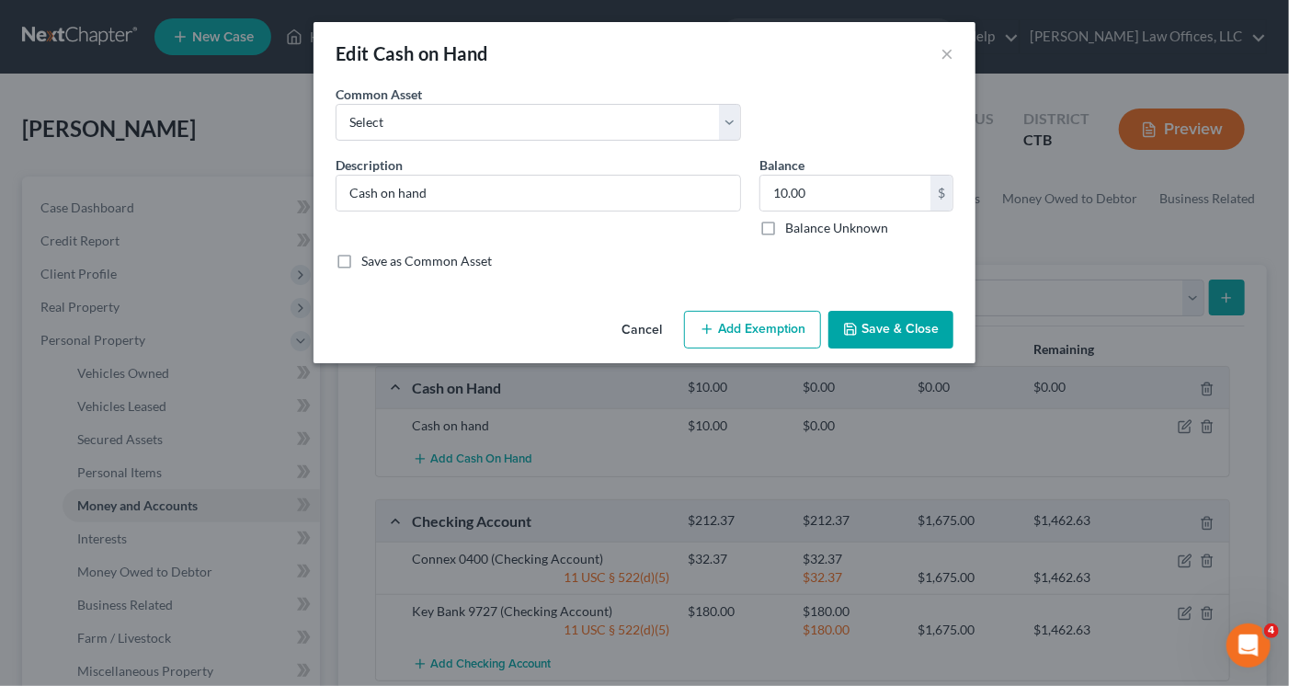
click at [752, 336] on button "Add Exemption" at bounding box center [752, 330] width 137 height 39
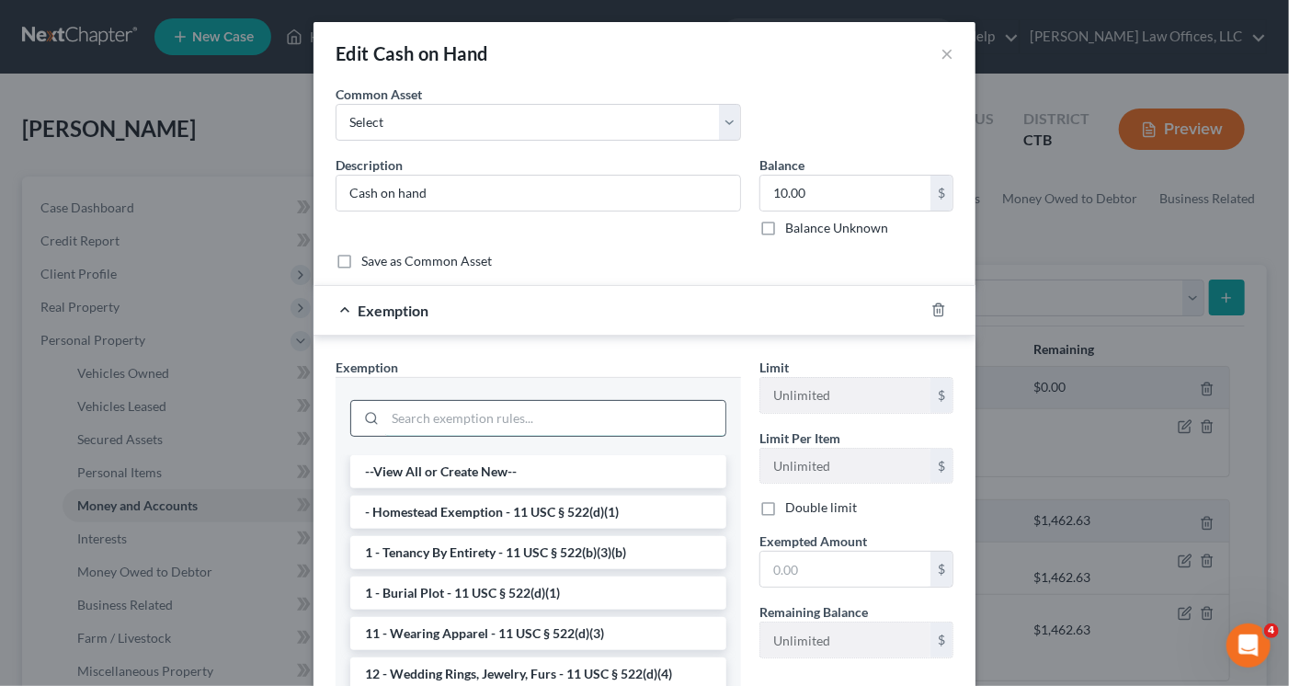
click at [467, 405] on input "search" at bounding box center [555, 418] width 340 height 35
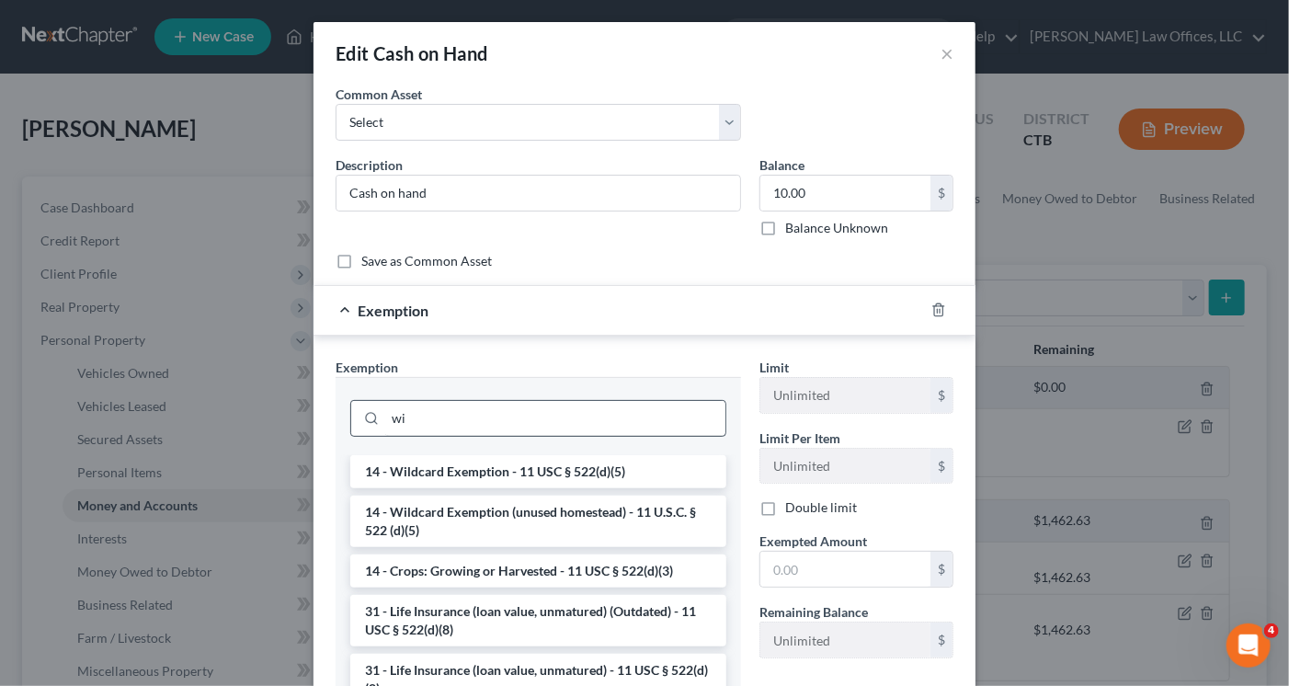
click at [473, 464] on li "14 - Wildcard Exemption - 11 USC § 522(d)(5)" at bounding box center [538, 471] width 376 height 33
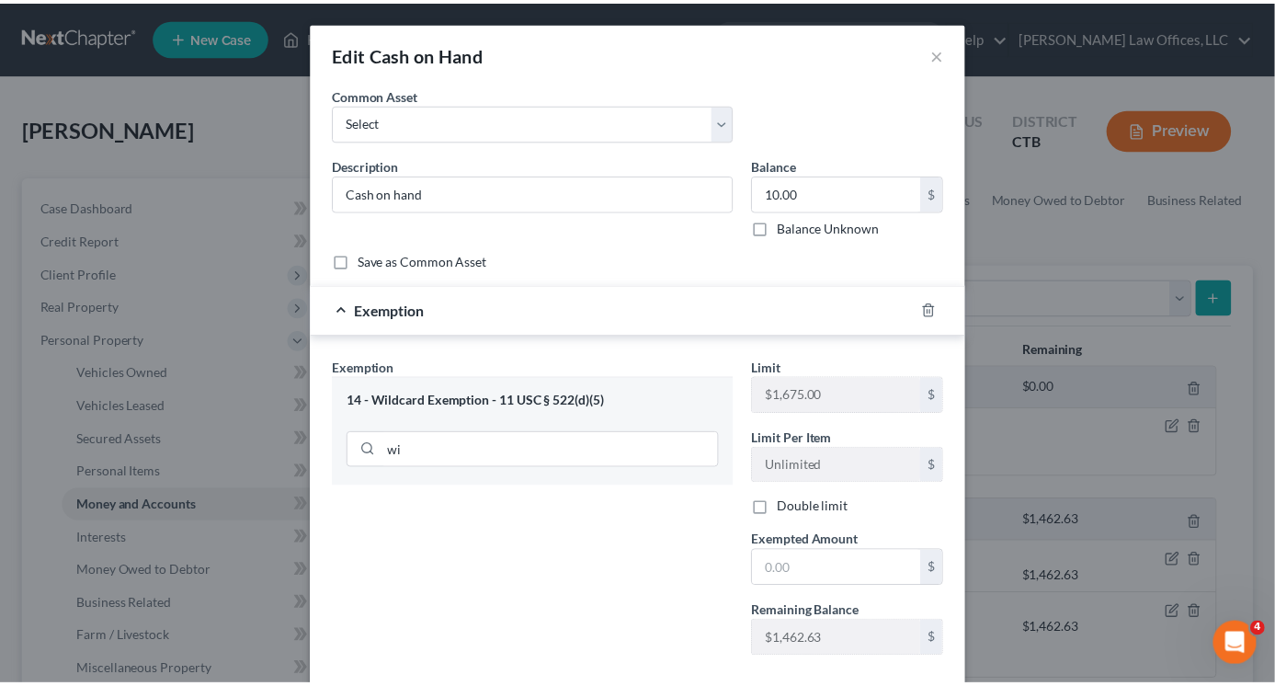
scroll to position [92, 0]
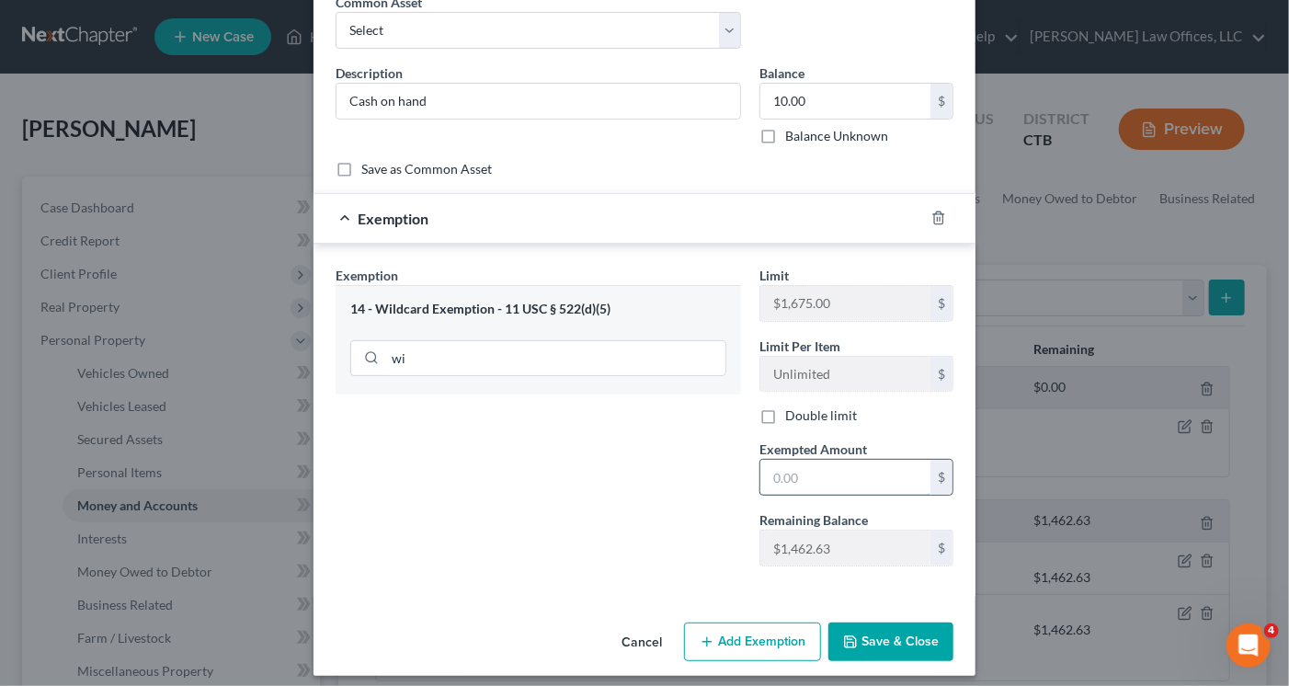
click at [783, 471] on input "text" at bounding box center [845, 477] width 170 height 35
click at [879, 643] on button "Save & Close" at bounding box center [890, 641] width 125 height 39
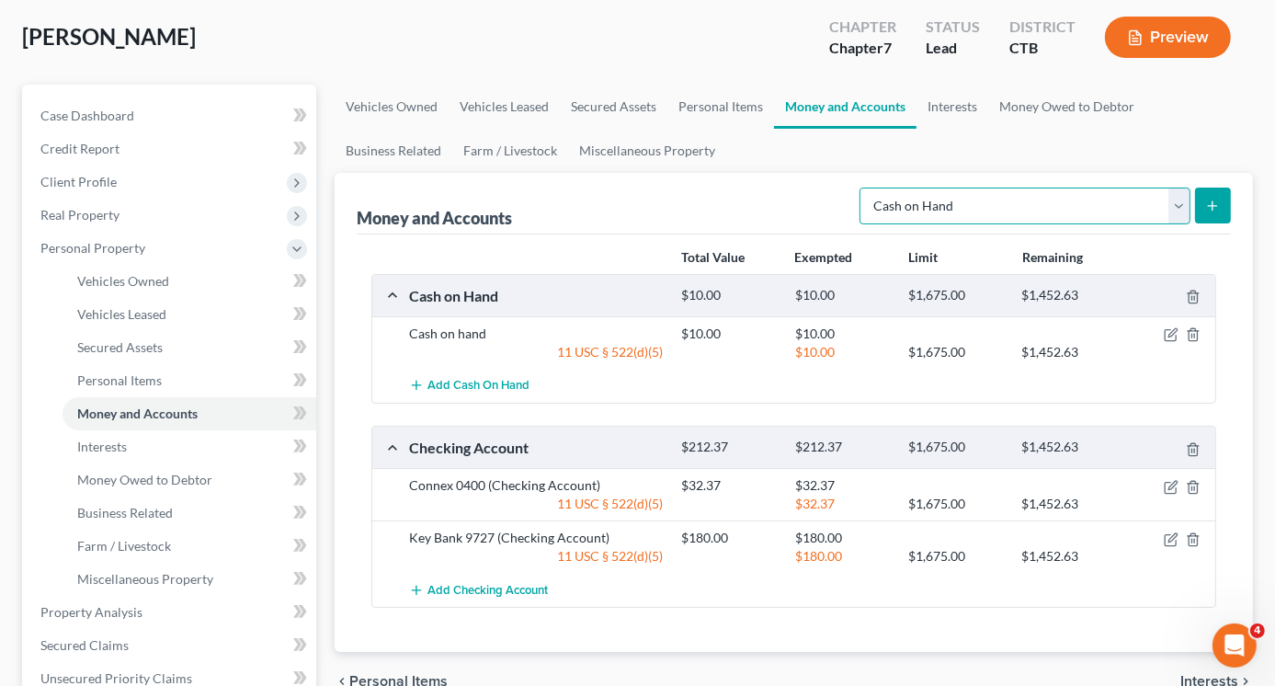
click at [1178, 211] on select "Select Account Type Brokerage Cash on Hand Certificates of Deposit Checking Acc…" at bounding box center [1025, 206] width 331 height 37
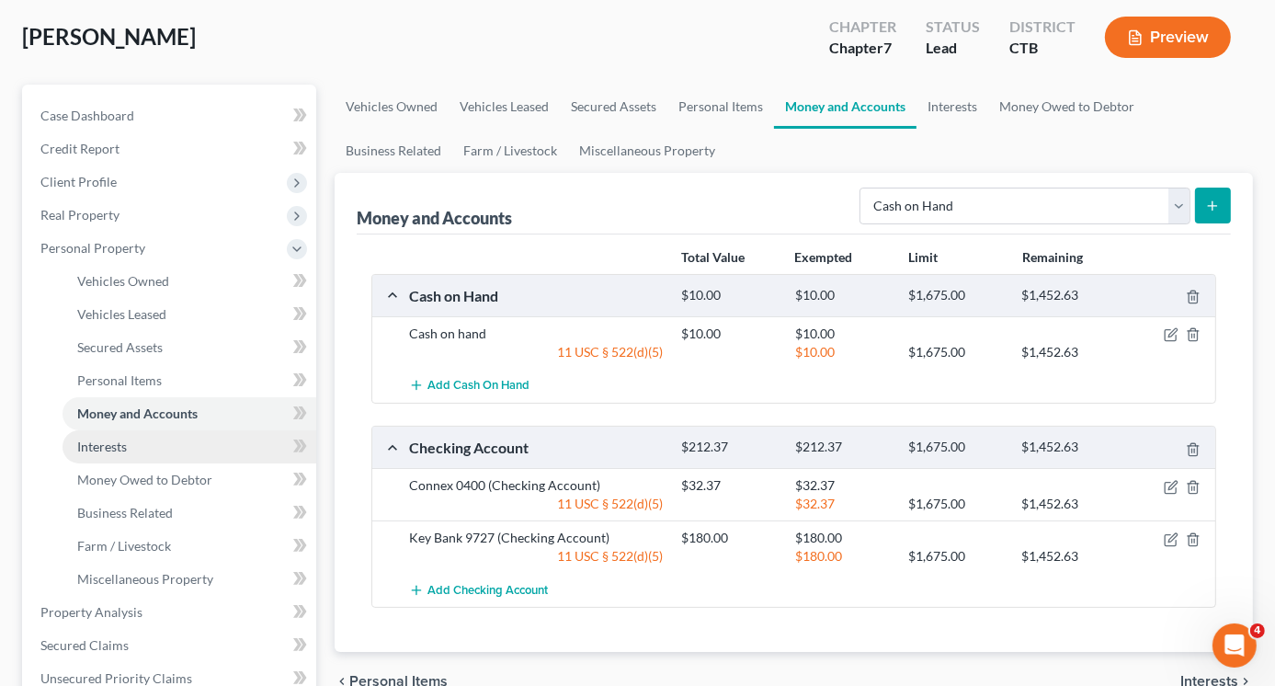
click at [112, 442] on span "Interests" at bounding box center [102, 447] width 50 height 16
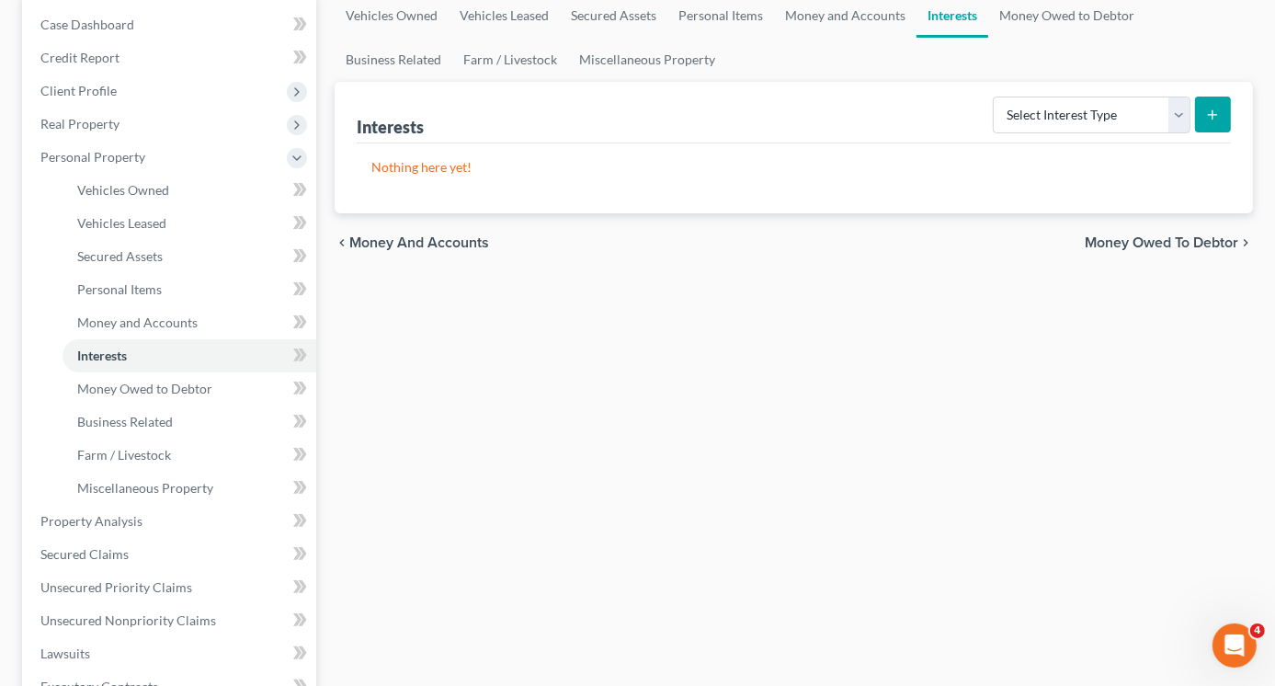
scroll to position [184, 0]
click at [1180, 101] on select "Select Interest Type 401K Annuity Bond Education IRA Government Bond Government…" at bounding box center [1092, 114] width 198 height 37
click at [1089, 12] on link "Money Owed to Debtor" at bounding box center [1066, 15] width 157 height 44
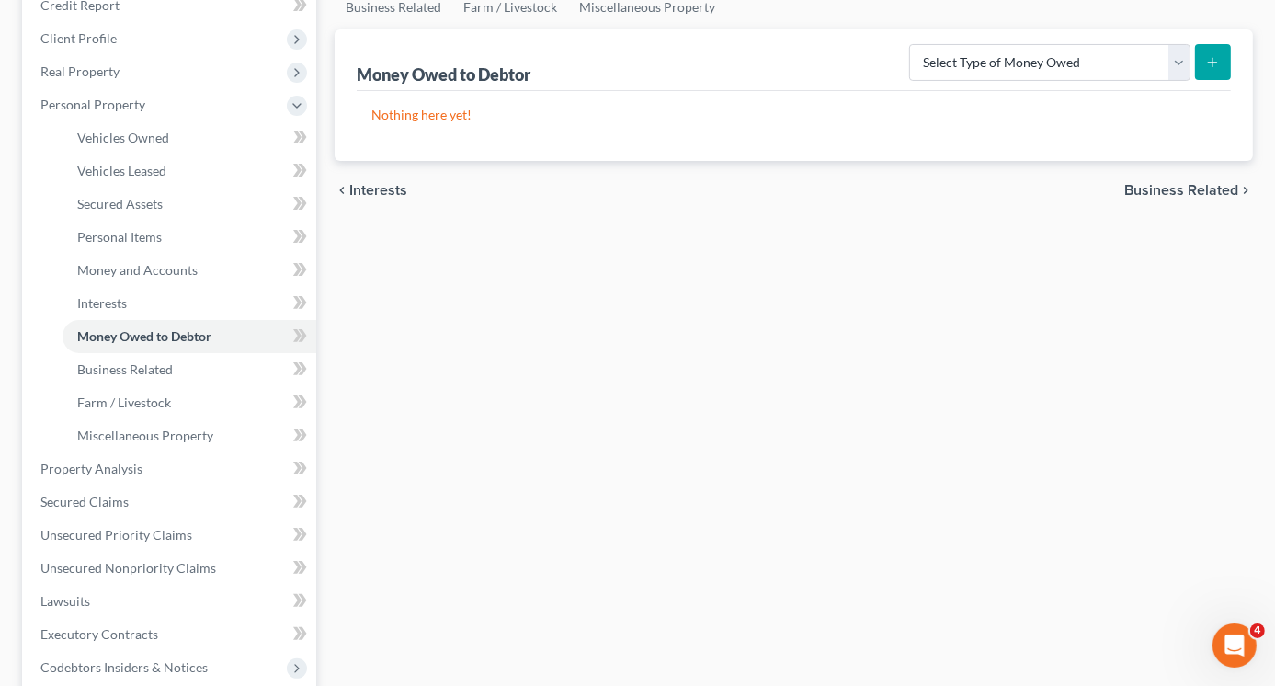
scroll to position [276, 0]
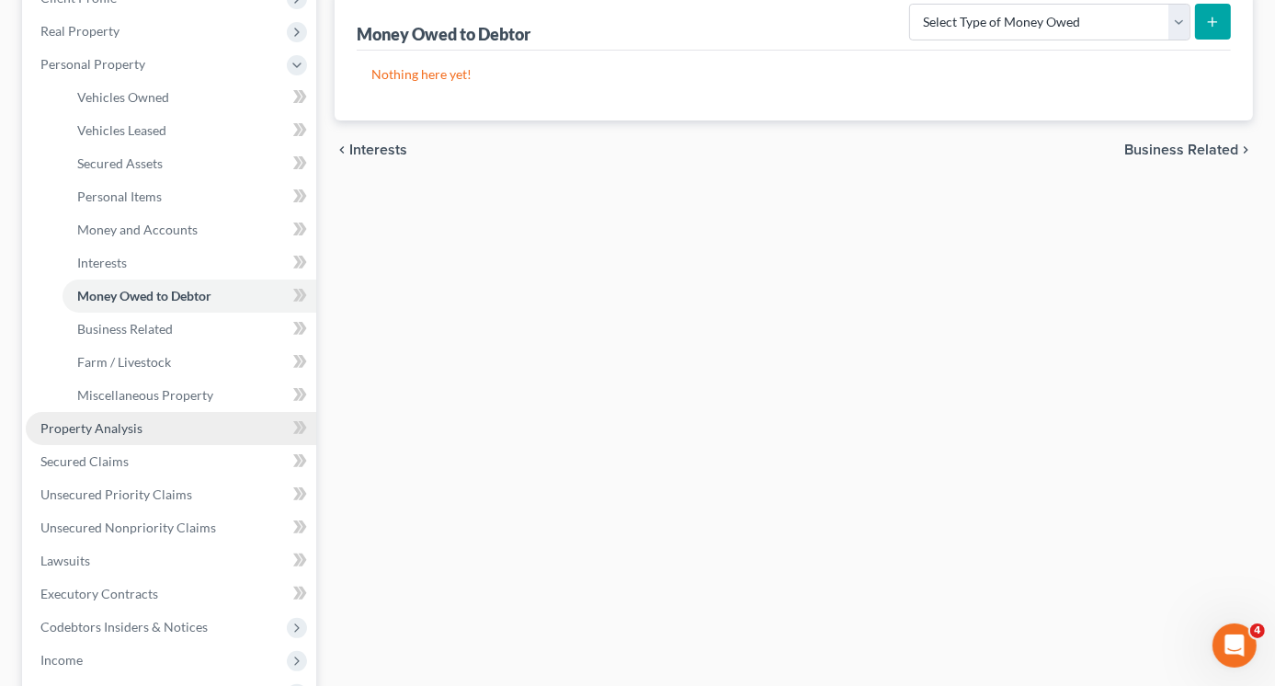
click at [112, 431] on span "Property Analysis" at bounding box center [91, 428] width 102 height 16
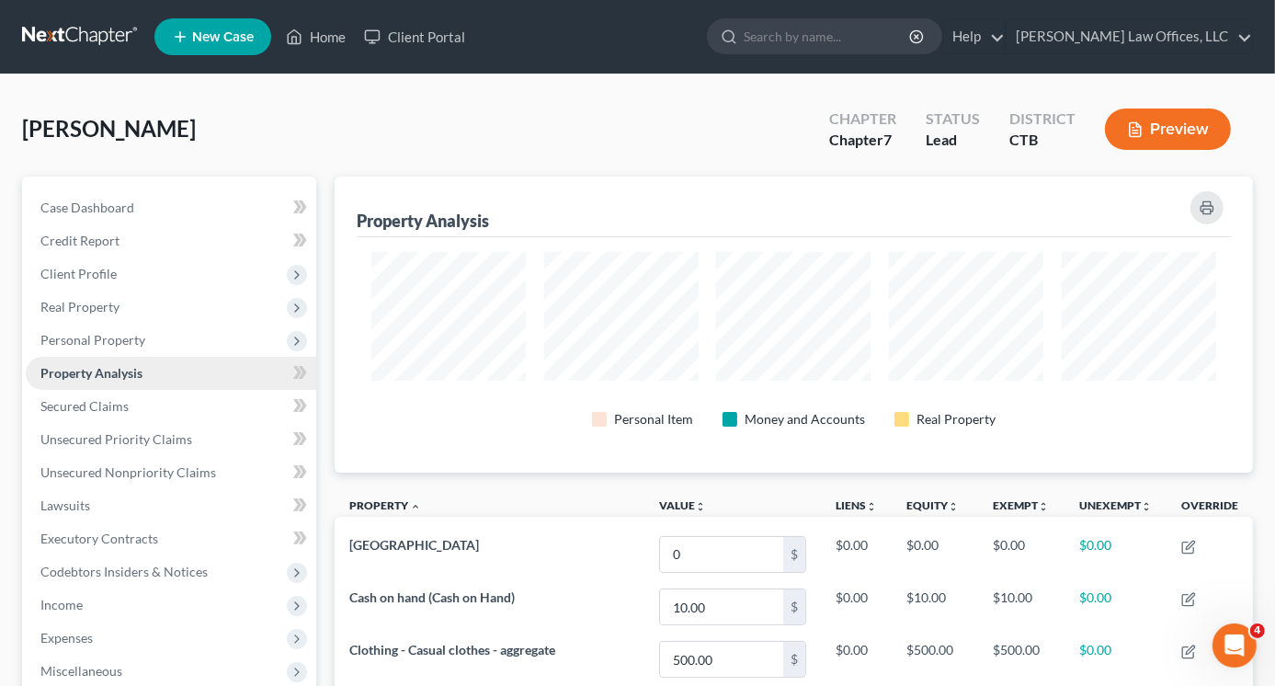
scroll to position [296, 919]
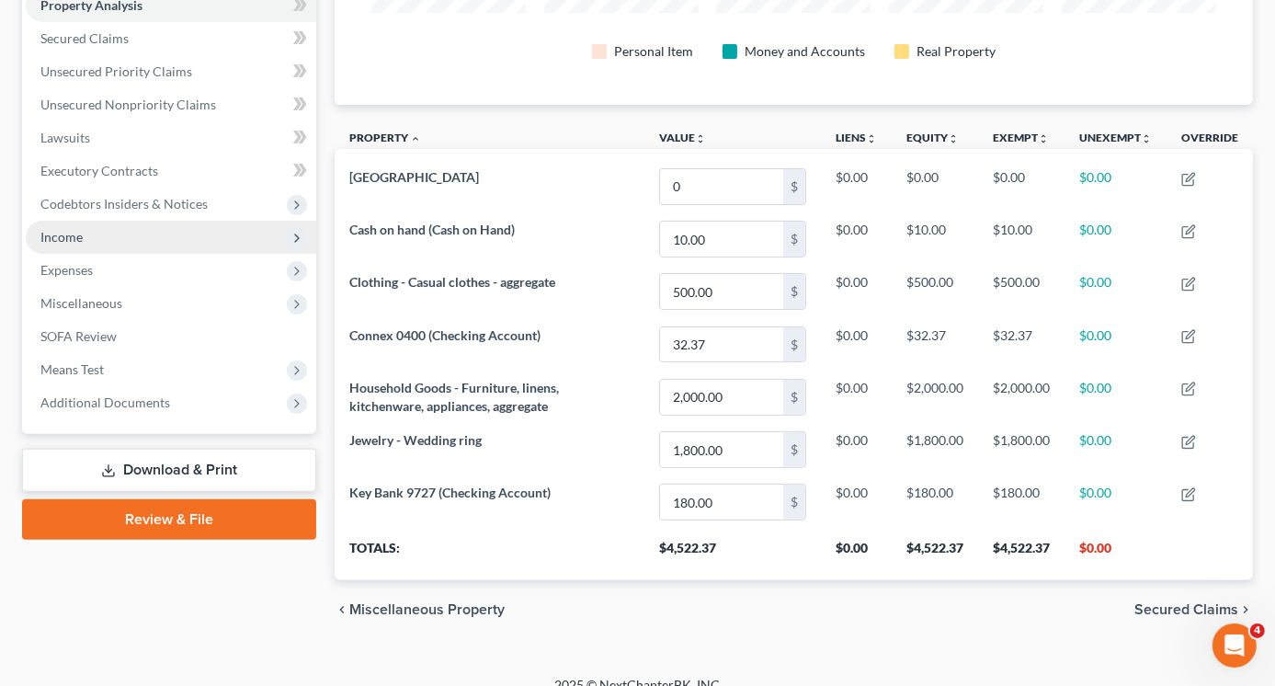
click at [77, 233] on span "Income" at bounding box center [61, 237] width 42 height 16
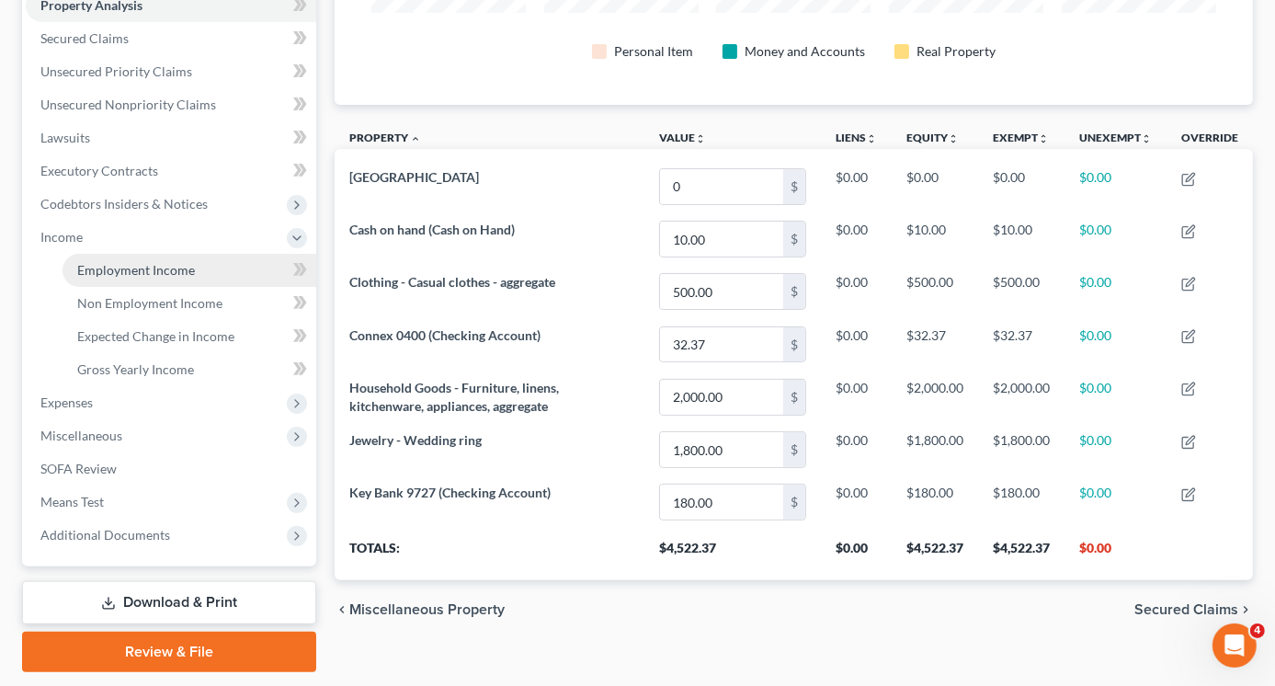
click at [162, 267] on span "Employment Income" at bounding box center [136, 270] width 118 height 16
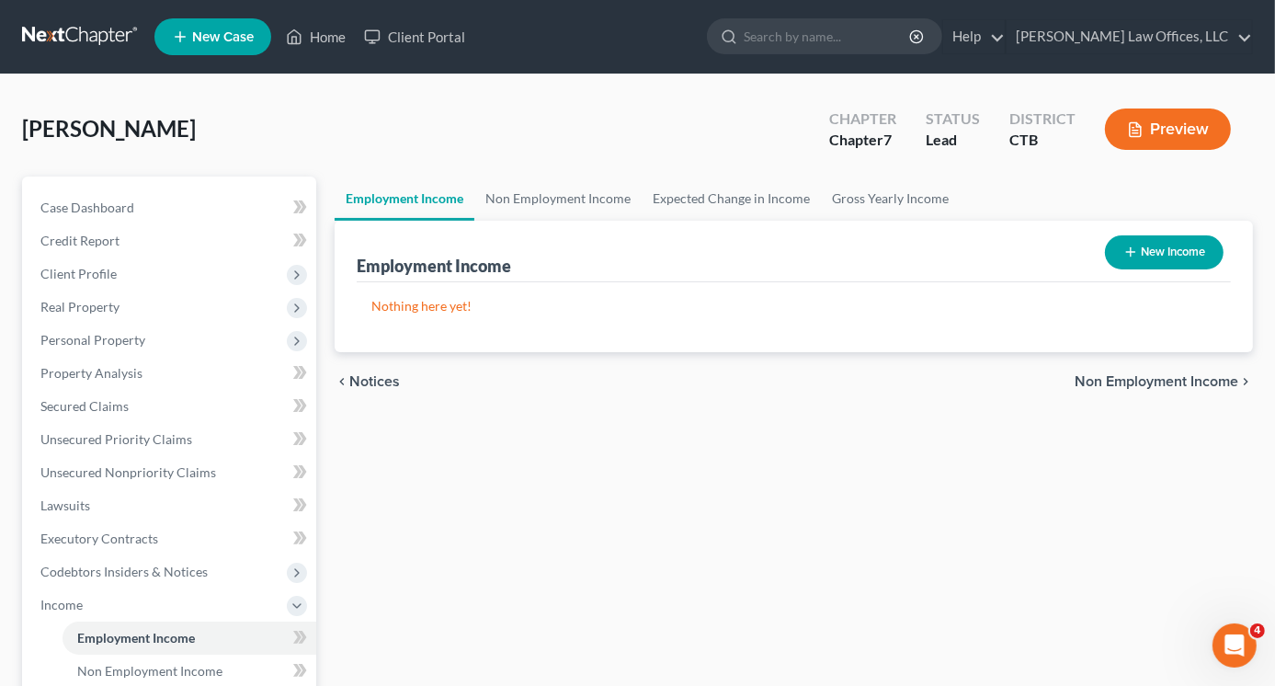
click at [1162, 239] on button "New Income" at bounding box center [1164, 252] width 119 height 34
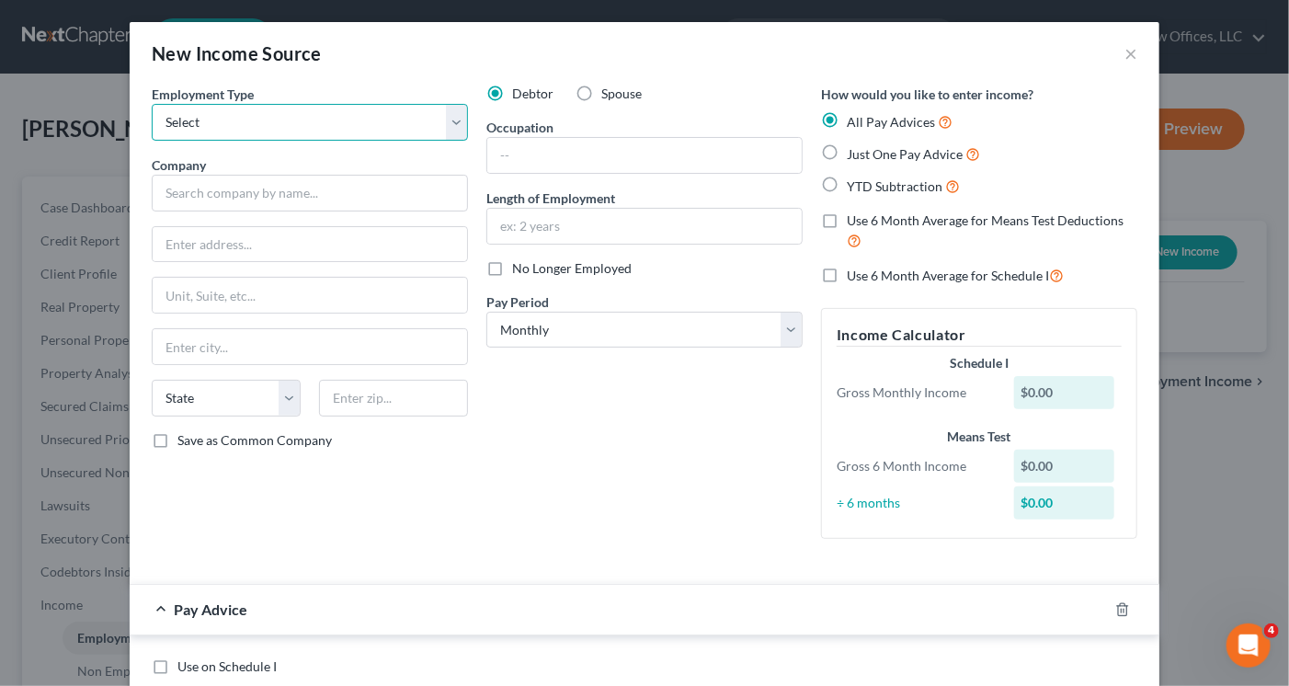
click at [284, 120] on select "Select Full or [DEMOGRAPHIC_DATA] Employment Self Employment" at bounding box center [310, 122] width 316 height 37
click at [152, 104] on select "Select Full or [DEMOGRAPHIC_DATA] Employment Self Employment" at bounding box center [310, 122] width 316 height 37
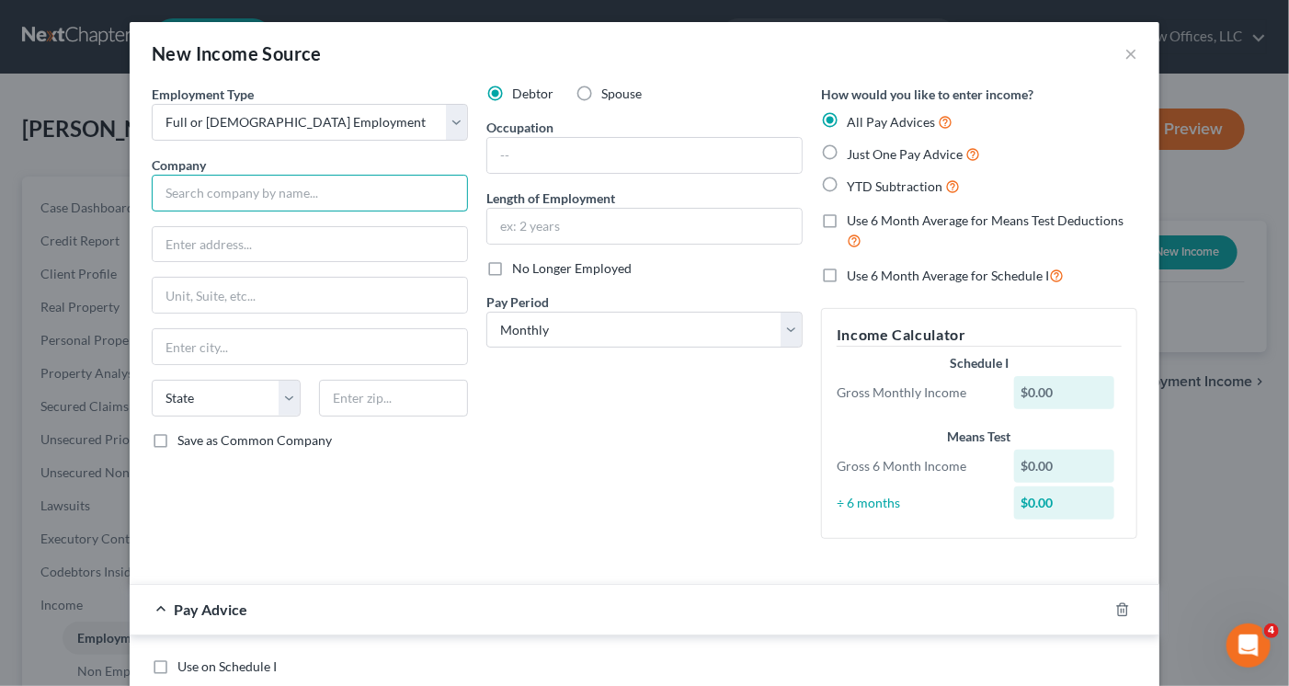
click at [272, 192] on input "text" at bounding box center [310, 193] width 316 height 37
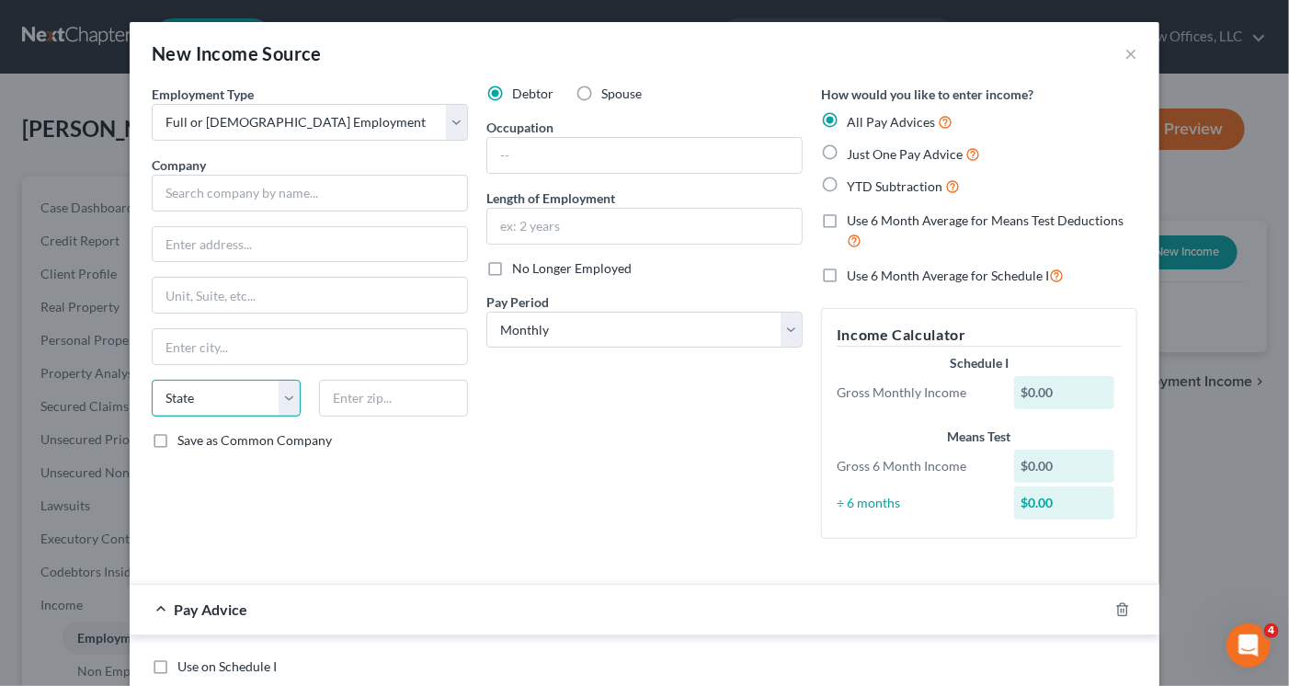
click at [281, 405] on select "State [US_STATE] AK AR AZ CA CO CT DE DC [GEOGRAPHIC_DATA] [GEOGRAPHIC_DATA] GU…" at bounding box center [226, 398] width 149 height 37
click at [152, 380] on select "State [US_STATE] AK AR AZ CA CO CT DE DC [GEOGRAPHIC_DATA] [GEOGRAPHIC_DATA] GU…" at bounding box center [226, 398] width 149 height 37
click at [624, 413] on div "Debtor Spouse Occupation Length of Employment No Longer Employed Pay Period * S…" at bounding box center [644, 319] width 335 height 469
click at [561, 154] on input "text" at bounding box center [644, 155] width 314 height 35
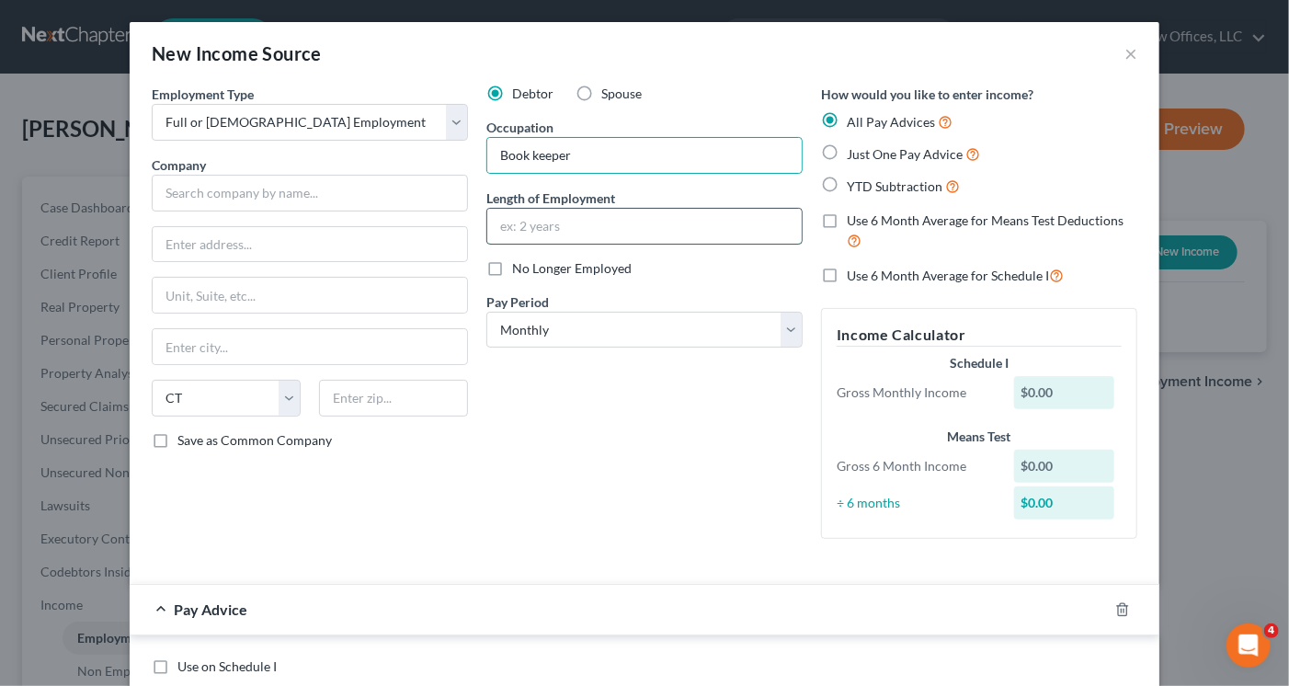
click at [556, 223] on input "text" at bounding box center [644, 226] width 314 height 35
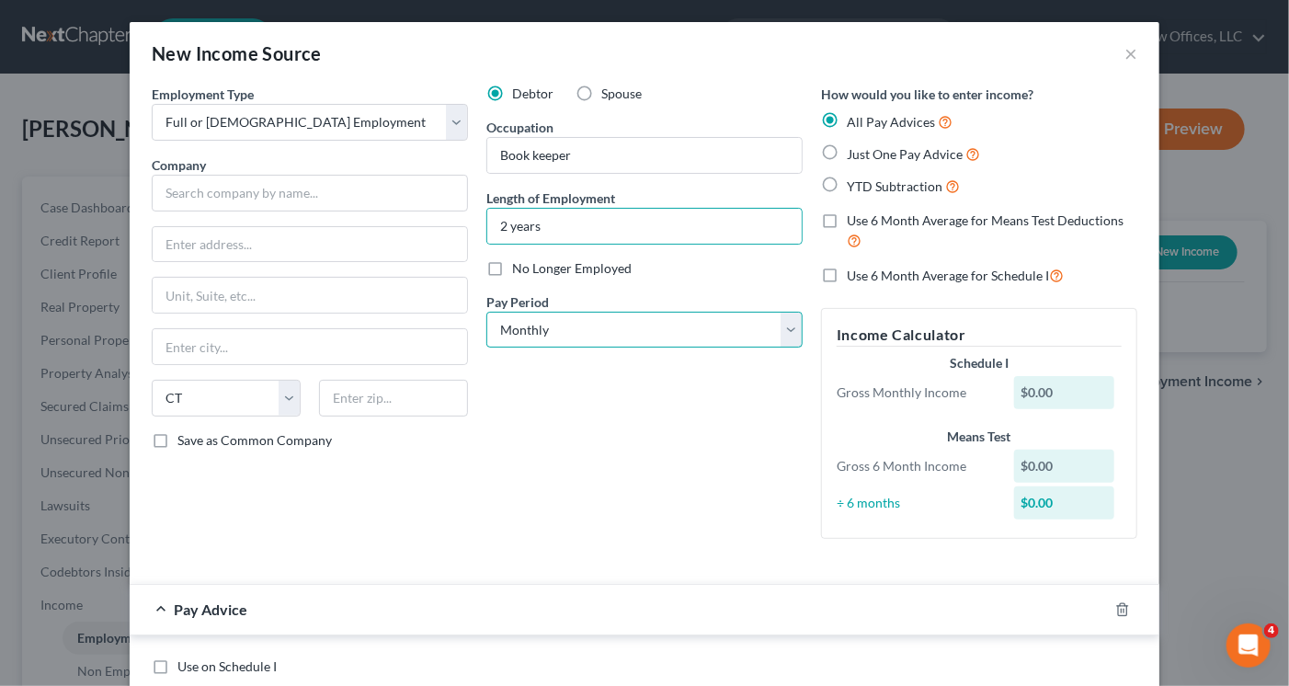
click at [576, 334] on select "Select Monthly Twice Monthly Every Other Week Weekly" at bounding box center [644, 330] width 316 height 37
click at [576, 333] on select "Select Monthly Twice Monthly Every Other Week Weekly" at bounding box center [644, 330] width 316 height 37
click at [601, 326] on select "Select Monthly Twice Monthly Every Other Week Weekly" at bounding box center [644, 330] width 316 height 37
click at [486, 312] on select "Select Monthly Twice Monthly Every Other Week Weekly" at bounding box center [644, 330] width 316 height 37
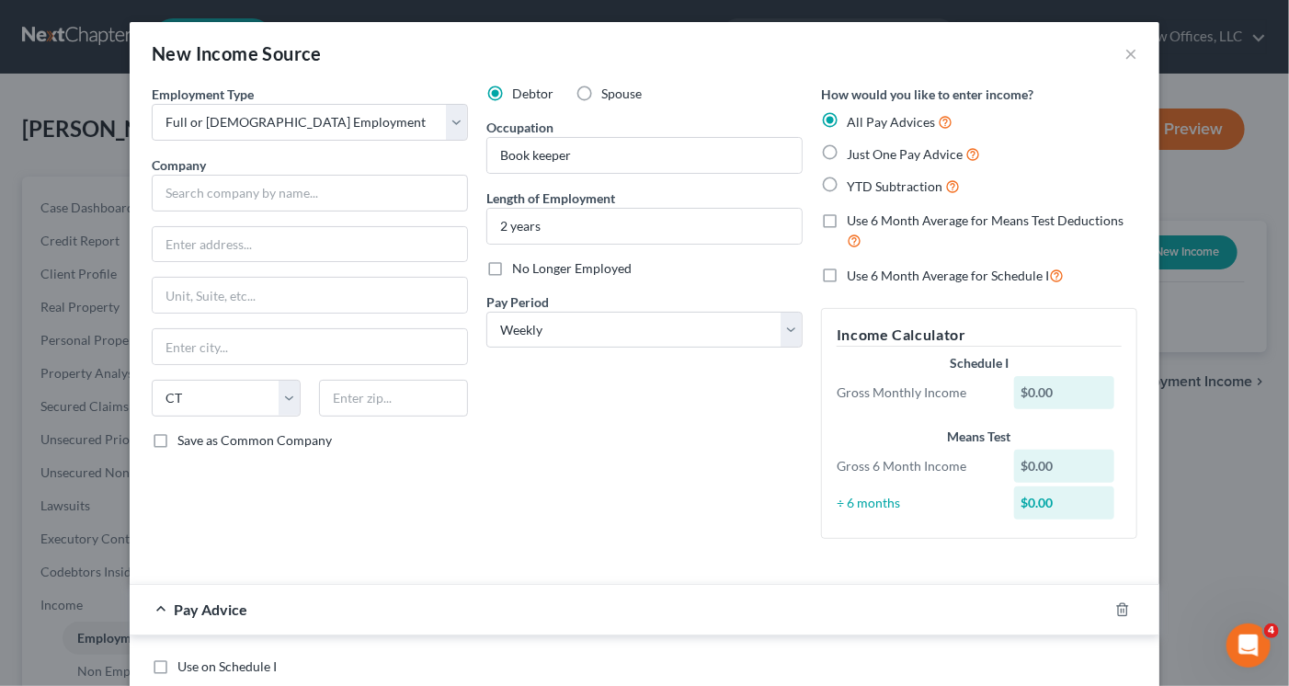
click at [847, 152] on label "Just One Pay Advice" at bounding box center [913, 153] width 133 height 21
click at [854, 152] on input "Just One Pay Advice" at bounding box center [860, 149] width 12 height 12
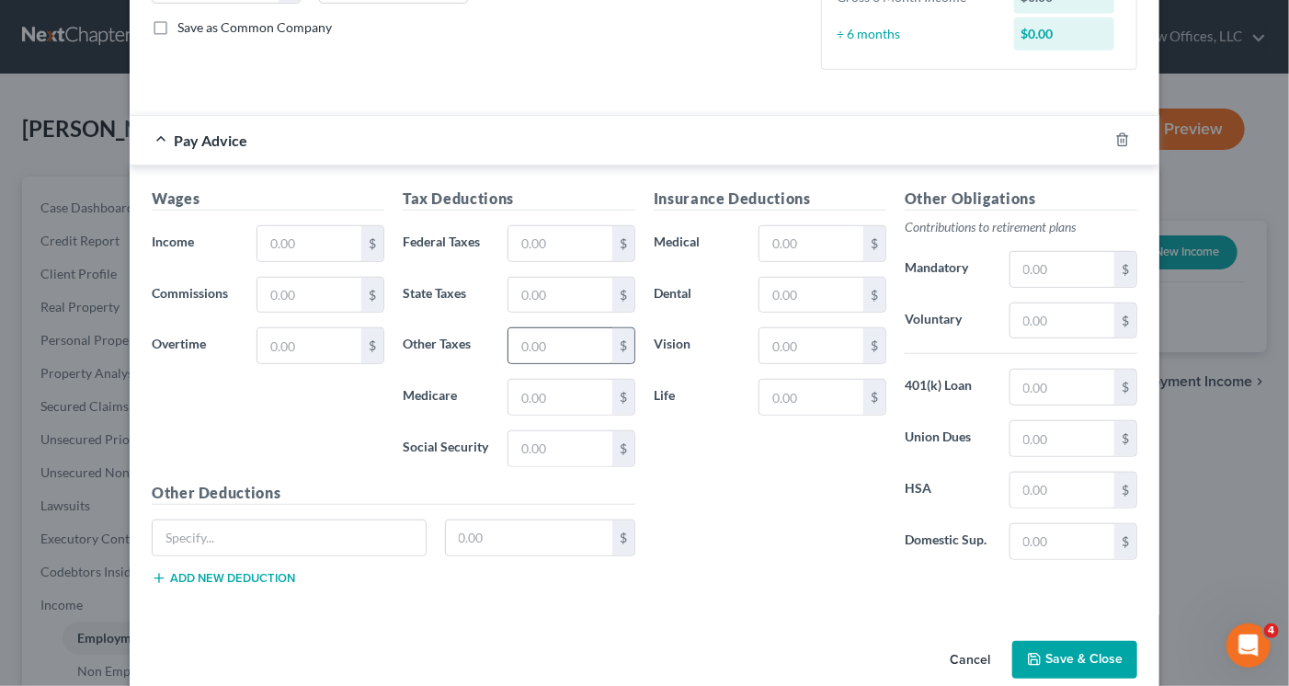
scroll to position [438, 0]
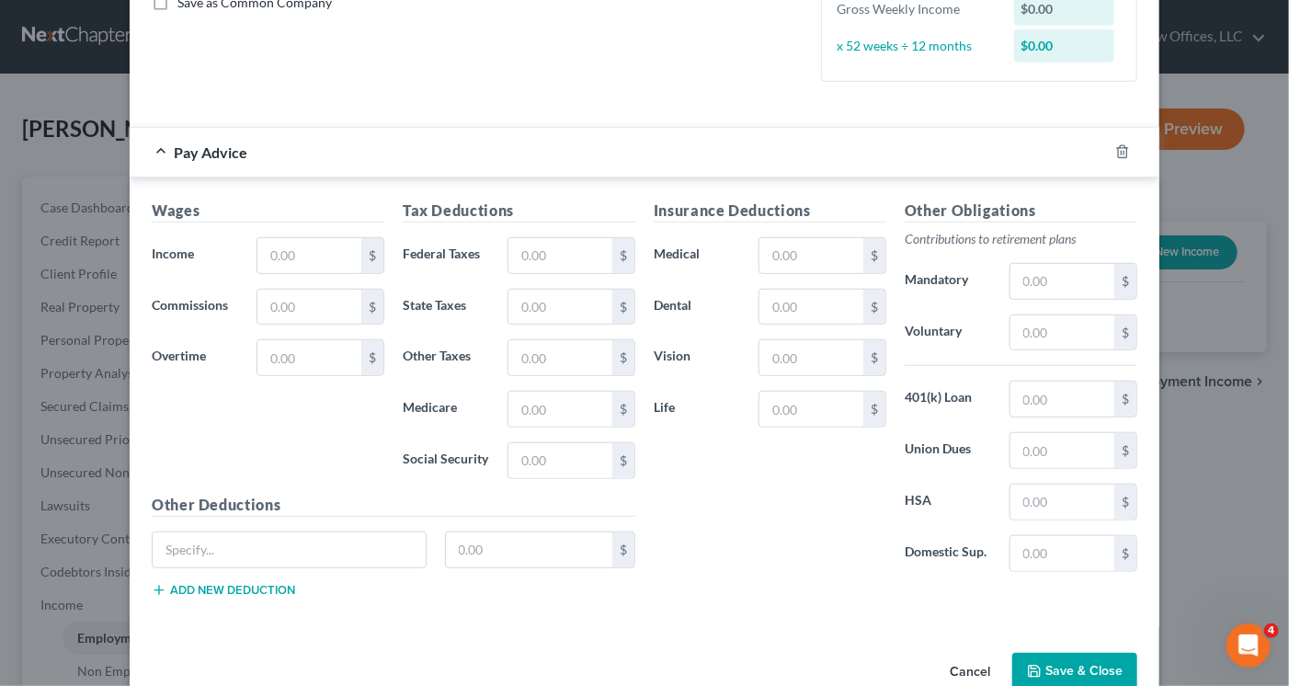
click at [1052, 638] on div "Employment Type * Select Full or [DEMOGRAPHIC_DATA] Employment Self Employment …" at bounding box center [645, 146] width 1030 height 998
click at [1066, 662] on button "Save & Close" at bounding box center [1074, 672] width 125 height 39
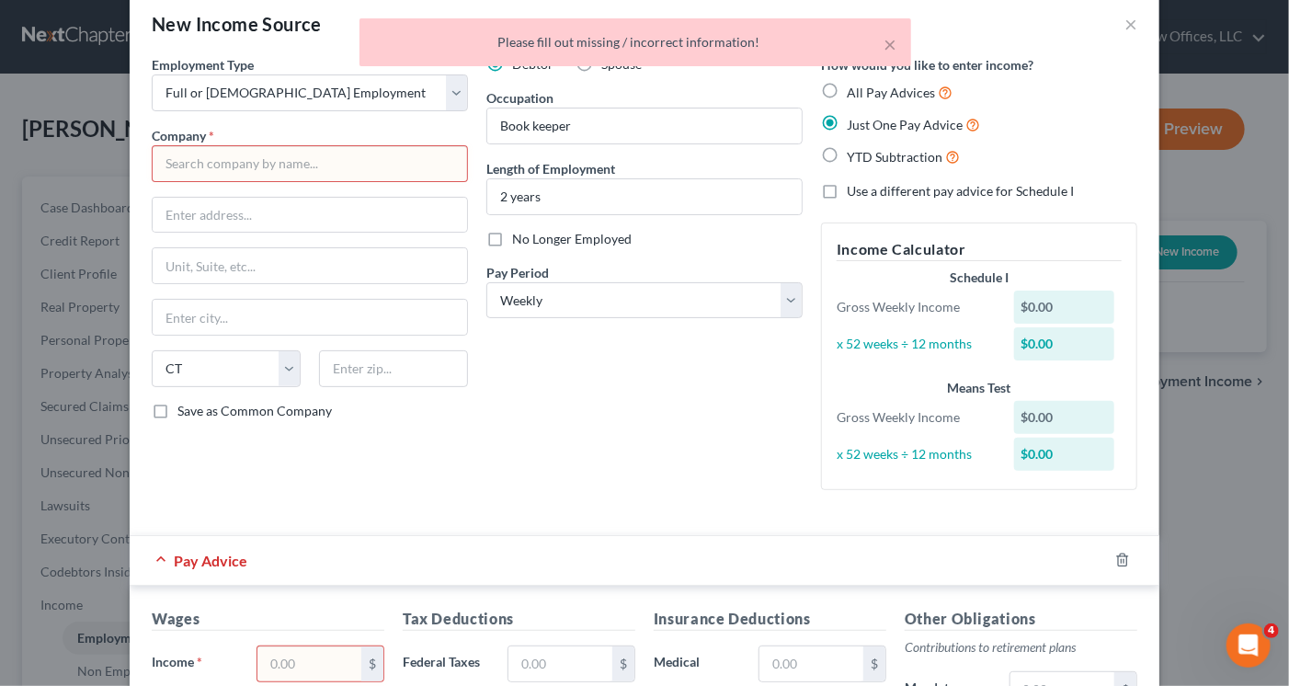
scroll to position [0, 0]
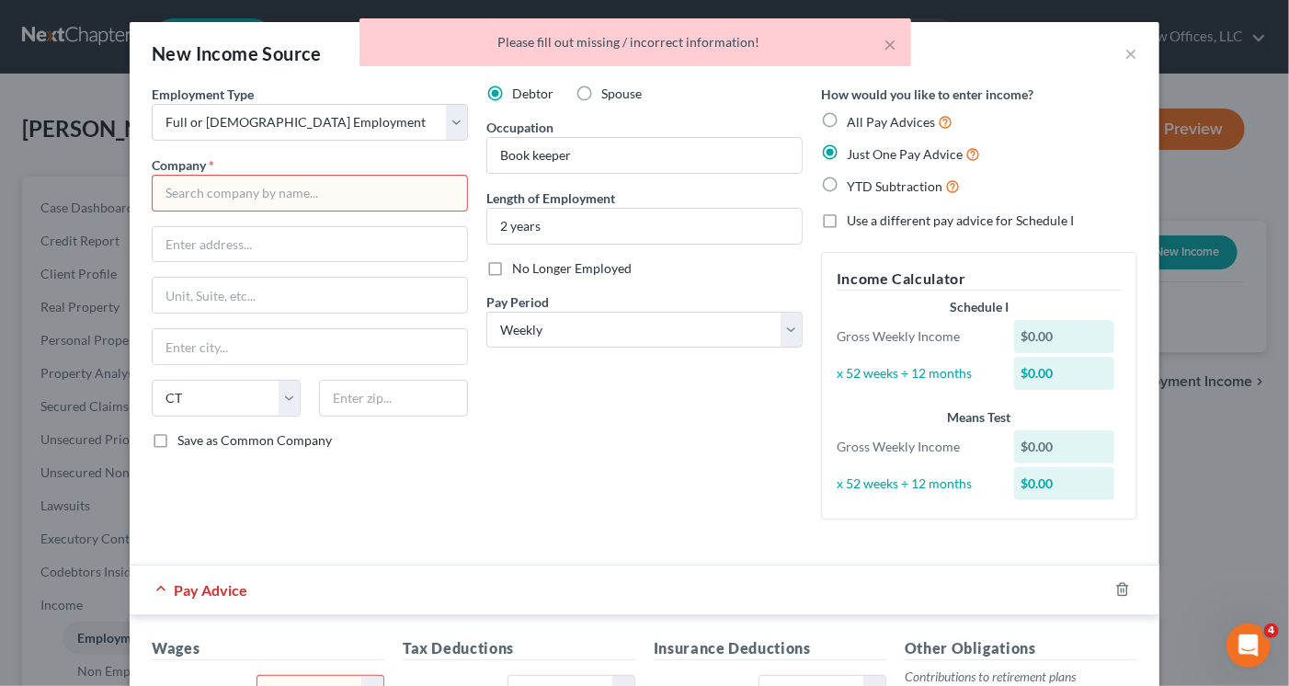
click at [279, 185] on input "text" at bounding box center [310, 193] width 316 height 37
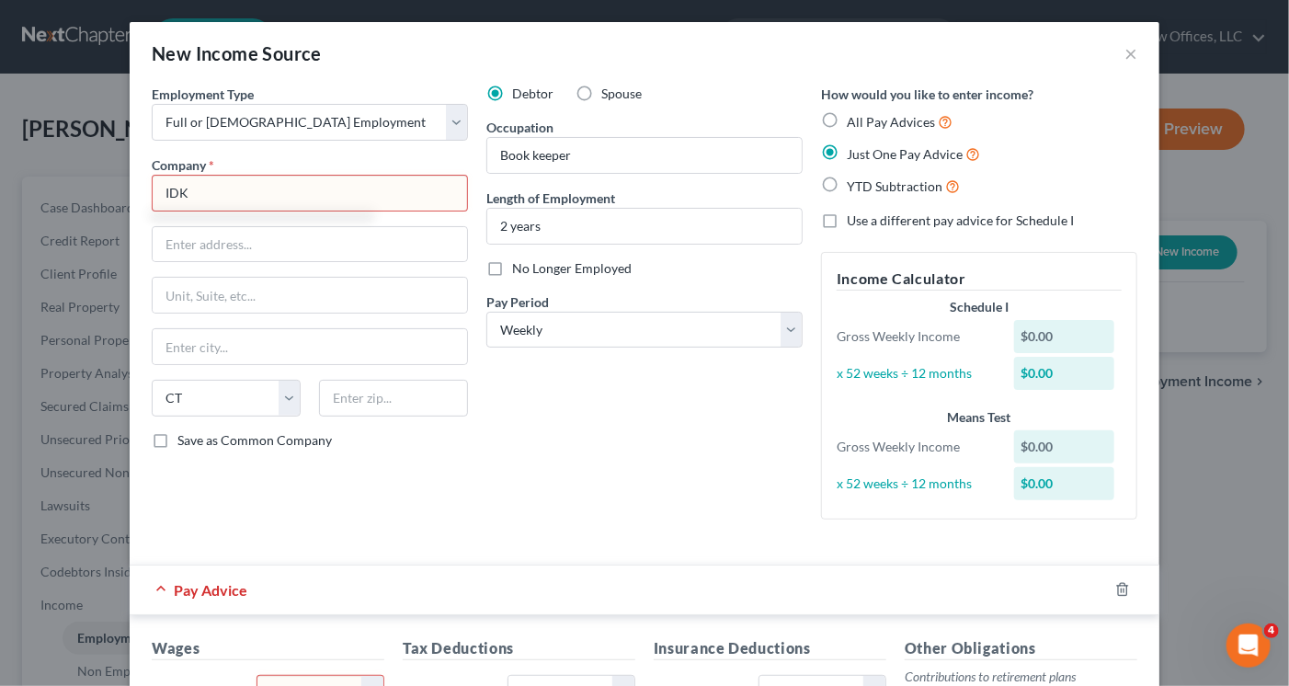
scroll to position [184, 0]
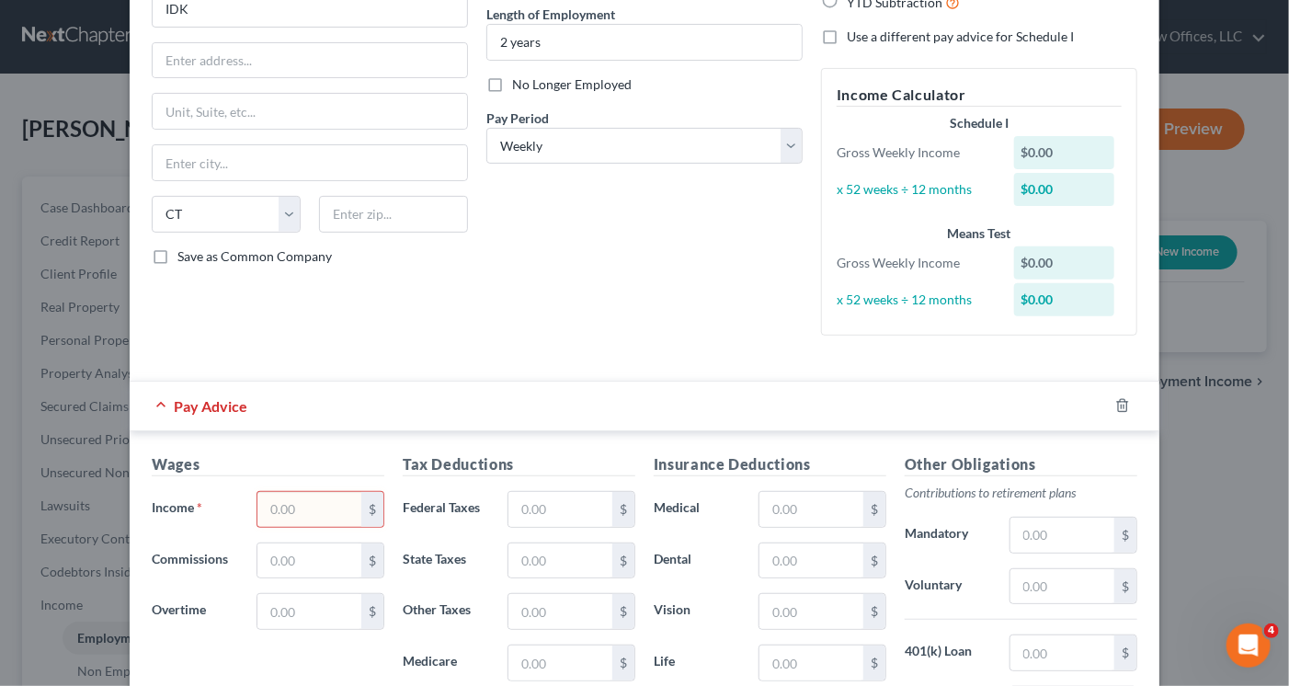
click at [279, 188] on div "Employment Type * Select Full or [DEMOGRAPHIC_DATA] Employment Self Employment …" at bounding box center [309, 126] width 335 height 450
click at [313, 510] on input "text" at bounding box center [309, 509] width 104 height 35
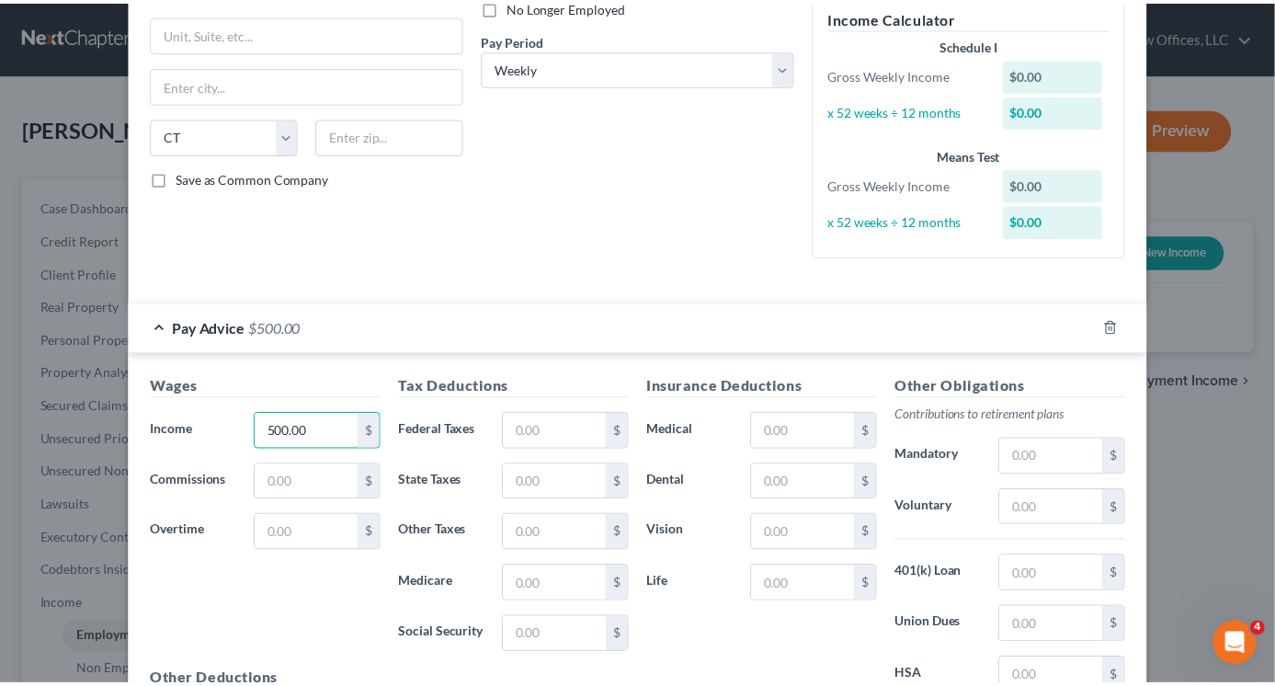
scroll to position [474, 0]
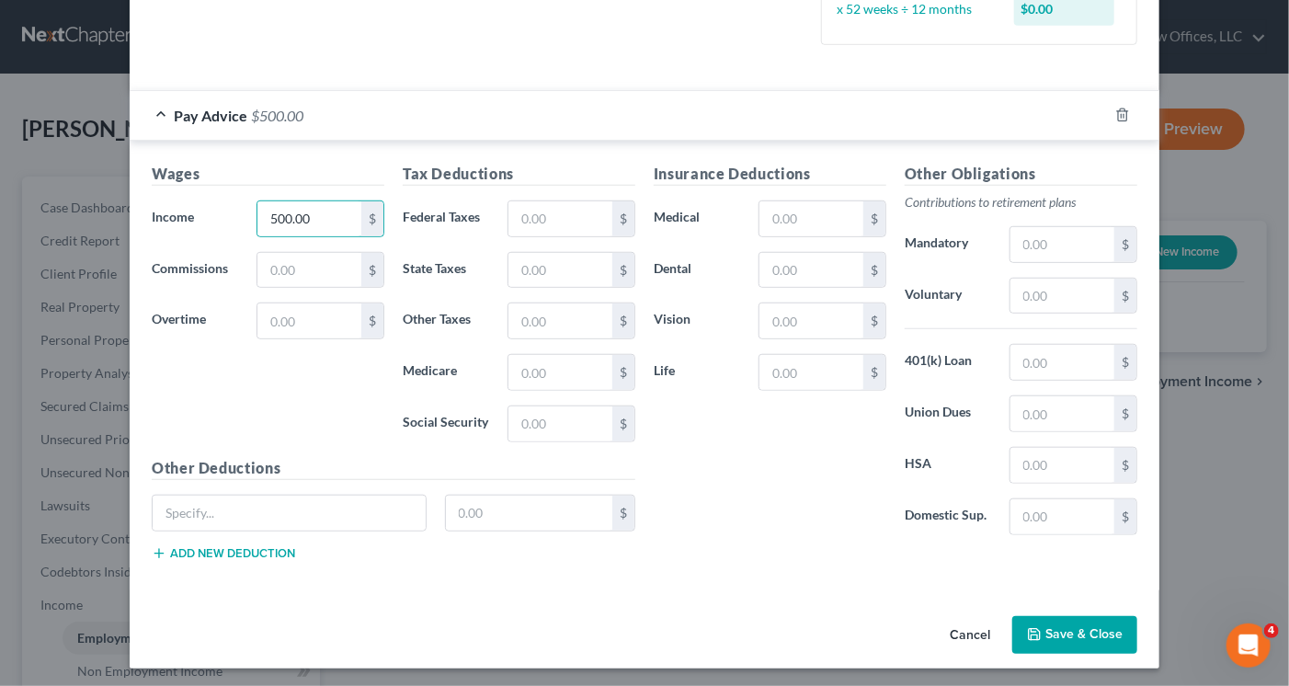
click at [1050, 633] on button "Save & Close" at bounding box center [1074, 635] width 125 height 39
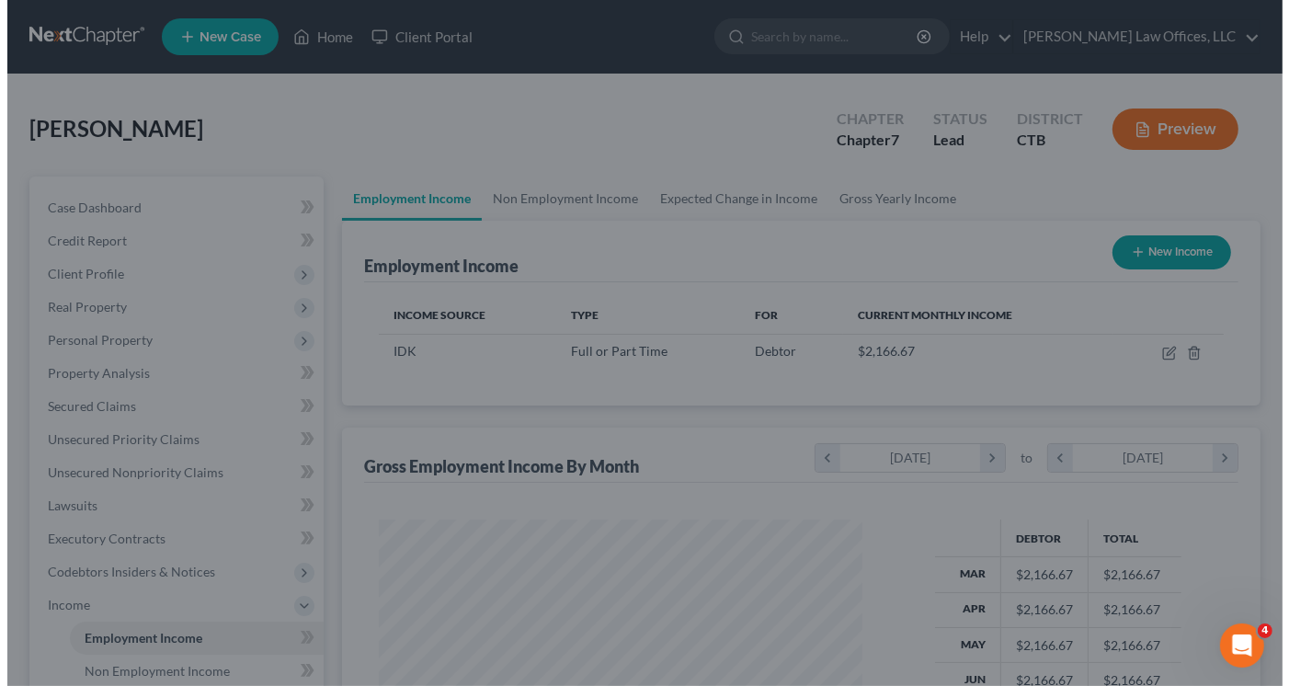
scroll to position [919004, 918817]
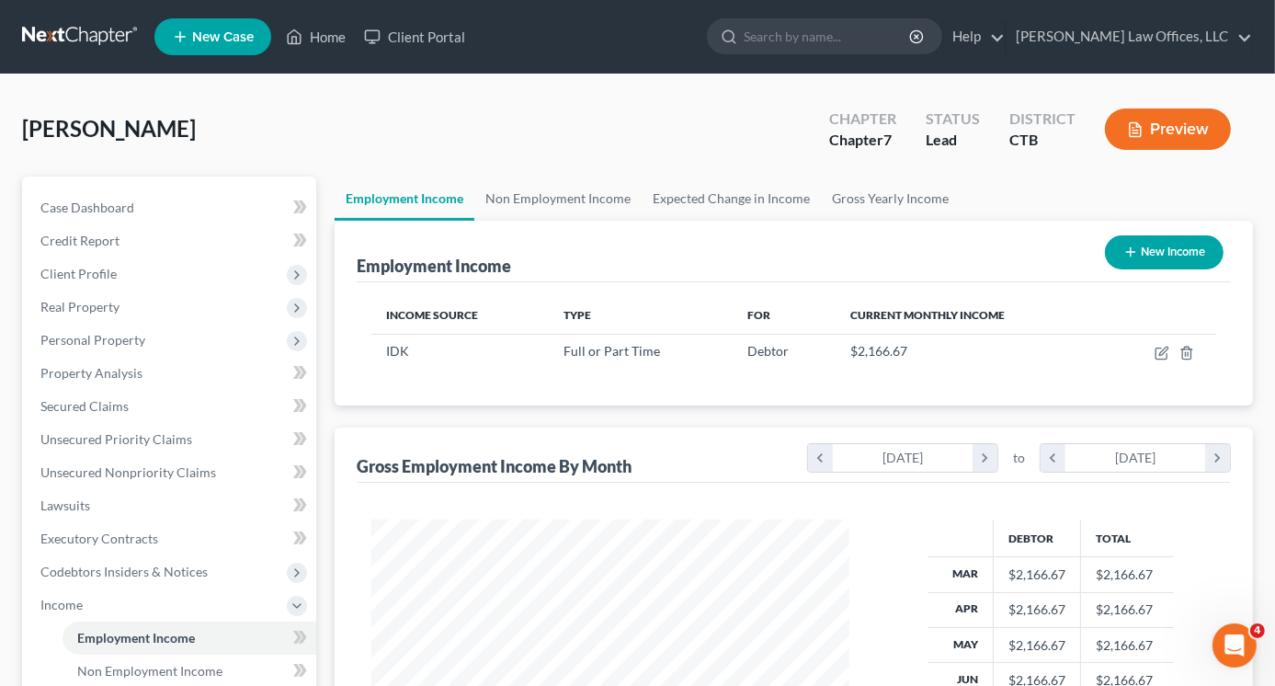
click at [1133, 247] on icon "button" at bounding box center [1130, 252] width 15 height 15
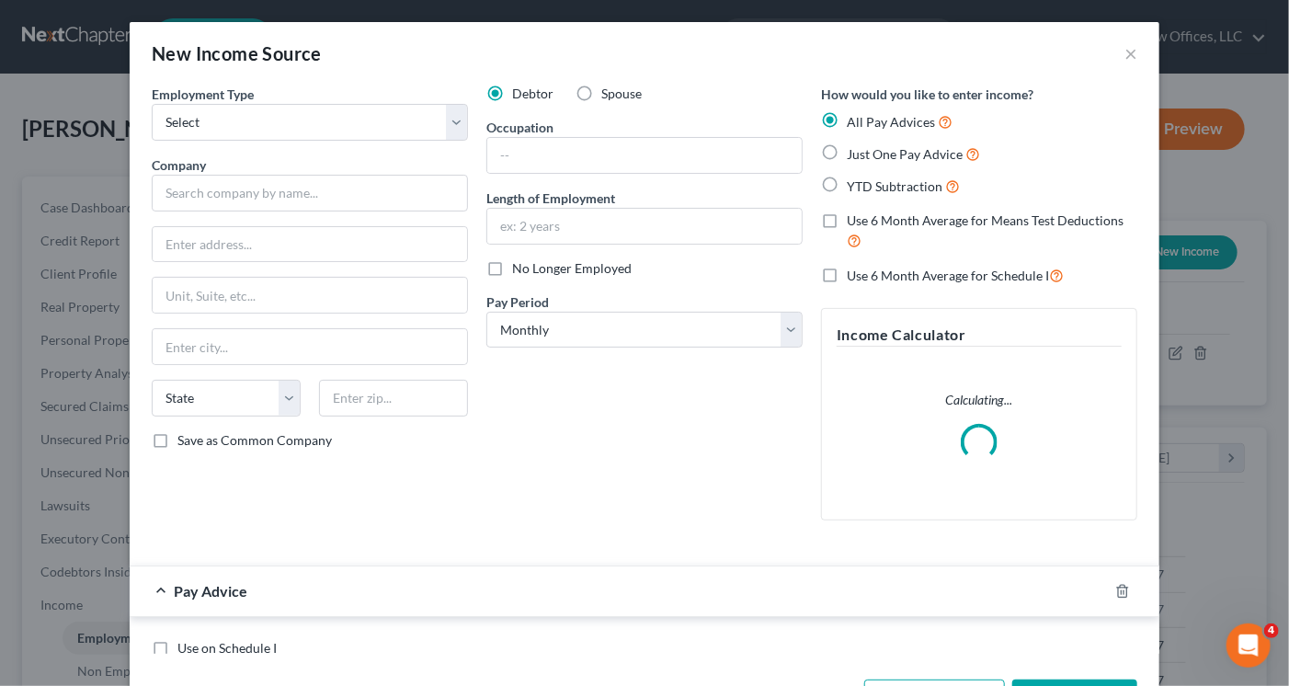
scroll to position [327, 520]
click at [216, 124] on select "Select Full or [DEMOGRAPHIC_DATA] Employment Self Employment" at bounding box center [310, 122] width 316 height 37
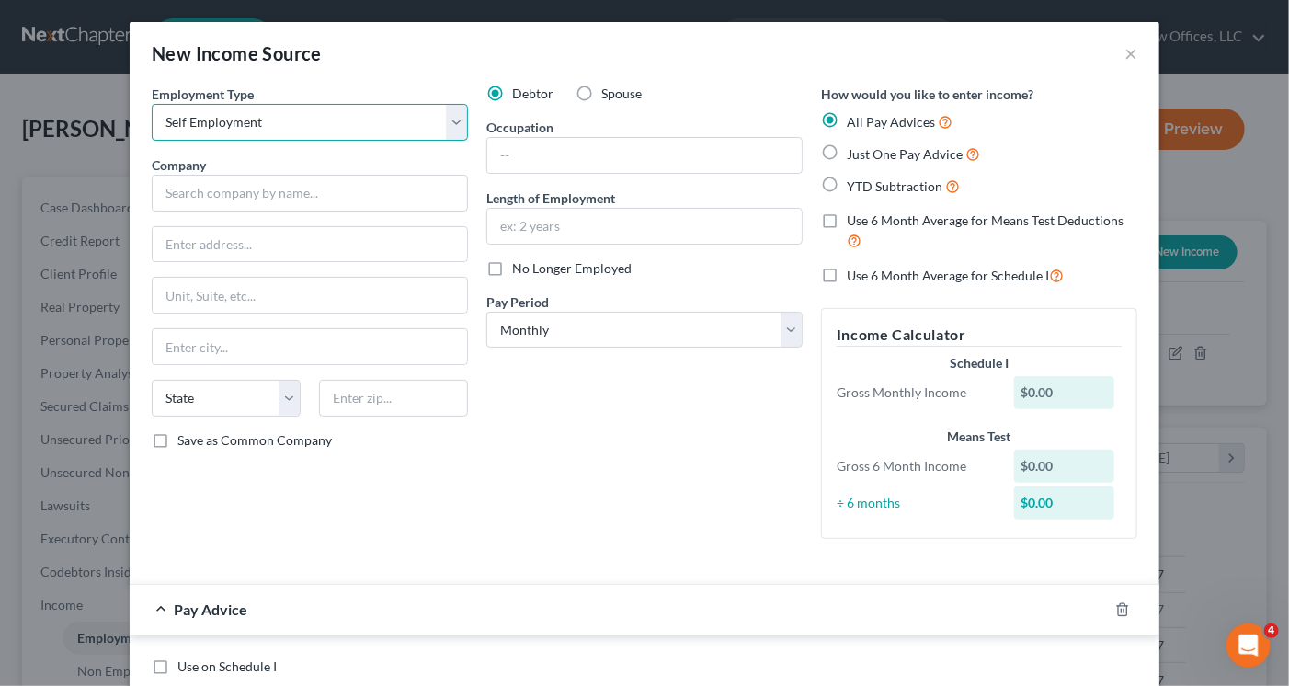
click at [152, 104] on select "Select Full or [DEMOGRAPHIC_DATA] Employment Self Employment" at bounding box center [310, 122] width 316 height 37
click at [601, 92] on label "Spouse" at bounding box center [621, 94] width 40 height 18
click at [609, 92] on input "Spouse" at bounding box center [615, 91] width 12 height 12
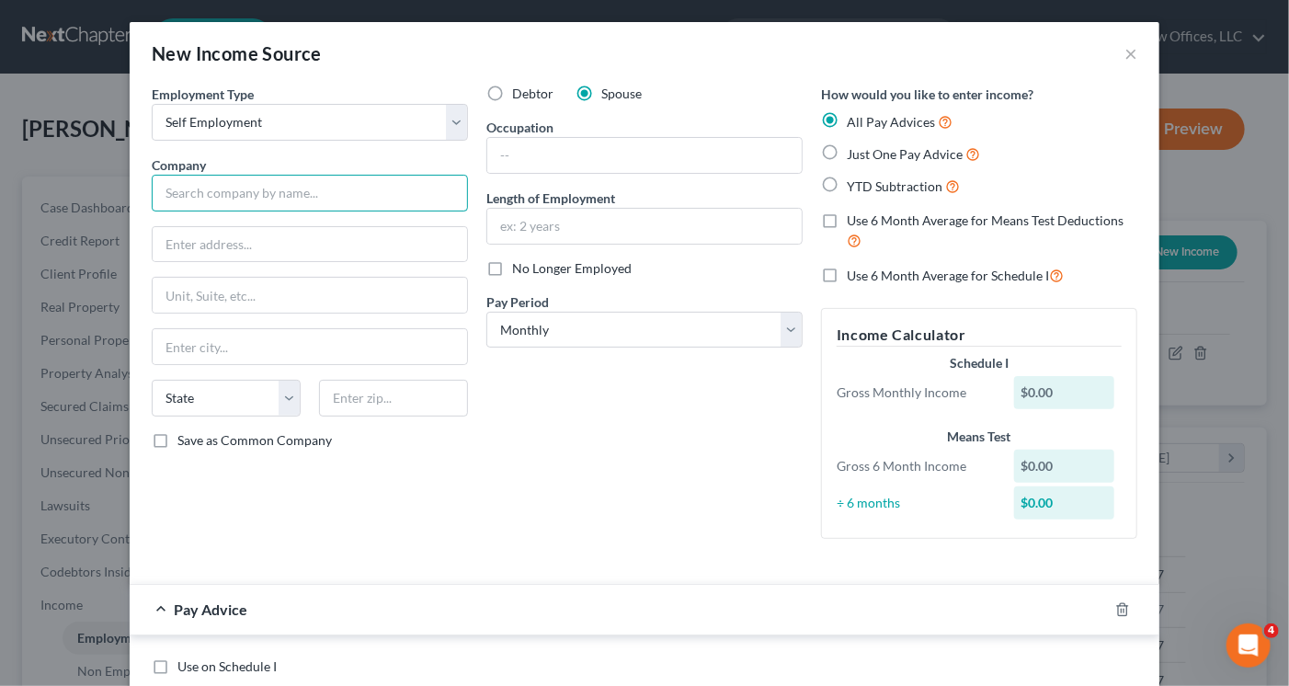
click at [303, 192] on input "text" at bounding box center [310, 193] width 316 height 37
click at [241, 247] on input "text" at bounding box center [310, 244] width 314 height 35
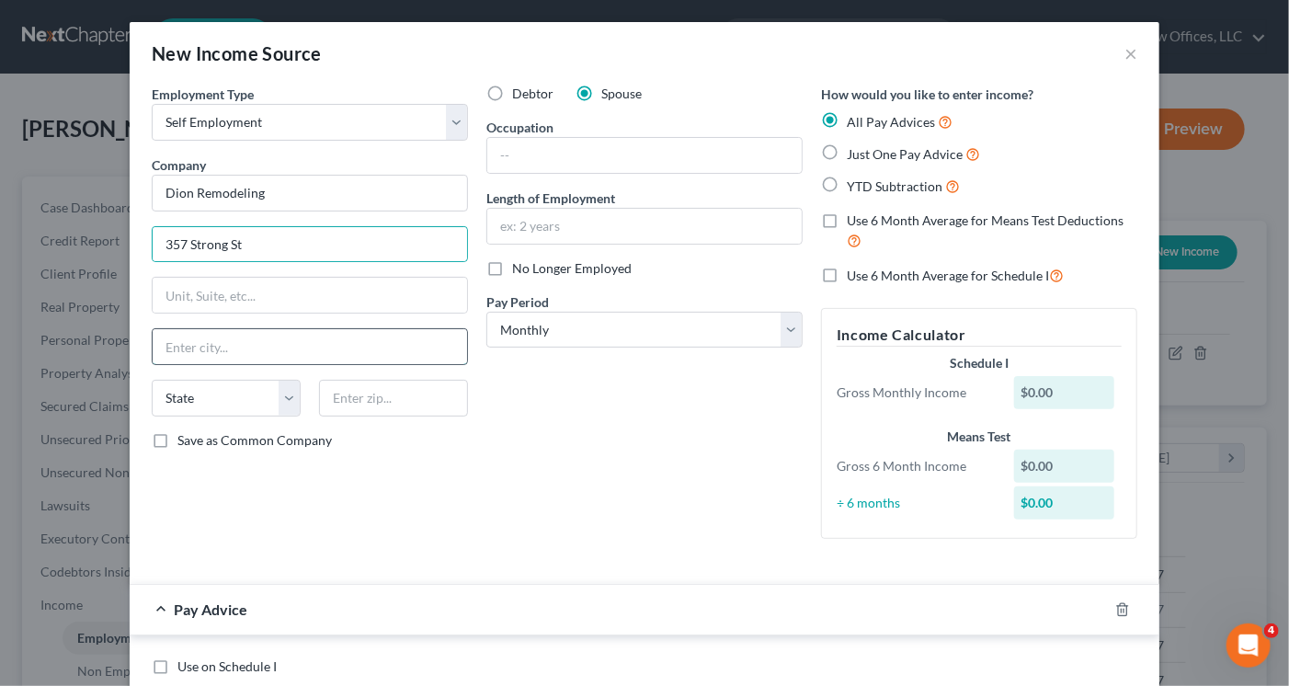
click at [199, 343] on input "text" at bounding box center [310, 346] width 314 height 35
click at [346, 391] on input "text" at bounding box center [393, 398] width 149 height 37
click at [324, 352] on input "[GEOGRAPHIC_DATA]" at bounding box center [310, 346] width 314 height 35
click at [508, 461] on div "Debtor Spouse Occupation Length of Employment No Longer Employed Pay Period * S…" at bounding box center [644, 319] width 335 height 469
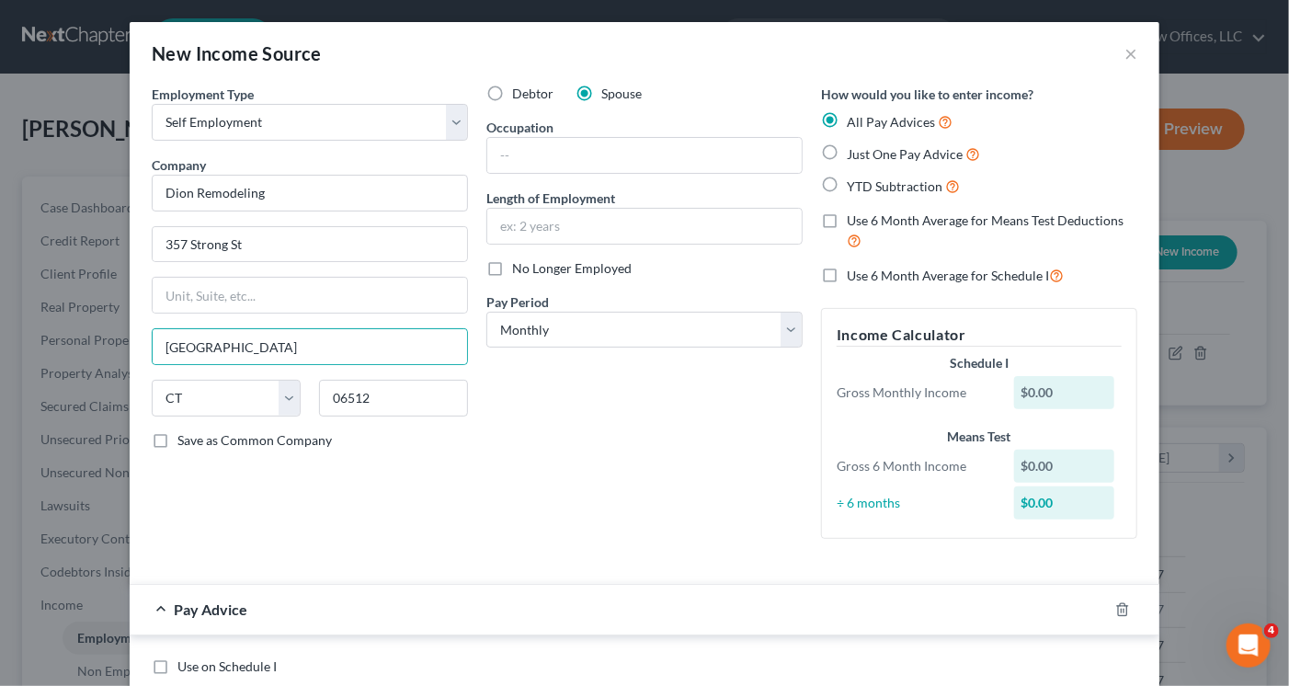
click at [508, 461] on div "Debtor Spouse Occupation Length of Employment No Longer Employed Pay Period * S…" at bounding box center [644, 319] width 335 height 469
click at [511, 163] on input "text" at bounding box center [644, 155] width 314 height 35
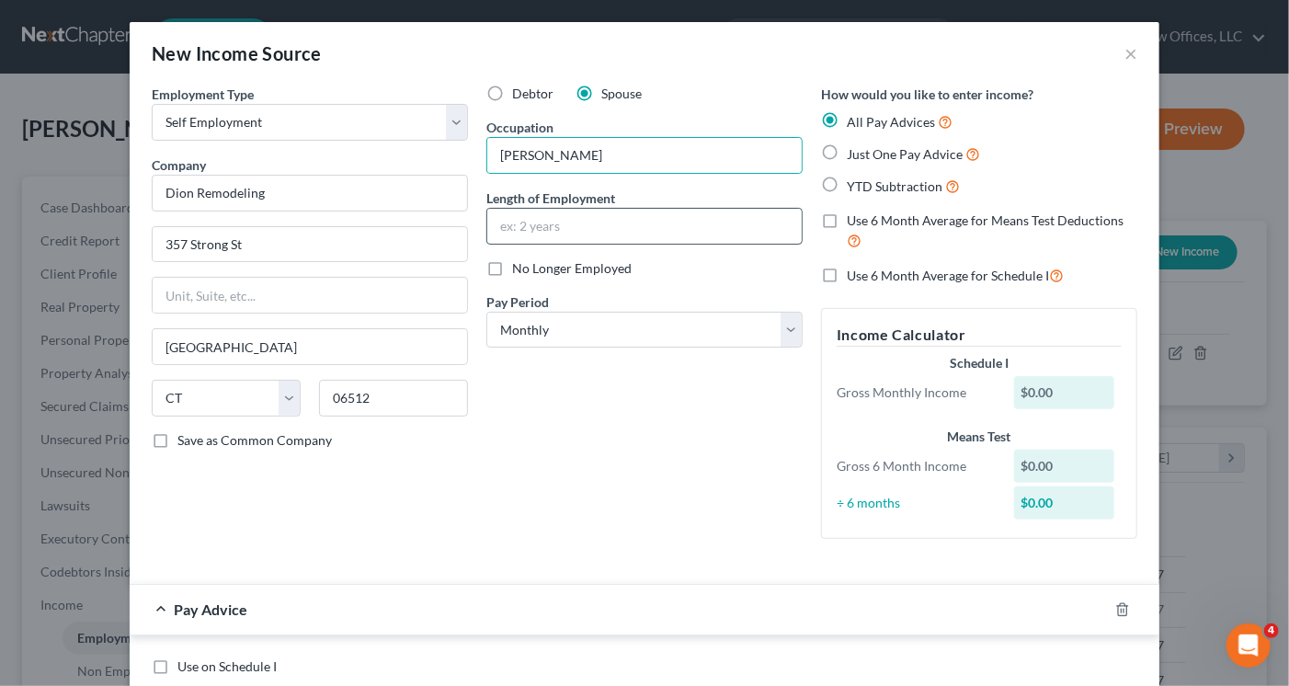
click at [530, 229] on input "text" at bounding box center [644, 226] width 314 height 35
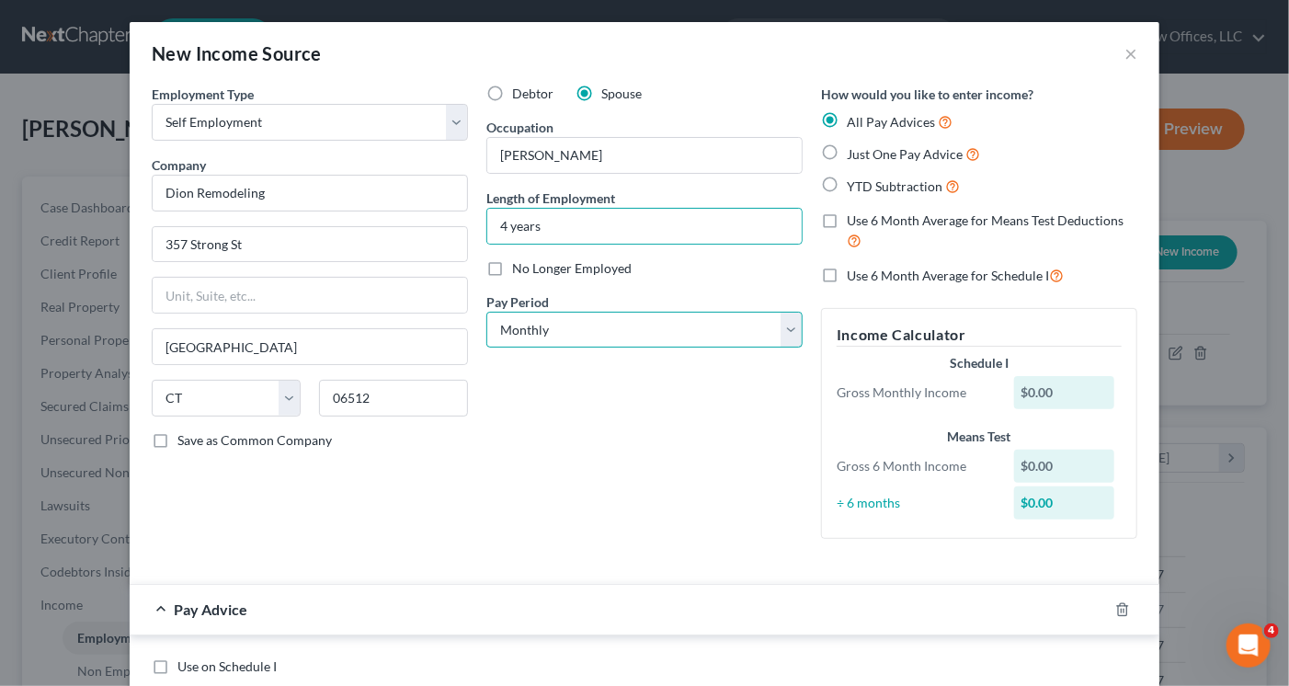
click at [614, 325] on select "Select Monthly Twice Monthly Every Other Week Weekly" at bounding box center [644, 330] width 316 height 37
click at [612, 325] on select "Select Monthly Twice Monthly Every Other Week Weekly" at bounding box center [644, 330] width 316 height 37
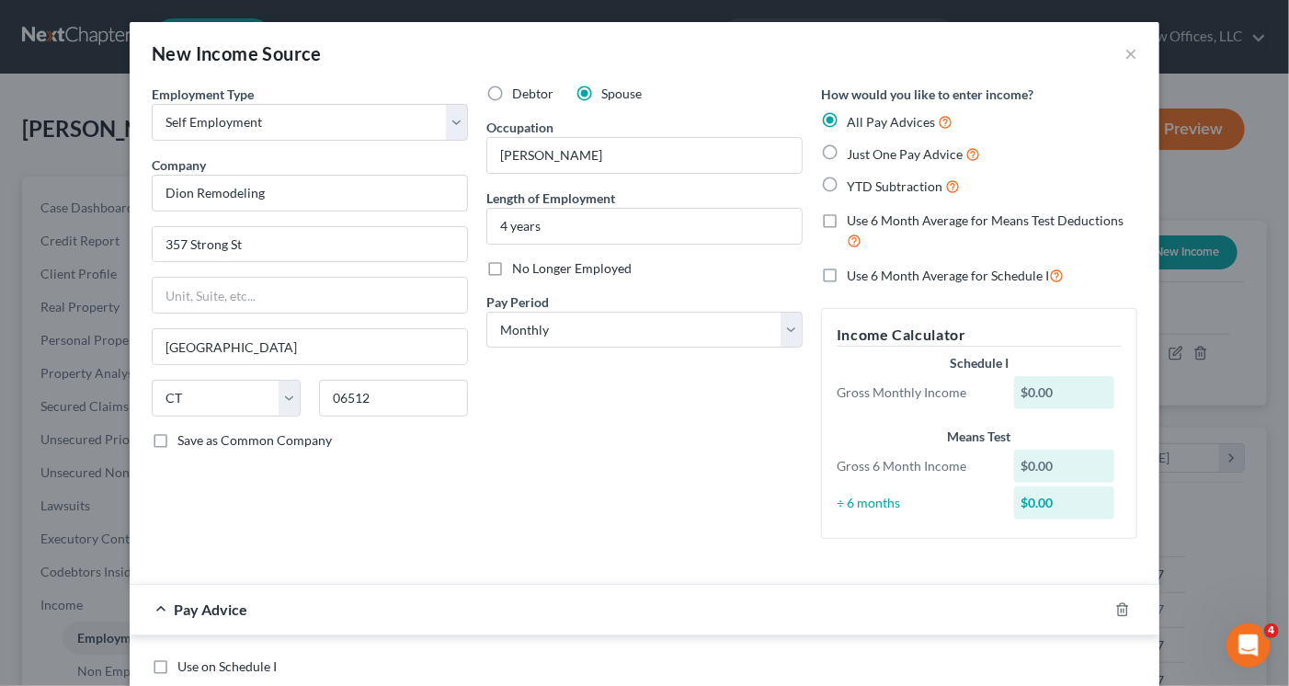
click at [847, 152] on label "Just One Pay Advice" at bounding box center [913, 153] width 133 height 21
click at [854, 152] on input "Just One Pay Advice" at bounding box center [860, 149] width 12 height 12
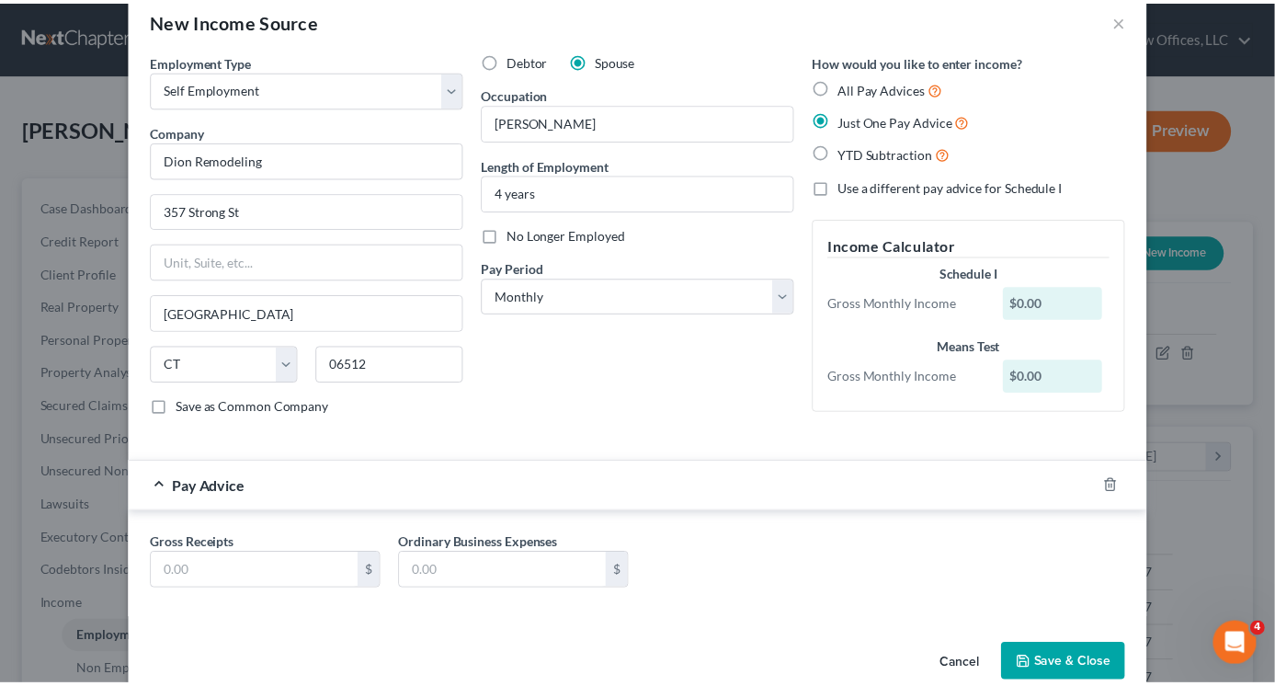
scroll to position [63, 0]
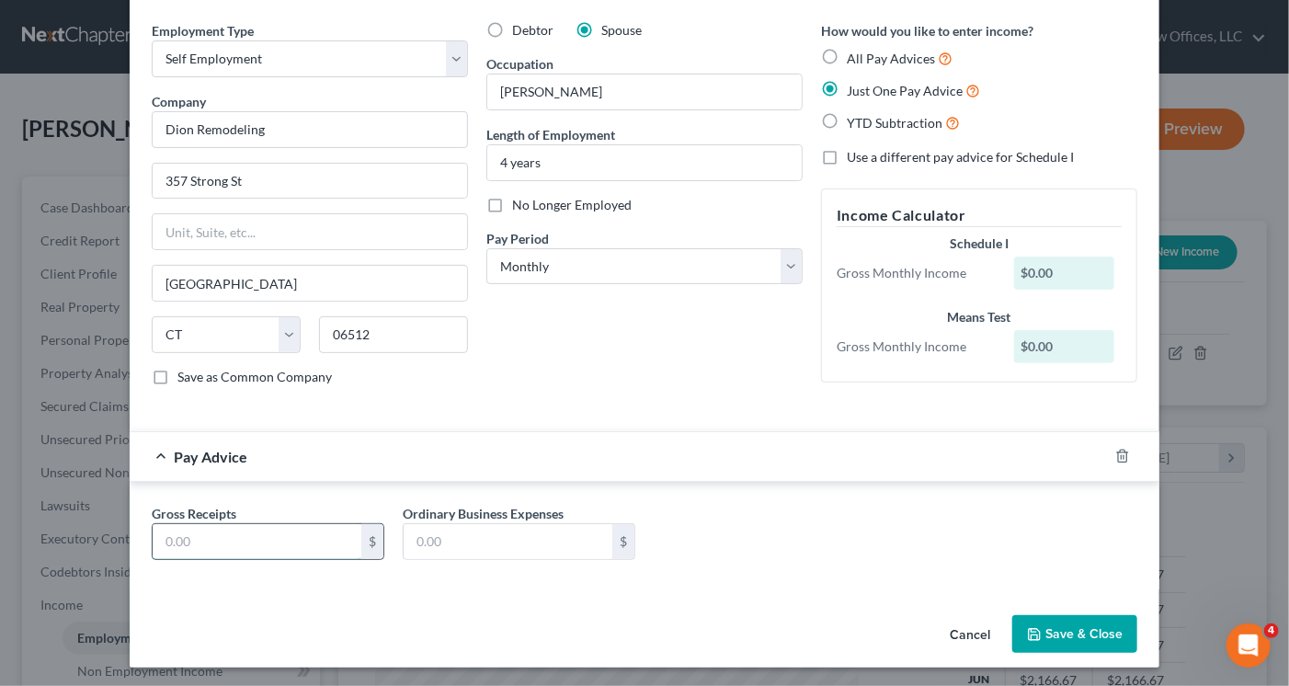
click at [207, 527] on input "text" at bounding box center [257, 541] width 209 height 35
click at [1055, 633] on button "Save & Close" at bounding box center [1074, 634] width 125 height 39
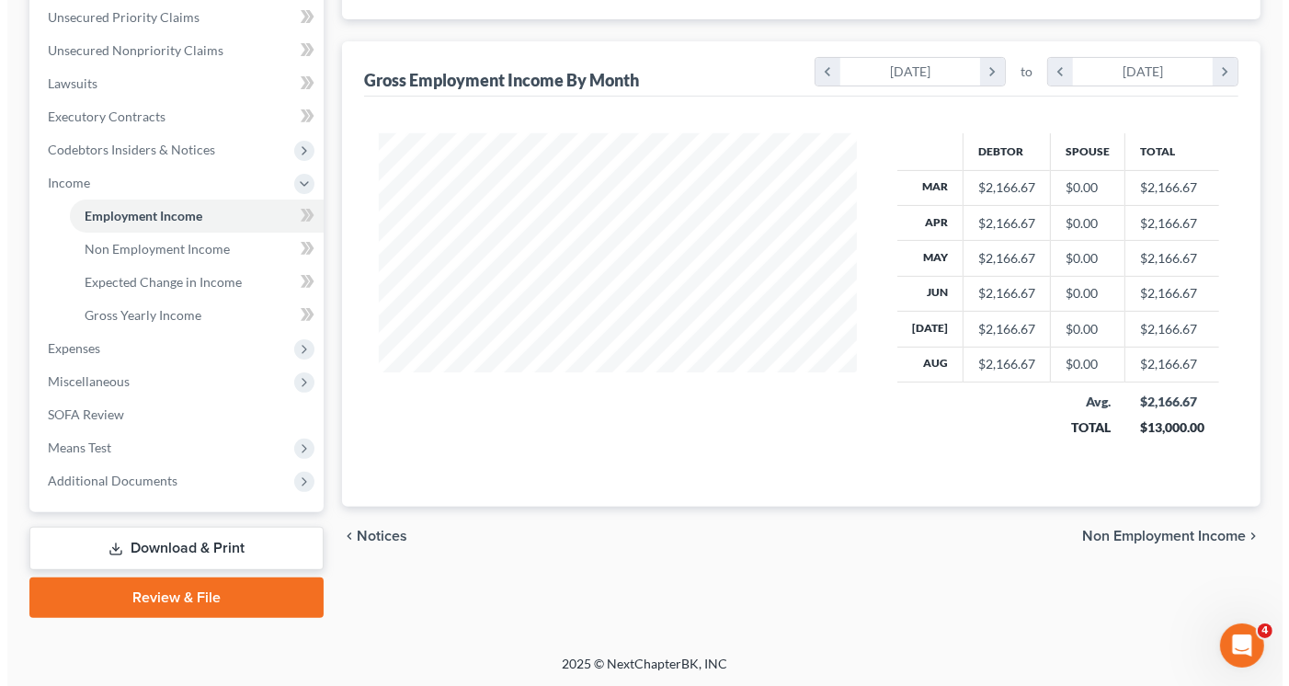
scroll to position [0, 0]
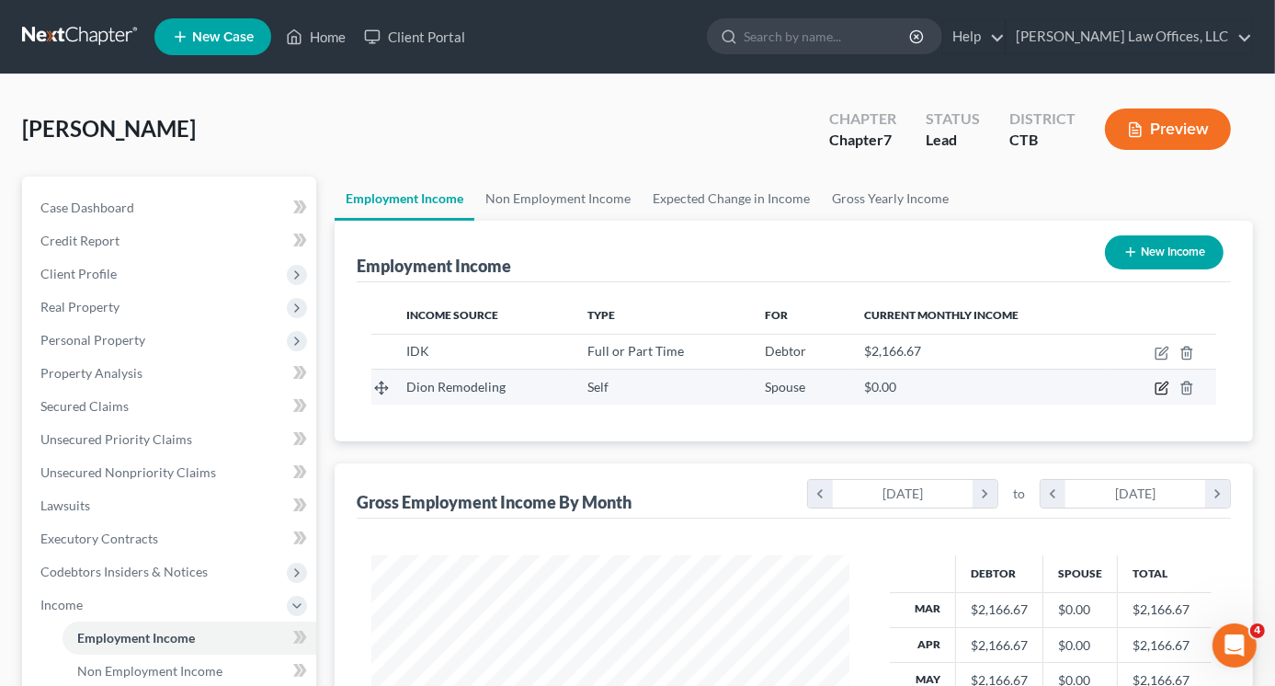
click at [1163, 385] on icon "button" at bounding box center [1162, 388] width 15 height 15
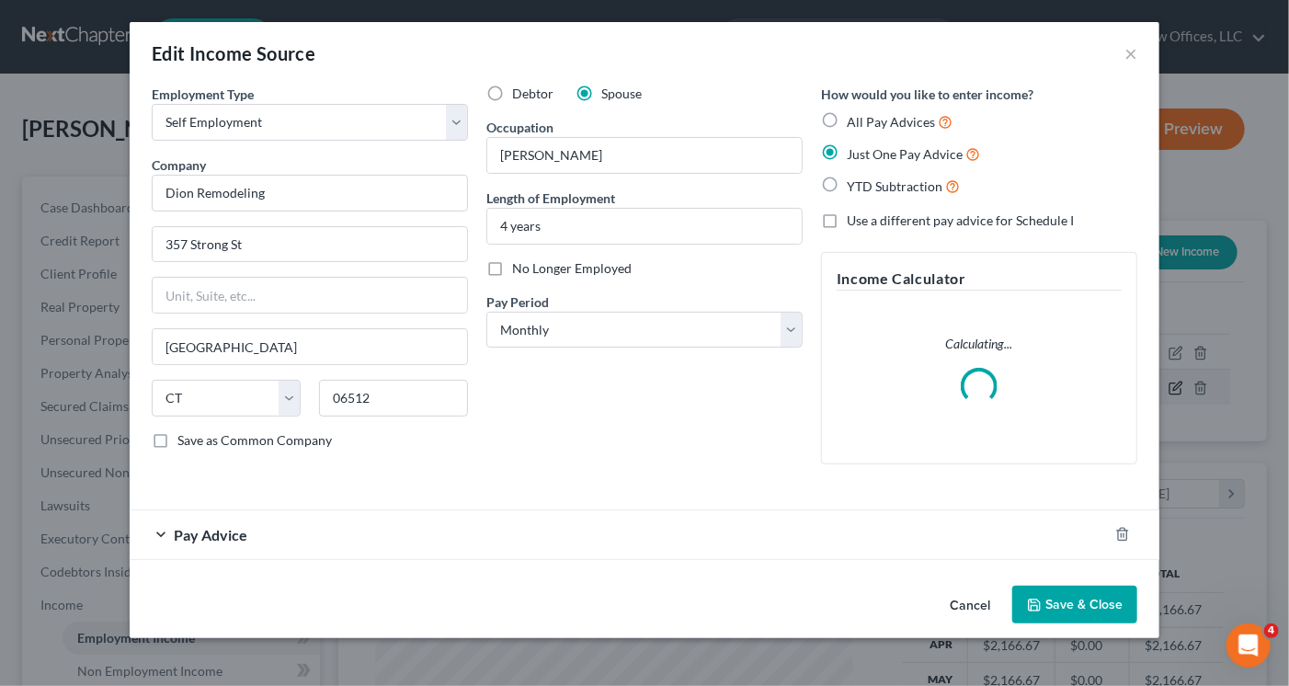
scroll to position [327, 520]
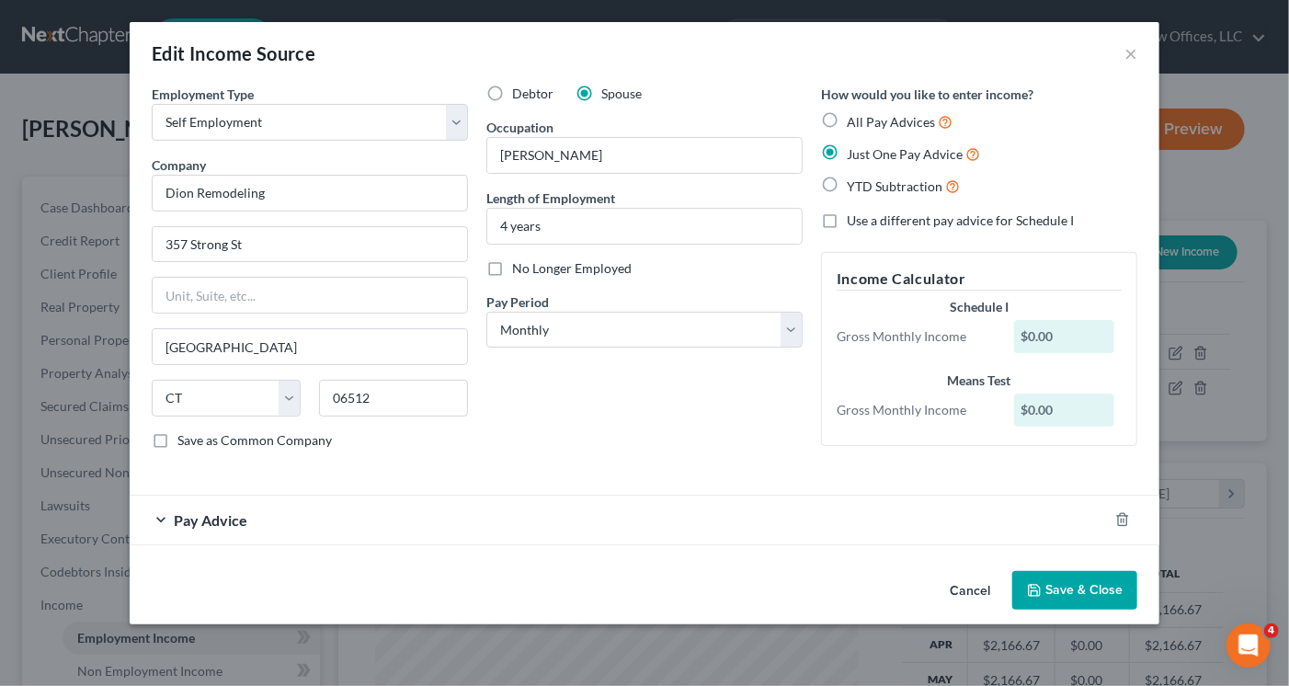
click at [418, 535] on div "Pay Advice" at bounding box center [619, 520] width 978 height 49
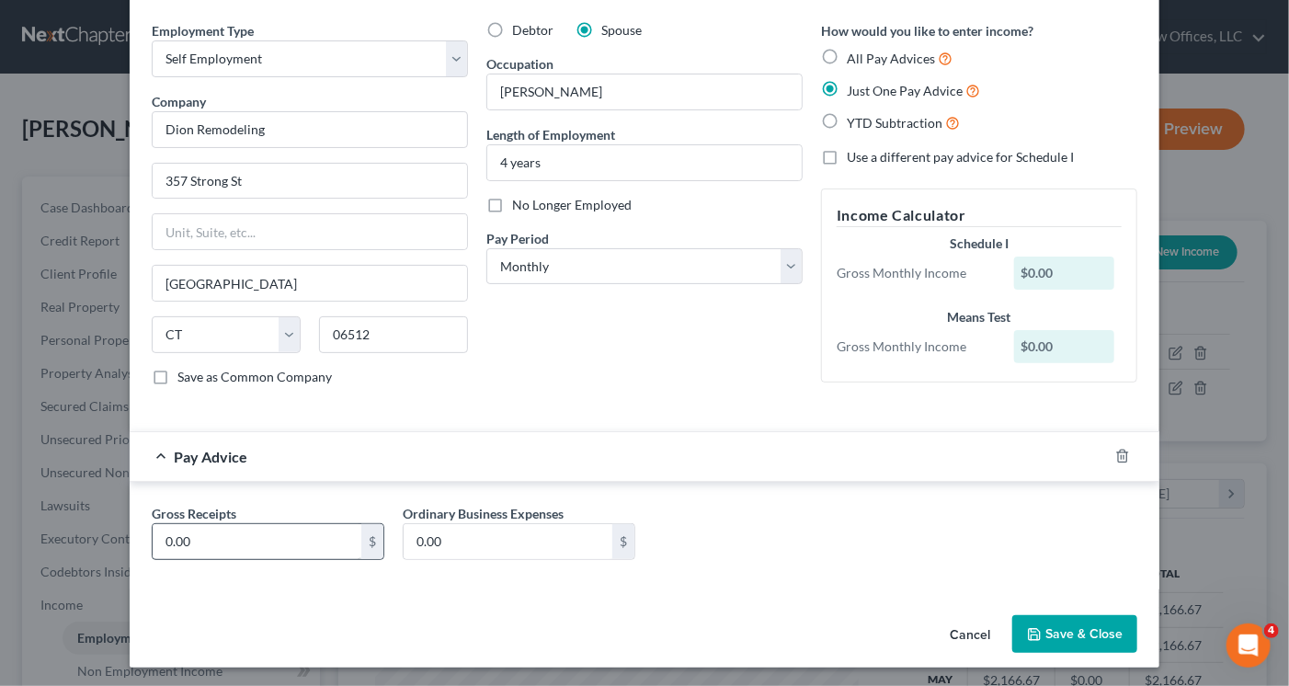
scroll to position [0, 0]
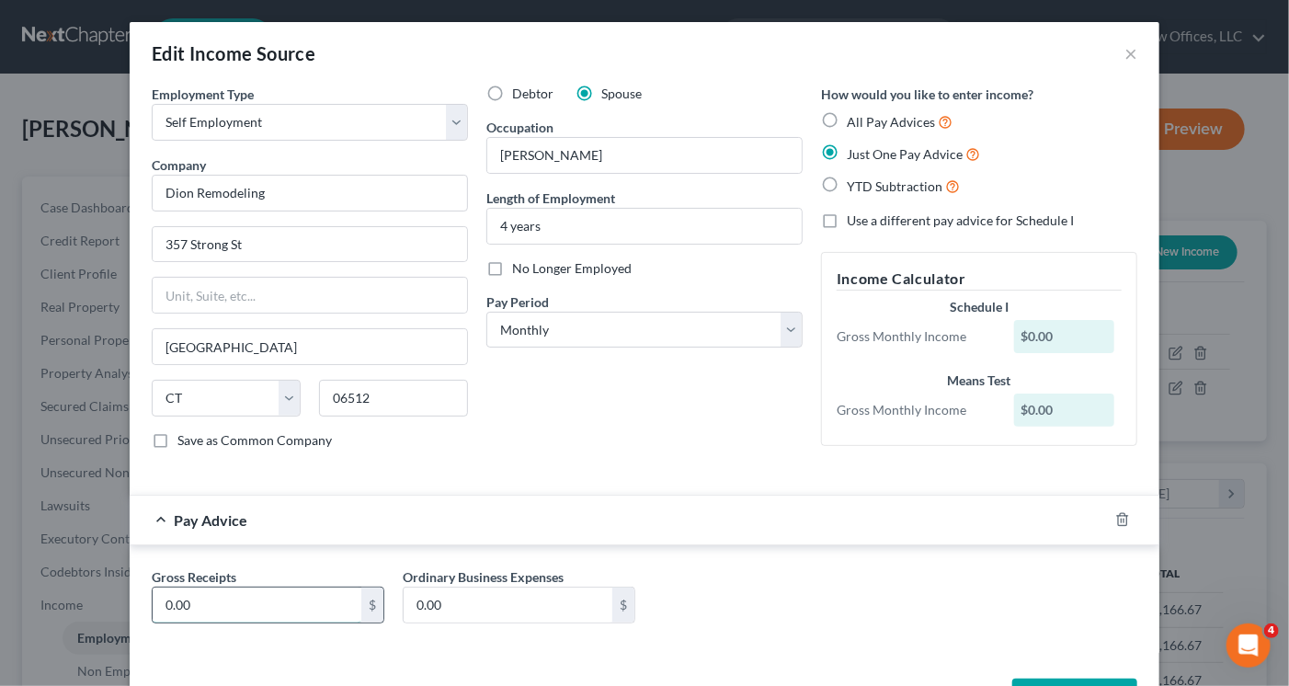
click at [210, 598] on input "0.00" at bounding box center [257, 604] width 209 height 35
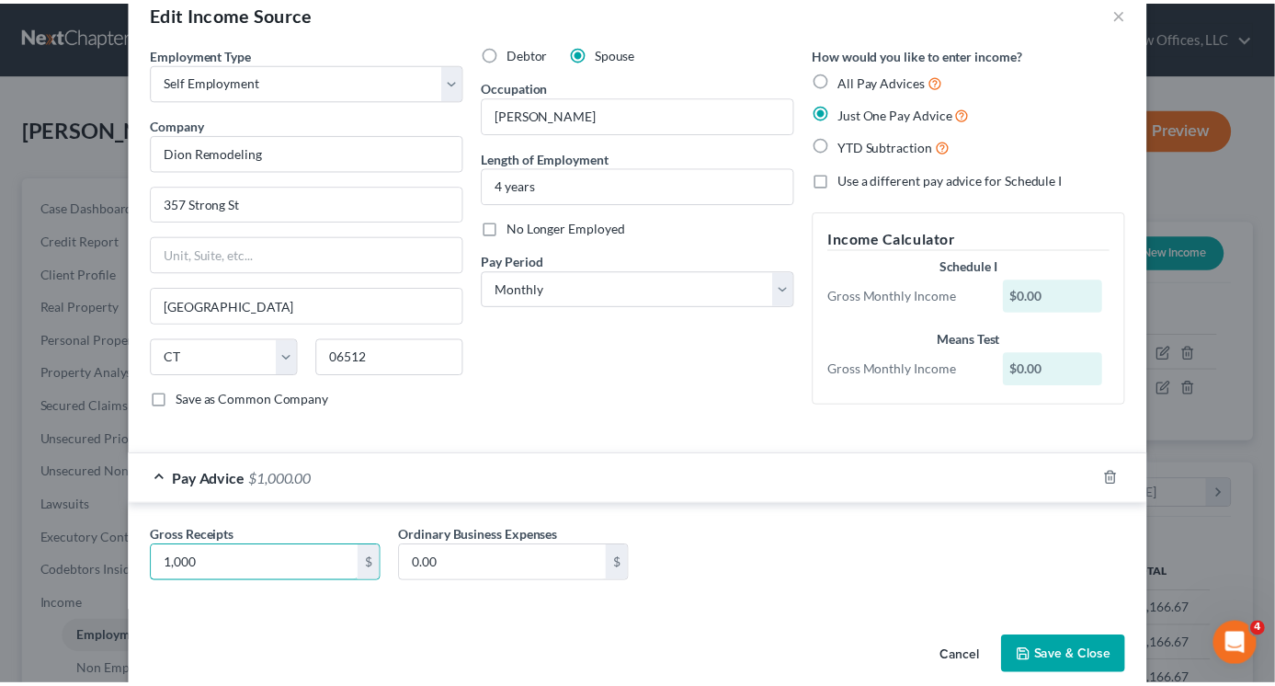
scroll to position [63, 0]
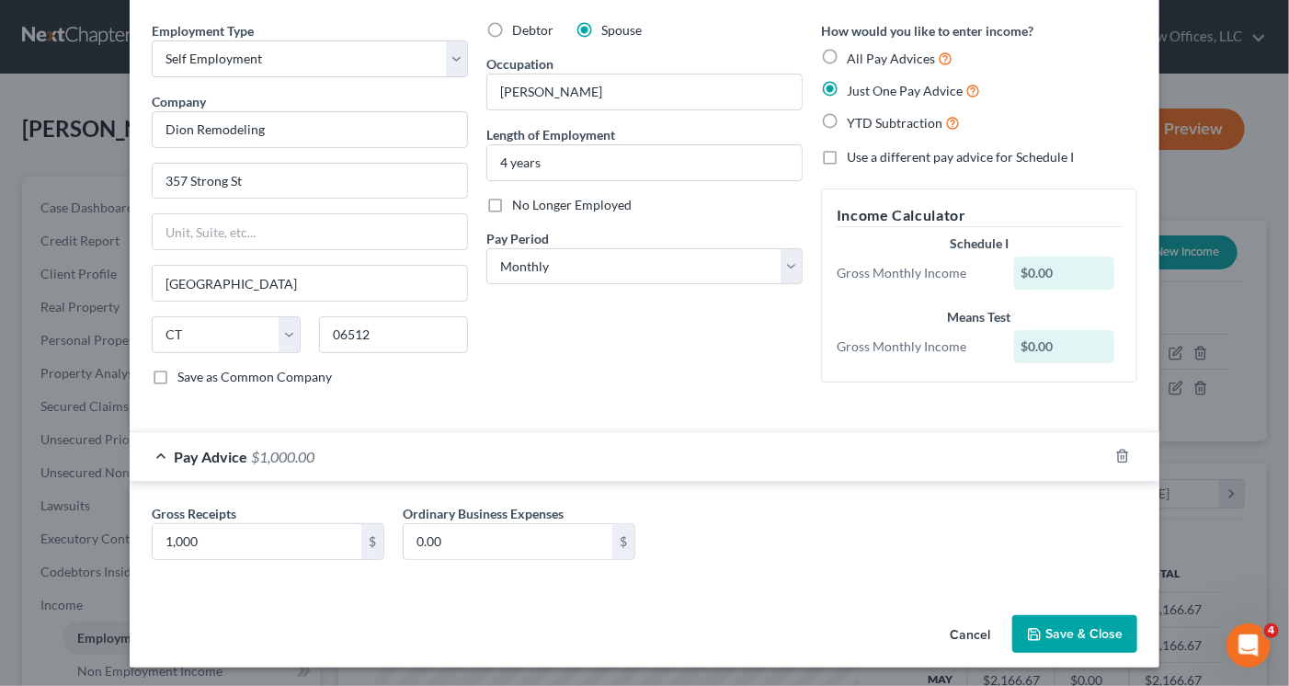
click at [1090, 627] on button "Save & Close" at bounding box center [1074, 634] width 125 height 39
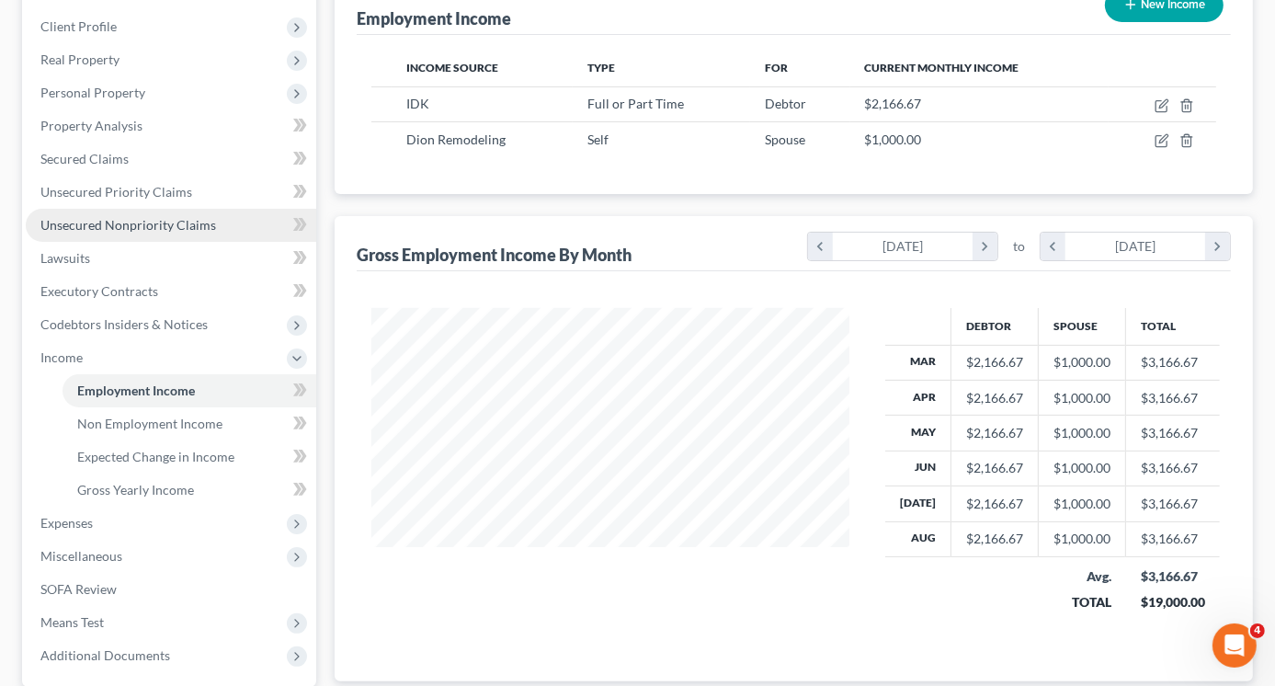
scroll to position [276, 0]
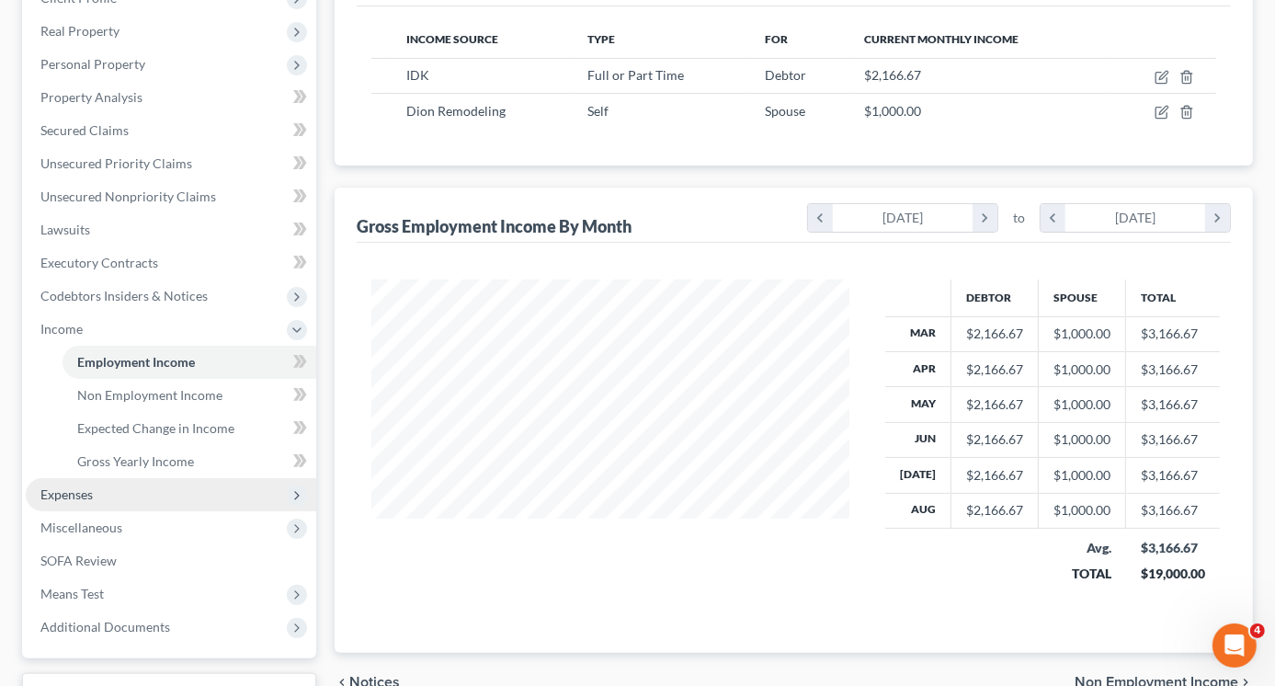
click at [113, 498] on span "Expenses" at bounding box center [171, 494] width 291 height 33
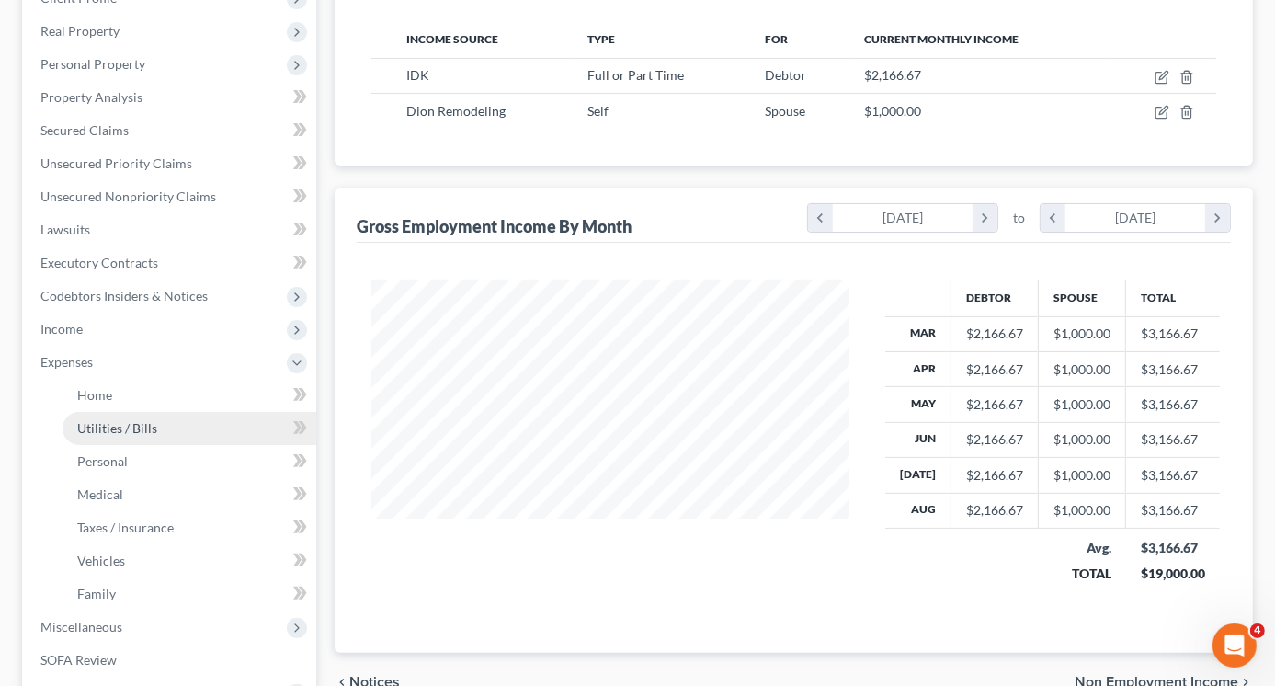
click at [112, 424] on span "Utilities / Bills" at bounding box center [117, 428] width 80 height 16
